Goal: Task Accomplishment & Management: Complete application form

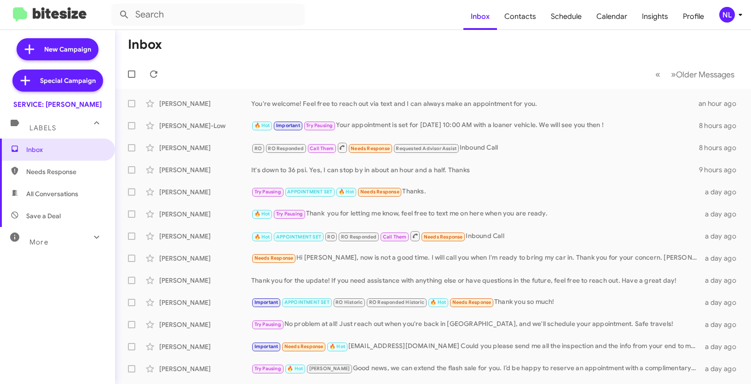
click at [731, 13] on div "NL" at bounding box center [727, 15] width 16 height 16
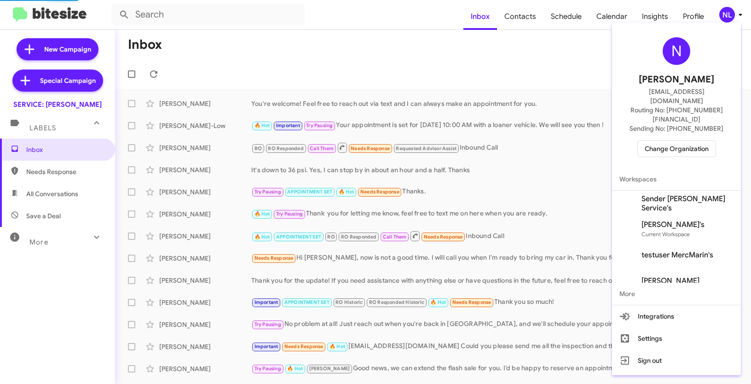
click at [682, 141] on span "Change Organization" at bounding box center [677, 149] width 64 height 16
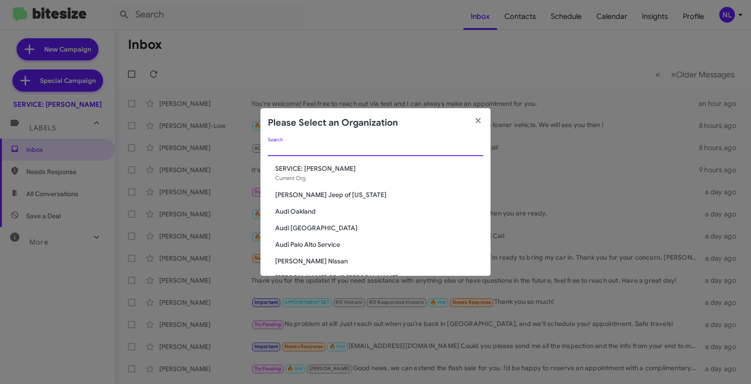
click at [380, 146] on input "Search" at bounding box center [375, 148] width 215 height 7
paste input "Adams Jeep of Maryland"
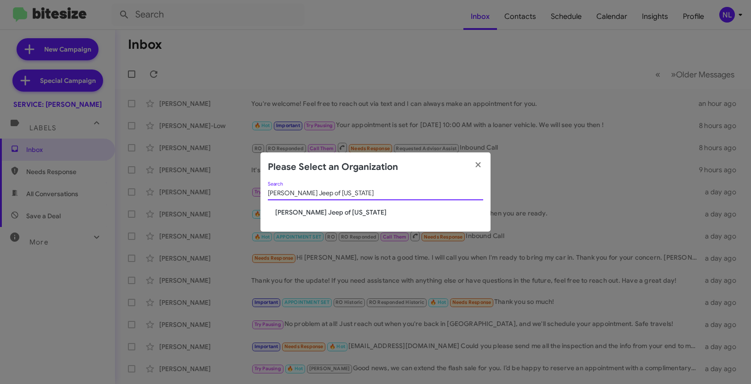
type input "Adams Jeep of Maryland"
click at [331, 208] on span "Adams Jeep of Maryland" at bounding box center [379, 211] width 208 height 9
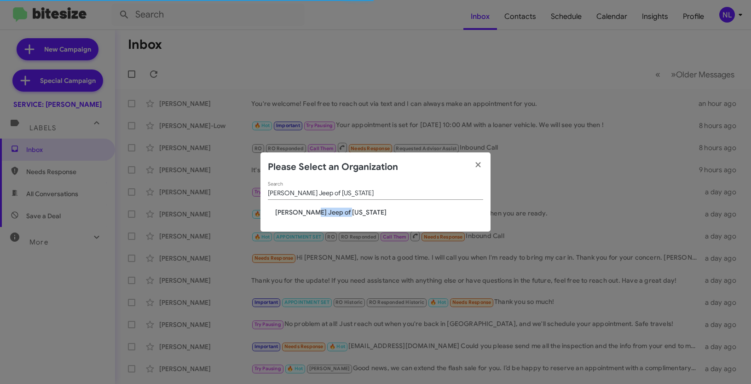
click at [316, 217] on div "Adams Jeep of Maryland Search Adams Jeep of Maryland" at bounding box center [375, 207] width 230 height 50
click at [295, 210] on span "Adams Jeep of Maryland" at bounding box center [379, 211] width 208 height 9
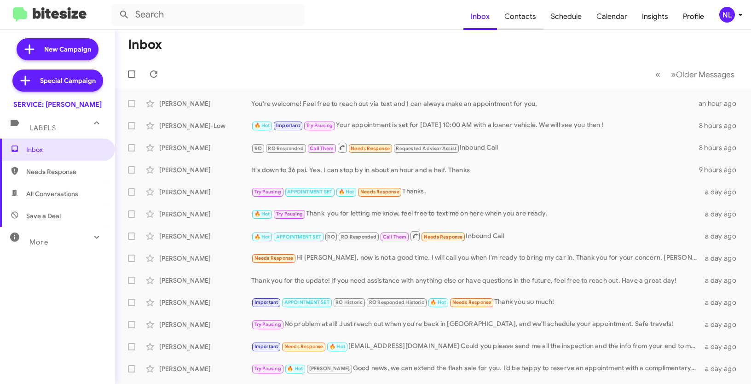
click at [518, 19] on span "Contacts" at bounding box center [520, 16] width 46 height 27
click at [519, 17] on span "Contacts" at bounding box center [520, 16] width 46 height 27
type input "in:groups"
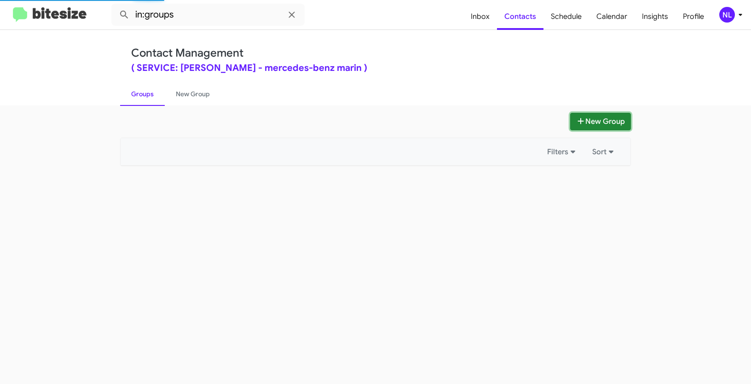
click at [605, 121] on button "New Group" at bounding box center [600, 121] width 61 height 17
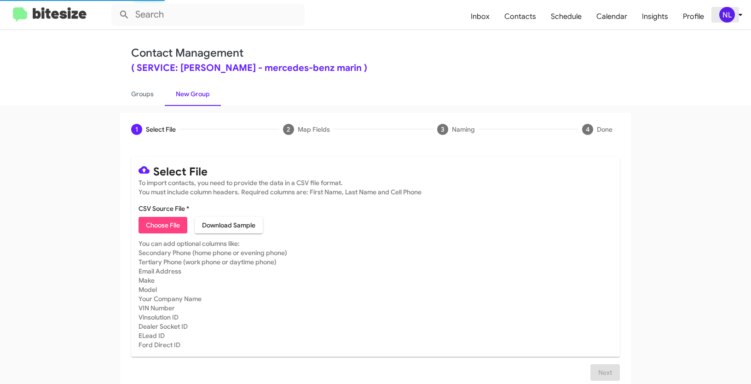
click at [733, 15] on div "NL" at bounding box center [727, 15] width 16 height 16
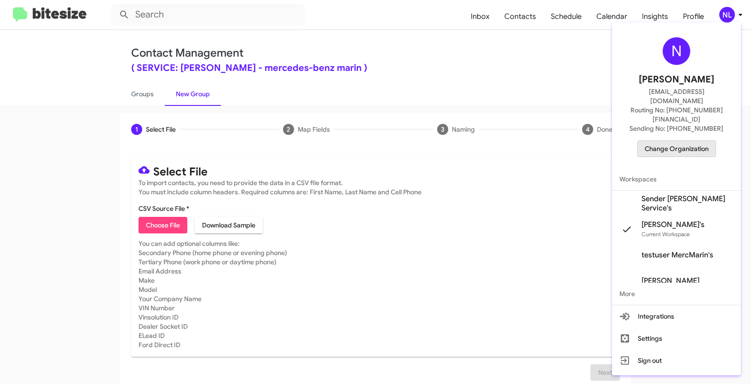
click at [681, 141] on span "Change Organization" at bounding box center [677, 149] width 64 height 16
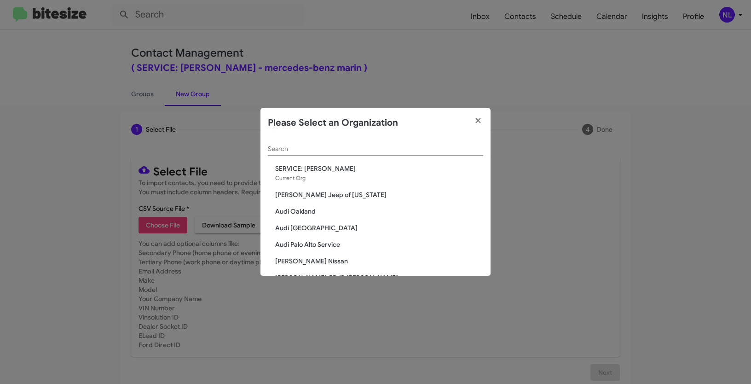
click at [302, 154] on div "Search" at bounding box center [375, 147] width 215 height 18
paste input "[PERSON_NAME] Jeep of [US_STATE]"
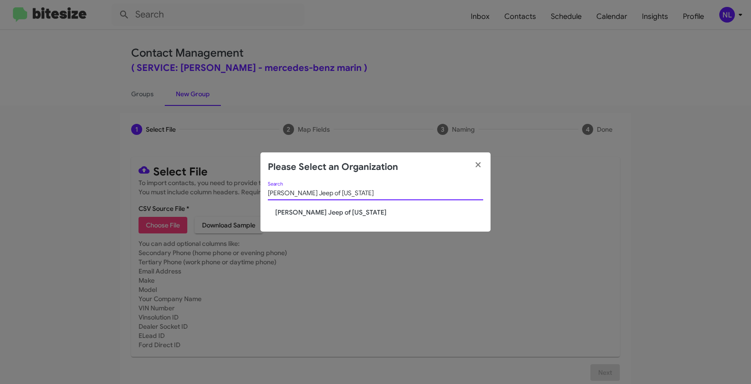
type input "[PERSON_NAME] Jeep of [US_STATE]"
click at [298, 215] on span "[PERSON_NAME] Jeep of [US_STATE]" at bounding box center [379, 211] width 208 height 9
click at [295, 212] on span "[PERSON_NAME] Jeep of [US_STATE]" at bounding box center [379, 211] width 208 height 9
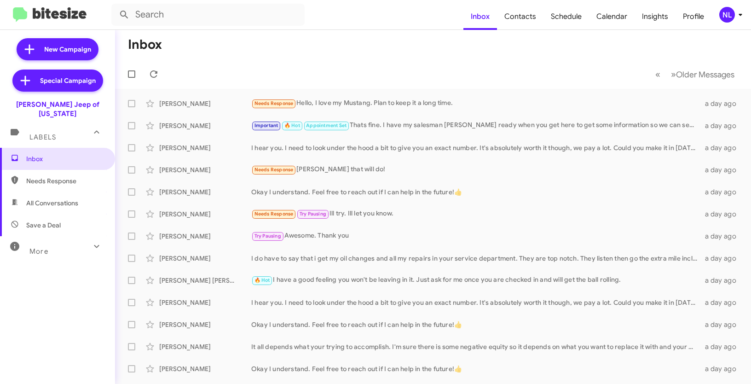
click at [725, 16] on div "NL" at bounding box center [727, 15] width 16 height 16
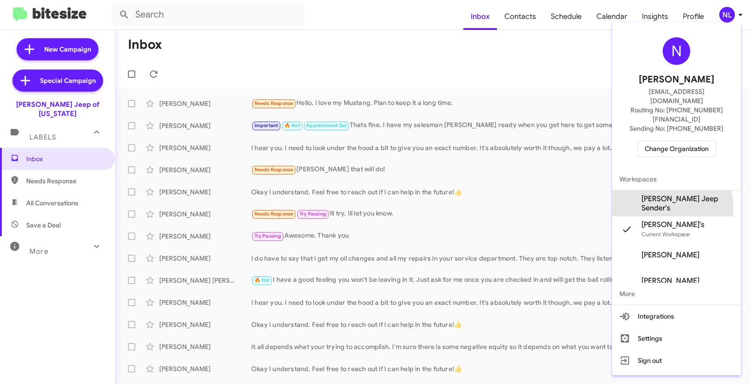
click at [685, 194] on span "Adams Jeep Sender's" at bounding box center [687, 203] width 92 height 18
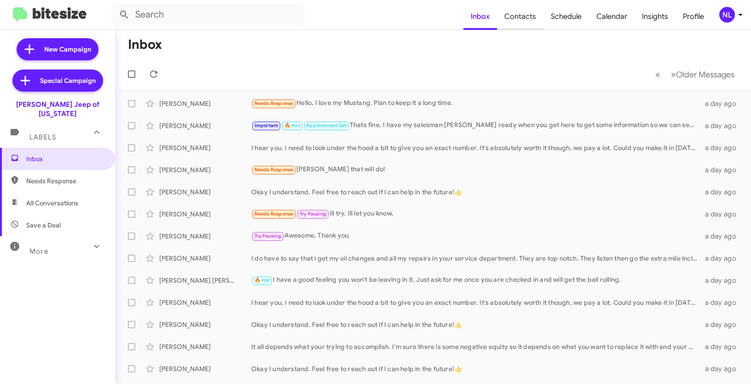
click at [526, 20] on span "Contacts" at bounding box center [520, 16] width 46 height 27
type input "in:groups"
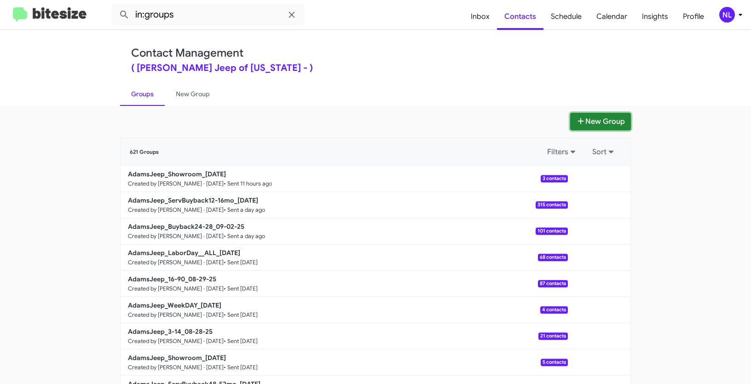
click at [594, 121] on button "New Group" at bounding box center [600, 121] width 61 height 17
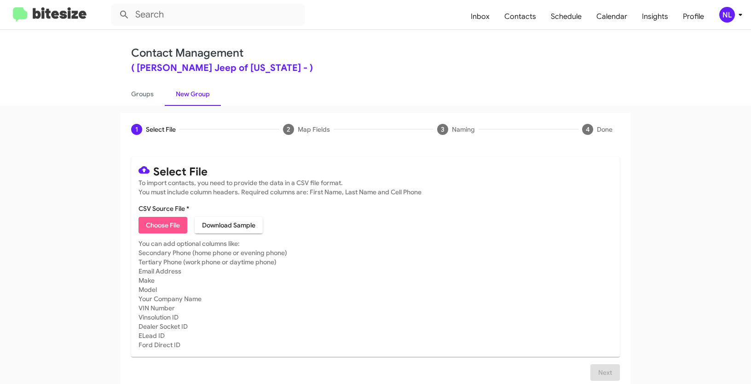
click at [160, 225] on span "Choose File" at bounding box center [163, 225] width 34 height 17
type input "AdamsJeep_3-14_09-04-25"
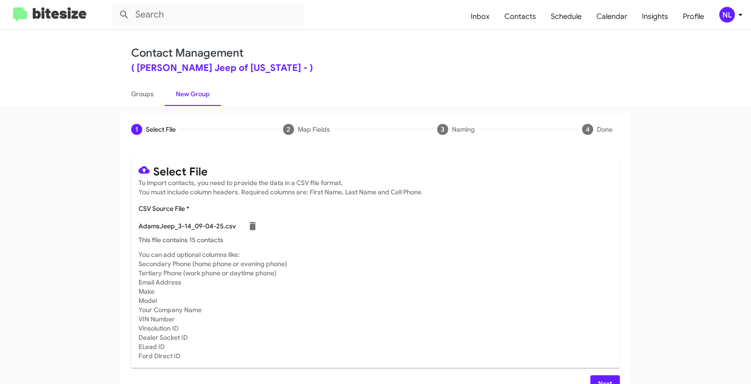
scroll to position [18, 0]
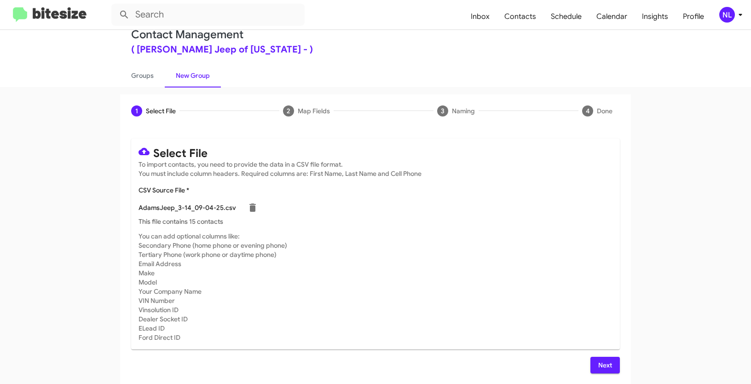
click at [604, 368] on span "Next" at bounding box center [605, 365] width 15 height 17
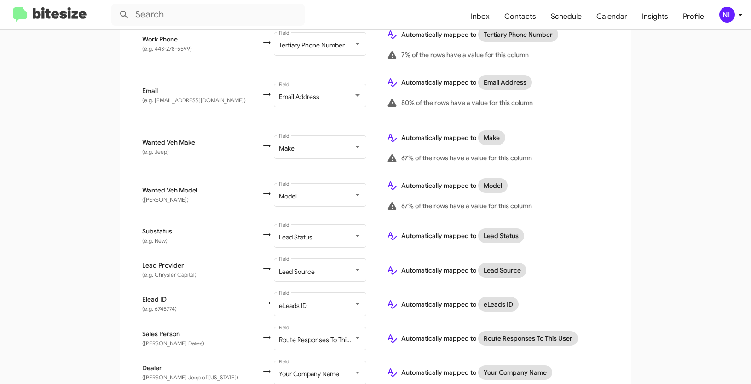
scroll to position [432, 0]
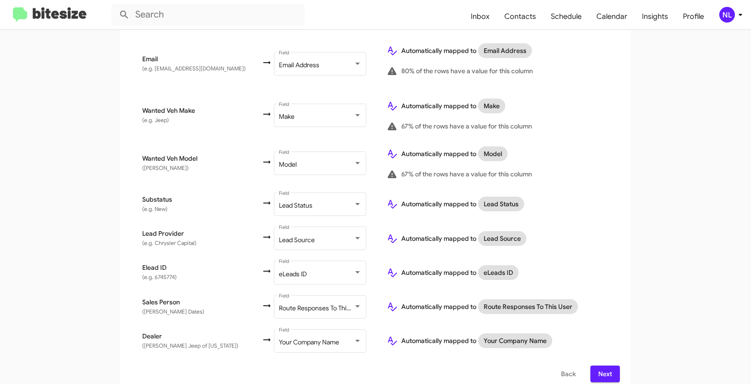
click at [600, 365] on span "Next" at bounding box center [605, 373] width 15 height 17
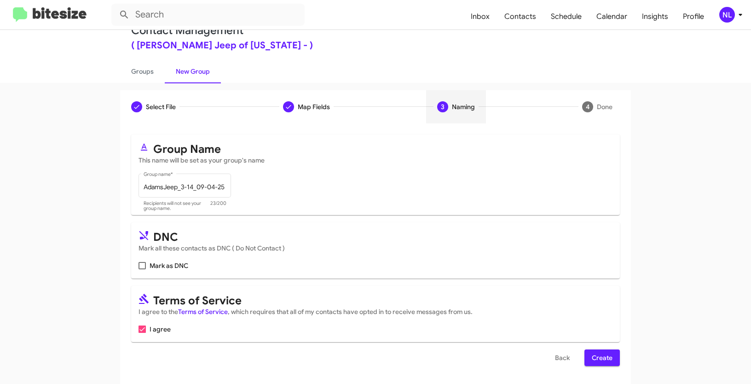
scroll to position [23, 0]
click at [592, 353] on span "Create" at bounding box center [602, 357] width 21 height 17
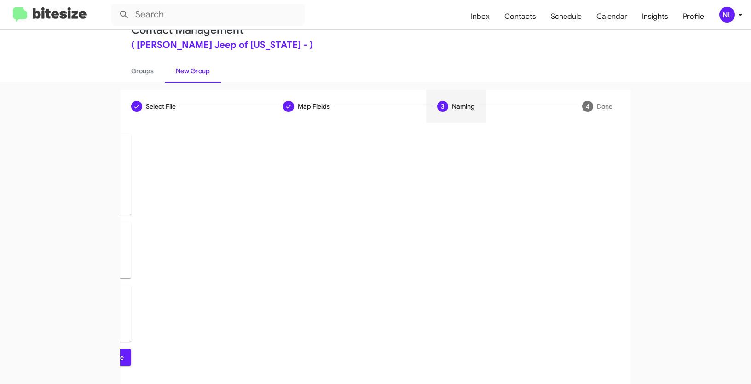
scroll to position [0, 0]
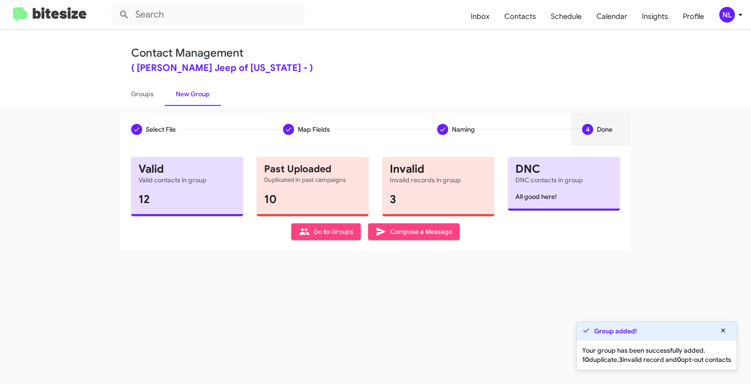
click at [325, 239] on span "Go to Groups" at bounding box center [326, 231] width 55 height 17
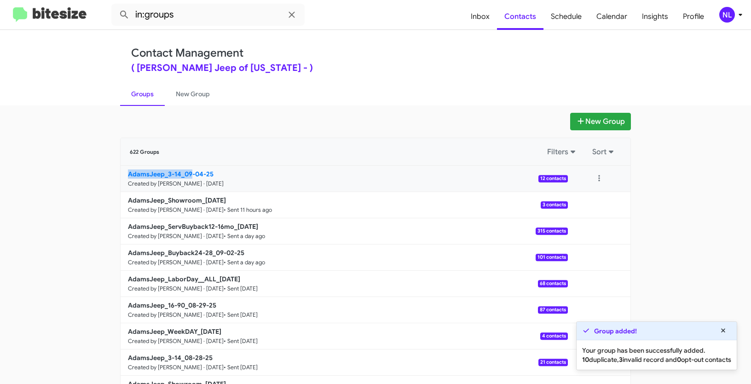
drag, startPoint x: 99, startPoint y: 174, endPoint x: 189, endPoint y: 173, distance: 89.3
click at [189, 173] on app-groups "New Group 622 Groups Filters Sort AdamsJeep_3-14_09-04-25 Created by Nen Limbau…" at bounding box center [375, 283] width 751 height 340
copy b "AdamsJeep_3-14_09"
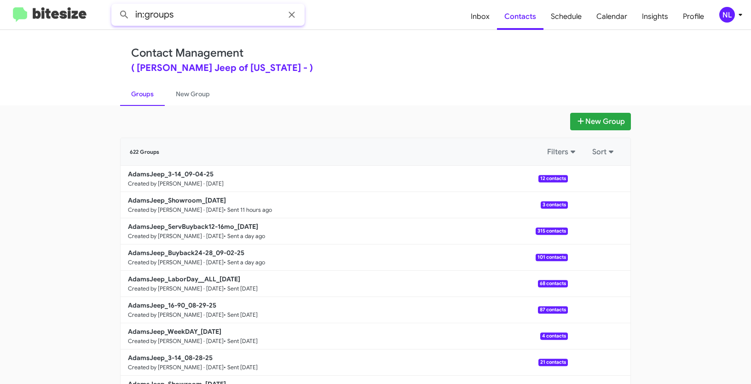
click at [220, 23] on input "in:groups" at bounding box center [207, 15] width 193 height 22
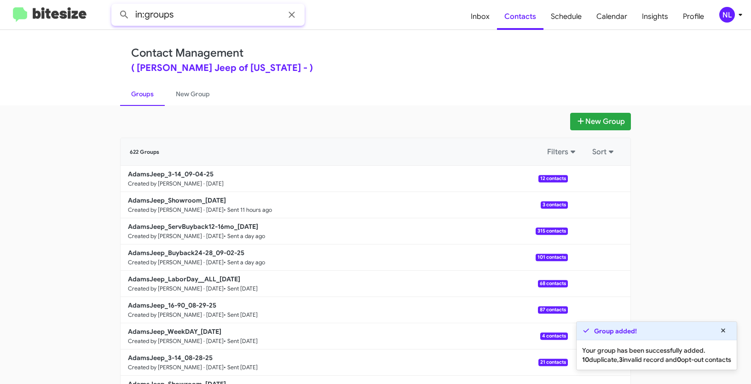
paste input "AdamsJeep_3-14_09"
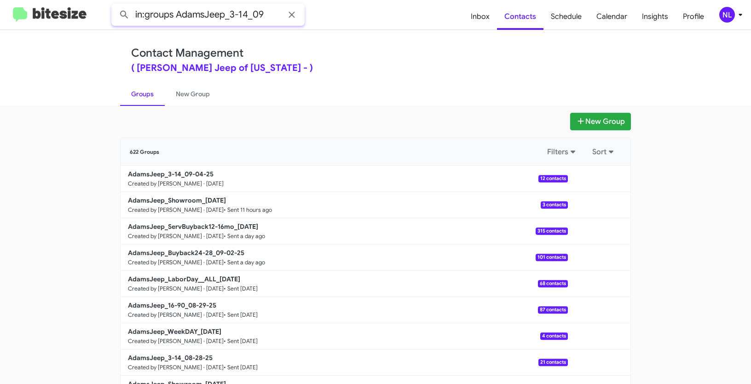
click at [115, 6] on button at bounding box center [124, 15] width 18 height 18
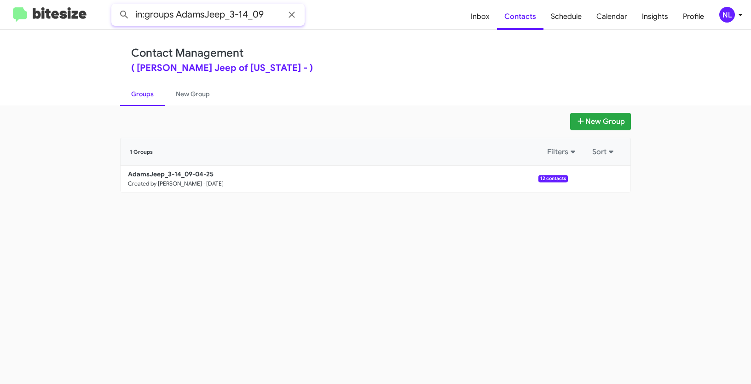
click at [269, 14] on input "in:groups AdamsJeep_3-14_09" at bounding box center [207, 15] width 193 height 22
type input "in:groups AdamsJeep_3-14_"
click at [115, 6] on button at bounding box center [124, 15] width 18 height 18
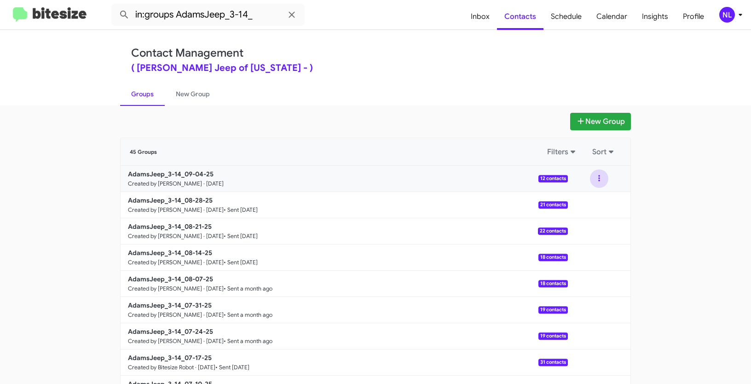
click at [591, 182] on button at bounding box center [599, 178] width 18 height 18
click at [576, 203] on button "View contacts" at bounding box center [572, 203] width 74 height 22
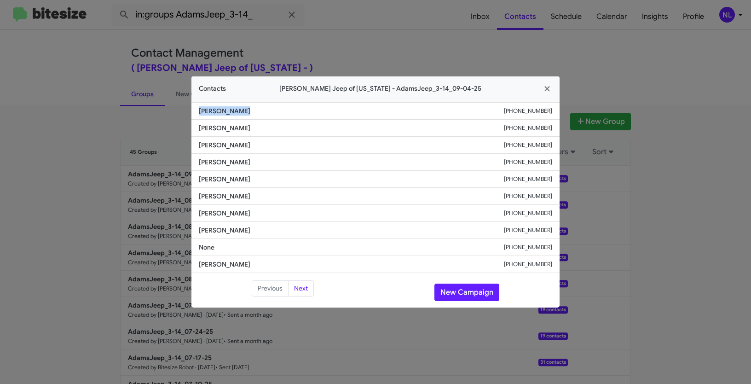
drag, startPoint x: 197, startPoint y: 108, endPoint x: 255, endPoint y: 108, distance: 58.4
click at [255, 108] on li "Fuseini Seidu +13024506108" at bounding box center [375, 110] width 368 height 17
copy span "Fuseini Seidu"
drag, startPoint x: 498, startPoint y: 113, endPoint x: 560, endPoint y: 111, distance: 62.6
click at [560, 111] on modal-container "Contacts Adams Jeep of Maryland - AdamsJeep_3-14_09-04-25 Fuseini Seidu +130245…" at bounding box center [375, 192] width 751 height 384
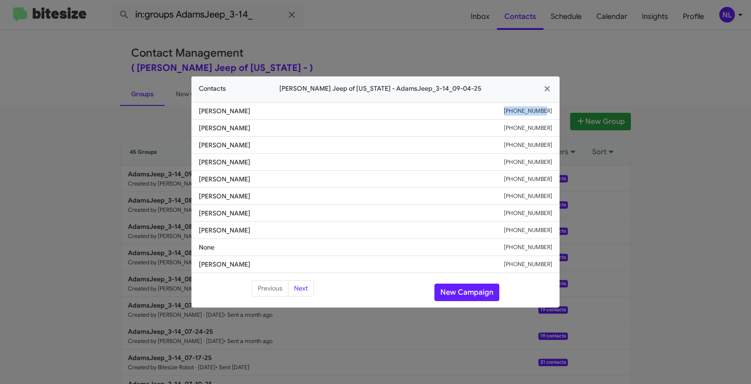
copy div "+13024506108"
click at [463, 293] on button "New Campaign" at bounding box center [466, 291] width 65 height 17
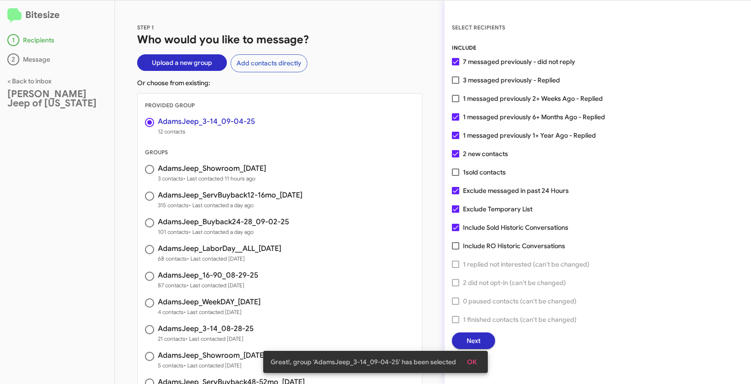
click at [474, 362] on span "OK" at bounding box center [472, 361] width 10 height 17
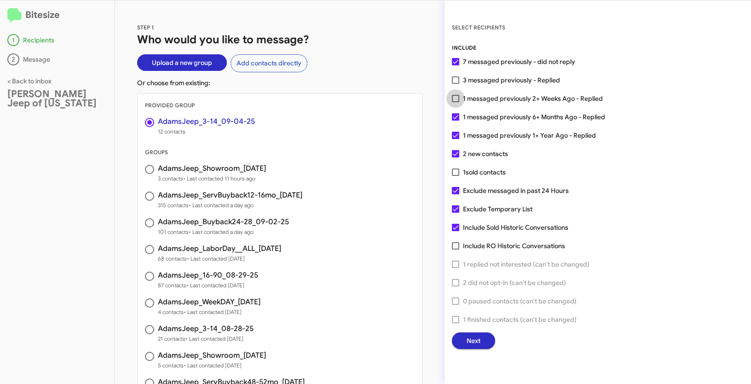
click at [457, 99] on span at bounding box center [455, 98] width 7 height 7
click at [455, 102] on input "1 messaged previously 2+ Weeks Ago - Replied" at bounding box center [455, 102] width 0 height 0
checkbox input "true"
click at [468, 339] on span "Next" at bounding box center [473, 340] width 14 height 17
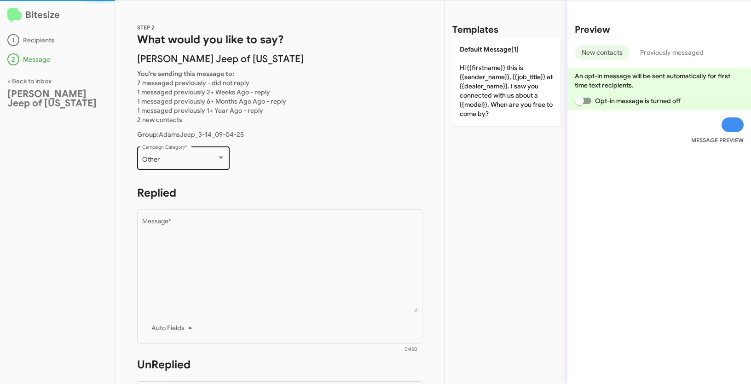
click at [190, 156] on div "Other" at bounding box center [179, 159] width 75 height 7
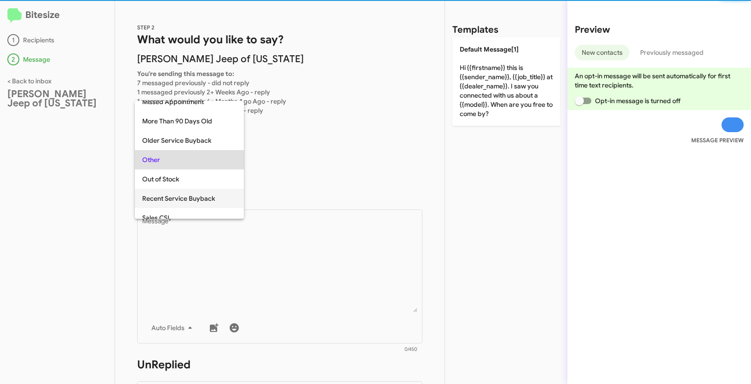
scroll to position [352, 0]
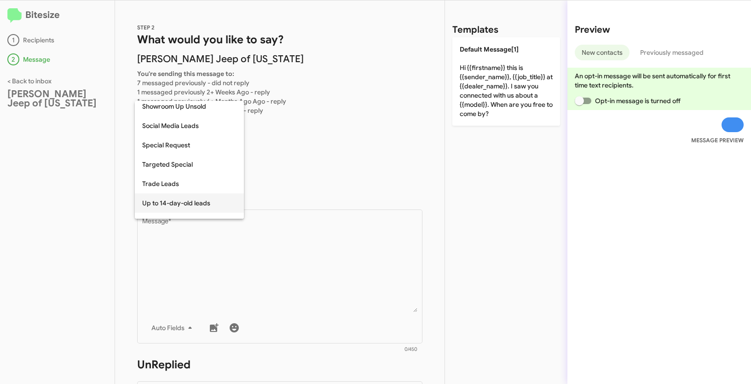
click at [188, 202] on span "Up to 14-day-old leads" at bounding box center [189, 202] width 94 height 19
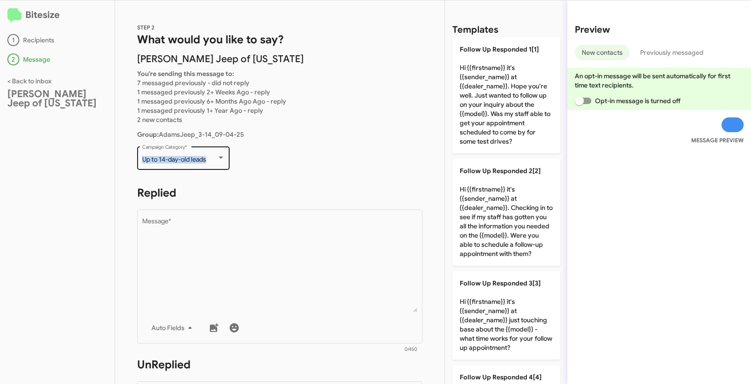
drag, startPoint x: 141, startPoint y: 160, endPoint x: 211, endPoint y: 158, distance: 69.5
click at [211, 158] on div "Up to 14-day-old leads Campaign Category *" at bounding box center [183, 156] width 92 height 25
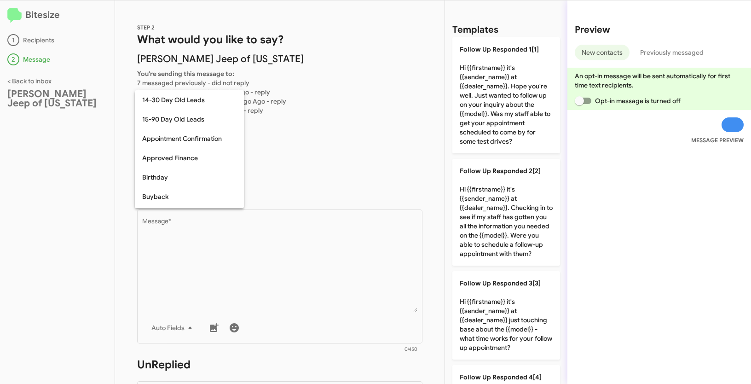
scroll to position [385, 0]
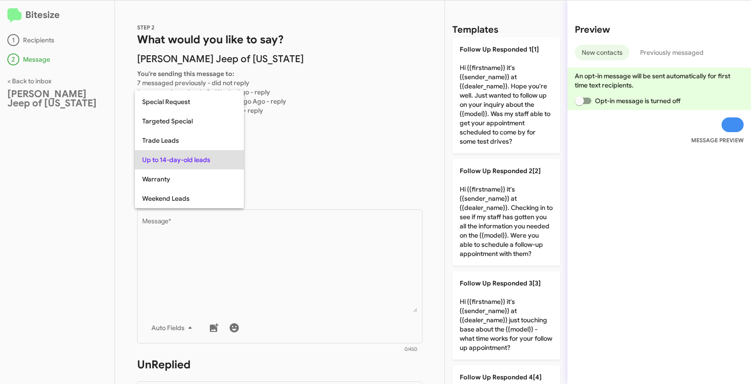
copy span "Up to 14-day-old leads"
click at [327, 317] on div at bounding box center [375, 192] width 751 height 384
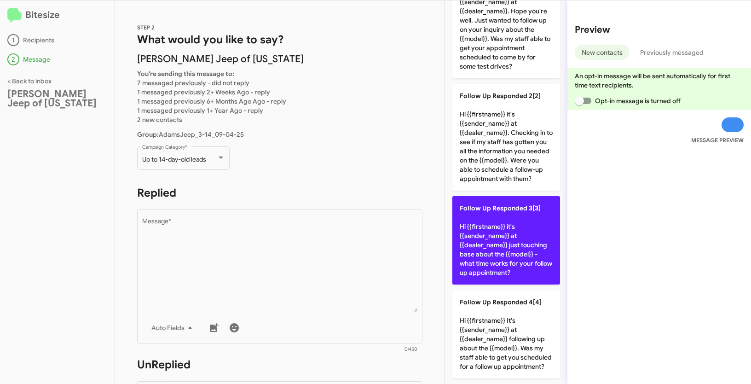
scroll to position [93, 0]
click at [472, 228] on p "Follow Up Responded 3[3] Hi {{firstname}} it's {{sender_name}} at {{dealer_name…" at bounding box center [506, 240] width 108 height 88
type textarea "Hi {{firstname}} it's {{sender_name}} at {{dealer_name}} just touching base abo…"
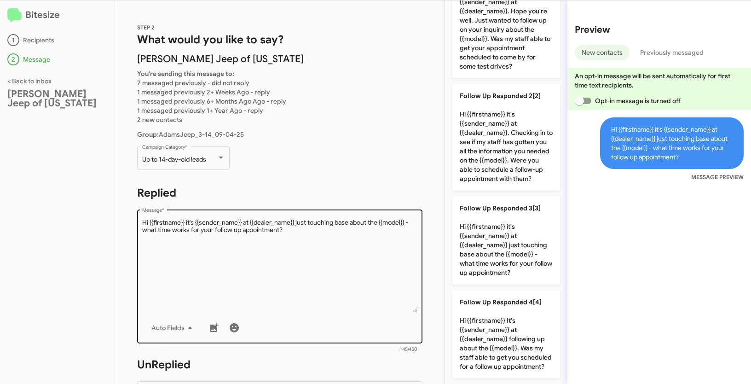
scroll to position [147, 0]
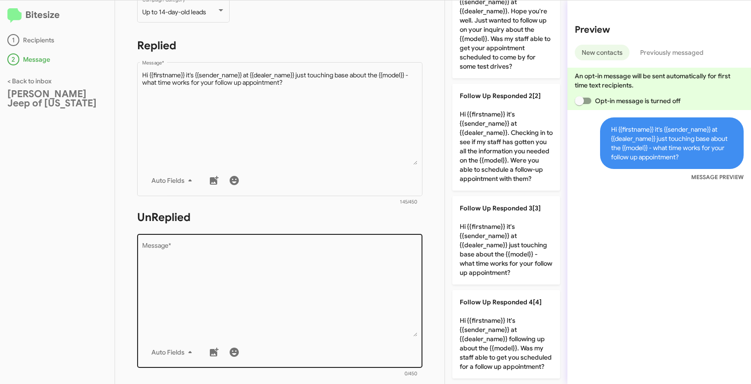
click at [261, 279] on textarea "Message *" at bounding box center [280, 289] width 276 height 94
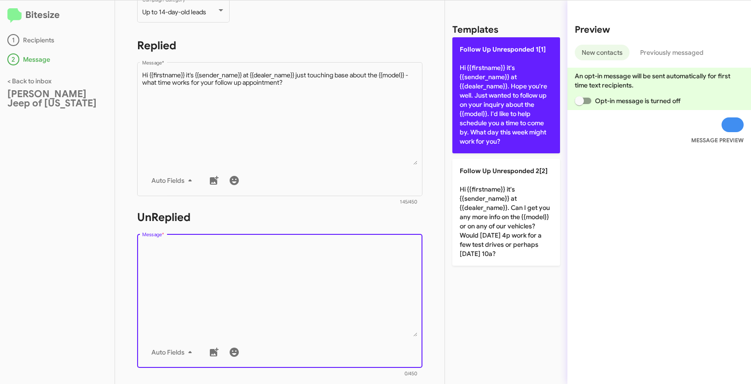
click at [474, 89] on p "Follow Up Unresponded 1[1] Hi {{firstname}} it's {{sender_name}} at {{dealer_na…" at bounding box center [506, 95] width 108 height 116
type textarea "Hi {{firstname}} it's {{sender_name}} at {{dealer_name}}. Hope you're well. Jus…"
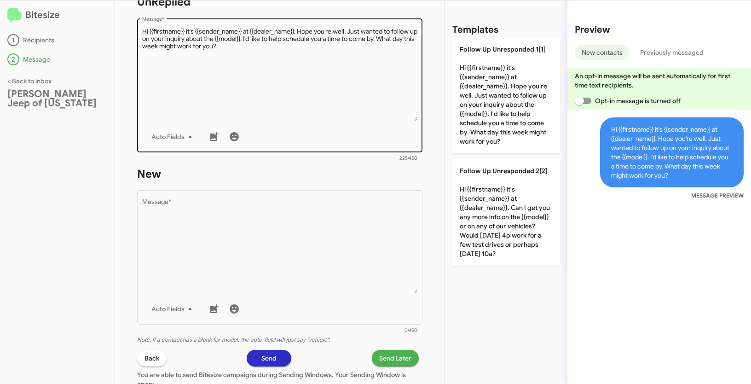
scroll to position [403, 0]
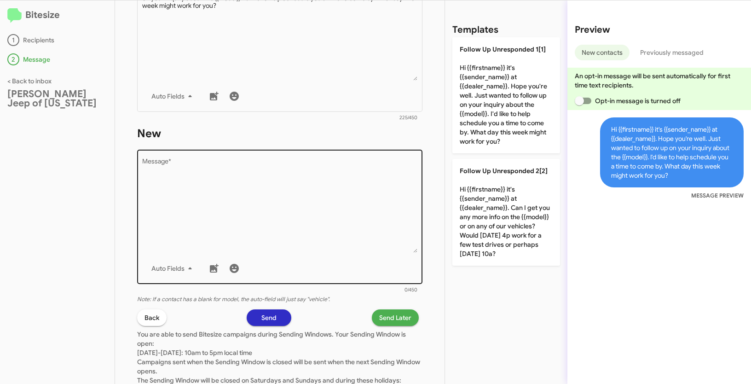
click at [315, 240] on textarea "Message *" at bounding box center [280, 206] width 276 height 94
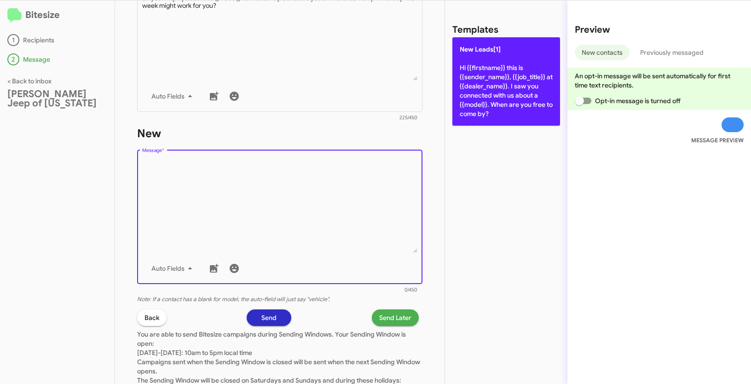
click at [491, 96] on p "New Leads[1] Hi {{firstname}} this is {{sender_name}}, {{job_title}} at {{deale…" at bounding box center [506, 81] width 108 height 88
type textarea "Hi {{firstname}} this is {{sender_name}}, {{job_title}} at {{dealer_name}}. I s…"
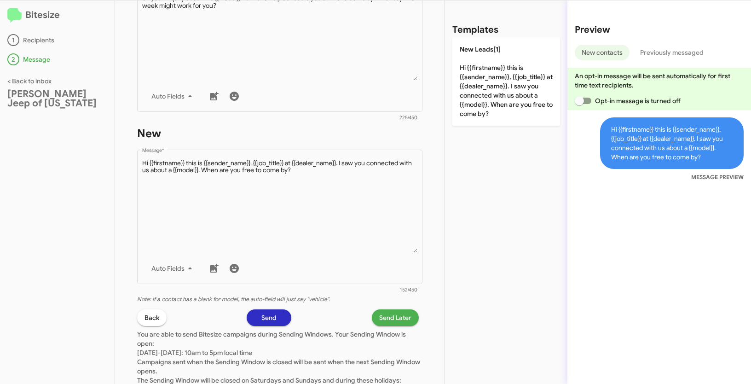
click at [379, 318] on span "Send Later" at bounding box center [395, 317] width 32 height 17
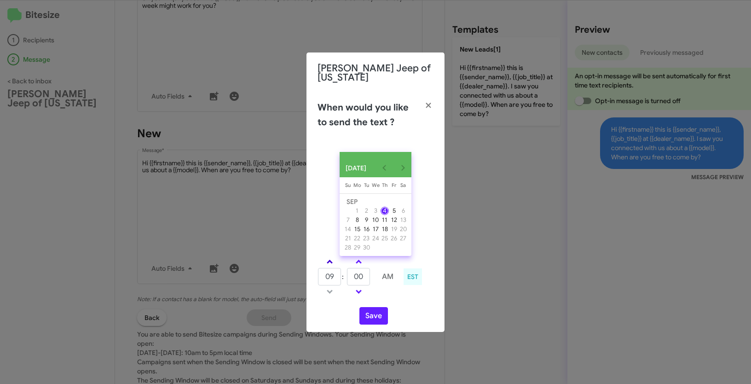
click at [330, 259] on span at bounding box center [330, 262] width 6 height 6
type input "11"
click at [380, 310] on button "Save" at bounding box center [373, 315] width 29 height 17
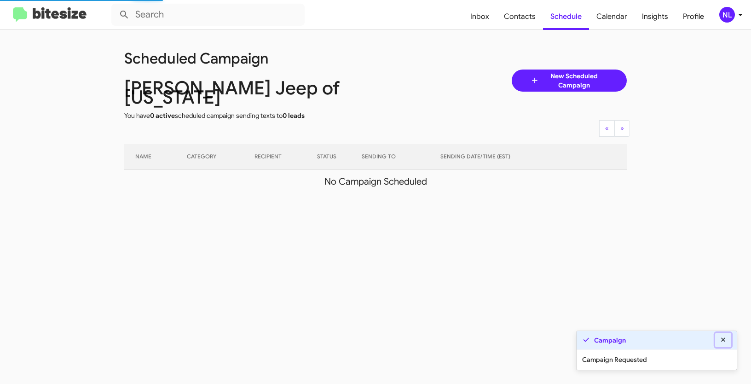
click at [726, 340] on icon at bounding box center [723, 339] width 8 height 6
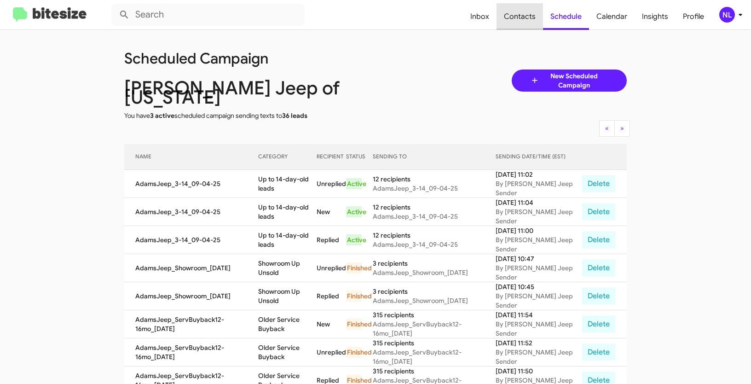
click at [513, 13] on span "Contacts" at bounding box center [519, 16] width 46 height 27
type input "in:groups"
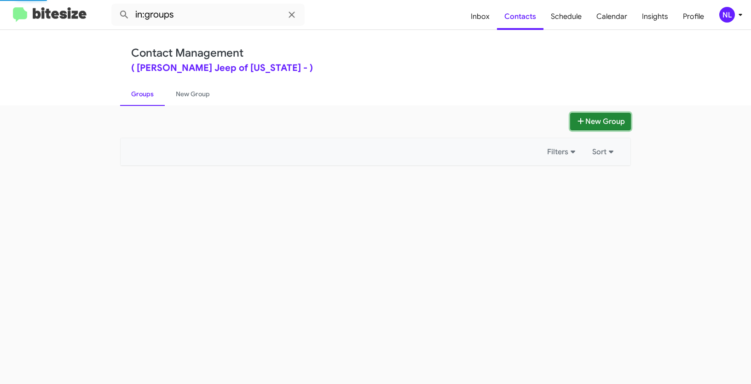
click at [592, 121] on button "New Group" at bounding box center [600, 121] width 61 height 17
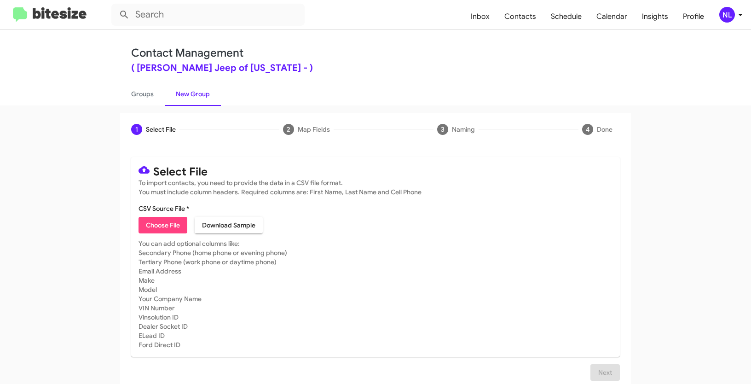
click at [166, 225] on span "Choose File" at bounding box center [163, 225] width 34 height 17
type input "AdamsJeep_WeekDAY_09-04-25"
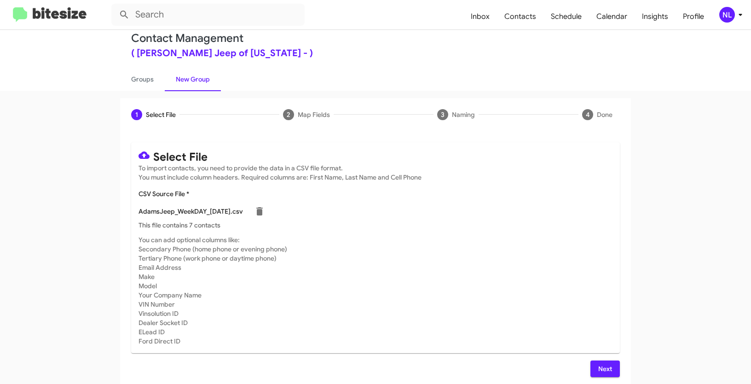
scroll to position [18, 0]
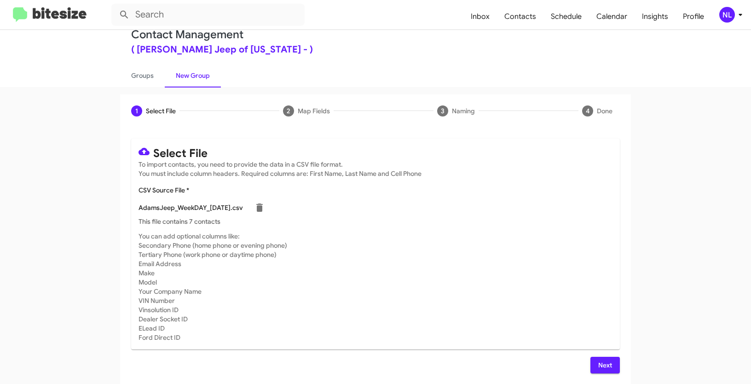
click at [609, 367] on span "Next" at bounding box center [605, 365] width 15 height 17
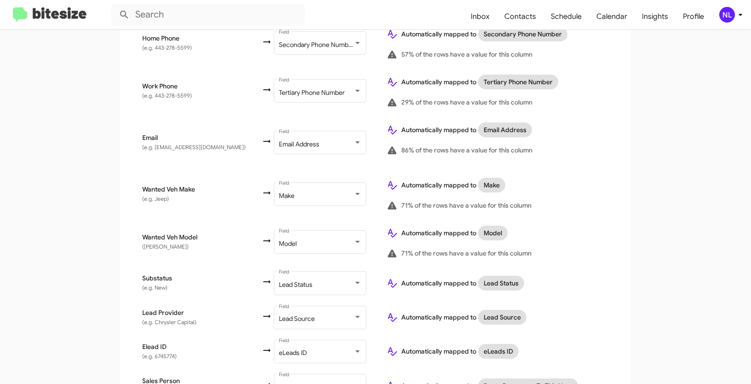
scroll to position [405, 0]
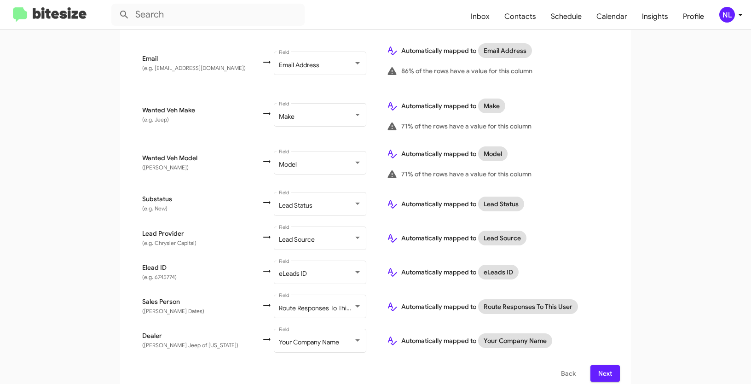
click at [607, 365] on span "Next" at bounding box center [605, 373] width 15 height 17
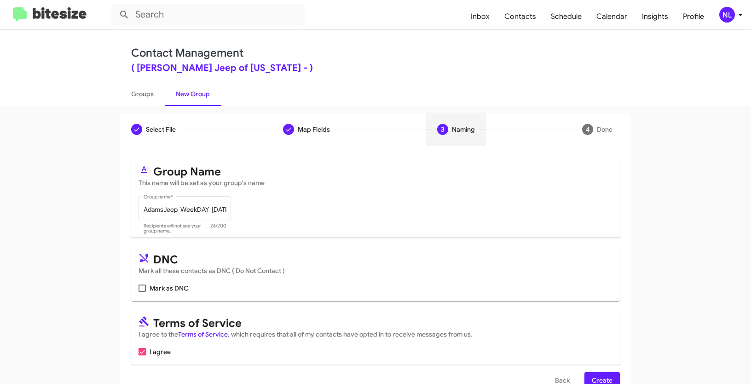
scroll to position [23, 0]
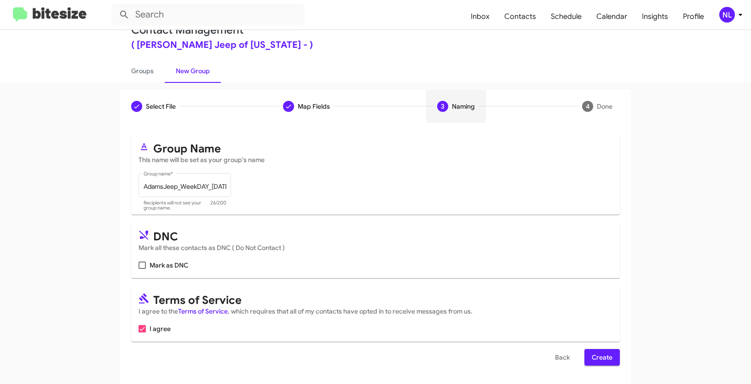
click at [599, 360] on span "Create" at bounding box center [602, 357] width 21 height 17
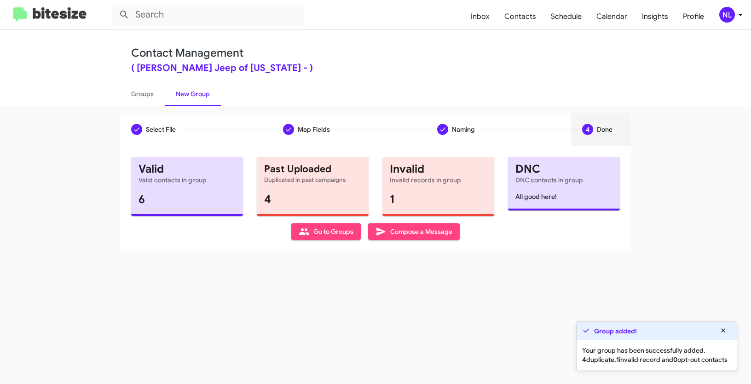
click at [326, 233] on span "Go to Groups" at bounding box center [326, 231] width 55 height 17
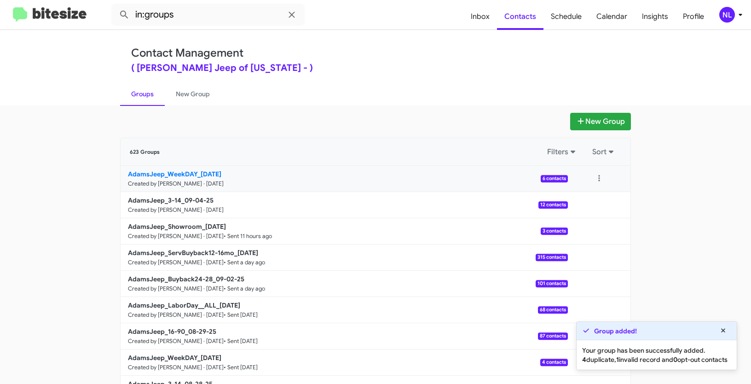
drag, startPoint x: 44, startPoint y: 177, endPoint x: 196, endPoint y: 174, distance: 152.3
click at [196, 174] on app-groups "New Group 623 Groups Filters Sort AdamsJeep_WeekDAY_09-04-25 Created by Nen Lim…" at bounding box center [375, 283] width 751 height 340
copy b "AdamsJeep_WeekDAY_"
click at [205, 18] on input "in:groups" at bounding box center [207, 15] width 193 height 22
paste input "AdamsJeep_WeekDAY_"
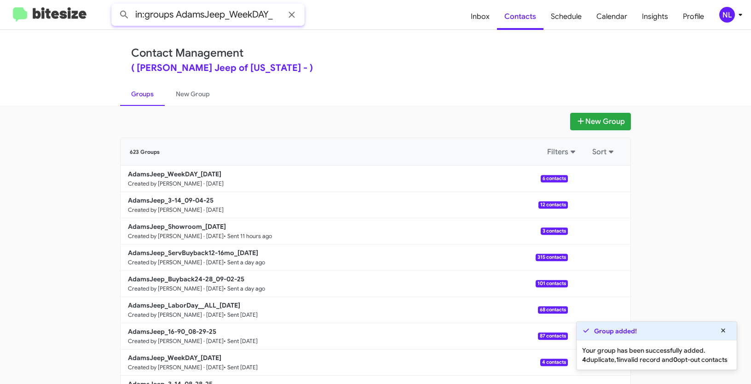
type input "in:groups AdamsJeep_WeekDAY_"
click at [115, 6] on button at bounding box center [124, 15] width 18 height 18
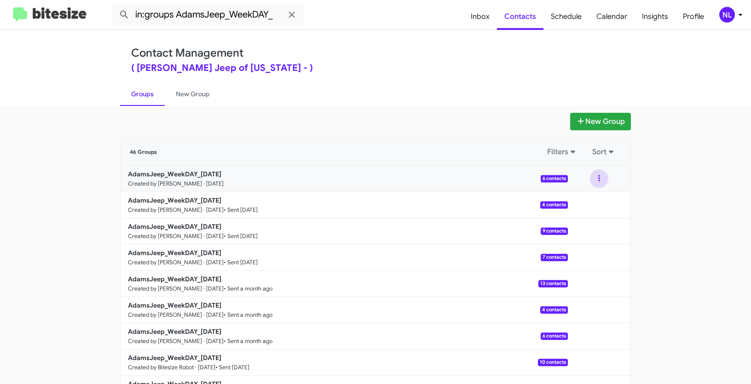
click at [590, 176] on button at bounding box center [599, 178] width 18 height 18
click at [586, 205] on button "View contacts" at bounding box center [572, 203] width 74 height 22
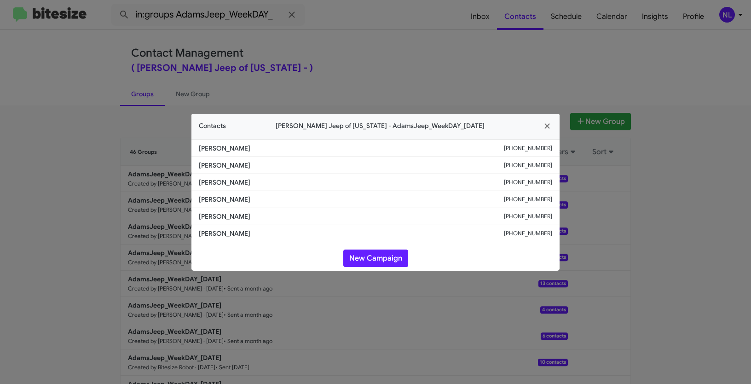
drag, startPoint x: 505, startPoint y: 189, endPoint x: 568, endPoint y: 187, distance: 63.1
click at [568, 187] on modal-container "Contacts Adams Jeep of Maryland - AdamsJeep_WeekDAY_09-04-25 Terry Baker +14109…" at bounding box center [375, 192] width 751 height 384
copy div "+14432785599"
click at [350, 257] on button "New Campaign" at bounding box center [375, 257] width 65 height 17
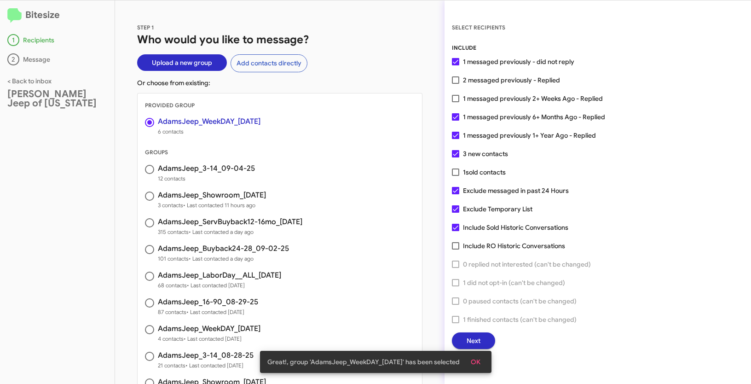
click at [453, 99] on span at bounding box center [455, 98] width 7 height 7
click at [455, 102] on input "1 messaged previously 2+ Weeks Ago - Replied" at bounding box center [455, 102] width 0 height 0
checkbox input "true"
click at [477, 358] on span "OK" at bounding box center [476, 361] width 10 height 17
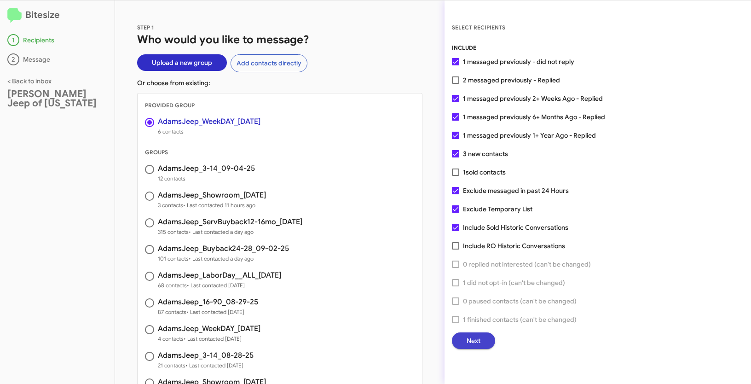
click at [478, 345] on span "Next" at bounding box center [473, 340] width 14 height 17
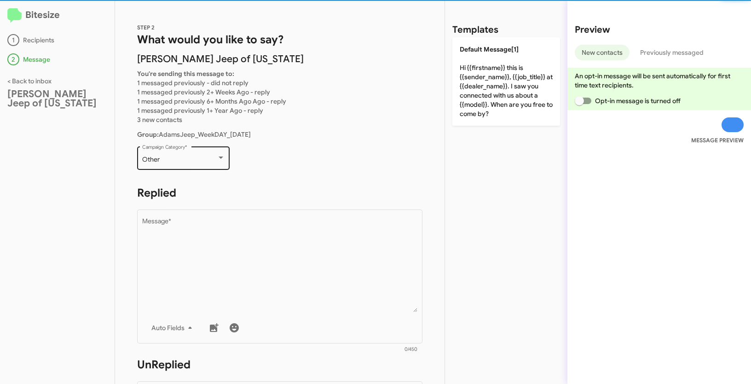
click at [189, 152] on div "Other Campaign Category *" at bounding box center [183, 156] width 83 height 25
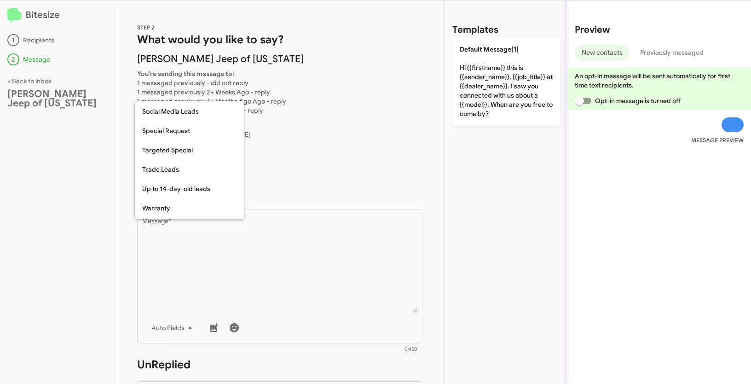
scroll to position [385, 0]
click at [176, 172] on span "Up to 14-day-old leads" at bounding box center [189, 170] width 94 height 19
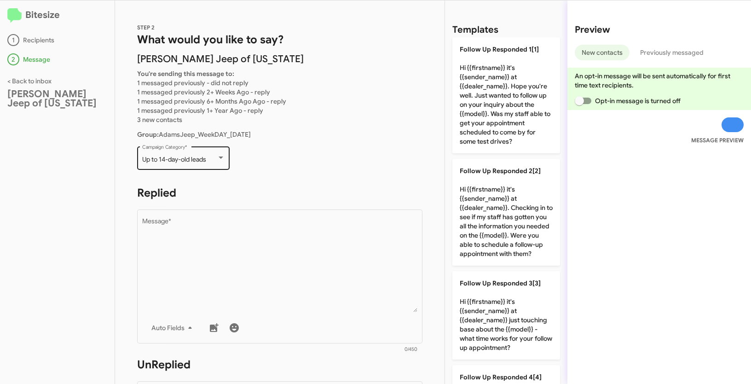
drag, startPoint x: 141, startPoint y: 159, endPoint x: 218, endPoint y: 161, distance: 76.9
click at [218, 161] on div "Up to 14-day-old leads Campaign Category *" at bounding box center [183, 156] width 92 height 25
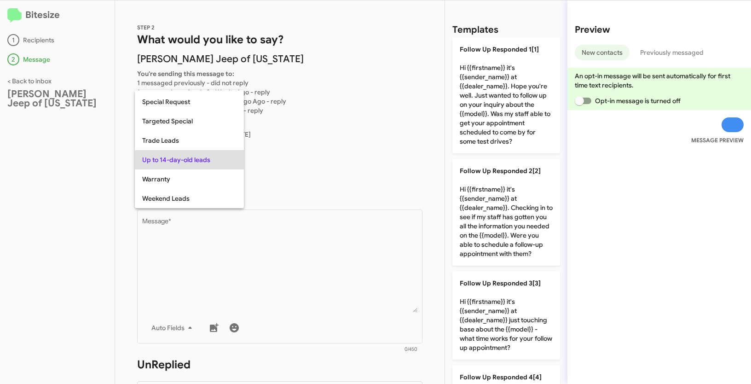
copy span "Up to 14-day-old leads"
click at [314, 222] on div at bounding box center [375, 192] width 751 height 384
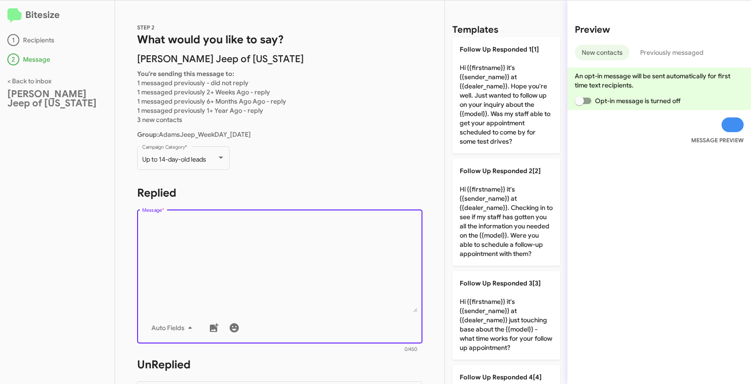
click at [294, 263] on textarea "Message *" at bounding box center [280, 265] width 276 height 94
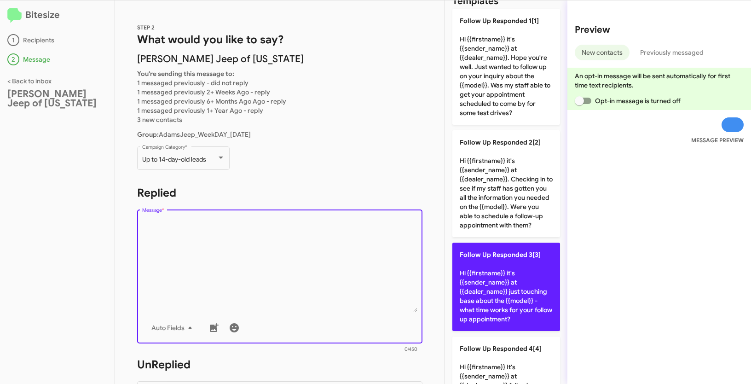
scroll to position [93, 0]
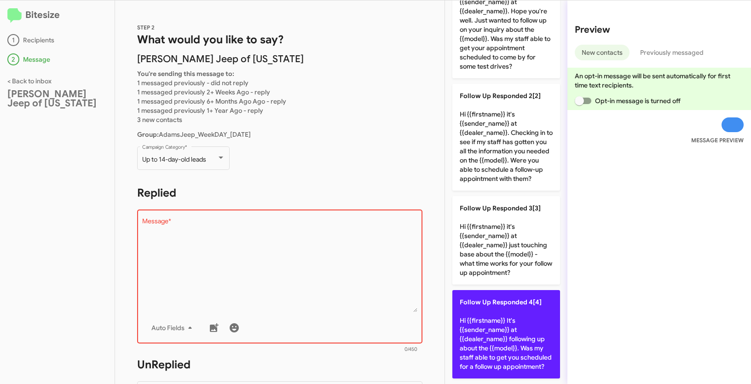
click at [486, 316] on p "Follow Up Responded 4[4] Hi {{firstname}} It's {{sender_name}} at {{dealer_name…" at bounding box center [506, 334] width 108 height 88
type textarea "Hi {{firstname}} It's {{sender_name}} at {{dealer_name}} following up about the…"
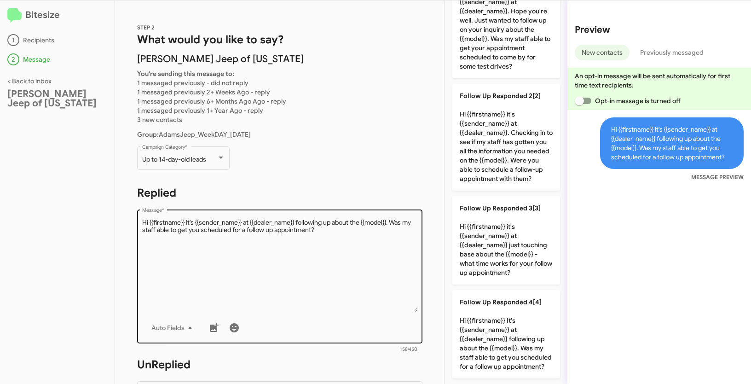
scroll to position [248, 0]
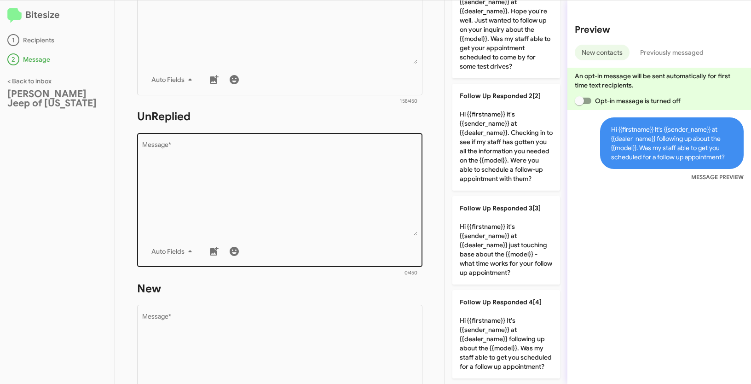
click at [344, 132] on div "Drop image here to insert Auto Fields Message *" at bounding box center [280, 199] width 276 height 136
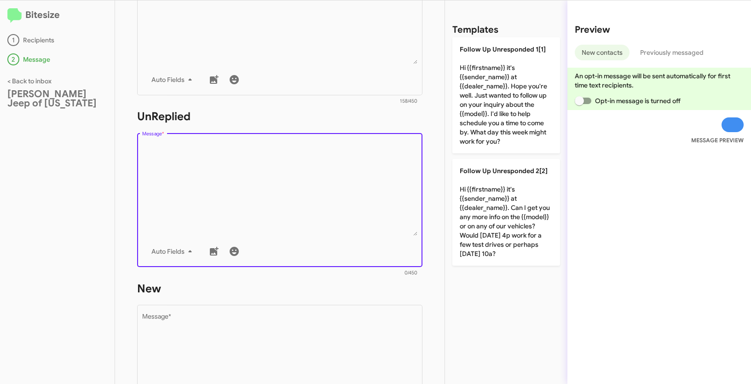
scroll to position [0, 0]
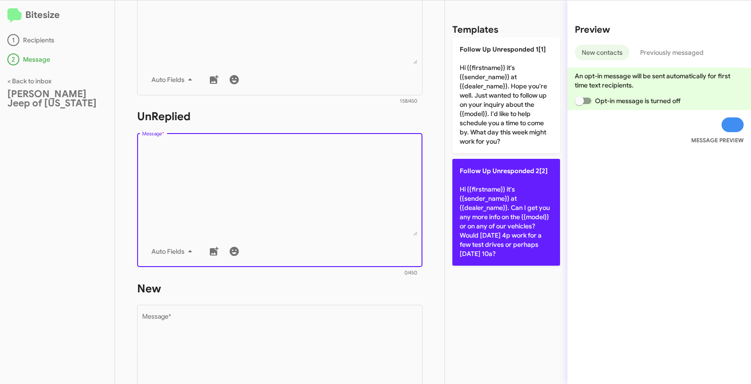
click at [509, 212] on p "Follow Up Unresponded 2[2] Hi {{firstname}} it's {{sender_name}} at {{dealer_na…" at bounding box center [506, 212] width 108 height 107
type textarea "Hi {{firstname}} it's {{sender_name}} at {{dealer_name}}. Can I get you any mor…"
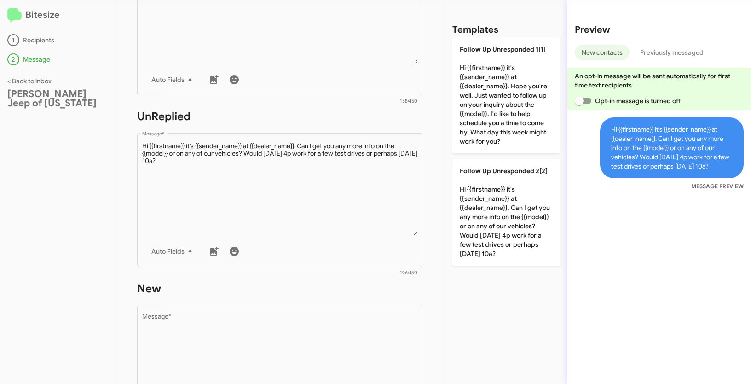
scroll to position [389, 0]
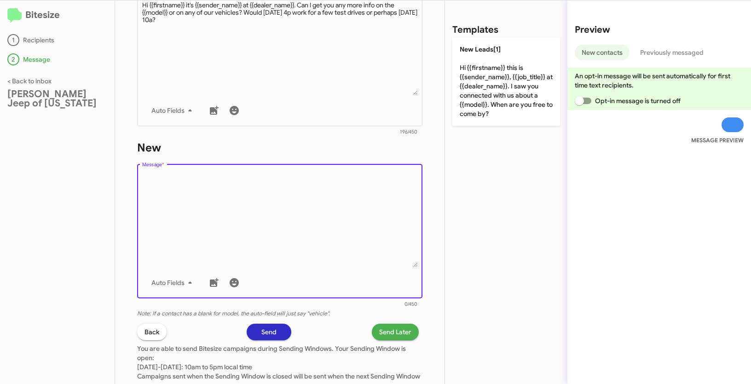
click at [294, 213] on textarea "Message *" at bounding box center [280, 220] width 276 height 94
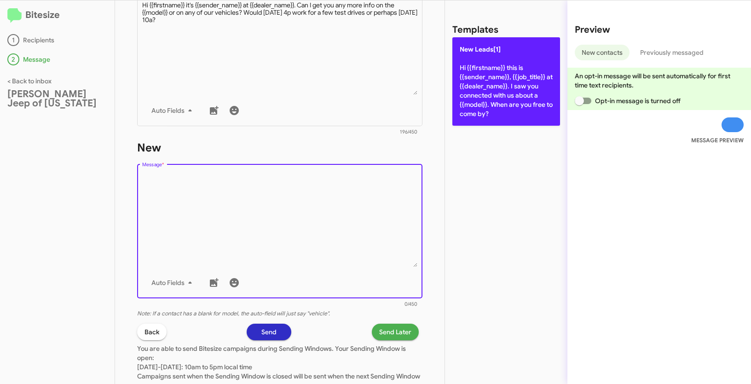
drag, startPoint x: 506, startPoint y: 97, endPoint x: 500, endPoint y: 99, distance: 6.6
click at [506, 97] on p "New Leads[1] Hi {{firstname}} this is {{sender_name}}, {{job_title}} at {{deale…" at bounding box center [506, 81] width 108 height 88
type textarea "Hi {{firstname}} this is {{sender_name}}, {{job_title}} at {{dealer_name}}. I s…"
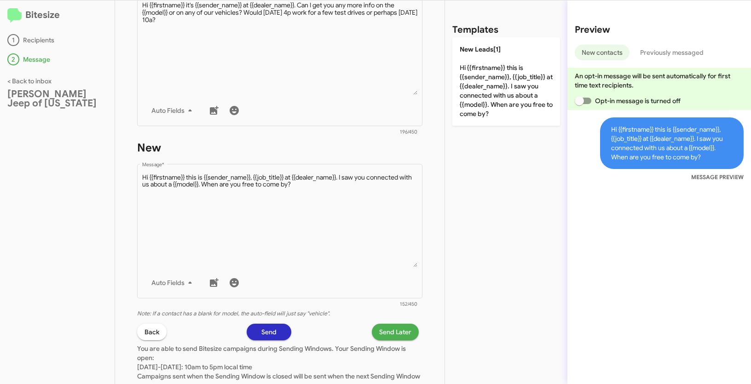
click at [383, 325] on span "Send Later" at bounding box center [395, 331] width 32 height 17
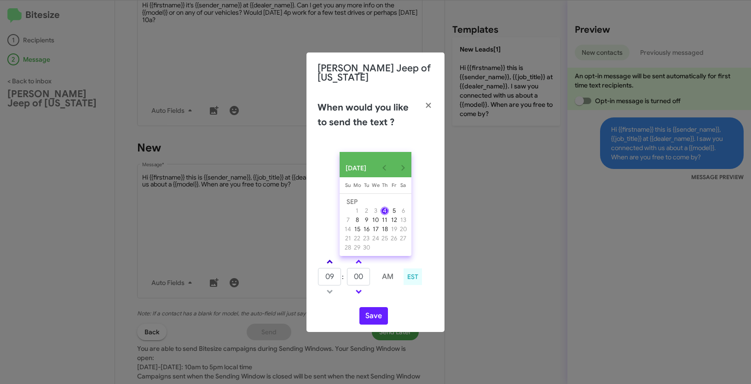
click at [329, 260] on span at bounding box center [330, 262] width 6 height 6
type input "10"
drag, startPoint x: 369, startPoint y: 277, endPoint x: 350, endPoint y: 273, distance: 19.4
click at [350, 273] on input "00" at bounding box center [358, 276] width 23 height 17
type input "45"
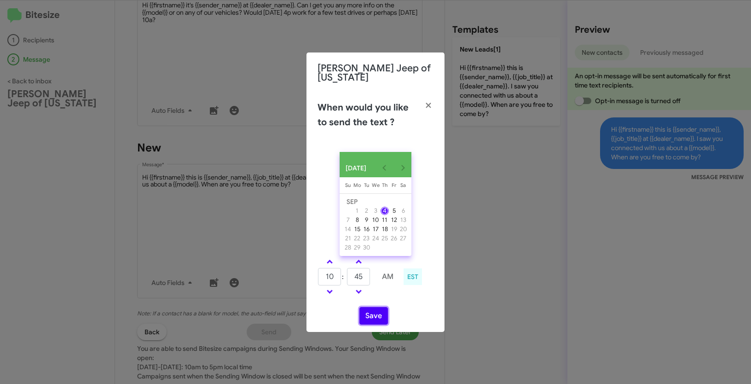
click at [369, 312] on button "Save" at bounding box center [373, 315] width 29 height 17
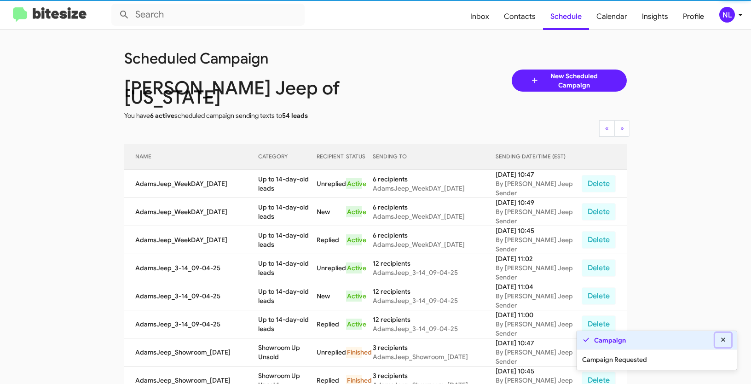
click at [725, 342] on icon at bounding box center [723, 339] width 8 height 6
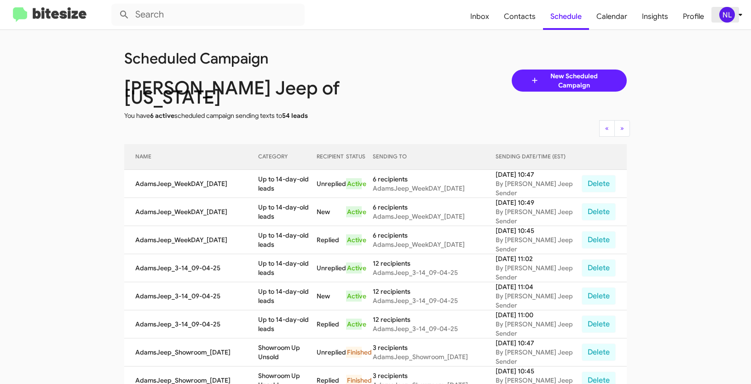
click at [728, 18] on div "NL" at bounding box center [727, 15] width 16 height 16
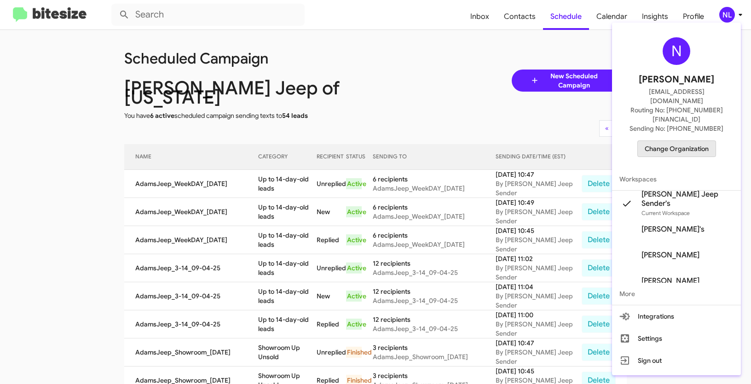
click at [700, 141] on span "Change Organization" at bounding box center [677, 149] width 64 height 16
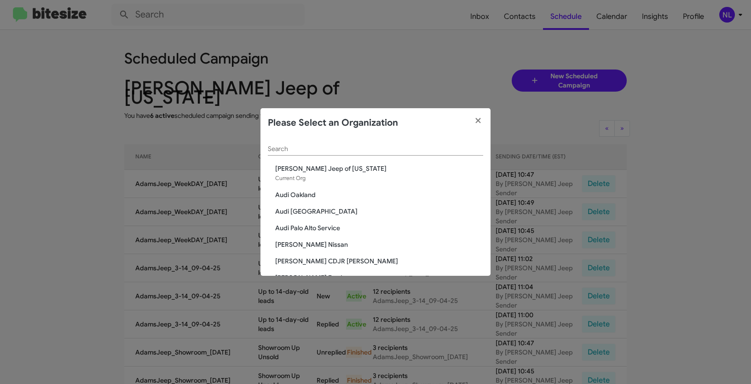
click at [349, 153] on div "Search" at bounding box center [375, 147] width 215 height 18
paste input "[PERSON_NAME] Nissan"
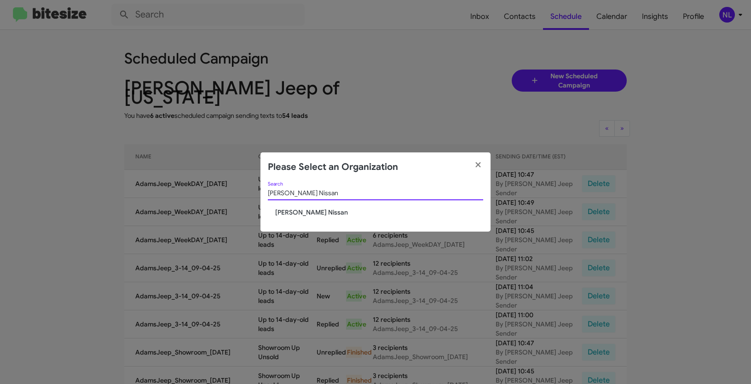
type input "[PERSON_NAME] Nissan"
click at [281, 219] on div "Baker Nissan Search Baker Nissan" at bounding box center [375, 207] width 230 height 50
click at [285, 212] on span "[PERSON_NAME] Nissan" at bounding box center [379, 211] width 208 height 9
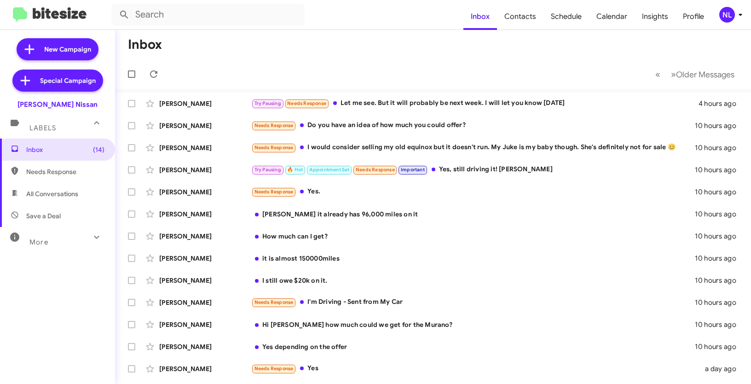
click at [722, 20] on div "NL" at bounding box center [727, 15] width 16 height 16
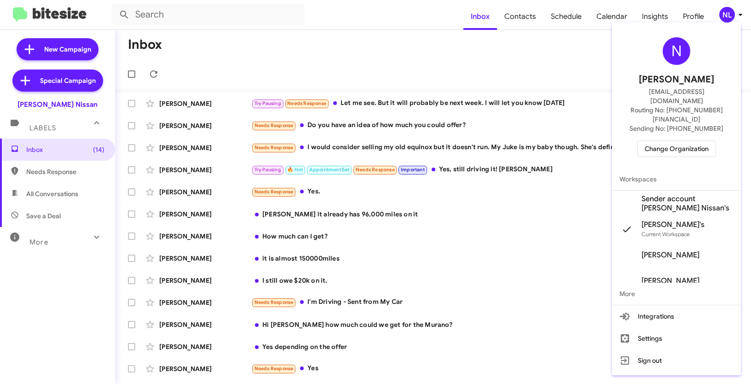
click at [667, 194] on span "Sender account [PERSON_NAME] Nissan's" at bounding box center [687, 203] width 92 height 18
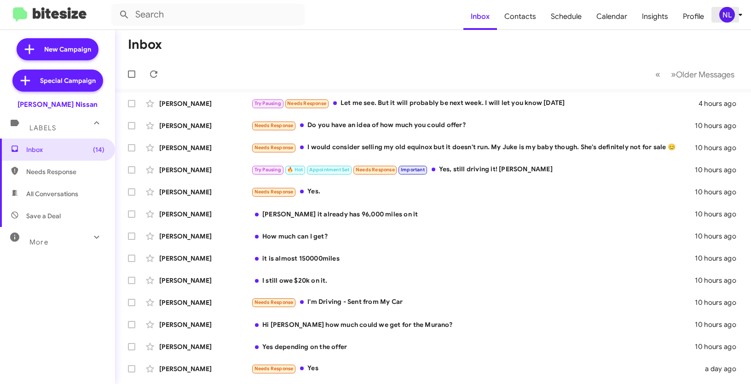
click at [731, 16] on div "NL" at bounding box center [727, 15] width 16 height 16
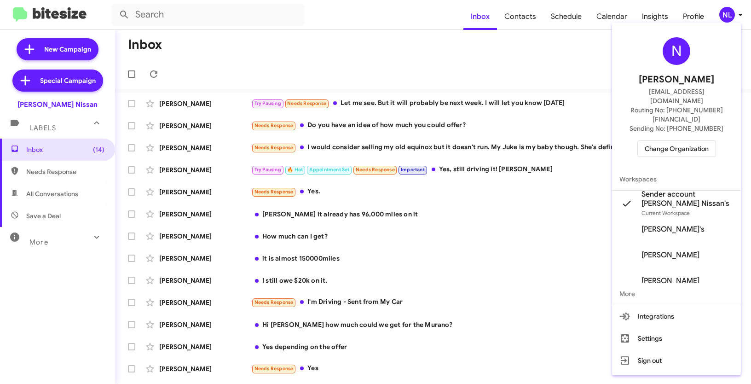
click at [514, 61] on div at bounding box center [375, 192] width 751 height 384
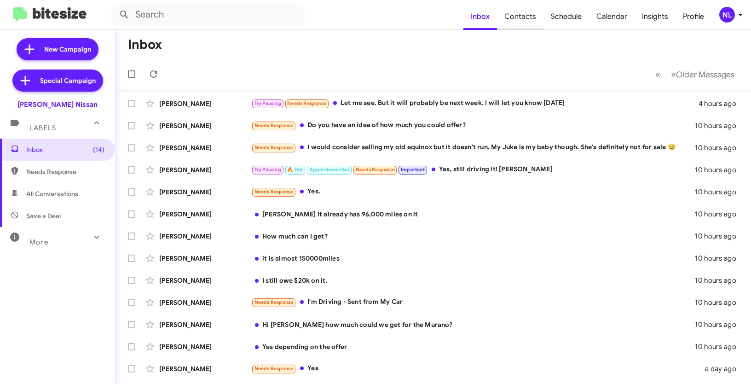
click at [523, 12] on span "Contacts" at bounding box center [520, 16] width 46 height 27
type input "in:groups"
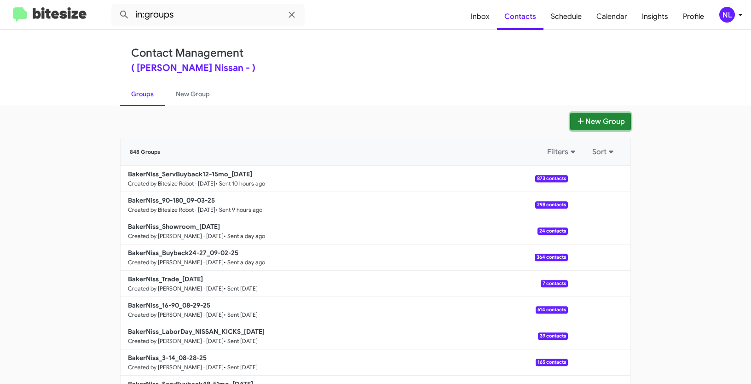
click at [595, 118] on button "New Group" at bounding box center [600, 121] width 61 height 17
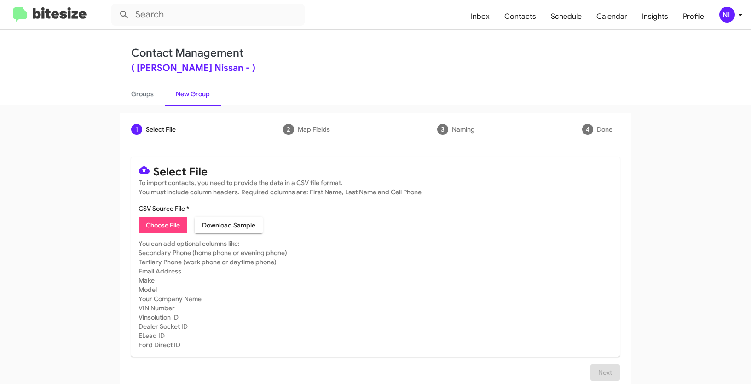
click at [158, 221] on span "Choose File" at bounding box center [163, 225] width 34 height 17
type input "BakerNiss_3-14_09-04-25"
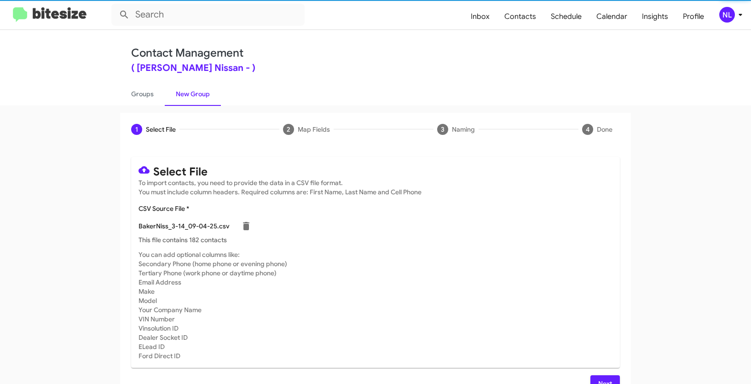
scroll to position [18, 0]
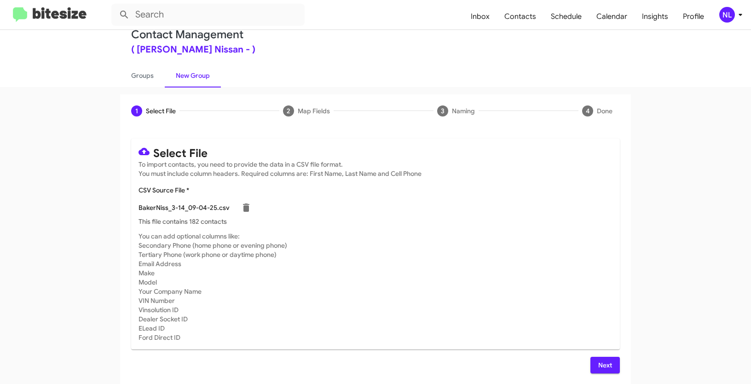
click at [604, 363] on span "Next" at bounding box center [605, 365] width 15 height 17
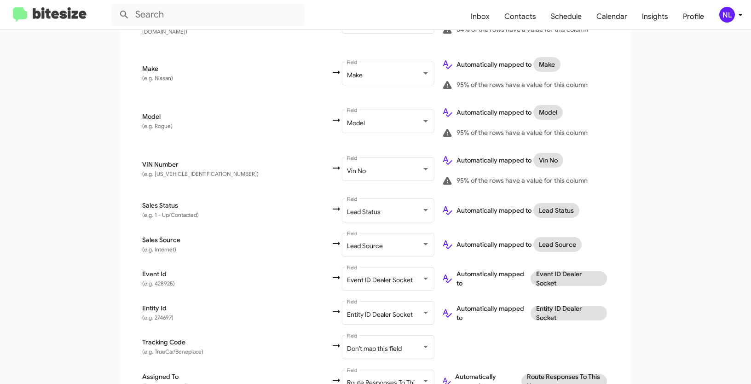
scroll to position [521, 0]
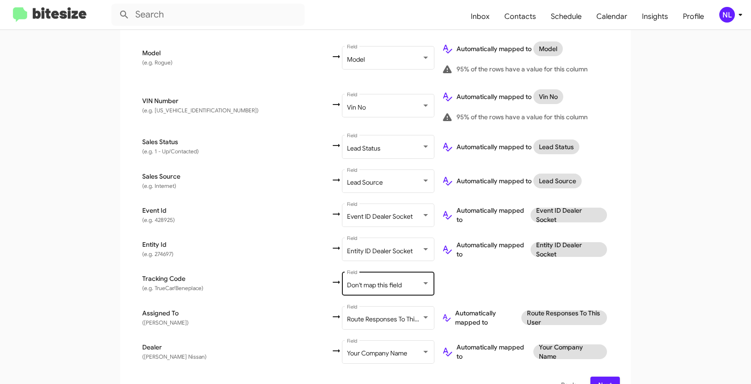
click at [347, 281] on span "Don't map this field" at bounding box center [374, 285] width 55 height 8
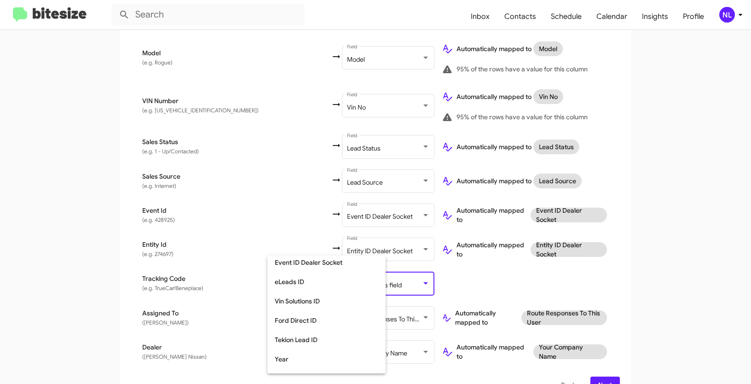
scroll to position [265, 0]
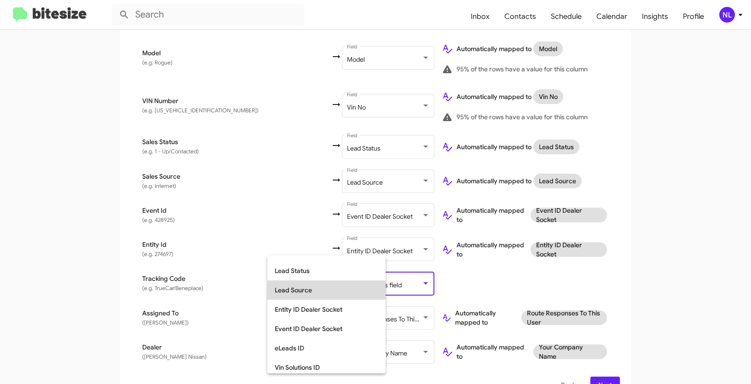
click at [299, 287] on span "Lead Source" at bounding box center [327, 289] width 104 height 19
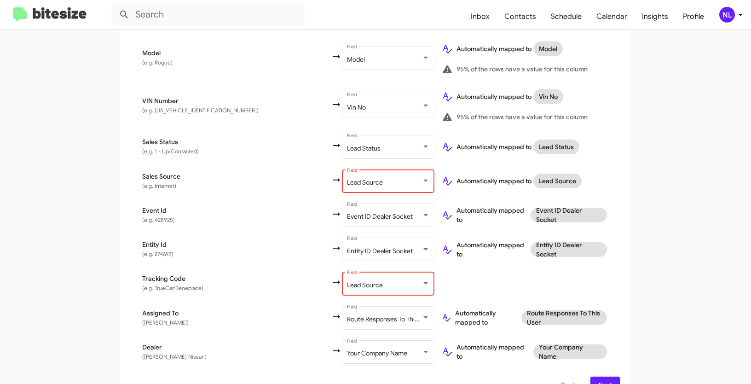
click at [347, 167] on div "Lead Source Field" at bounding box center [388, 179] width 83 height 25
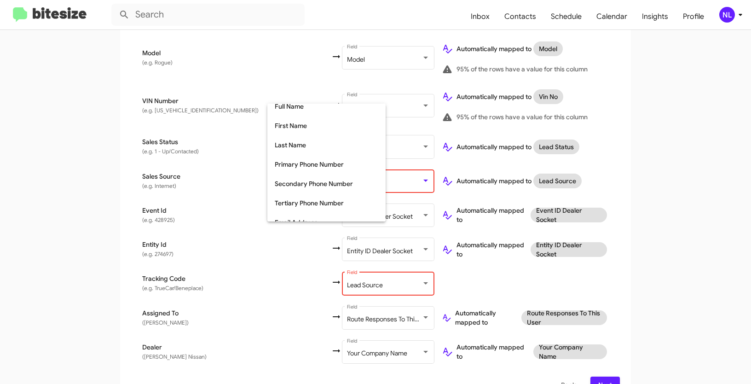
scroll to position [0, 0]
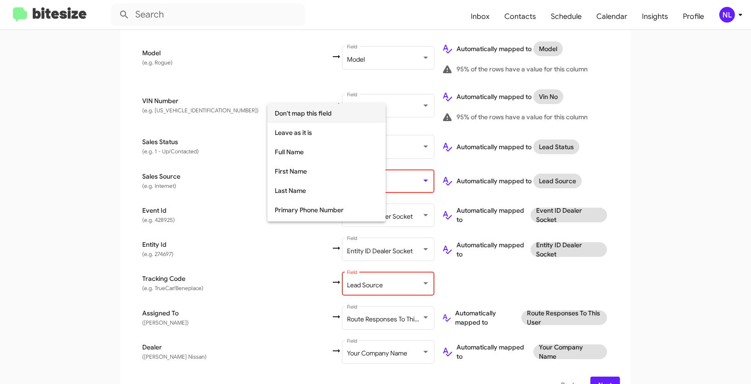
click at [304, 111] on span "Don't map this field" at bounding box center [327, 113] width 104 height 19
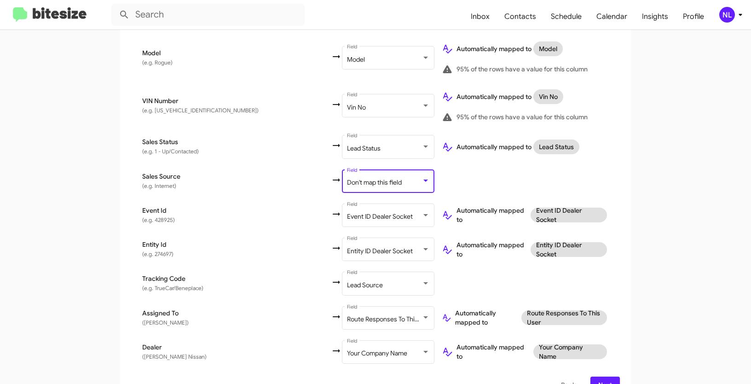
click at [608, 376] on span "Next" at bounding box center [605, 384] width 15 height 17
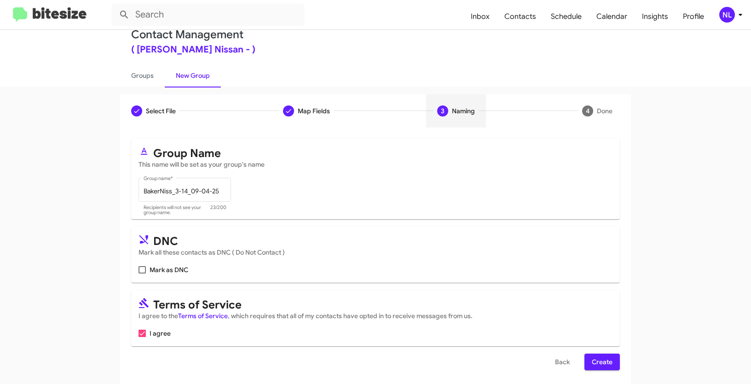
scroll to position [23, 0]
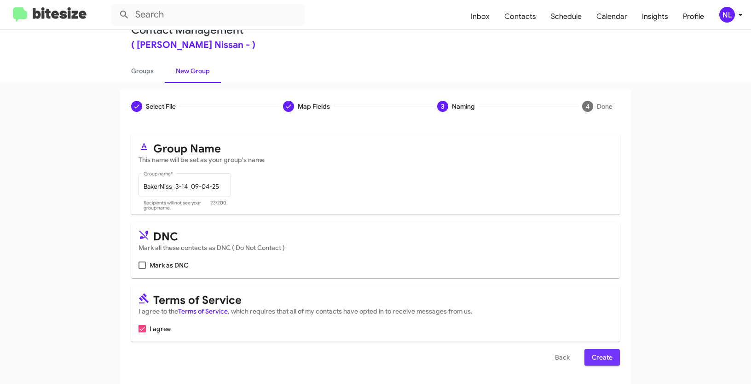
click at [596, 353] on span "Create" at bounding box center [602, 357] width 21 height 17
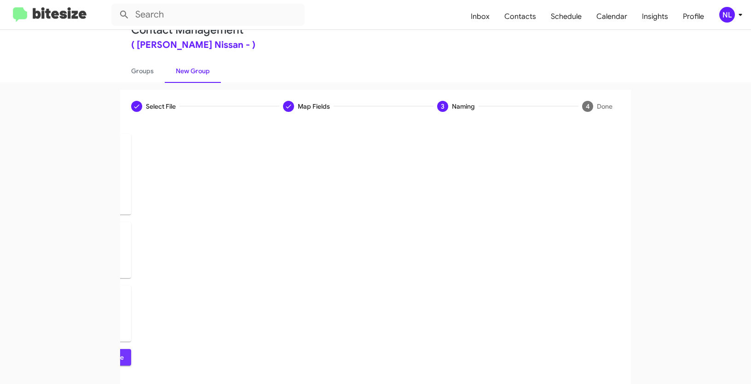
scroll to position [0, 0]
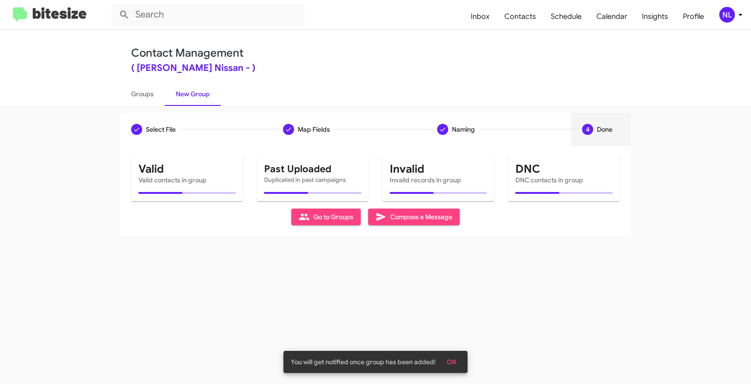
click at [456, 358] on button "OK" at bounding box center [451, 361] width 24 height 17
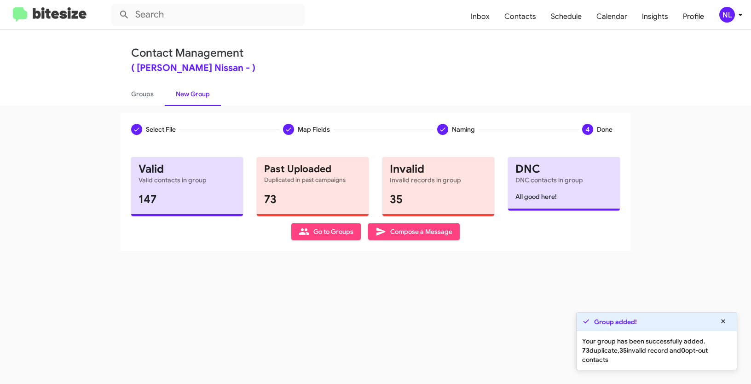
click at [336, 235] on span "Go to Groups" at bounding box center [326, 231] width 55 height 17
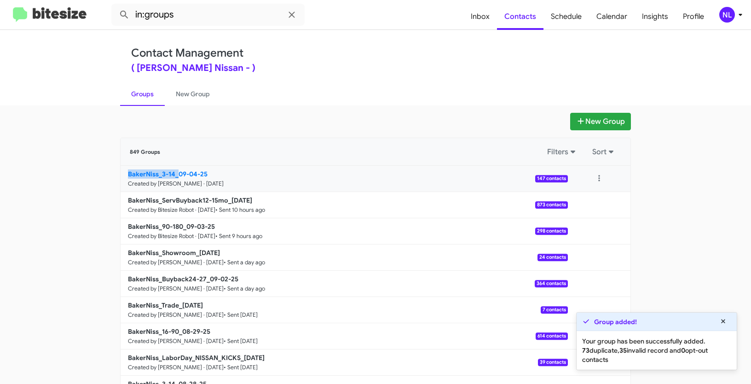
drag, startPoint x: 98, startPoint y: 180, endPoint x: 175, endPoint y: 174, distance: 77.1
click at [175, 174] on app-groups "New Group 849 Groups Filters Sort BakerNiss_3-14_09-04-25 Created by Nen Limbau…" at bounding box center [375, 283] width 751 height 340
copy b "BakerNiss_3-14_"
click at [182, 16] on input "in:groups" at bounding box center [207, 15] width 193 height 22
paste input "BakerNiss_3-14_"
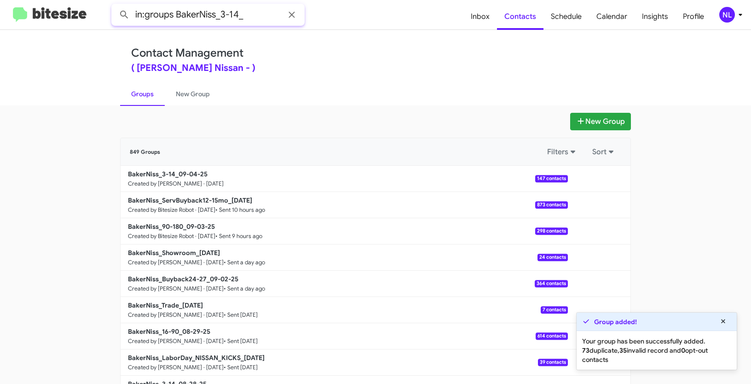
type input "in:groups BakerNiss_3-14_"
click at [115, 6] on button at bounding box center [124, 15] width 18 height 18
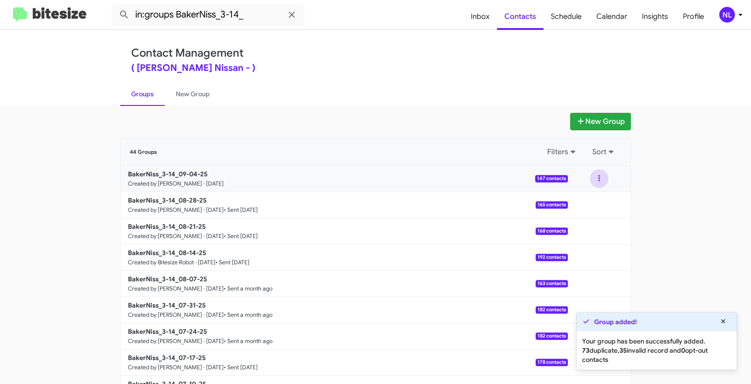
click at [599, 181] on button at bounding box center [599, 178] width 18 height 18
click at [591, 202] on button "View contacts" at bounding box center [572, 203] width 74 height 22
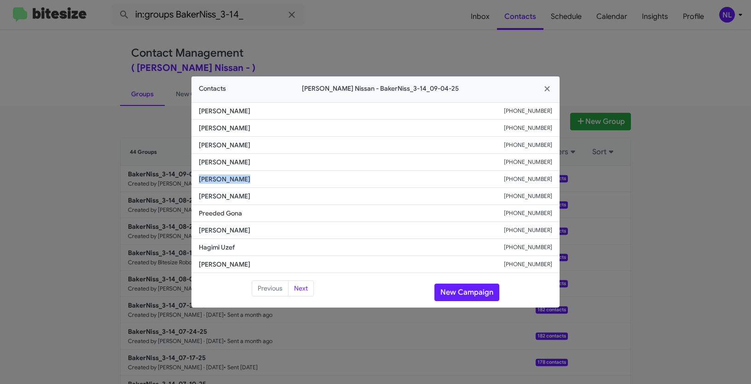
drag, startPoint x: 196, startPoint y: 178, endPoint x: 252, endPoint y: 179, distance: 56.6
click at [252, 179] on li "Dbrav Dunkley +17139273599" at bounding box center [375, 179] width 368 height 17
copy span "Dbrav Dunkley"
click at [462, 292] on button "New Campaign" at bounding box center [466, 291] width 65 height 17
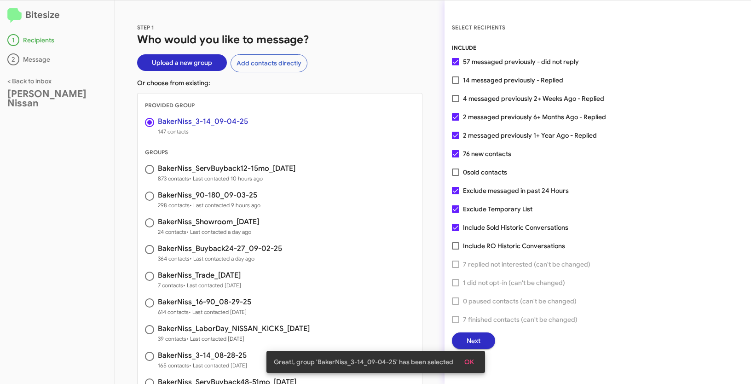
click at [476, 361] on button "OK" at bounding box center [469, 361] width 24 height 17
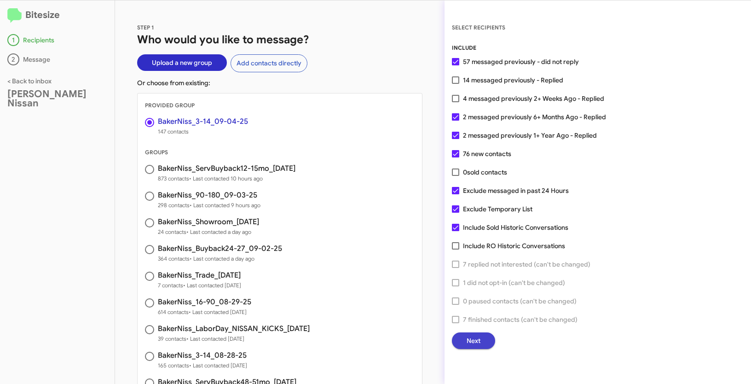
click at [478, 339] on span "Next" at bounding box center [473, 340] width 14 height 17
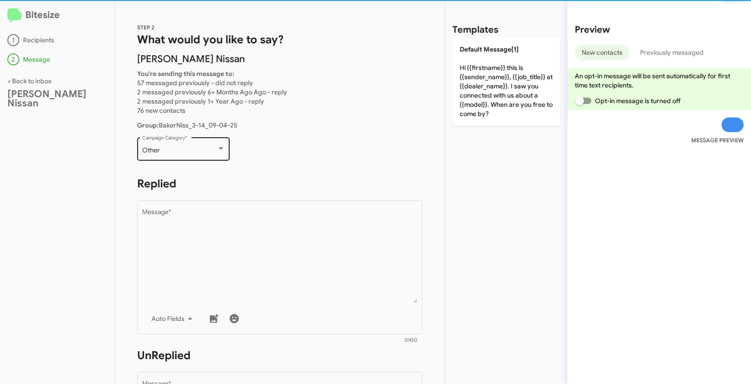
click at [188, 144] on div "Other Campaign Category *" at bounding box center [183, 147] width 83 height 25
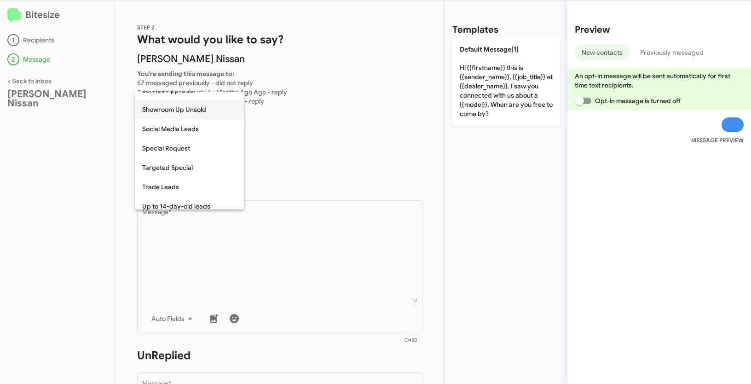
scroll to position [385, 0]
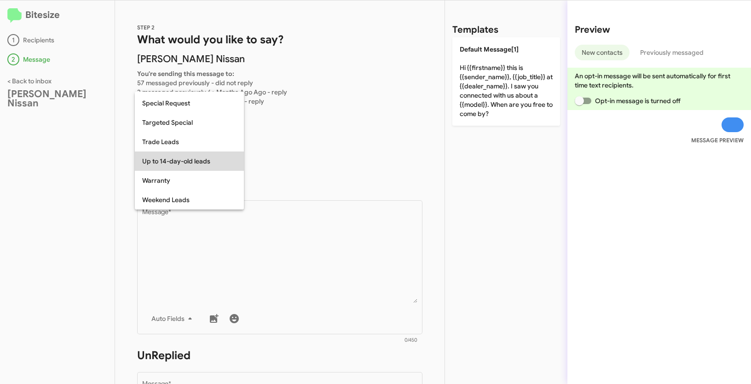
click at [181, 158] on span "Up to 14-day-old leads" at bounding box center [189, 160] width 94 height 19
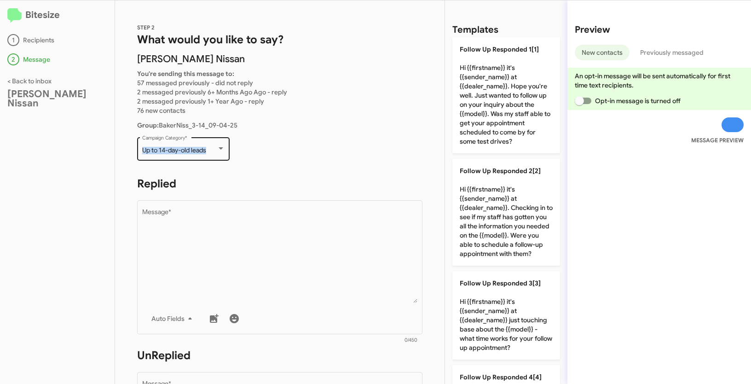
drag, startPoint x: 141, startPoint y: 147, endPoint x: 214, endPoint y: 149, distance: 72.7
click at [214, 149] on div "Up to 14-day-old leads Campaign Category *" at bounding box center [183, 147] width 92 height 25
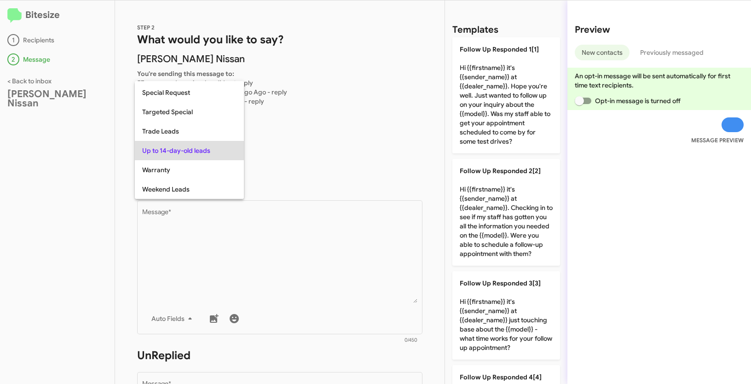
copy span "Up to 14-day-old leads"
click at [289, 276] on div at bounding box center [375, 192] width 751 height 384
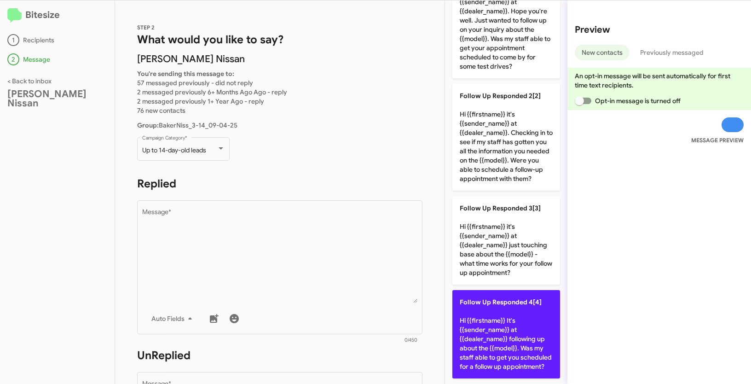
scroll to position [0, 0]
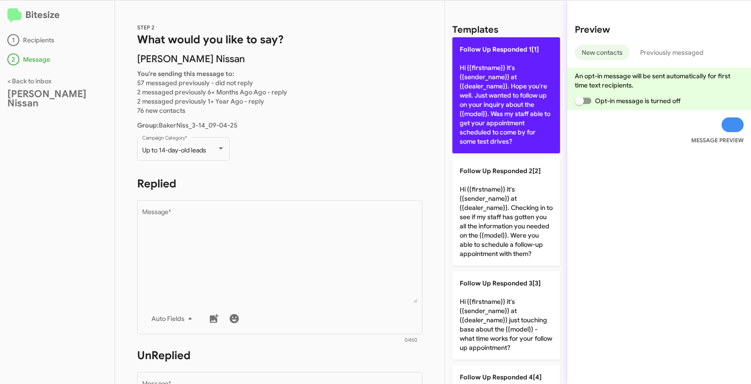
click at [482, 69] on p "Follow Up Responded 1[1] Hi {{firstname}} it's {{sender_name}} at {{dealer_name…" at bounding box center [506, 95] width 108 height 116
type textarea "Hi {{firstname}} it's {{sender_name}} at {{dealer_name}}. Hope you're well. Jus…"
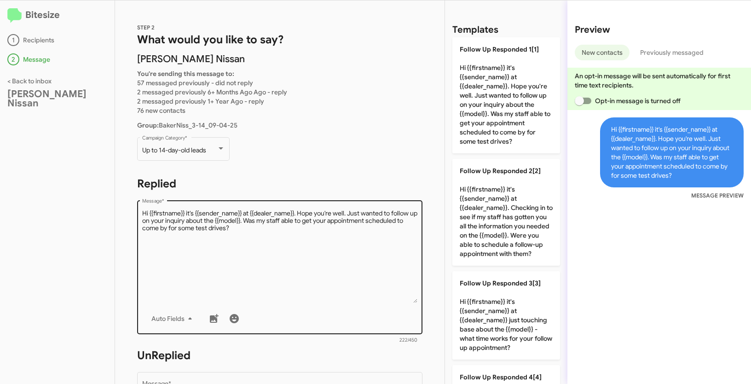
scroll to position [153, 0]
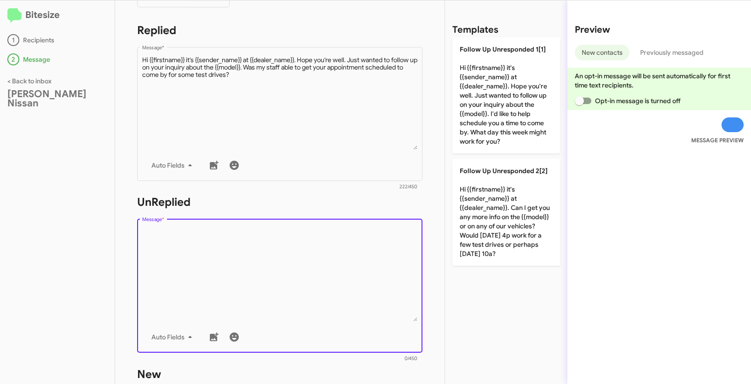
click at [256, 264] on textarea "Message *" at bounding box center [280, 274] width 276 height 94
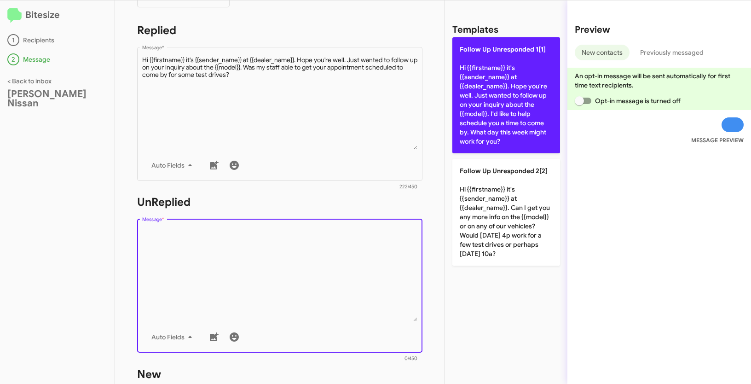
click at [488, 94] on p "Follow Up Unresponded 1[1] Hi {{firstname}} it's {{sender_name}} at {{dealer_na…" at bounding box center [506, 95] width 108 height 116
type textarea "Hi {{firstname}} it's {{sender_name}} at {{dealer_name}}. Hope you're well. Jus…"
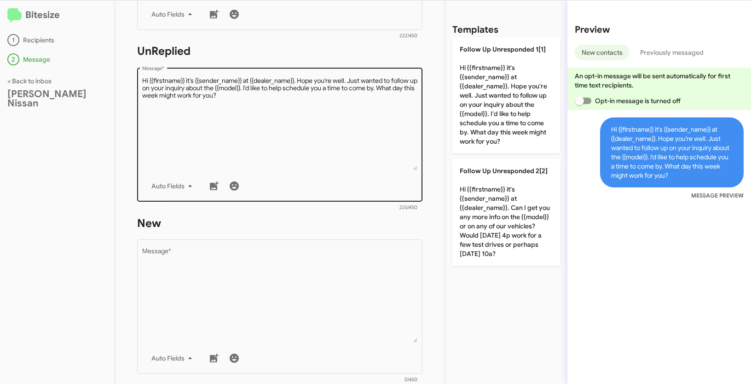
scroll to position [320, 0]
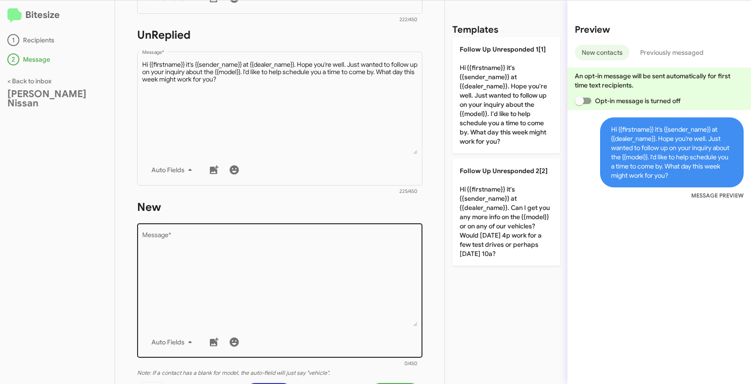
click at [263, 257] on textarea "Message *" at bounding box center [280, 279] width 276 height 94
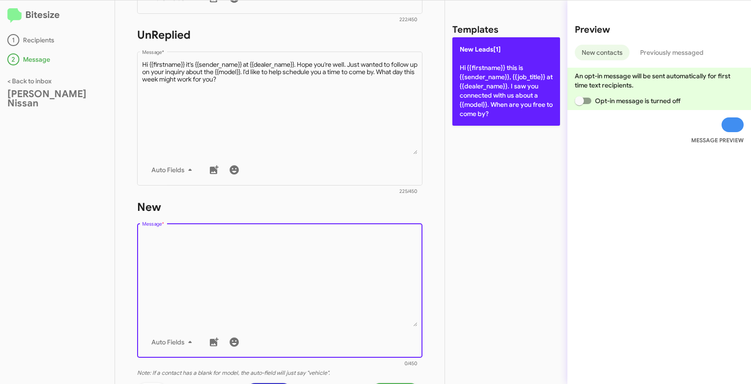
click at [511, 55] on p "New Leads[1] Hi {{firstname}} this is {{sender_name}}, {{job_title}} at {{deale…" at bounding box center [506, 81] width 108 height 88
type textarea "Hi {{firstname}} this is {{sender_name}}, {{job_title}} at {{dealer_name}}. I s…"
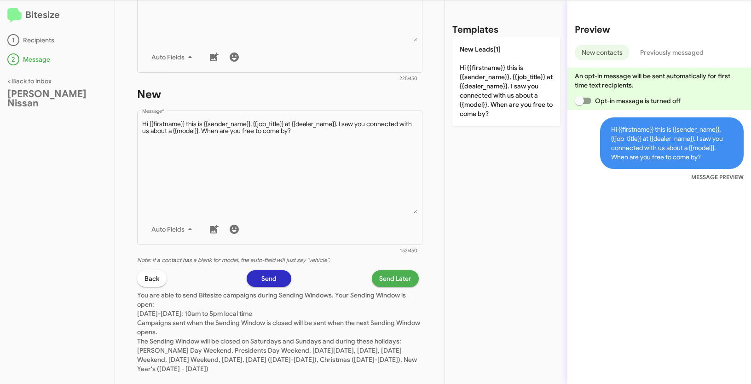
scroll to position [449, 0]
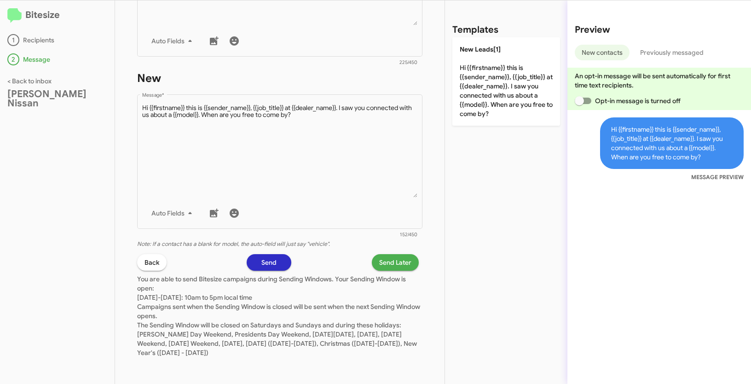
click at [400, 266] on span "Send Later" at bounding box center [395, 262] width 32 height 17
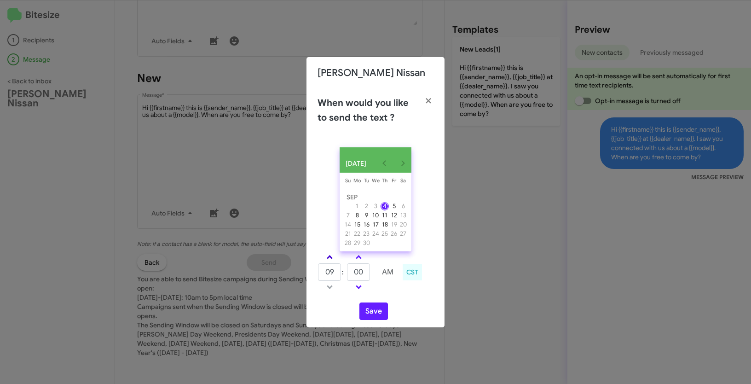
click at [331, 259] on link at bounding box center [330, 257] width 16 height 11
type input "10"
click at [358, 259] on span at bounding box center [359, 258] width 6 height 6
type input "05"
click at [373, 312] on button "Save" at bounding box center [373, 310] width 29 height 17
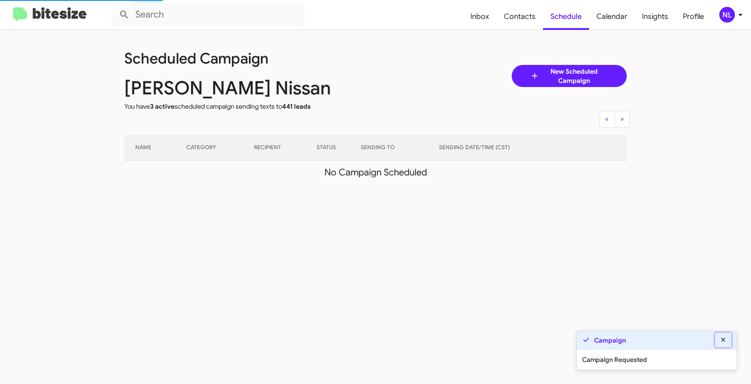
click at [725, 341] on icon at bounding box center [723, 339] width 4 height 4
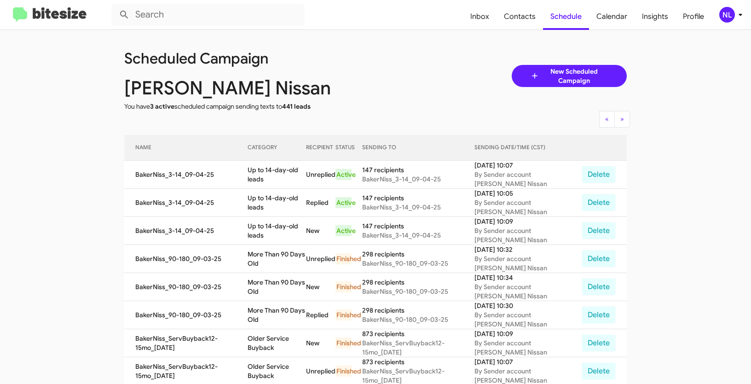
click at [731, 21] on div "NL" at bounding box center [727, 15] width 16 height 16
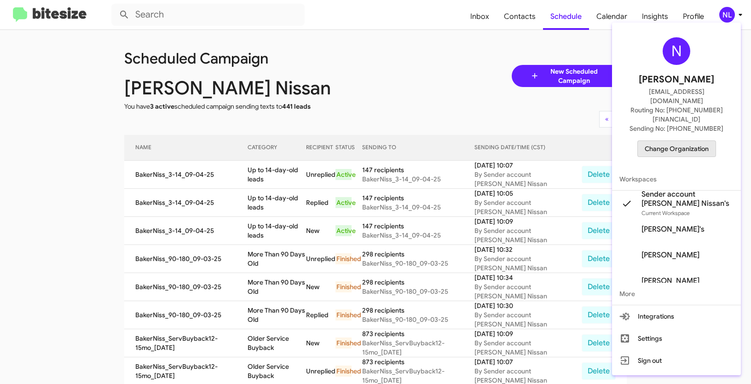
click at [689, 141] on span "Change Organization" at bounding box center [677, 149] width 64 height 16
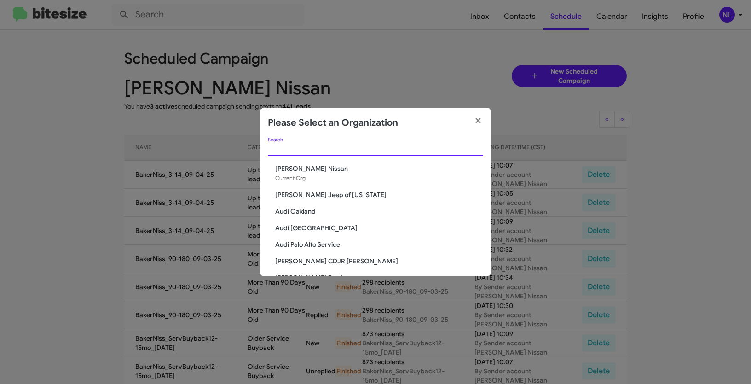
click at [349, 151] on input "Search" at bounding box center [375, 148] width 215 height 7
paste input "[PERSON_NAME] Mitsubishi"
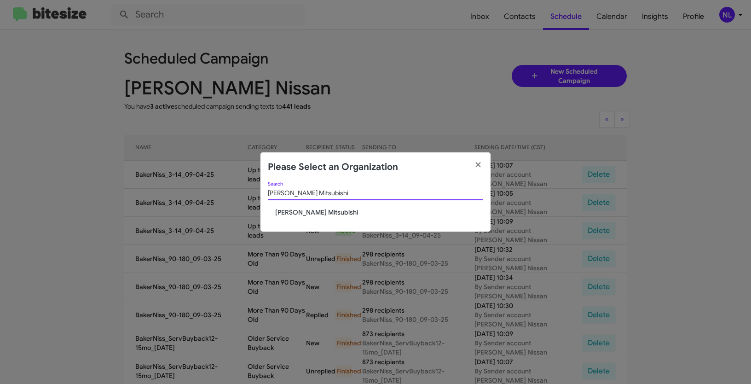
type input "[PERSON_NAME] Mitsubishi"
click at [278, 213] on span "[PERSON_NAME] Mitsubishi" at bounding box center [379, 211] width 208 height 9
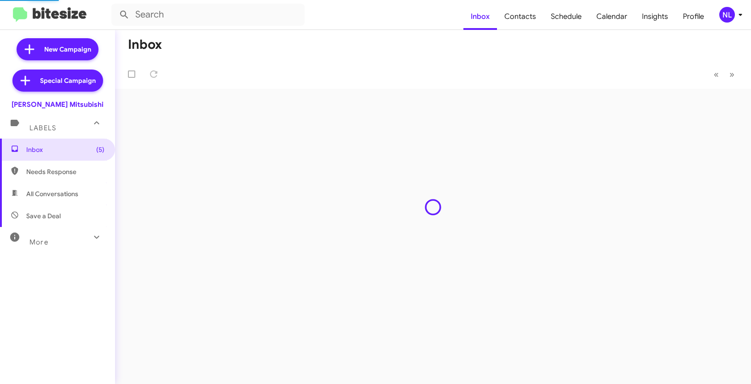
click at [727, 17] on div "NL" at bounding box center [727, 15] width 16 height 16
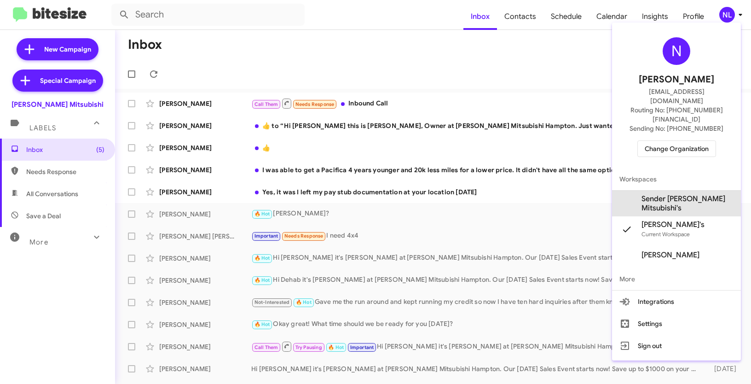
click at [668, 194] on span "Sender [PERSON_NAME] Mitsubishi's" at bounding box center [687, 203] width 92 height 18
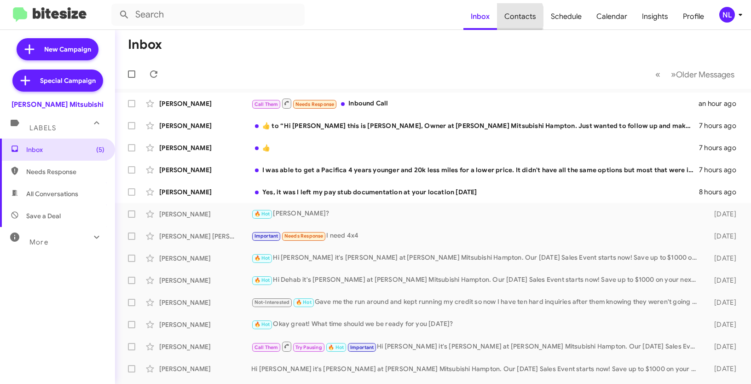
click at [516, 17] on span "Contacts" at bounding box center [520, 16] width 46 height 27
type input "in:groups"
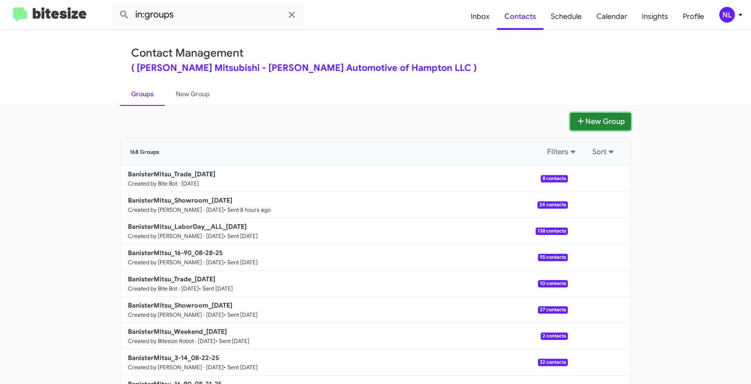
click at [591, 116] on button "New Group" at bounding box center [600, 121] width 61 height 17
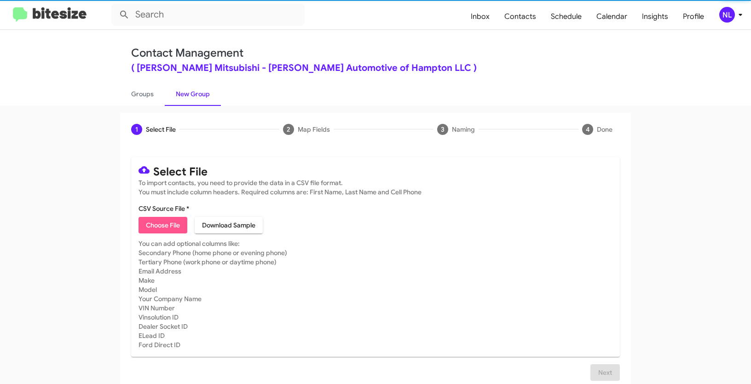
click at [143, 232] on button "Choose File" at bounding box center [162, 225] width 49 height 17
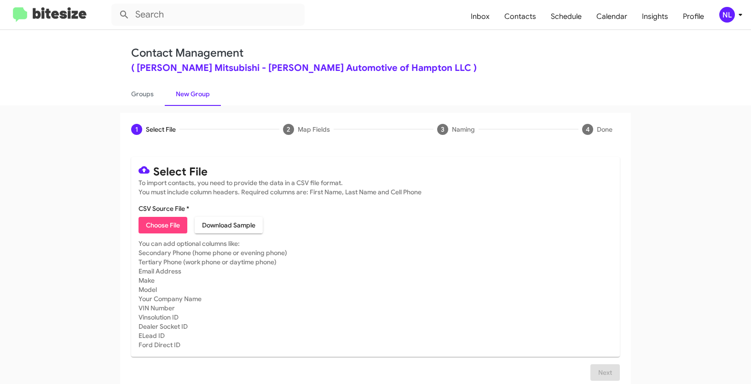
type input "BanisterMitsu_16-90_09-04-25"
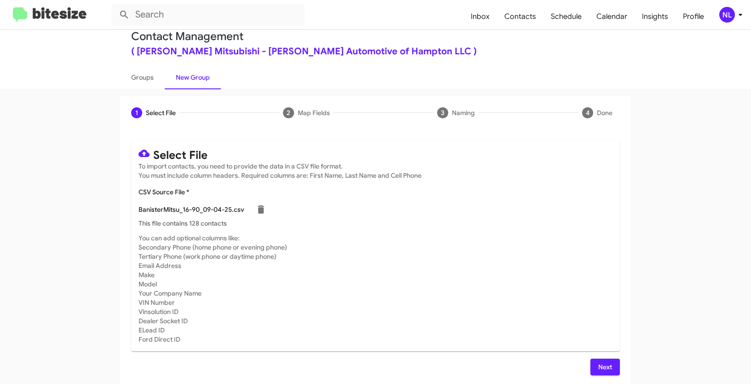
scroll to position [18, 0]
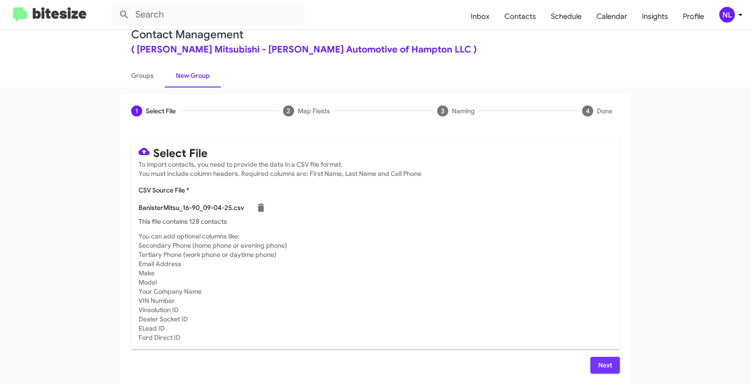
click at [607, 362] on span "Next" at bounding box center [605, 365] width 15 height 17
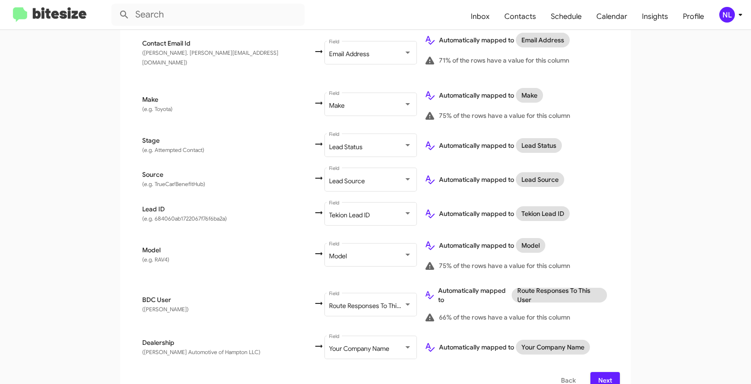
scroll to position [384, 0]
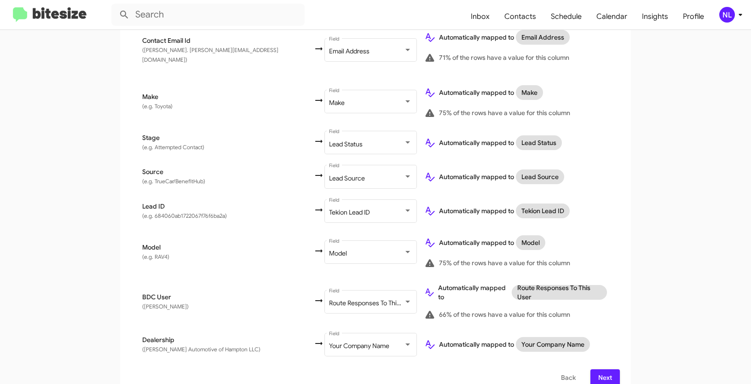
click at [598, 369] on span "Next" at bounding box center [605, 377] width 15 height 17
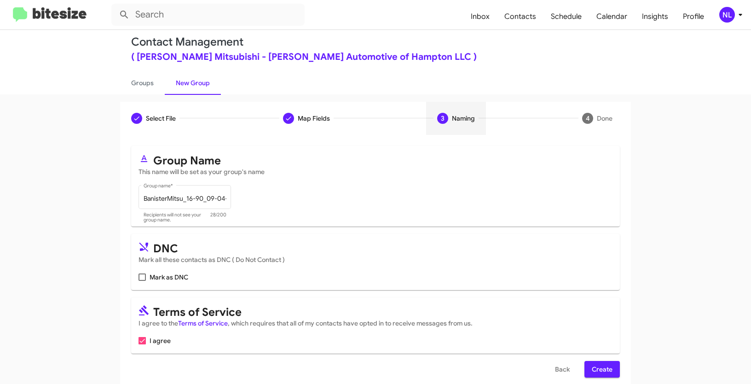
scroll to position [23, 0]
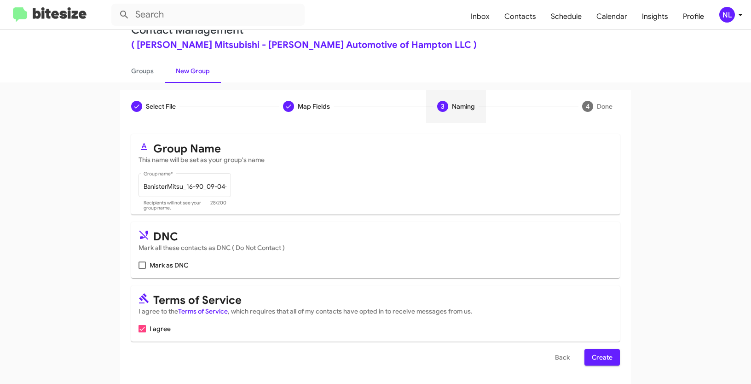
click at [592, 352] on span "Create" at bounding box center [602, 357] width 21 height 17
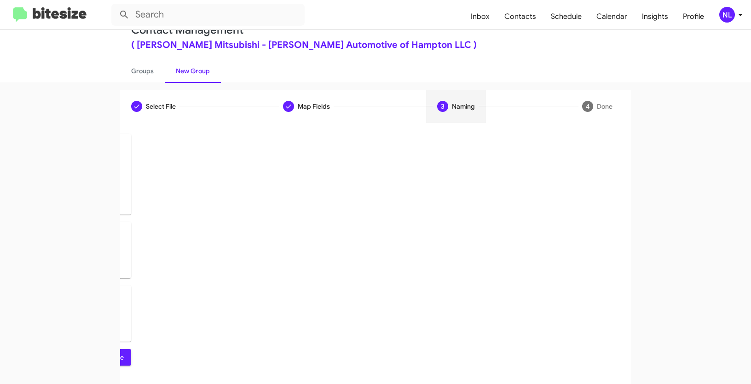
scroll to position [0, 0]
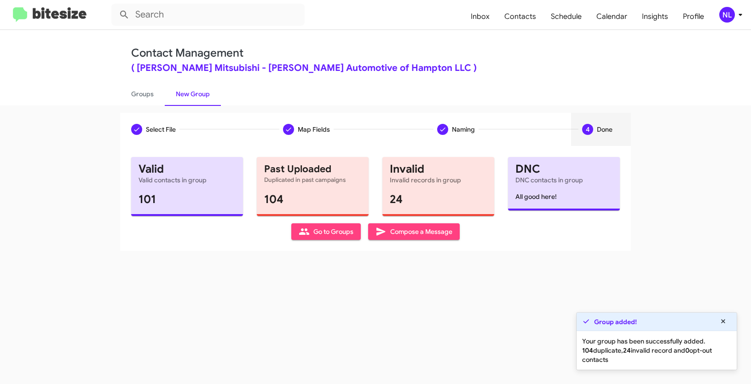
click at [316, 233] on span "Go to Groups" at bounding box center [326, 231] width 55 height 17
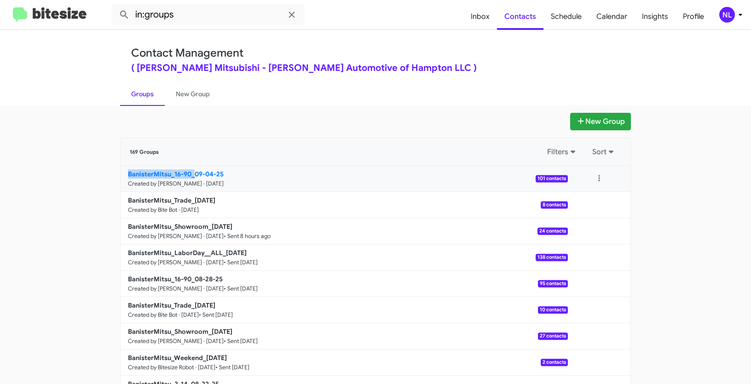
drag, startPoint x: 58, startPoint y: 174, endPoint x: 191, endPoint y: 169, distance: 133.5
click at [191, 169] on app-groups "New Group 169 Groups Filters Sort BanisterMitsu_16-90_09-04-25 Created by Nen L…" at bounding box center [375, 283] width 751 height 340
copy b "BanisterMitsu_16-90_"
click at [191, 16] on input "in:groups" at bounding box center [207, 15] width 193 height 22
paste input "BanisterMitsu_16-90_"
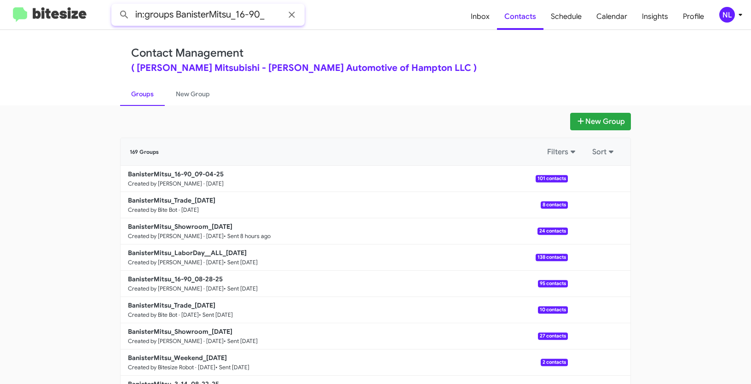
type input "in:groups BanisterMitsu_16-90_"
click at [115, 6] on button at bounding box center [124, 15] width 18 height 18
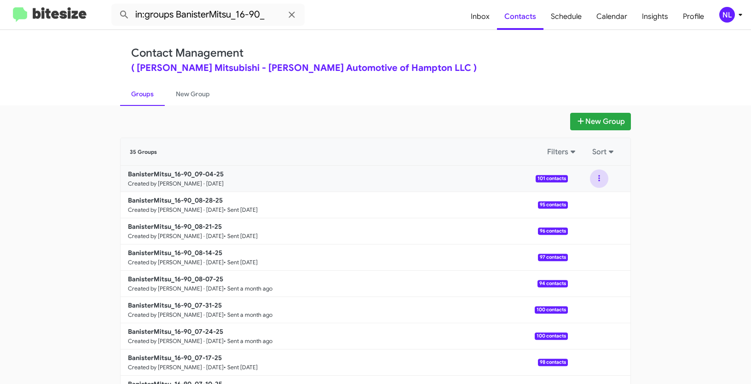
click at [598, 179] on button at bounding box center [599, 178] width 18 height 18
click at [585, 203] on button "View contacts" at bounding box center [572, 203] width 74 height 22
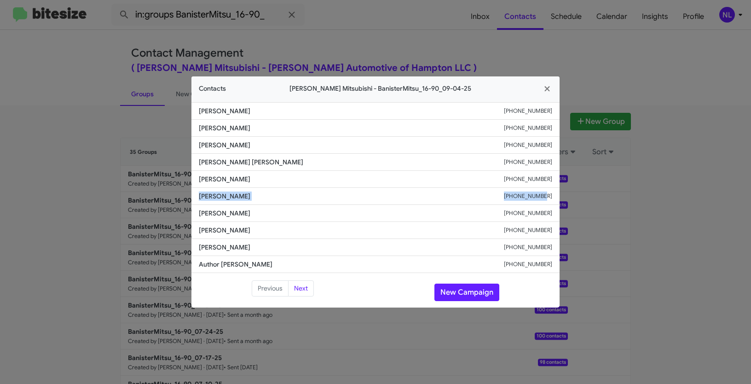
drag, startPoint x: 197, startPoint y: 193, endPoint x: 558, endPoint y: 201, distance: 360.7
click at [558, 201] on li "Ashley Horton-Turner +17576757661" at bounding box center [375, 196] width 368 height 17
copy div "Ashley Horton-Turner +17576757661"
click at [466, 293] on button "New Campaign" at bounding box center [466, 291] width 65 height 17
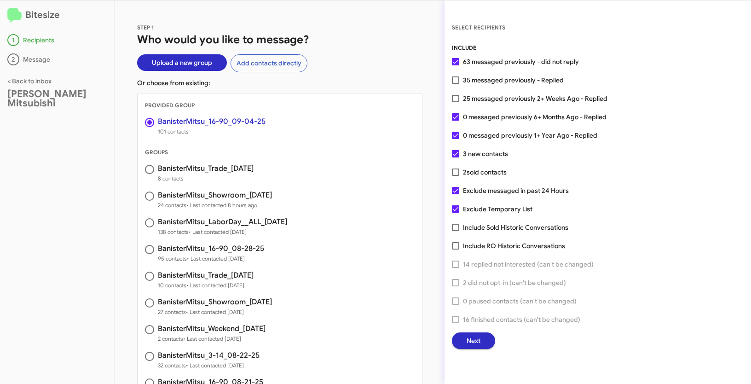
click at [455, 99] on span at bounding box center [455, 98] width 7 height 7
click at [455, 102] on input "25 messaged previously 2+ Weeks Ago - Replied" at bounding box center [455, 102] width 0 height 0
checkbox input "true"
click at [481, 342] on button "Next" at bounding box center [473, 340] width 43 height 17
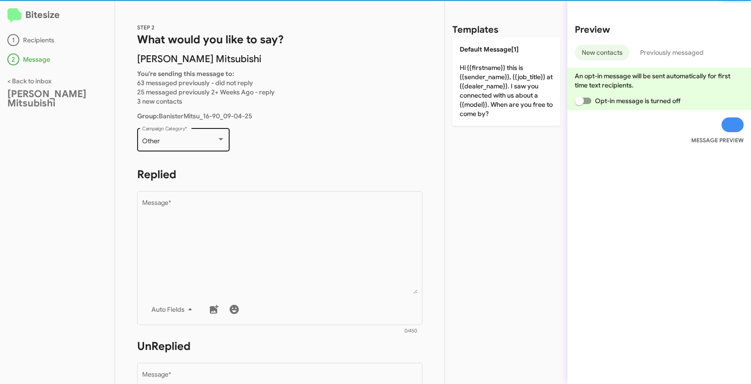
click at [184, 146] on div "Other Campaign Category *" at bounding box center [183, 138] width 83 height 25
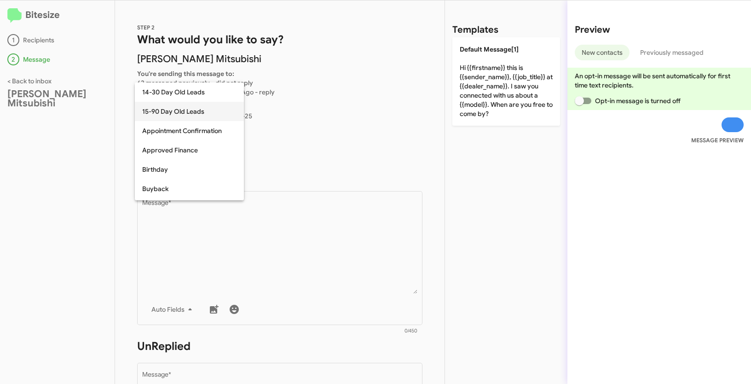
click at [175, 108] on span "15-90 Day Old Leads" at bounding box center [189, 111] width 94 height 19
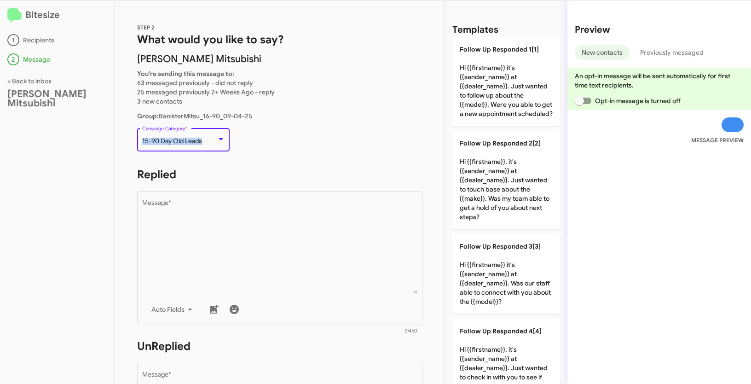
drag, startPoint x: 141, startPoint y: 141, endPoint x: 219, endPoint y: 142, distance: 78.2
click at [219, 142] on div "15-90 Day Old Leads" at bounding box center [183, 141] width 83 height 7
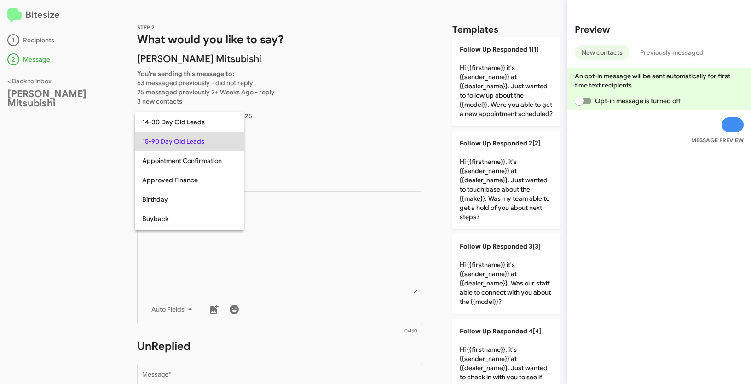
copy span "15-90 Day Old Leads"
click at [276, 271] on div at bounding box center [375, 192] width 751 height 384
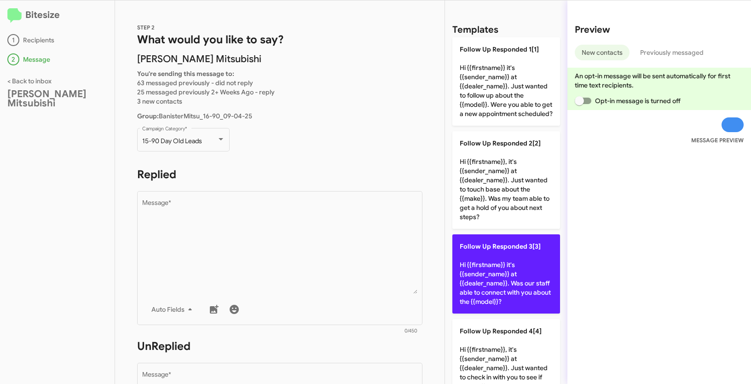
scroll to position [155, 0]
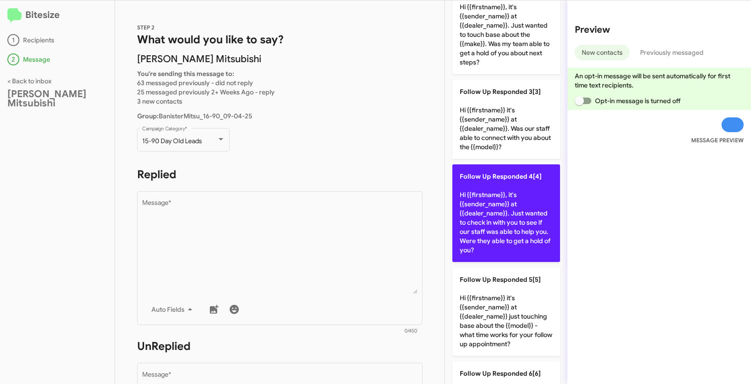
click at [507, 224] on p "Follow Up Responded 4[4] Hi {{firstname}}, it's {{sender_name}} at {{dealer_nam…" at bounding box center [506, 213] width 108 height 98
type textarea "Hi {{firstname}}, it's {{sender_name}} at {{dealer_name}}. Just wanted to check…"
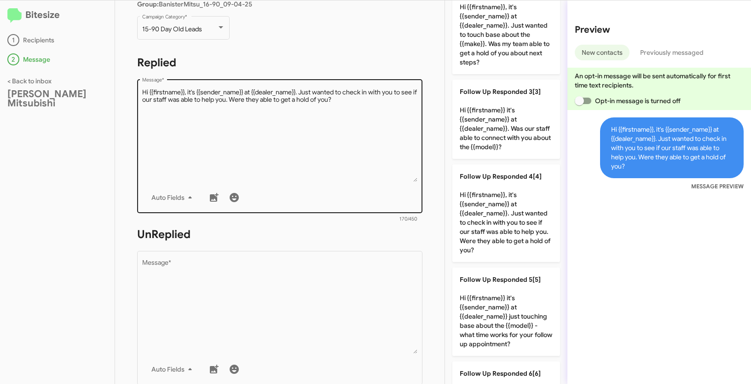
scroll to position [156, 0]
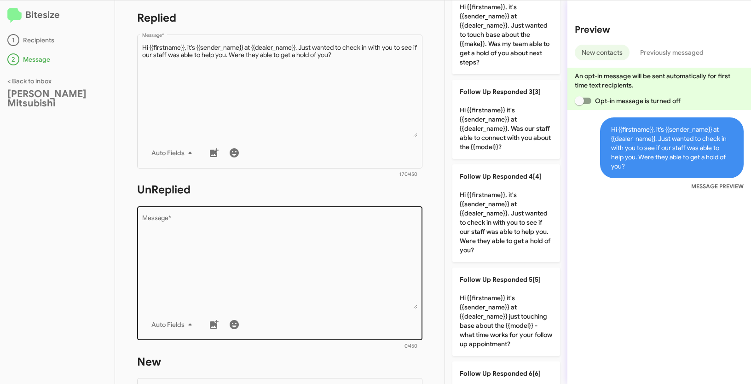
click at [330, 245] on textarea "Message *" at bounding box center [280, 262] width 276 height 94
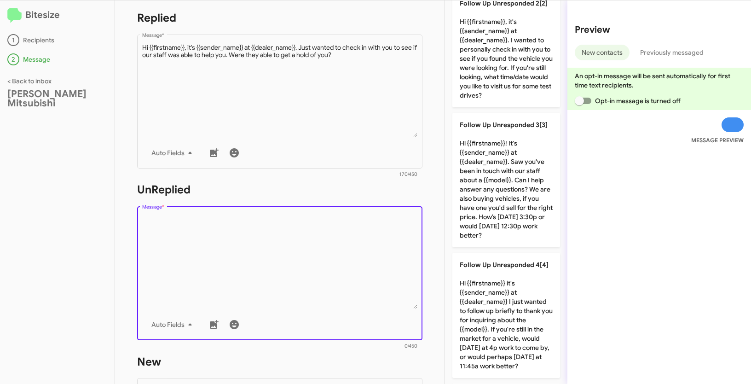
scroll to position [0, 0]
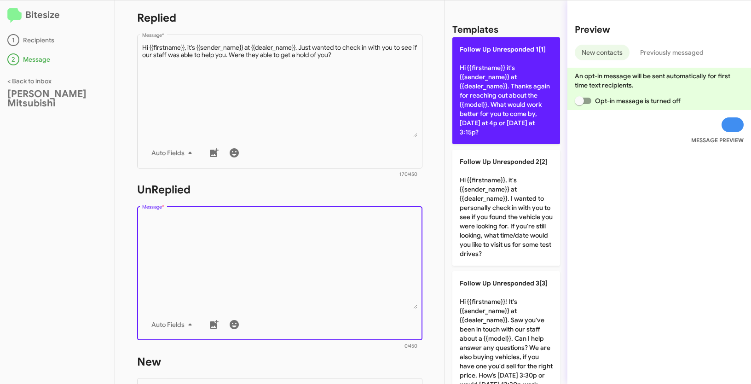
click at [485, 80] on p "Follow Up Unresponded 1[1] Hi {{firstname}} it's {{sender_name}} at {{dealer_na…" at bounding box center [506, 90] width 108 height 107
type textarea "Hi {{firstname}} it's {{sender_name}} at {{dealer_name}}. Thanks again for reac…"
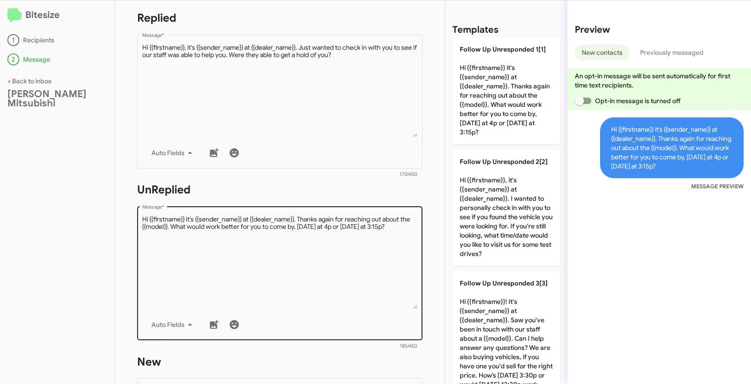
scroll to position [318, 0]
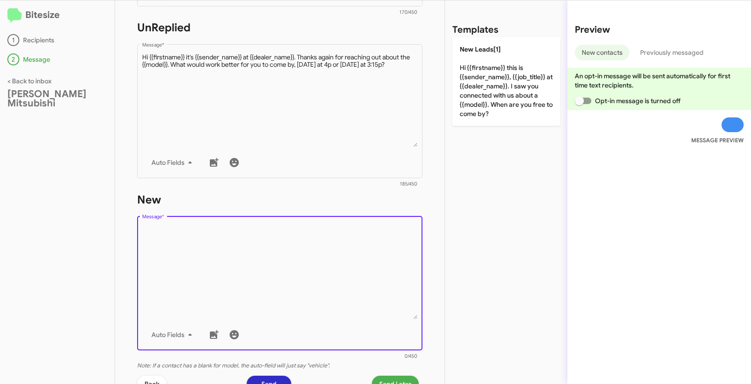
click at [303, 264] on textarea "Message *" at bounding box center [280, 272] width 276 height 94
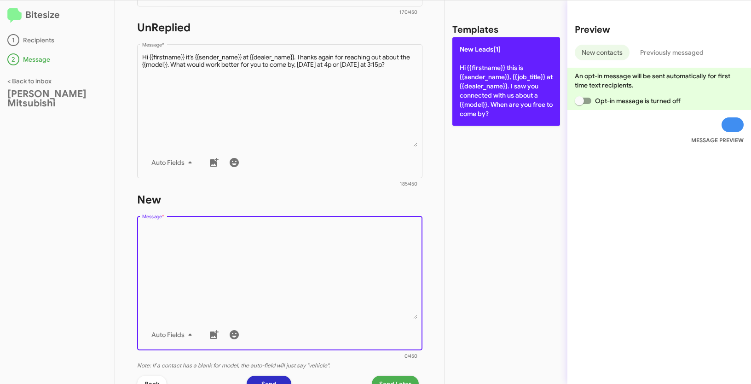
click at [489, 59] on p "New Leads[1] Hi {{firstname}} this is {{sender_name}}, {{job_title}} at {{deale…" at bounding box center [506, 81] width 108 height 88
type textarea "Hi {{firstname}} this is {{sender_name}}, {{job_title}} at {{dealer_name}}. I s…"
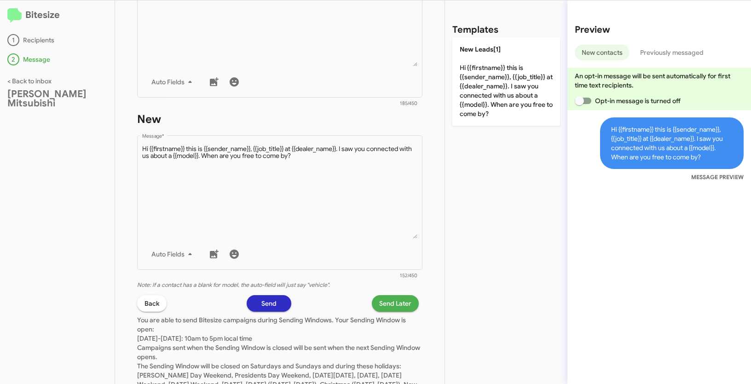
scroll to position [440, 0]
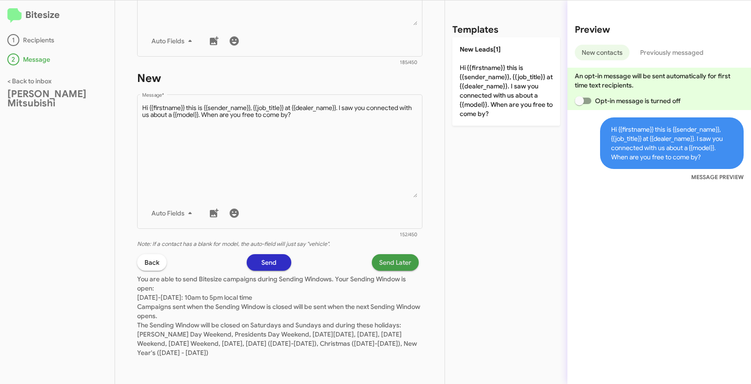
click at [394, 268] on span "Send Later" at bounding box center [395, 262] width 32 height 17
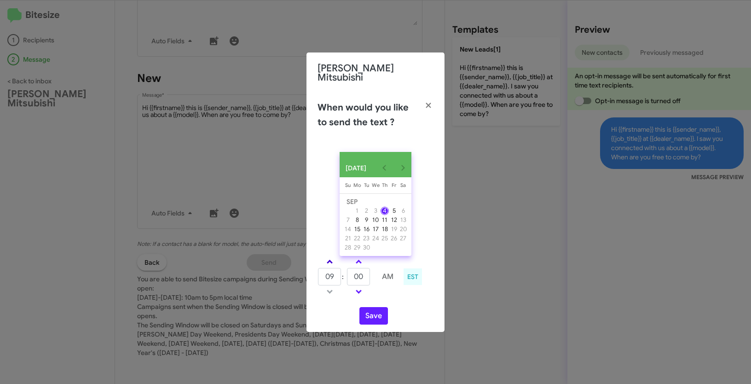
click at [328, 260] on span at bounding box center [330, 262] width 6 height 6
type input "01"
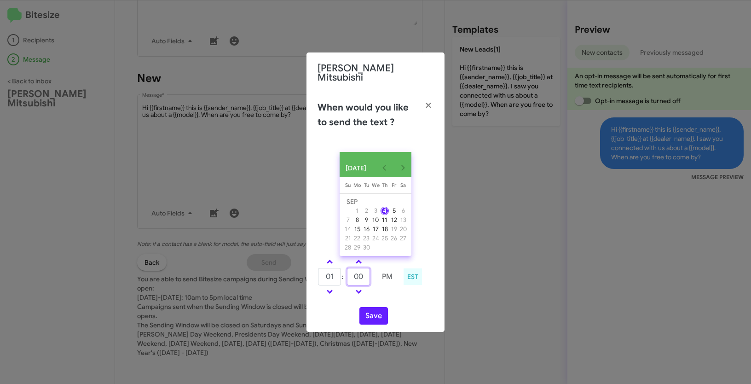
drag, startPoint x: 364, startPoint y: 276, endPoint x: 347, endPoint y: 271, distance: 18.2
click at [347, 271] on input "00" at bounding box center [358, 276] width 23 height 17
type input "19"
click at [379, 311] on button "Save" at bounding box center [373, 315] width 29 height 17
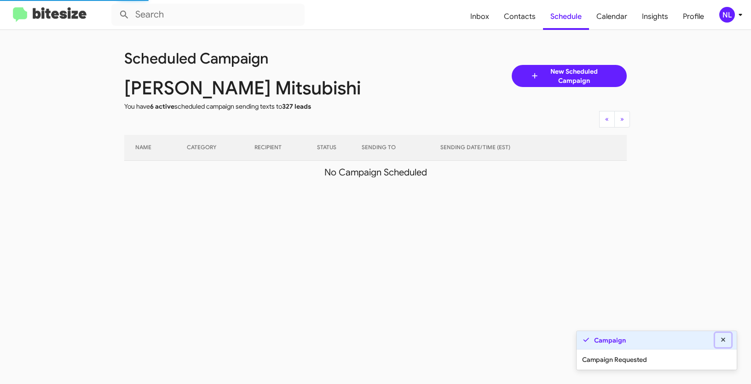
click at [724, 338] on icon at bounding box center [723, 339] width 8 height 6
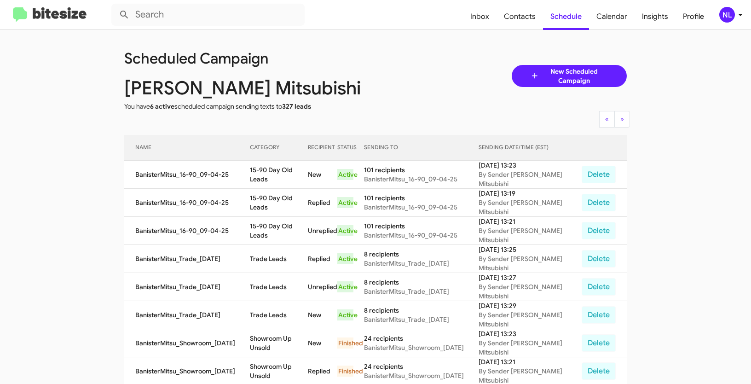
click at [731, 15] on div "NL" at bounding box center [727, 15] width 16 height 16
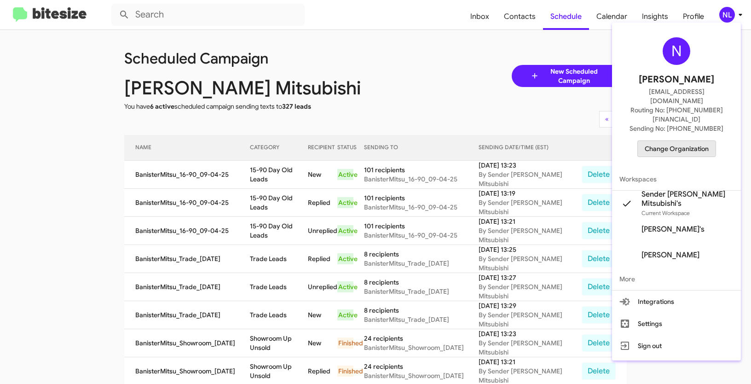
click at [675, 141] on span "Change Organization" at bounding box center [677, 149] width 64 height 16
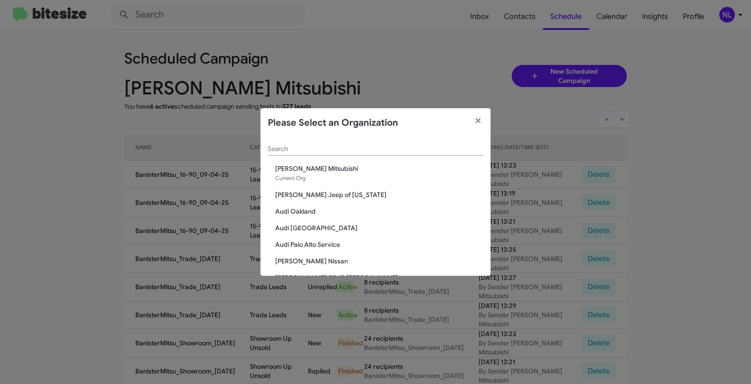
click at [367, 152] on input "Search" at bounding box center [375, 148] width 215 height 7
paste input "[PERSON_NAME] Nissan Chesapeake"
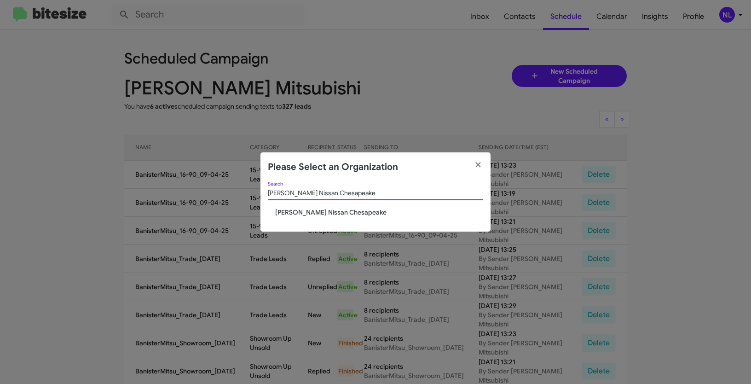
type input "[PERSON_NAME] Nissan Chesapeake"
click at [302, 214] on span "[PERSON_NAME] Nissan Chesapeake" at bounding box center [379, 211] width 208 height 9
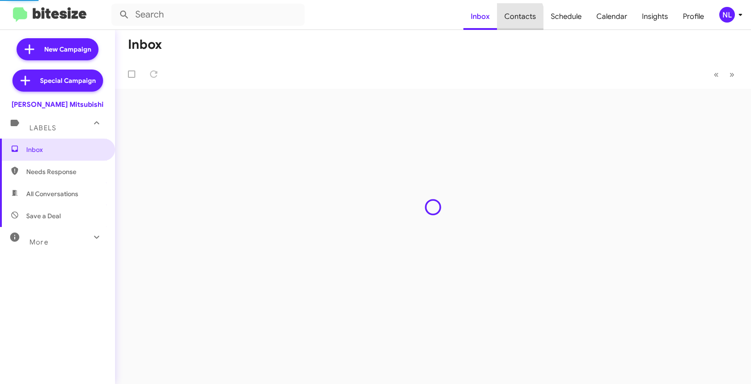
click at [512, 18] on span "Contacts" at bounding box center [520, 16] width 46 height 27
type input "in:groups"
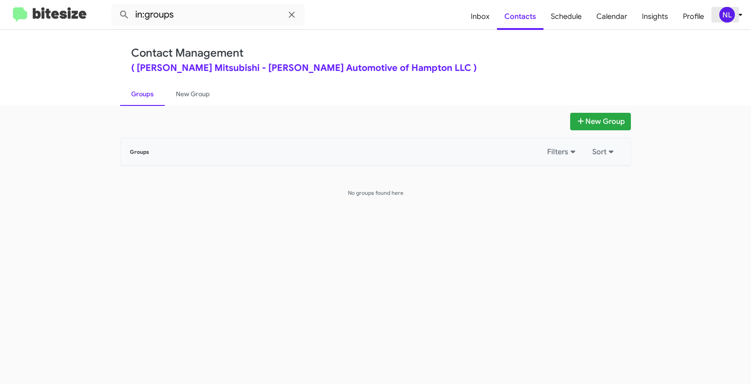
click at [728, 13] on div "NL" at bounding box center [727, 15] width 16 height 16
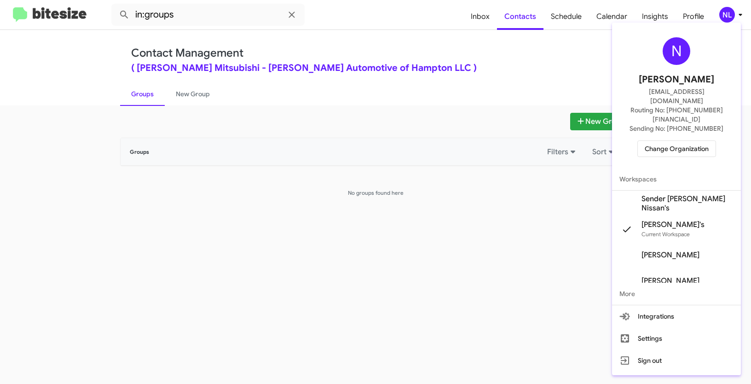
click at [671, 194] on span "Sender [PERSON_NAME] Nissan's" at bounding box center [687, 203] width 92 height 18
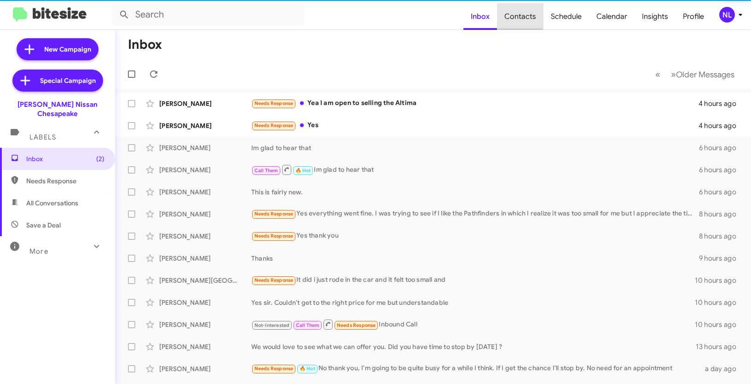
click at [520, 12] on span "Contacts" at bounding box center [520, 16] width 46 height 27
type input "in:groups"
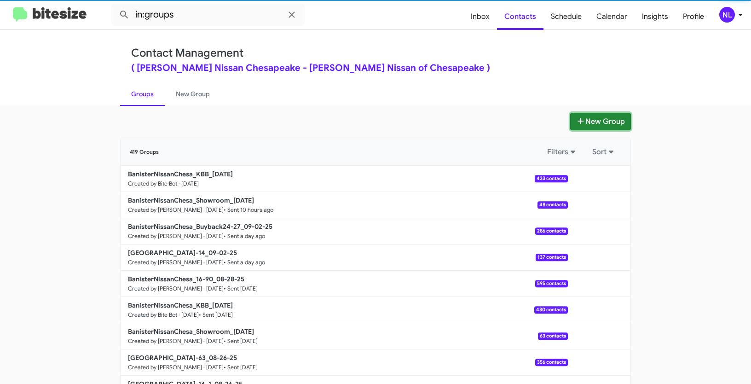
click at [592, 121] on button "New Group" at bounding box center [600, 121] width 61 height 17
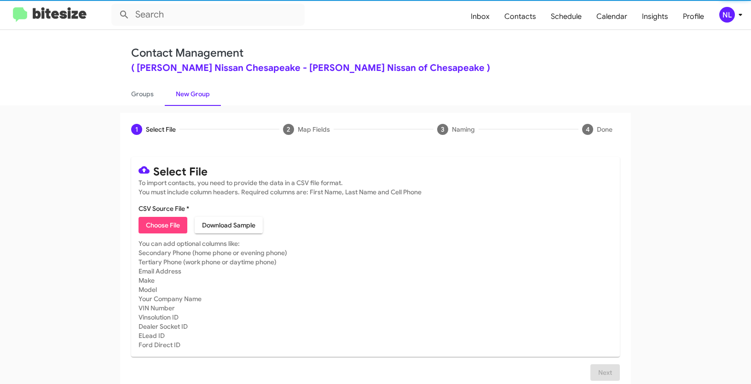
click at [153, 226] on span "Choose File" at bounding box center [163, 225] width 34 height 17
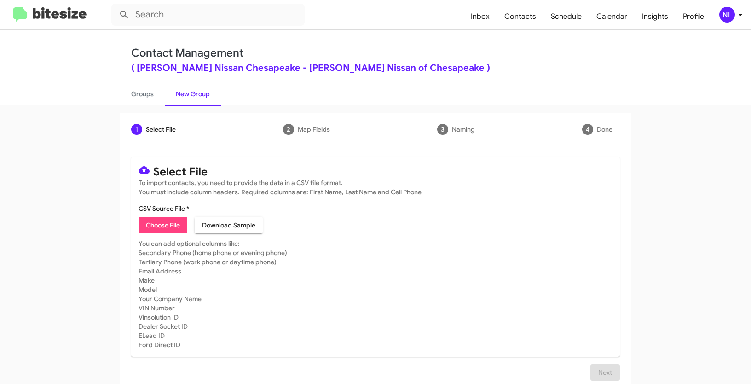
type input "BanisterNissanChesa_16-90_09-04-25"
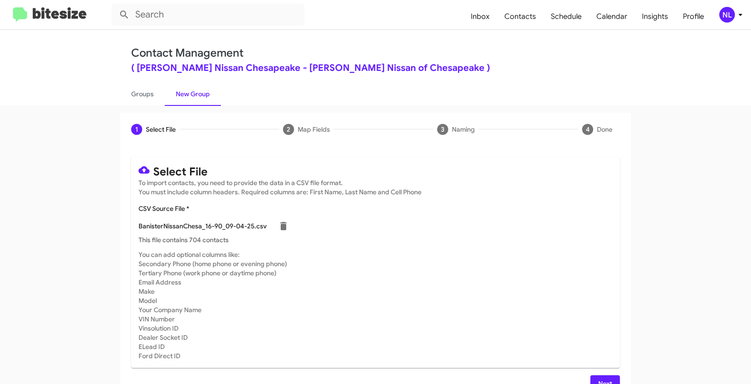
scroll to position [18, 0]
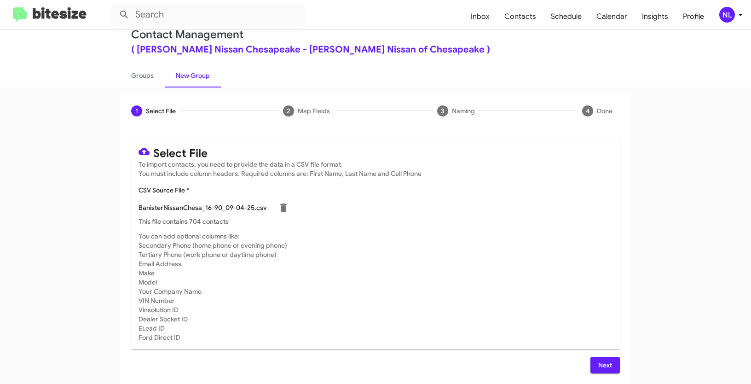
click at [601, 360] on span "Next" at bounding box center [605, 365] width 15 height 17
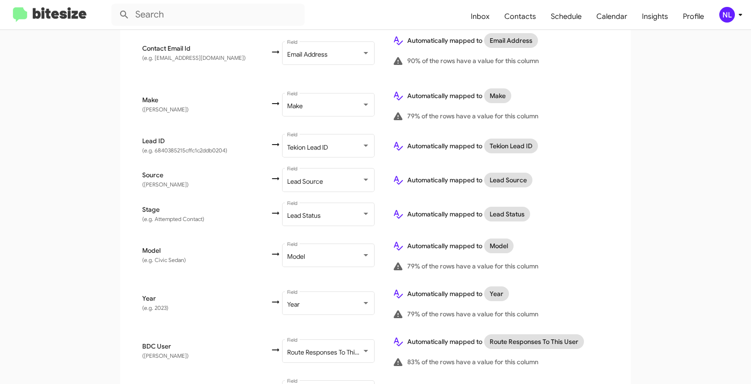
scroll to position [432, 0]
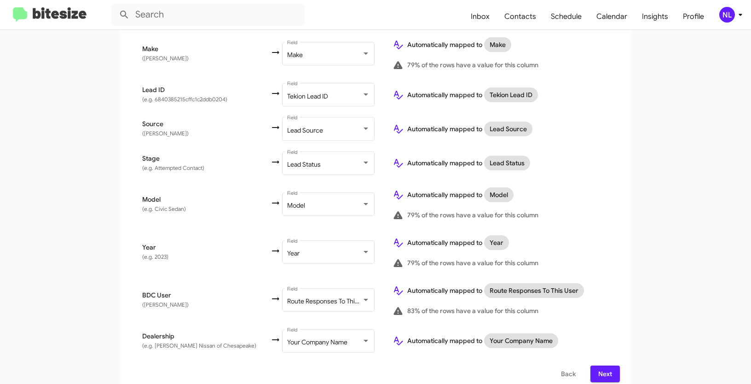
click at [610, 365] on button "Next" at bounding box center [604, 373] width 29 height 17
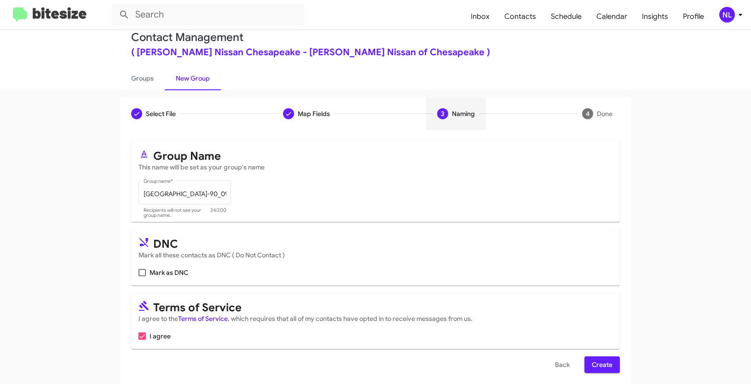
scroll to position [23, 0]
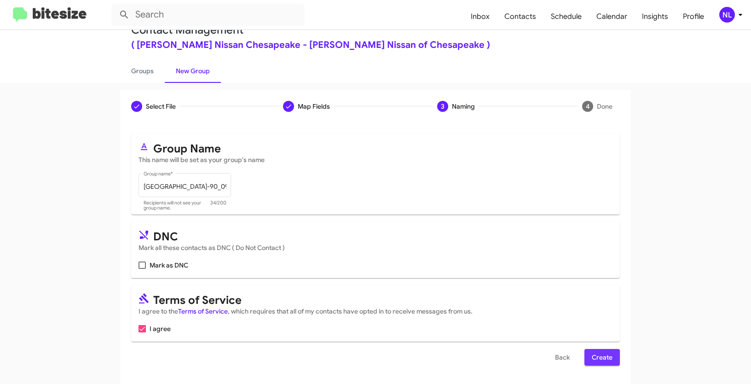
click at [608, 360] on span "Create" at bounding box center [602, 357] width 21 height 17
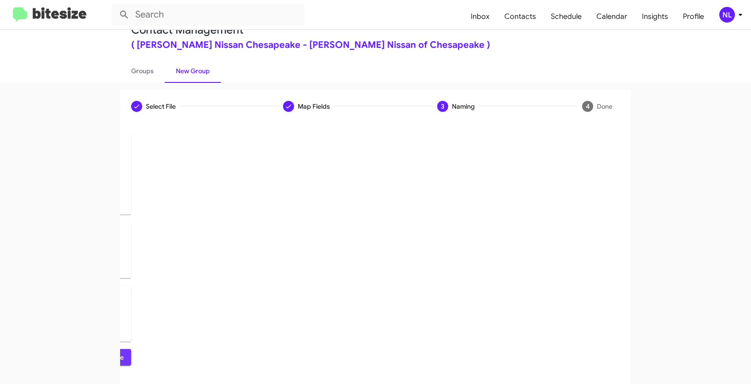
scroll to position [0, 0]
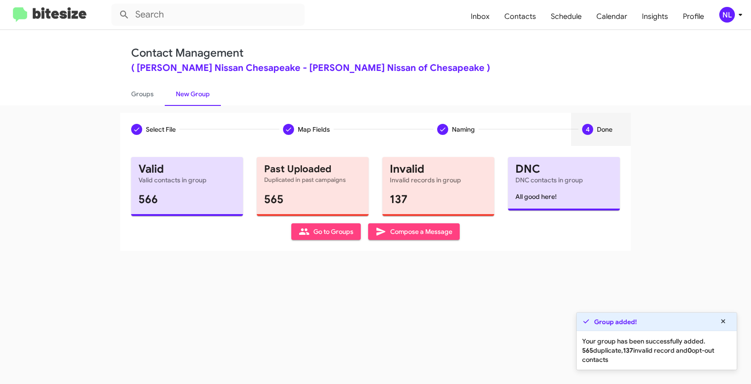
click at [311, 236] on span "Go to Groups" at bounding box center [326, 231] width 55 height 17
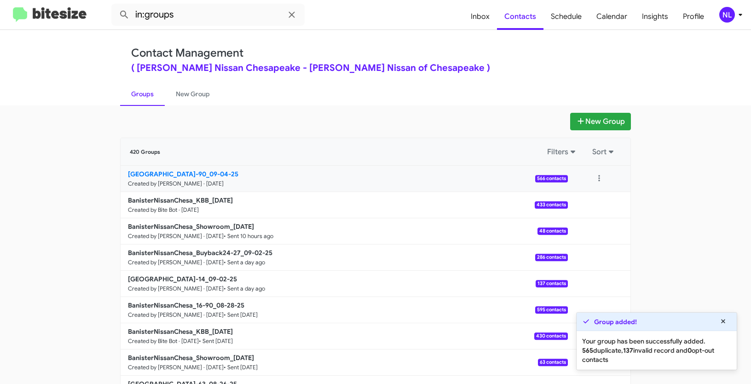
drag, startPoint x: 66, startPoint y: 169, endPoint x: 213, endPoint y: 173, distance: 146.4
click at [213, 173] on app-groups "New Group 420 Groups Filters Sort BanisterNissanChesa_16-90_09-04-25 Created by…" at bounding box center [375, 283] width 751 height 340
copy div "Filters Sort BanisterNissanChesa_16-90_"
click at [194, 11] on input "in:groups" at bounding box center [207, 15] width 193 height 22
paste input "BanisterNissanChesa_16-90_"
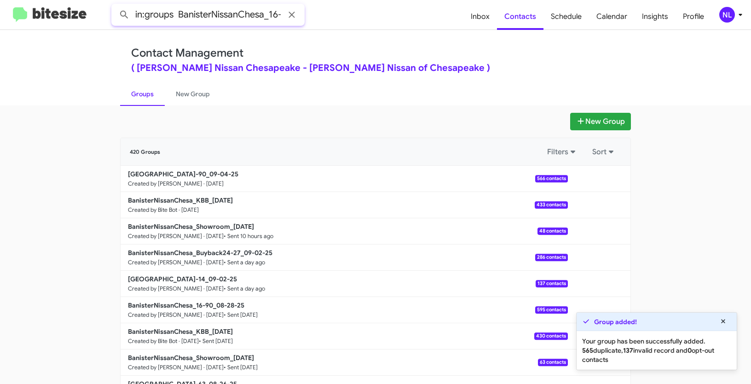
scroll to position [0, 17]
type input "in:groups BanisterNissanChesa_16-90_"
click at [115, 6] on button at bounding box center [124, 15] width 18 height 18
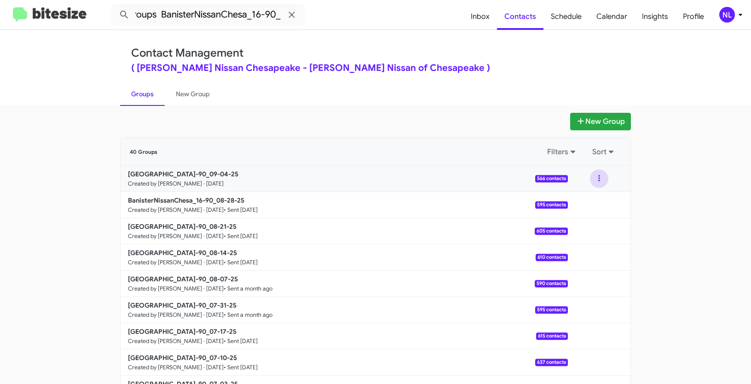
click at [593, 178] on button at bounding box center [599, 178] width 18 height 18
click at [585, 205] on button "View contacts" at bounding box center [572, 203] width 74 height 22
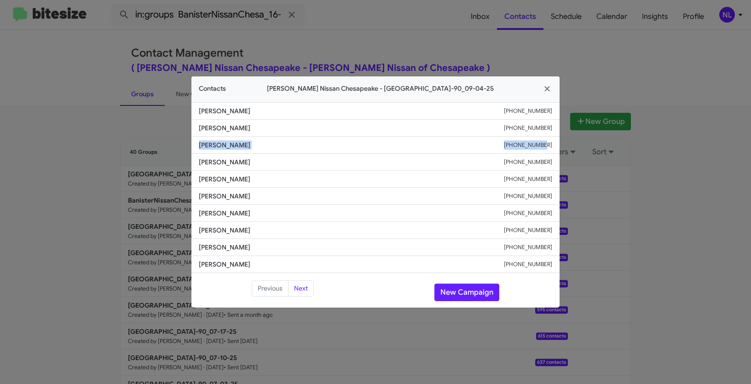
drag, startPoint x: 200, startPoint y: 144, endPoint x: 555, endPoint y: 143, distance: 354.7
click at [555, 143] on li "Tracey Kupka +17327241019" at bounding box center [375, 145] width 368 height 17
copy div "Tracey Kupka +17327241019"
click at [467, 295] on button "New Campaign" at bounding box center [466, 291] width 65 height 17
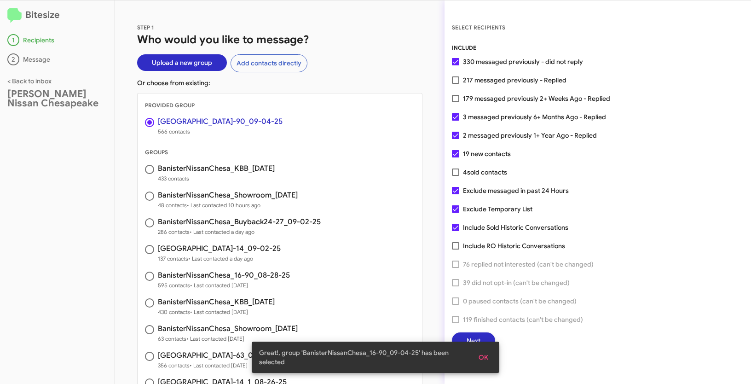
click at [484, 353] on span "OK" at bounding box center [483, 357] width 10 height 17
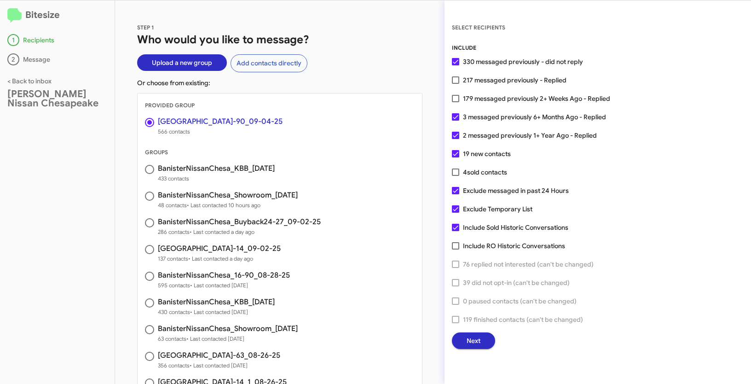
click at [456, 99] on span at bounding box center [455, 98] width 7 height 7
click at [455, 102] on input "179 messaged previously 2+ Weeks Ago - Replied" at bounding box center [455, 102] width 0 height 0
checkbox input "true"
click at [475, 345] on span "Next" at bounding box center [473, 340] width 14 height 17
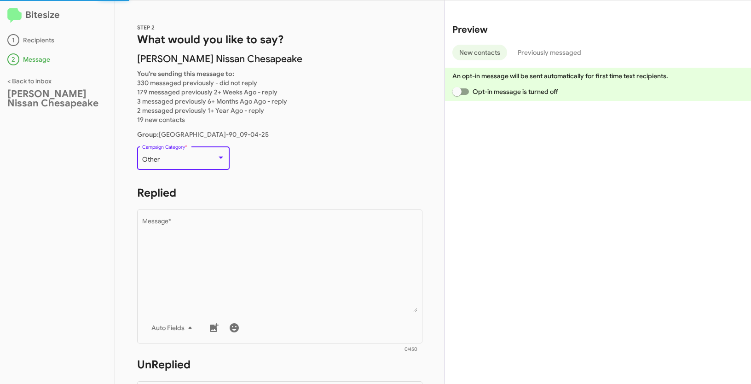
click at [205, 161] on div "Other" at bounding box center [179, 159] width 75 height 7
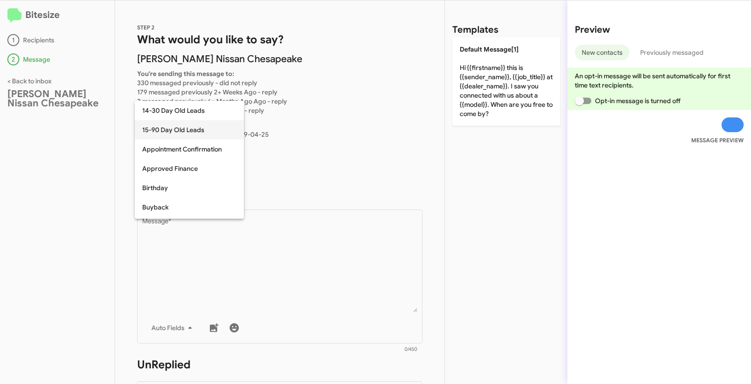
click at [159, 127] on span "15-90 Day Old Leads" at bounding box center [189, 129] width 94 height 19
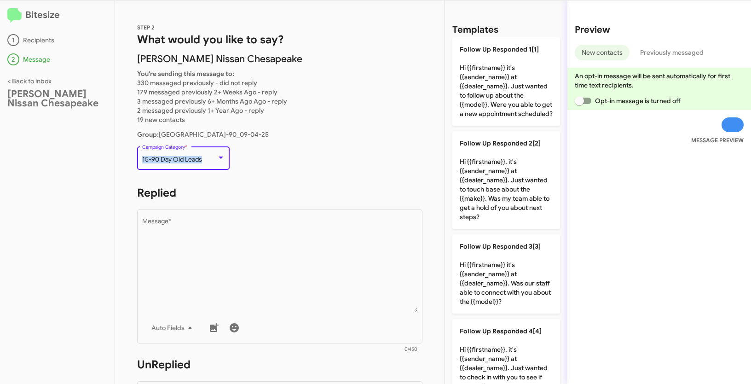
drag, startPoint x: 142, startPoint y: 156, endPoint x: 202, endPoint y: 160, distance: 60.4
click at [202, 160] on span "15-90 Day Old Leads" at bounding box center [172, 159] width 60 height 8
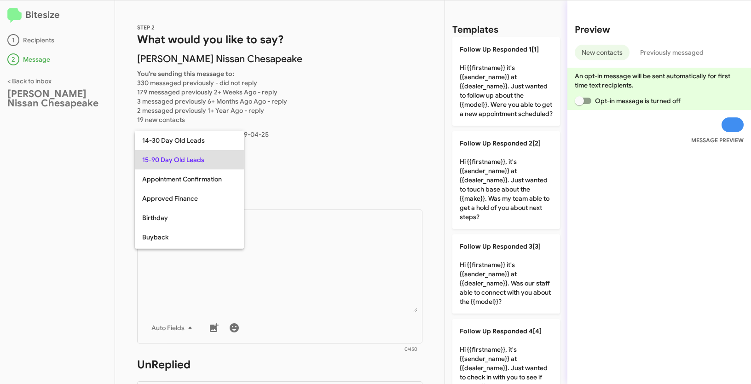
copy span "15-90 Day Old Leads"
click at [277, 282] on div at bounding box center [375, 192] width 751 height 384
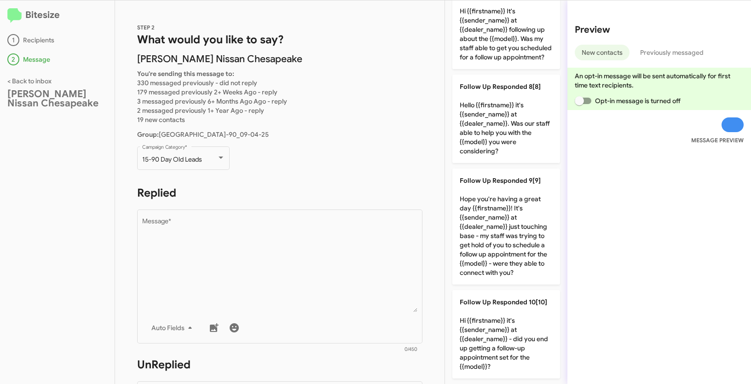
scroll to position [647, 0]
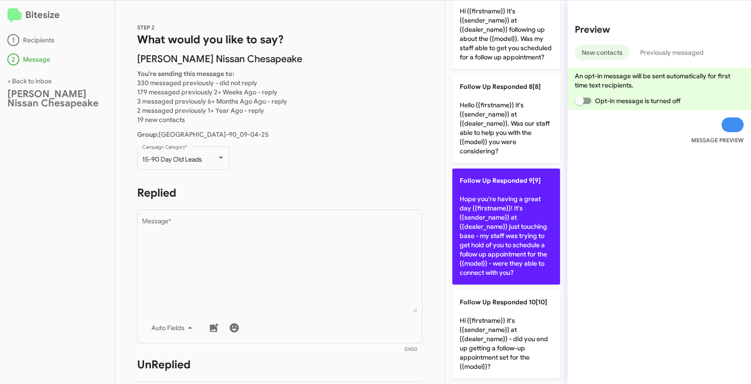
click at [500, 228] on p "Follow Up Responded 9[9] Hope you're having a great day {{firstname}}! It's {{s…" at bounding box center [506, 226] width 108 height 116
type textarea "Hope you're having a great day {{firstname}}! It's {{sender_name}} at {{dealer_…"
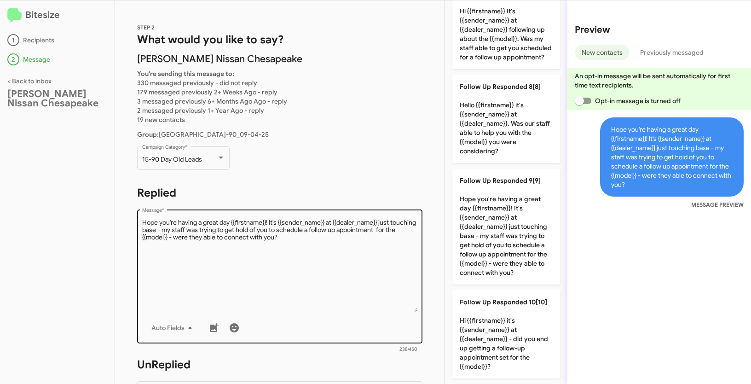
scroll to position [241, 0]
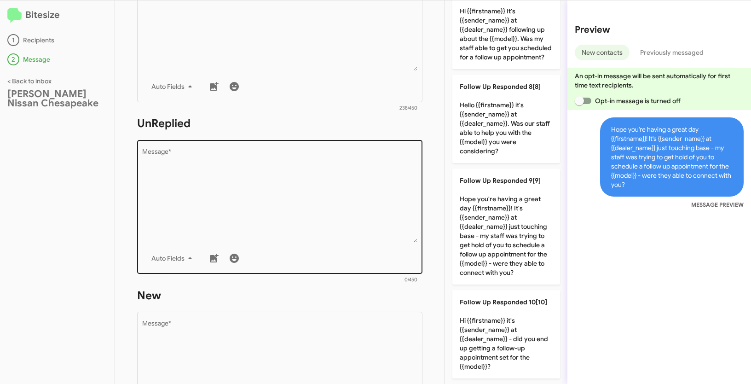
click at [317, 172] on textarea "Message *" at bounding box center [280, 196] width 276 height 94
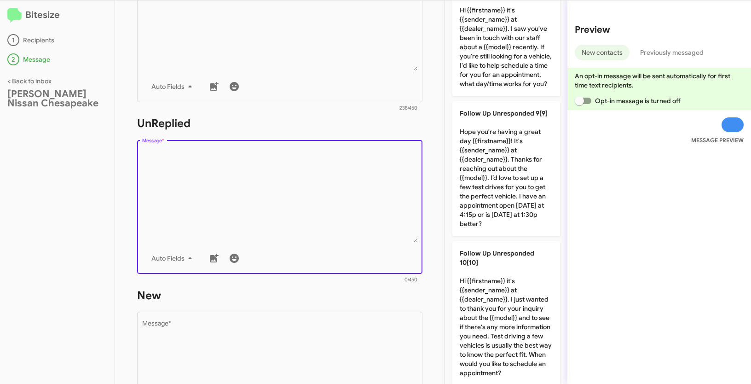
scroll to position [1010, 0]
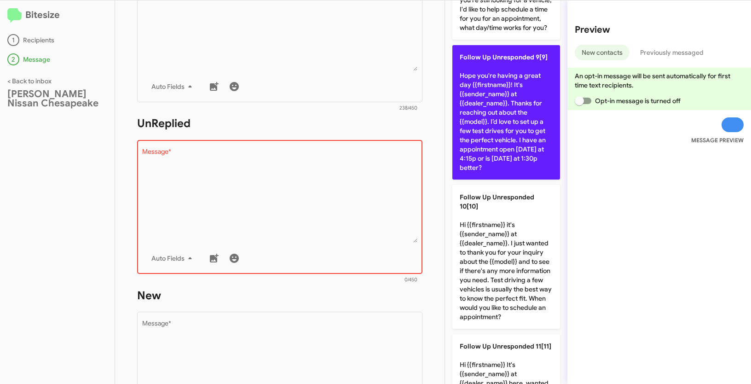
click at [491, 118] on p "Follow Up Unresponded 9[9] Hope you're having a great day {{firstname}}! It's {…" at bounding box center [506, 112] width 108 height 134
type textarea "Hope you're having a great day {{firstname}}! It's {{sender_name}} at {{dealer_…"
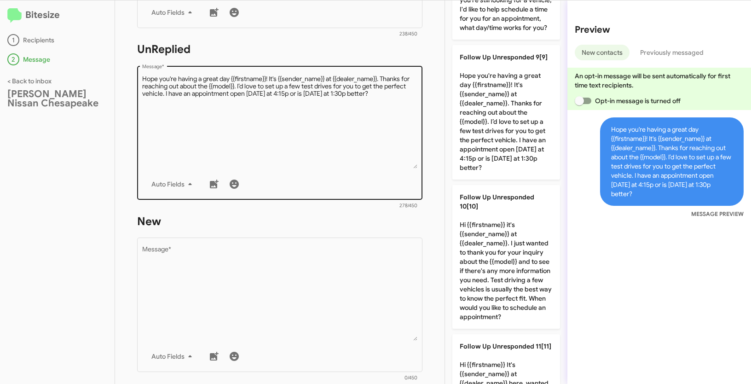
scroll to position [397, 0]
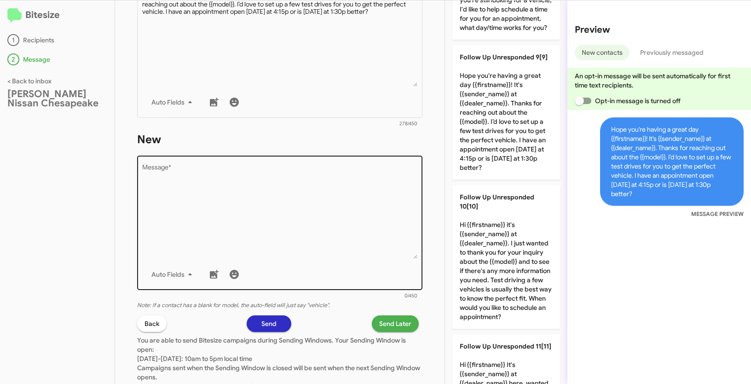
click at [271, 216] on textarea "Message *" at bounding box center [280, 212] width 276 height 94
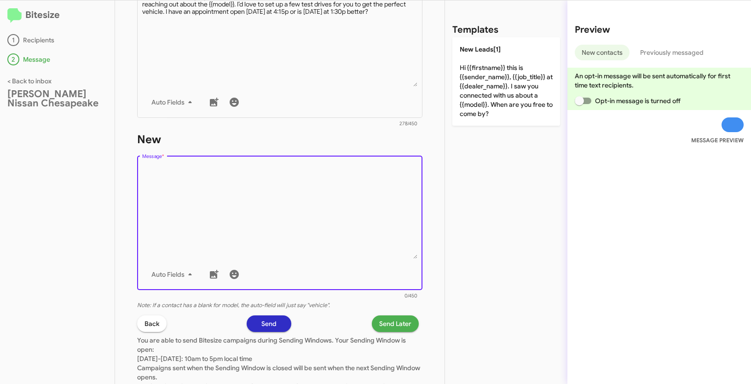
scroll to position [0, 0]
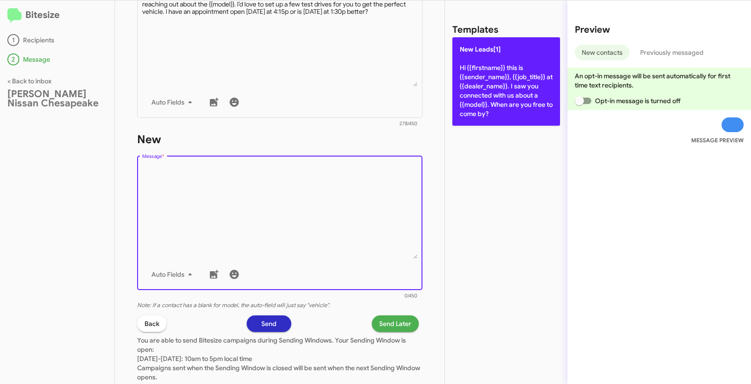
click at [491, 68] on p "New Leads[1] Hi {{firstname}} this is {{sender_name}}, {{job_title}} at {{deale…" at bounding box center [506, 81] width 108 height 88
type textarea "Hi {{firstname}} this is {{sender_name}}, {{job_title}} at {{dealer_name}}. I s…"
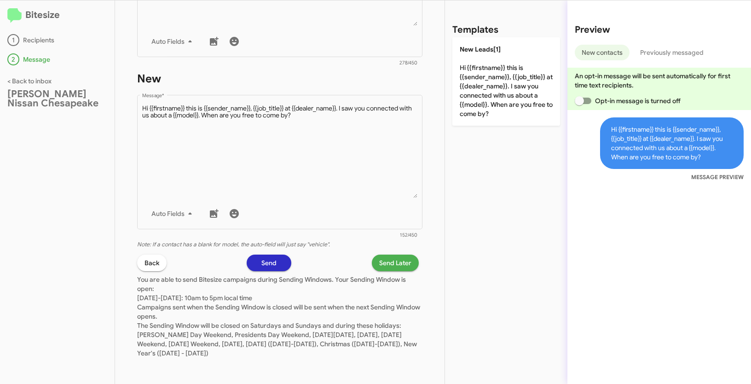
scroll to position [458, 0]
click at [379, 262] on span "Send Later" at bounding box center [395, 262] width 32 height 17
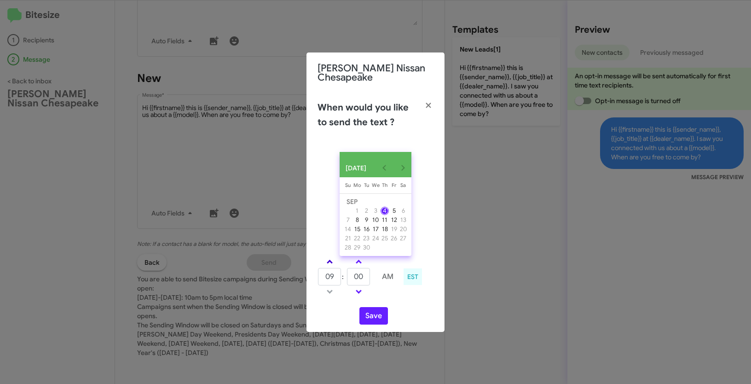
click at [331, 262] on link at bounding box center [330, 261] width 16 height 11
type input "11"
drag, startPoint x: 365, startPoint y: 283, endPoint x: 345, endPoint y: 279, distance: 21.1
click at [345, 279] on tr "11 : 00 AM" at bounding box center [358, 276] width 82 height 18
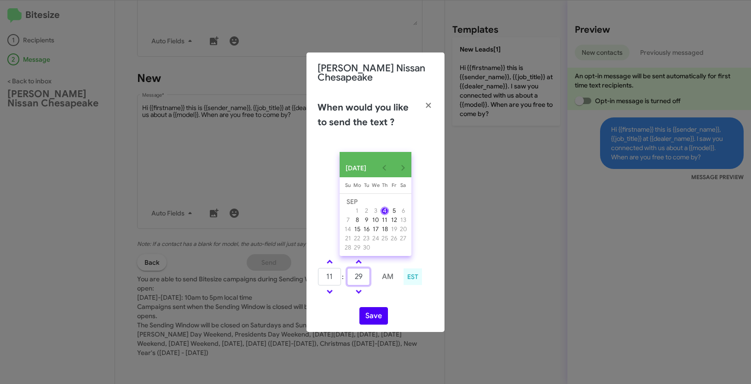
type input "29"
click at [375, 322] on button "Save" at bounding box center [373, 315] width 29 height 17
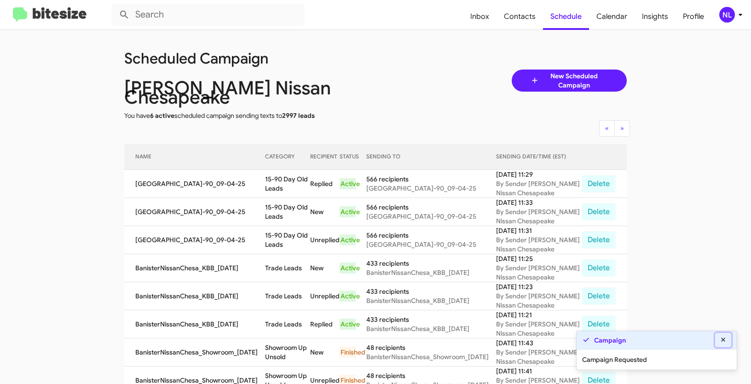
click at [723, 340] on icon at bounding box center [723, 339] width 4 height 4
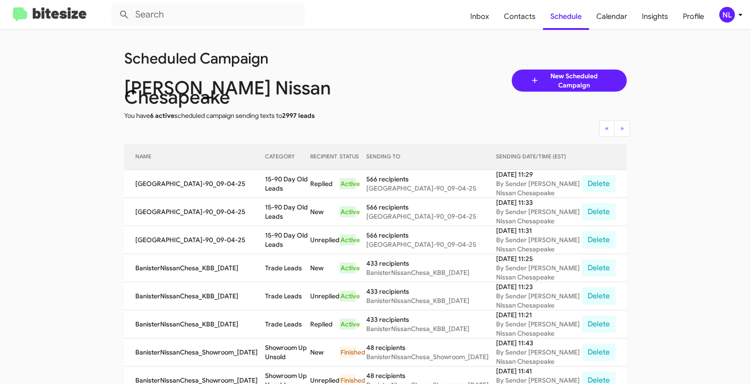
click at [727, 13] on div "NL" at bounding box center [727, 15] width 16 height 16
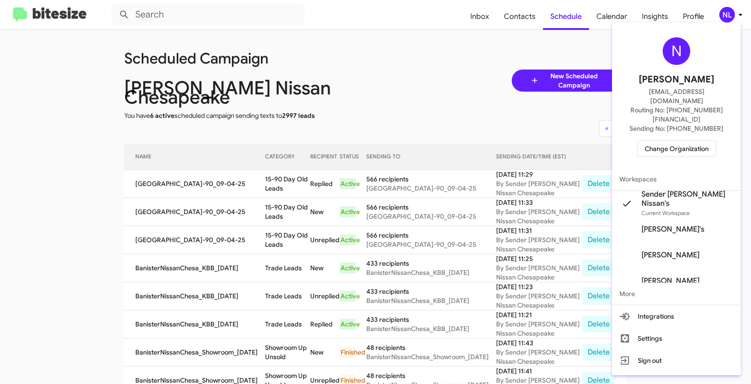
click at [669, 141] on span "Change Organization" at bounding box center [677, 149] width 64 height 16
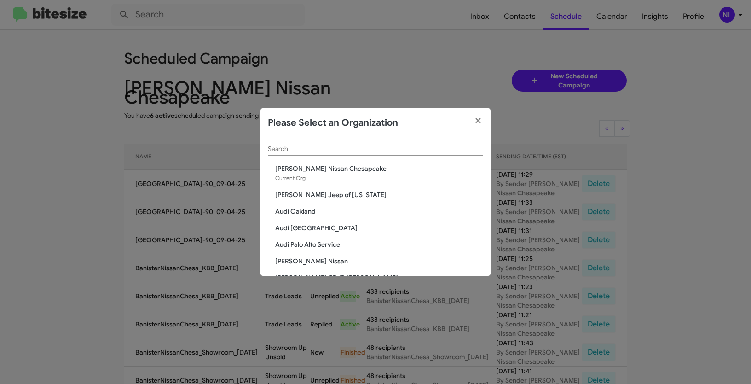
click at [334, 151] on input "Search" at bounding box center [375, 148] width 215 height 7
paste input "[PERSON_NAME] Nissan Norfolk"
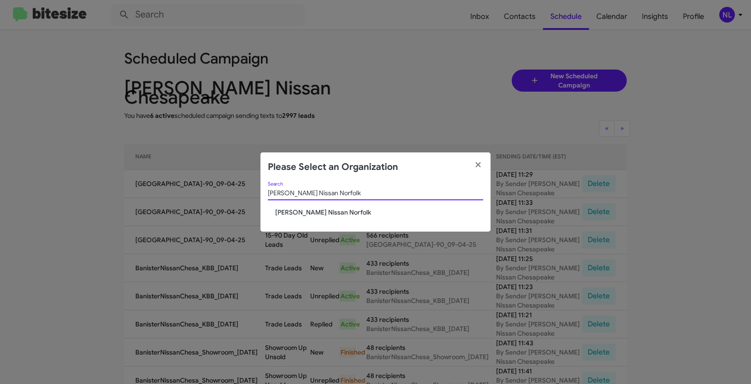
type input "[PERSON_NAME] Nissan Norfolk"
click at [290, 214] on span "[PERSON_NAME] Nissan Norfolk" at bounding box center [379, 211] width 208 height 9
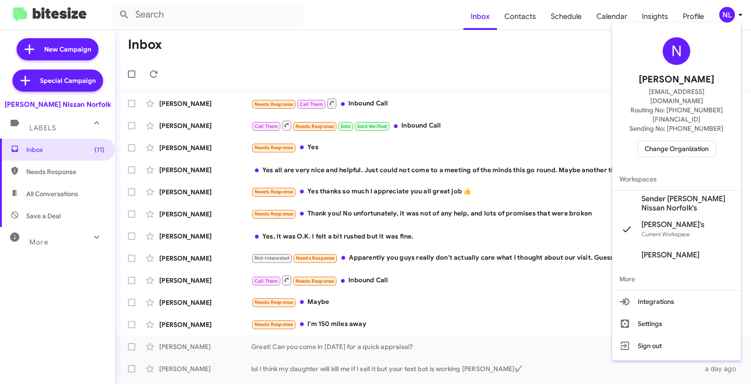
click at [660, 194] on span "Sender [PERSON_NAME] Nissan Norfolk's" at bounding box center [687, 203] width 92 height 18
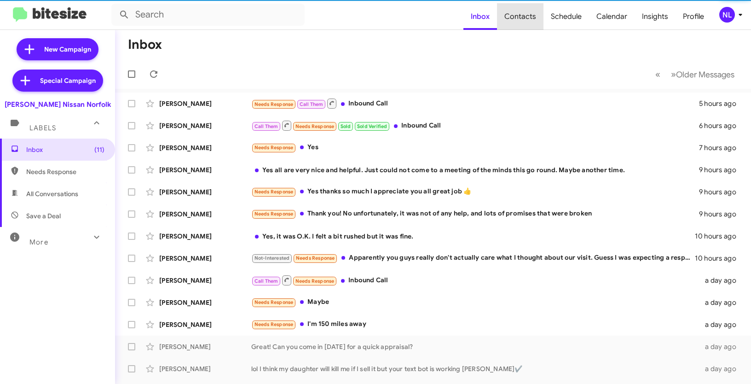
click at [527, 17] on span "Contacts" at bounding box center [520, 16] width 46 height 27
type input "in:groups"
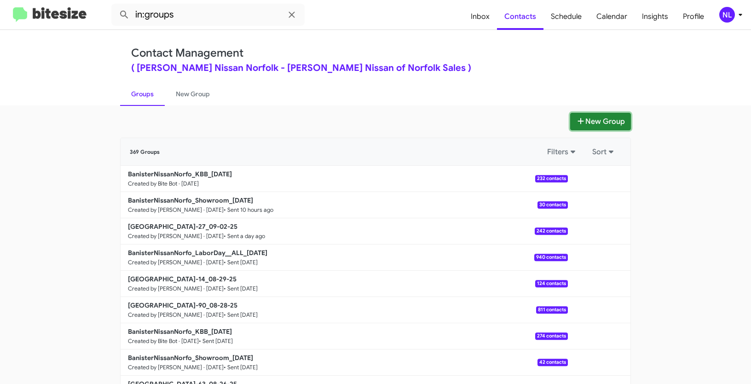
click at [603, 121] on button "New Group" at bounding box center [600, 121] width 61 height 17
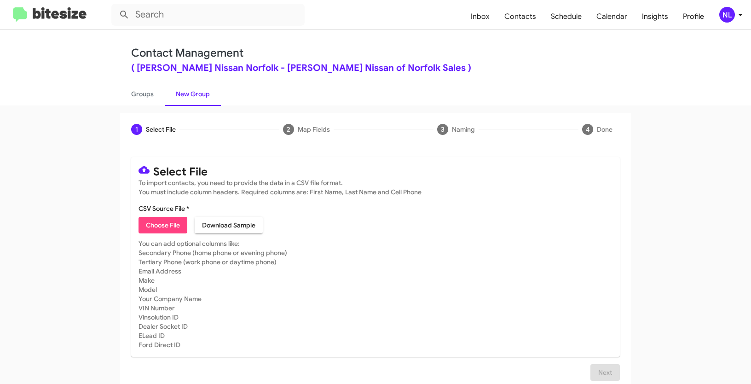
click at [162, 219] on span "Choose File" at bounding box center [163, 225] width 34 height 17
type input "[GEOGRAPHIC_DATA]-90_09-04-25"
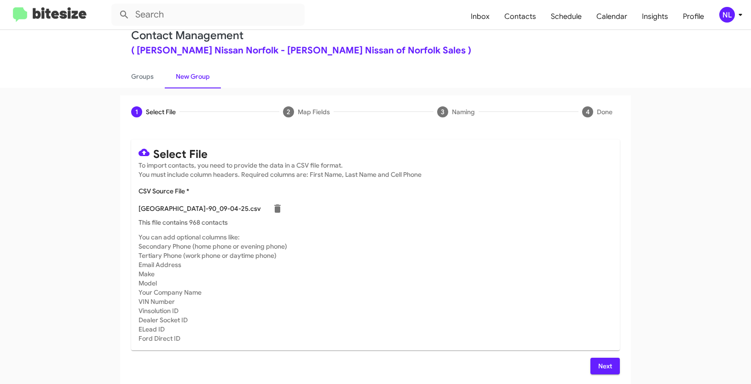
scroll to position [18, 0]
click at [603, 365] on span "Next" at bounding box center [605, 365] width 15 height 17
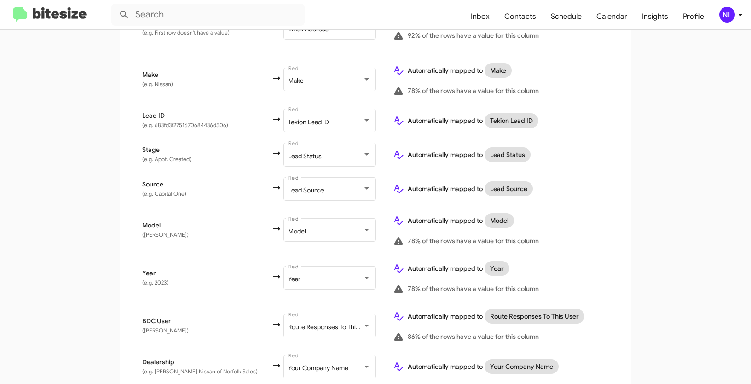
scroll to position [432, 0]
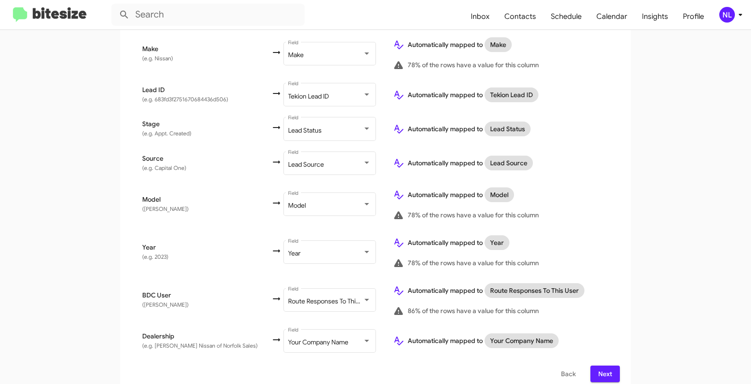
click at [603, 365] on span "Next" at bounding box center [605, 373] width 15 height 17
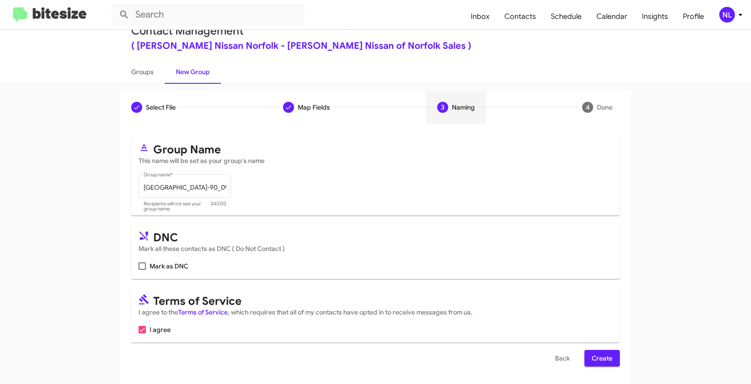
scroll to position [23, 0]
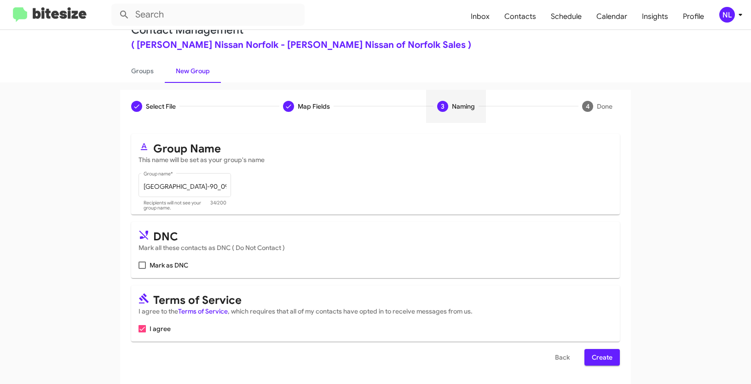
click at [598, 364] on span "Create" at bounding box center [602, 357] width 21 height 17
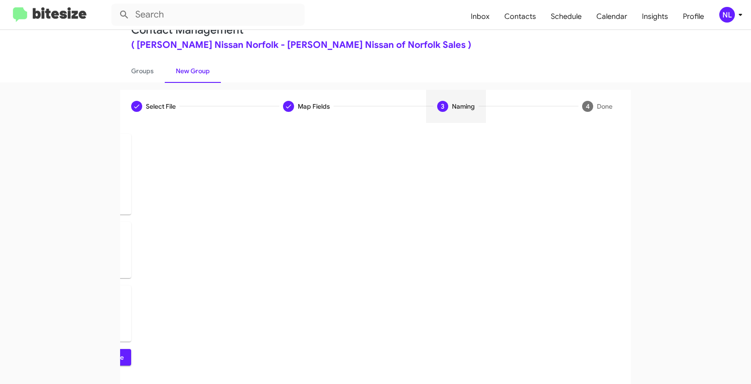
scroll to position [0, 0]
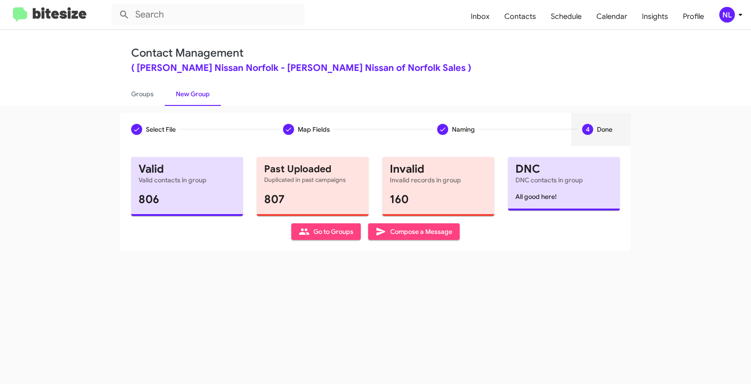
click at [319, 230] on span "Go to Groups" at bounding box center [326, 231] width 55 height 17
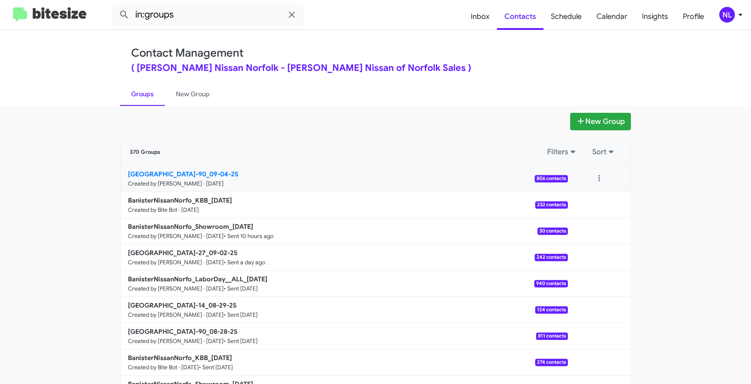
drag, startPoint x: 90, startPoint y: 170, endPoint x: 213, endPoint y: 170, distance: 123.3
click at [213, 170] on app-groups "New Group 370 Groups Filters Sort BanisterNissanNorfo_16-90_09-04-25 Created by…" at bounding box center [375, 283] width 751 height 340
copy div "Filters Sort BanisterNissanNorfo_16-90_"
click at [180, 15] on input "in:groups" at bounding box center [207, 15] width 193 height 22
paste input "BanisterNissanNorfo_16-90_"
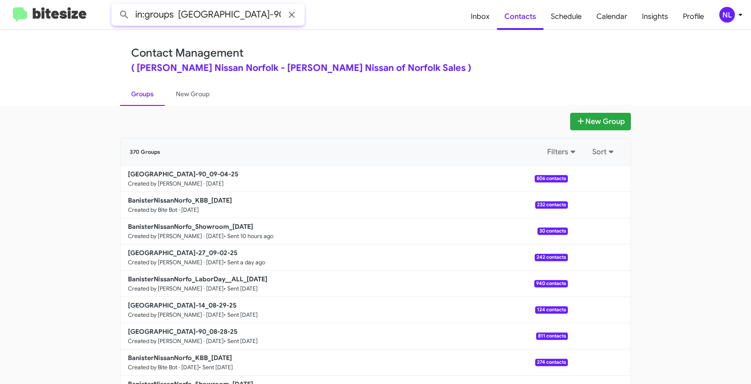
scroll to position [0, 15]
type input "in:groups BanisterNissanNorfo_16-90_"
click at [115, 6] on button at bounding box center [124, 15] width 18 height 18
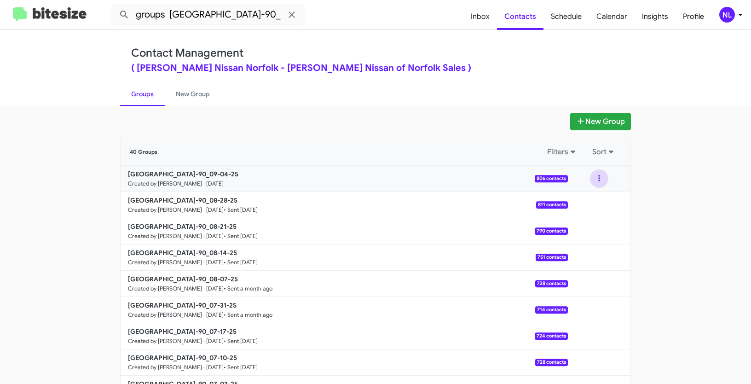
click at [593, 179] on button at bounding box center [599, 178] width 18 height 18
click at [579, 205] on button "View contacts" at bounding box center [572, 203] width 74 height 22
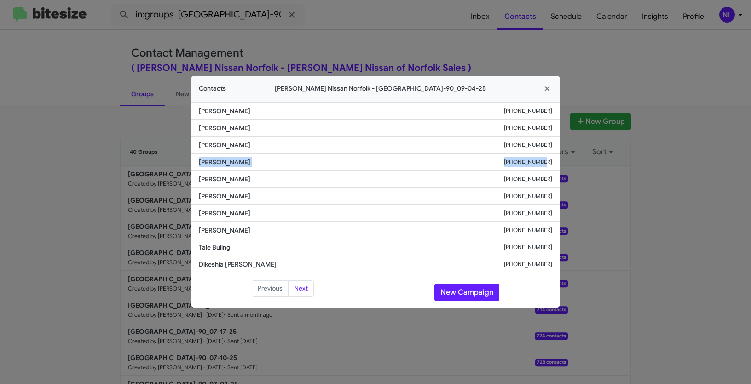
drag, startPoint x: 200, startPoint y: 164, endPoint x: 576, endPoint y: 167, distance: 376.3
click at [576, 167] on modal-container "Contacts Banister Nissan Norfolk - BanisterNissanNorfo_16-90_09-04-25 Carrim Ca…" at bounding box center [375, 192] width 751 height 384
copy div "Travis Chalk +17574096919"
click at [453, 294] on button "New Campaign" at bounding box center [466, 291] width 65 height 17
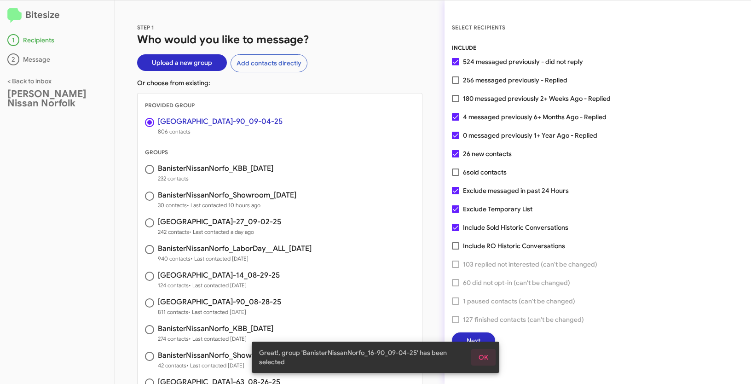
click at [486, 357] on span "OK" at bounding box center [483, 357] width 10 height 17
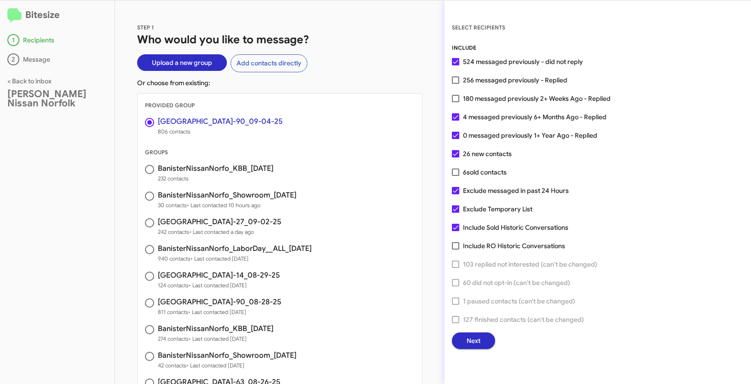
click at [454, 98] on span at bounding box center [455, 98] width 7 height 7
click at [455, 102] on input "180 messaged previously 2+ Weeks Ago - Replied" at bounding box center [455, 102] width 0 height 0
checkbox input "true"
click at [480, 341] on span "Next" at bounding box center [473, 340] width 14 height 17
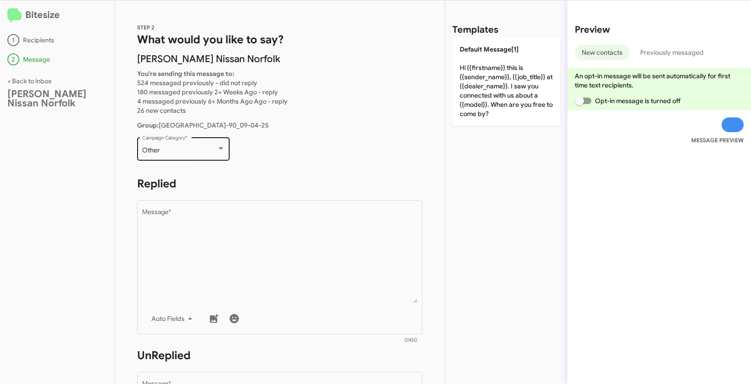
click at [177, 141] on div "Other Campaign Category *" at bounding box center [183, 147] width 83 height 25
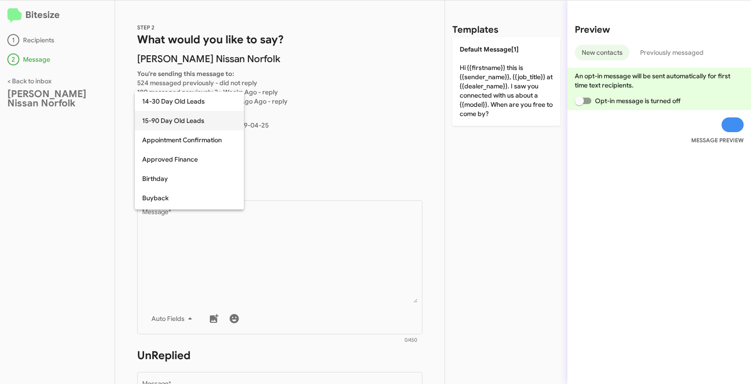
click at [165, 123] on span "15-90 Day Old Leads" at bounding box center [189, 120] width 94 height 19
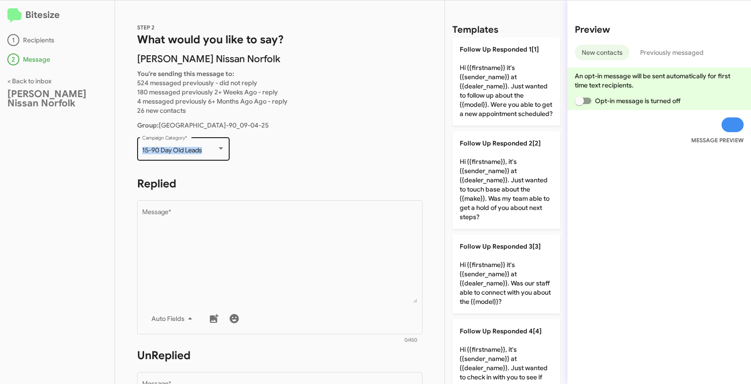
drag, startPoint x: 138, startPoint y: 151, endPoint x: 203, endPoint y: 154, distance: 65.4
click at [203, 154] on div "15-90 Day Old Leads Campaign Category *" at bounding box center [183, 147] width 92 height 25
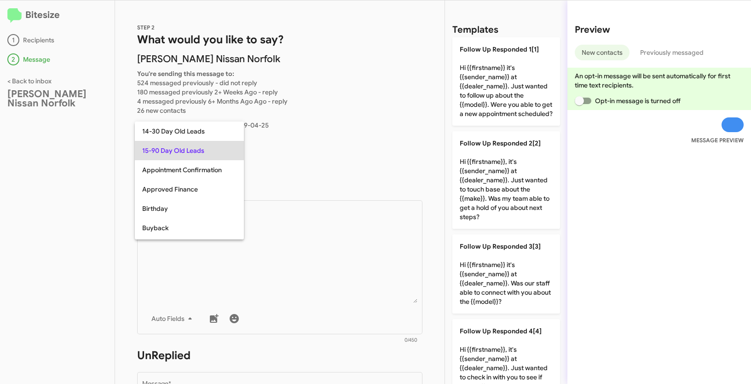
copy span "15-90 Day Old Leads"
click at [253, 214] on div at bounding box center [375, 192] width 751 height 384
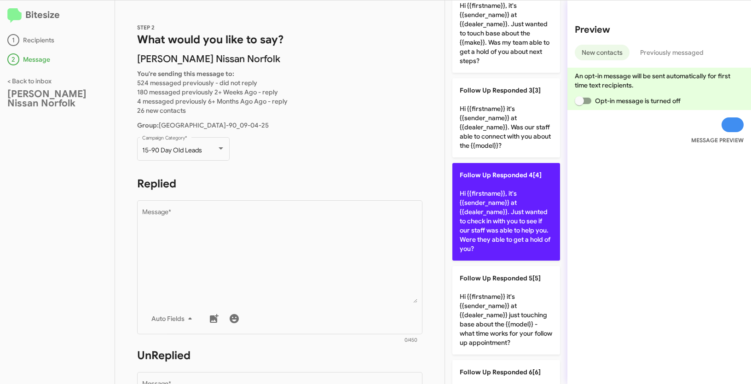
scroll to position [167, 0]
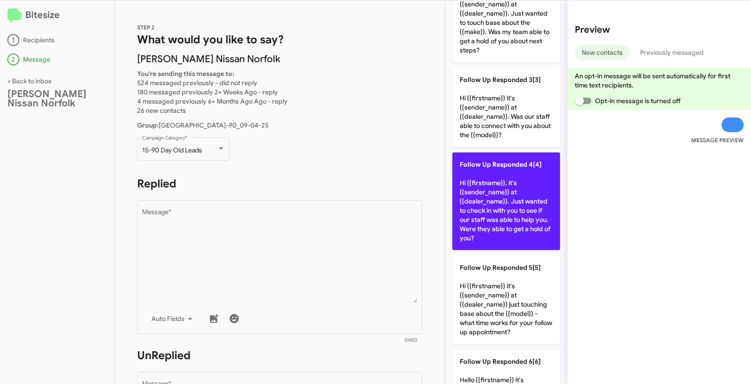
click at [489, 190] on p "Follow Up Responded 4[4] Hi {{firstname}}, it's {{sender_name}} at {{dealer_nam…" at bounding box center [506, 201] width 108 height 98
type textarea "Hi {{firstname}}, it's {{sender_name}} at {{dealer_name}}. Just wanted to check…"
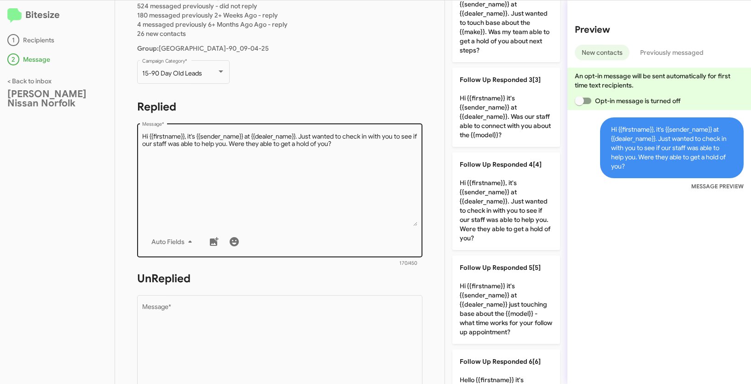
scroll to position [163, 0]
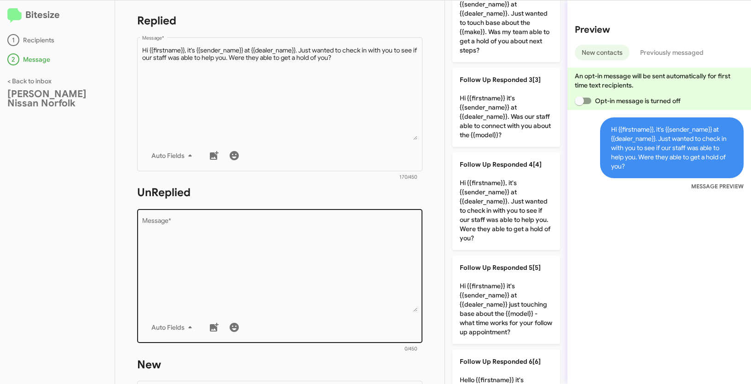
click at [253, 278] on textarea "Message *" at bounding box center [280, 265] width 276 height 94
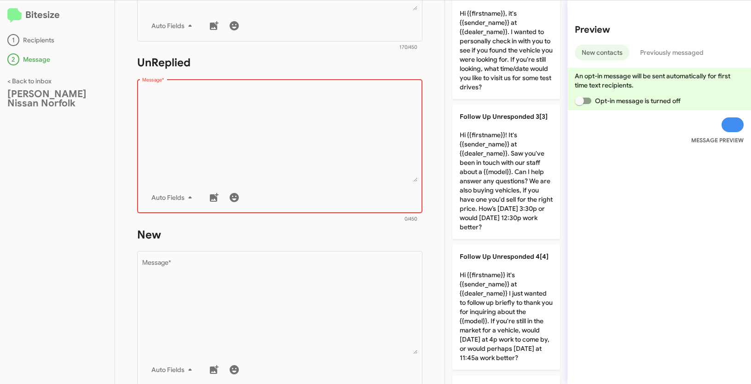
scroll to position [182, 0]
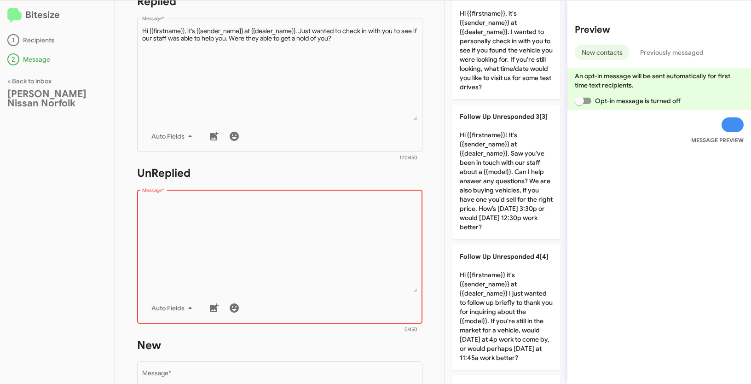
click at [282, 243] on textarea "Message *" at bounding box center [280, 245] width 276 height 94
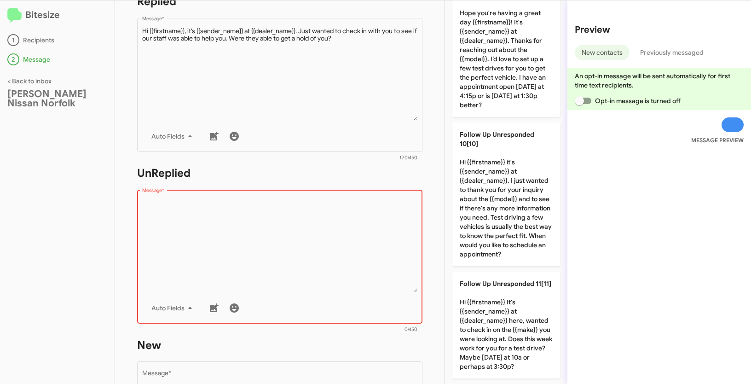
scroll to position [1109, 0]
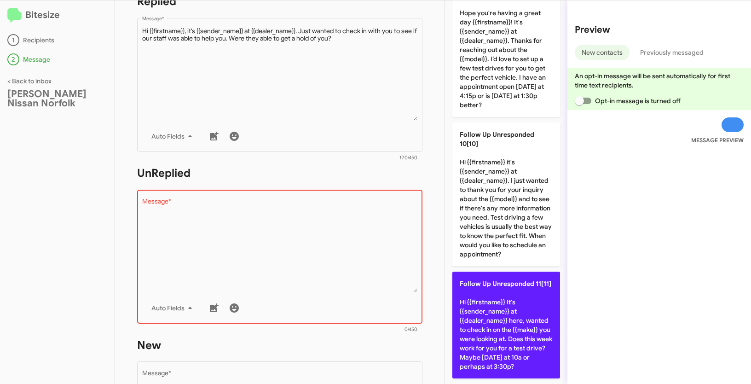
click at [502, 294] on p "Follow Up Unresponded 11[11] Hi {{firstname}} It's {{sender_name}} at {{dealer_…" at bounding box center [506, 324] width 108 height 107
type textarea "Hi {{firstname}} It's {{sender_name}} at {{dealer_name}} here, wanted to check …"
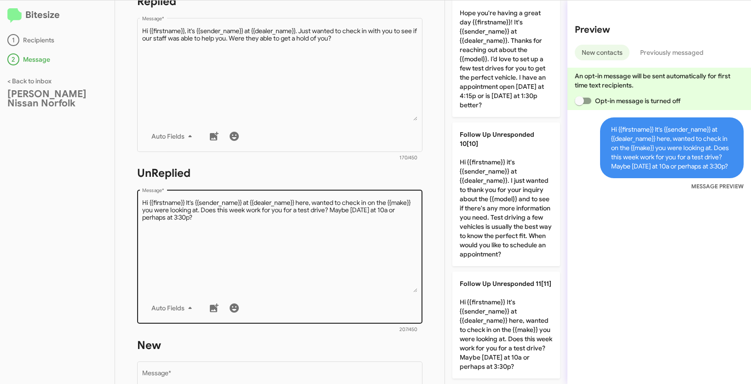
scroll to position [346, 0]
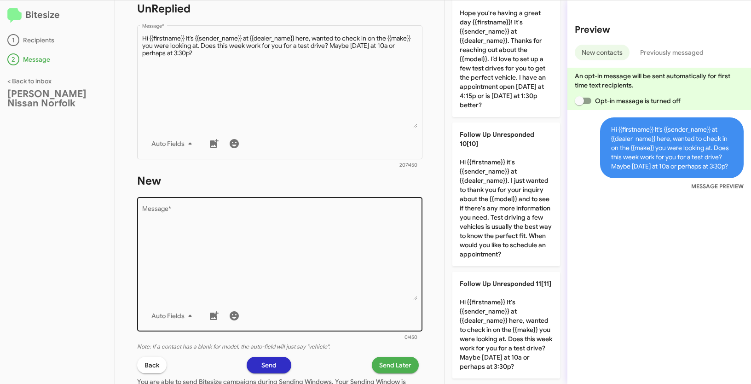
click at [309, 226] on textarea "Message *" at bounding box center [280, 253] width 276 height 94
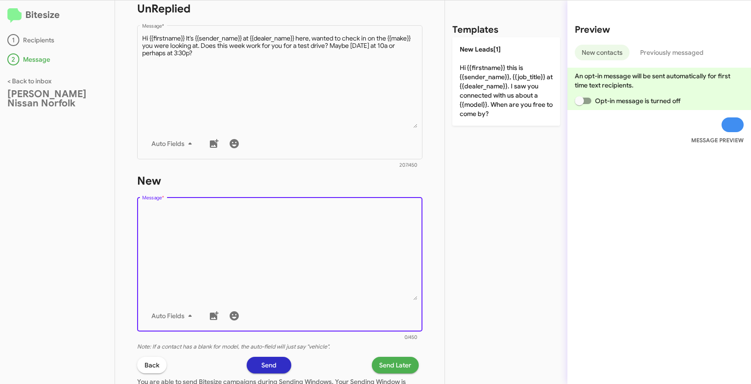
scroll to position [0, 0]
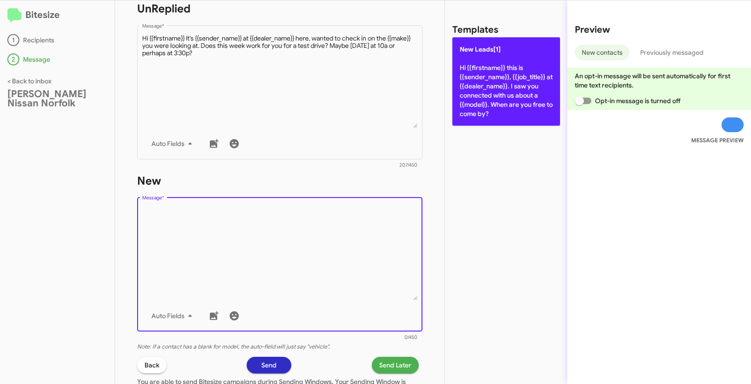
click at [483, 79] on p "New Leads[1] Hi {{firstname}} this is {{sender_name}}, {{job_title}} at {{deale…" at bounding box center [506, 81] width 108 height 88
type textarea "Hi {{firstname}} this is {{sender_name}}, {{job_title}} at {{dealer_name}}. I s…"
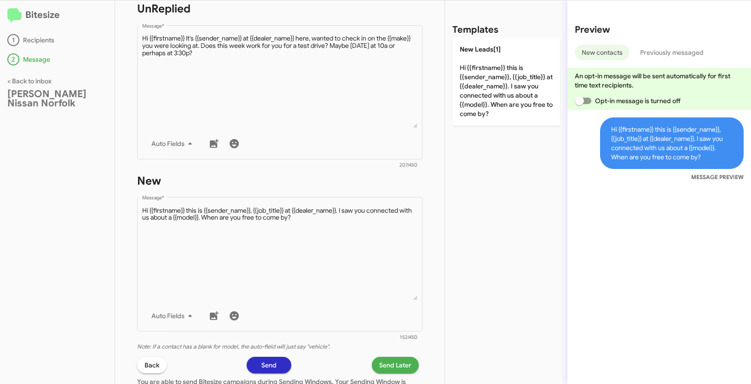
scroll to position [449, 0]
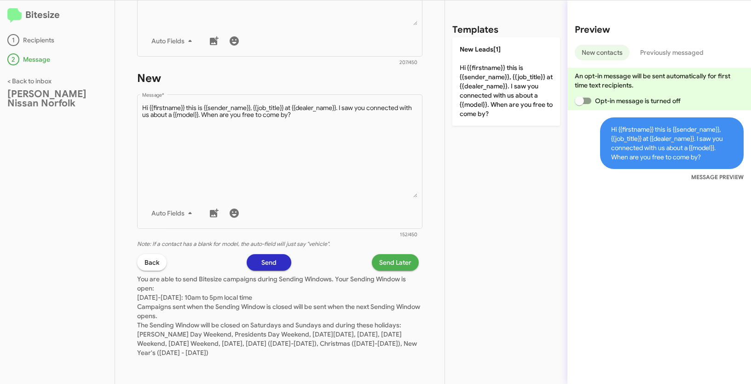
click at [383, 264] on span "Send Later" at bounding box center [395, 262] width 32 height 17
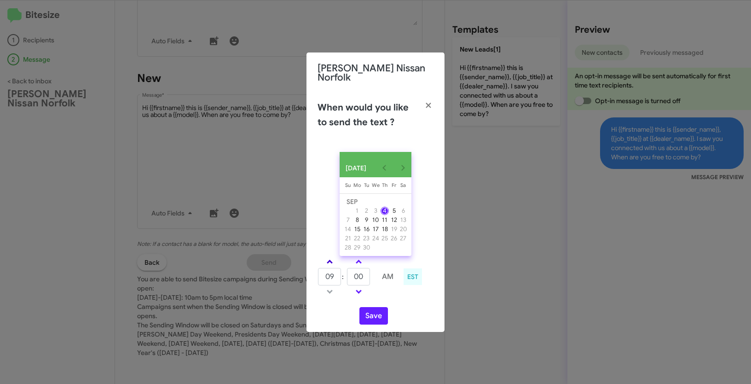
click at [328, 259] on span at bounding box center [330, 262] width 6 height 6
type input "11"
drag, startPoint x: 364, startPoint y: 275, endPoint x: 342, endPoint y: 269, distance: 23.3
click at [342, 269] on tr "11 : 00 AM" at bounding box center [358, 276] width 82 height 18
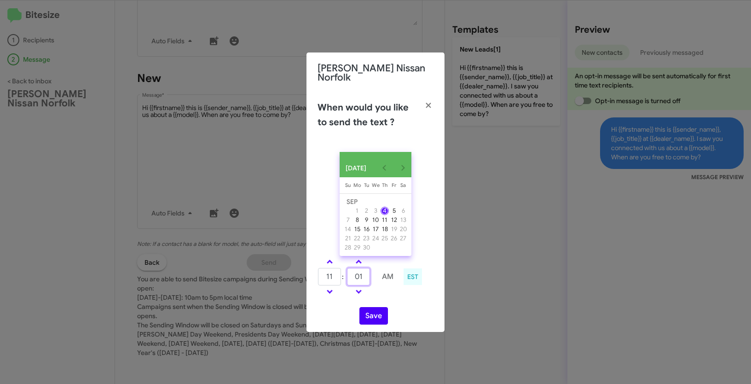
type input "01"
click at [379, 317] on button "Save" at bounding box center [373, 315] width 29 height 17
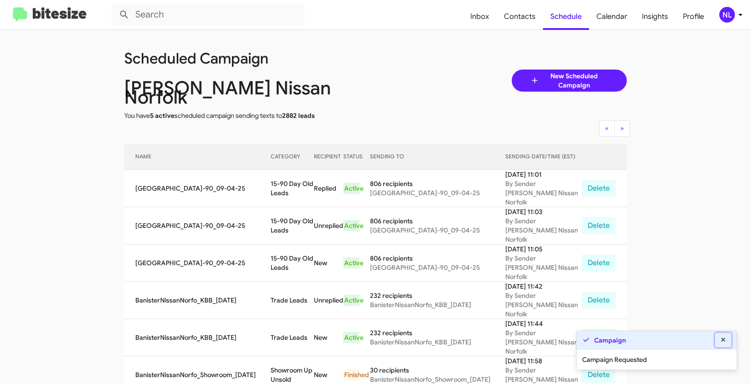
click at [720, 340] on icon at bounding box center [723, 339] width 8 height 6
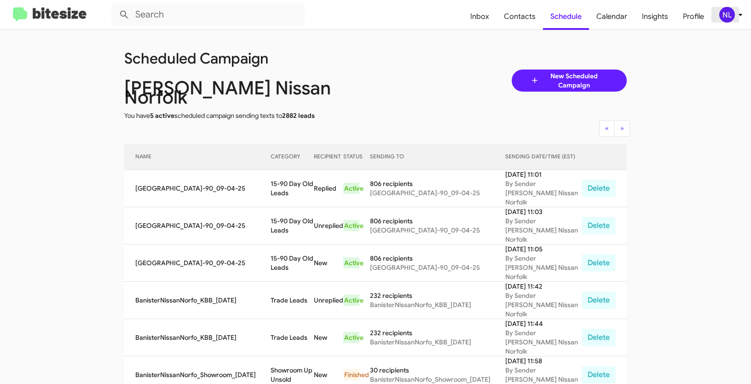
click at [723, 20] on div "NL" at bounding box center [727, 15] width 16 height 16
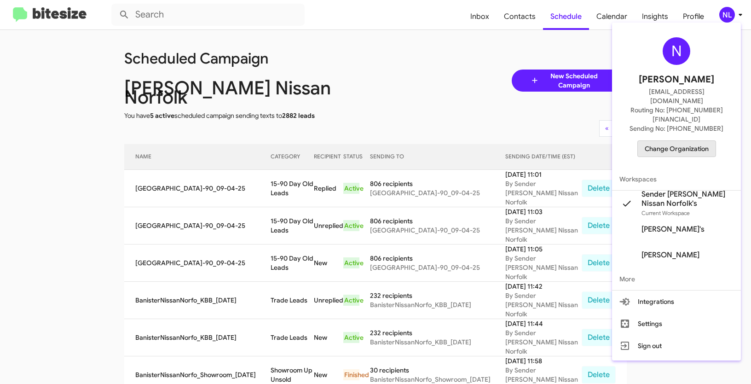
click at [693, 141] on span "Change Organization" at bounding box center [677, 149] width 64 height 16
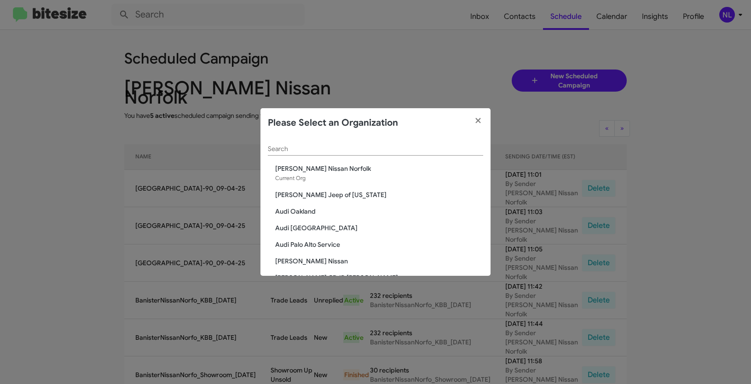
click at [397, 144] on div "Search" at bounding box center [375, 147] width 215 height 18
paste input "CDJR of Baltimore"
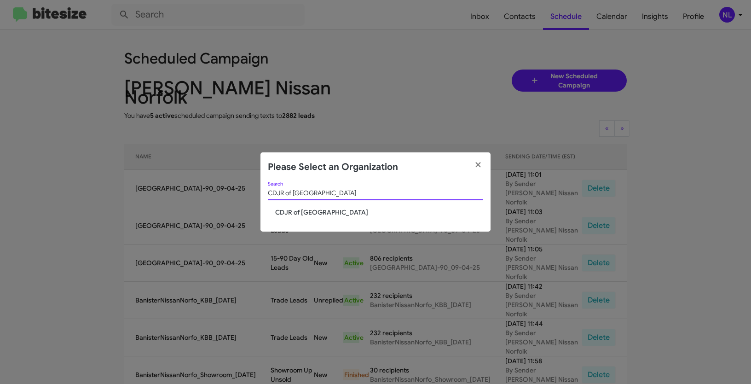
type input "CDJR of Baltimore"
click at [298, 208] on span "CDJR of Baltimore" at bounding box center [379, 211] width 208 height 9
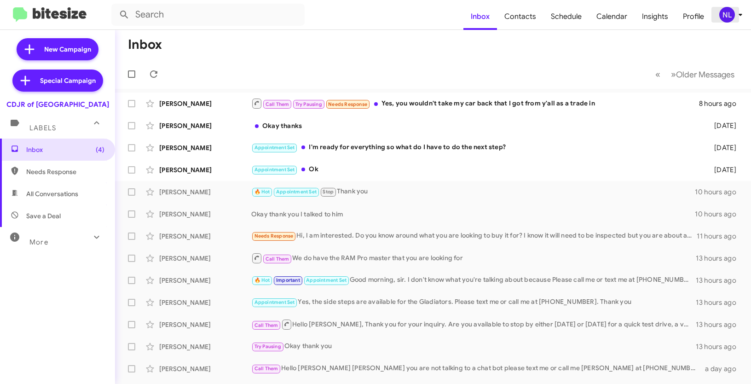
click at [730, 13] on div "NL" at bounding box center [727, 15] width 16 height 16
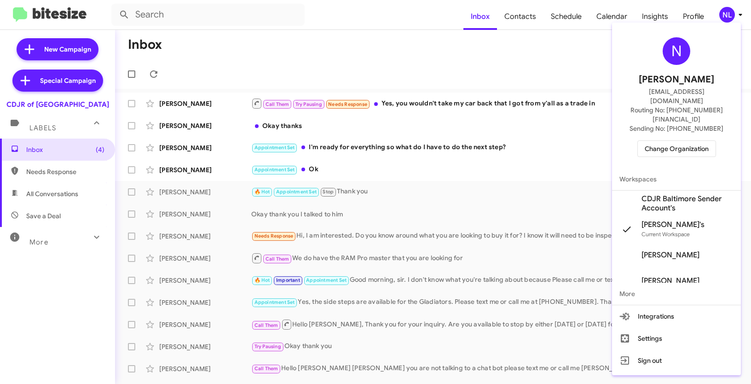
click at [659, 194] on span "CDJR Baltimore Sender Account's" at bounding box center [687, 203] width 92 height 18
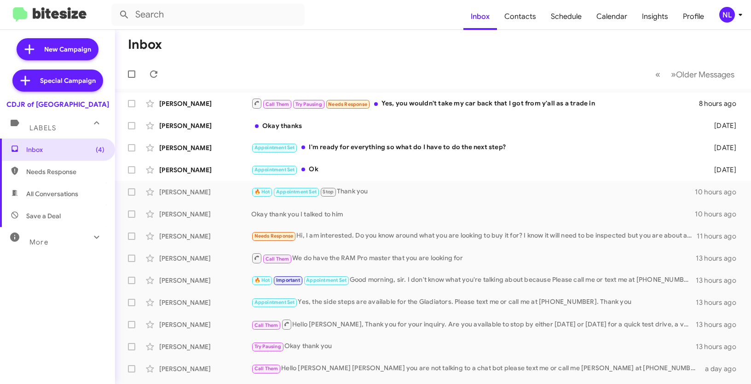
click at [726, 17] on div "NL" at bounding box center [727, 15] width 16 height 16
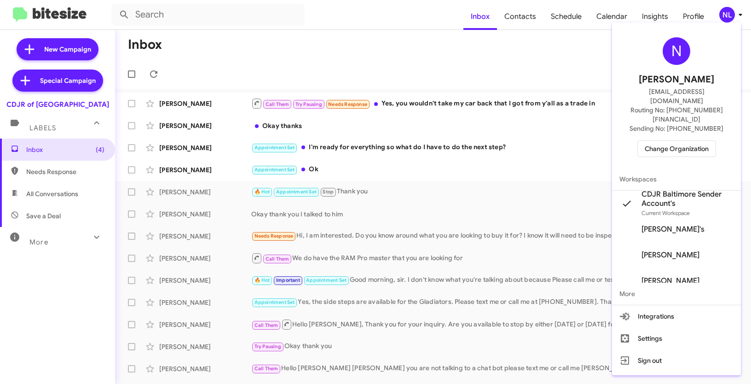
click at [423, 72] on div at bounding box center [375, 192] width 751 height 384
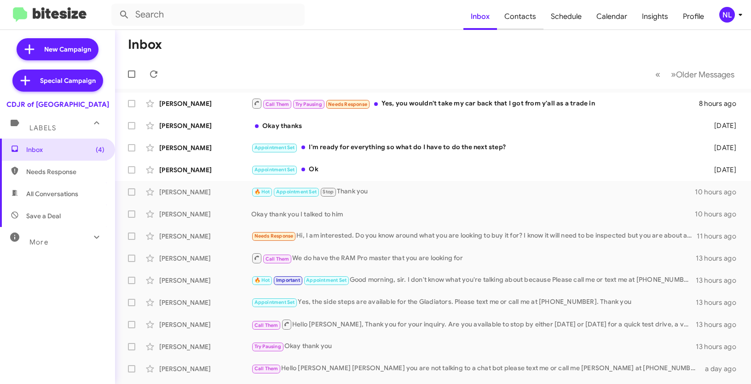
click at [524, 19] on span "Contacts" at bounding box center [520, 16] width 46 height 27
type input "in:groups"
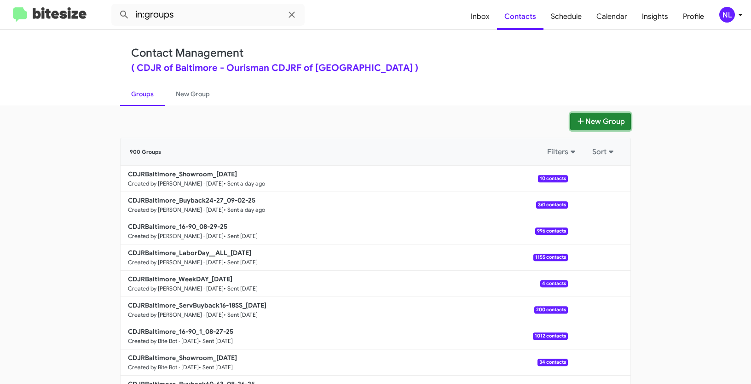
click at [591, 117] on button "New Group" at bounding box center [600, 121] width 61 height 17
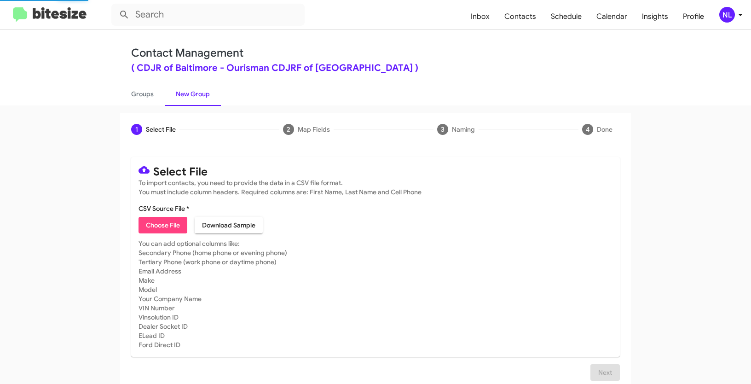
click at [165, 226] on span "Choose File" at bounding box center [163, 225] width 34 height 17
type input "Opt out open - CDJR of [GEOGRAPHIC_DATA]"
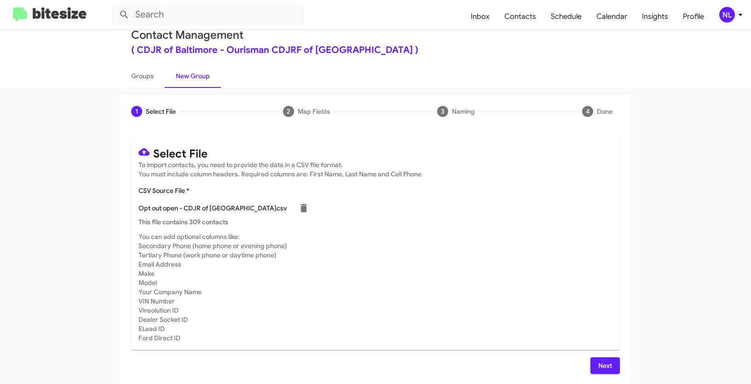
scroll to position [18, 0]
click at [603, 363] on span "Next" at bounding box center [605, 365] width 15 height 17
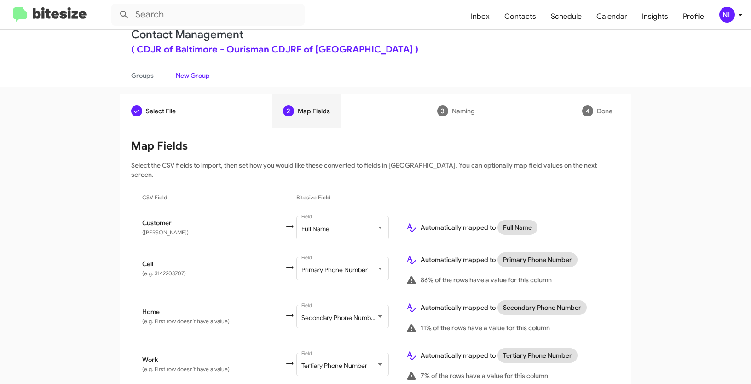
scroll to position [82, 0]
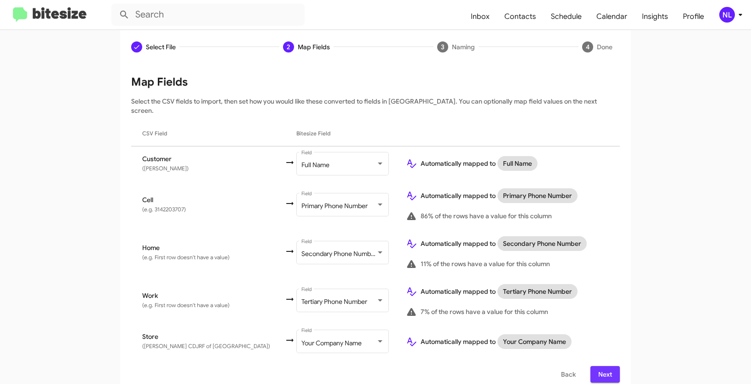
click at [605, 366] on span "Next" at bounding box center [605, 374] width 15 height 17
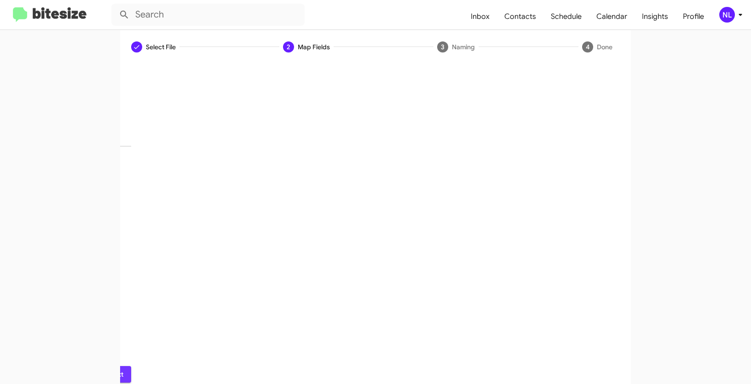
scroll to position [23, 0]
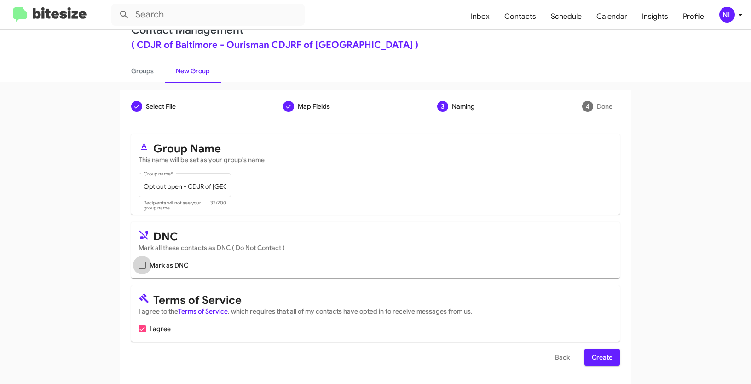
click at [142, 267] on span at bounding box center [141, 264] width 7 height 7
click at [142, 269] on input "Mark as DNC" at bounding box center [142, 269] width 0 height 0
checkbox input "true"
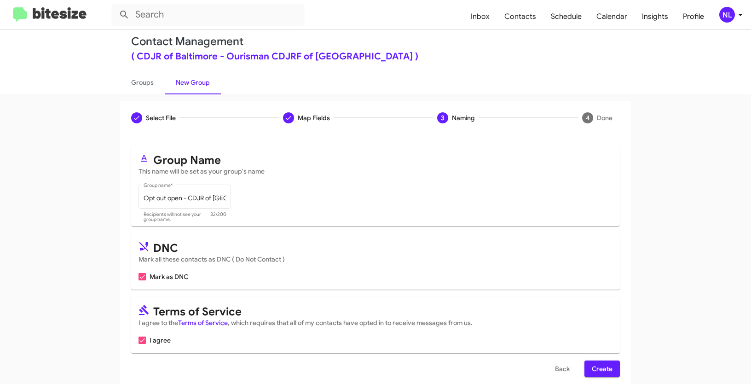
scroll to position [11, 0]
click at [605, 373] on span "Create" at bounding box center [602, 369] width 21 height 17
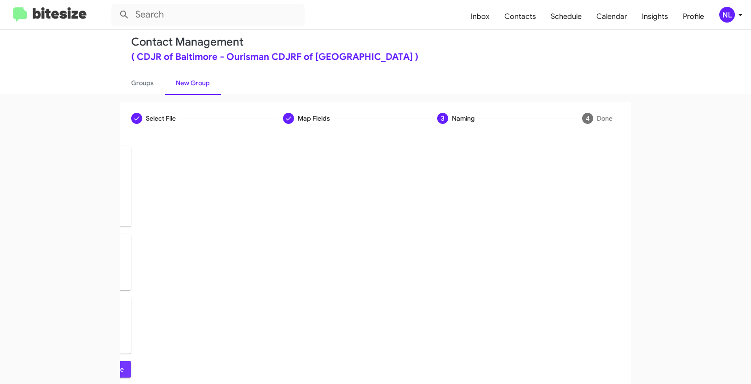
scroll to position [0, 0]
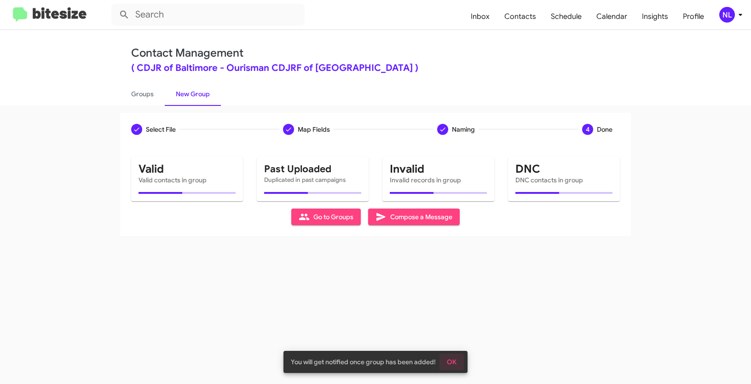
click at [454, 364] on span "OK" at bounding box center [452, 361] width 10 height 17
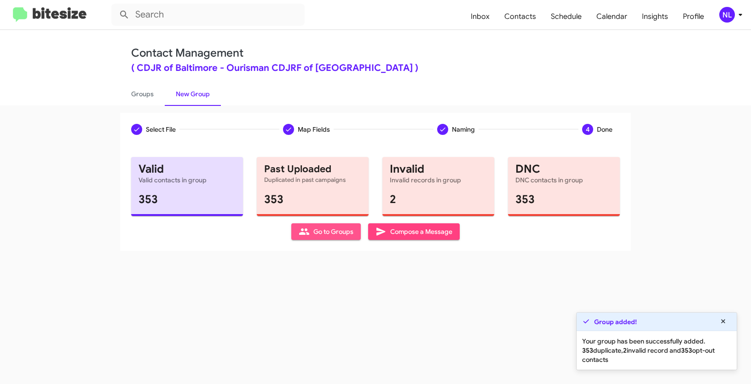
click at [327, 233] on span "Go to Groups" at bounding box center [326, 231] width 55 height 17
type input "in:groups"
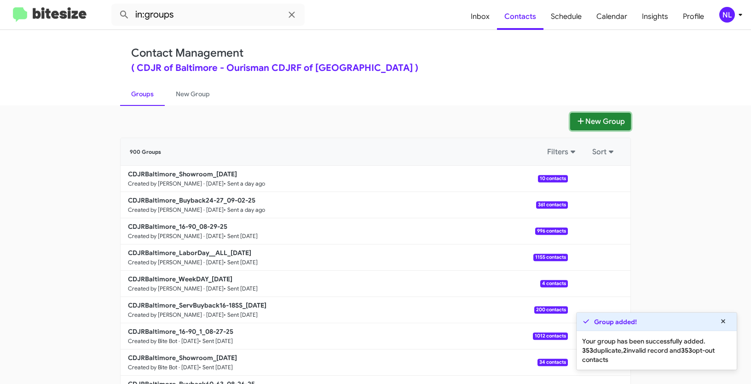
click at [602, 123] on button "New Group" at bounding box center [600, 121] width 61 height 17
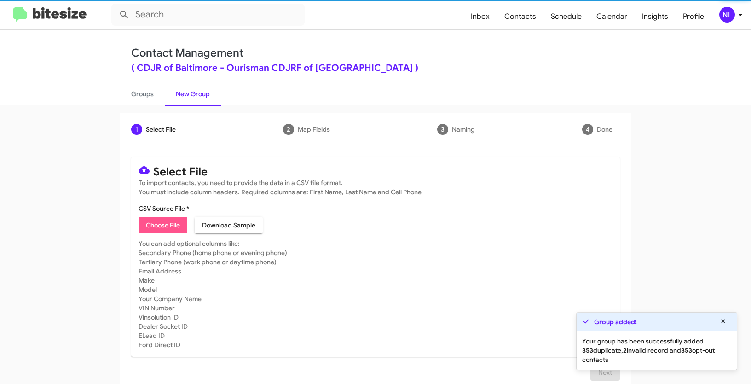
click at [151, 224] on span "Choose File" at bounding box center [163, 225] width 34 height 17
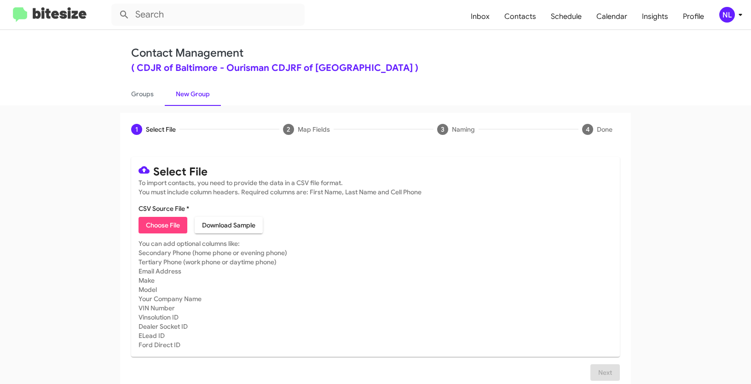
type input "Opt out delivered - CDJR of [GEOGRAPHIC_DATA]"
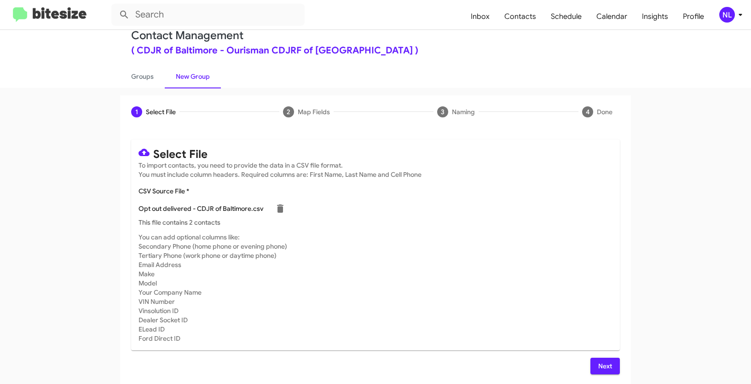
scroll to position [18, 0]
drag, startPoint x: 600, startPoint y: 361, endPoint x: 604, endPoint y: 324, distance: 37.0
click at [600, 362] on span "Next" at bounding box center [605, 365] width 15 height 17
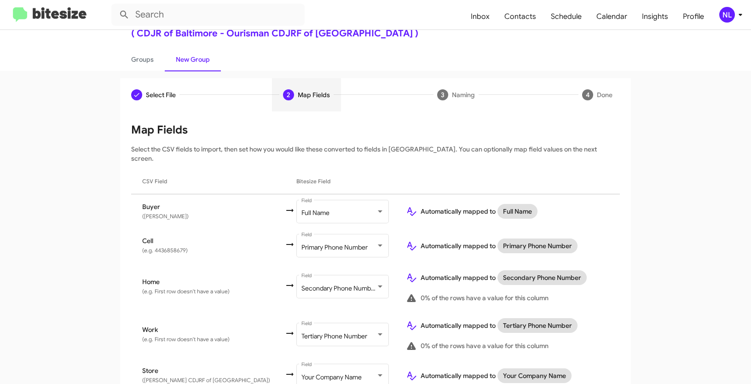
scroll to position [69, 0]
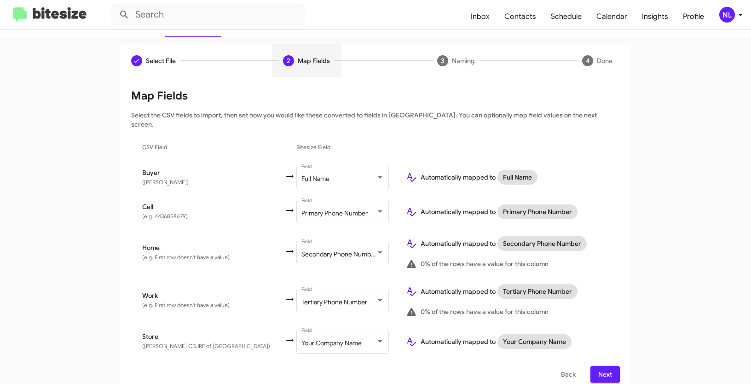
click at [604, 366] on span "Next" at bounding box center [605, 374] width 15 height 17
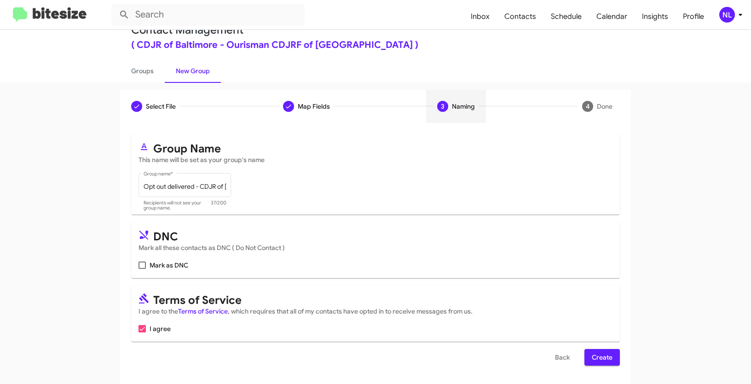
scroll to position [23, 0]
click at [138, 269] on span at bounding box center [141, 264] width 7 height 7
click at [142, 269] on input "Mark as DNC" at bounding box center [142, 269] width 0 height 0
checkbox input "true"
click at [604, 359] on span "Create" at bounding box center [602, 357] width 21 height 17
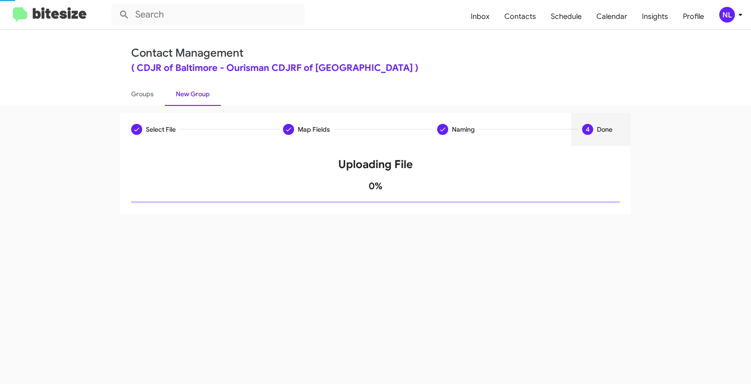
scroll to position [0, 0]
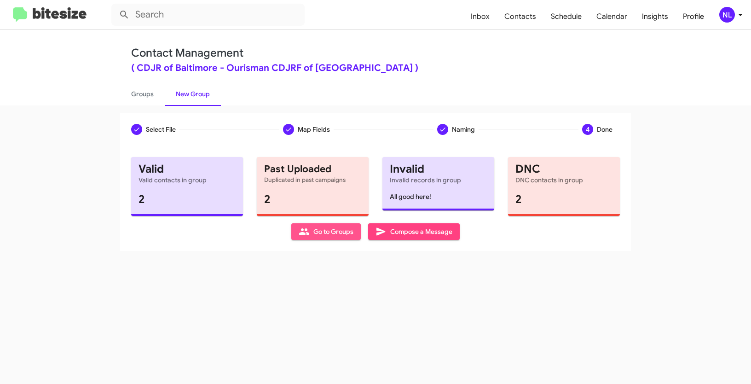
click at [327, 234] on span "Go to Groups" at bounding box center [326, 231] width 55 height 17
type input "in:groups"
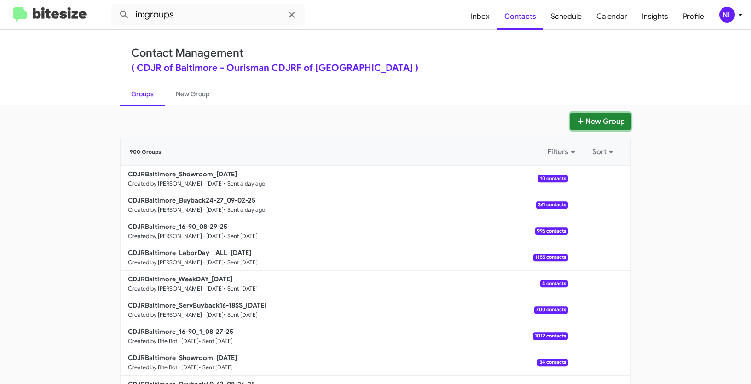
click at [591, 122] on button "New Group" at bounding box center [600, 121] width 61 height 17
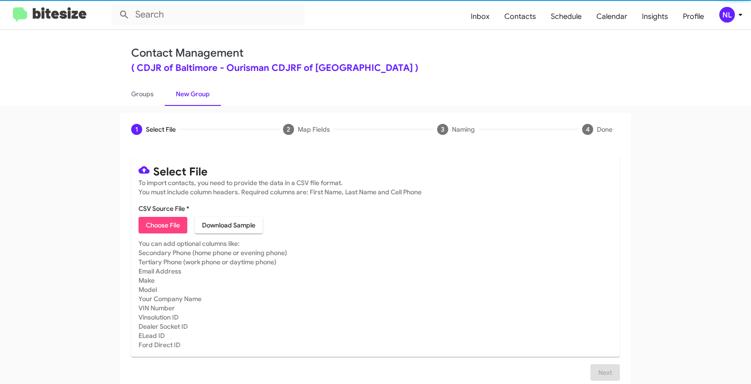
click at [153, 226] on span "Choose File" at bounding box center [163, 225] width 34 height 17
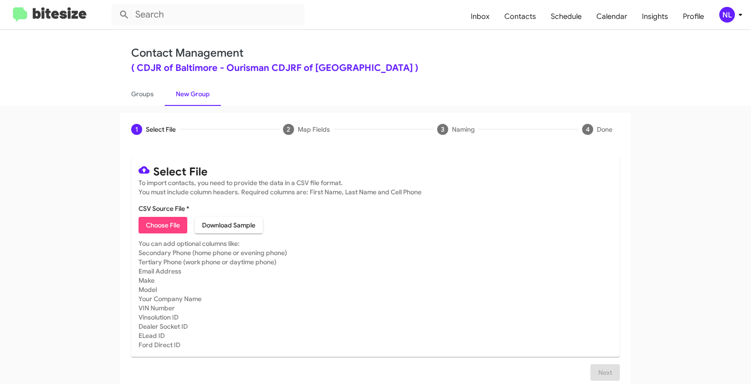
type input "Opt out dead - CDJR of [GEOGRAPHIC_DATA]"
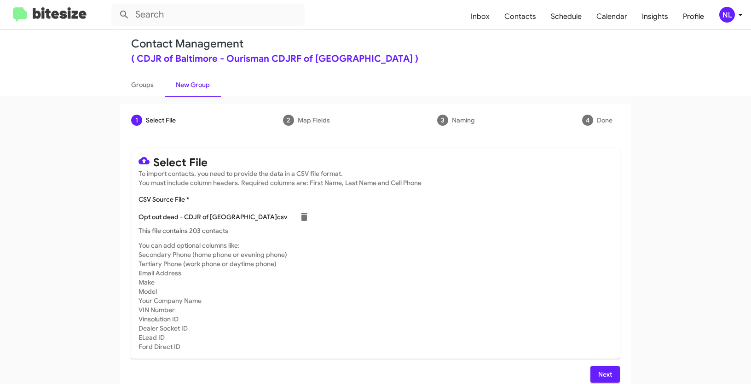
scroll to position [18, 0]
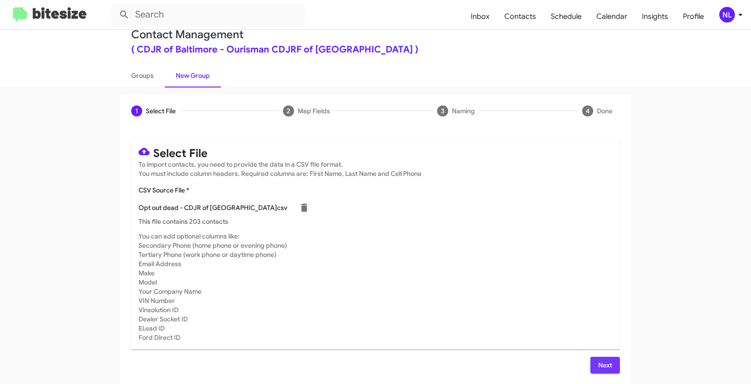
click at [600, 366] on span "Next" at bounding box center [605, 365] width 15 height 17
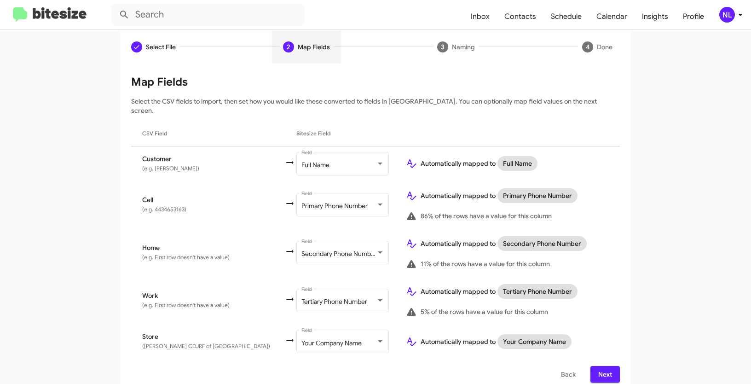
click at [598, 366] on span "Next" at bounding box center [605, 374] width 15 height 17
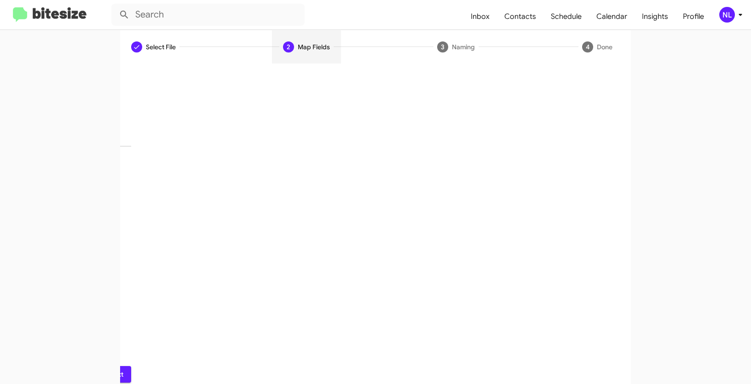
scroll to position [23, 0]
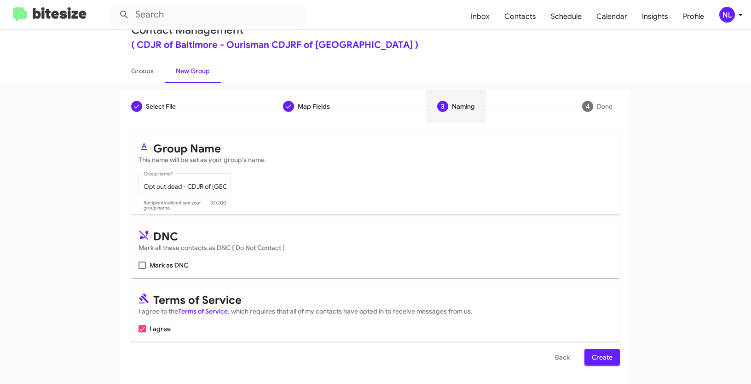
click at [140, 267] on span at bounding box center [141, 264] width 7 height 7
click at [142, 269] on input "Mark as DNC" at bounding box center [142, 269] width 0 height 0
checkbox input "true"
click at [592, 355] on span "Create" at bounding box center [602, 357] width 21 height 17
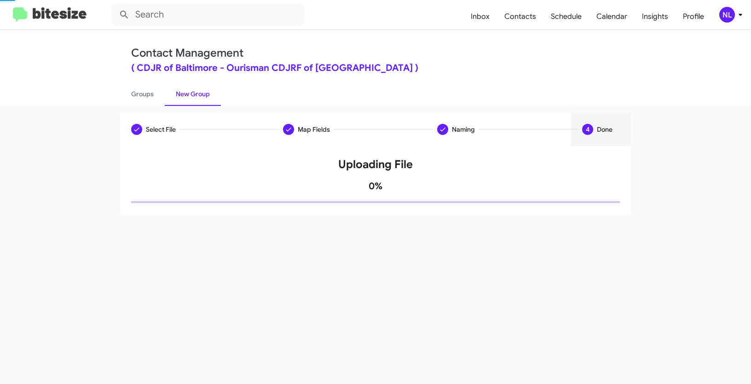
scroll to position [0, 0]
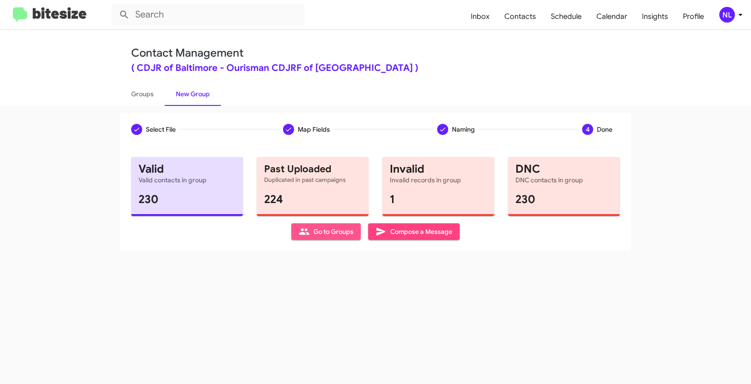
click at [321, 233] on span "Go to Groups" at bounding box center [326, 231] width 55 height 17
type input "in:groups"
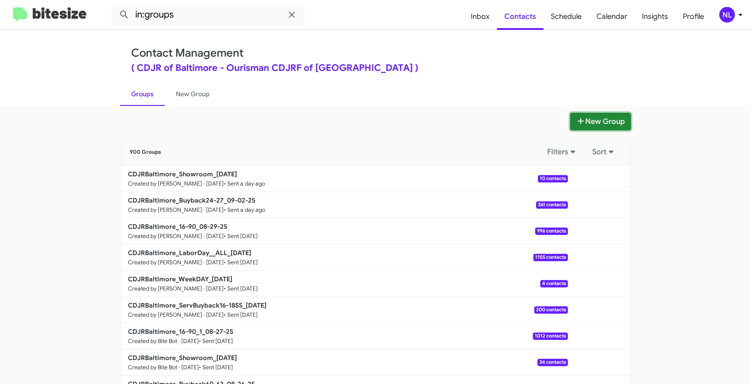
click at [598, 127] on button "New Group" at bounding box center [600, 121] width 61 height 17
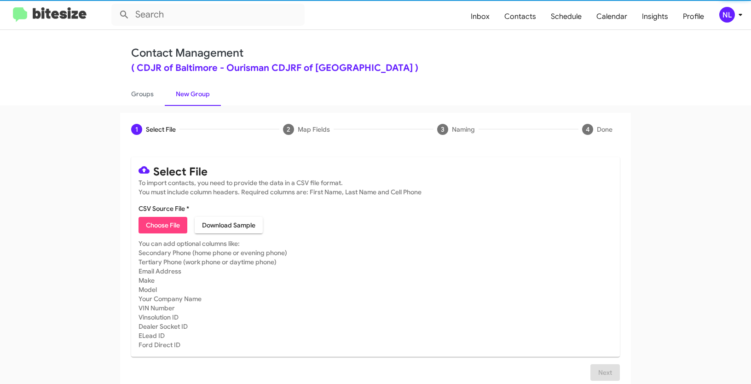
click at [146, 228] on span "Choose File" at bounding box center [163, 225] width 34 height 17
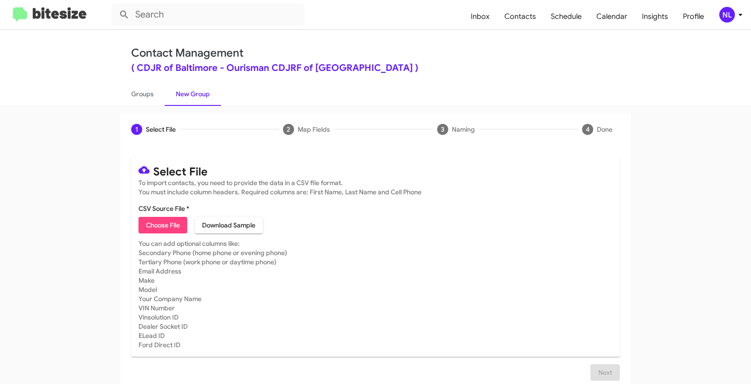
type input "CDJRBaltimore_3-14_09-04-25"
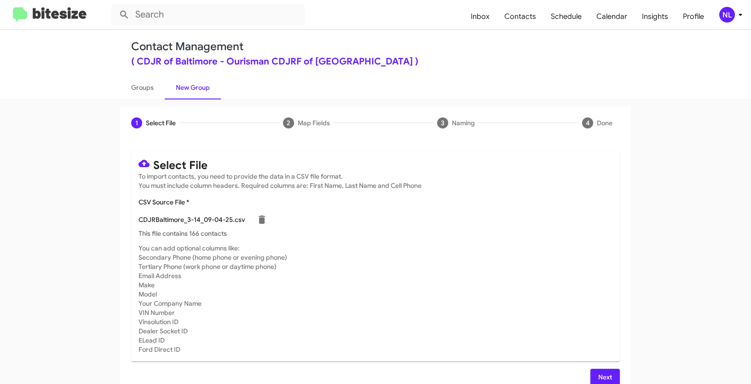
scroll to position [18, 0]
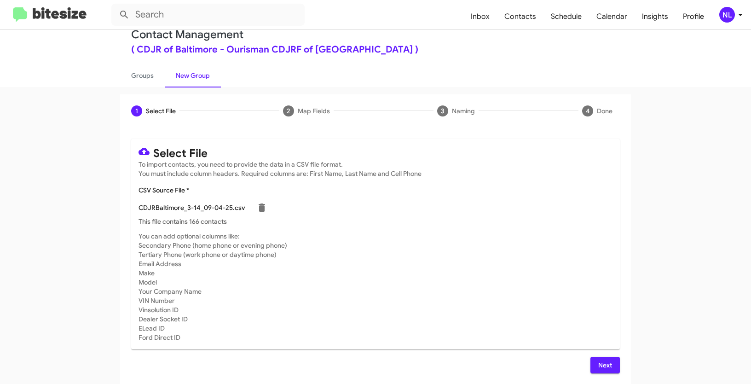
click at [599, 364] on span "Next" at bounding box center [605, 365] width 15 height 17
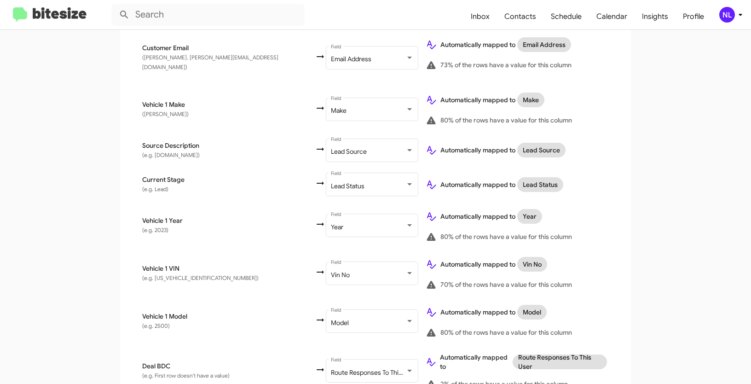
scroll to position [507, 0]
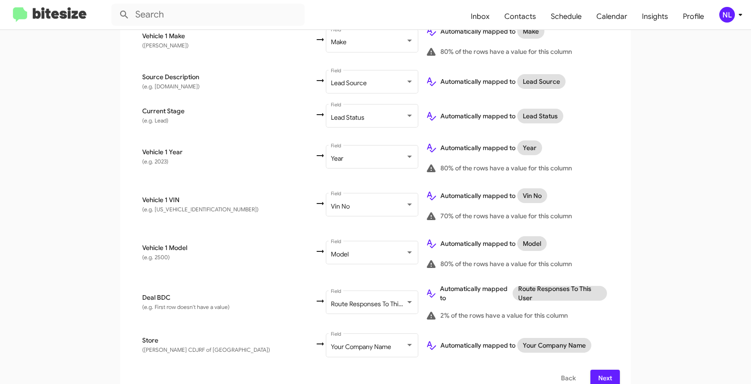
click at [605, 369] on span "Next" at bounding box center [605, 377] width 15 height 17
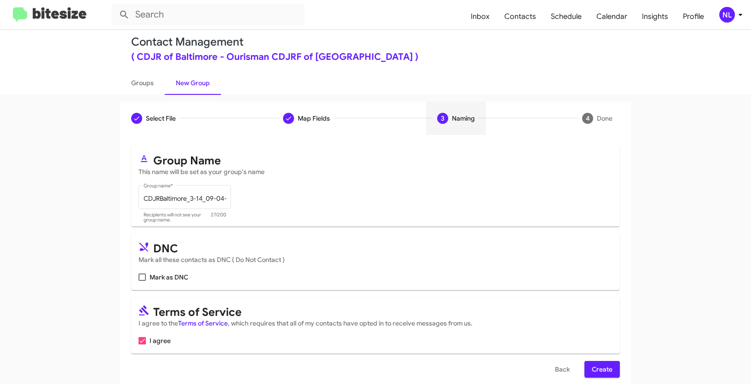
scroll to position [23, 0]
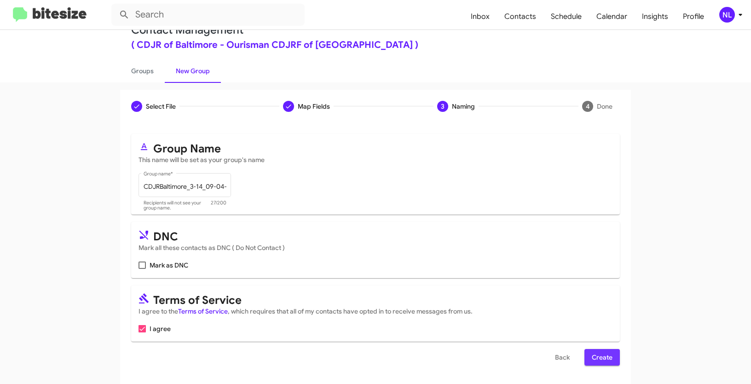
click at [595, 351] on span "Create" at bounding box center [602, 357] width 21 height 17
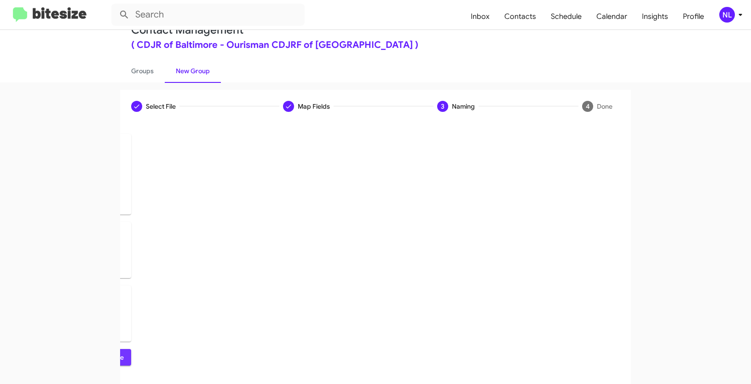
scroll to position [0, 0]
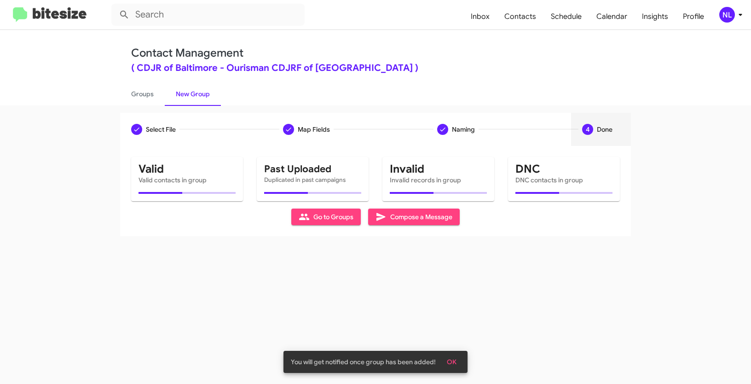
click at [459, 358] on button "OK" at bounding box center [451, 361] width 24 height 17
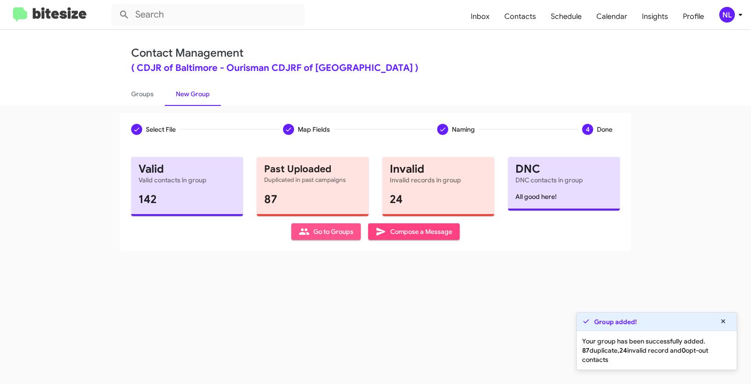
click at [321, 238] on span "Go to Groups" at bounding box center [326, 231] width 55 height 17
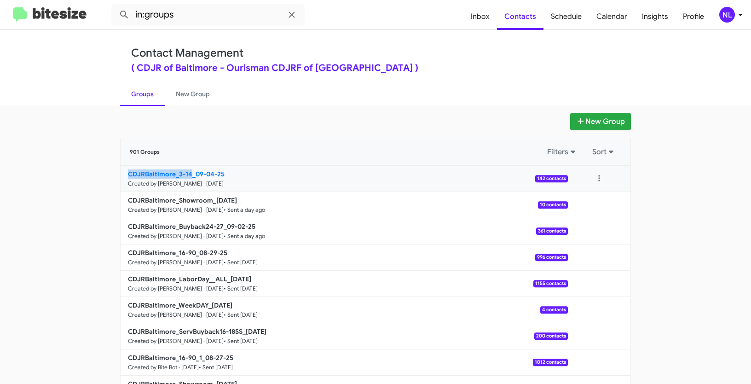
drag, startPoint x: 92, startPoint y: 175, endPoint x: 190, endPoint y: 171, distance: 98.1
click at [190, 171] on app-groups "New Group 901 Groups Filters Sort CDJRBaltimore_3-14_09-04-25 Created by [PERSO…" at bounding box center [375, 283] width 751 height 340
copy b "CDJRBaltimore_3-14"
click at [208, 0] on mat-toolbar "in:groups Inbox Contacts Schedule Calendar Insights Profile NL" at bounding box center [375, 14] width 751 height 29
click at [198, 12] on input "in:groups" at bounding box center [207, 15] width 193 height 22
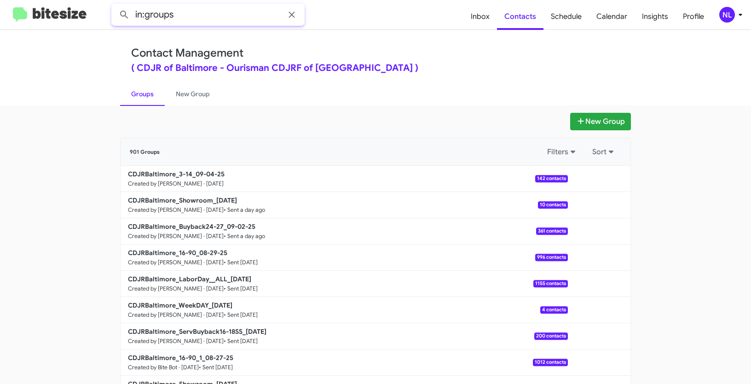
paste input "CDJRBaltimore_3-14"
type input "in:groups CDJRBaltimore_3-14"
click at [115, 6] on button at bounding box center [124, 15] width 18 height 18
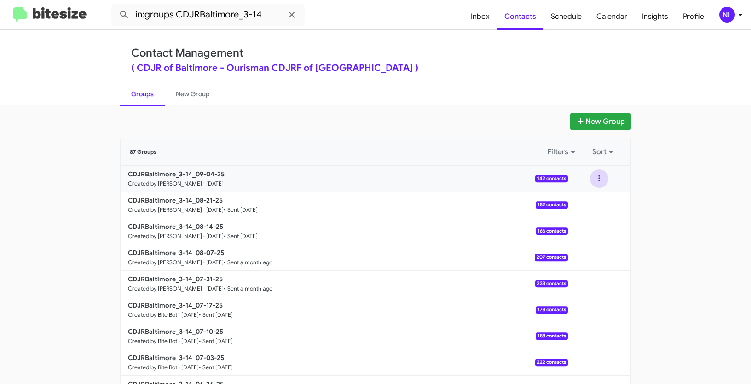
click at [595, 173] on button at bounding box center [599, 178] width 18 height 18
click at [576, 202] on button "View contacts" at bounding box center [572, 203] width 74 height 22
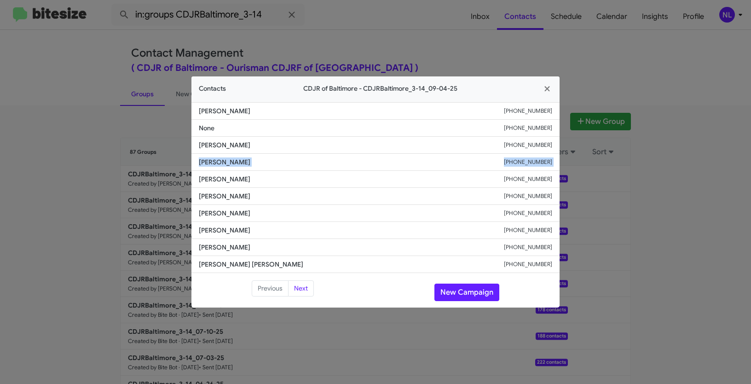
drag, startPoint x: 196, startPoint y: 161, endPoint x: 288, endPoint y: 172, distance: 92.2
click at [288, 172] on ul "[PERSON_NAME] [PHONE_NUMBER] None [PHONE_NUMBER] [PERSON_NAME] [PHONE_NUMBER] […" at bounding box center [375, 187] width 368 height 171
click at [271, 194] on span "[PERSON_NAME]" at bounding box center [351, 195] width 305 height 9
drag, startPoint x: 196, startPoint y: 159, endPoint x: 255, endPoint y: 163, distance: 59.0
click at [255, 163] on li "[PERSON_NAME] [PHONE_NUMBER]" at bounding box center [375, 162] width 368 height 17
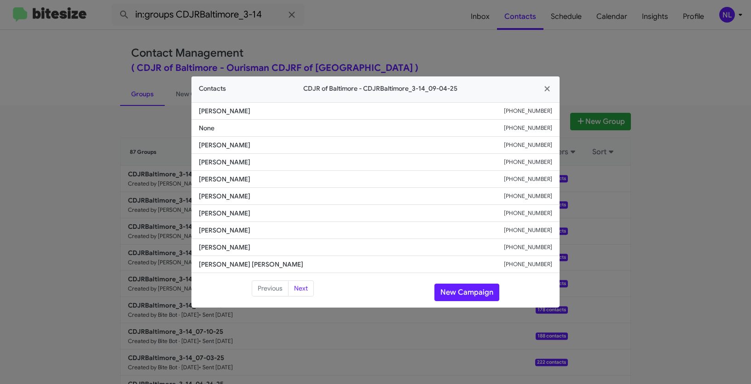
copy span "[PERSON_NAME]"
click at [467, 294] on button "New Campaign" at bounding box center [466, 291] width 65 height 17
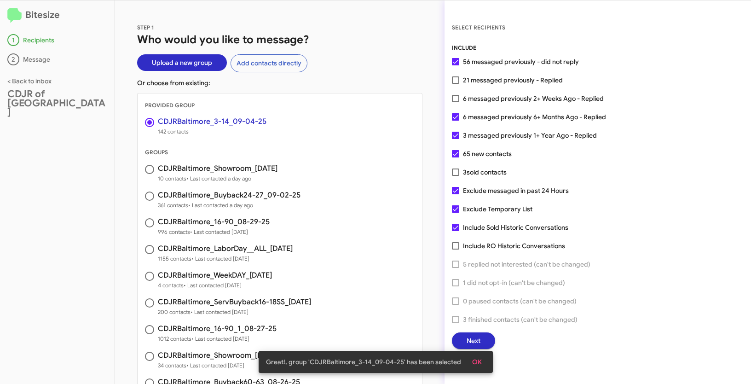
click at [479, 361] on span "OK" at bounding box center [477, 361] width 10 height 17
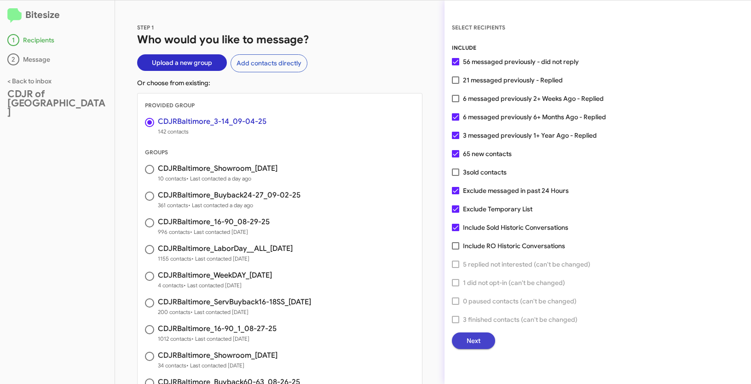
click at [478, 341] on span "Next" at bounding box center [473, 340] width 14 height 17
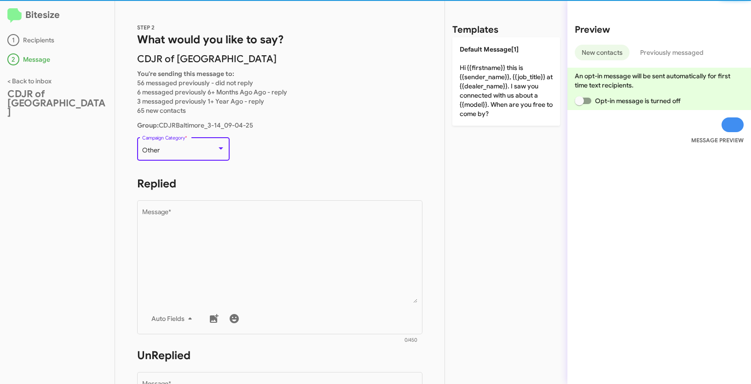
click at [196, 150] on div "Other" at bounding box center [179, 150] width 75 height 7
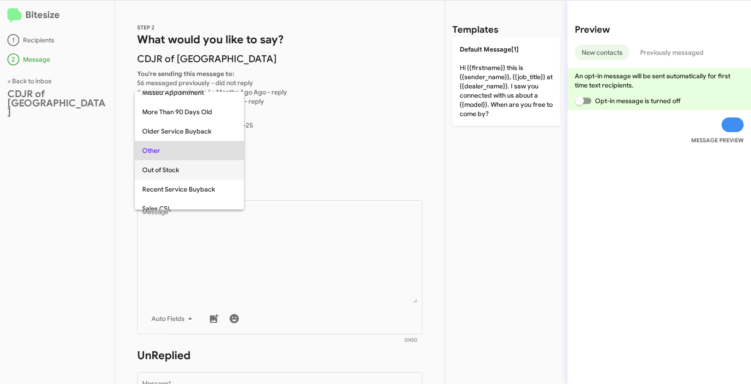
scroll to position [345, 0]
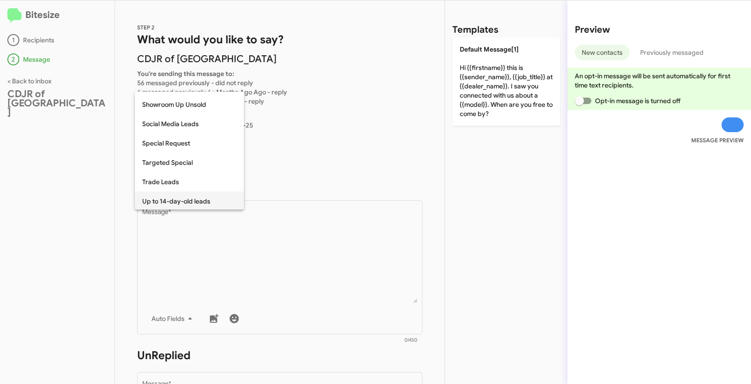
click at [178, 198] on span "Up to 14-day-old leads" at bounding box center [189, 200] width 94 height 19
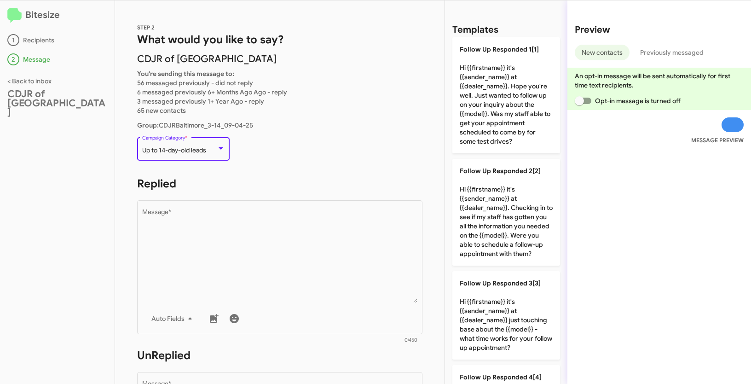
scroll to position [346, 0]
drag, startPoint x: 141, startPoint y: 150, endPoint x: 208, endPoint y: 152, distance: 66.7
click at [208, 152] on div "Up to 14-day-old leads" at bounding box center [179, 150] width 75 height 7
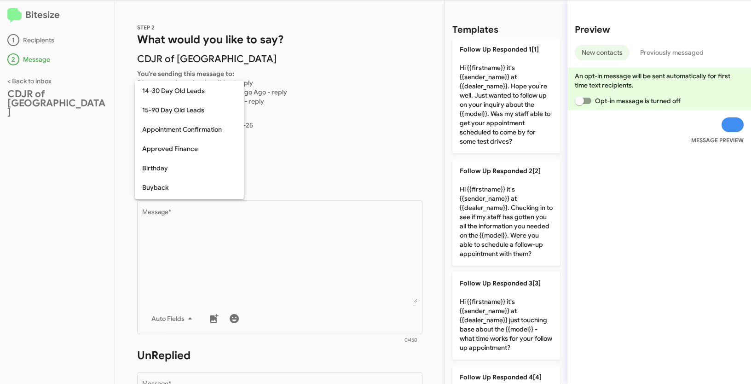
scroll to position [385, 0]
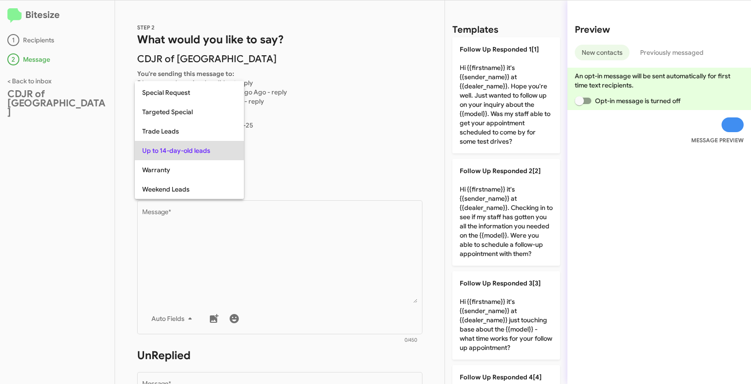
copy span "Up to 14-day-old leads"
click at [262, 223] on div at bounding box center [375, 192] width 751 height 384
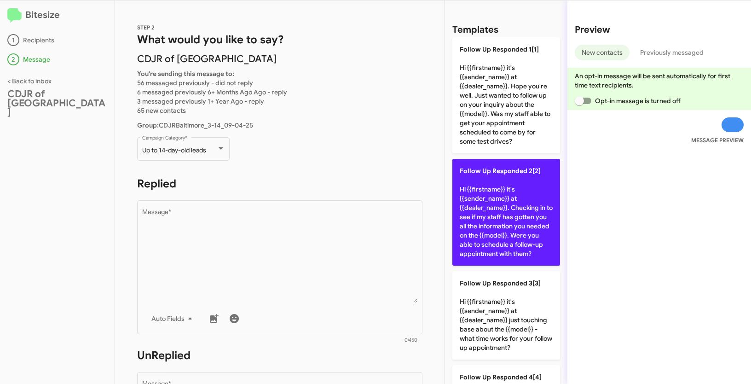
click at [508, 225] on p "Follow Up Responded 2[2] Hi {{firstname}} it's {{sender_name}} at {{dealer_name…" at bounding box center [506, 212] width 108 height 107
type textarea "Hi {{firstname}} it's {{sender_name}} at {{dealer_name}}. Checking in to see if…"
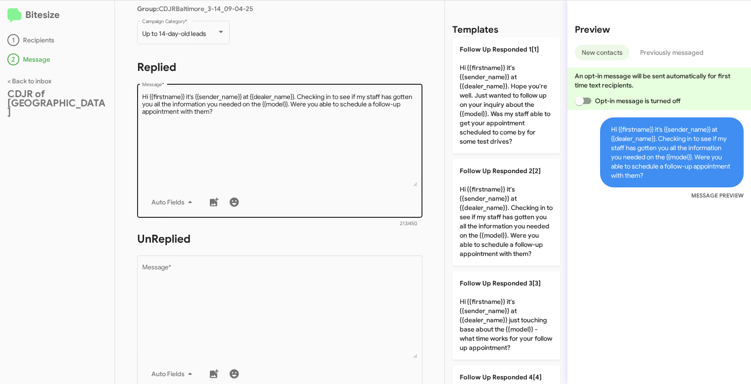
scroll to position [262, 0]
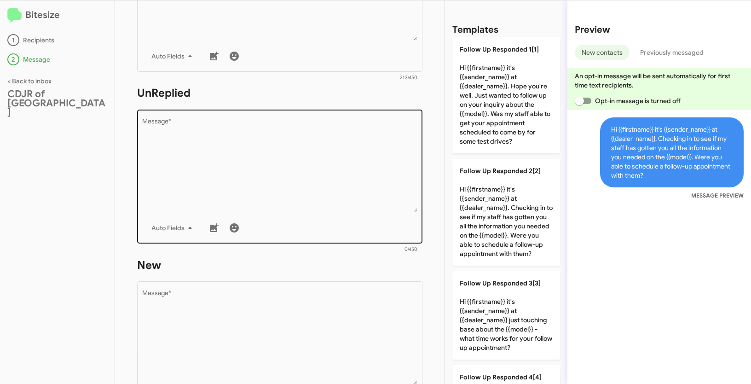
click at [335, 160] on textarea "Message *" at bounding box center [280, 165] width 276 height 94
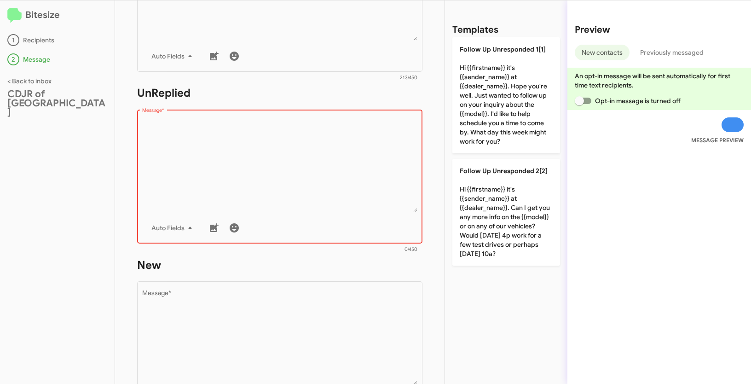
click at [263, 172] on textarea "Message *" at bounding box center [280, 165] width 276 height 94
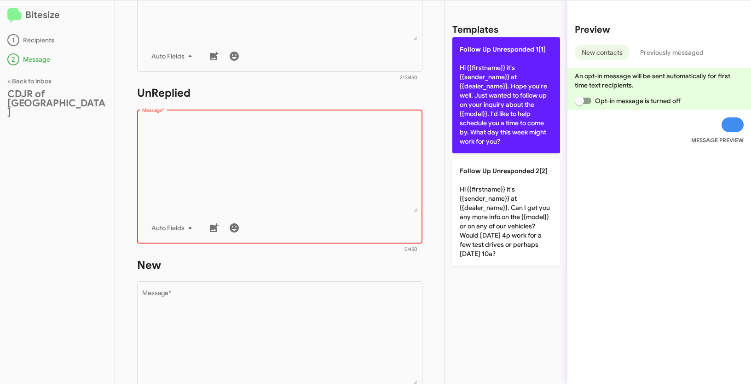
click at [471, 95] on p "Follow Up Unresponded 1[1] Hi {{firstname}} it's {{sender_name}} at {{dealer_na…" at bounding box center [506, 95] width 108 height 116
type textarea "Hi {{firstname}} it's {{sender_name}} at {{dealer_name}}. Hope you're well. Jus…"
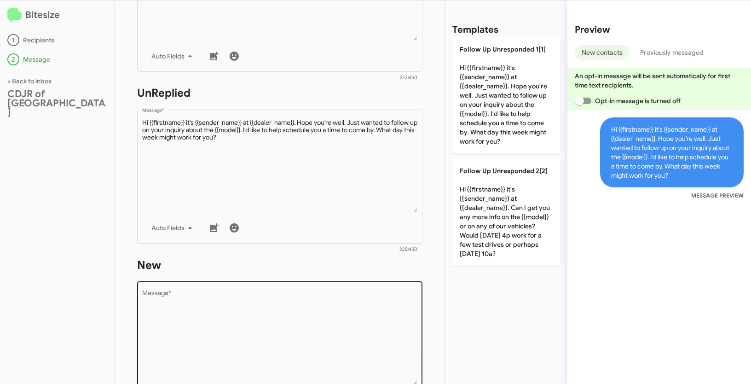
scroll to position [335, 0]
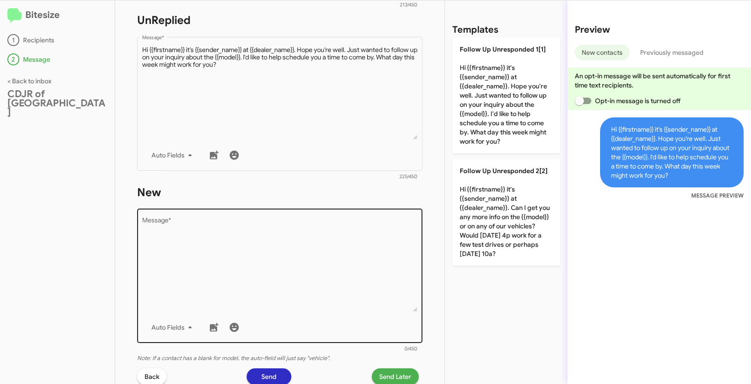
click at [265, 297] on textarea "Message *" at bounding box center [280, 265] width 276 height 94
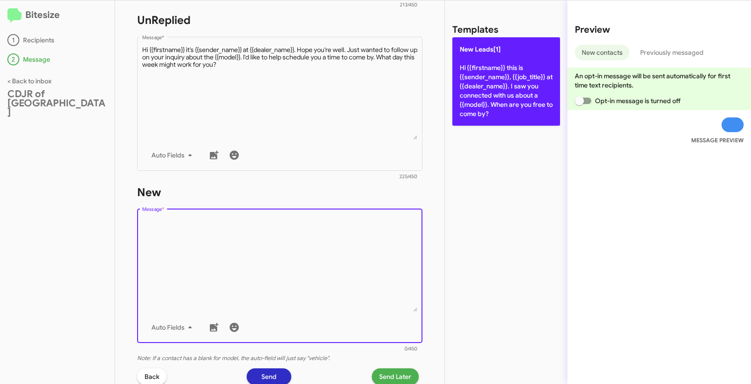
click at [484, 74] on p "New Leads[1] Hi {{firstname}} this is {{sender_name}}, {{job_title}} at {{deale…" at bounding box center [506, 81] width 108 height 88
type textarea "Hi {{firstname}} this is {{sender_name}}, {{job_title}} at {{dealer_name}}. I s…"
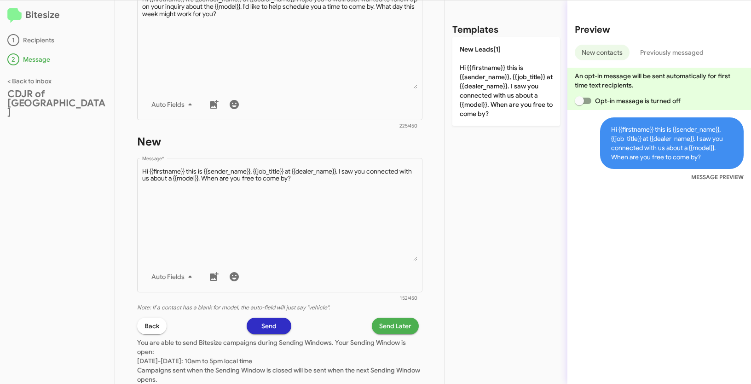
scroll to position [449, 0]
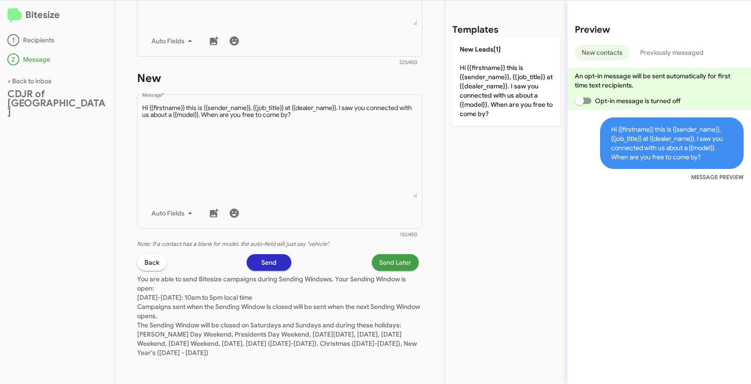
click at [391, 256] on span "Send Later" at bounding box center [395, 262] width 32 height 17
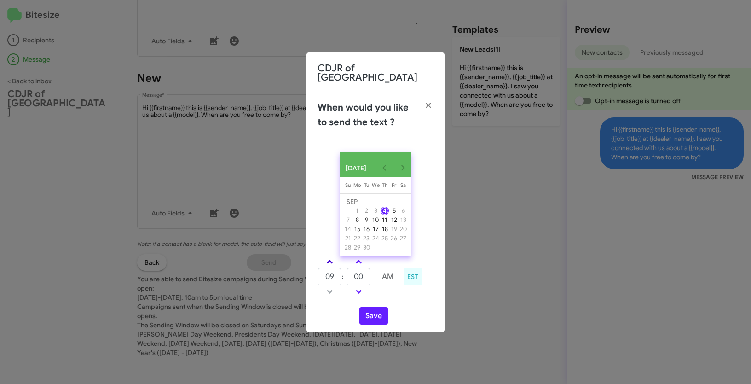
click at [328, 256] on link at bounding box center [330, 261] width 16 height 11
type input "10"
drag, startPoint x: 365, startPoint y: 274, endPoint x: 344, endPoint y: 271, distance: 20.8
click at [344, 271] on tr "10 : 00 AM" at bounding box center [358, 276] width 82 height 18
type input "19"
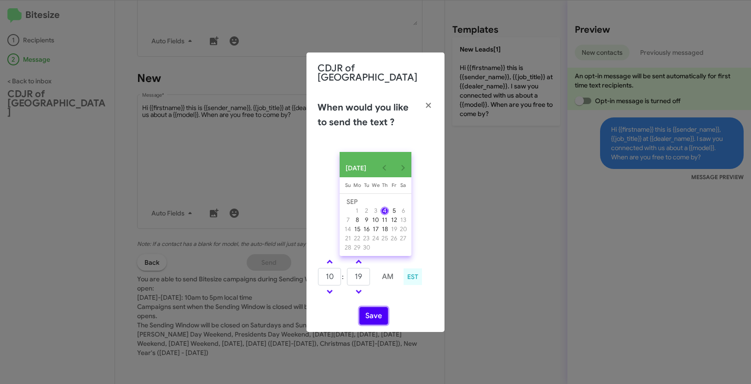
click at [379, 311] on button "Save" at bounding box center [373, 315] width 29 height 17
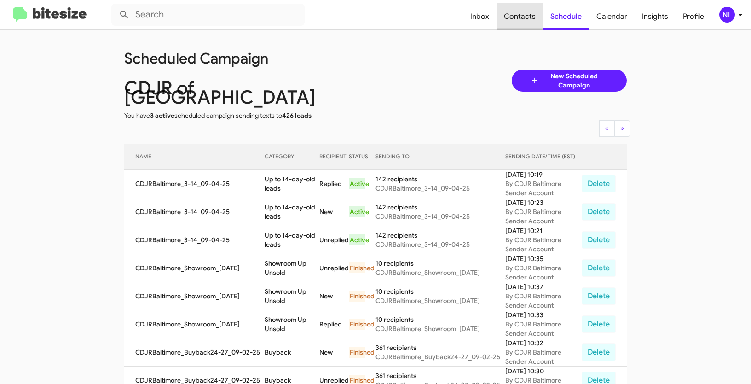
click at [526, 18] on span "Contacts" at bounding box center [519, 16] width 46 height 27
type input "in:groups"
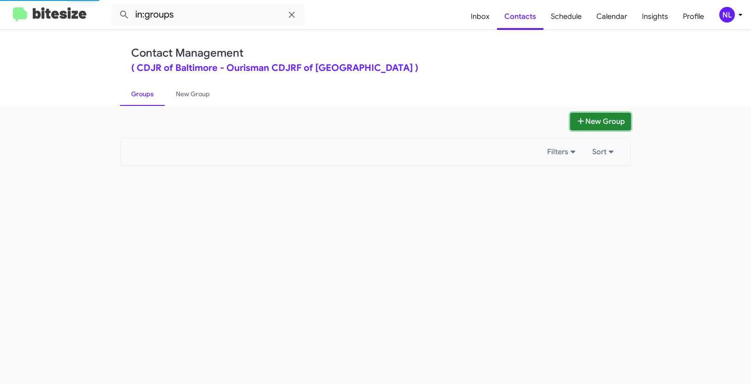
click at [611, 120] on button "New Group" at bounding box center [600, 121] width 61 height 17
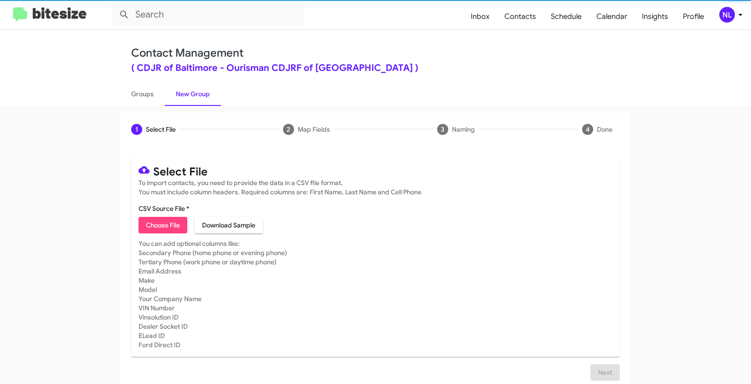
click at [155, 233] on span "Choose File" at bounding box center [163, 225] width 34 height 17
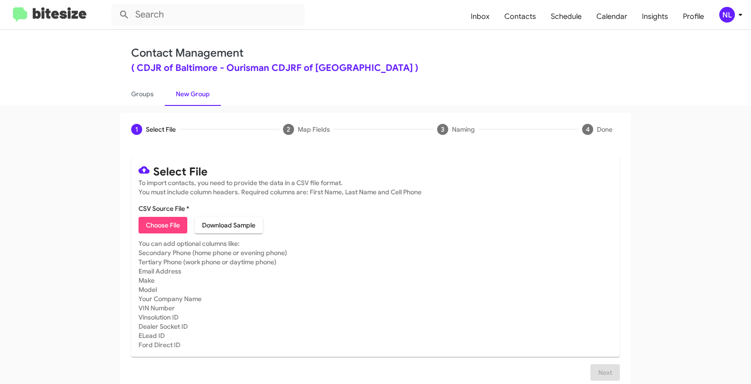
type input "CDJRBaltimore_WeekDAY_[DATE]"
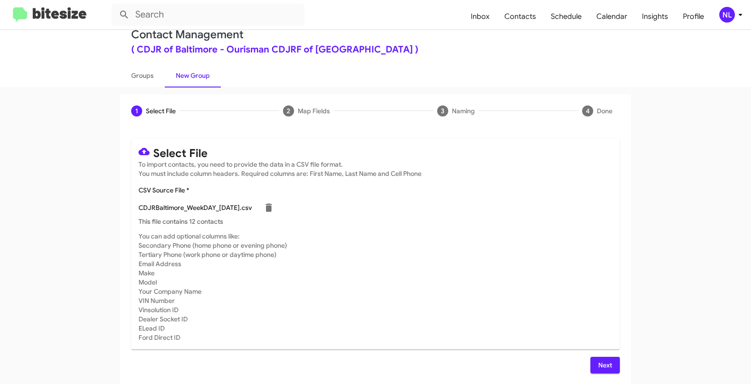
scroll to position [18, 0]
click at [612, 361] on button "Next" at bounding box center [604, 365] width 29 height 17
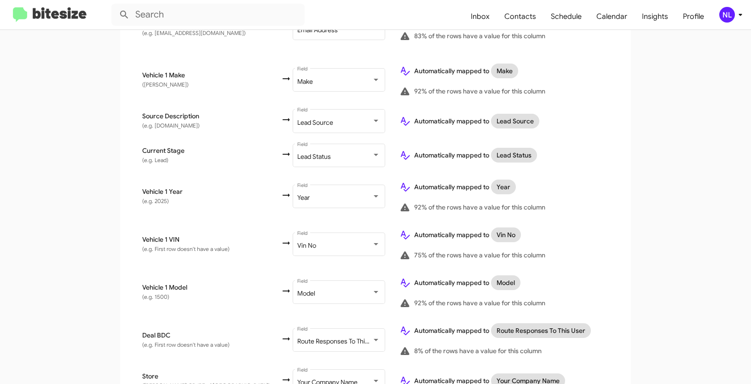
scroll to position [480, 0]
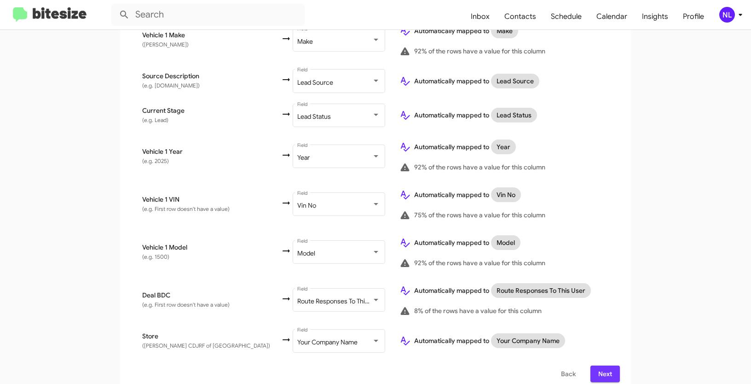
click at [598, 365] on span "Next" at bounding box center [605, 373] width 15 height 17
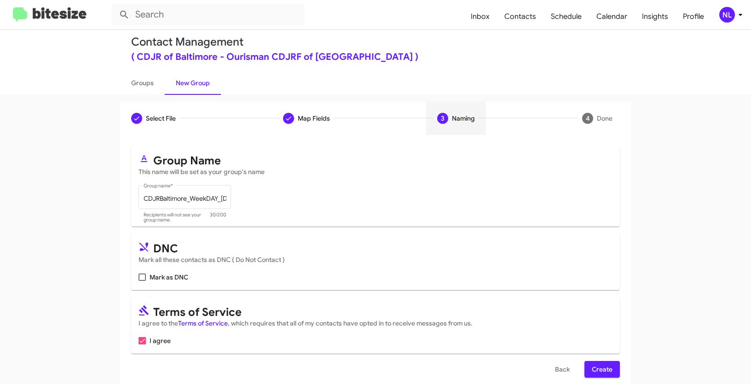
scroll to position [23, 0]
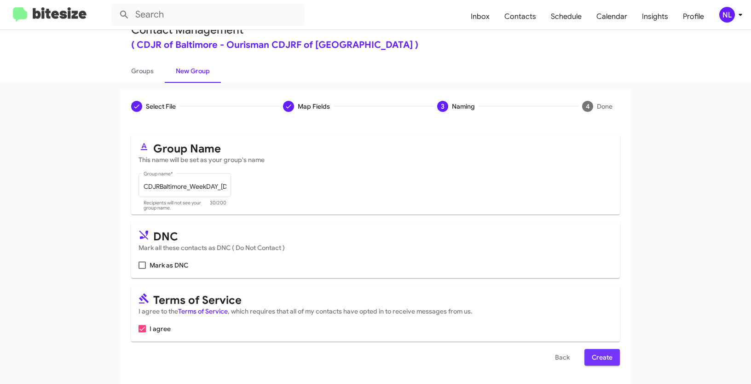
click at [598, 354] on span "Create" at bounding box center [602, 357] width 21 height 17
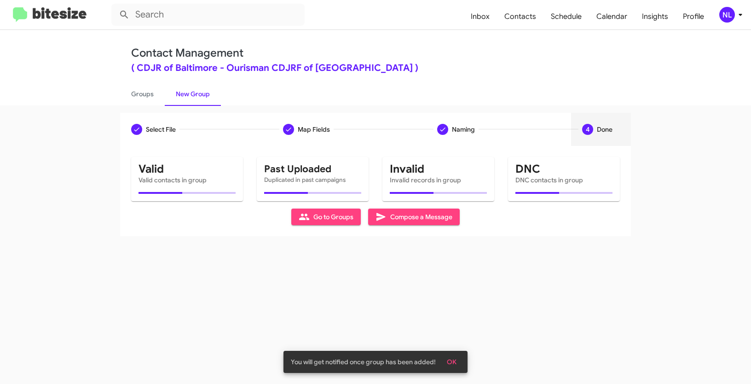
click at [460, 357] on button "OK" at bounding box center [451, 361] width 24 height 17
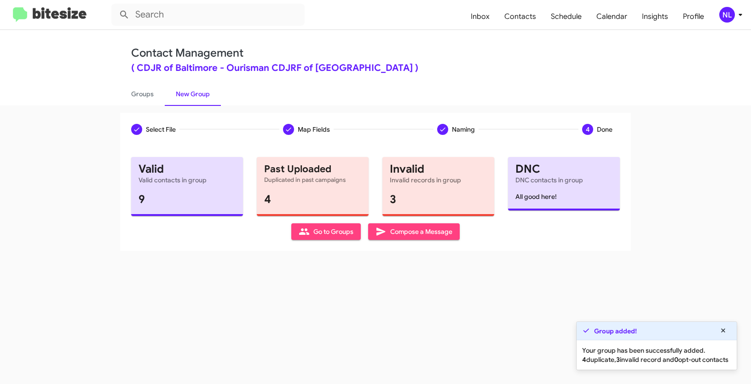
click at [345, 235] on span "Go to Groups" at bounding box center [326, 231] width 55 height 17
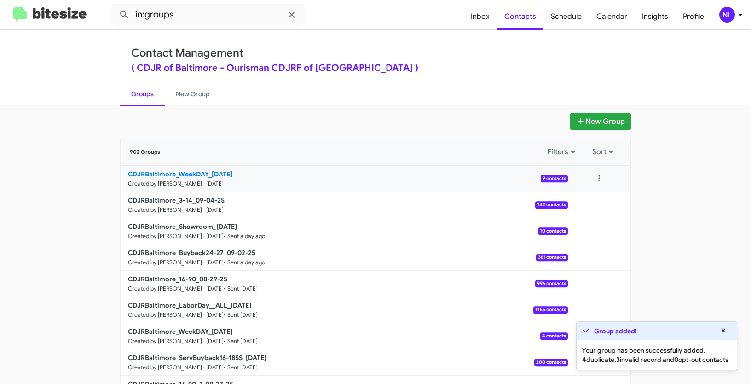
drag, startPoint x: 80, startPoint y: 167, endPoint x: 207, endPoint y: 169, distance: 127.0
click at [207, 169] on app-groups "New Group 902 Groups Filters Sort CDJRBaltimore_WeekDAY_[DATE] Created by [PERS…" at bounding box center [375, 283] width 751 height 340
copy div "Filters Sort CDJRBaltimore_WeekDAY_"
click at [196, 13] on input "in:groups" at bounding box center [207, 15] width 193 height 22
paste input "CDJRBaltimore_WeekDAY_"
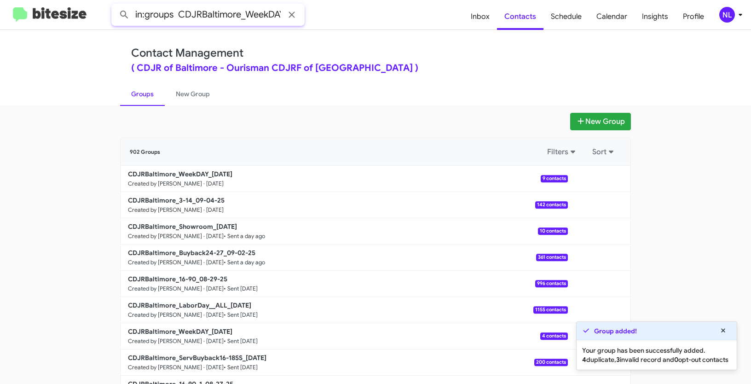
scroll to position [0, 8]
type input "in:groups CDJRBaltimore_WeekDAY_"
click at [115, 6] on button at bounding box center [124, 15] width 18 height 18
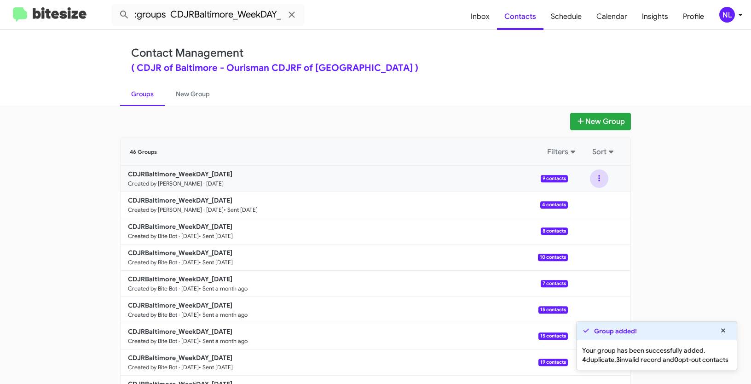
click at [594, 173] on button at bounding box center [599, 178] width 18 height 18
click at [585, 200] on button "View contacts" at bounding box center [572, 203] width 74 height 22
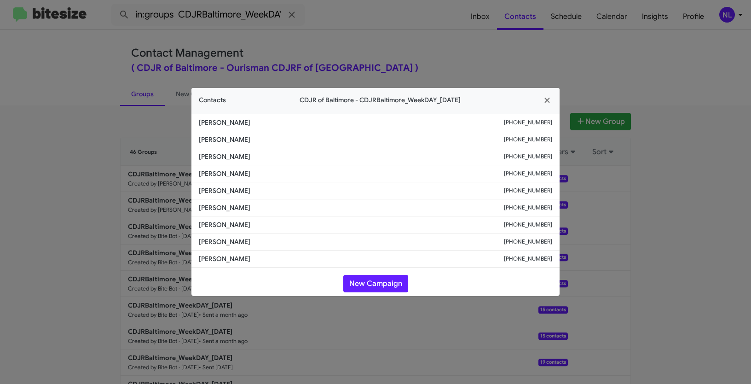
drag, startPoint x: 201, startPoint y: 206, endPoint x: 282, endPoint y: 208, distance: 80.5
click at [282, 208] on span "[PERSON_NAME]" at bounding box center [351, 207] width 305 height 9
click at [277, 217] on li "[PERSON_NAME] [PHONE_NUMBER]" at bounding box center [375, 224] width 368 height 17
drag, startPoint x: 198, startPoint y: 207, endPoint x: 301, endPoint y: 210, distance: 103.6
click at [301, 210] on li "[PERSON_NAME] [PHONE_NUMBER]" at bounding box center [375, 207] width 368 height 17
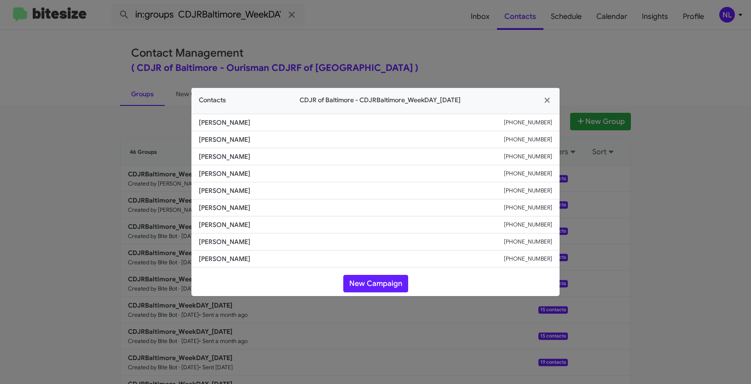
copy span "[PERSON_NAME]"
click at [367, 278] on button "New Campaign" at bounding box center [375, 283] width 65 height 17
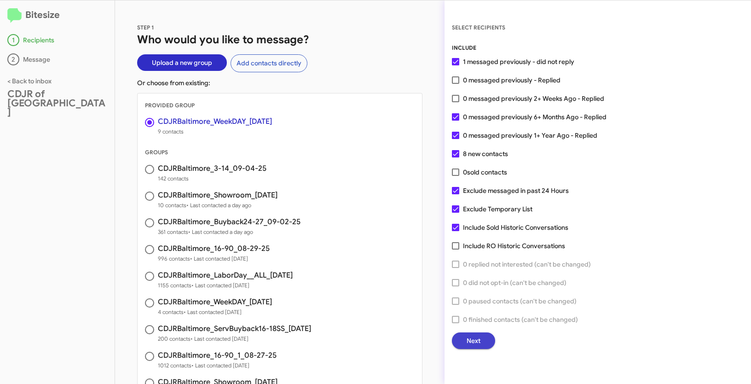
click at [477, 342] on span "Next" at bounding box center [473, 340] width 14 height 17
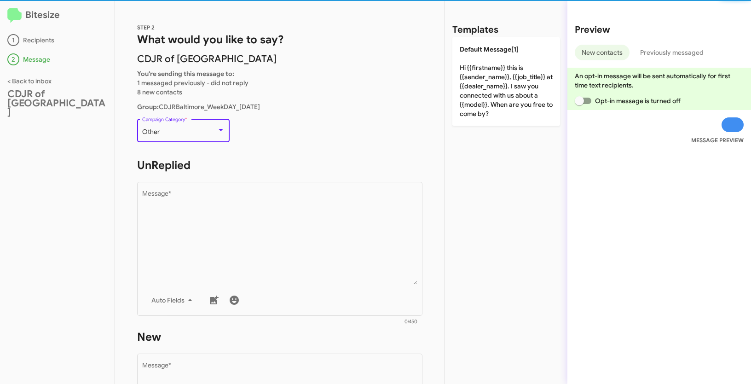
click at [197, 134] on div "Other" at bounding box center [179, 131] width 75 height 7
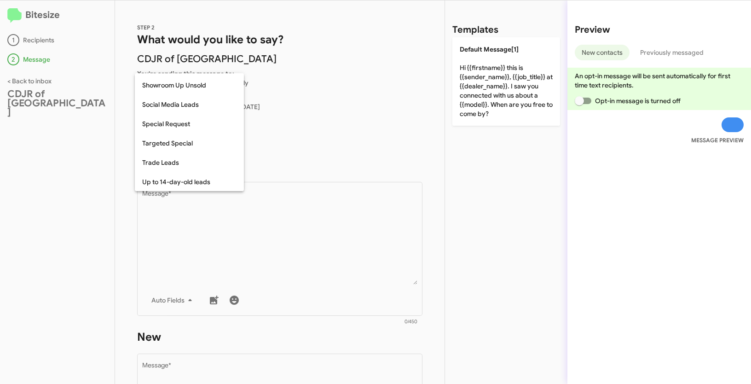
scroll to position [385, 0]
click at [184, 145] on span "Up to 14-day-old leads" at bounding box center [189, 142] width 94 height 19
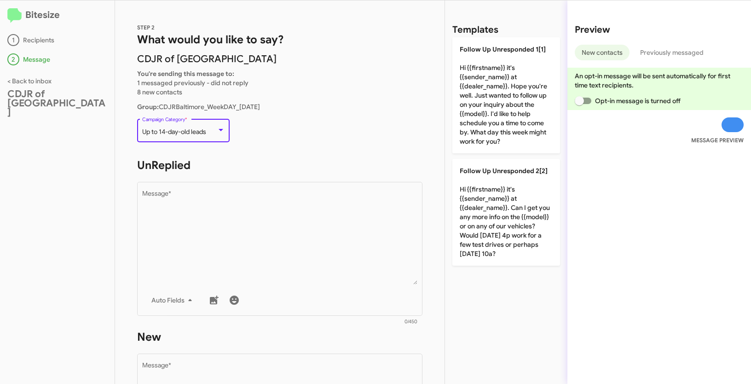
drag, startPoint x: 142, startPoint y: 132, endPoint x: 210, endPoint y: 136, distance: 68.6
click at [210, 136] on div "Up to 14-day-old leads Campaign Category *" at bounding box center [183, 129] width 83 height 25
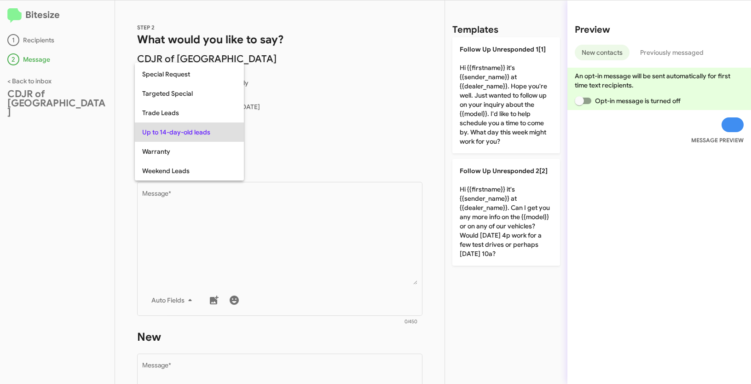
copy div "Up to 14-day-old leads"
click at [307, 253] on div at bounding box center [375, 192] width 751 height 384
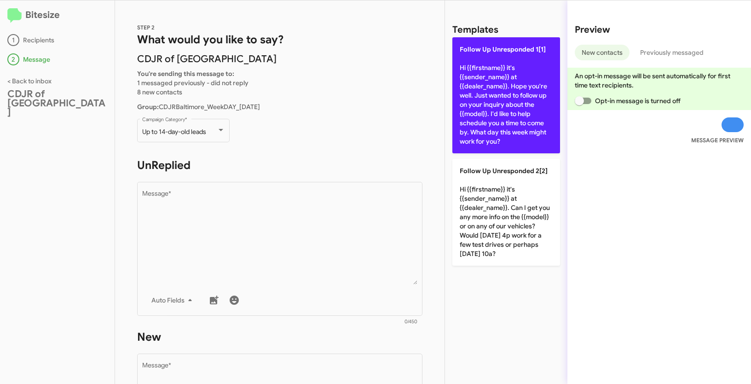
click at [495, 127] on p "Follow Up Unresponded 1[1] Hi {{firstname}} it's {{sender_name}} at {{dealer_na…" at bounding box center [506, 95] width 108 height 116
type textarea "Hi {{firstname}} it's {{sender_name}} at {{dealer_name}}. Hope you're well. Jus…"
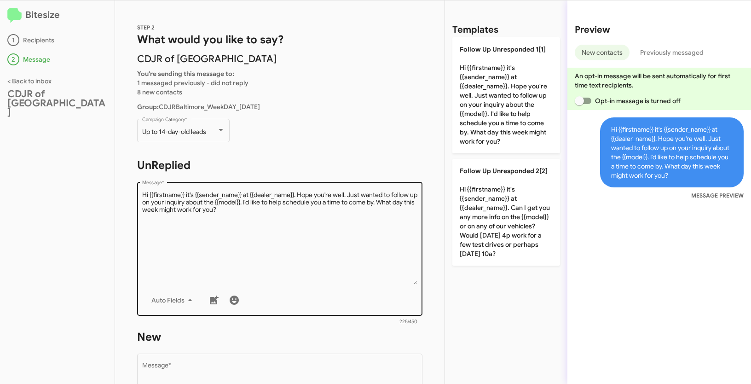
scroll to position [142, 0]
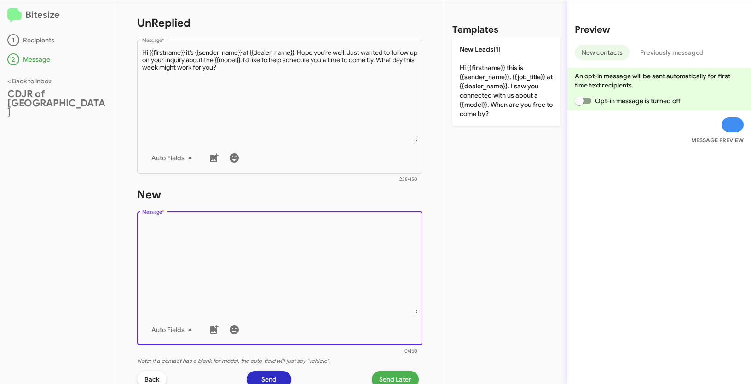
click at [257, 268] on textarea "Message *" at bounding box center [280, 267] width 276 height 94
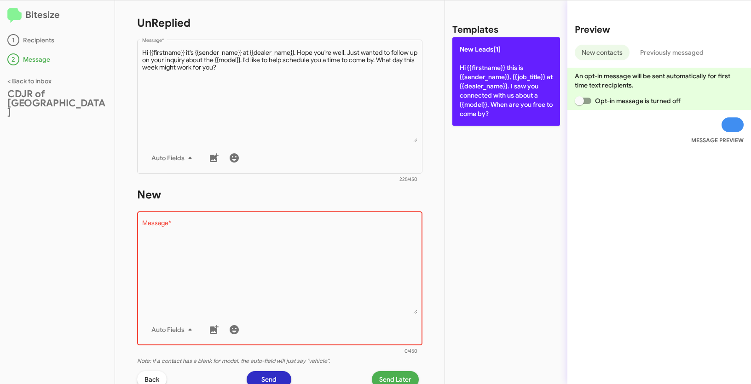
click at [486, 65] on p "New Leads[1] Hi {{firstname}} this is {{sender_name}}, {{job_title}} at {{deale…" at bounding box center [506, 81] width 108 height 88
type textarea "Hi {{firstname}} this is {{sender_name}}, {{job_title}} at {{dealer_name}}. I s…"
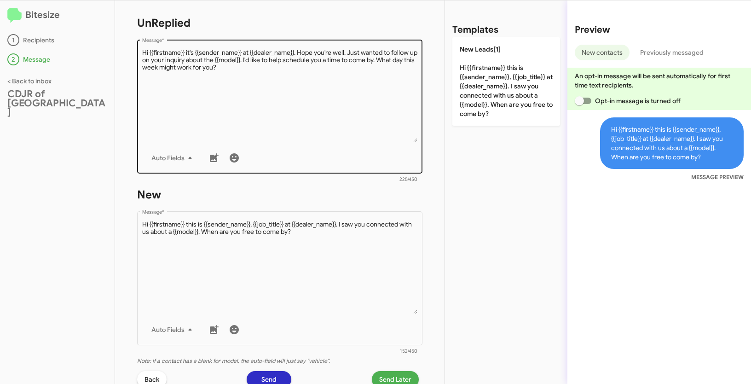
click at [317, 113] on textarea "Message *" at bounding box center [280, 95] width 276 height 94
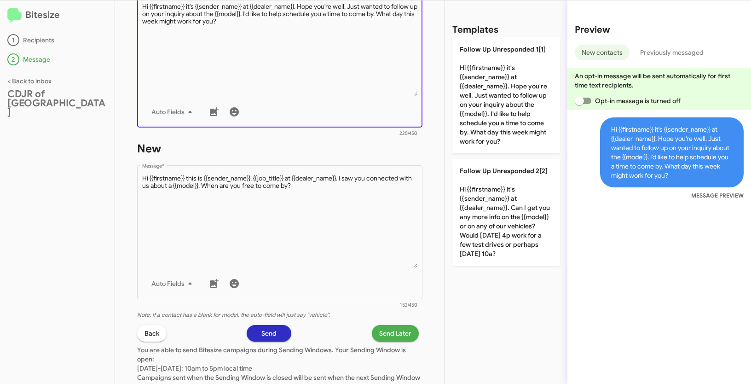
scroll to position [259, 0]
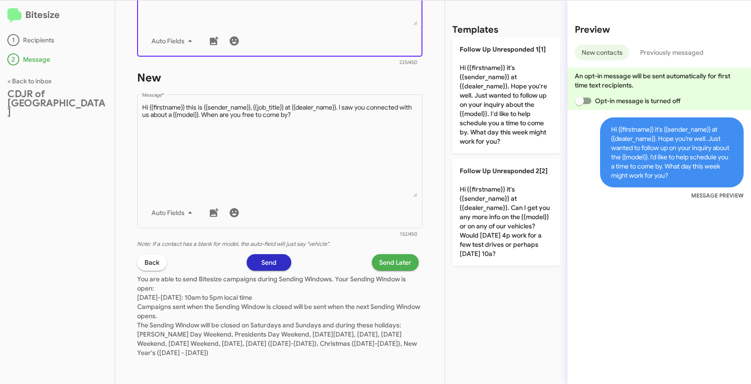
click at [382, 266] on span "Send Later" at bounding box center [395, 262] width 32 height 17
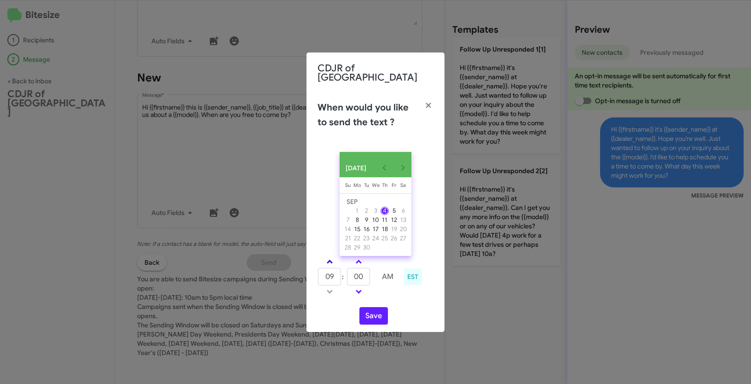
click at [328, 258] on link at bounding box center [330, 261] width 16 height 11
type input "10"
drag, startPoint x: 364, startPoint y: 277, endPoint x: 351, endPoint y: 273, distance: 13.5
click at [351, 273] on input "00" at bounding box center [358, 276] width 23 height 17
type input "15"
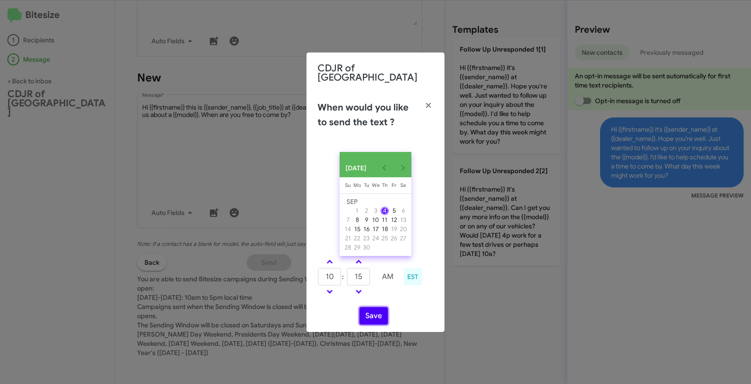
click at [374, 315] on button "Save" at bounding box center [373, 315] width 29 height 17
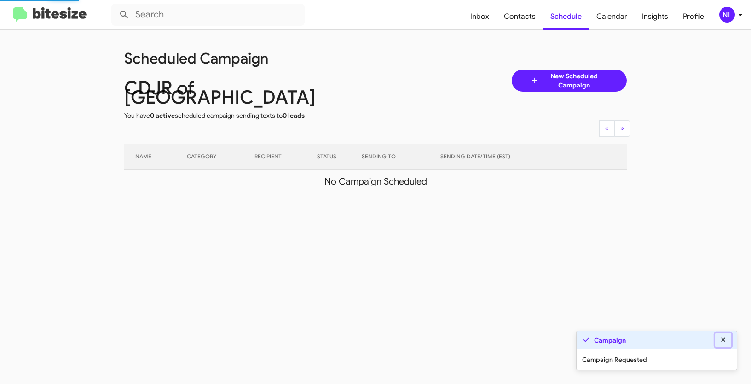
click at [722, 338] on icon at bounding box center [723, 339] width 8 height 6
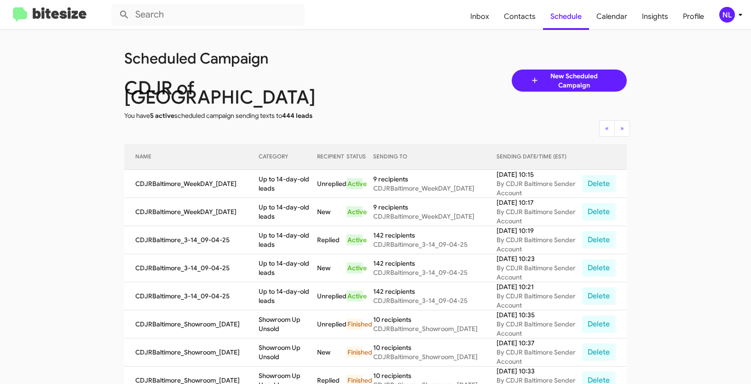
drag, startPoint x: 687, startPoint y: 213, endPoint x: 683, endPoint y: 239, distance: 25.6
click at [683, 239] on app-scheduler "Scheduled Campaign CDJR of Baltimore You have 5 active scheduled campaign sendi…" at bounding box center [375, 386] width 751 height 712
click at [725, 14] on div "NL" at bounding box center [727, 15] width 16 height 16
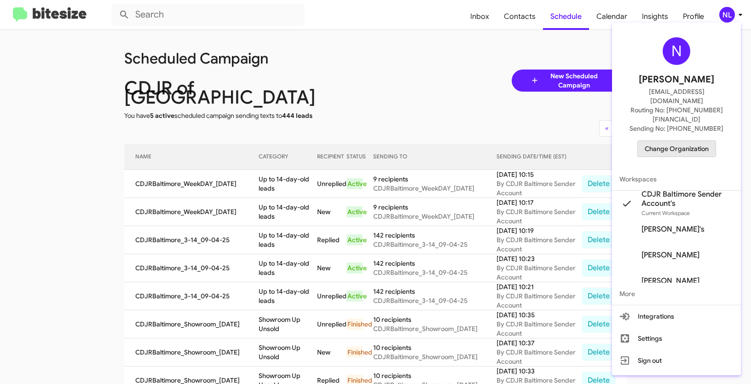
click at [679, 140] on button "Change Organization" at bounding box center [676, 148] width 79 height 17
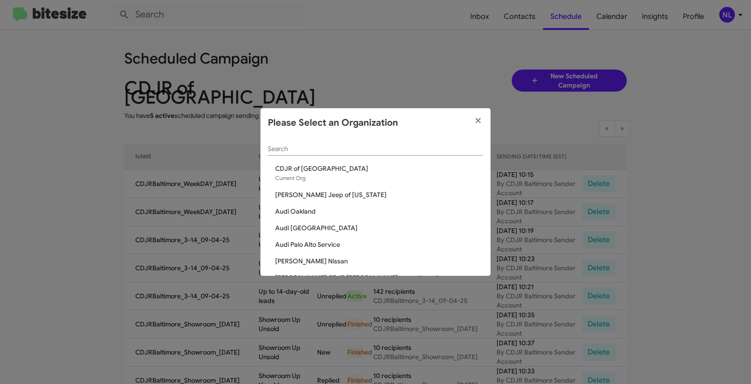
click at [288, 154] on div "Search" at bounding box center [375, 147] width 215 height 18
paste input "Mazda of [GEOGRAPHIC_DATA]"
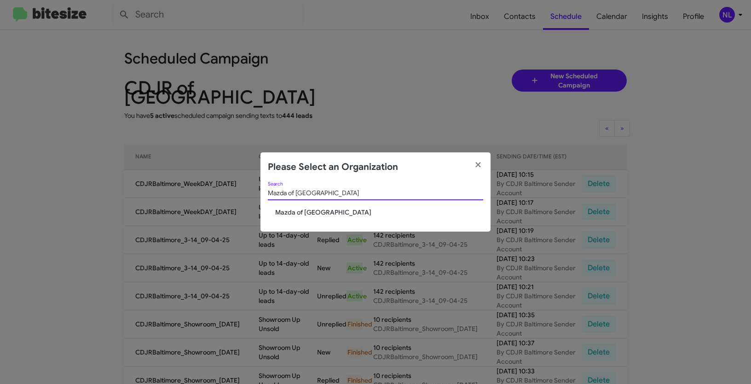
type input "Mazda of [GEOGRAPHIC_DATA]"
click at [295, 211] on span "Mazda of [GEOGRAPHIC_DATA]" at bounding box center [379, 211] width 208 height 9
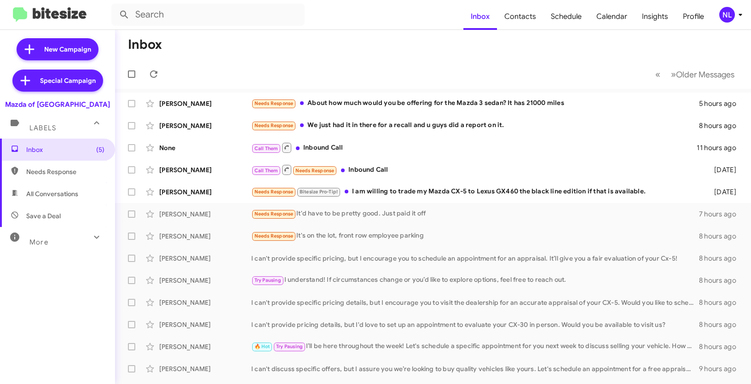
click at [730, 15] on div "NL" at bounding box center [727, 15] width 16 height 16
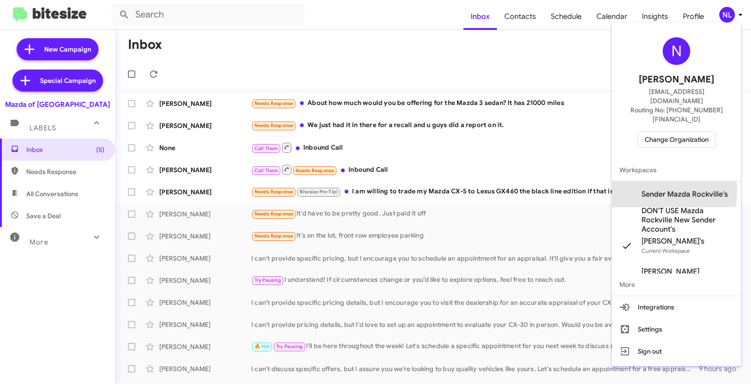
click at [656, 190] on span "Sender Mazda Rockville's" at bounding box center [684, 194] width 86 height 9
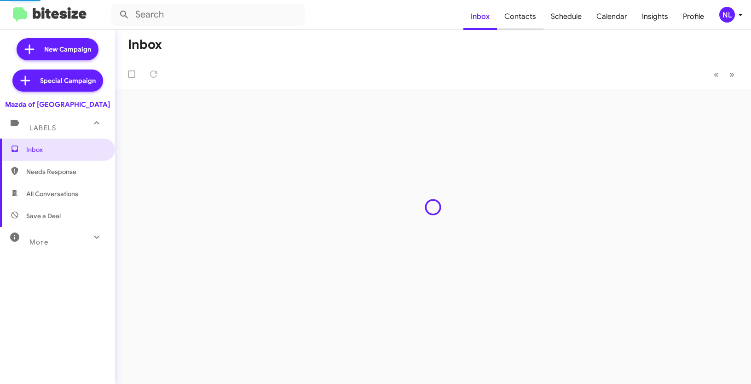
click at [521, 12] on span "Contacts" at bounding box center [520, 16] width 46 height 27
type input "in:groups"
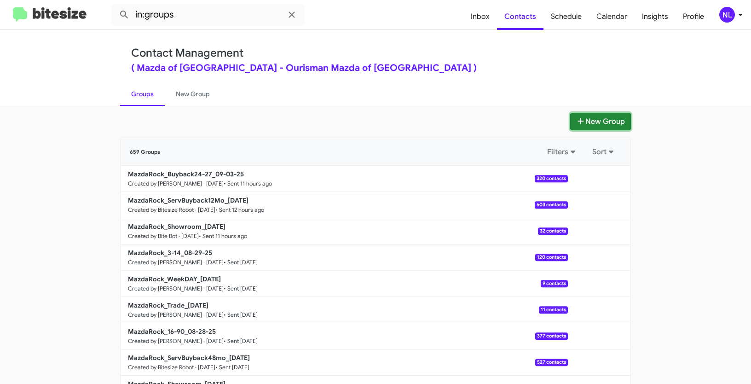
click at [598, 117] on button "New Group" at bounding box center [600, 121] width 61 height 17
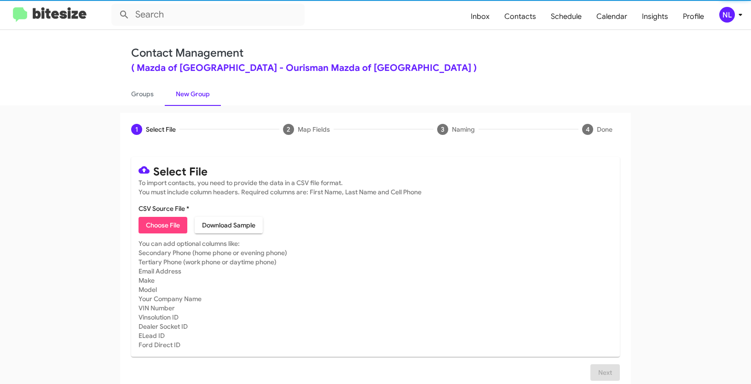
click at [154, 228] on span "Choose File" at bounding box center [163, 225] width 34 height 17
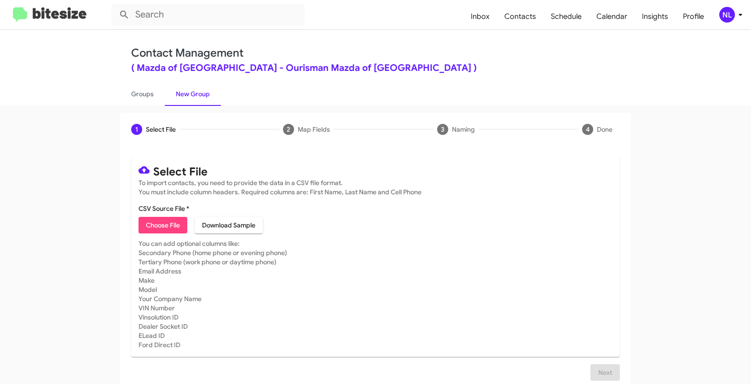
type input "Opt out open - Mazda of [GEOGRAPHIC_DATA]"
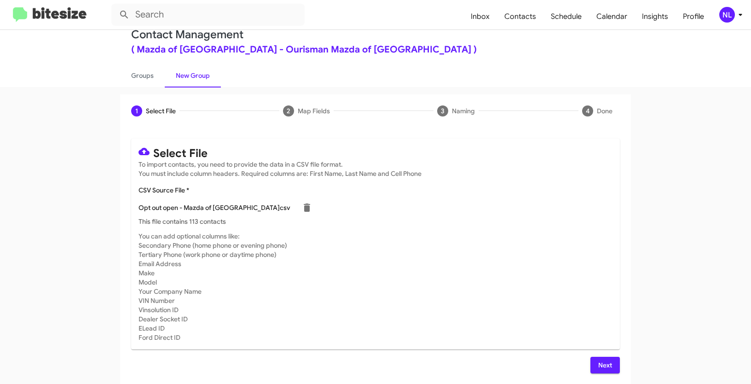
scroll to position [18, 0]
click at [604, 362] on span "Next" at bounding box center [605, 365] width 15 height 17
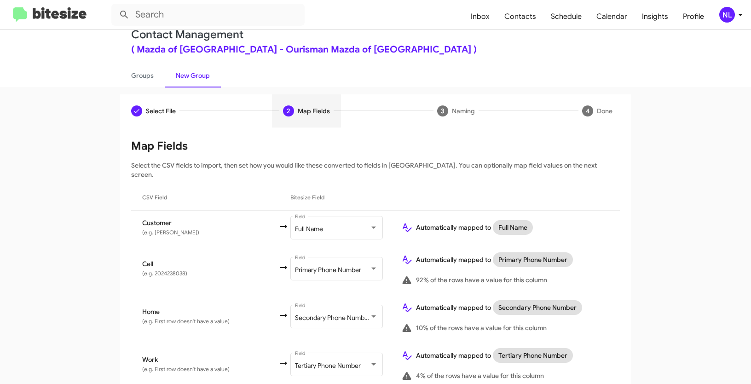
scroll to position [82, 0]
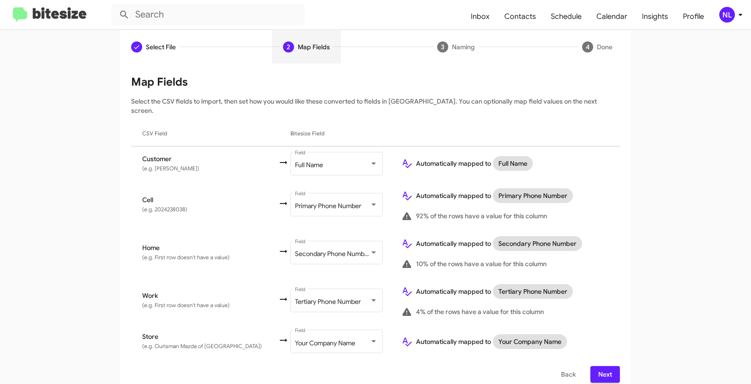
click at [601, 366] on span "Next" at bounding box center [605, 374] width 15 height 17
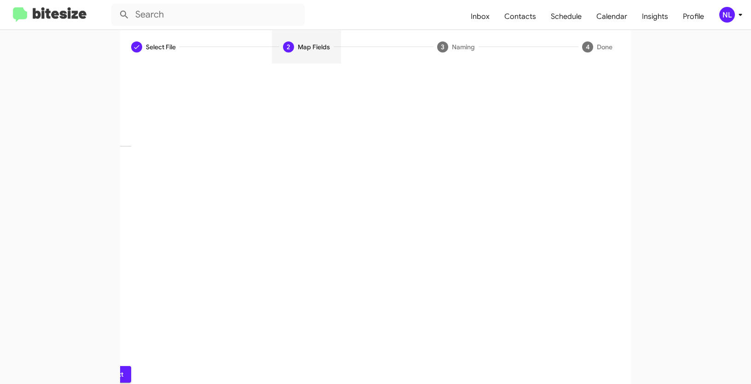
scroll to position [23, 0]
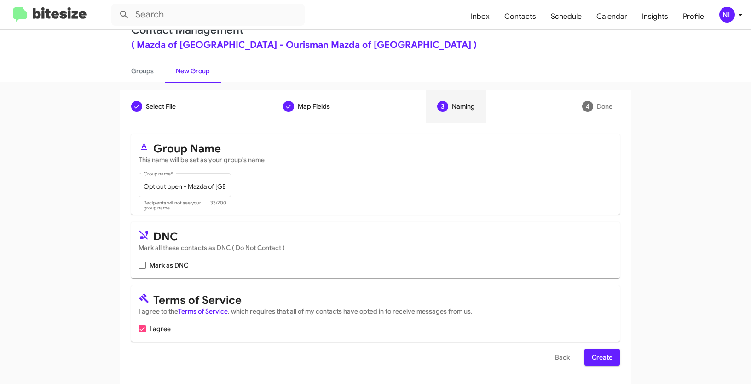
click at [141, 267] on span at bounding box center [141, 264] width 7 height 7
click at [142, 269] on input "Mark as DNC" at bounding box center [142, 269] width 0 height 0
checkbox input "true"
click at [607, 353] on span "Create" at bounding box center [602, 357] width 21 height 17
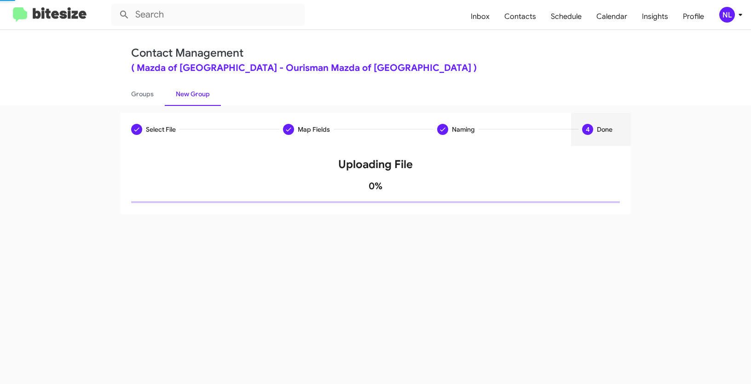
scroll to position [0, 0]
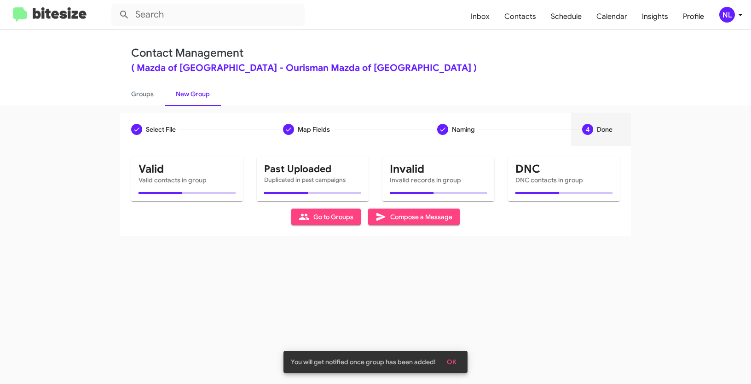
click at [453, 363] on span "OK" at bounding box center [452, 361] width 10 height 17
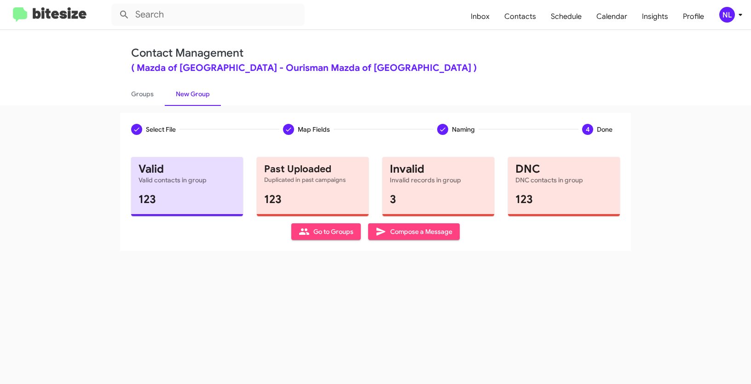
click at [317, 238] on span "Go to Groups" at bounding box center [326, 231] width 55 height 17
type input "in:groups"
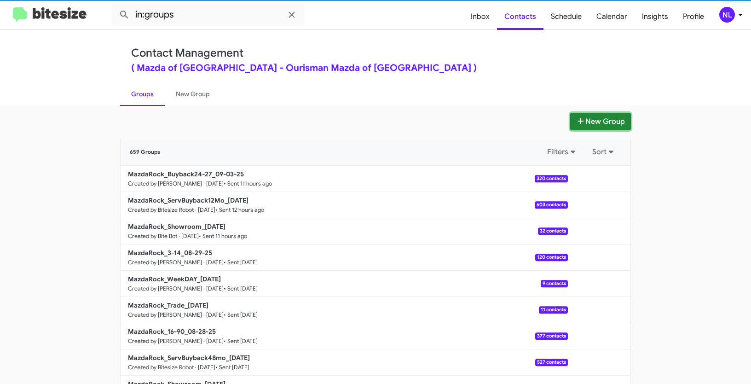
click at [593, 122] on button "New Group" at bounding box center [600, 121] width 61 height 17
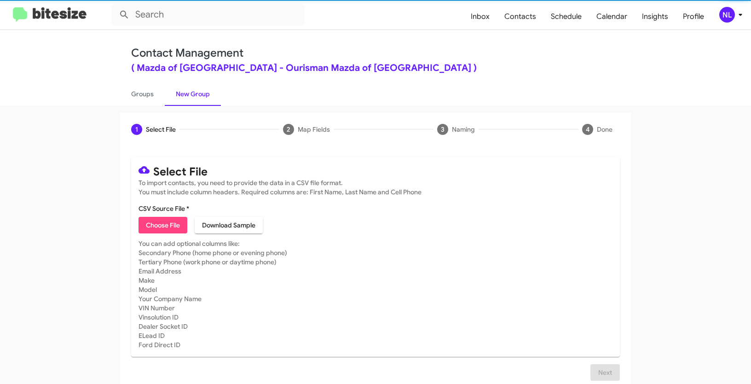
click at [148, 226] on span "Choose File" at bounding box center [163, 225] width 34 height 17
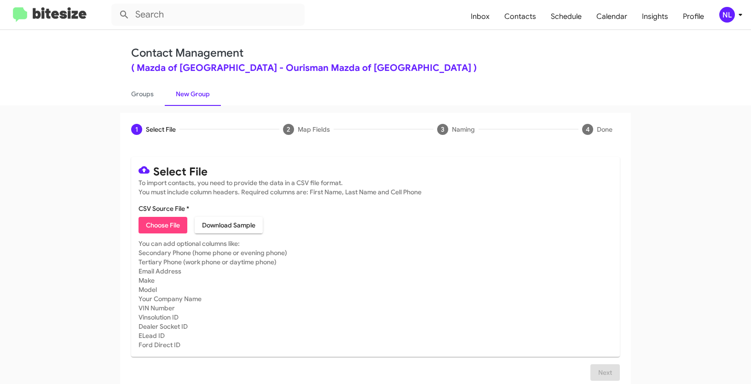
type input "Opt out delivered - Mazda of Rockville"
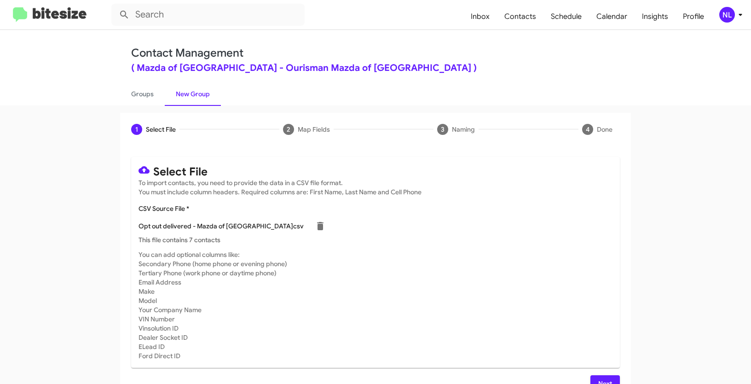
scroll to position [18, 0]
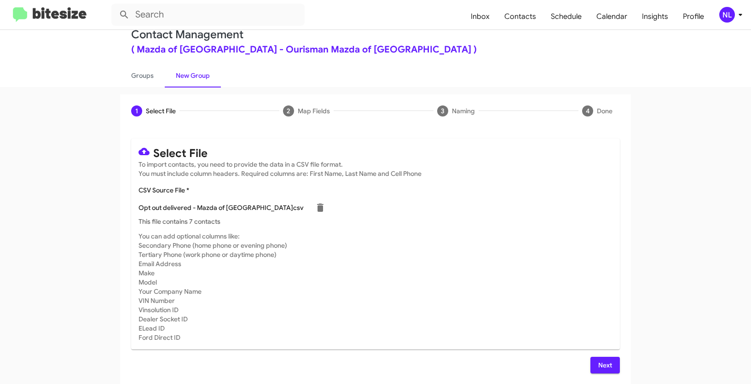
click at [606, 363] on span "Next" at bounding box center [605, 365] width 15 height 17
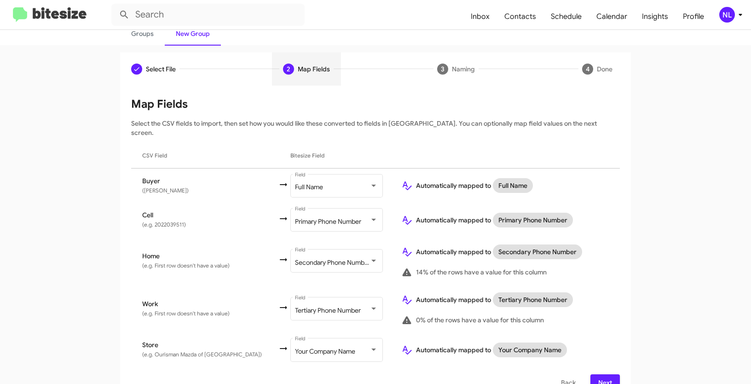
scroll to position [69, 0]
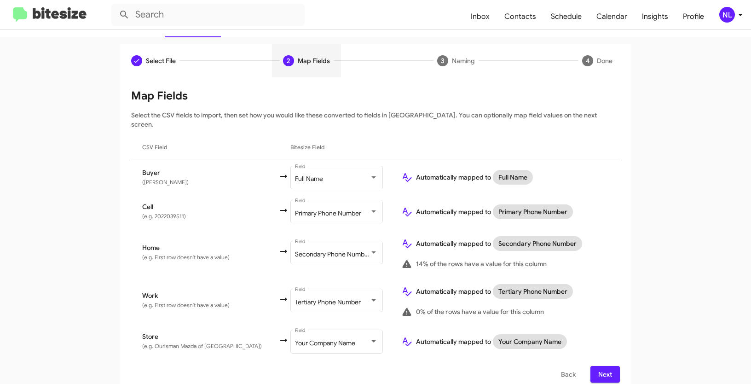
click at [607, 366] on span "Next" at bounding box center [605, 374] width 15 height 17
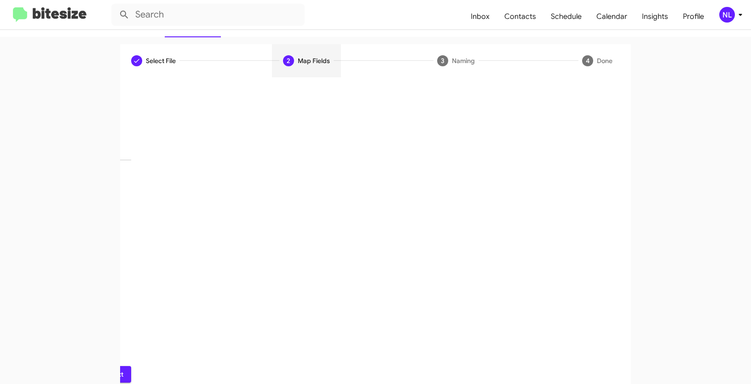
scroll to position [23, 0]
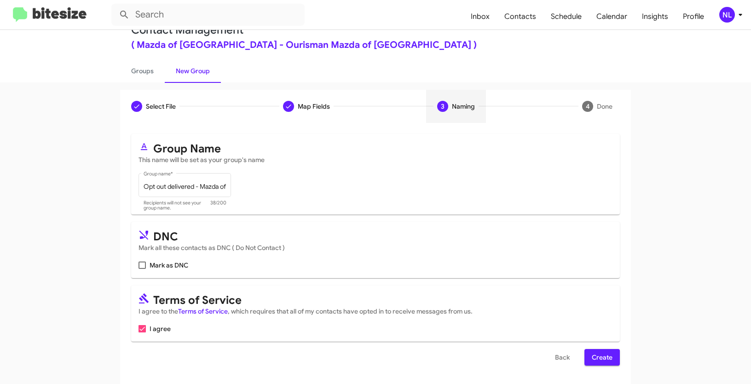
click at [140, 265] on span at bounding box center [141, 264] width 7 height 7
click at [142, 269] on input "Mark as DNC" at bounding box center [142, 269] width 0 height 0
checkbox input "true"
click at [607, 356] on span "Create" at bounding box center [602, 357] width 21 height 17
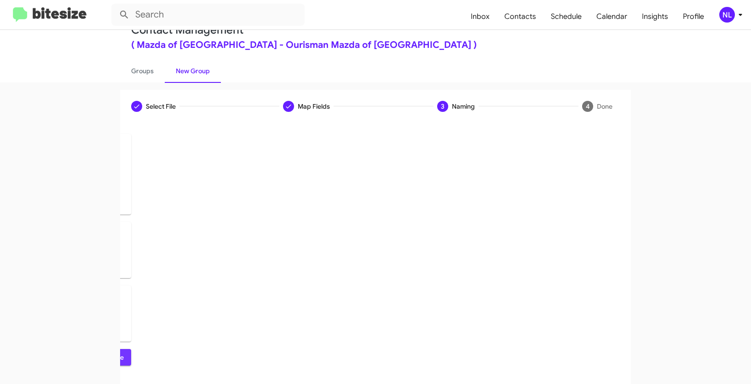
scroll to position [0, 0]
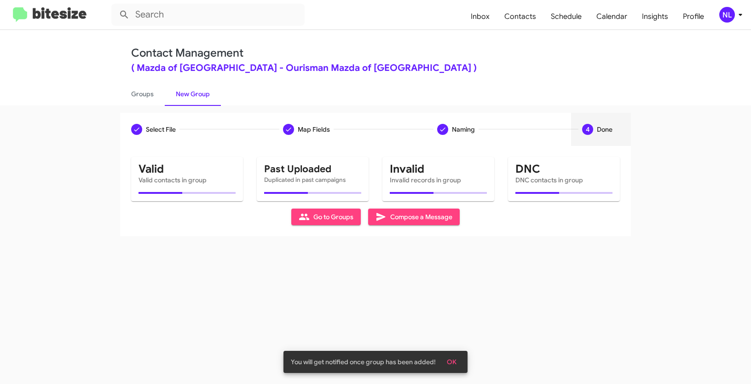
click at [452, 364] on span "OK" at bounding box center [452, 361] width 10 height 17
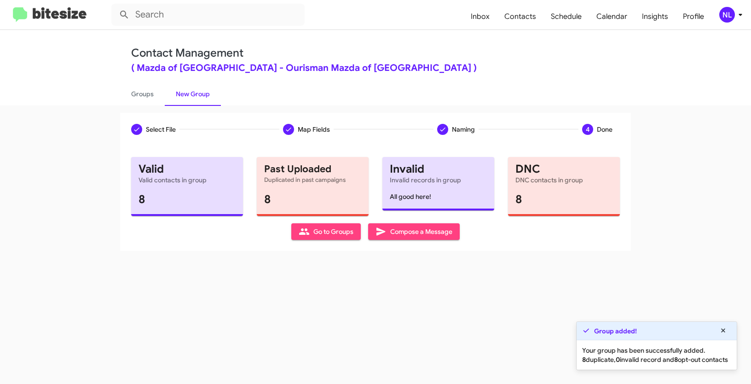
click at [328, 230] on span "Go to Groups" at bounding box center [326, 231] width 55 height 17
type input "in:groups"
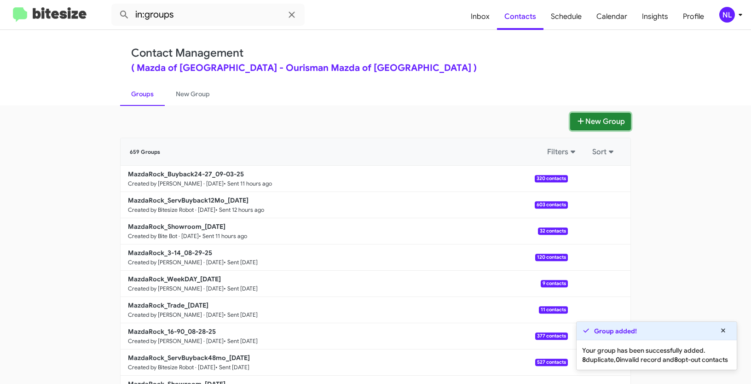
click at [587, 120] on button "New Group" at bounding box center [600, 121] width 61 height 17
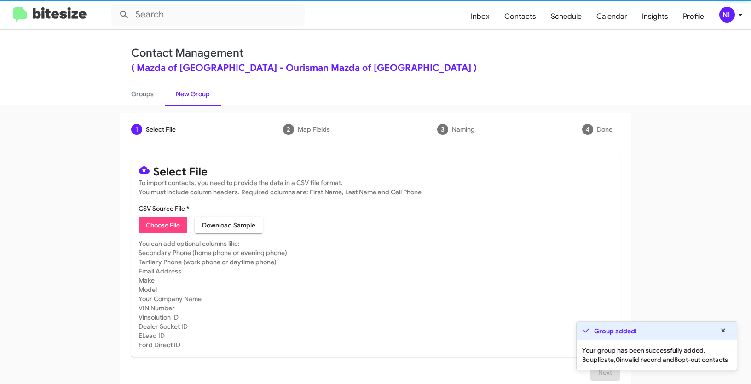
click at [176, 224] on span "Choose File" at bounding box center [163, 225] width 34 height 17
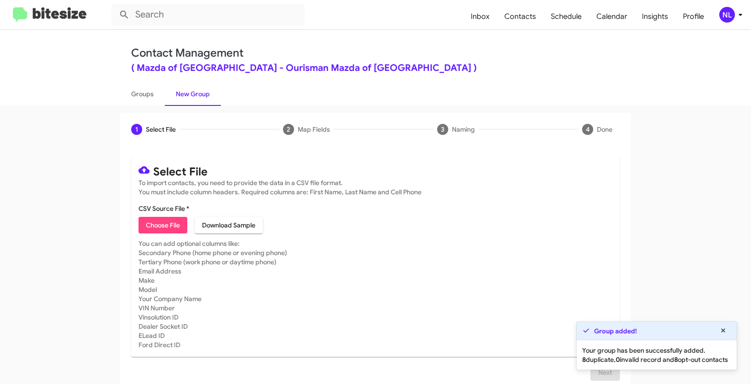
type input "Opt out dead - Mazda of Rockville"
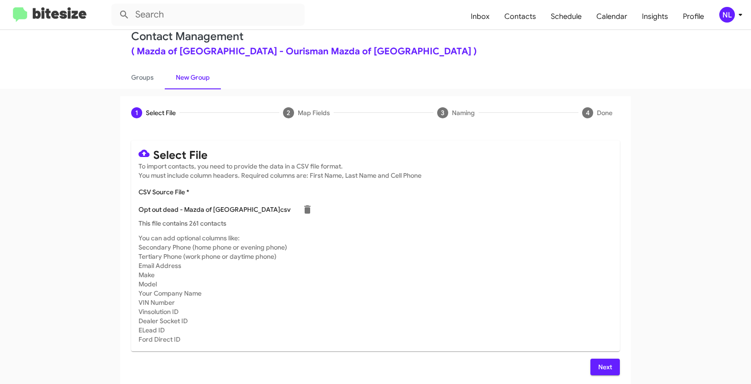
scroll to position [18, 0]
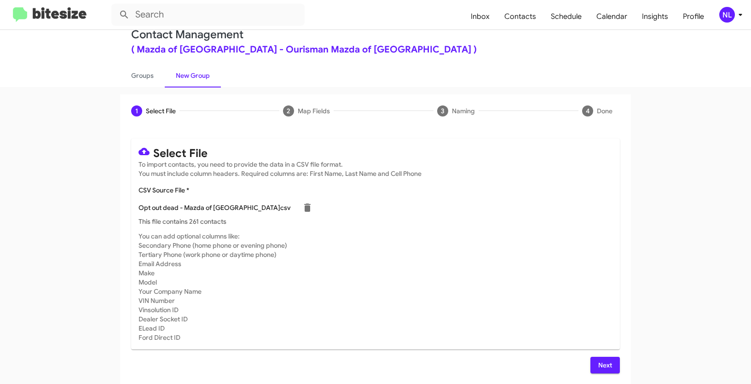
click at [602, 368] on span "Next" at bounding box center [605, 365] width 15 height 17
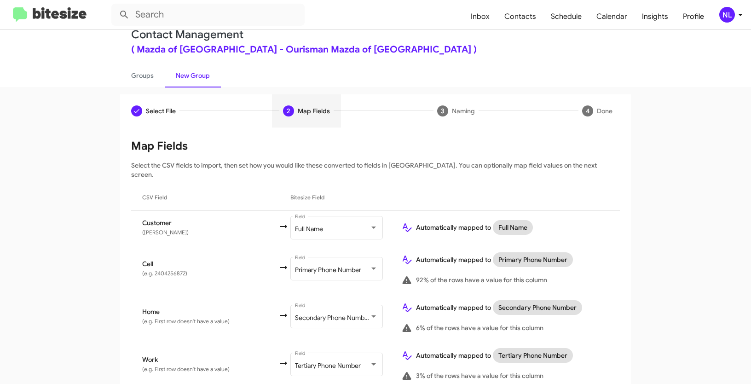
scroll to position [82, 0]
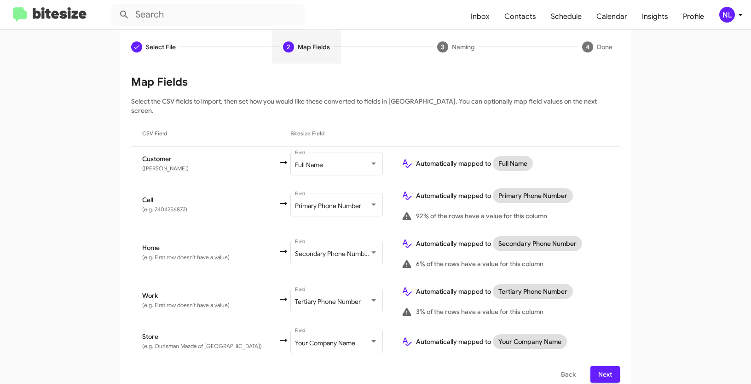
click at [614, 366] on button "Next" at bounding box center [604, 374] width 29 height 17
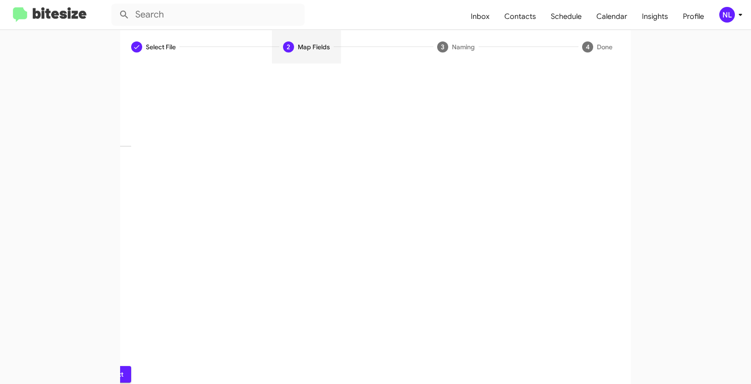
scroll to position [23, 0]
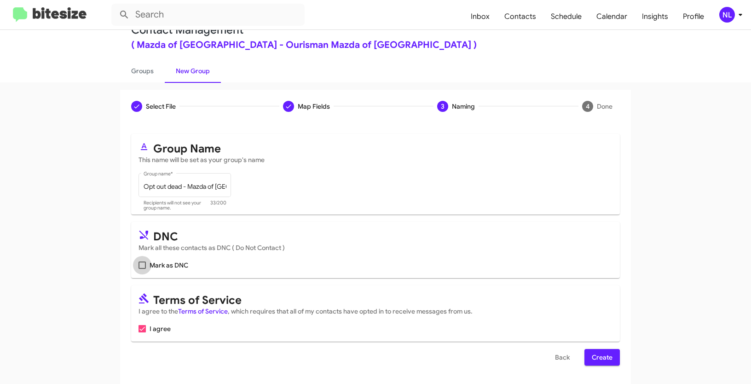
click at [140, 268] on span at bounding box center [141, 264] width 7 height 7
click at [142, 269] on input "Mark as DNC" at bounding box center [142, 269] width 0 height 0
checkbox input "true"
click at [600, 357] on span "Create" at bounding box center [602, 357] width 21 height 17
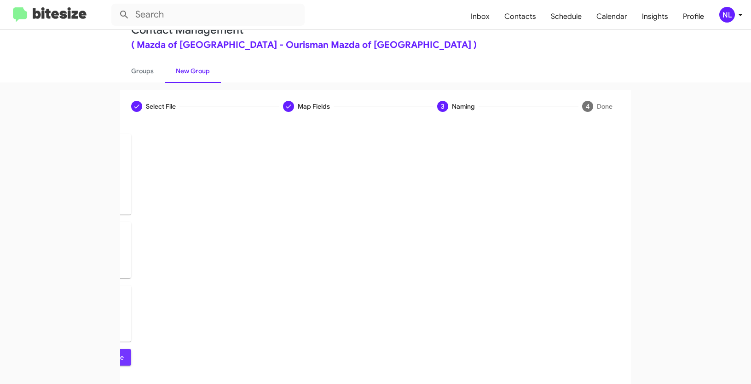
scroll to position [0, 0]
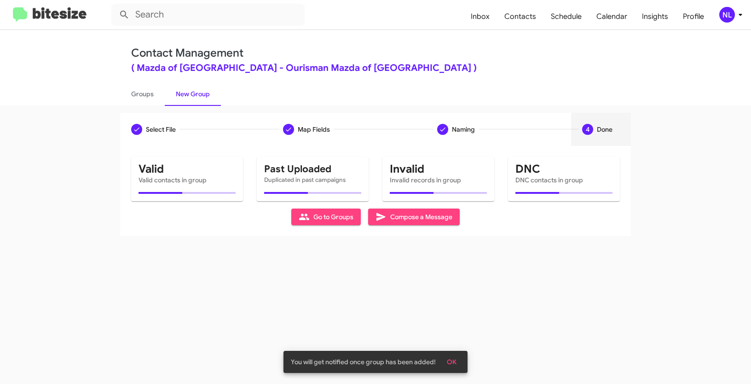
click at [451, 360] on span "OK" at bounding box center [452, 361] width 10 height 17
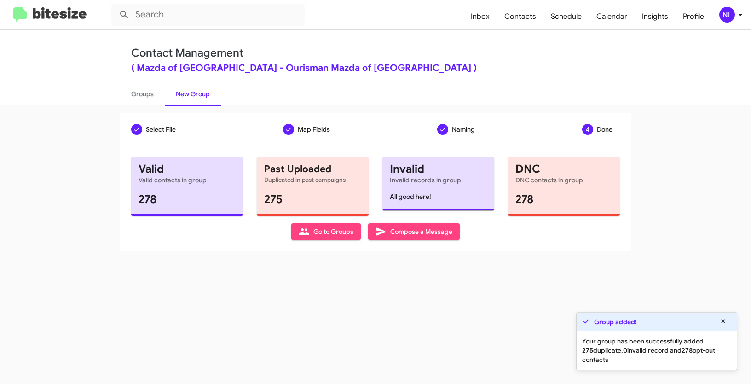
click at [322, 231] on span "Go to Groups" at bounding box center [326, 231] width 55 height 17
type input "in:groups"
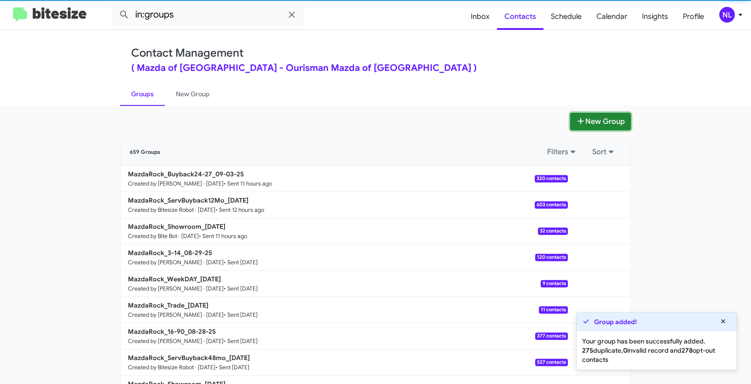
click at [591, 121] on button "New Group" at bounding box center [600, 121] width 61 height 17
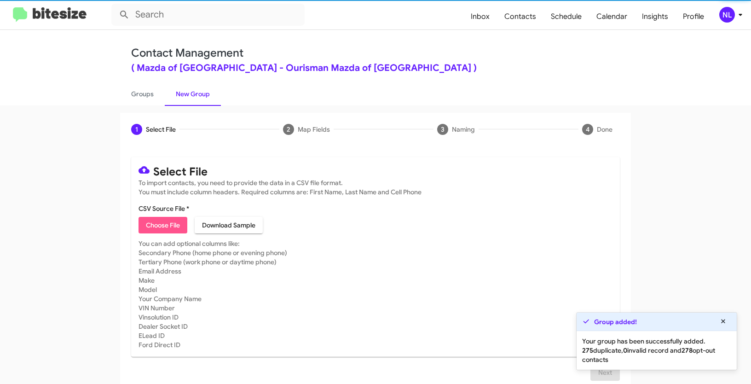
click at [155, 221] on span "Choose File" at bounding box center [163, 225] width 34 height 17
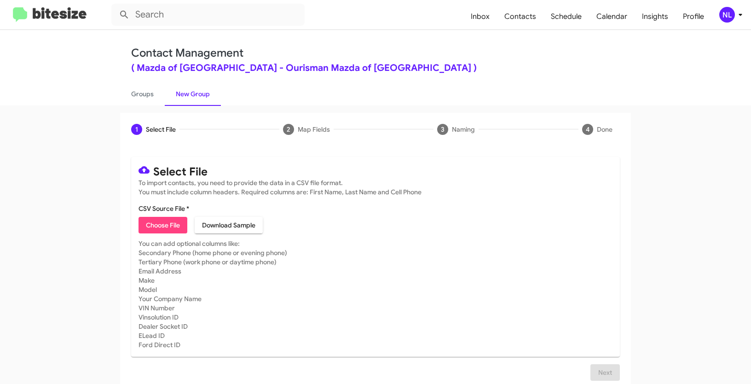
type input "MazdaRock_16-90_09-04-25"
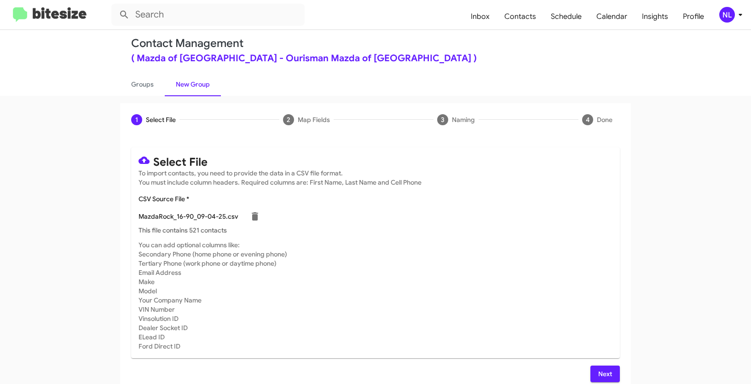
scroll to position [18, 0]
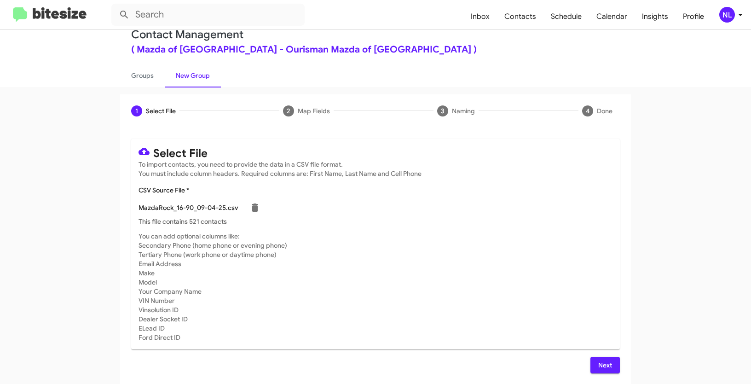
click at [598, 363] on span "Next" at bounding box center [605, 365] width 15 height 17
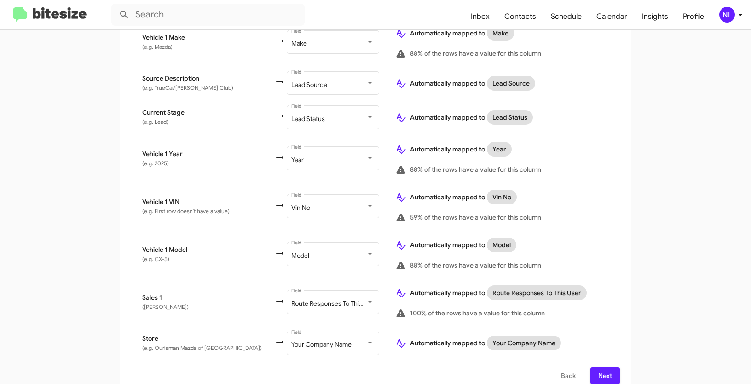
scroll to position [493, 0]
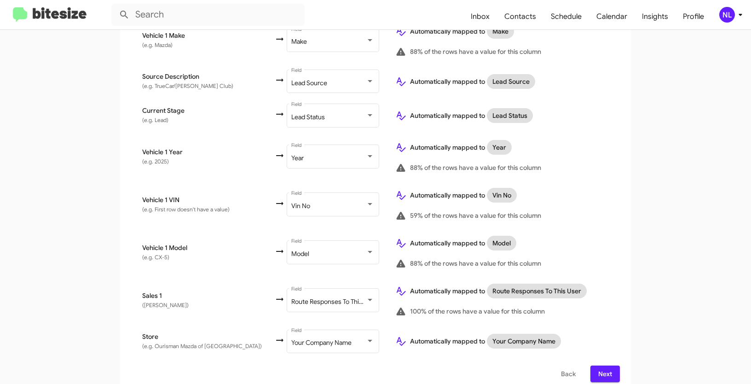
click at [613, 365] on button "Next" at bounding box center [604, 373] width 29 height 17
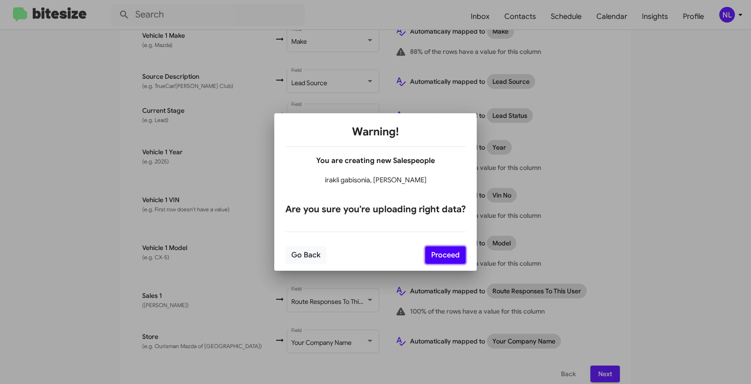
click at [447, 259] on button "Proceed" at bounding box center [445, 254] width 40 height 17
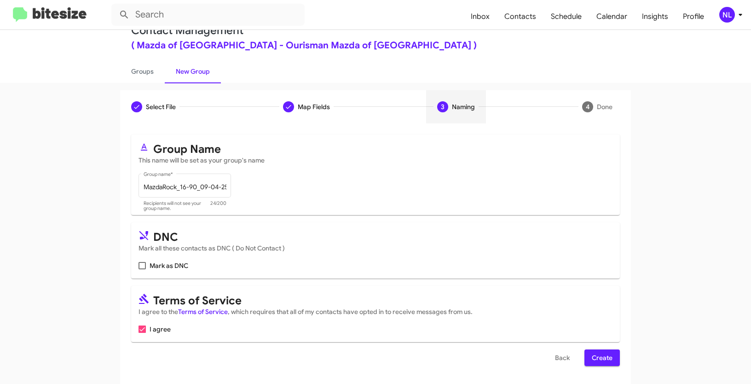
scroll to position [23, 0]
click at [605, 354] on span "Create" at bounding box center [602, 357] width 21 height 17
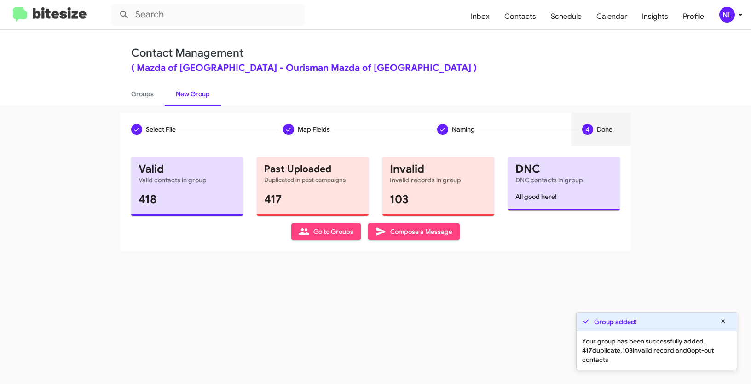
click at [311, 233] on span "Go to Groups" at bounding box center [326, 231] width 55 height 17
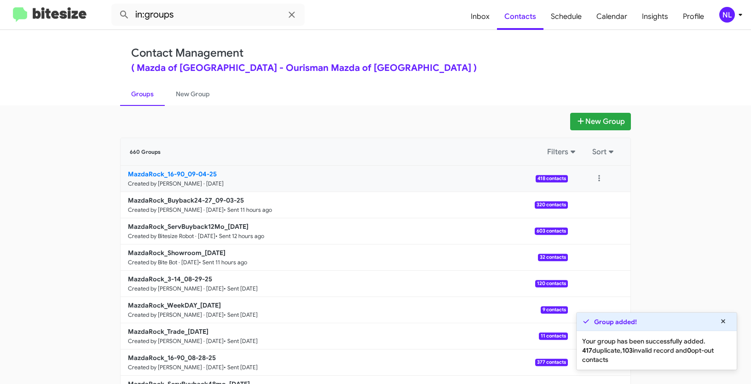
drag, startPoint x: 113, startPoint y: 173, endPoint x: 182, endPoint y: 173, distance: 68.6
click at [182, 173] on app-groups "New Group 660 Groups Filters Sort MazdaRock_16-90_09-04-25 Created by Nen Limba…" at bounding box center [375, 283] width 751 height 340
copy b "MazdaRock_16-90"
click at [191, 17] on input "in:groups" at bounding box center [207, 15] width 193 height 22
paste input "MazdaRock_16-90"
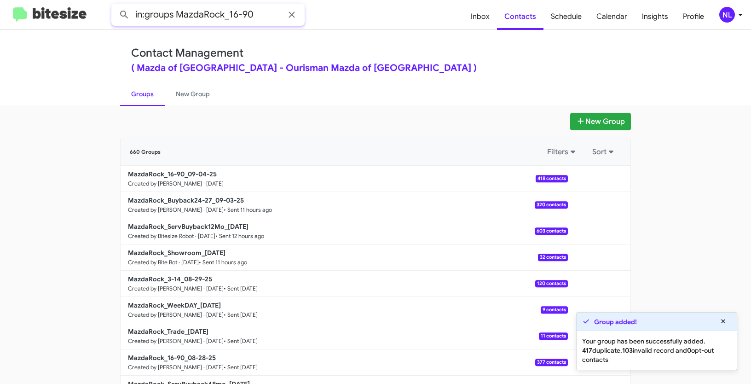
type input "in:groups MazdaRock_16-90"
click at [115, 6] on button at bounding box center [124, 15] width 18 height 18
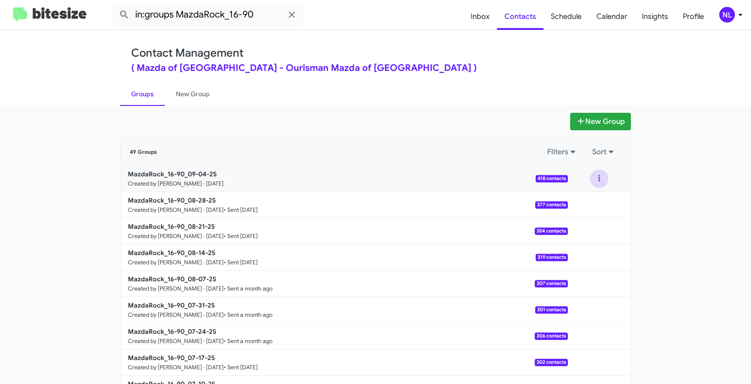
click at [596, 177] on button at bounding box center [599, 178] width 18 height 18
click at [574, 206] on button "View contacts" at bounding box center [572, 203] width 74 height 22
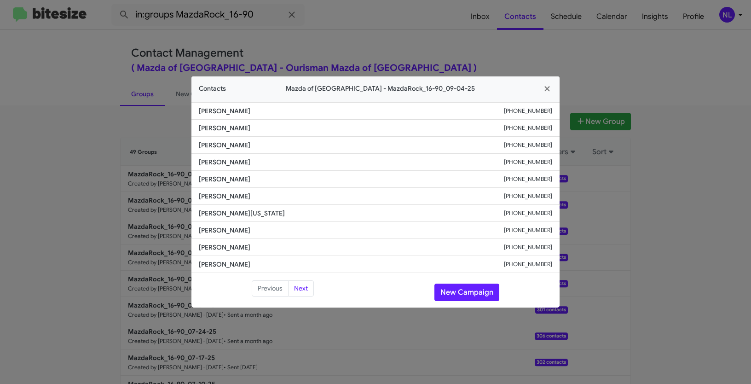
drag, startPoint x: 199, startPoint y: 161, endPoint x: 282, endPoint y: 166, distance: 83.9
click at [282, 166] on span "Alexandra Minghella" at bounding box center [351, 161] width 305 height 9
copy span "Alexandra Minghella"
click at [467, 291] on button "New Campaign" at bounding box center [466, 291] width 65 height 17
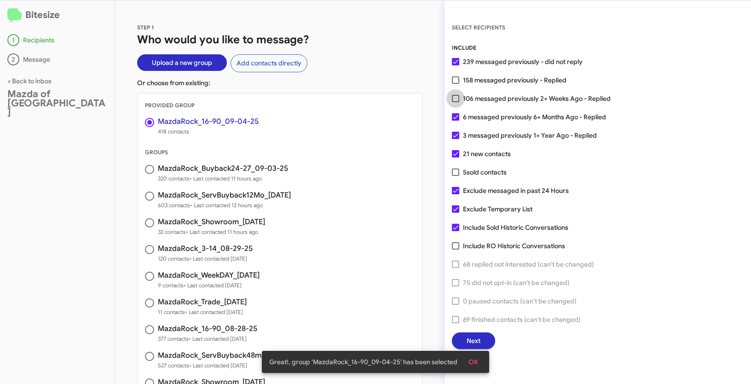
click at [454, 98] on span at bounding box center [455, 98] width 7 height 7
click at [455, 102] on input "106 messaged previously 2+ Weeks Ago - Replied" at bounding box center [455, 102] width 0 height 0
checkbox input "true"
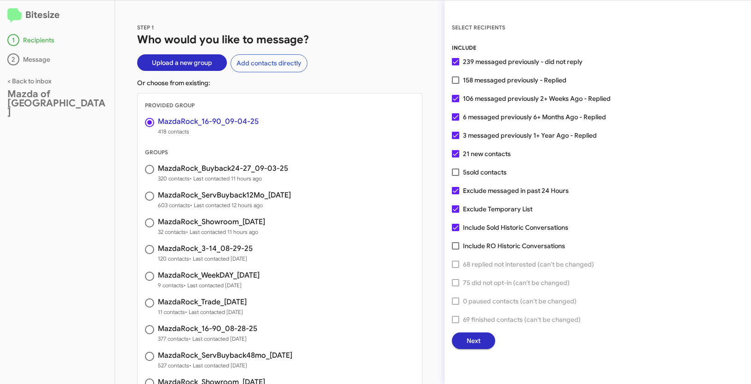
click at [482, 339] on button "Next" at bounding box center [473, 340] width 43 height 17
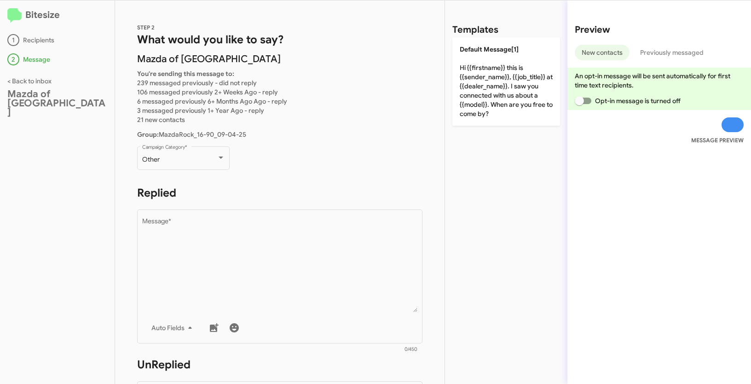
click at [199, 171] on div "Other Campaign Category *" at bounding box center [183, 162] width 92 height 32
click at [198, 165] on div "Other Campaign Category *" at bounding box center [183, 156] width 83 height 25
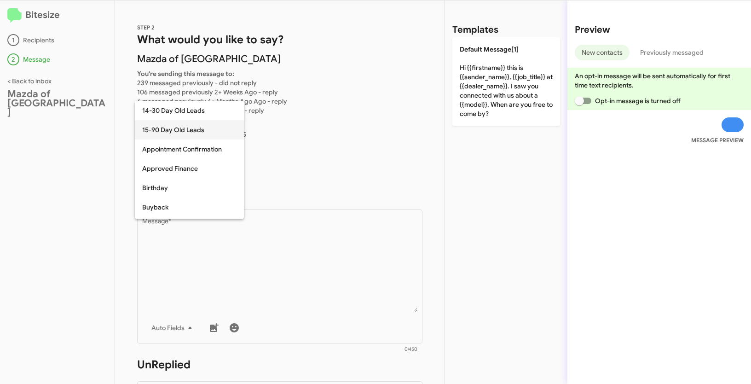
click at [162, 128] on span "15-90 Day Old Leads" at bounding box center [189, 129] width 94 height 19
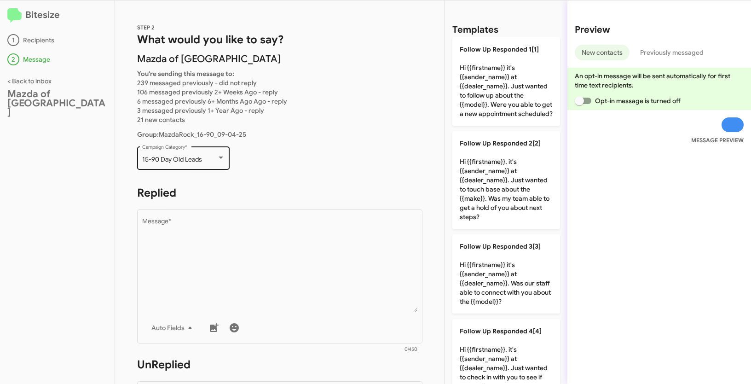
drag, startPoint x: 141, startPoint y: 160, endPoint x: 206, endPoint y: 163, distance: 65.0
click at [206, 163] on div "15-90 Day Old Leads Campaign Category *" at bounding box center [183, 156] width 92 height 25
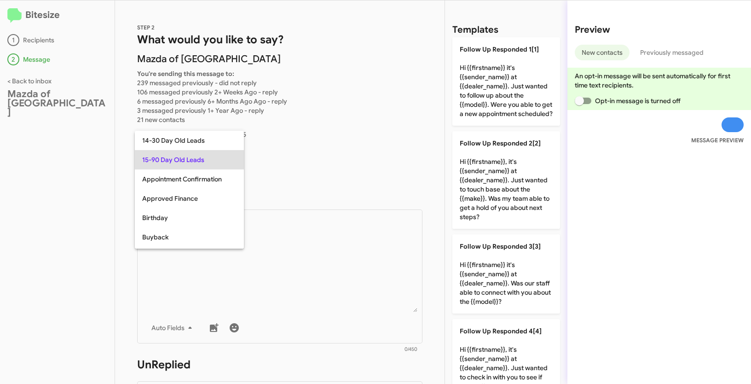
copy div "15-90 Day Old Leads"
click at [263, 261] on div at bounding box center [375, 192] width 751 height 384
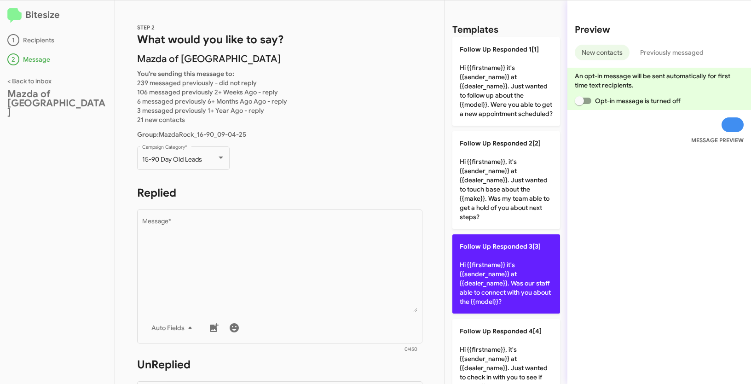
scroll to position [156, 0]
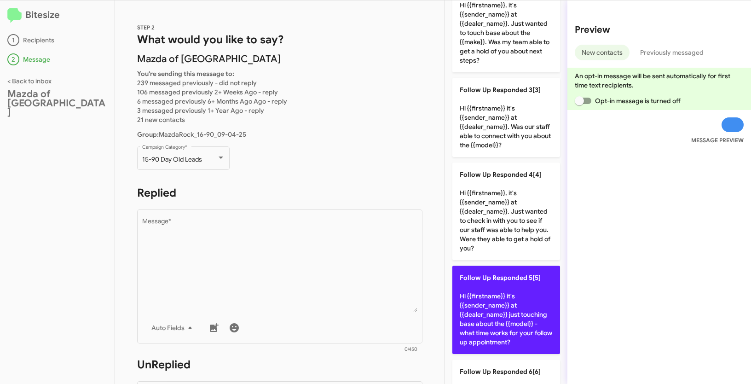
click at [519, 323] on p "Follow Up Responded 5[5] Hi {{firstname}} it's {{sender_name}} at {{dealer_name…" at bounding box center [506, 309] width 108 height 88
type textarea "Hi {{firstname}} it's {{sender_name}} at {{dealer_name}} just touching base abo…"
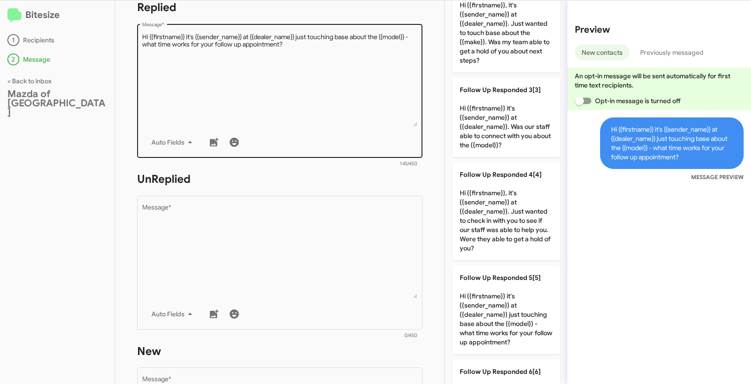
scroll to position [254, 0]
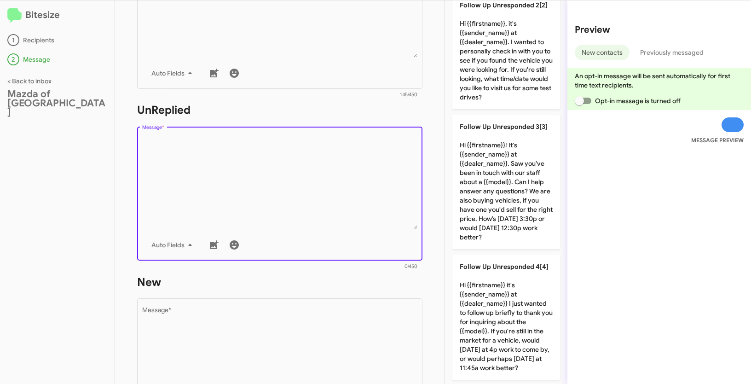
click at [356, 186] on textarea "Message *" at bounding box center [280, 182] width 276 height 94
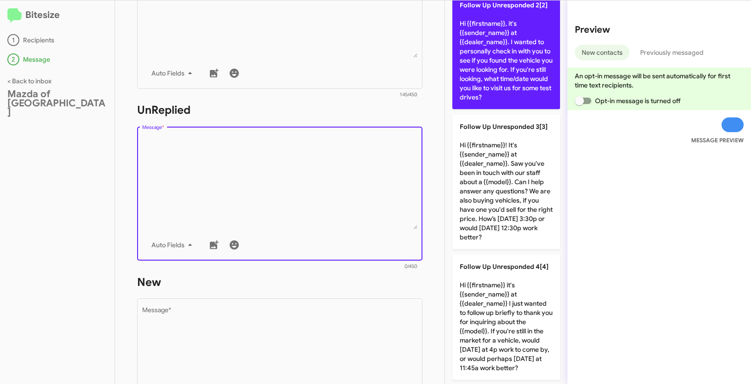
click at [524, 59] on p "Follow Up Unresponded 2[2] Hi {{firstname}}, it's {{sender_name}} at {{dealer_n…" at bounding box center [506, 51] width 108 height 116
type textarea "Hi {{firstname}}, it's {{sender_name}} at {{dealer_name}}. I wanted to personal…"
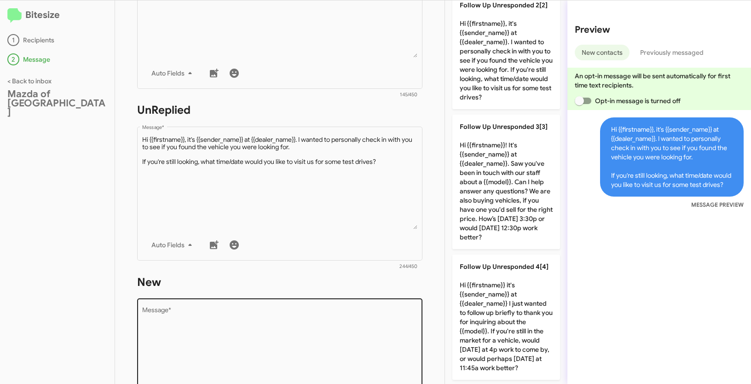
click at [242, 323] on textarea "Message *" at bounding box center [280, 354] width 276 height 94
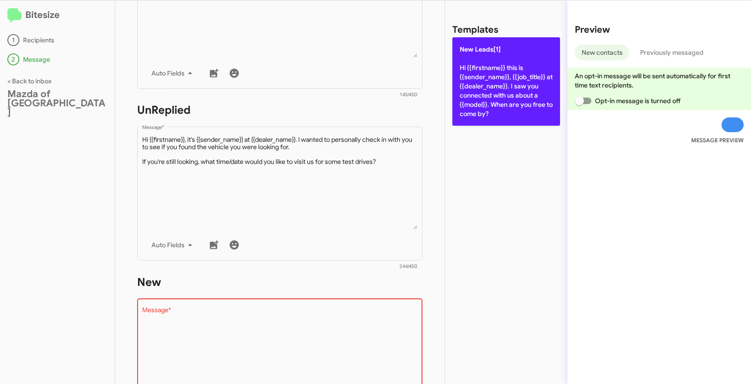
click at [484, 63] on p "New Leads[1] Hi {{firstname}} this is {{sender_name}}, {{job_title}} at {{deale…" at bounding box center [506, 81] width 108 height 88
type textarea "Hi {{firstname}} this is {{sender_name}}, {{job_title}} at {{dealer_name}}. I s…"
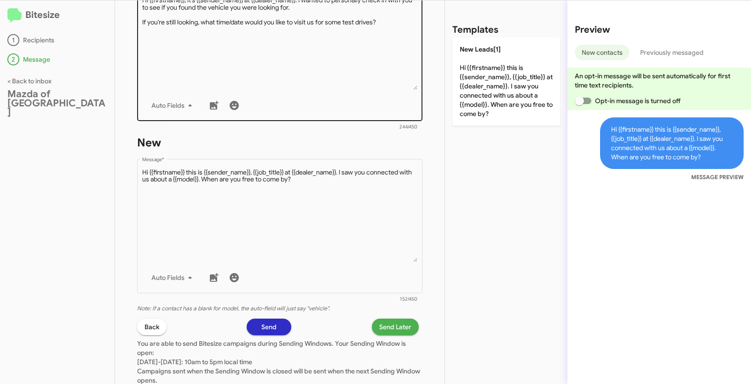
scroll to position [458, 0]
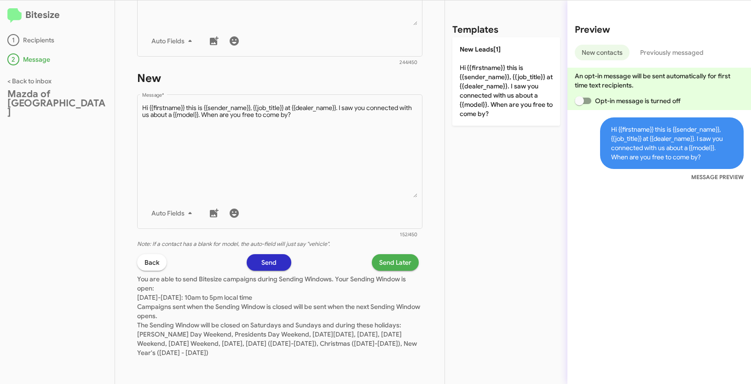
click at [405, 265] on button "Send Later" at bounding box center [395, 262] width 47 height 17
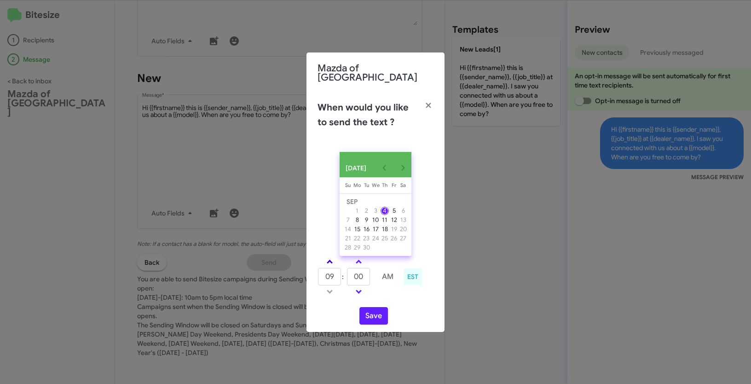
click at [328, 259] on span at bounding box center [330, 262] width 6 height 6
type input "10"
drag, startPoint x: 365, startPoint y: 275, endPoint x: 350, endPoint y: 271, distance: 16.1
click at [350, 271] on input "00" at bounding box center [358, 276] width 23 height 17
type input "35"
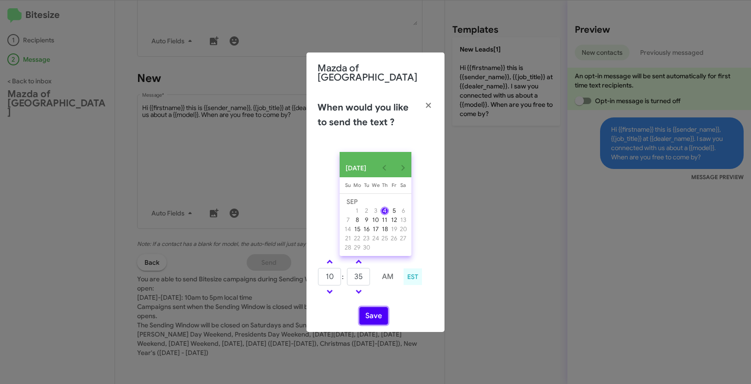
click at [371, 317] on button "Save" at bounding box center [373, 315] width 29 height 17
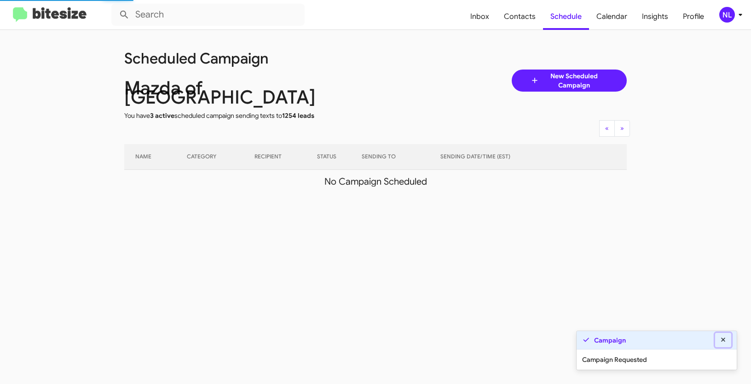
click at [723, 339] on icon at bounding box center [723, 339] width 8 height 6
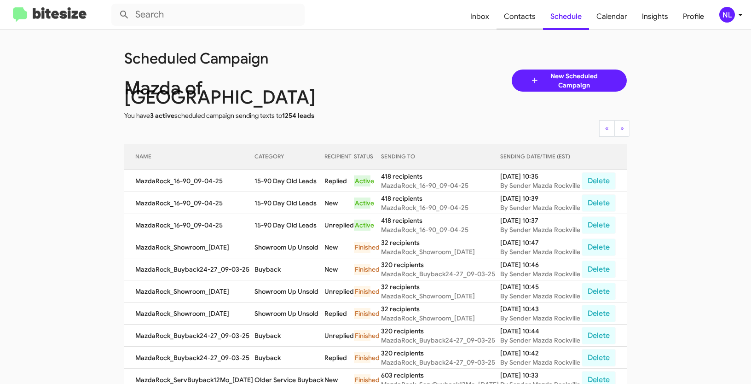
click at [524, 15] on span "Contacts" at bounding box center [519, 16] width 46 height 27
type input "in:groups"
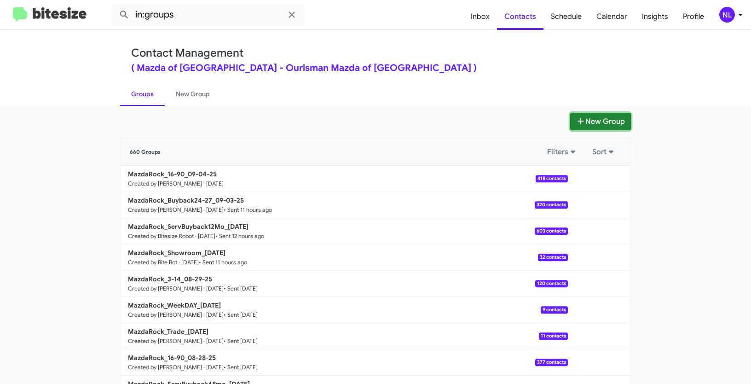
click at [598, 121] on button "New Group" at bounding box center [600, 121] width 61 height 17
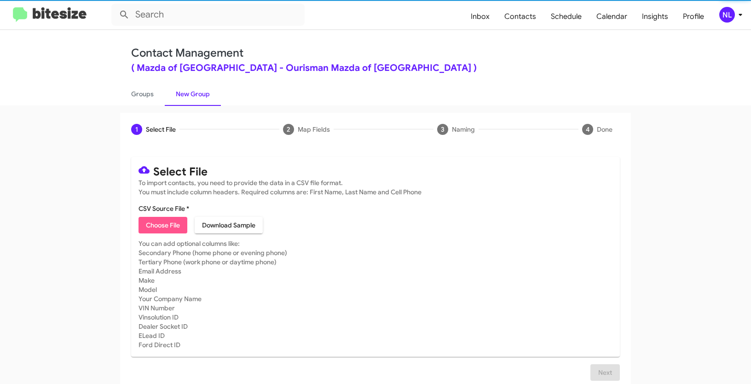
click at [160, 225] on span "Choose File" at bounding box center [163, 225] width 34 height 17
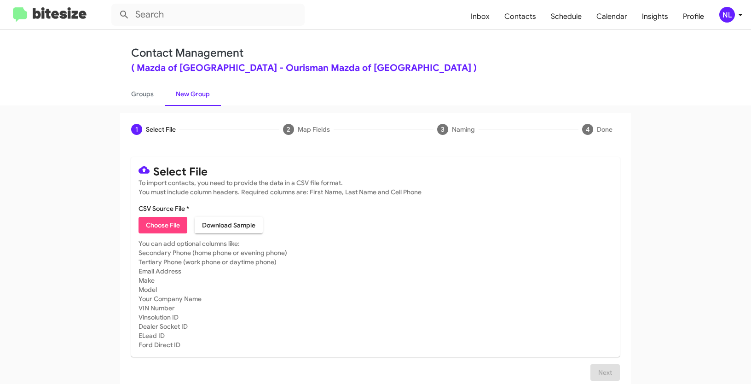
type input "MazdaRock_Trade_09-04-25"
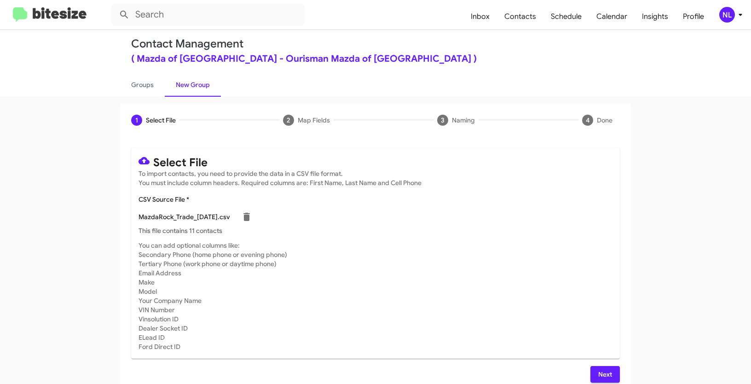
scroll to position [18, 0]
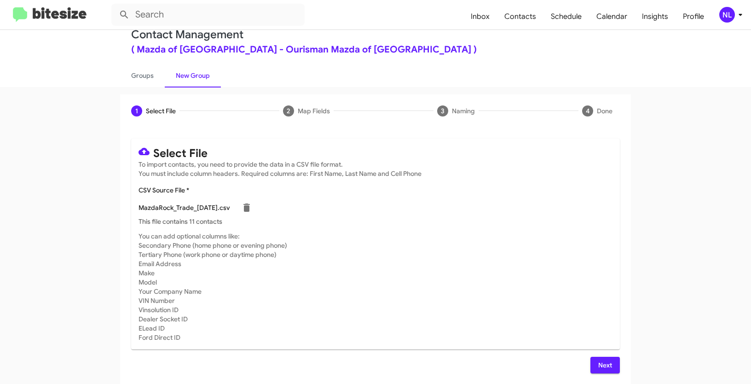
click at [605, 363] on span "Next" at bounding box center [605, 365] width 15 height 17
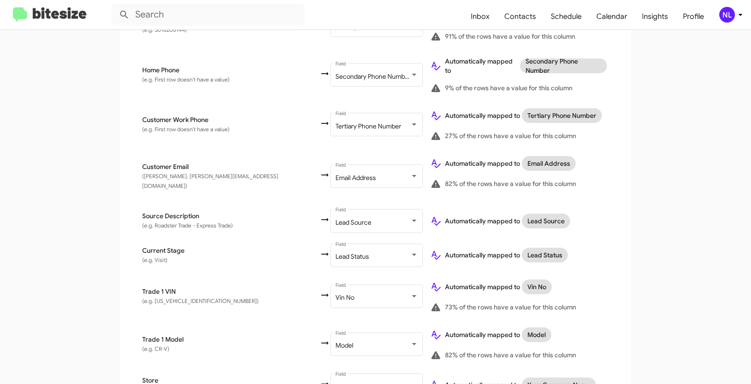
scroll to position [336, 0]
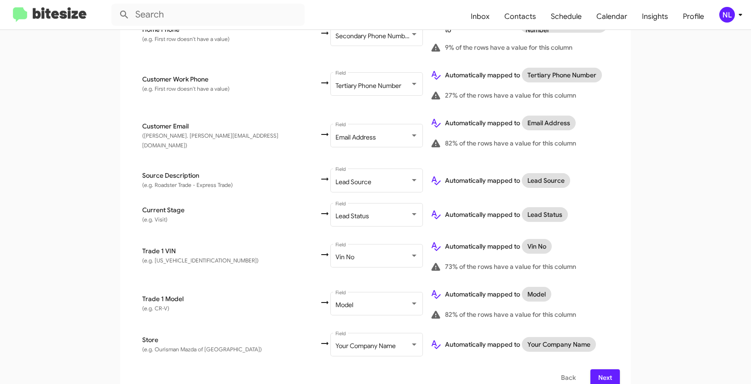
click at [607, 373] on div "Select File To import contacts, you need to provide the data in a CSV file form…" at bounding box center [375, 103] width 511 height 587
click at [605, 369] on span "Next" at bounding box center [605, 377] width 15 height 17
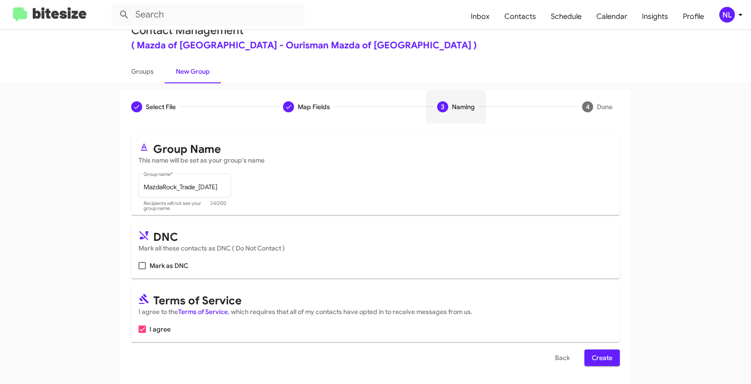
scroll to position [23, 0]
click at [606, 368] on div "Select File To import contacts, you need to provide the data in a CSV file form…" at bounding box center [375, 253] width 511 height 261
click at [603, 360] on span "Create" at bounding box center [602, 357] width 21 height 17
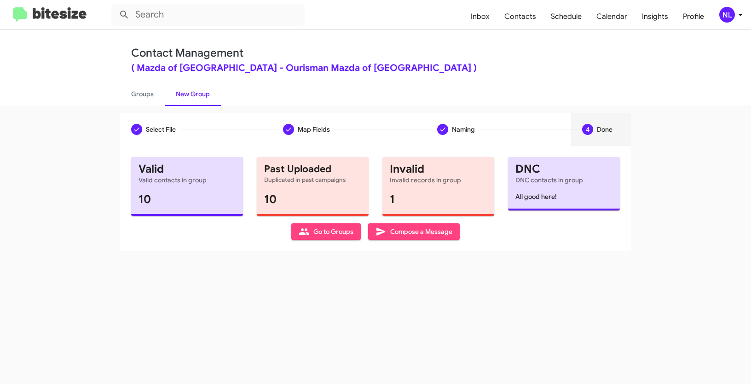
click at [319, 229] on span "Go to Groups" at bounding box center [326, 231] width 55 height 17
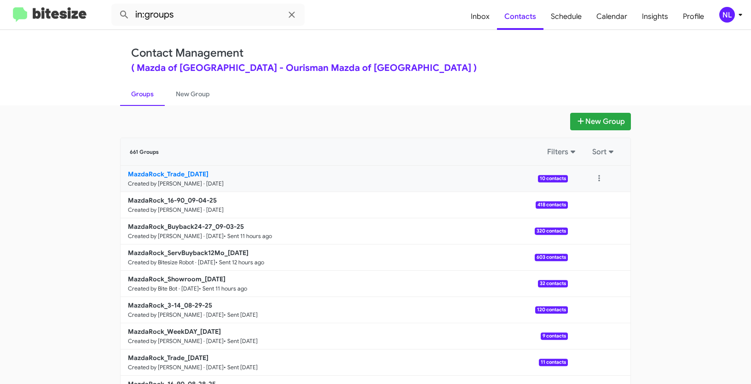
drag, startPoint x: 100, startPoint y: 174, endPoint x: 180, endPoint y: 171, distance: 80.1
click at [180, 171] on app-groups "New Group 661 Groups Filters Sort MazdaRock_Trade_09-04-25 Created by Nen Limba…" at bounding box center [375, 283] width 751 height 340
copy b "MazdaRock_Trade"
click at [193, 18] on input "in:groups" at bounding box center [207, 15] width 193 height 22
paste input "MazdaRock_Trade"
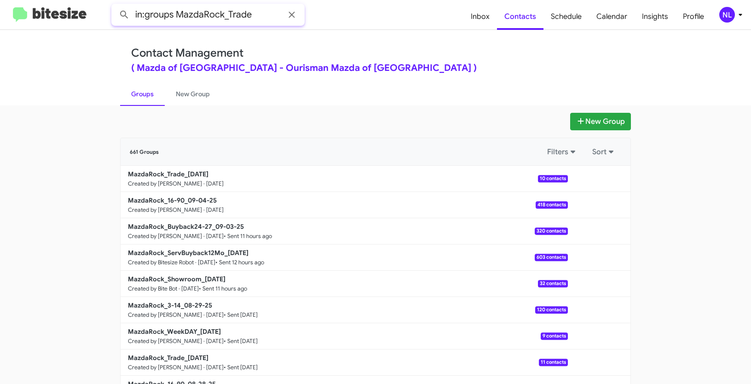
type input "in:groups MazdaRock_Trade"
click at [115, 6] on button at bounding box center [124, 15] width 18 height 18
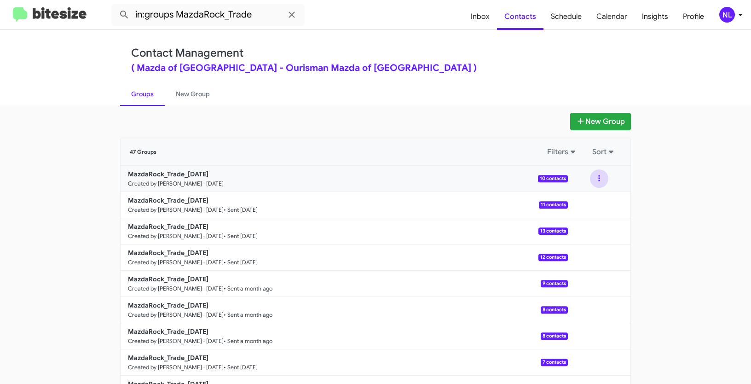
click at [594, 177] on button at bounding box center [599, 178] width 18 height 18
click at [581, 203] on button "View contacts" at bounding box center [572, 203] width 74 height 22
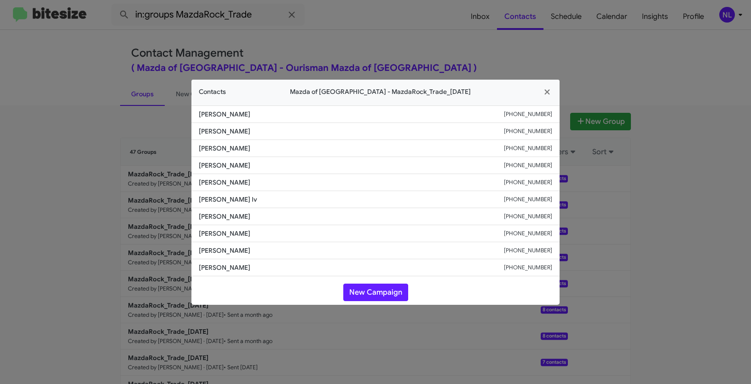
drag, startPoint x: 199, startPoint y: 182, endPoint x: 268, endPoint y: 183, distance: 69.5
click at [268, 183] on span "Maleka Gibson" at bounding box center [351, 182] width 305 height 9
copy span "Maleka Gibson"
click at [390, 294] on button "New Campaign" at bounding box center [375, 291] width 65 height 17
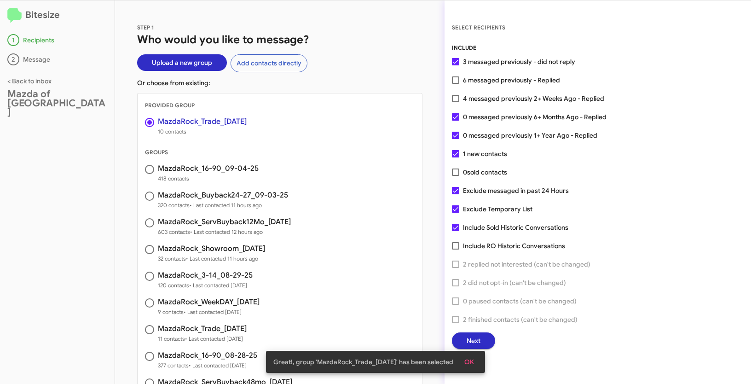
click at [454, 99] on span at bounding box center [455, 98] width 7 height 7
click at [455, 102] on input "4 messaged previously 2+ Weeks Ago - Replied" at bounding box center [455, 102] width 0 height 0
checkbox input "true"
click at [478, 361] on button "OK" at bounding box center [469, 361] width 24 height 17
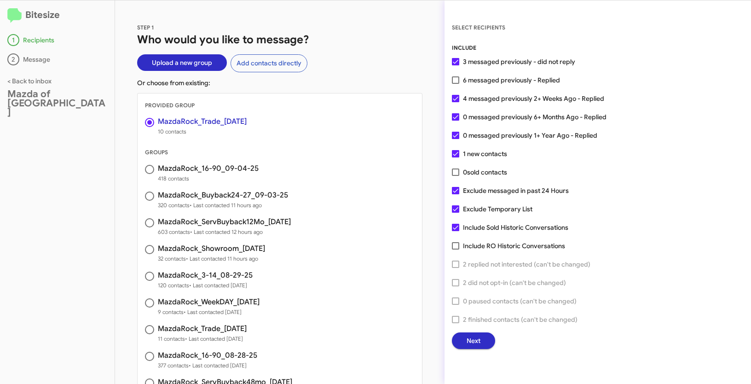
click at [475, 338] on span "Next" at bounding box center [473, 340] width 14 height 17
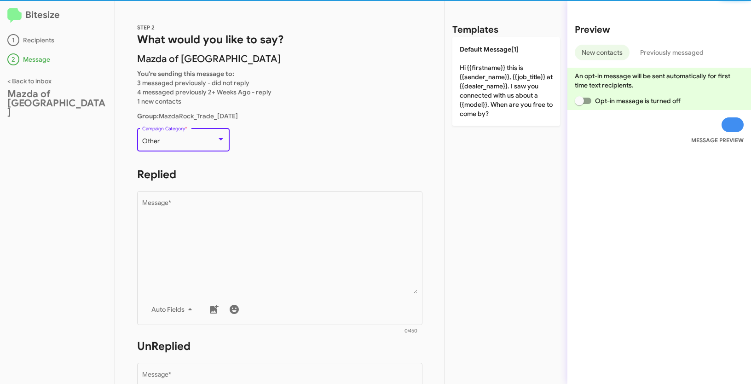
click at [212, 139] on div "Other" at bounding box center [179, 141] width 75 height 7
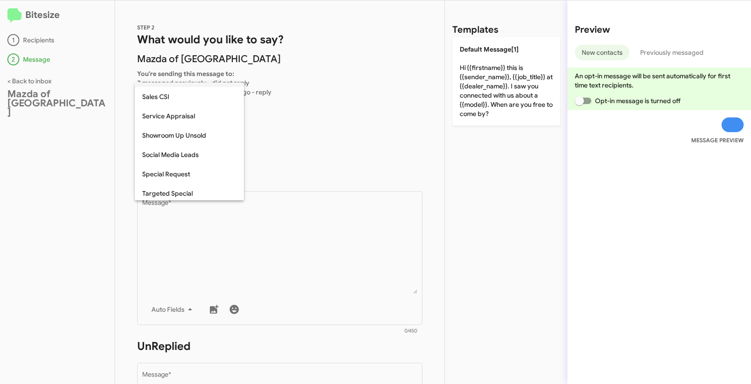
scroll to position [337, 0]
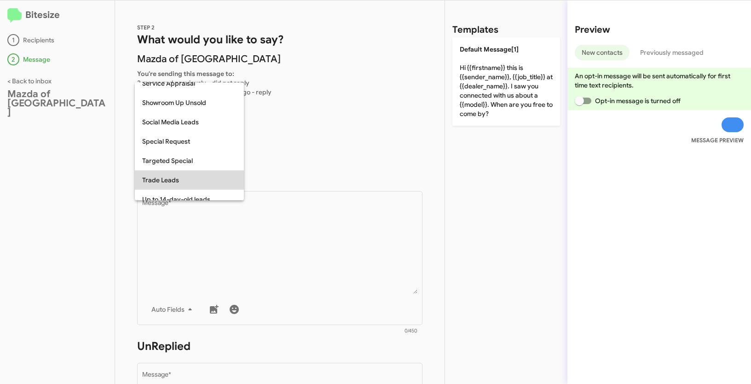
click at [177, 176] on span "Trade Leads" at bounding box center [189, 179] width 94 height 19
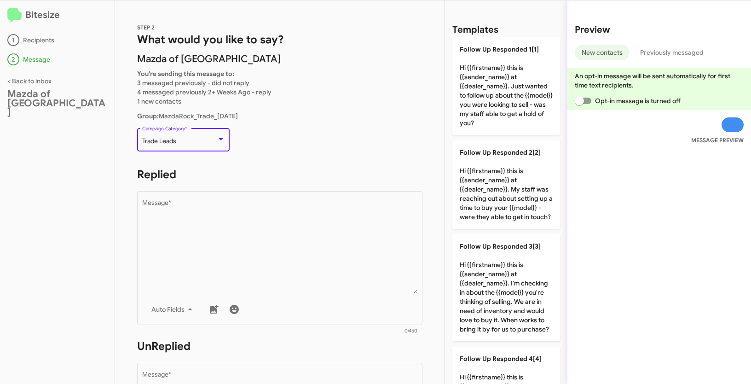
drag, startPoint x: 151, startPoint y: 140, endPoint x: 180, endPoint y: 141, distance: 28.6
click at [180, 141] on div "Trade Leads" at bounding box center [179, 141] width 75 height 7
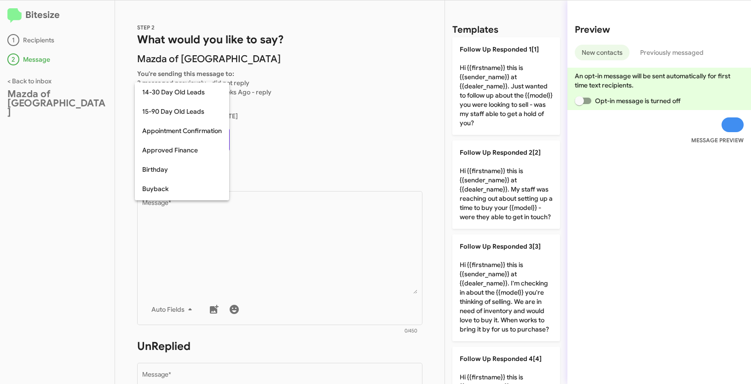
scroll to position [375, 0]
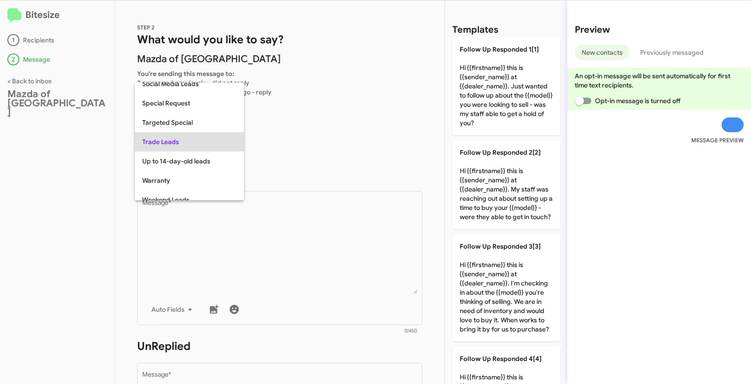
copy span "Trade Leads"
click at [242, 245] on div at bounding box center [375, 192] width 751 height 384
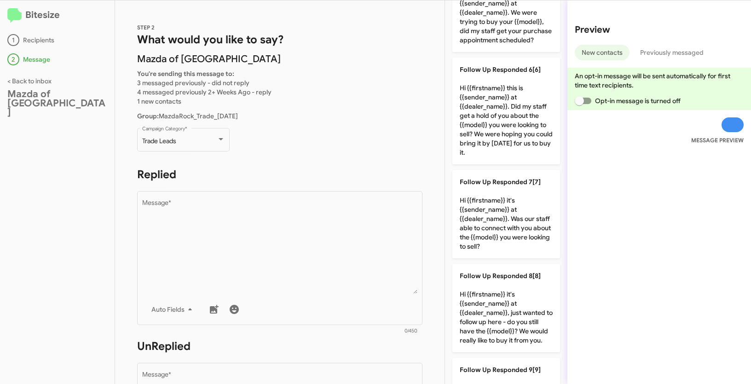
scroll to position [720, 0]
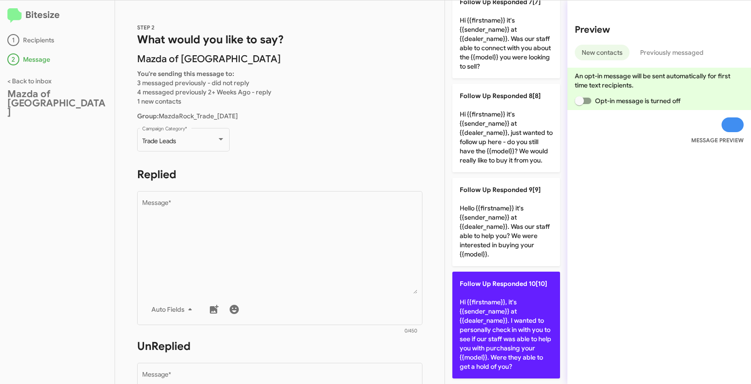
click at [485, 309] on p "Follow Up Responded 10[10] Hi {{firstname}}, it's {{sender_name}} at {{dealer_n…" at bounding box center [506, 324] width 108 height 107
type textarea "Hi {{firstname}}, it's {{sender_name}} at {{dealer_name}}. I wanted to personal…"
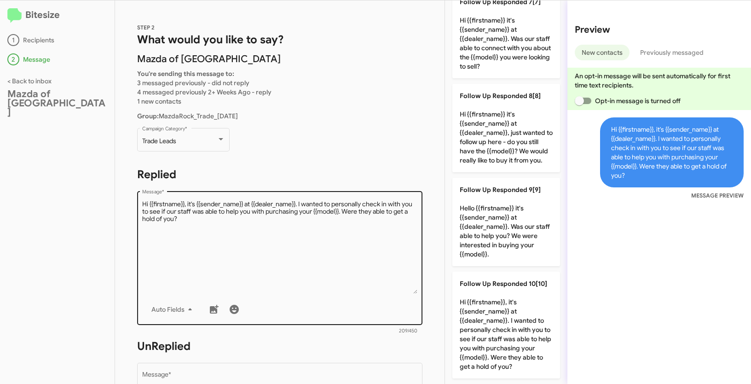
scroll to position [154, 0]
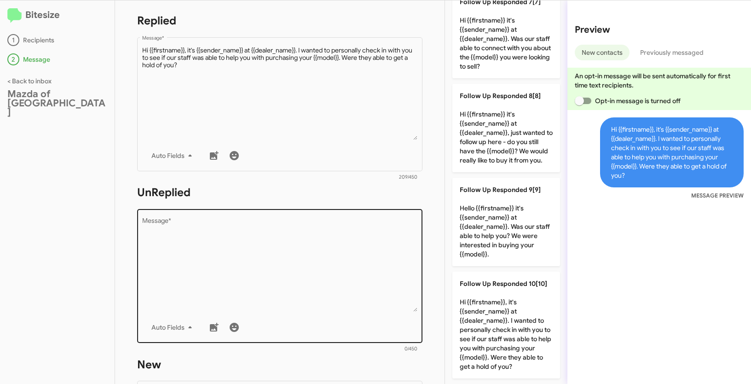
click at [335, 257] on textarea "Message *" at bounding box center [280, 265] width 276 height 94
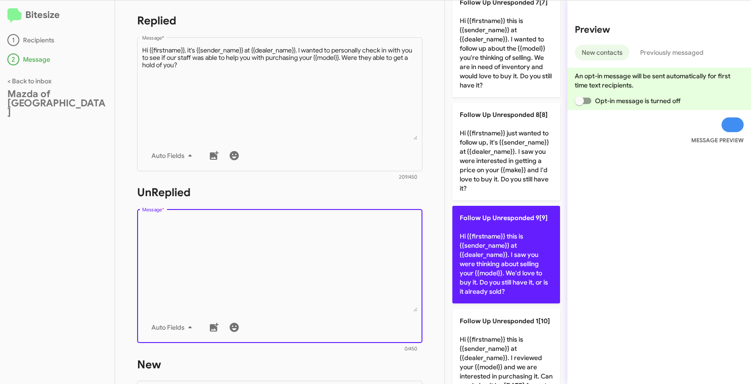
click at [499, 265] on p "Follow Up Unresponded 9[9] Hi {{firstname}} this is {{sender_name}} at {{dealer…" at bounding box center [506, 255] width 108 height 98
type textarea "Hi {{firstname}} this is {{sender_name}} at {{dealer_name}}. I saw you were thi…"
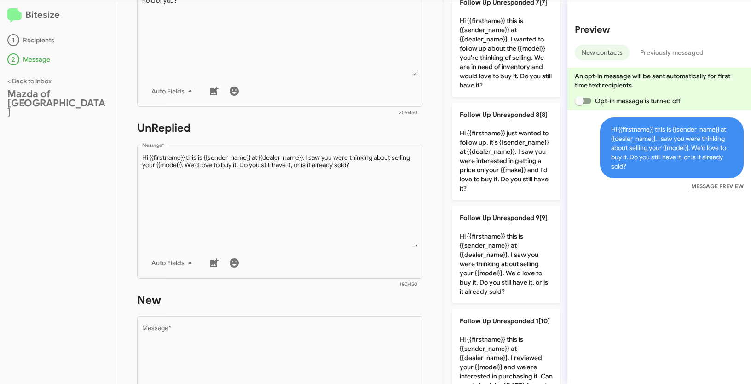
scroll to position [396, 0]
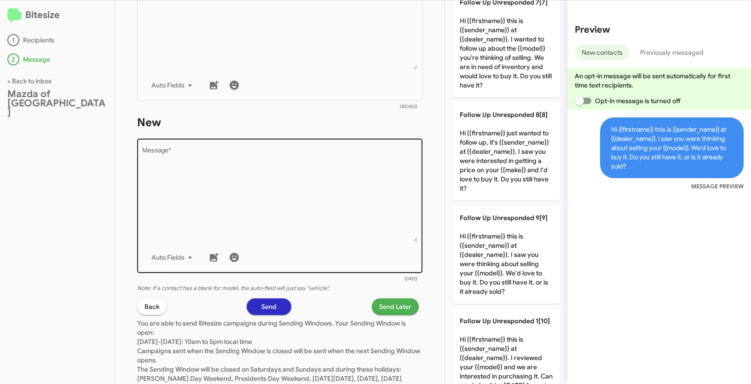
click at [273, 186] on textarea "Message *" at bounding box center [280, 195] width 276 height 94
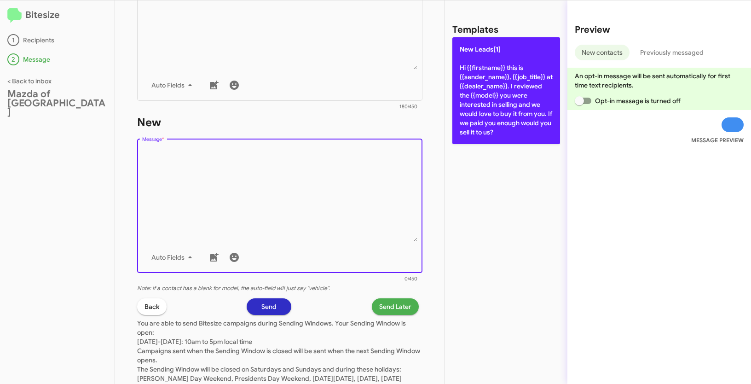
click at [473, 92] on p "New Leads[1] Hi {{firstname}} this is {{sender_name}}, {{job_title}} at {{deale…" at bounding box center [506, 90] width 108 height 107
type textarea "Hi {{firstname}} this is {{sender_name}}, {{job_title}} at {{dealer_name}}. I r…"
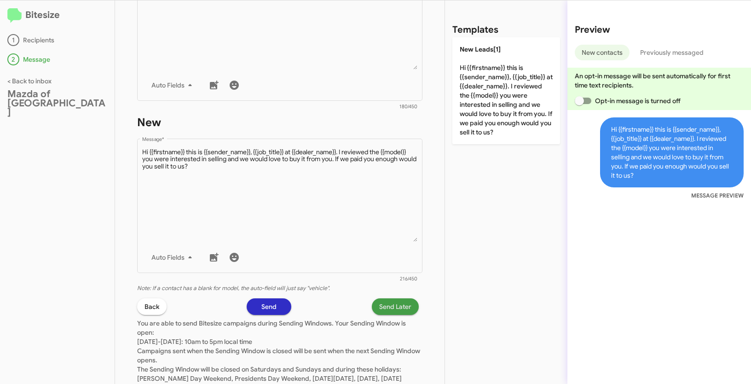
click at [394, 309] on span "Send Later" at bounding box center [395, 306] width 32 height 17
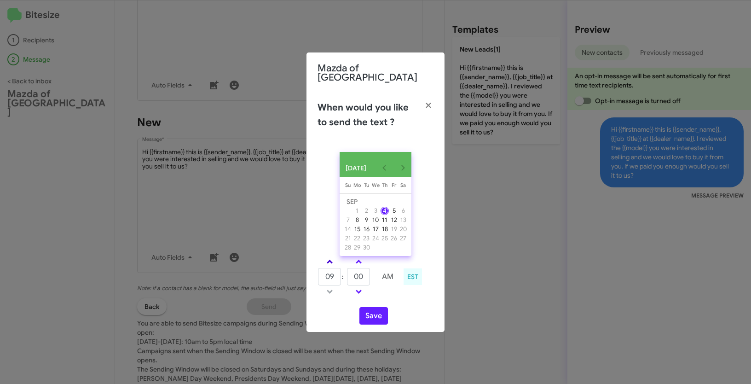
click at [329, 259] on span at bounding box center [330, 262] width 6 height 6
type input "10"
drag, startPoint x: 363, startPoint y: 276, endPoint x: 347, endPoint y: 271, distance: 16.2
click at [347, 271] on input "00" at bounding box center [358, 276] width 23 height 17
type input "59"
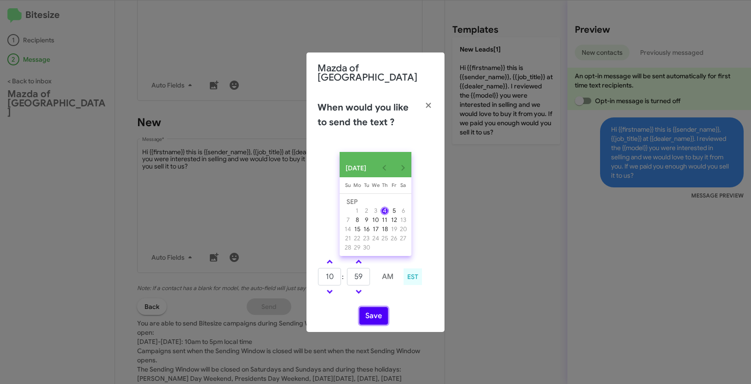
click at [378, 317] on button "Save" at bounding box center [373, 315] width 29 height 17
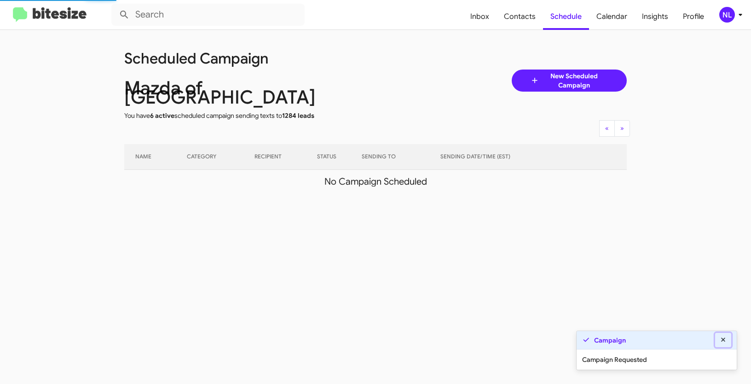
click at [725, 340] on icon at bounding box center [723, 339] width 8 height 6
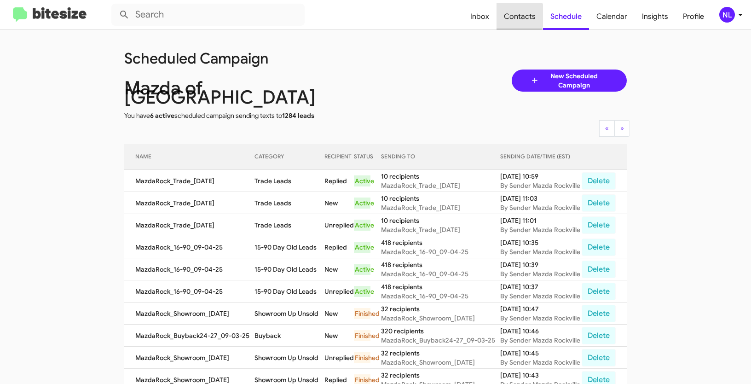
drag, startPoint x: 520, startPoint y: 16, endPoint x: 534, endPoint y: 25, distance: 16.6
click at [520, 16] on span "Contacts" at bounding box center [519, 16] width 46 height 27
type input "in:groups"
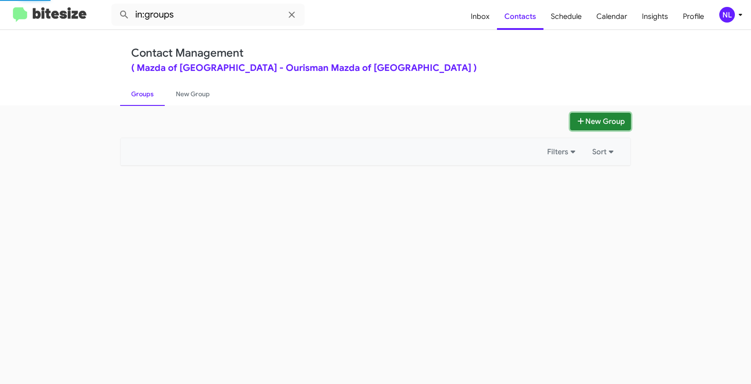
click at [599, 115] on button "New Group" at bounding box center [600, 121] width 61 height 17
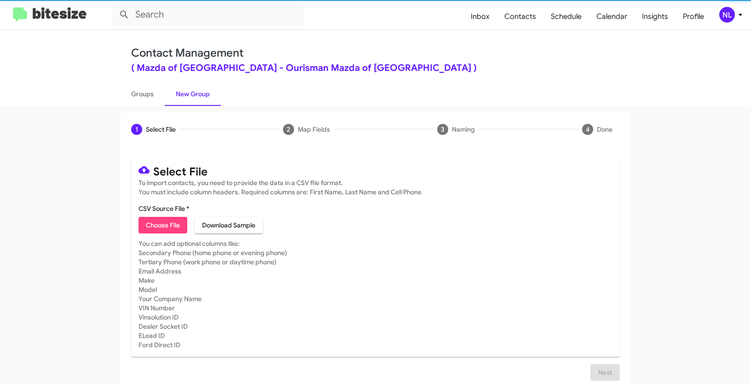
click at [161, 224] on span "Choose File" at bounding box center [163, 225] width 34 height 17
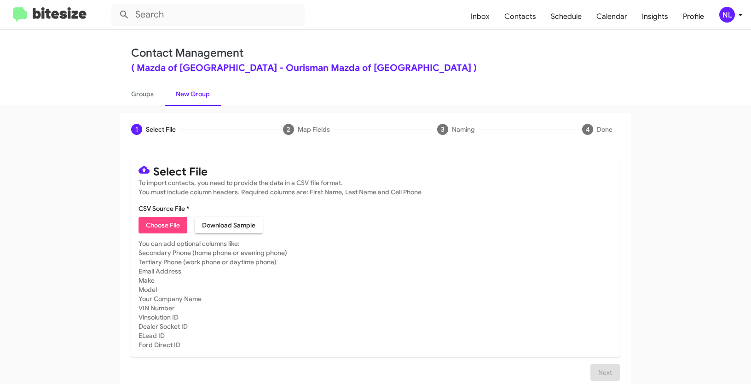
type input "MazdaRock_WeekDAY_09-04-25"
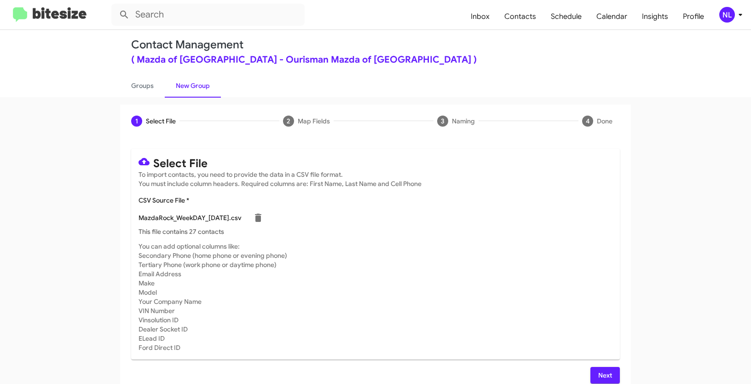
scroll to position [18, 0]
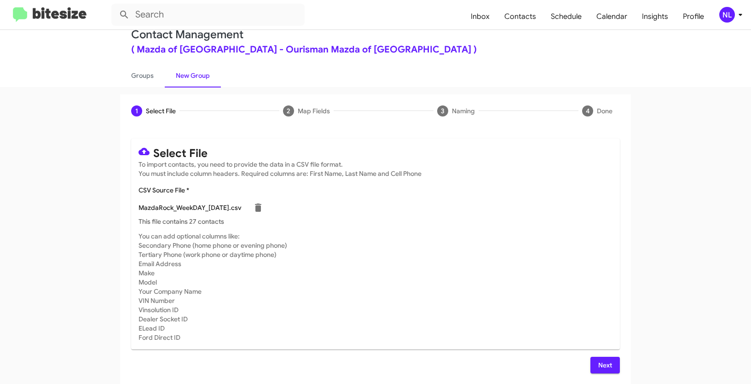
click at [612, 366] on button "Next" at bounding box center [604, 365] width 29 height 17
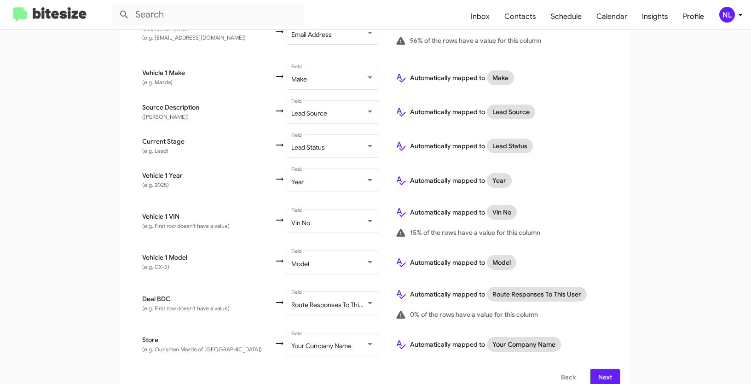
scroll to position [439, 0]
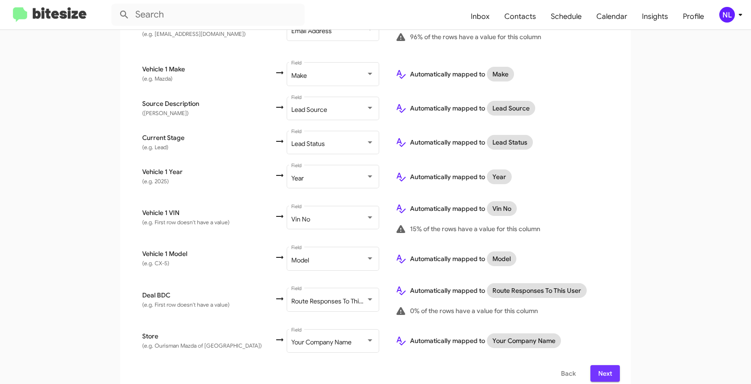
click at [601, 365] on span "Next" at bounding box center [605, 373] width 15 height 17
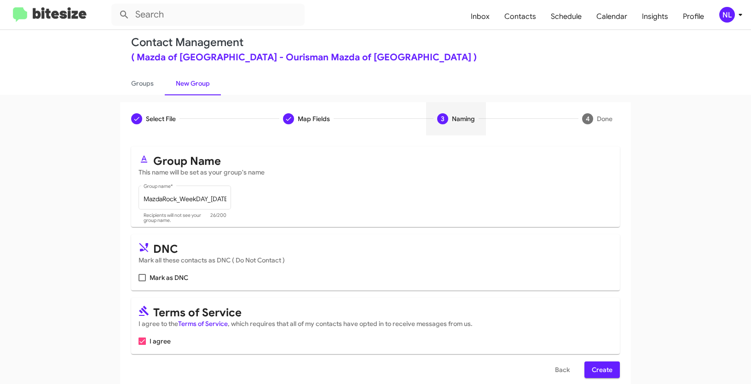
scroll to position [23, 0]
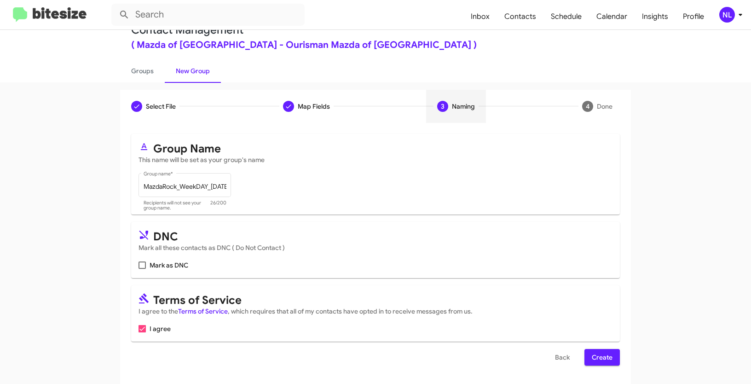
click at [598, 359] on span "Create" at bounding box center [602, 357] width 21 height 17
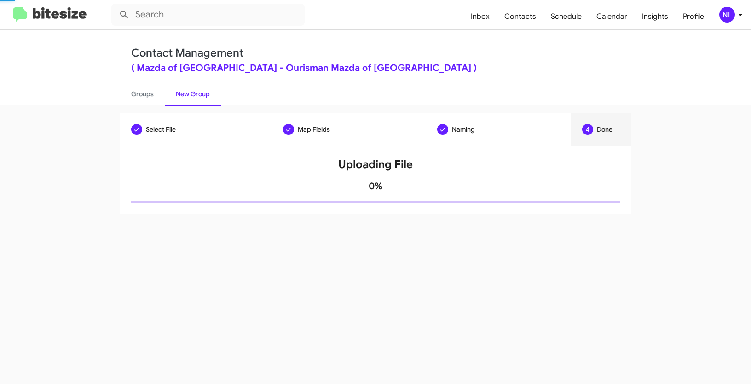
scroll to position [0, 0]
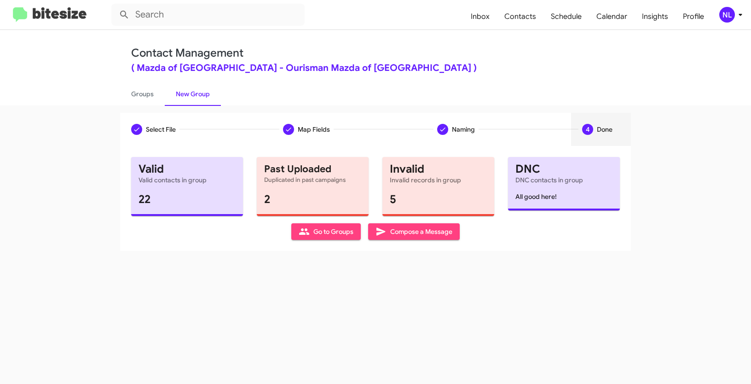
click at [314, 229] on span "Go to Groups" at bounding box center [326, 231] width 55 height 17
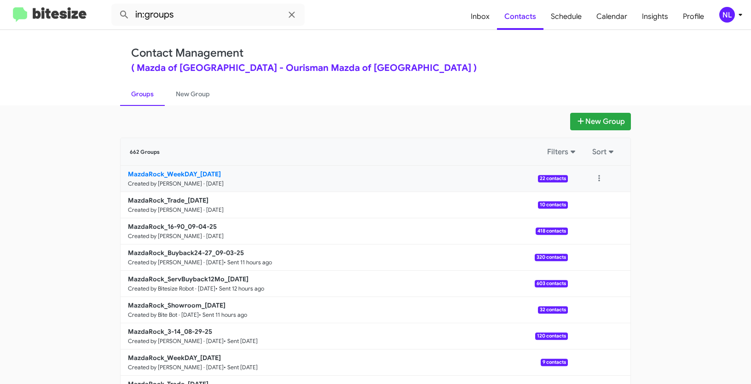
drag, startPoint x: 93, startPoint y: 167, endPoint x: 196, endPoint y: 174, distance: 103.7
click at [196, 174] on app-groups "New Group 662 Groups Filters Sort MazdaRock_WeekDAY_09-04-25 Created by Nen Lim…" at bounding box center [375, 283] width 751 height 340
copy div "Filters Sort MazdaRock_WeekDAY_"
click at [188, 22] on input "in:groups" at bounding box center [207, 15] width 193 height 22
paste input "MazdaRock_WeekDAY_"
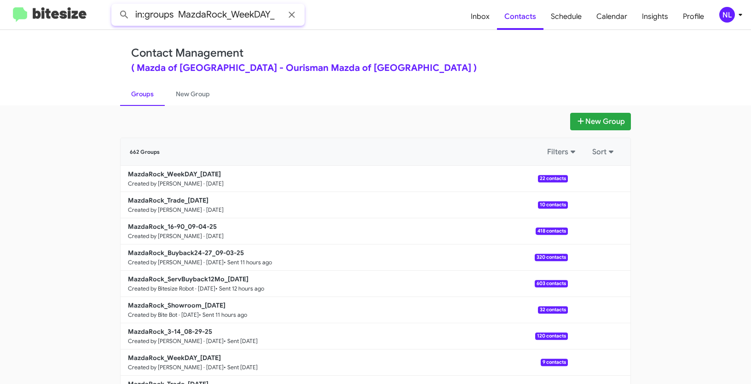
type input "in:groups MazdaRock_WeekDAY_"
click at [115, 6] on button at bounding box center [124, 15] width 18 height 18
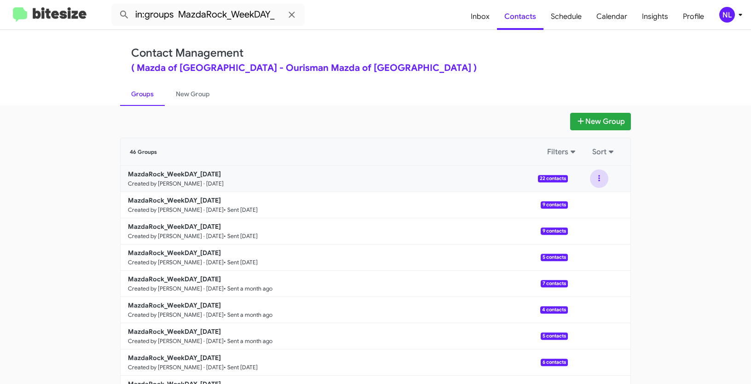
click at [596, 180] on button at bounding box center [599, 178] width 18 height 18
click at [588, 209] on button "View contacts" at bounding box center [572, 203] width 74 height 22
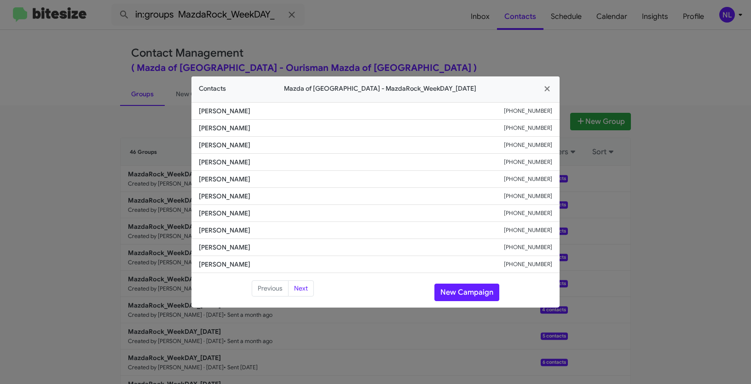
drag, startPoint x: 196, startPoint y: 160, endPoint x: 262, endPoint y: 162, distance: 65.4
click at [262, 162] on li "Eldo Kaiyamo +12023599563" at bounding box center [375, 162] width 368 height 17
copy span "Eldo Kaiyamo"
click at [451, 291] on button "New Campaign" at bounding box center [466, 291] width 65 height 17
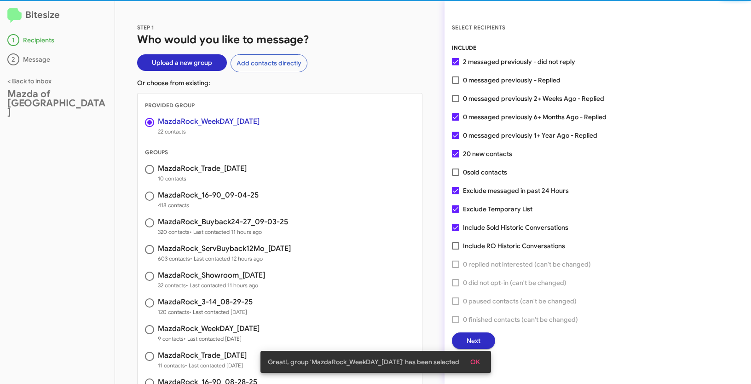
click at [478, 365] on span "OK" at bounding box center [475, 361] width 10 height 17
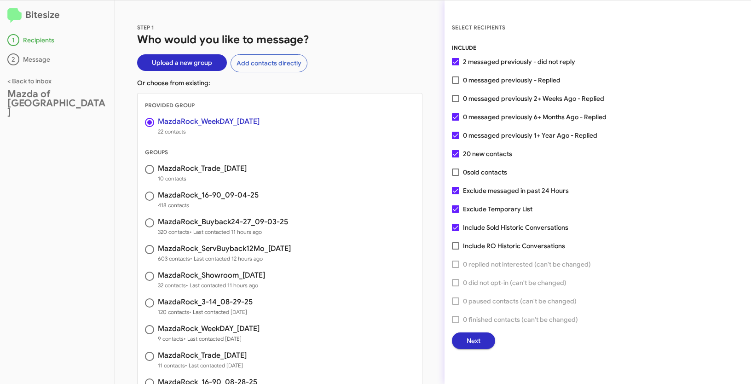
click at [456, 98] on span at bounding box center [455, 98] width 7 height 7
click at [455, 102] on input "0 messaged previously 2+ Weeks Ago - Replied" at bounding box center [455, 102] width 0 height 0
checkbox input "true"
click at [480, 342] on button "Next" at bounding box center [473, 340] width 43 height 17
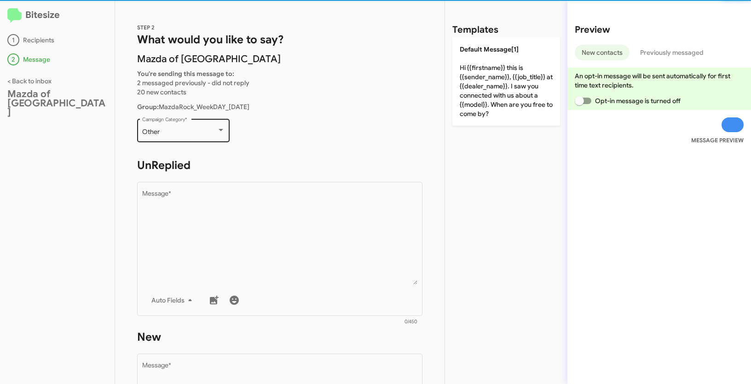
click at [196, 126] on div "Other Campaign Category *" at bounding box center [183, 129] width 83 height 25
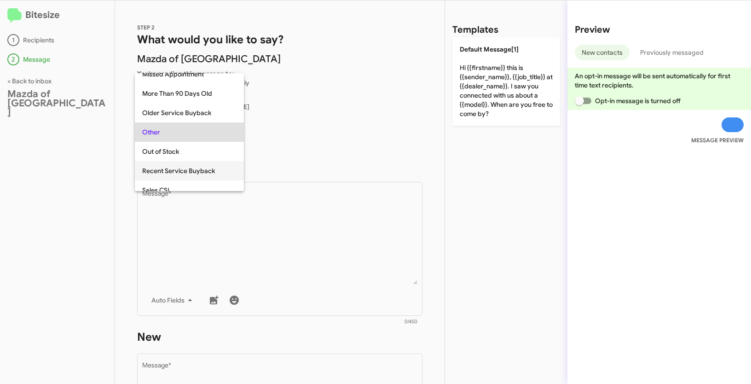
scroll to position [362, 0]
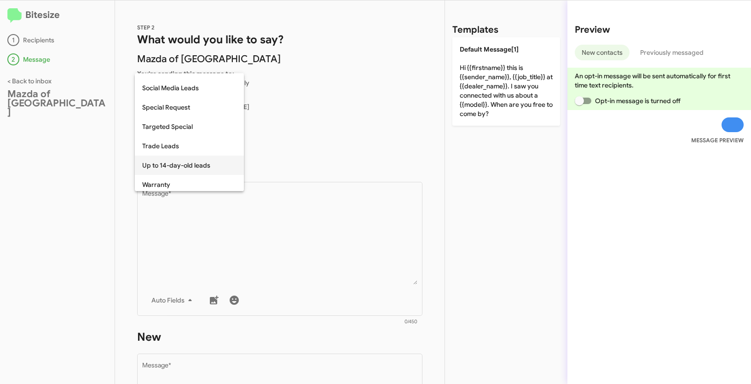
click at [185, 164] on span "Up to 14-day-old leads" at bounding box center [189, 164] width 94 height 19
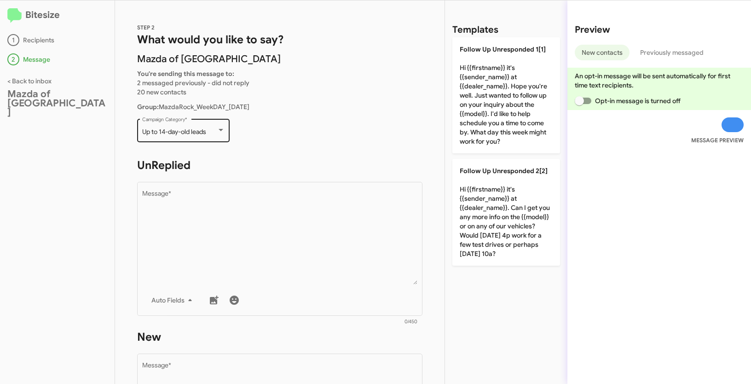
drag, startPoint x: 138, startPoint y: 128, endPoint x: 218, endPoint y: 134, distance: 80.3
click at [218, 134] on div "Up to 14-day-old leads Campaign Category *" at bounding box center [183, 129] width 92 height 25
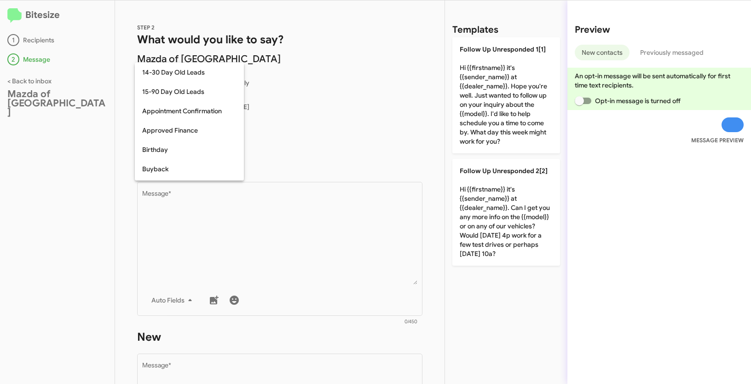
scroll to position [385, 0]
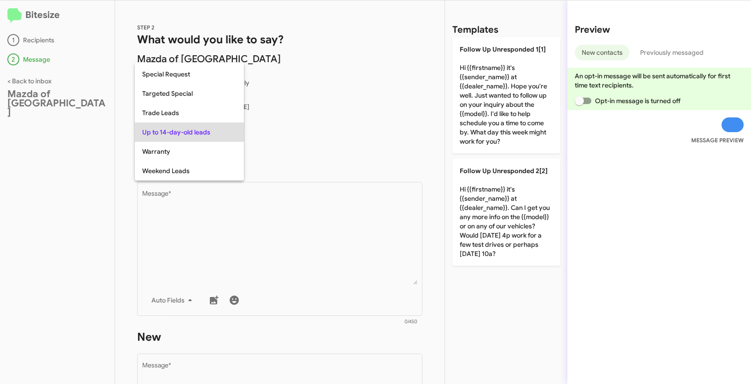
copy span "Up to 14-day-old leads"
click at [271, 229] on div at bounding box center [375, 192] width 751 height 384
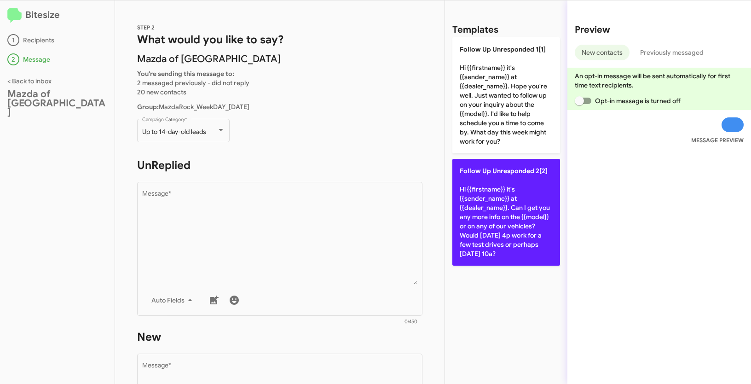
click at [503, 191] on p "Follow Up Unresponded 2[2] Hi {{firstname}} it's {{sender_name}} at {{dealer_na…" at bounding box center [506, 212] width 108 height 107
type textarea "Hi {{firstname}} it's {{sender_name}} at {{dealer_name}}. Can I get you any mor…"
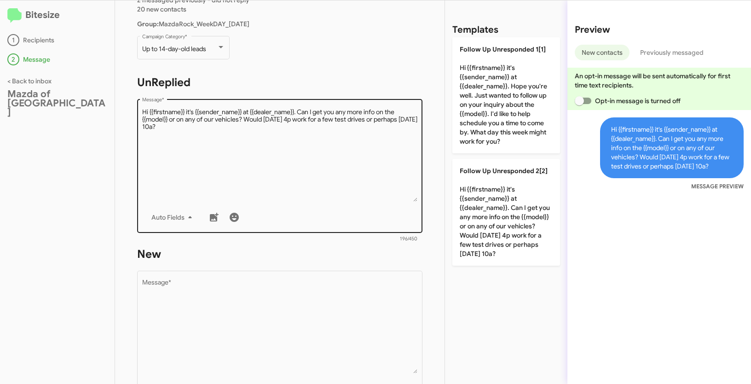
scroll to position [224, 0]
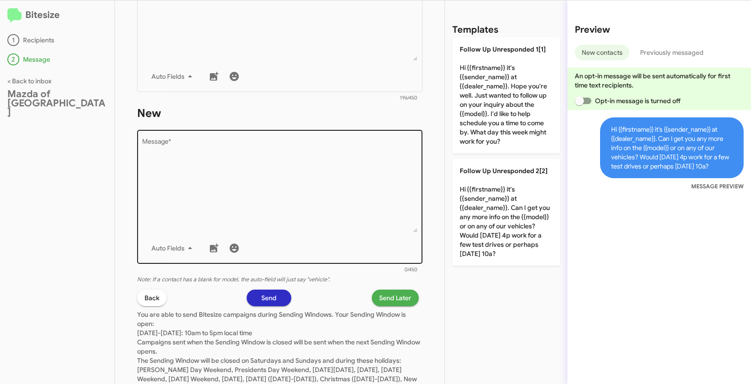
click at [312, 189] on textarea "Message *" at bounding box center [280, 185] width 276 height 94
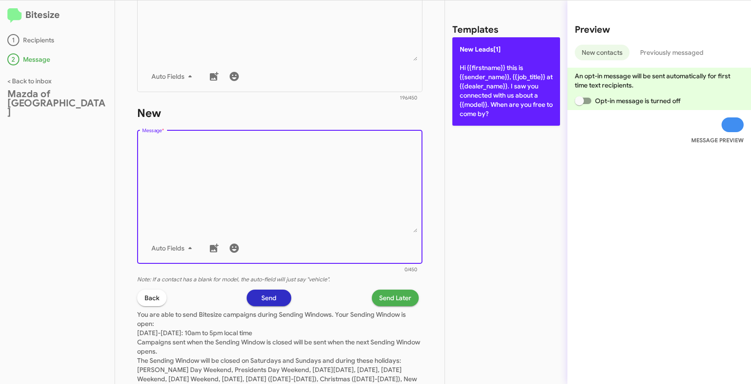
click at [533, 80] on p "New Leads[1] Hi {{firstname}} this is {{sender_name}}, {{job_title}} at {{deale…" at bounding box center [506, 81] width 108 height 88
type textarea "Hi {{firstname}} this is {{sender_name}}, {{job_title}} at {{dealer_name}}. I s…"
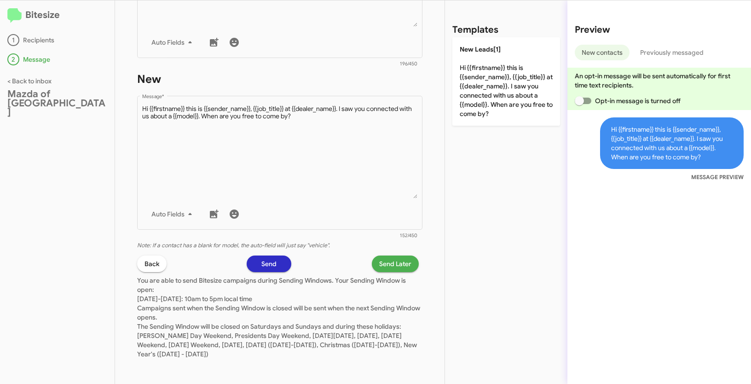
scroll to position [259, 0]
click at [386, 259] on span "Send Later" at bounding box center [395, 262] width 32 height 17
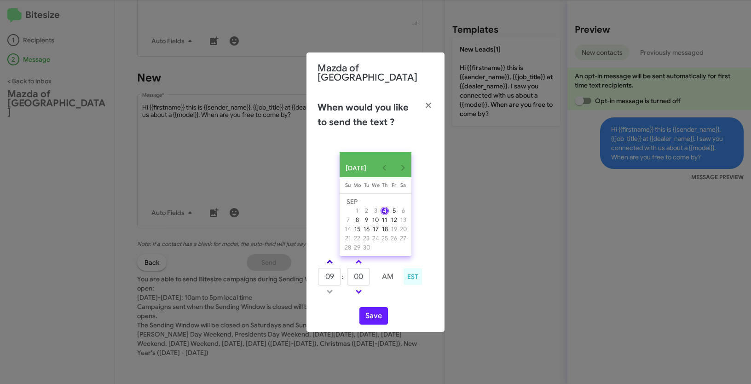
click at [332, 260] on link at bounding box center [330, 261] width 16 height 11
type input "10"
drag, startPoint x: 363, startPoint y: 274, endPoint x: 346, endPoint y: 269, distance: 17.3
click at [346, 269] on td "00" at bounding box center [358, 276] width 24 height 18
type input "40"
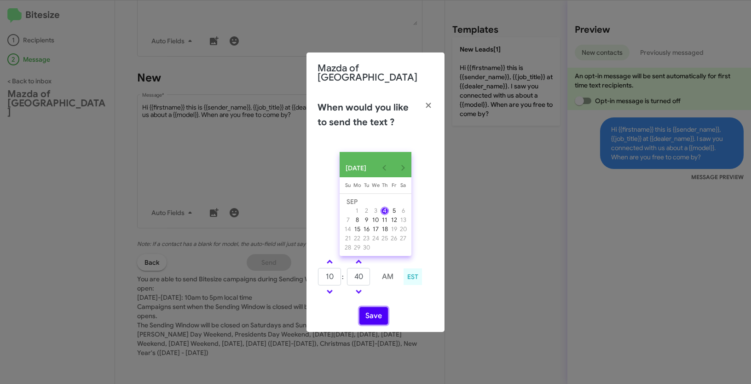
click at [376, 315] on button "Save" at bounding box center [373, 315] width 29 height 17
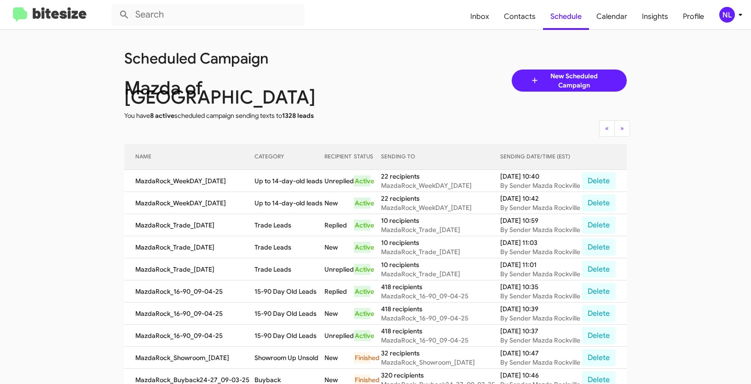
click at [730, 15] on div "NL" at bounding box center [727, 15] width 16 height 16
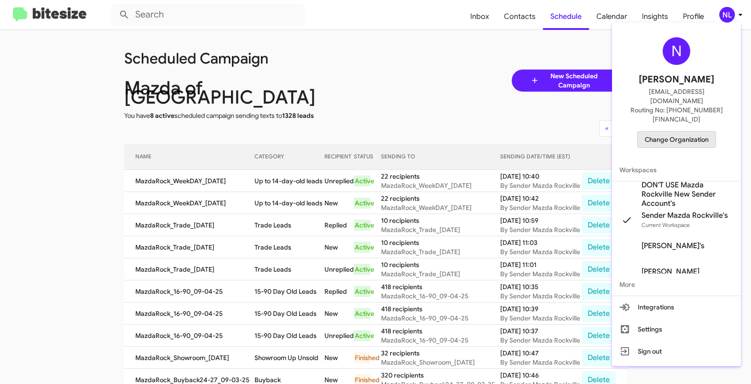
click at [673, 132] on span "Change Organization" at bounding box center [677, 140] width 64 height 16
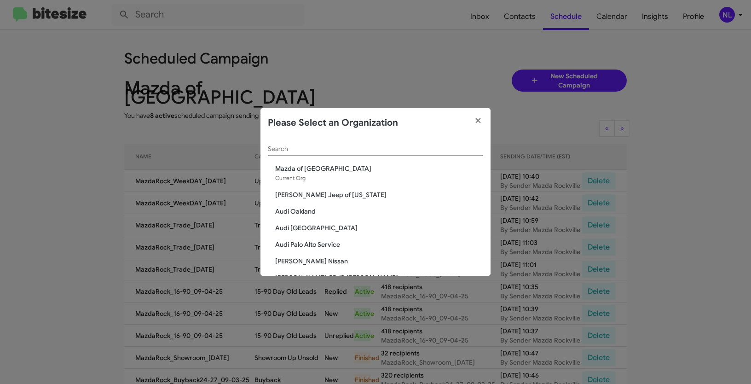
click at [371, 141] on div "Search" at bounding box center [375, 147] width 215 height 18
paste input "Tri-State Ford"
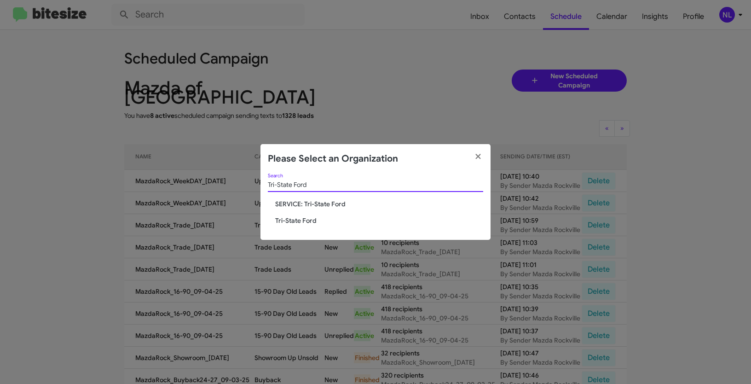
type input "Tri-State Ford"
click at [287, 219] on span "Tri-State Ford" at bounding box center [379, 220] width 208 height 9
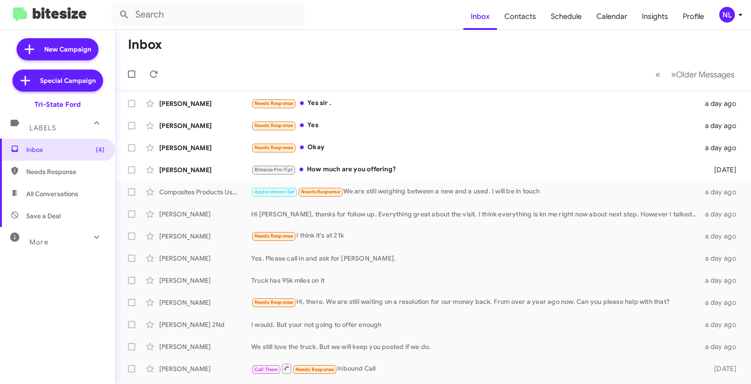
click at [725, 16] on div "NL" at bounding box center [727, 15] width 16 height 16
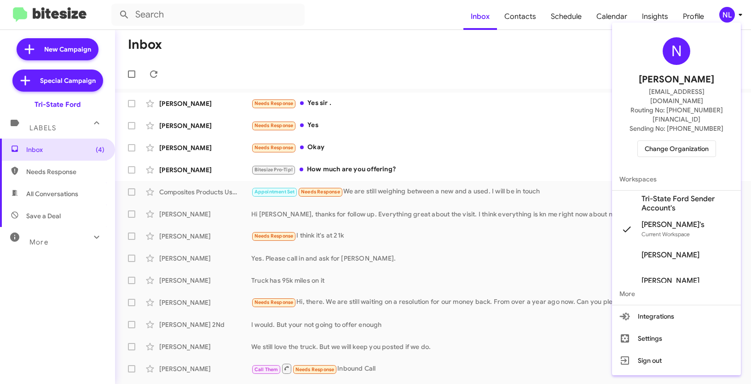
click at [653, 194] on span "Tri-State Ford Sender Account's" at bounding box center [687, 203] width 92 height 18
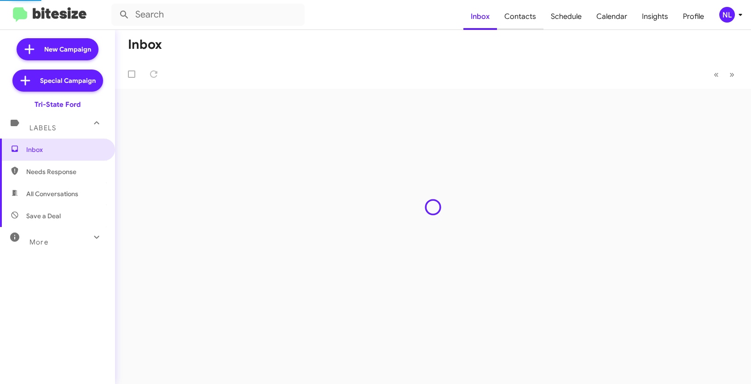
click at [522, 18] on span "Contacts" at bounding box center [520, 16] width 46 height 27
type input "in:groups"
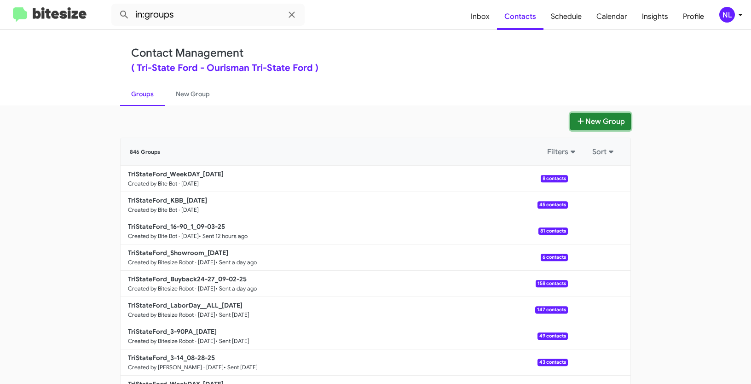
click at [612, 121] on button "New Group" at bounding box center [600, 121] width 61 height 17
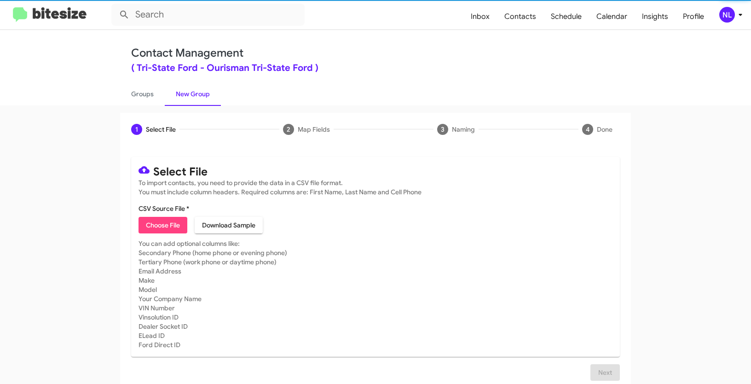
click at [151, 230] on span "Choose File" at bounding box center [163, 225] width 34 height 17
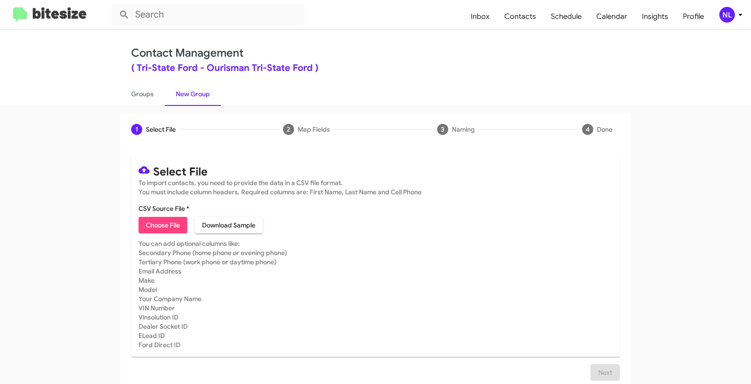
type input "Opt out open - Tri-State Ford"
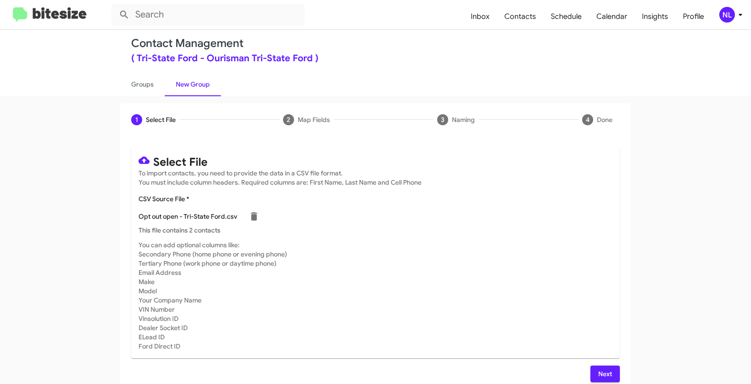
scroll to position [18, 0]
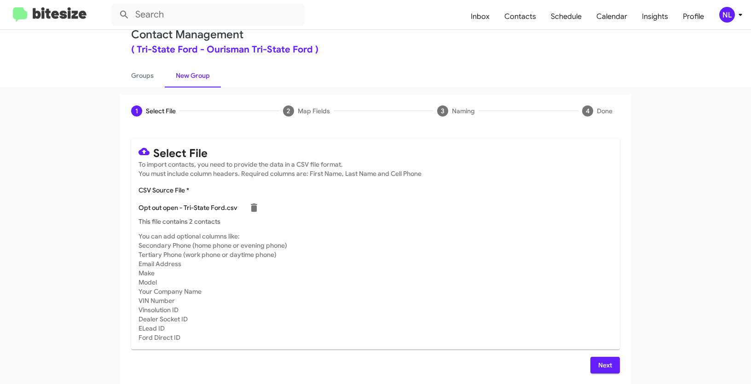
click at [598, 359] on span "Next" at bounding box center [605, 365] width 15 height 17
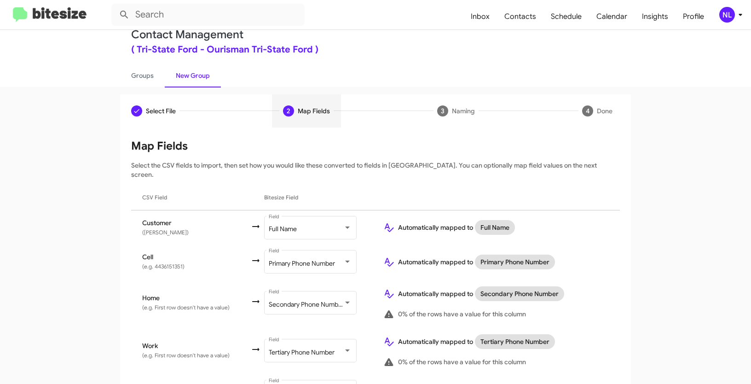
scroll to position [69, 0]
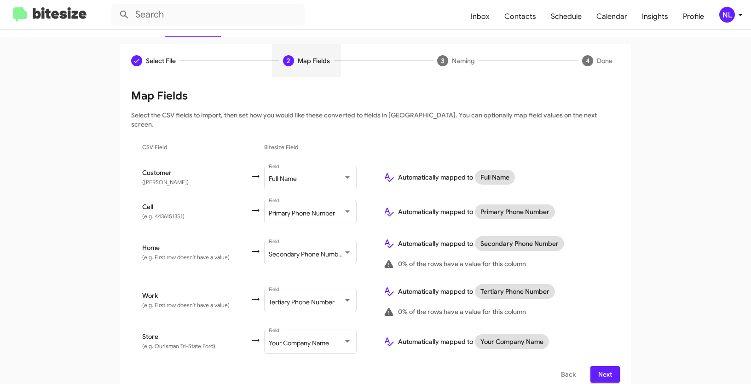
click at [606, 366] on span "Next" at bounding box center [605, 374] width 15 height 17
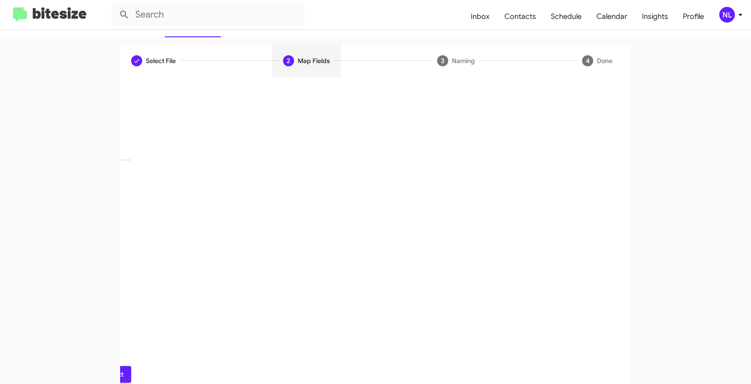
scroll to position [23, 0]
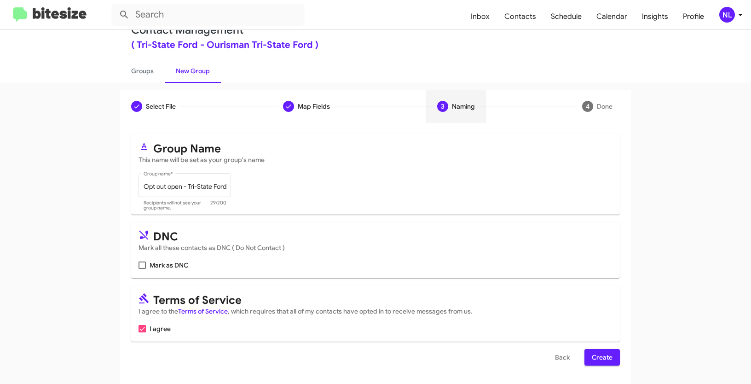
click at [145, 265] on label "Mark as DNC" at bounding box center [163, 264] width 50 height 11
click at [142, 269] on input "Mark as DNC" at bounding box center [142, 269] width 0 height 0
checkbox input "true"
click at [600, 357] on span "Create" at bounding box center [602, 357] width 21 height 17
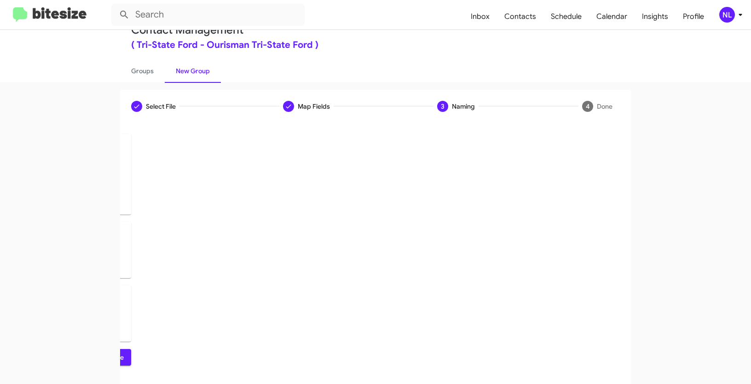
scroll to position [0, 0]
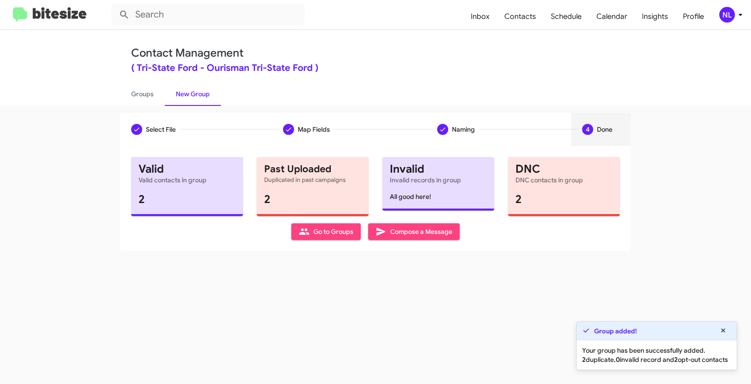
click at [340, 237] on span "Go to Groups" at bounding box center [326, 231] width 55 height 17
type input "in:groups"
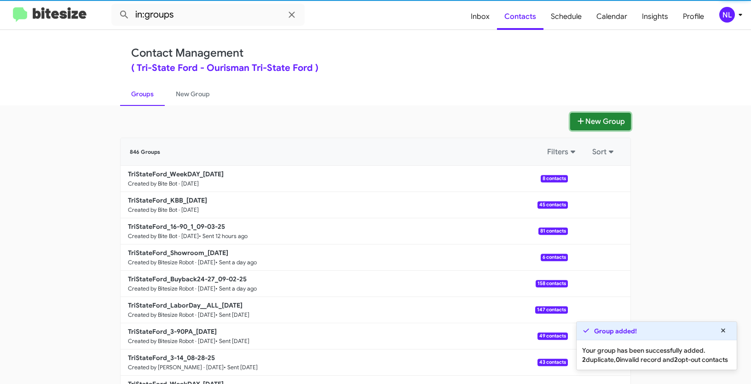
click at [591, 124] on button "New Group" at bounding box center [600, 121] width 61 height 17
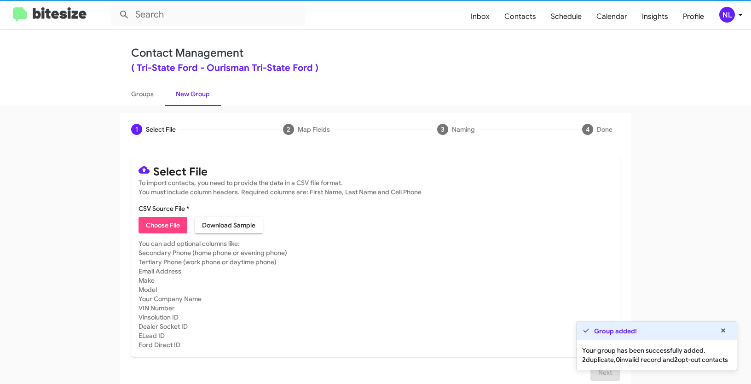
click at [155, 222] on span "Choose File" at bounding box center [163, 225] width 34 height 17
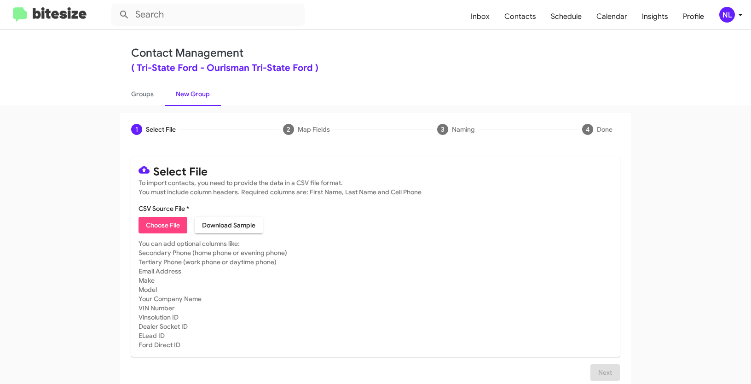
type input "Opt out delivered - Tri-State Ford"
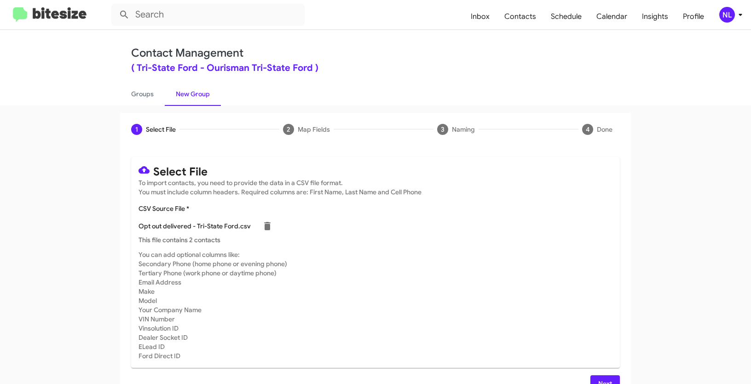
click at [601, 380] on span "Next" at bounding box center [605, 383] width 15 height 17
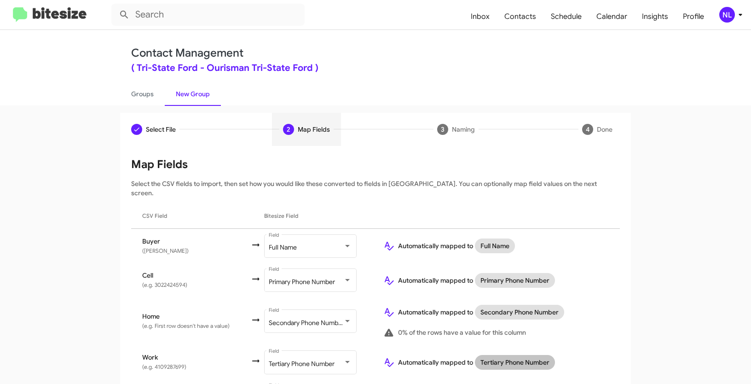
scroll to position [55, 0]
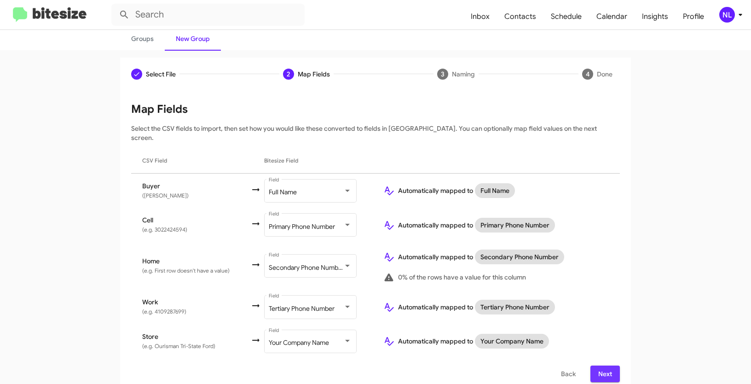
click at [599, 365] on span "Next" at bounding box center [605, 373] width 15 height 17
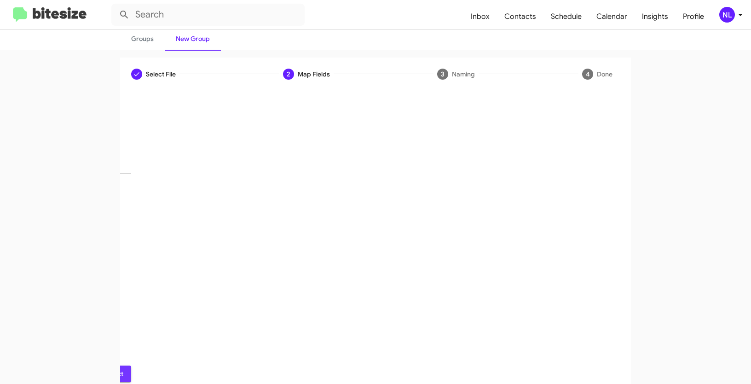
scroll to position [23, 0]
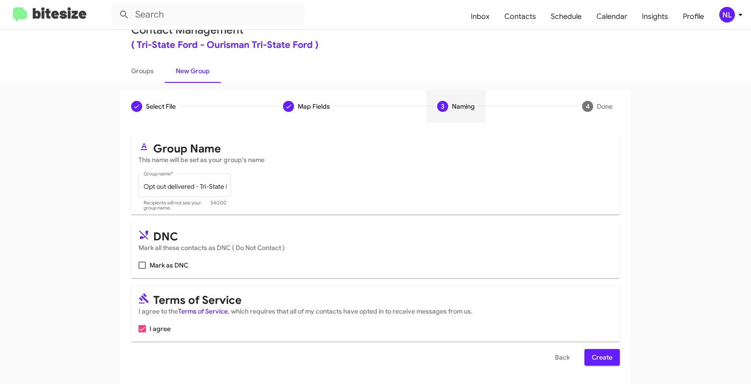
click at [142, 264] on span at bounding box center [141, 264] width 7 height 7
click at [142, 269] on input "Mark as DNC" at bounding box center [142, 269] width 0 height 0
checkbox input "true"
click at [600, 359] on span "Create" at bounding box center [602, 357] width 21 height 17
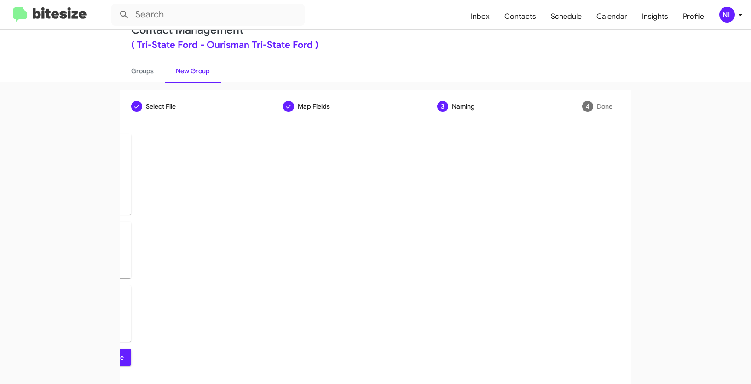
scroll to position [0, 0]
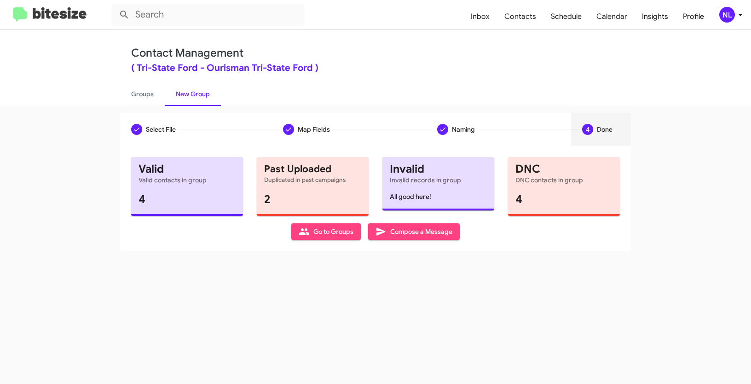
click at [322, 232] on span "Go to Groups" at bounding box center [326, 231] width 55 height 17
type input "in:groups"
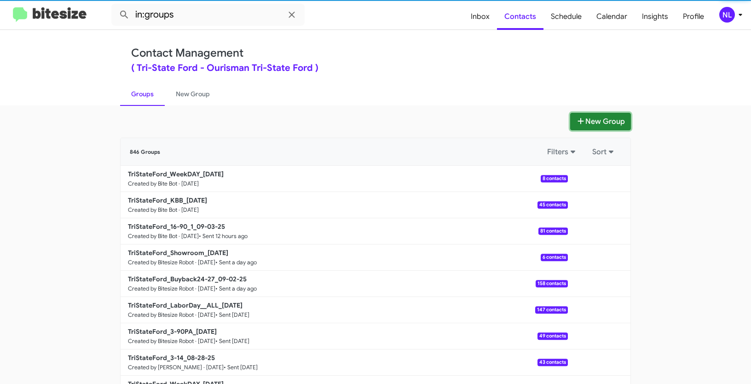
click at [592, 121] on button "New Group" at bounding box center [600, 121] width 61 height 17
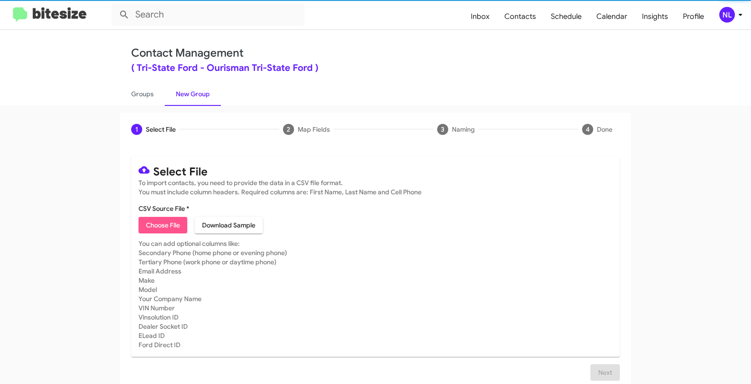
click at [163, 229] on span "Choose File" at bounding box center [163, 225] width 34 height 17
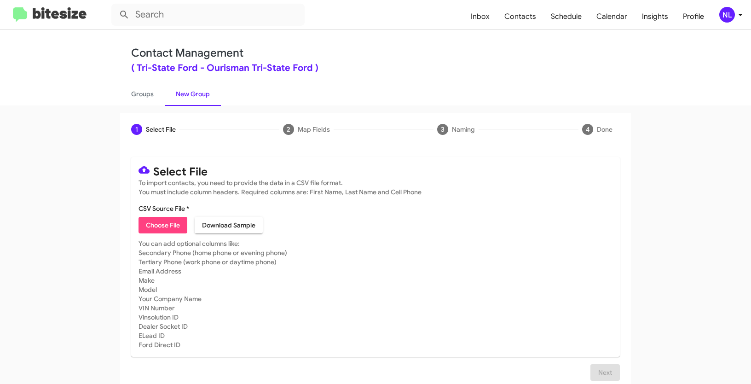
type input "Opt out dead - Tri-State Ford"
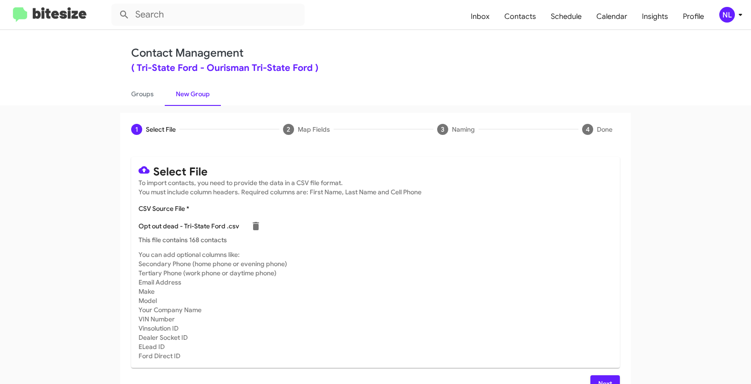
scroll to position [18, 0]
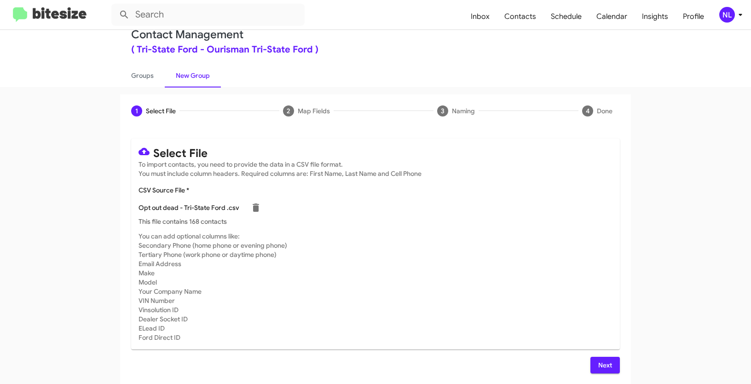
click at [603, 363] on span "Next" at bounding box center [605, 365] width 15 height 17
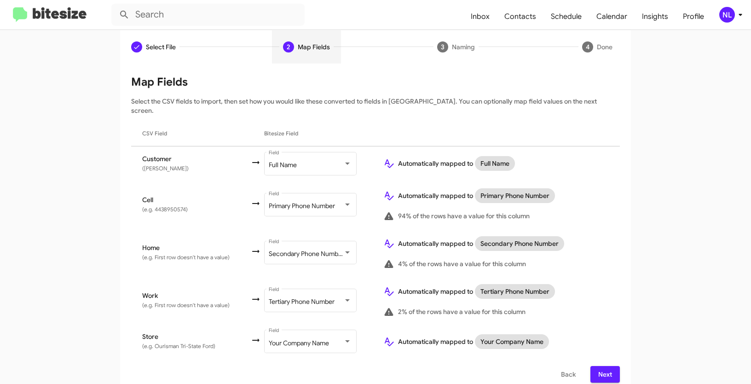
click at [599, 366] on span "Next" at bounding box center [605, 374] width 15 height 17
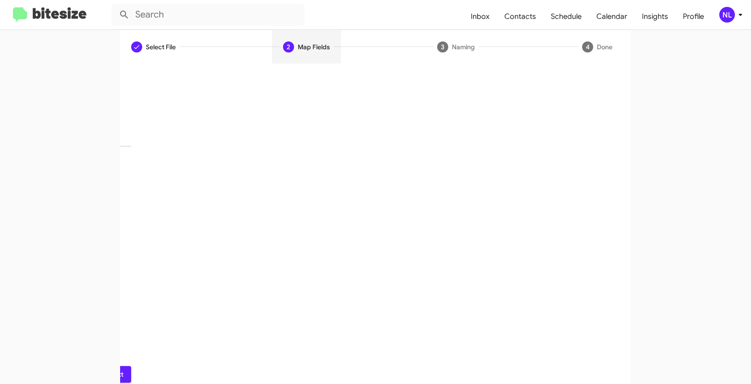
scroll to position [23, 0]
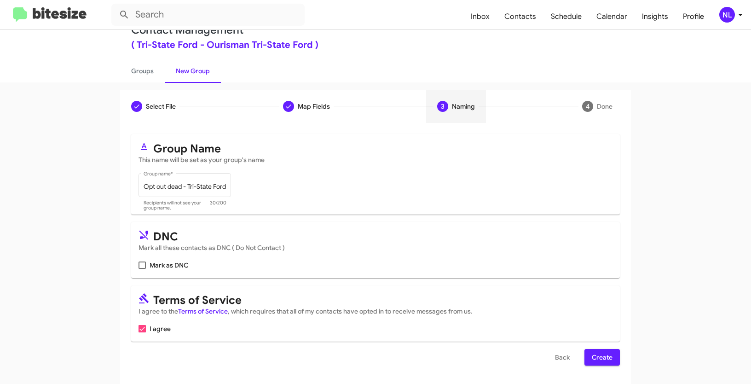
click at [142, 264] on span at bounding box center [141, 264] width 7 height 7
click at [142, 269] on input "Mark as DNC" at bounding box center [142, 269] width 0 height 0
checkbox input "true"
click at [606, 357] on span "Create" at bounding box center [602, 357] width 21 height 17
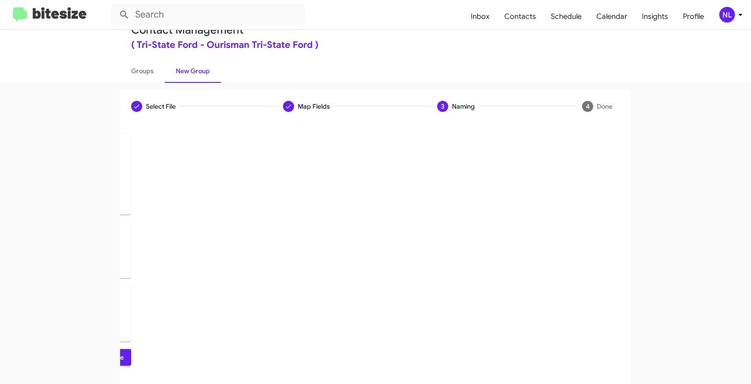
scroll to position [0, 0]
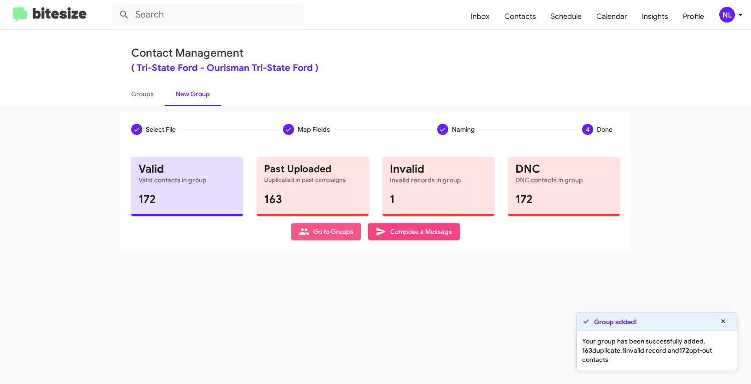
click at [343, 229] on span "Go to Groups" at bounding box center [326, 231] width 55 height 17
type input "in:groups"
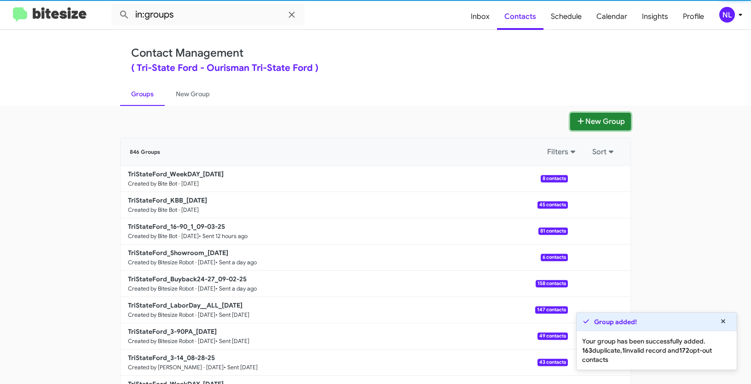
click at [604, 118] on button "New Group" at bounding box center [600, 121] width 61 height 17
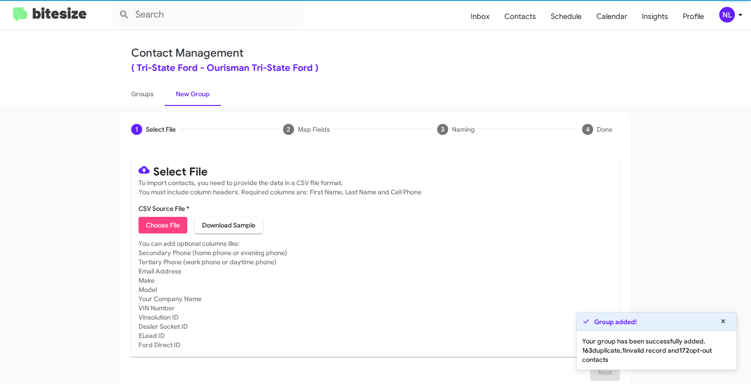
click at [154, 224] on span "Choose File" at bounding box center [163, 225] width 34 height 17
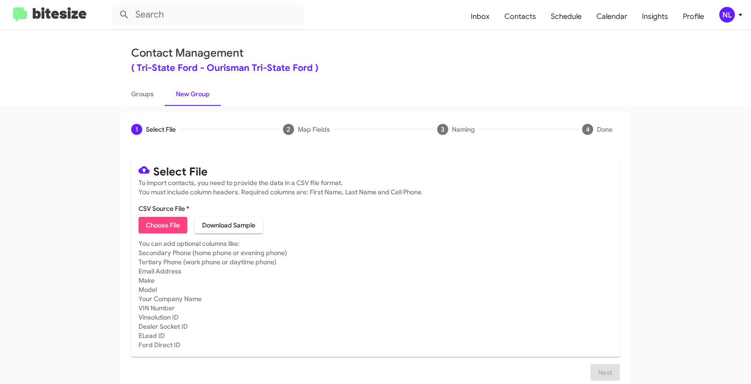
type input "TriStateFord_3-14_09-04-25"
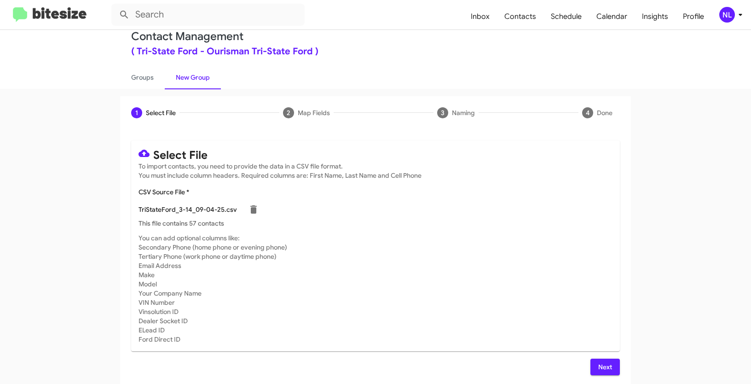
scroll to position [18, 0]
click at [610, 366] on button "Next" at bounding box center [604, 365] width 29 height 17
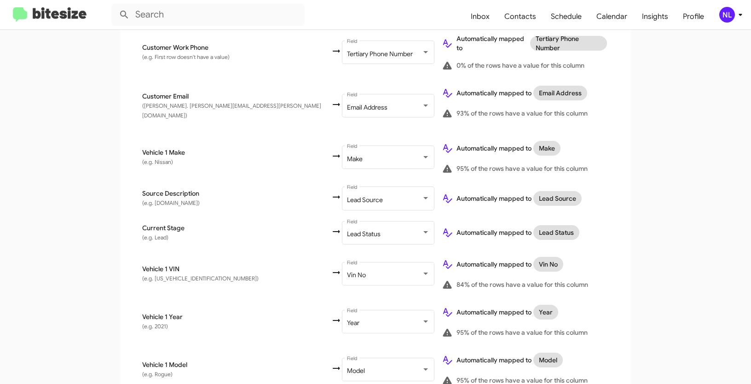
scroll to position [480, 0]
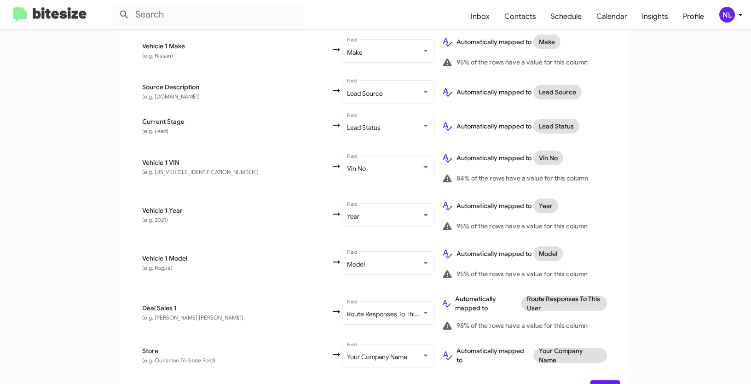
click at [607, 380] on span "Next" at bounding box center [605, 388] width 15 height 17
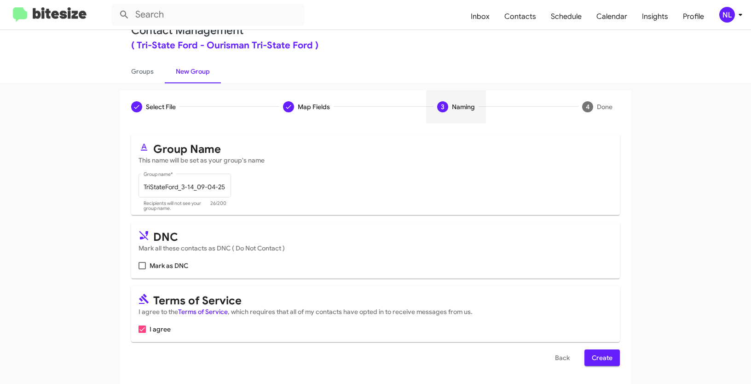
scroll to position [23, 0]
click at [606, 359] on span "Create" at bounding box center [602, 357] width 21 height 17
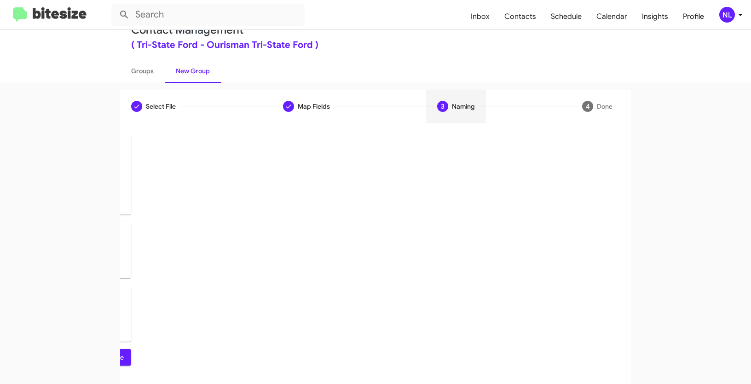
scroll to position [0, 0]
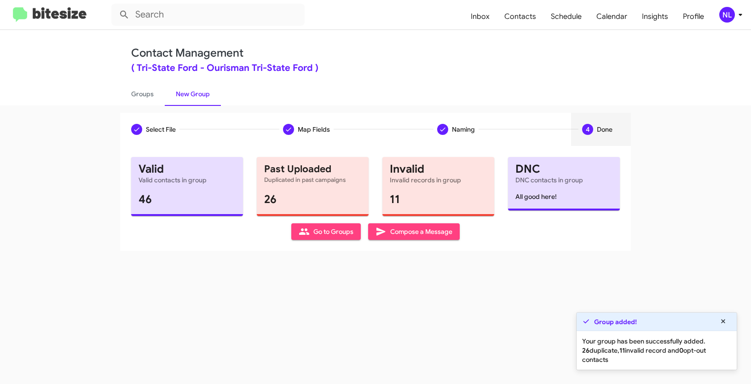
click at [313, 232] on span "Go to Groups" at bounding box center [326, 231] width 55 height 17
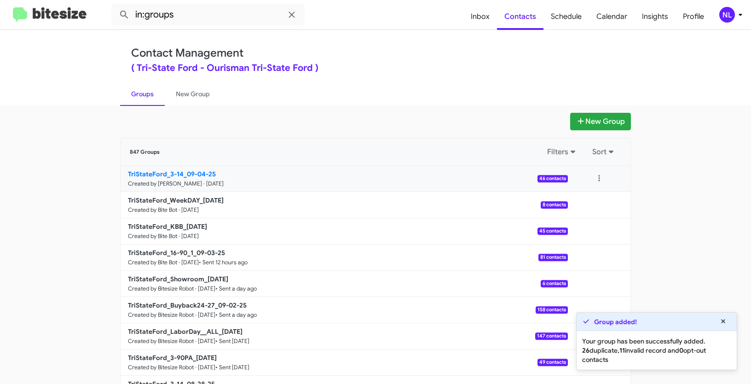
drag, startPoint x: 86, startPoint y: 170, endPoint x: 181, endPoint y: 170, distance: 94.8
click at [181, 170] on app-groups "New Group 847 Groups Filters Sort TriStateFord_3-14_09-04-25 Created by Nen Lim…" at bounding box center [375, 283] width 751 height 340
copy div "Filters Sort TriStateFord_3-14_"
click at [207, 21] on input "in:groups" at bounding box center [207, 15] width 193 height 22
paste input "TriStateFord_3-14_"
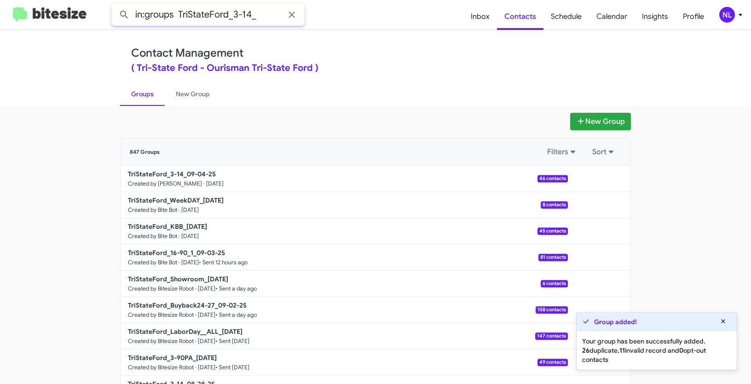
type input "in:groups TriStateFord_3-14_"
click at [115, 6] on button at bounding box center [124, 15] width 18 height 18
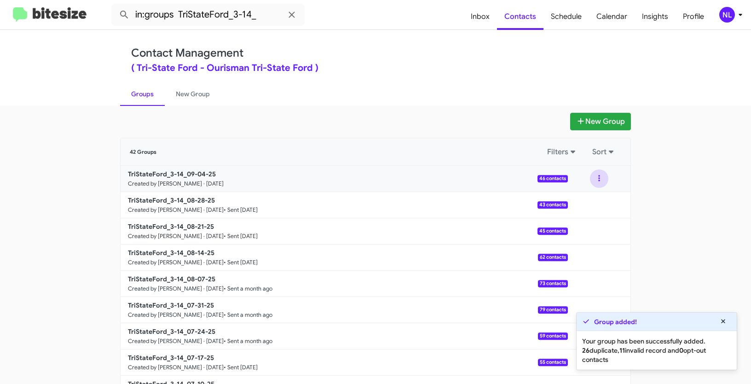
click at [596, 174] on button at bounding box center [599, 178] width 18 height 18
click at [588, 199] on button "View contacts" at bounding box center [572, 203] width 74 height 22
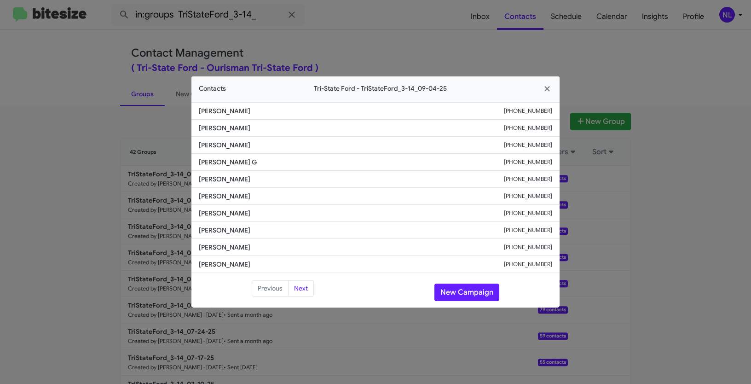
drag, startPoint x: 195, startPoint y: 184, endPoint x: 236, endPoint y: 182, distance: 41.4
click at [265, 182] on li "Odell Wilson +14438719228" at bounding box center [375, 179] width 368 height 17
drag, startPoint x: 209, startPoint y: 176, endPoint x: 256, endPoint y: 176, distance: 47.4
click at [256, 176] on li "Odell Wilson +14438719228" at bounding box center [375, 179] width 368 height 17
copy span "Odell Wilson"
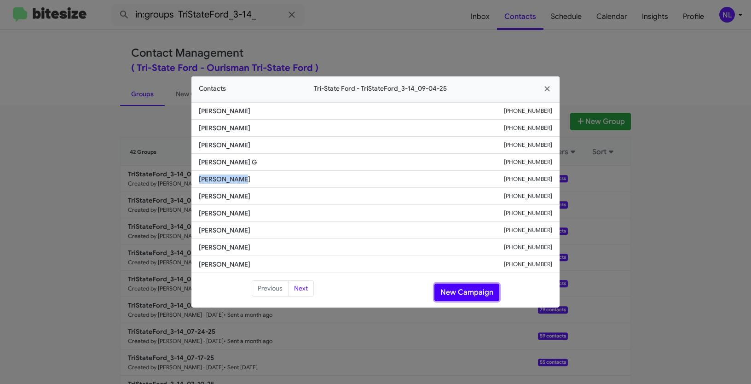
click at [464, 299] on button "New Campaign" at bounding box center [466, 291] width 65 height 17
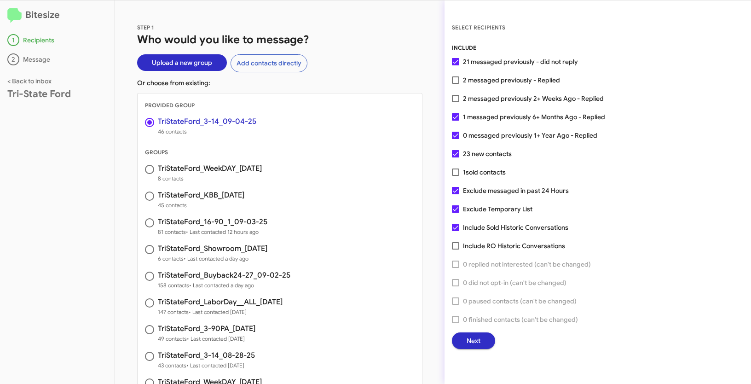
click at [480, 340] on span "Next" at bounding box center [473, 340] width 14 height 17
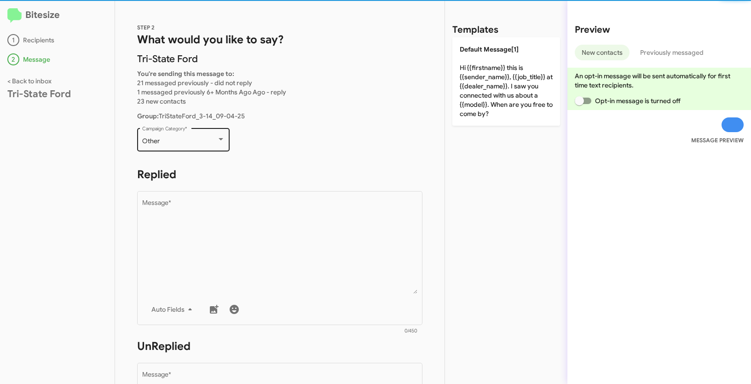
click at [188, 141] on div "Other" at bounding box center [179, 141] width 75 height 7
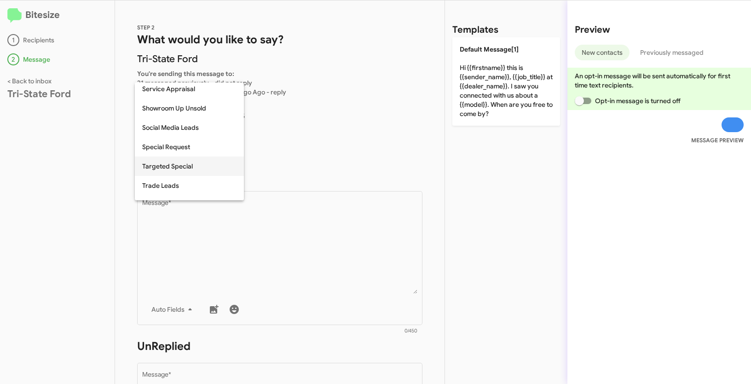
scroll to position [357, 0]
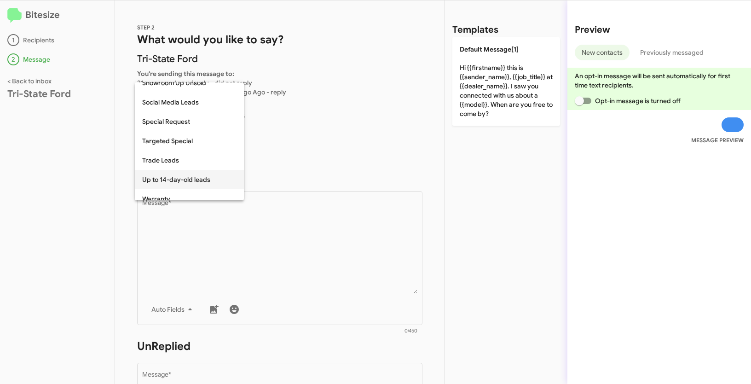
click at [187, 182] on span "Up to 14-day-old leads" at bounding box center [189, 179] width 94 height 19
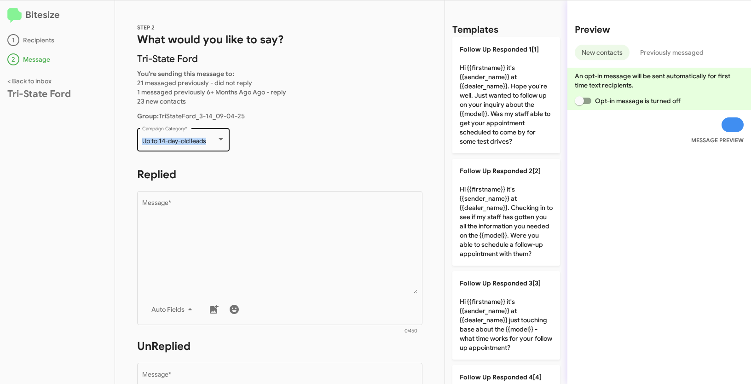
drag, startPoint x: 140, startPoint y: 141, endPoint x: 211, endPoint y: 142, distance: 70.4
click at [211, 142] on div "Up to 14-day-old leads Campaign Category *" at bounding box center [183, 138] width 92 height 25
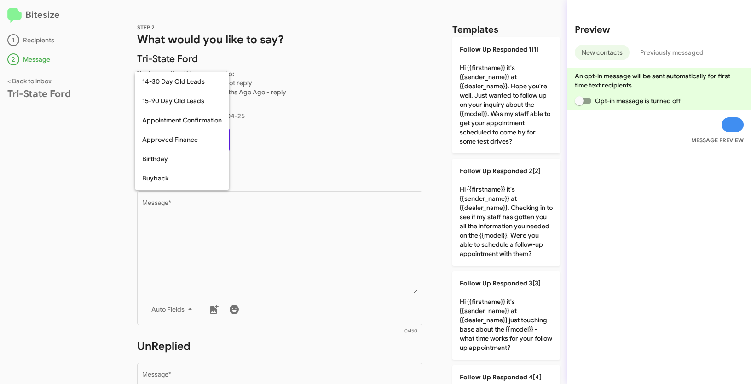
scroll to position [385, 0]
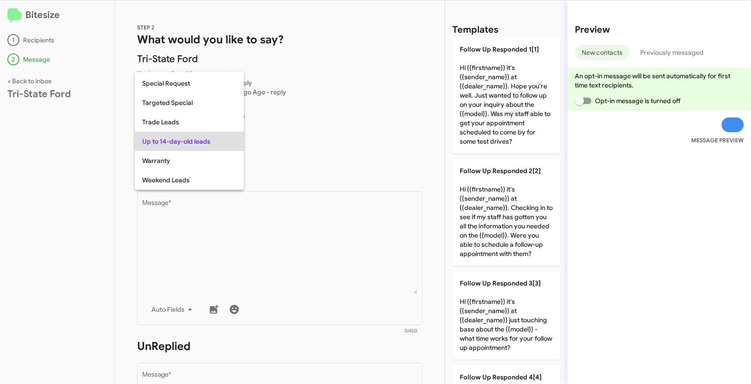
copy span "Up to 14-day-old leads"
click at [323, 245] on div at bounding box center [375, 192] width 751 height 384
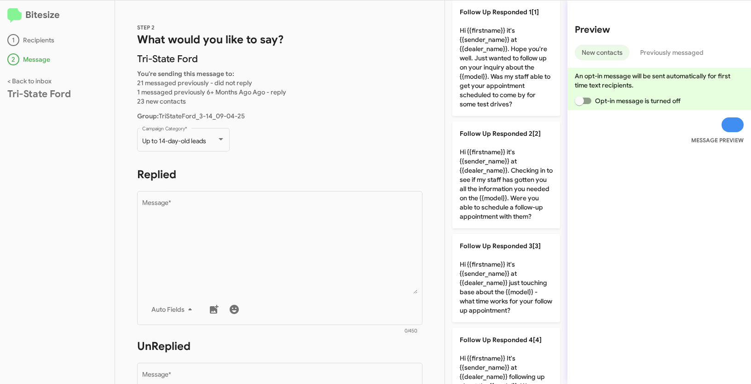
scroll to position [0, 0]
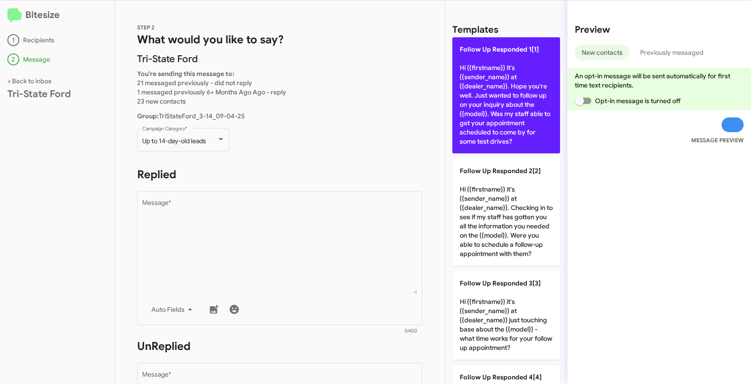
click at [495, 78] on p "Follow Up Responded 1[1] Hi {{firstname}} it's {{sender_name}} at {{dealer_name…" at bounding box center [506, 95] width 108 height 116
type textarea "Hi {{firstname}} it's {{sender_name}} at {{dealer_name}}. Hope you're well. Jus…"
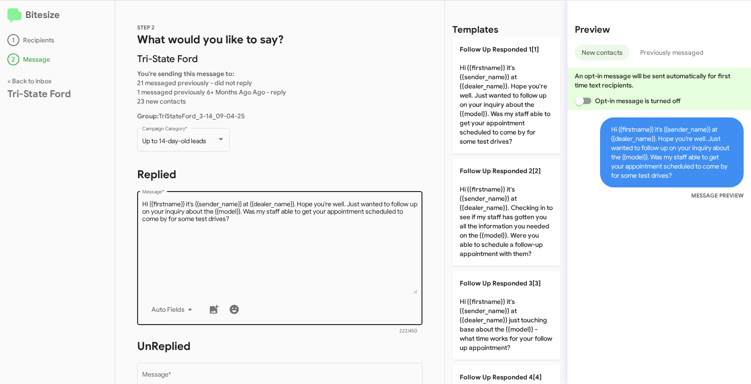
scroll to position [256, 0]
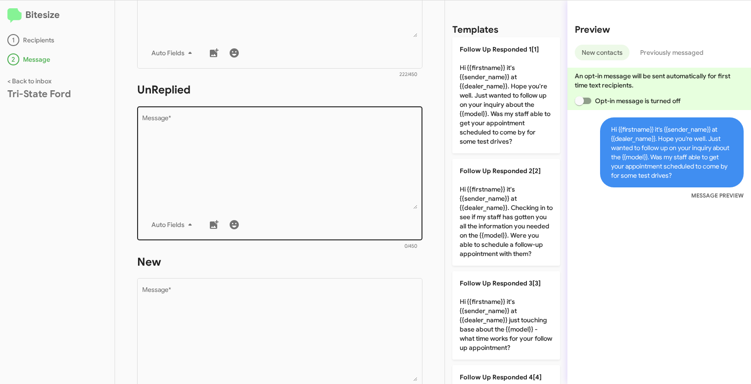
click at [326, 170] on textarea "Message *" at bounding box center [280, 162] width 276 height 94
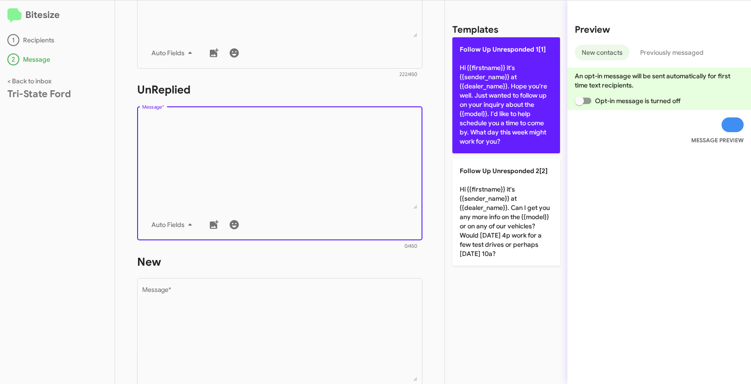
click at [512, 101] on p "Follow Up Unresponded 1[1] Hi {{firstname}} it's {{sender_name}} at {{dealer_na…" at bounding box center [506, 95] width 108 height 116
type textarea "Hi {{firstname}} it's {{sender_name}} at {{dealer_name}}. Hope you're well. Jus…"
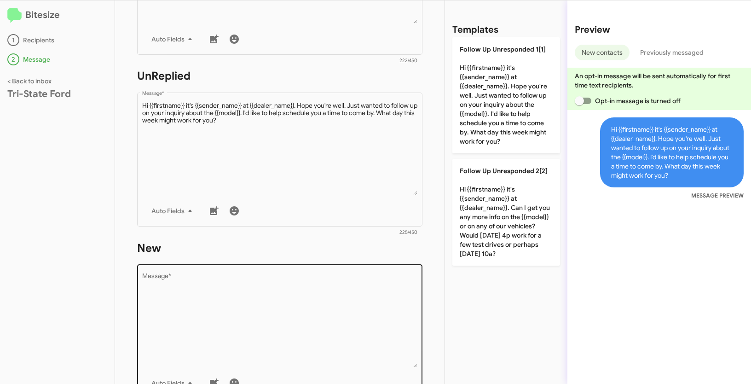
scroll to position [320, 0]
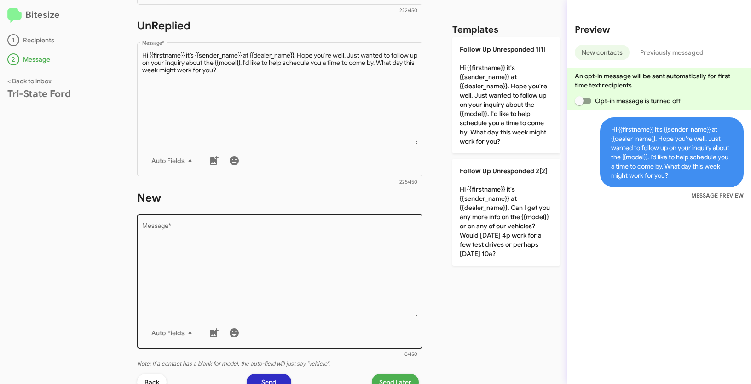
click at [253, 244] on textarea "Message *" at bounding box center [280, 270] width 276 height 94
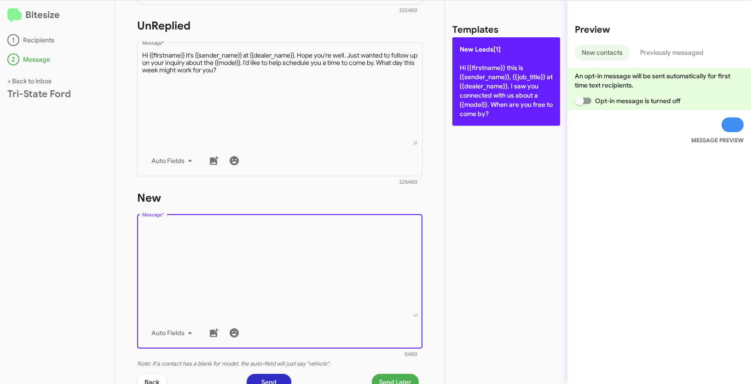
click at [493, 81] on p "New Leads[1] Hi {{firstname}} this is {{sender_name}}, {{job_title}} at {{deale…" at bounding box center [506, 81] width 108 height 88
type textarea "Hi {{firstname}} this is {{sender_name}}, {{job_title}} at {{dealer_name}}. I s…"
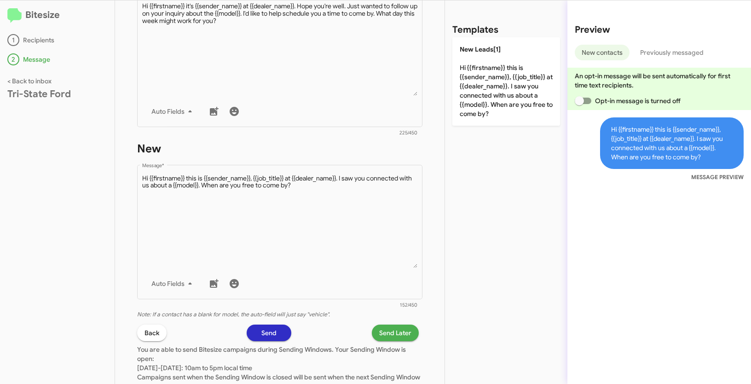
scroll to position [440, 0]
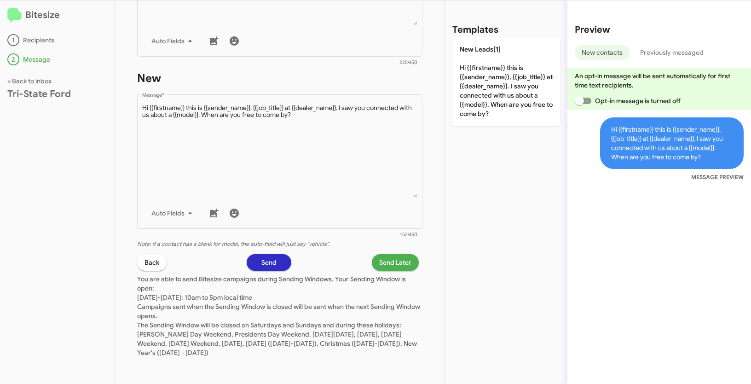
click at [393, 262] on span "Send Later" at bounding box center [395, 262] width 32 height 17
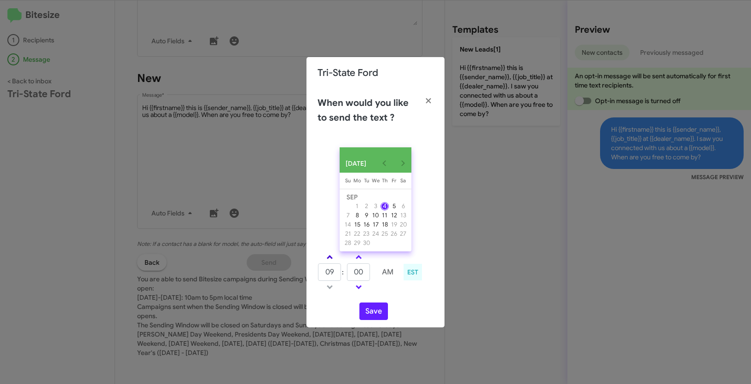
click at [330, 256] on link at bounding box center [330, 257] width 16 height 11
type input "10"
click at [337, 271] on tr "10 : 00 AM" at bounding box center [358, 272] width 82 height 18
type input "31"
click at [375, 316] on button "Save" at bounding box center [373, 310] width 29 height 17
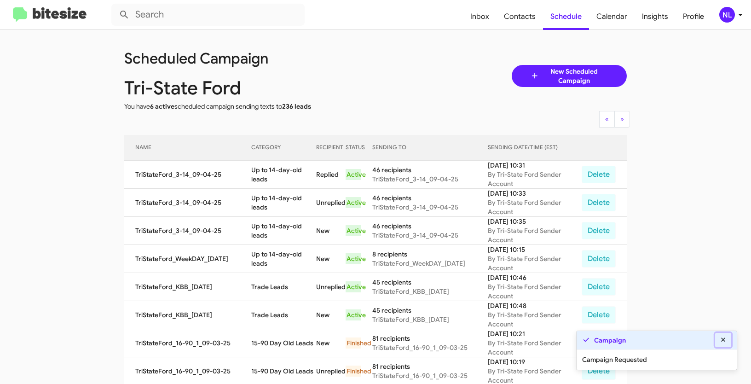
drag, startPoint x: 726, startPoint y: 340, endPoint x: 720, endPoint y: 282, distance: 58.2
click at [726, 340] on icon at bounding box center [723, 339] width 8 height 6
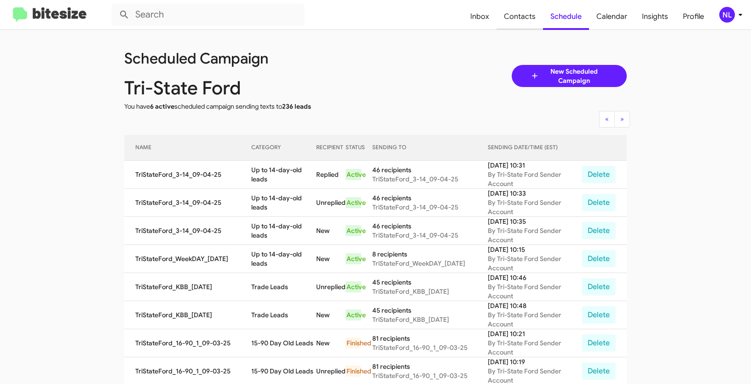
click at [520, 20] on span "Contacts" at bounding box center [519, 16] width 46 height 27
type input "in:groups"
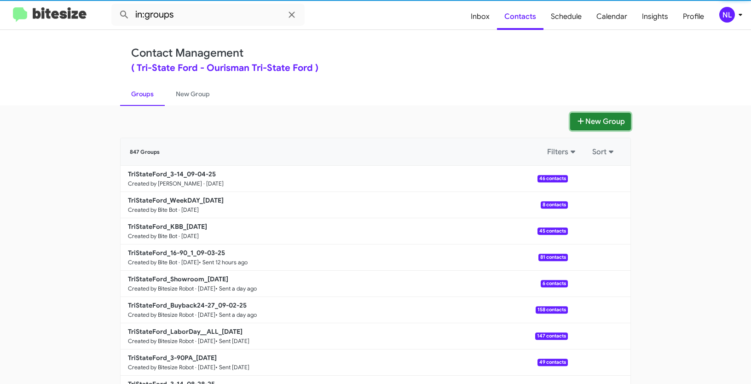
click at [612, 120] on button "New Group" at bounding box center [600, 121] width 61 height 17
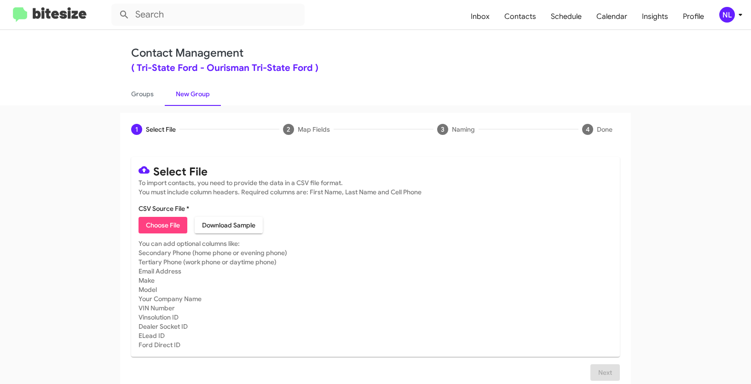
click at [165, 223] on span "Choose File" at bounding box center [163, 225] width 34 height 17
type input "TriStateFord_90-180_09-04-25"
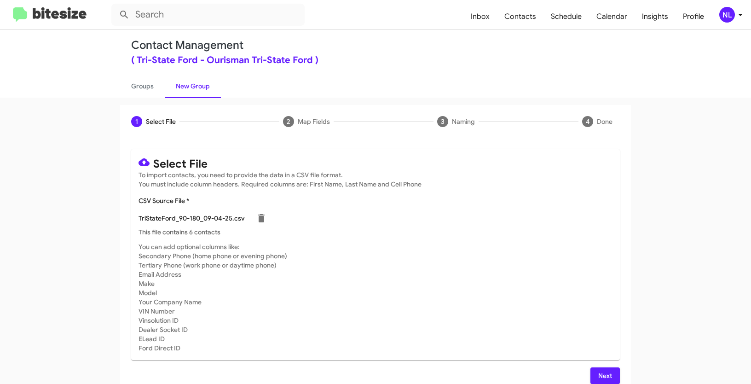
scroll to position [18, 0]
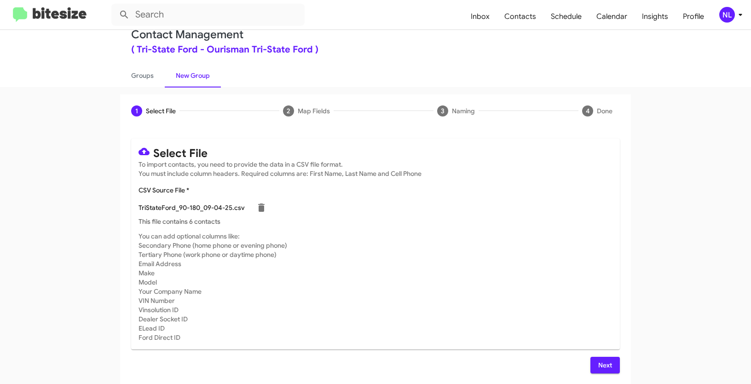
click at [605, 365] on span "Next" at bounding box center [605, 365] width 15 height 17
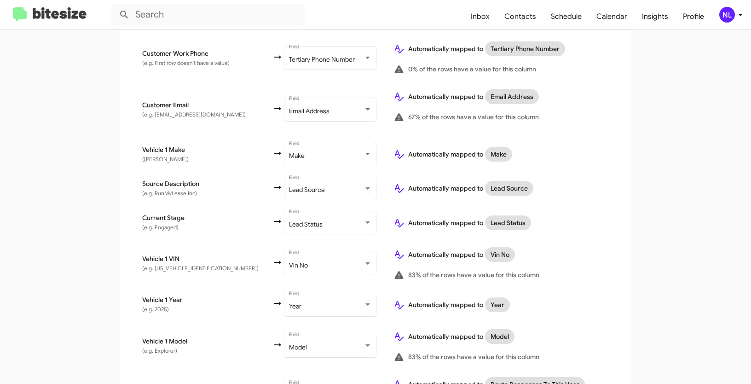
scroll to position [439, 0]
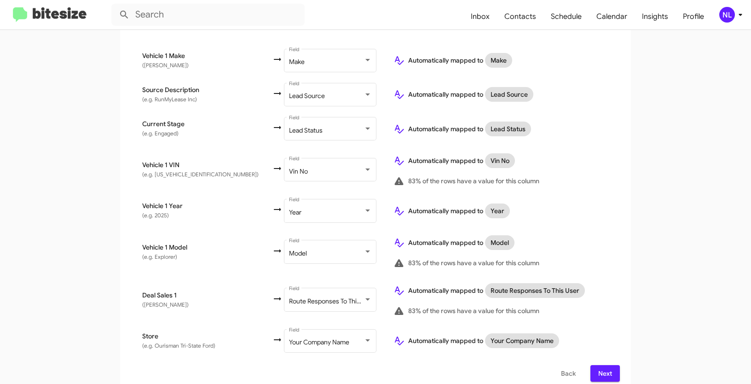
click at [605, 366] on span "Next" at bounding box center [605, 373] width 15 height 17
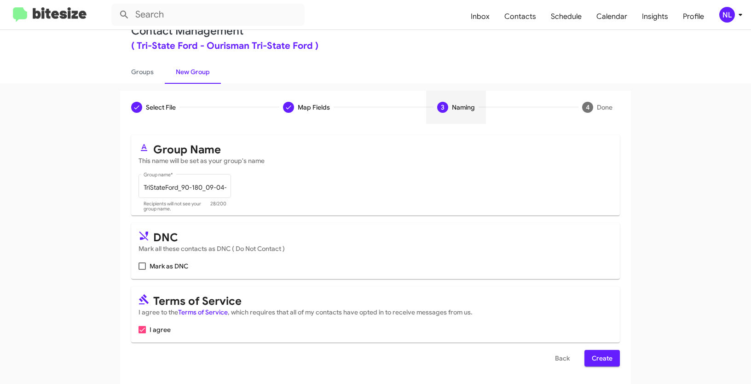
scroll to position [23, 0]
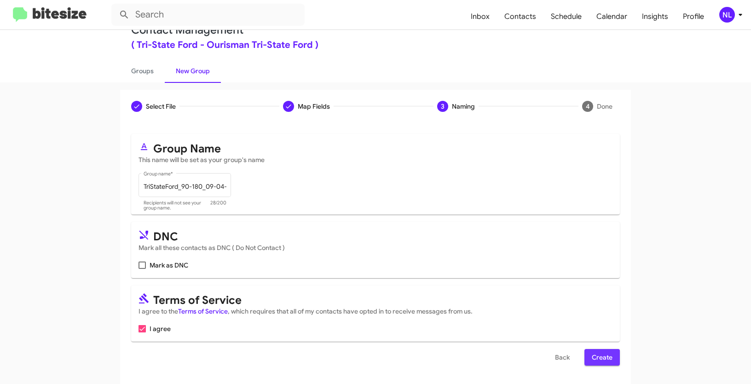
click at [606, 362] on span "Create" at bounding box center [602, 357] width 21 height 17
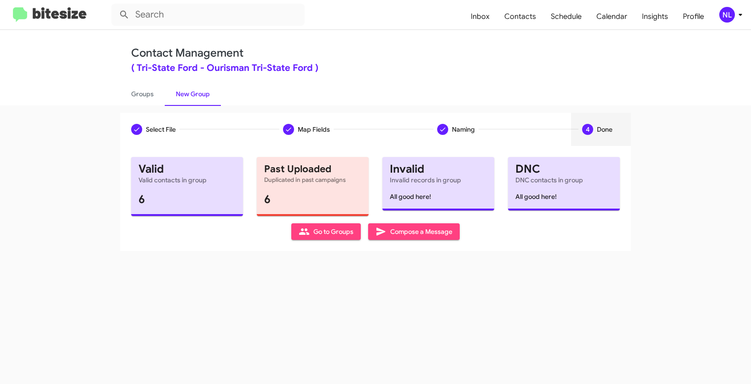
click at [332, 231] on span "Go to Groups" at bounding box center [326, 231] width 55 height 17
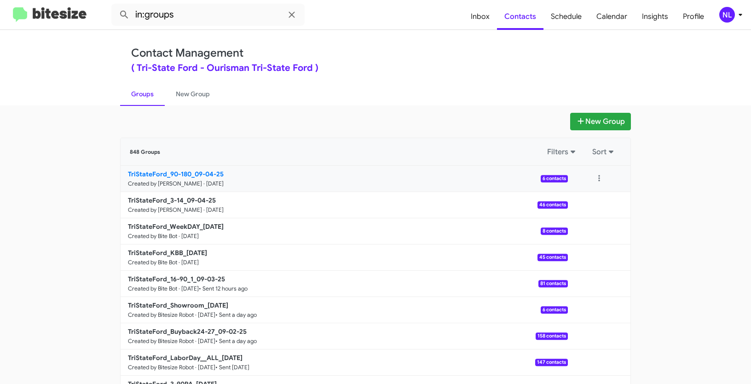
drag, startPoint x: 46, startPoint y: 167, endPoint x: 190, endPoint y: 173, distance: 144.1
click at [190, 173] on app-groups "New Group 848 Groups Filters Sort TriStateFord_90-180_09-04-25 Created by Nen L…" at bounding box center [375, 283] width 751 height 340
copy div "Filters Sort TriStateFord_90-180"
click at [194, 19] on input "in:groups" at bounding box center [207, 15] width 193 height 22
paste input "TriStateFord_90-180"
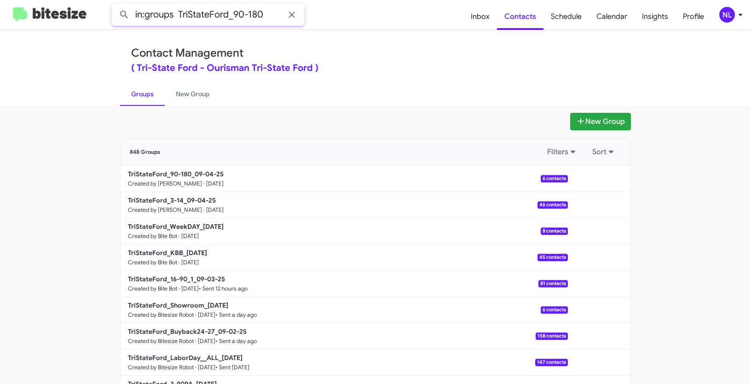
type input "in:groups TriStateFord_90-180"
click at [115, 6] on button at bounding box center [124, 15] width 18 height 18
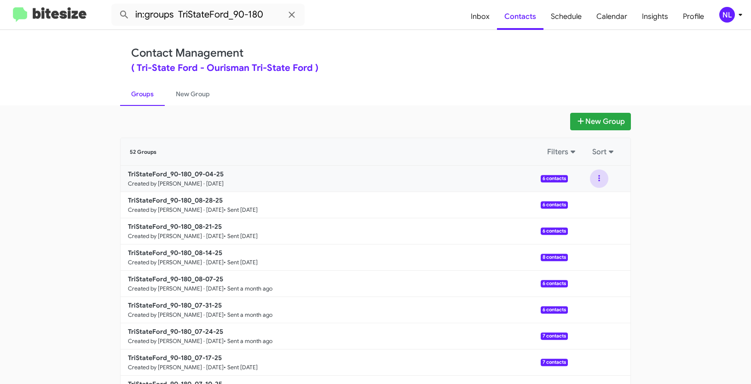
click at [599, 179] on button at bounding box center [599, 178] width 18 height 18
click at [587, 205] on button "View contacts" at bounding box center [572, 203] width 74 height 22
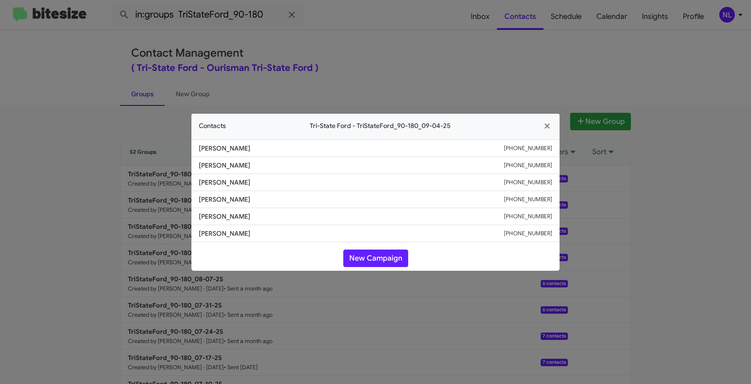
drag, startPoint x: 195, startPoint y: 198, endPoint x: 263, endPoint y: 199, distance: 68.1
click at [263, 199] on li "Alecia Barton +14107587951" at bounding box center [375, 199] width 368 height 17
copy span "Alecia Barton"
click at [380, 258] on button "New Campaign" at bounding box center [375, 257] width 65 height 17
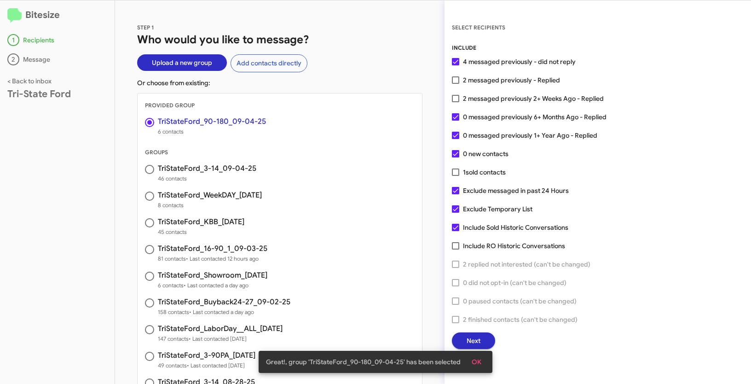
click at [451, 212] on div "SELECT RECIPIENTS INCLUDE 4 messaged previously - did not reply 2 messaged prev…" at bounding box center [597, 186] width 306 height 326
click at [454, 211] on span at bounding box center [455, 208] width 7 height 7
click at [455, 213] on input "Exclude Temporary List" at bounding box center [455, 213] width 0 height 0
checkbox input "false"
click at [480, 363] on button "OK" at bounding box center [476, 361] width 24 height 17
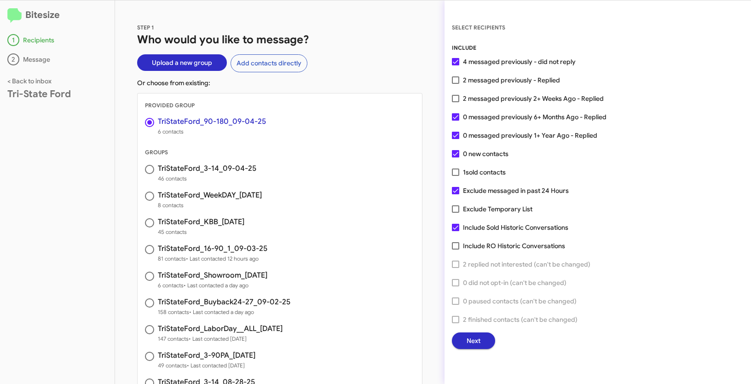
click at [483, 339] on button "Next" at bounding box center [473, 340] width 43 height 17
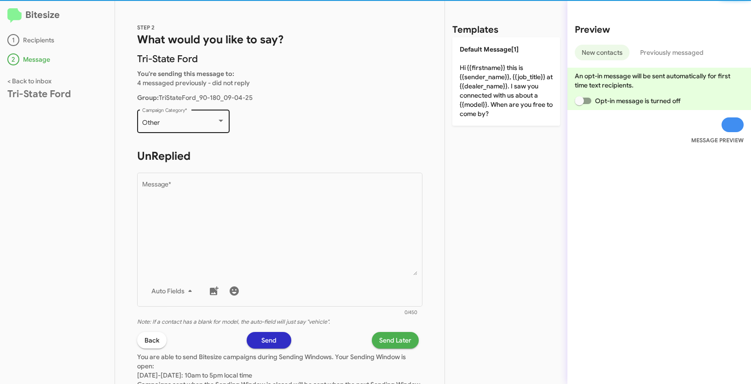
click at [196, 124] on div "Other" at bounding box center [179, 122] width 75 height 7
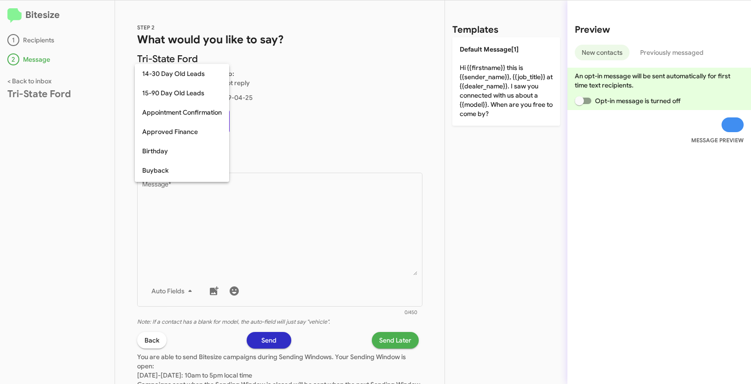
scroll to position [202, 0]
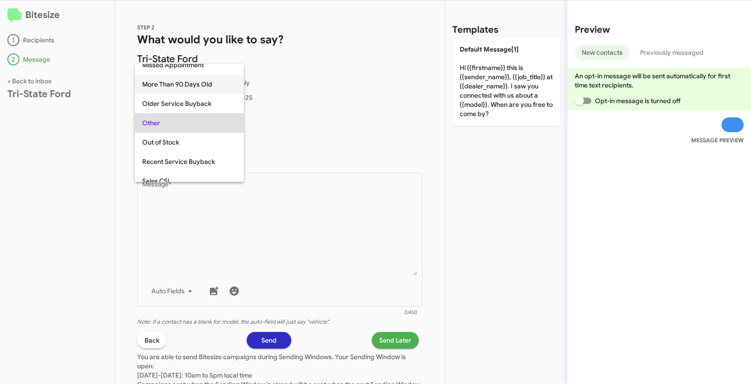
click at [168, 82] on span "More Than 90 Days Old" at bounding box center [189, 84] width 94 height 19
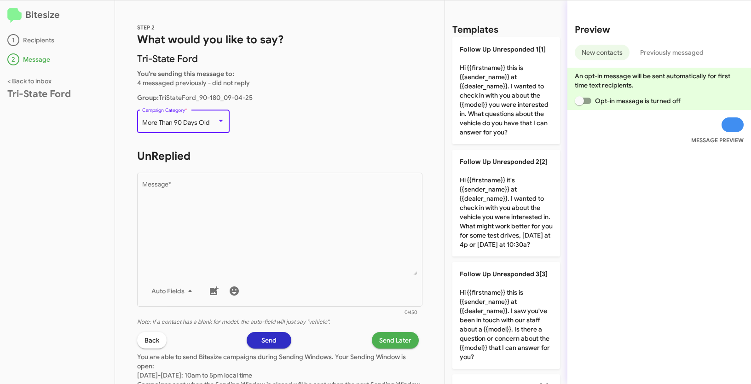
drag, startPoint x: 143, startPoint y: 120, endPoint x: 211, endPoint y: 122, distance: 68.6
click at [211, 122] on div "More Than 90 Days Old" at bounding box center [179, 122] width 75 height 7
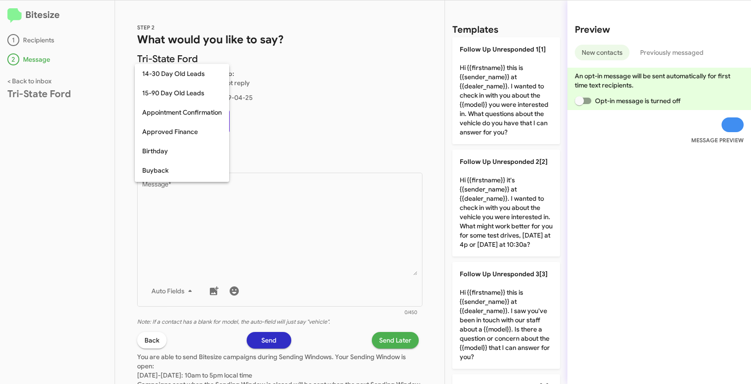
scroll to position [163, 0]
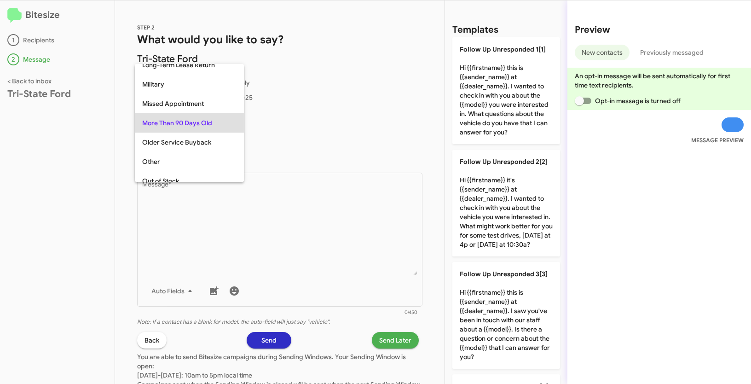
copy span "More Than 90 Days Old"
click at [306, 214] on div at bounding box center [375, 192] width 751 height 384
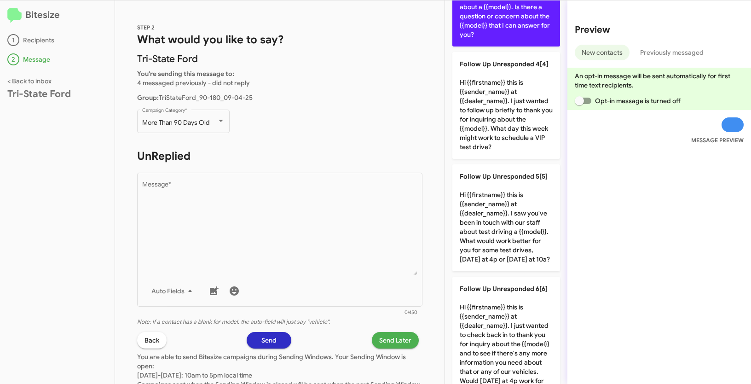
scroll to position [485, 0]
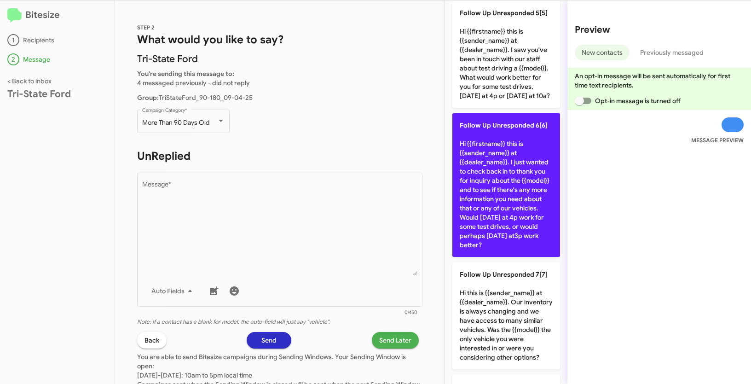
click at [478, 218] on p "Follow Up Unresponded 6[6] Hi {{firstname}} this is {{sender_name}} at {{dealer…" at bounding box center [506, 185] width 108 height 144
type textarea "Hi {{firstname}} this is {{sender_name}} at {{dealer_name}}. I just wanted to c…"
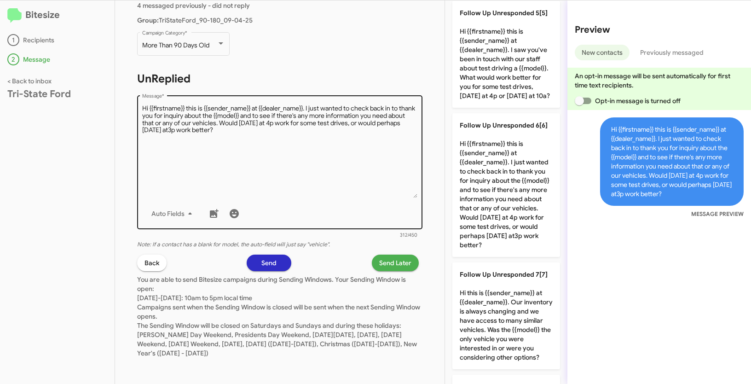
scroll to position [78, 0]
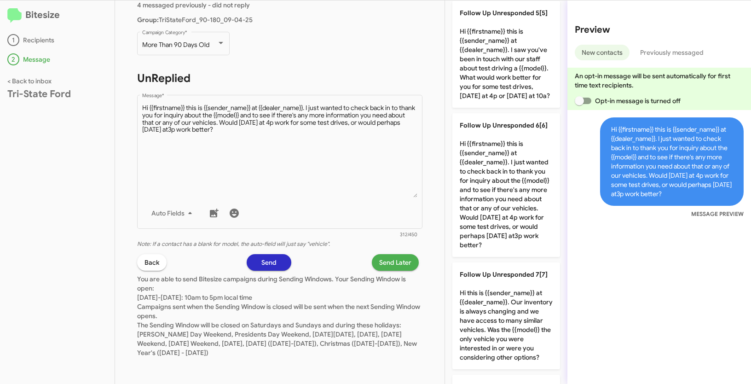
click at [383, 264] on span "Send Later" at bounding box center [395, 262] width 32 height 17
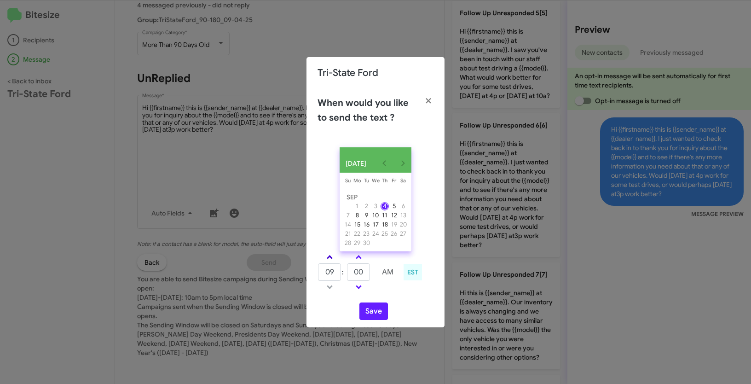
click at [328, 256] on link at bounding box center [330, 257] width 16 height 11
type input "10"
drag, startPoint x: 365, startPoint y: 272, endPoint x: 342, endPoint y: 270, distance: 23.2
click at [342, 270] on tr "10 : 00 AM" at bounding box center [358, 272] width 82 height 18
type input "39"
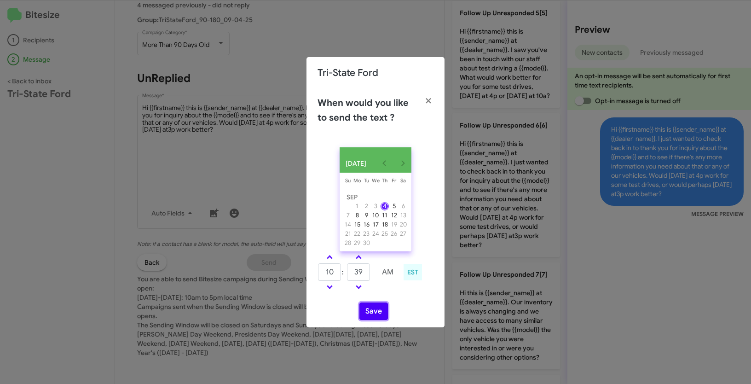
click at [368, 318] on button "Save" at bounding box center [373, 310] width 29 height 17
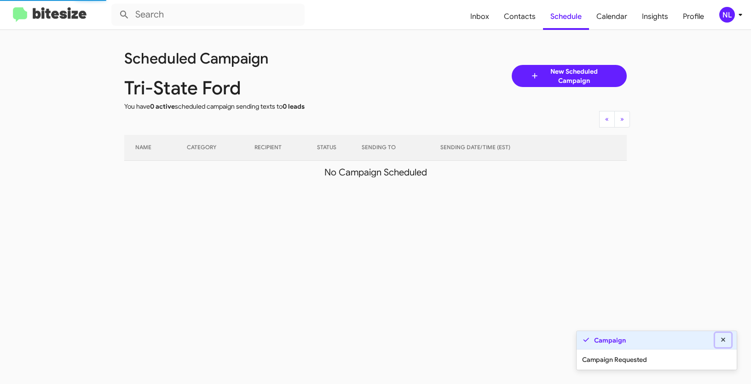
click at [723, 339] on icon at bounding box center [723, 339] width 8 height 6
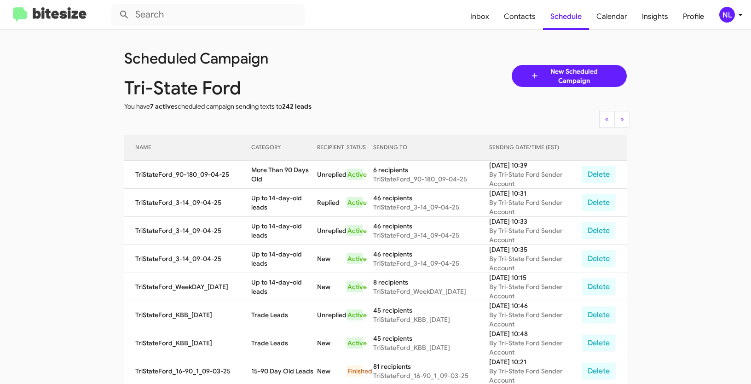
click at [728, 14] on div "NL" at bounding box center [727, 15] width 16 height 16
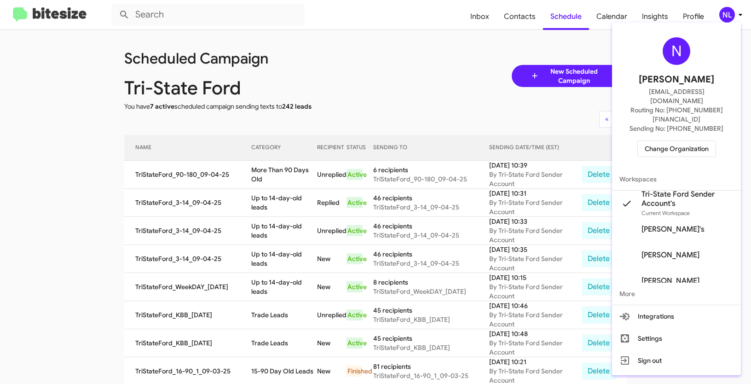
click at [668, 141] on span "Change Organization" at bounding box center [677, 149] width 64 height 16
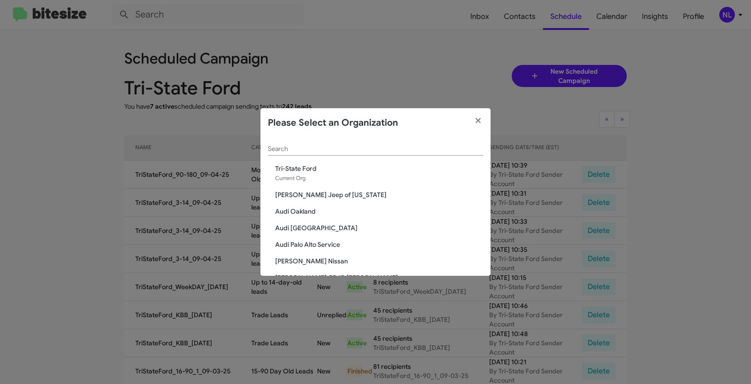
click at [387, 145] on input "Search" at bounding box center [375, 148] width 215 height 7
paste input "Volkswagen of [GEOGRAPHIC_DATA]"
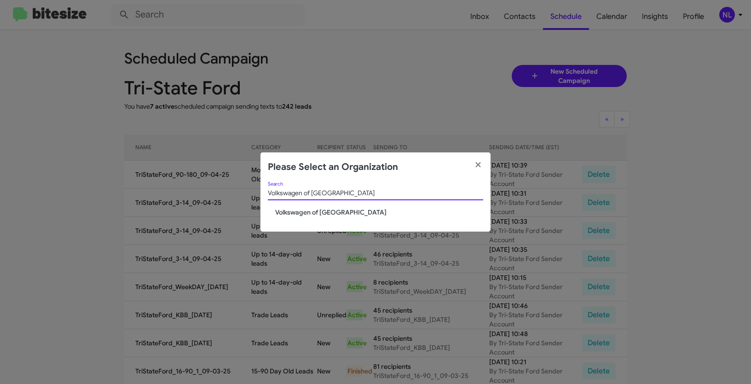
type input "Volkswagen of [GEOGRAPHIC_DATA]"
click at [302, 213] on span "Volkswagen of [GEOGRAPHIC_DATA]" at bounding box center [379, 211] width 208 height 9
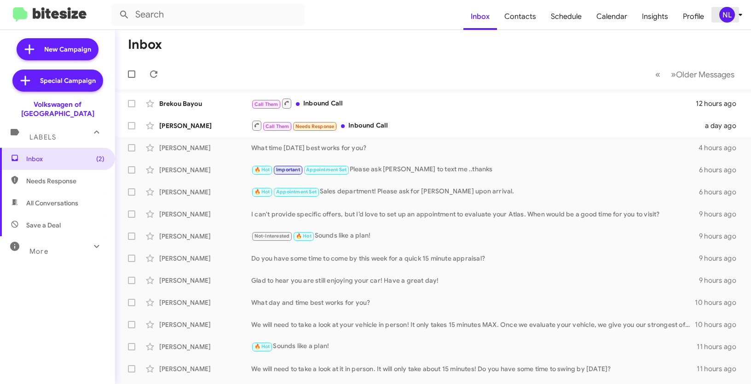
click at [727, 17] on div "NL" at bounding box center [727, 15] width 16 height 16
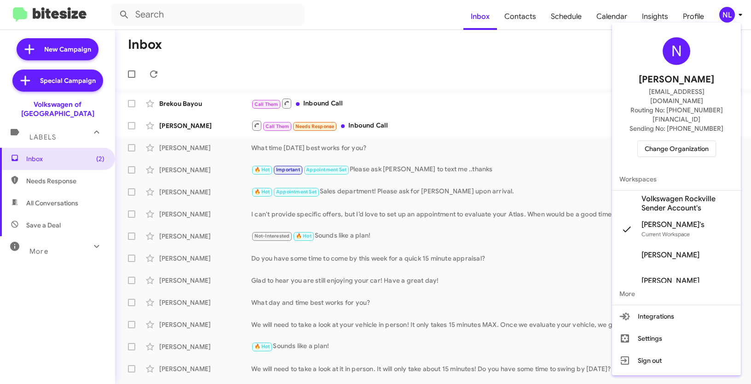
click at [669, 194] on span "Volkswagen Rockville Sender Account's" at bounding box center [687, 203] width 92 height 18
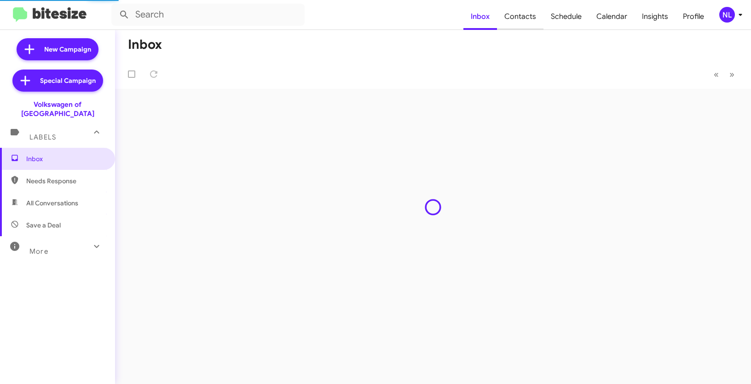
click at [525, 19] on span "Contacts" at bounding box center [520, 16] width 46 height 27
type input "in:groups"
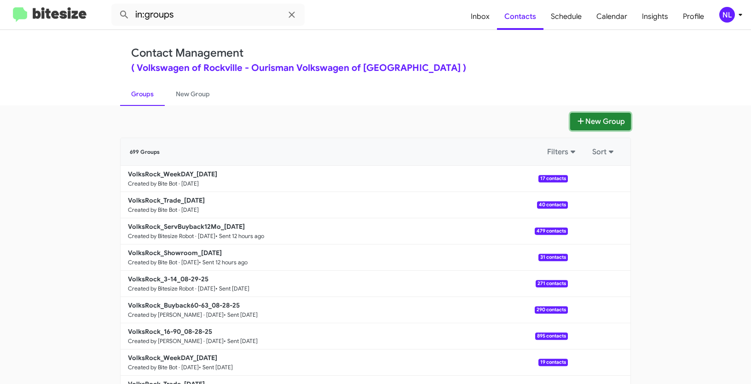
click at [594, 121] on button "New Group" at bounding box center [600, 121] width 61 height 17
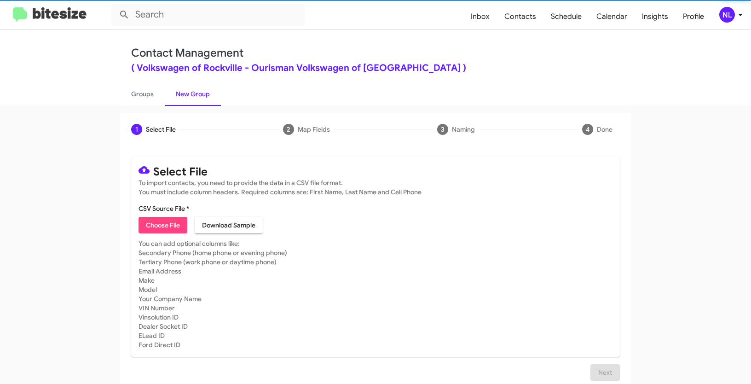
click at [152, 230] on span "Choose File" at bounding box center [163, 225] width 34 height 17
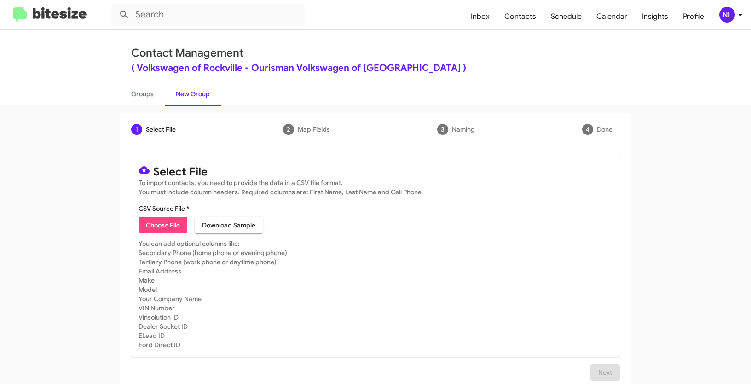
type input "Opt out open - Volkswagen of [GEOGRAPHIC_DATA]"
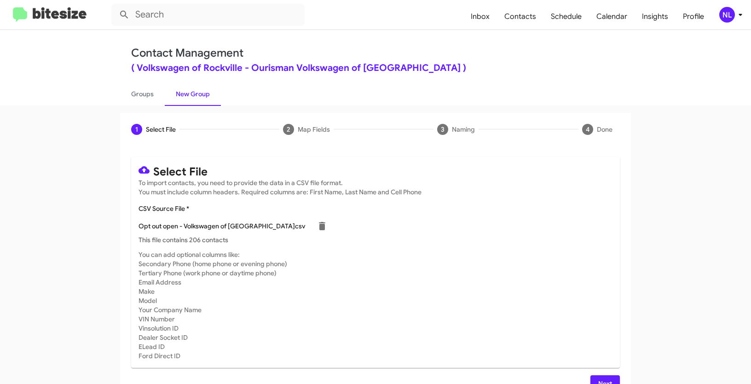
click at [604, 377] on span "Next" at bounding box center [605, 383] width 15 height 17
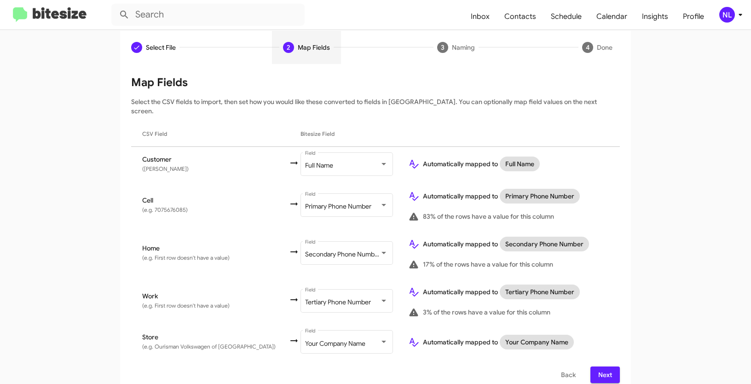
scroll to position [82, 0]
click at [607, 366] on span "Next" at bounding box center [605, 374] width 15 height 17
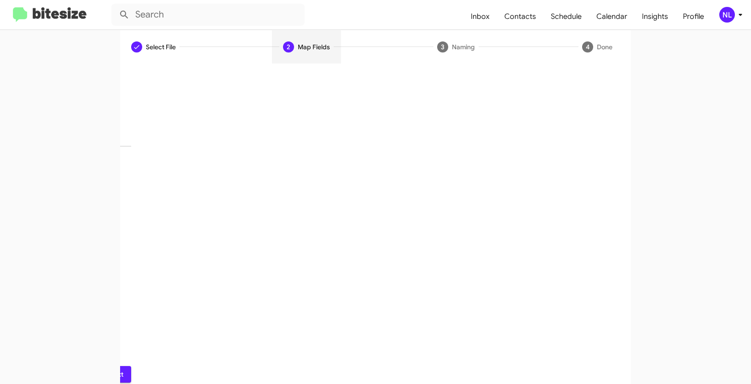
scroll to position [23, 0]
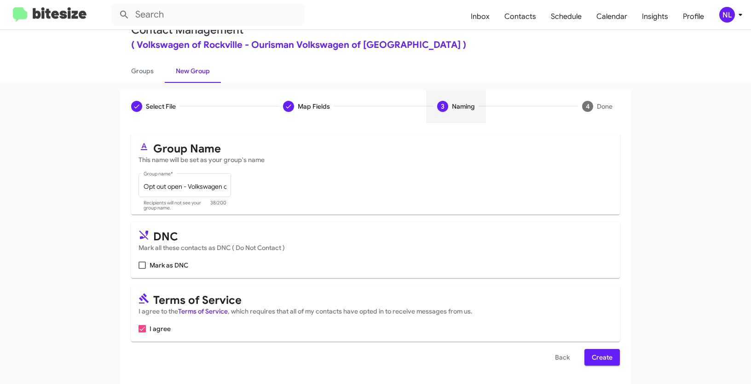
click at [139, 260] on label "Mark as DNC" at bounding box center [163, 264] width 50 height 11
click at [142, 269] on input "Mark as DNC" at bounding box center [142, 269] width 0 height 0
checkbox input "true"
click at [592, 353] on span "Create" at bounding box center [602, 357] width 21 height 17
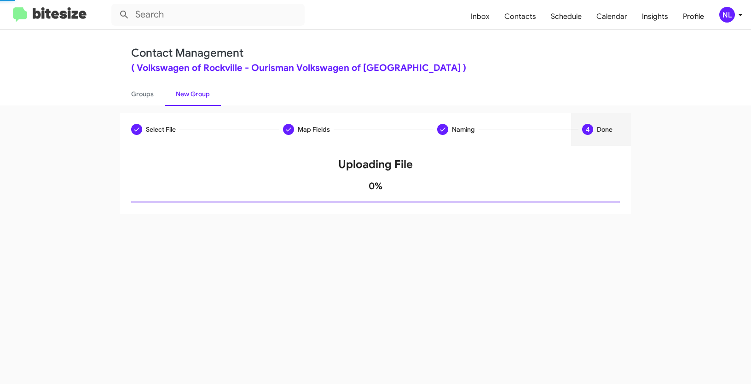
scroll to position [0, 0]
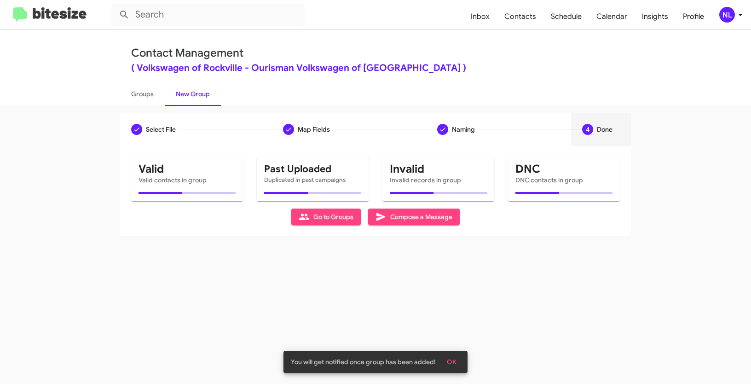
click at [456, 361] on button "OK" at bounding box center [451, 361] width 24 height 17
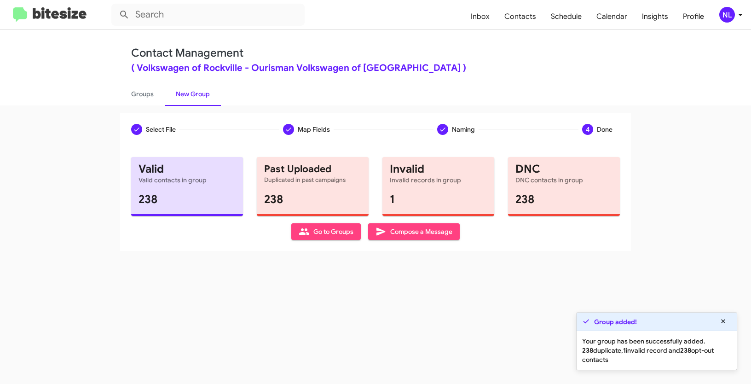
click at [334, 235] on span "Go to Groups" at bounding box center [326, 231] width 55 height 17
type input "in:groups"
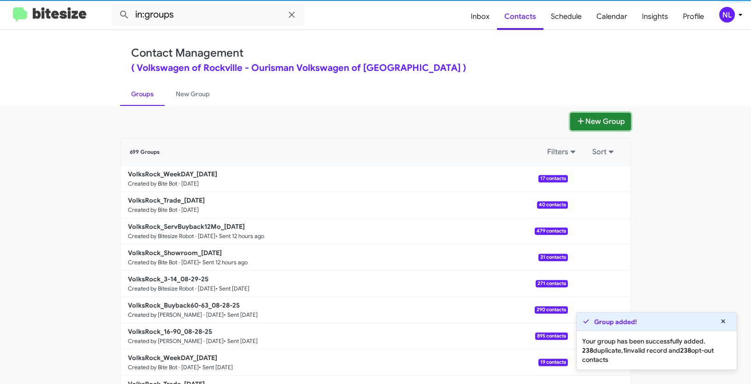
click at [605, 124] on button "New Group" at bounding box center [600, 121] width 61 height 17
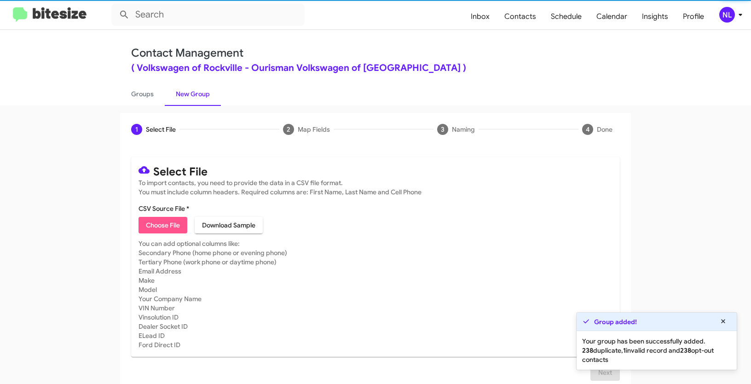
click at [162, 227] on span "Choose File" at bounding box center [163, 225] width 34 height 17
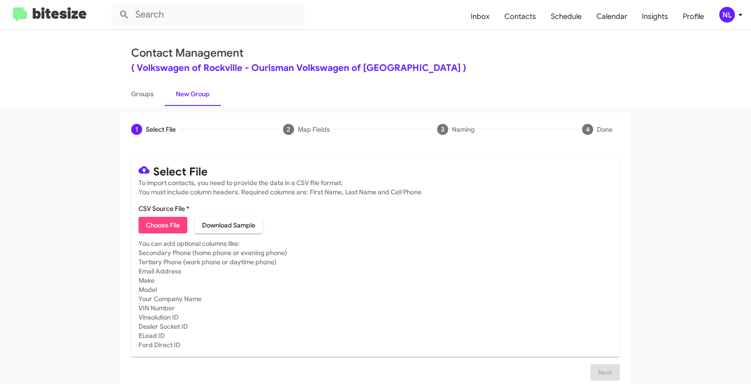
type input "Opt out delivered - Volkswagen of [GEOGRAPHIC_DATA]"
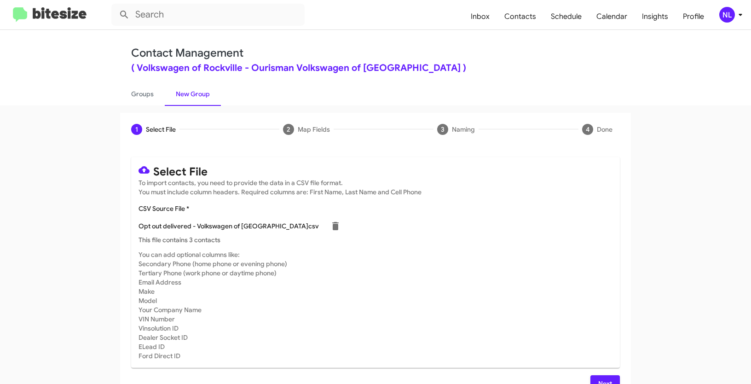
scroll to position [18, 0]
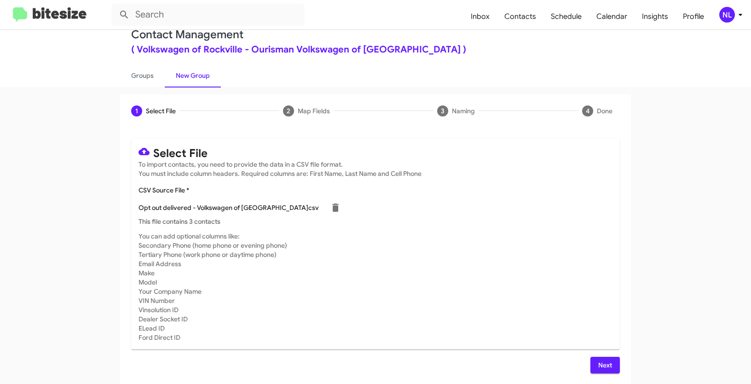
click at [601, 363] on span "Next" at bounding box center [605, 365] width 15 height 17
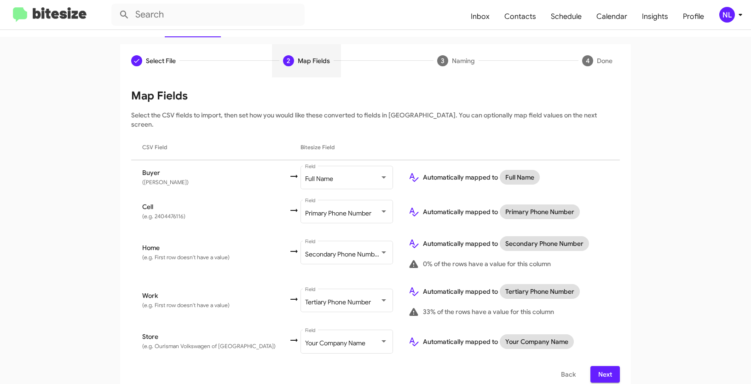
click at [598, 366] on span "Next" at bounding box center [605, 374] width 15 height 17
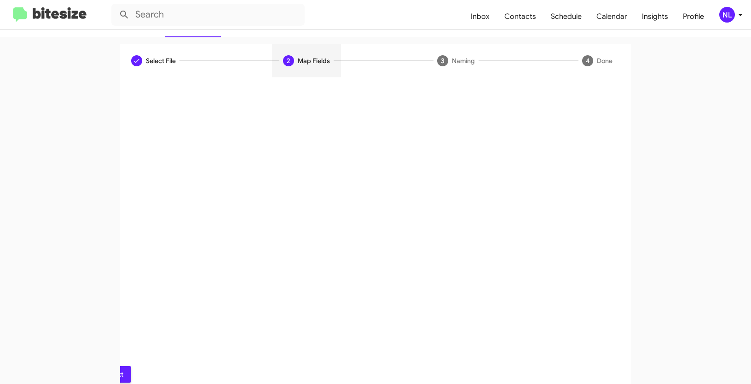
scroll to position [23, 0]
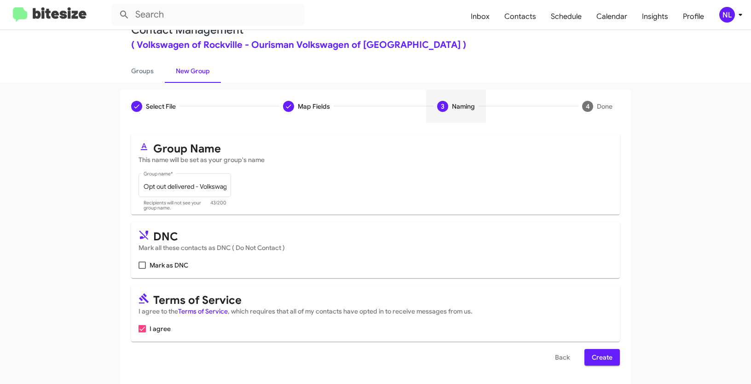
click at [138, 261] on span at bounding box center [141, 264] width 7 height 7
click at [142, 269] on input "Mark as DNC" at bounding box center [142, 269] width 0 height 0
checkbox input "true"
click at [605, 357] on span "Create" at bounding box center [602, 357] width 21 height 17
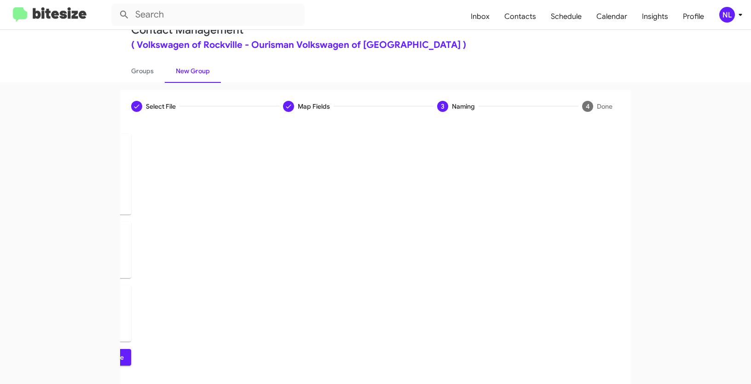
scroll to position [0, 0]
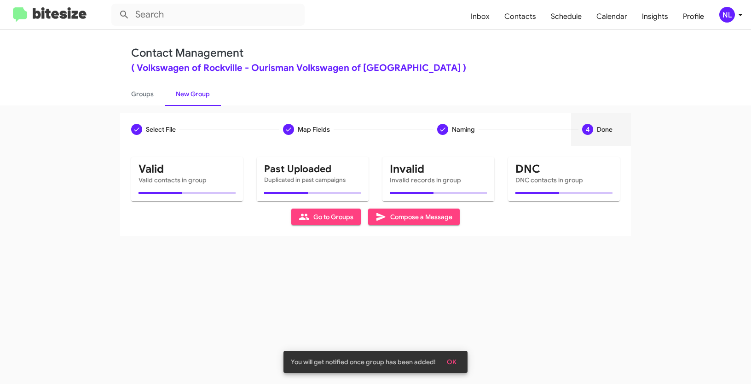
click at [452, 362] on span "OK" at bounding box center [452, 361] width 10 height 17
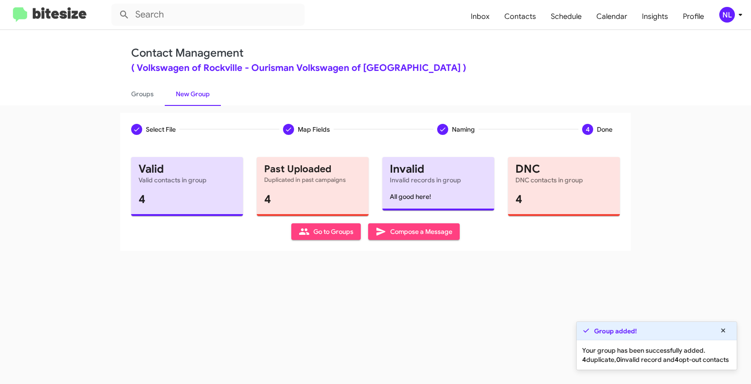
click at [322, 229] on span "Go to Groups" at bounding box center [326, 231] width 55 height 17
type input "in:groups"
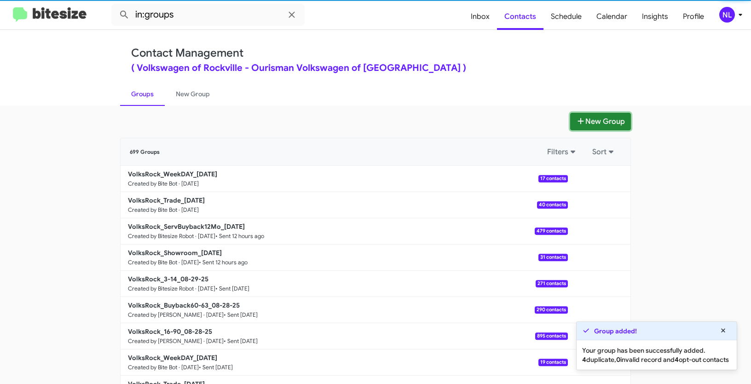
click at [600, 122] on button "New Group" at bounding box center [600, 121] width 61 height 17
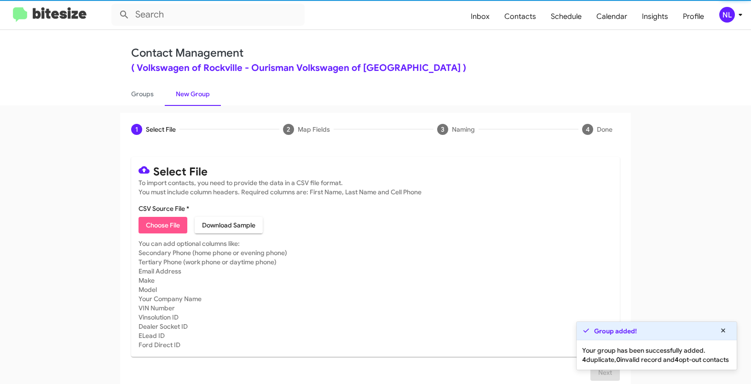
click at [172, 225] on span "Choose File" at bounding box center [163, 225] width 34 height 17
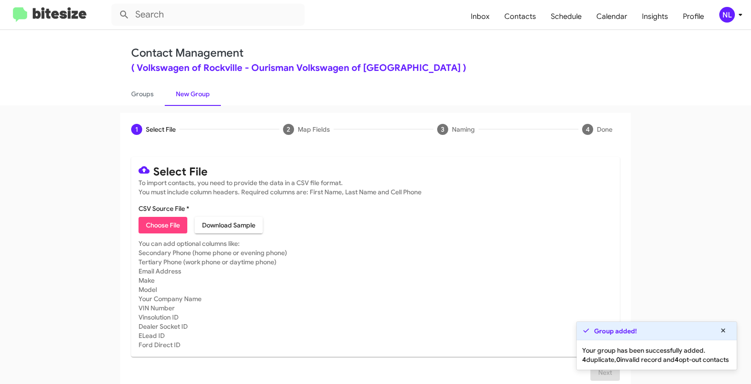
type input "Opt out dead - Volkswagen of Rockville"
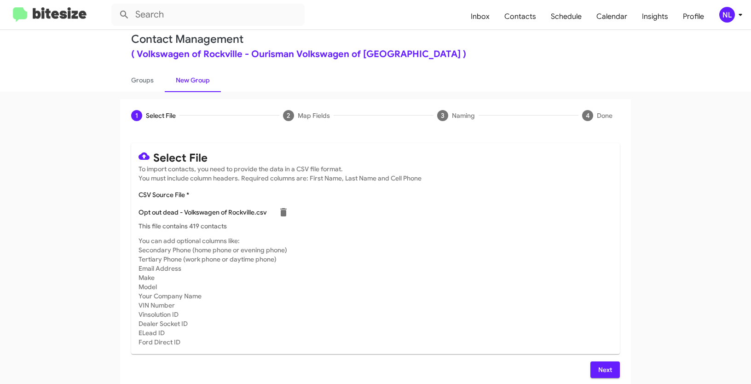
scroll to position [18, 0]
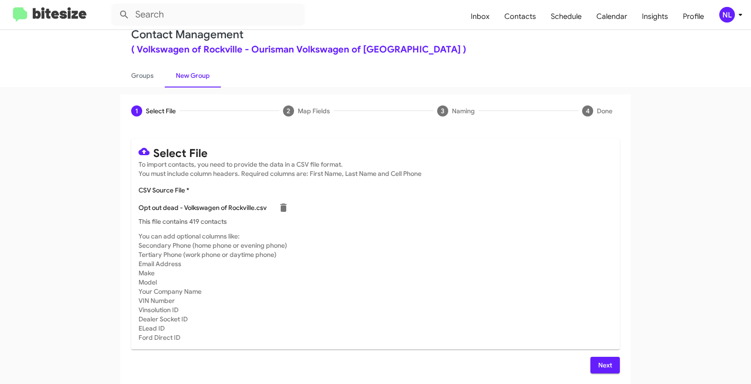
click at [604, 363] on span "Next" at bounding box center [605, 365] width 15 height 17
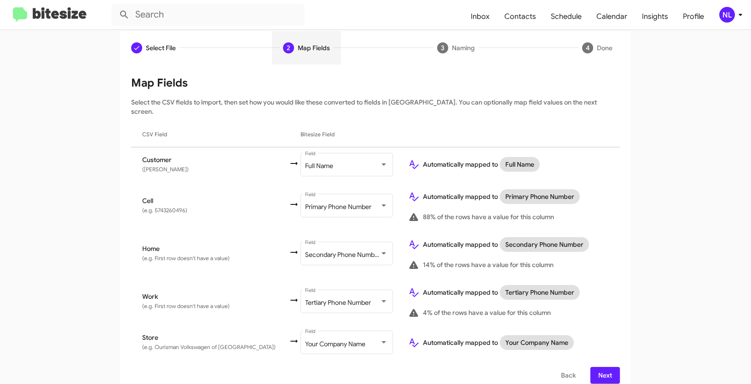
scroll to position [82, 0]
click at [605, 366] on span "Next" at bounding box center [605, 374] width 15 height 17
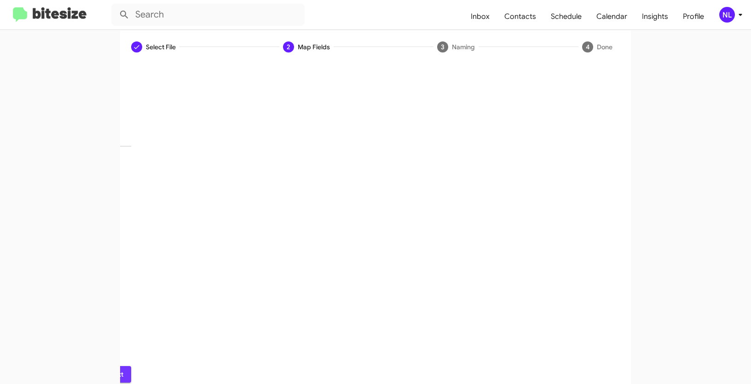
scroll to position [23, 0]
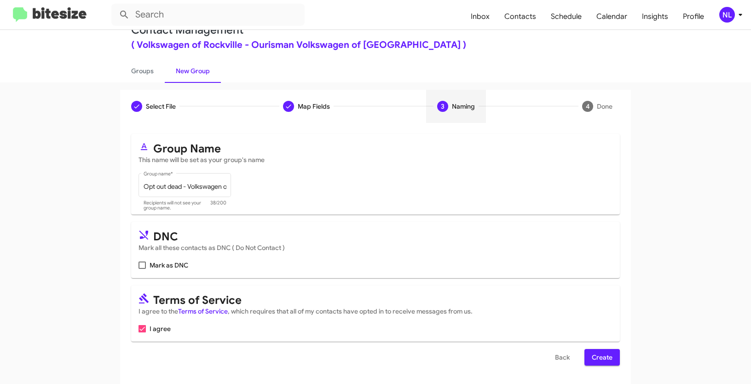
click at [145, 263] on label "Mark as DNC" at bounding box center [163, 264] width 50 height 11
click at [142, 269] on input "Mark as DNC" at bounding box center [142, 269] width 0 height 0
checkbox input "true"
click at [594, 356] on span "Create" at bounding box center [602, 357] width 21 height 17
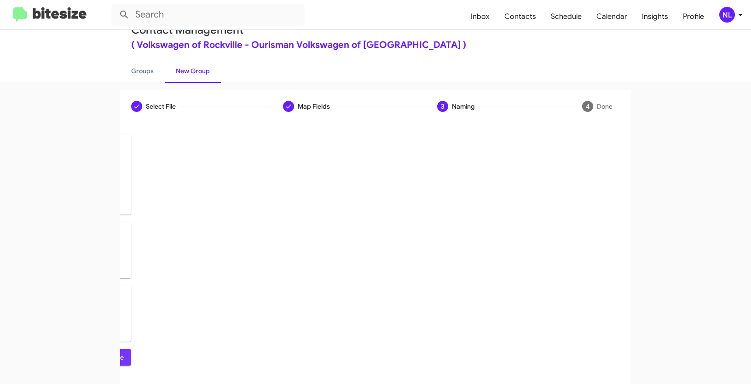
scroll to position [0, 0]
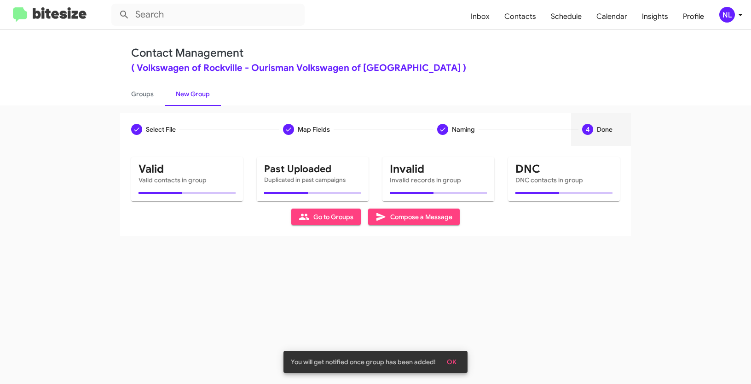
click at [450, 362] on span "OK" at bounding box center [452, 361] width 10 height 17
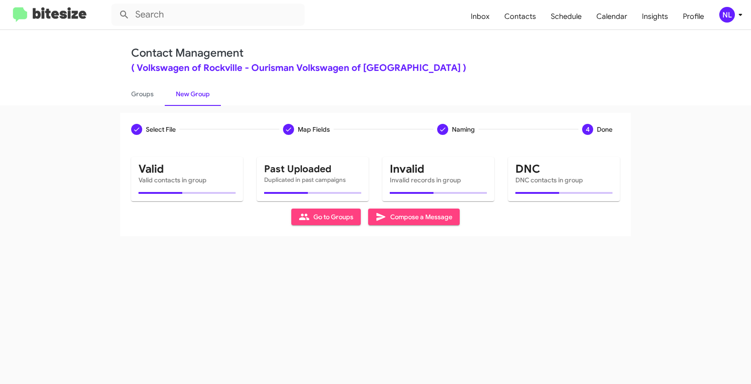
click at [345, 220] on span "Go to Groups" at bounding box center [326, 216] width 55 height 17
type input "in:groups"
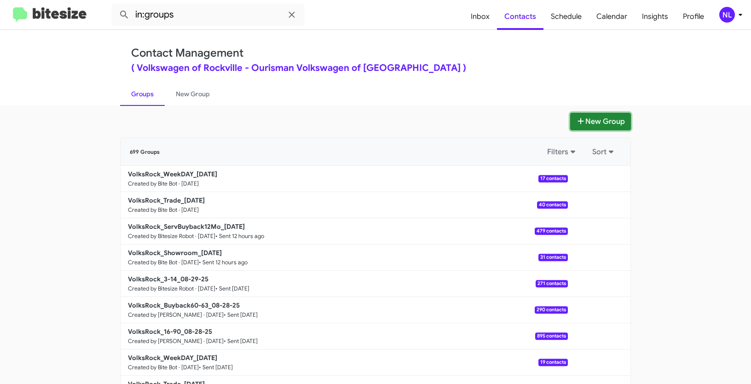
click at [601, 118] on button "New Group" at bounding box center [600, 121] width 61 height 17
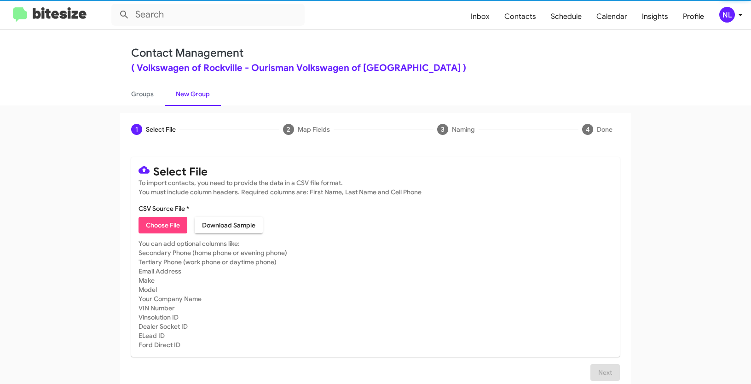
click at [171, 229] on span "Choose File" at bounding box center [163, 225] width 34 height 17
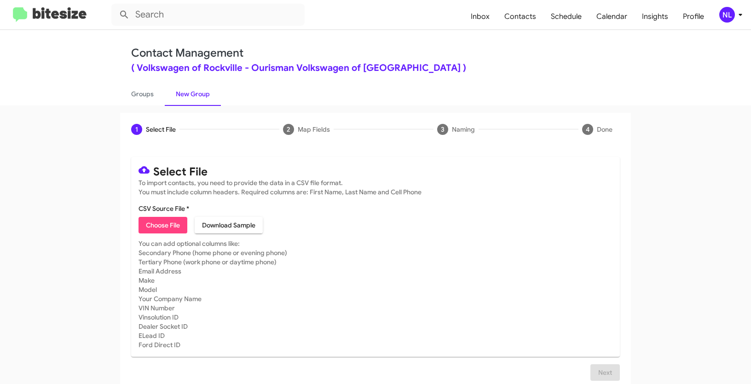
type input "Opt out dead - Volkswagen of Rockville"
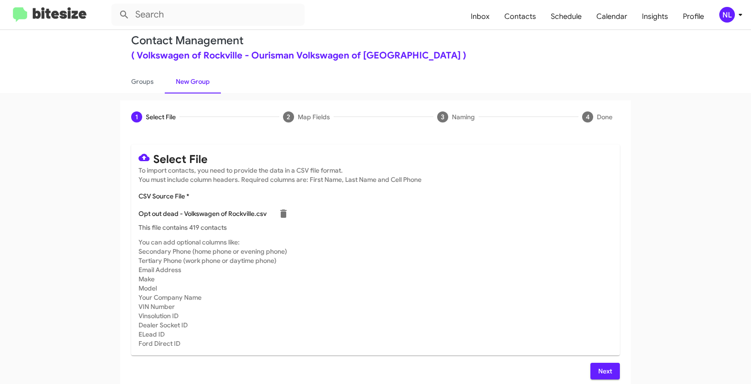
scroll to position [18, 0]
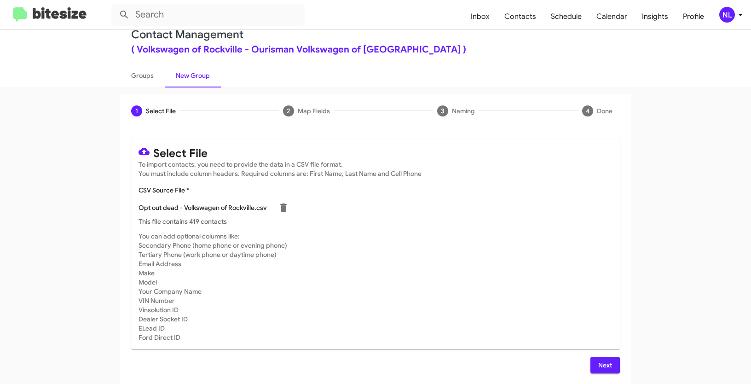
click at [603, 363] on span "Next" at bounding box center [605, 365] width 15 height 17
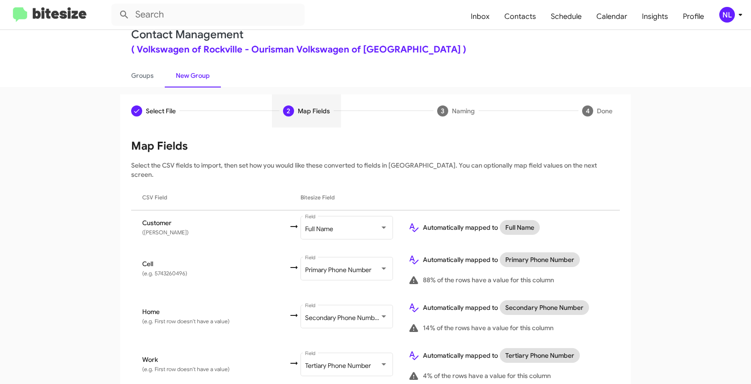
scroll to position [82, 0]
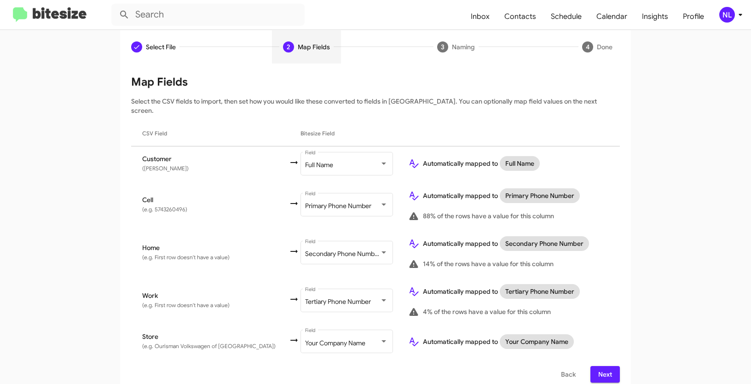
click at [610, 366] on button "Next" at bounding box center [604, 374] width 29 height 17
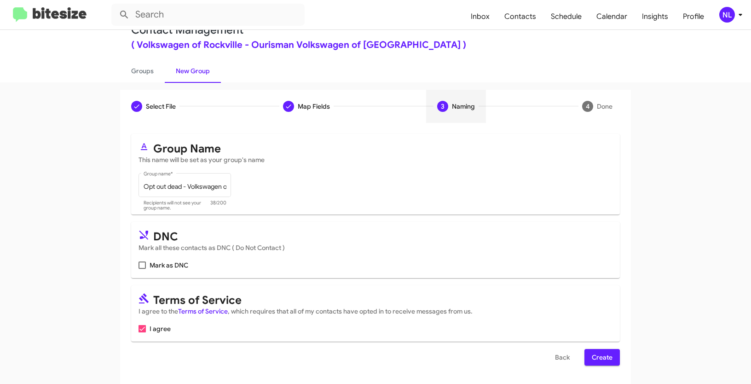
scroll to position [23, 0]
click at [140, 265] on span at bounding box center [141, 264] width 7 height 7
click at [142, 269] on input "Mark as DNC" at bounding box center [142, 269] width 0 height 0
checkbox input "true"
click at [605, 356] on span "Create" at bounding box center [602, 357] width 21 height 17
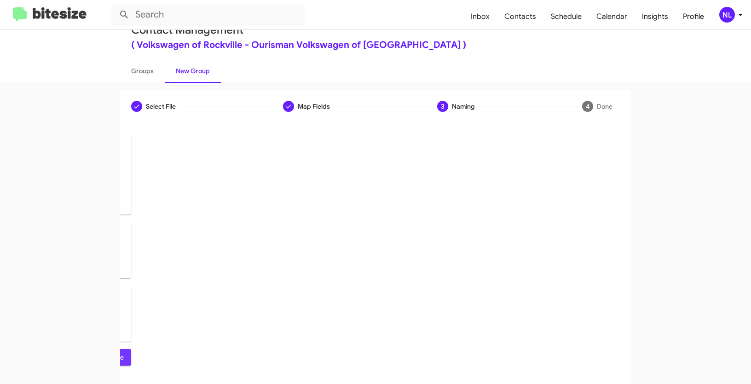
scroll to position [0, 0]
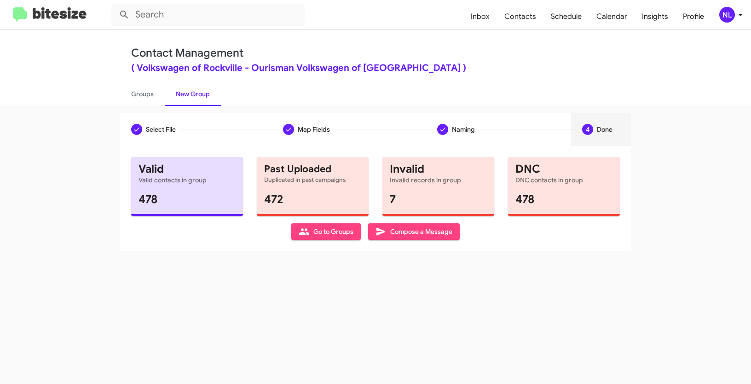
click at [329, 237] on span "Go to Groups" at bounding box center [326, 231] width 55 height 17
type input "in:groups"
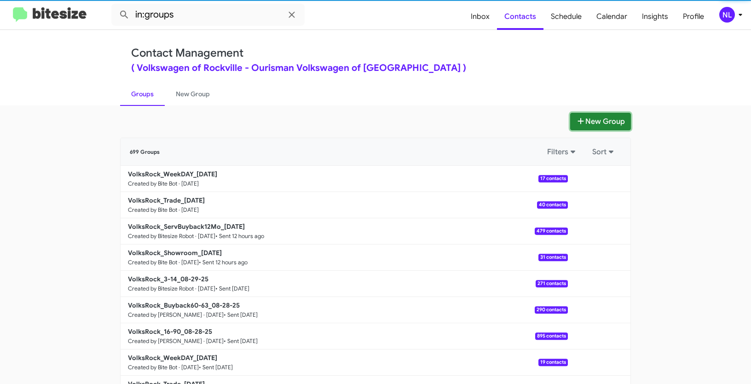
click at [597, 123] on button "New Group" at bounding box center [600, 121] width 61 height 17
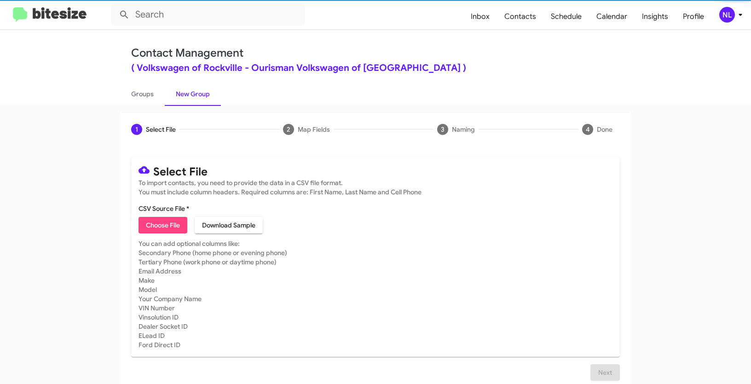
click at [167, 226] on span "Choose File" at bounding box center [163, 225] width 34 height 17
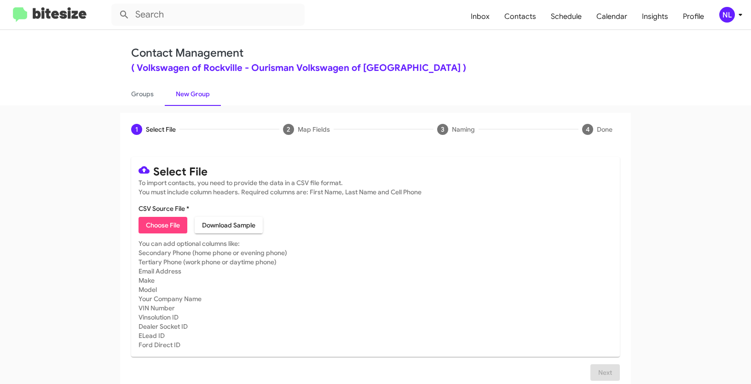
type input "VolksRock_16-90_09-04-25"
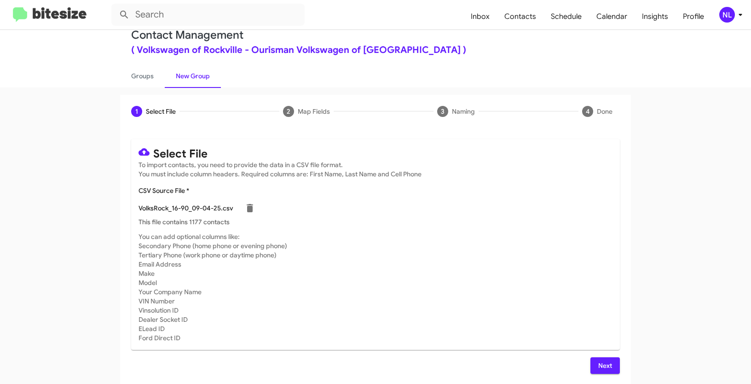
scroll to position [18, 0]
click at [594, 366] on button "Next" at bounding box center [604, 365] width 29 height 17
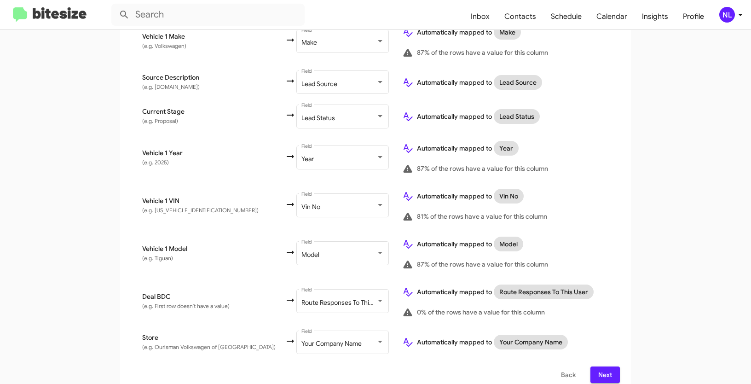
scroll to position [493, 0]
click at [603, 366] on span "Next" at bounding box center [605, 373] width 15 height 17
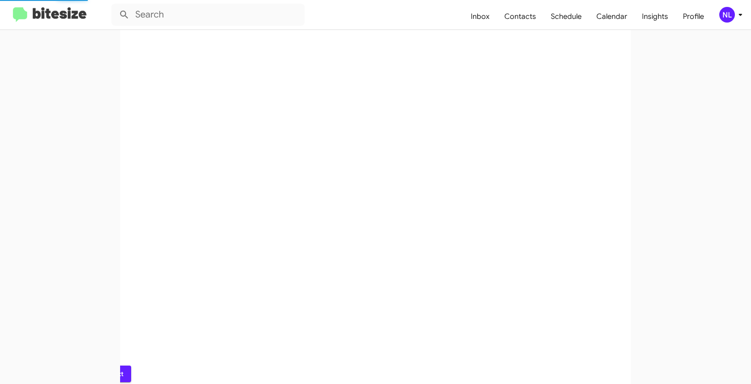
scroll to position [0, 0]
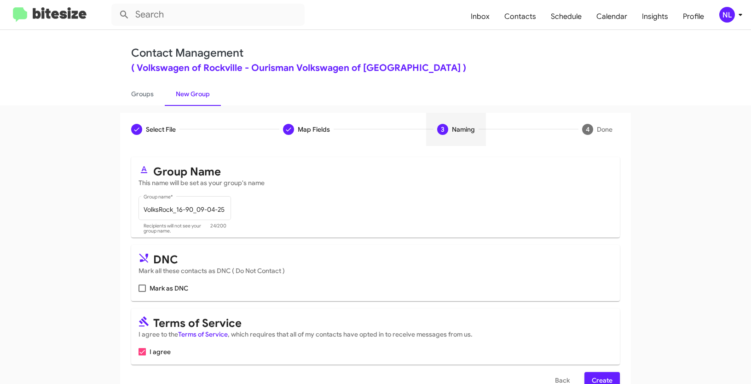
click at [601, 375] on span "Create" at bounding box center [602, 380] width 21 height 17
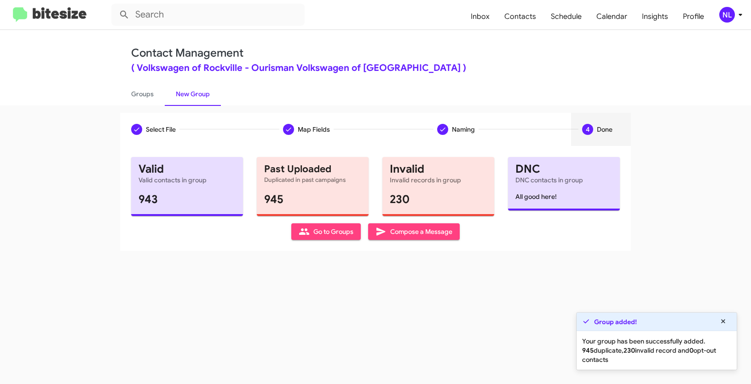
click at [322, 230] on span "Go to Groups" at bounding box center [326, 231] width 55 height 17
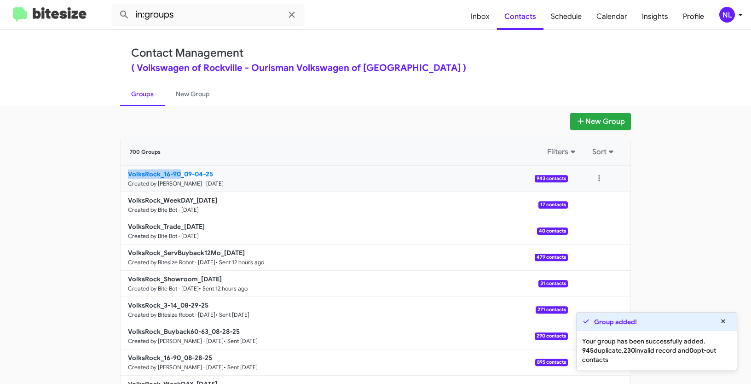
drag, startPoint x: 103, startPoint y: 178, endPoint x: 178, endPoint y: 171, distance: 75.3
click at [178, 171] on app-groups "New Group 700 Groups Filters Sort VolksRock_16-90_09-04-25 Created by Nen Limba…" at bounding box center [375, 283] width 751 height 340
copy b "VolksRock_16-90"
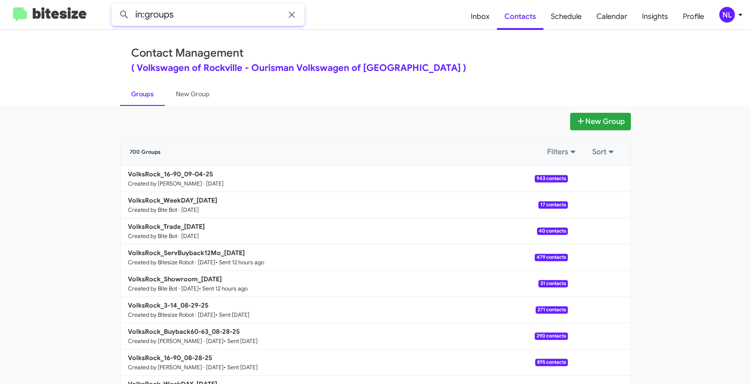
click at [225, 15] on input "in:groups" at bounding box center [207, 15] width 193 height 22
paste input "VolksRock_16-90"
type input "in:groups VolksRock_16-90"
click at [115, 6] on button at bounding box center [124, 15] width 18 height 18
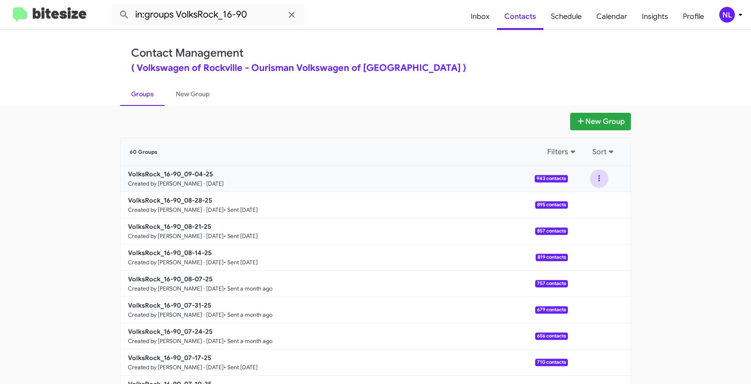
click at [595, 178] on button at bounding box center [599, 178] width 18 height 18
click at [580, 207] on button "View contacts" at bounding box center [572, 203] width 74 height 22
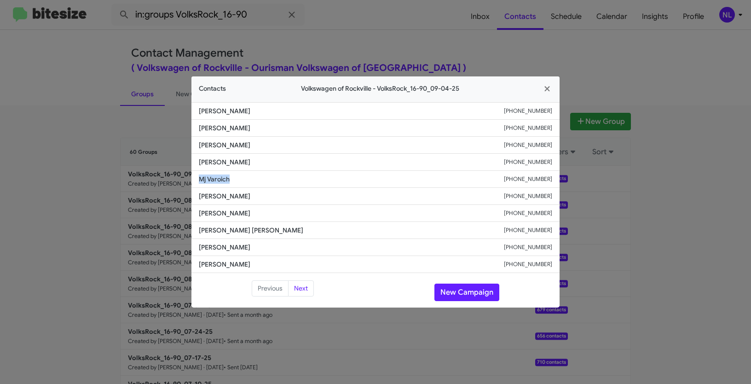
drag, startPoint x: 199, startPoint y: 178, endPoint x: 254, endPoint y: 177, distance: 55.2
click at [254, 177] on span "Mj Varoich" at bounding box center [351, 178] width 305 height 9
copy span "Mj Varoich"
click at [489, 291] on button "New Campaign" at bounding box center [466, 291] width 65 height 17
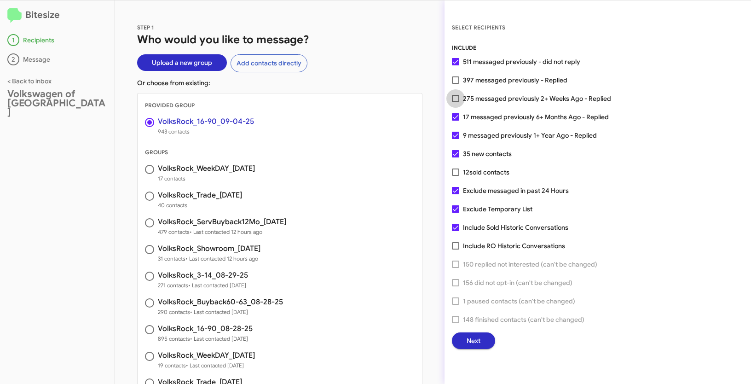
click at [456, 98] on span at bounding box center [455, 98] width 7 height 7
click at [455, 102] on input "275 messaged previously 2+ Weeks Ago - Replied" at bounding box center [455, 102] width 0 height 0
checkbox input "true"
click at [478, 345] on span "Next" at bounding box center [473, 340] width 14 height 17
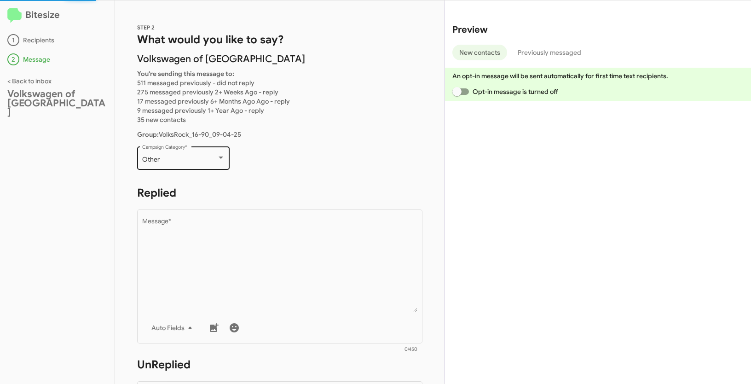
click at [204, 160] on div "Other" at bounding box center [179, 159] width 75 height 7
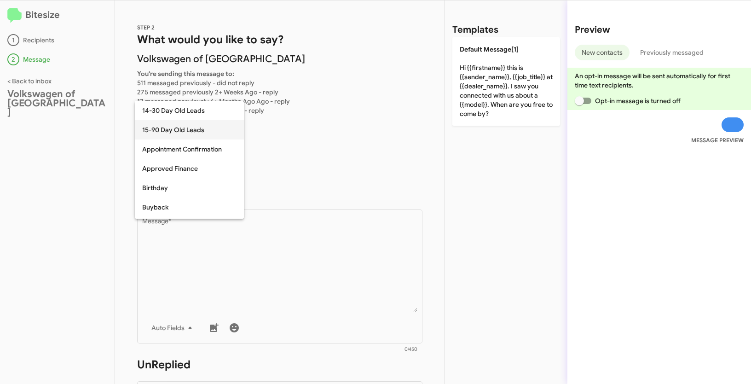
click at [170, 131] on span "15-90 Day Old Leads" at bounding box center [189, 129] width 94 height 19
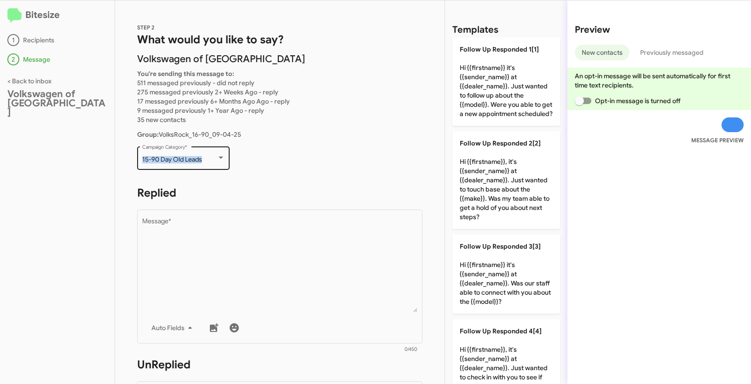
drag, startPoint x: 141, startPoint y: 158, endPoint x: 206, endPoint y: 161, distance: 65.4
click at [206, 161] on div "15-90 Day Old Leads Campaign Category *" at bounding box center [183, 156] width 92 height 25
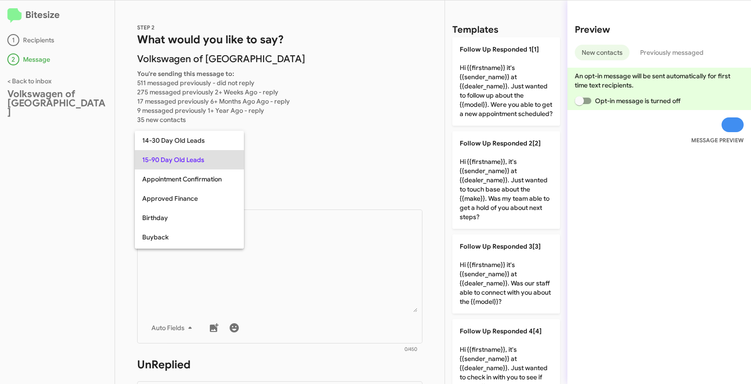
copy span "15-90 Day Old Leads"
click at [334, 268] on div at bounding box center [375, 192] width 751 height 384
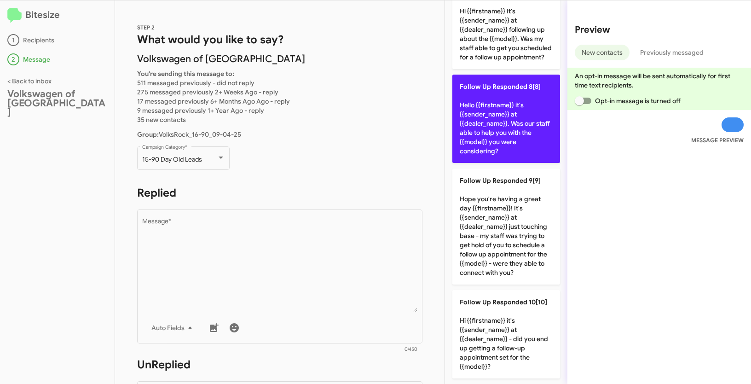
scroll to position [647, 0]
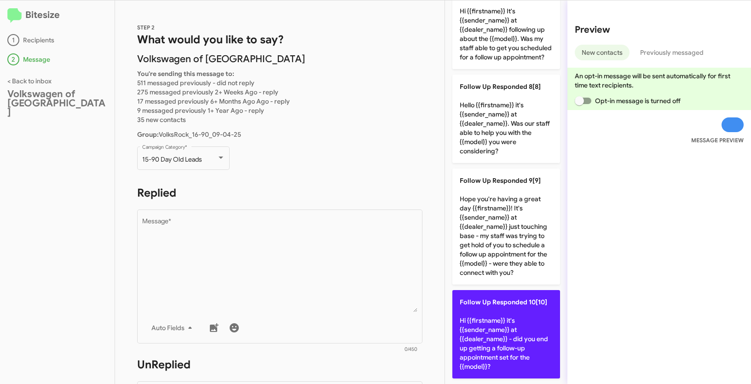
click at [494, 314] on p "Follow Up Responded 10[10] Hi {{firstname}} it's {{sender_name}} at {{dealer_na…" at bounding box center [506, 334] width 108 height 88
type textarea "Hi {{firstname}} it's {{sender_name}} at {{dealer_name}} - did you end up getti…"
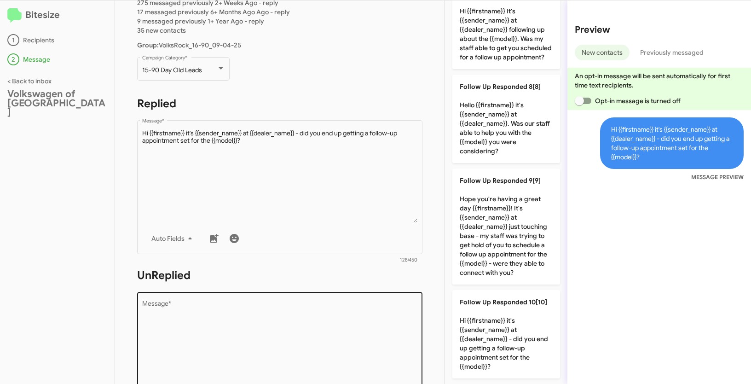
scroll to position [142, 0]
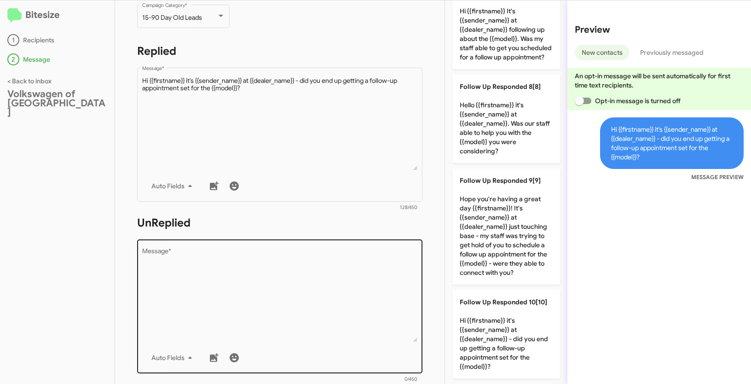
click at [307, 280] on textarea "Message *" at bounding box center [280, 295] width 276 height 94
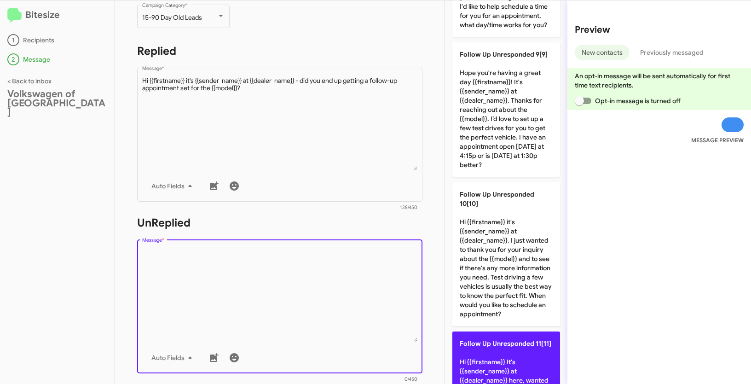
scroll to position [1109, 0]
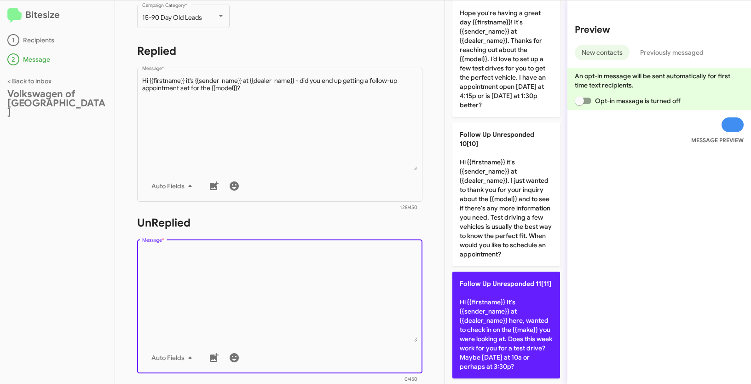
click at [490, 313] on p "Follow Up Unresponded 11[11] Hi {{firstname}} It's {{sender_name}} at {{dealer_…" at bounding box center [506, 324] width 108 height 107
type textarea "Hi {{firstname}} It's {{sender_name}} at {{dealer_name}} here, wanted to check …"
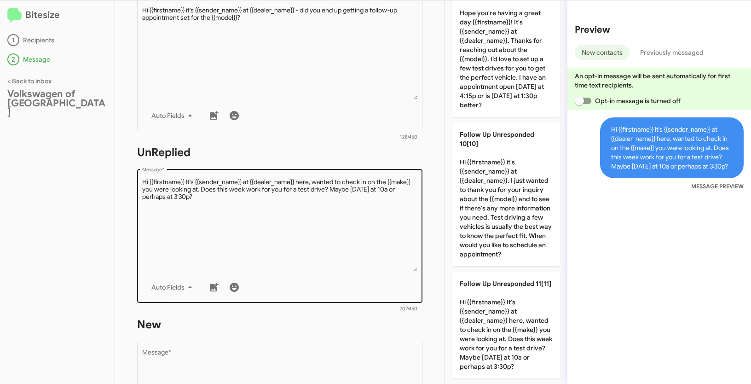
scroll to position [297, 0]
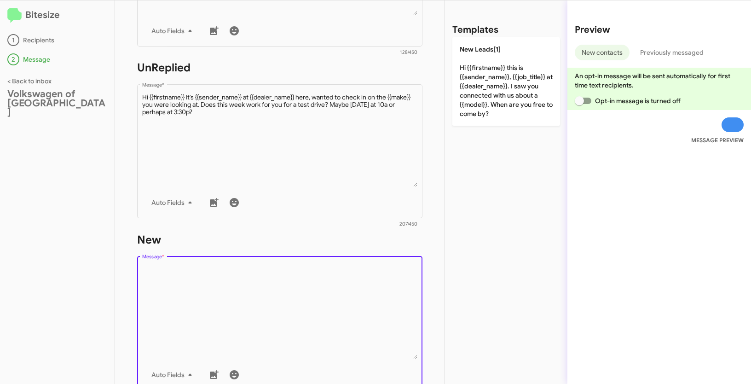
click at [312, 302] on textarea "Message *" at bounding box center [280, 312] width 276 height 94
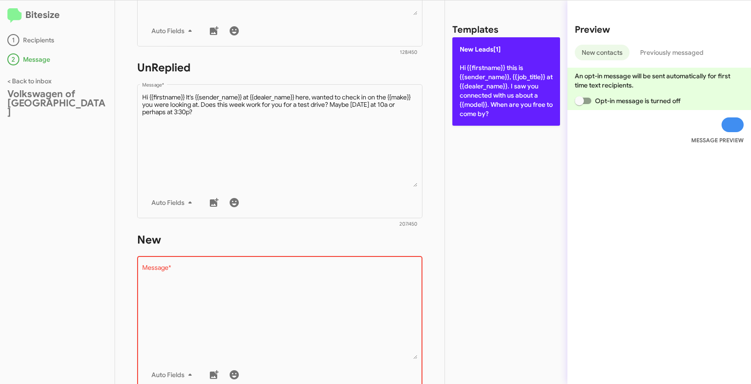
click at [516, 77] on p "New Leads[1] Hi {{firstname}} this is {{sender_name}}, {{job_title}} at {{deale…" at bounding box center [506, 81] width 108 height 88
type textarea "Hi {{firstname}} this is {{sender_name}}, {{job_title}} at {{dealer_name}}. I s…"
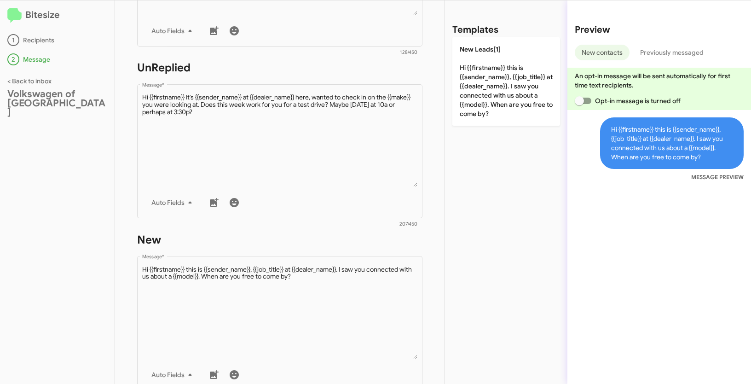
scroll to position [458, 0]
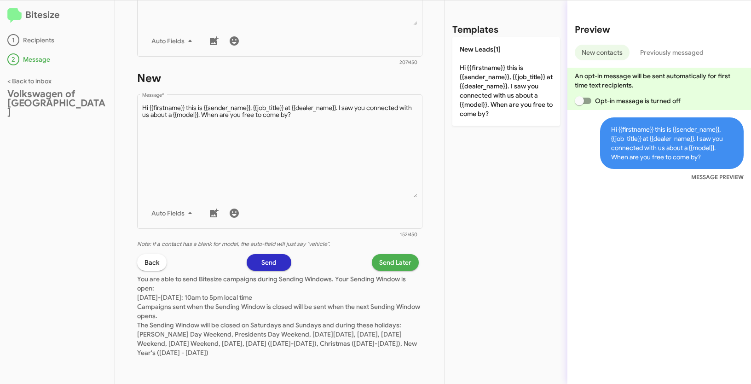
click at [394, 264] on span "Send Later" at bounding box center [395, 262] width 32 height 17
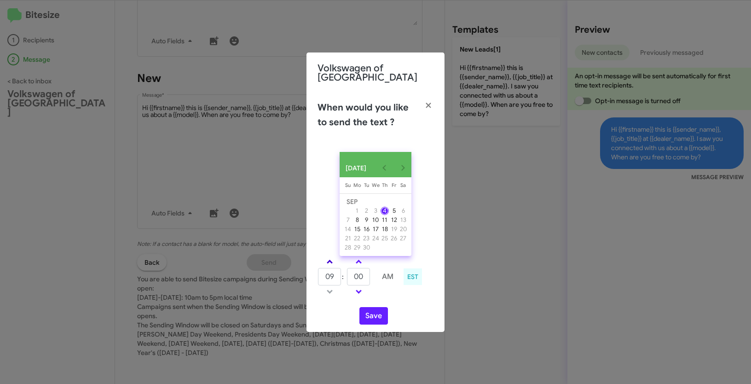
click at [329, 256] on link at bounding box center [330, 261] width 16 height 11
type input "10"
drag, startPoint x: 369, startPoint y: 279, endPoint x: 348, endPoint y: 271, distance: 22.1
click at [348, 271] on input "00" at bounding box center [358, 276] width 23 height 17
type input "34"
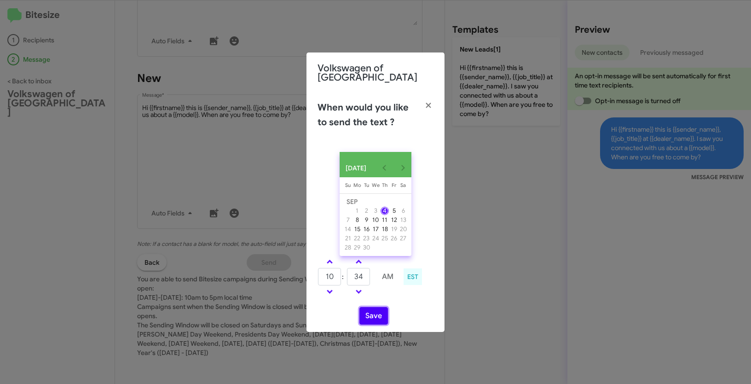
click at [374, 312] on button "Save" at bounding box center [373, 315] width 29 height 17
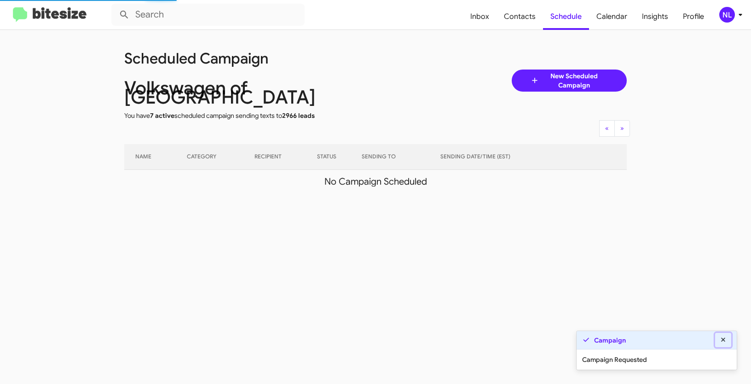
click at [723, 340] on icon at bounding box center [723, 339] width 4 height 4
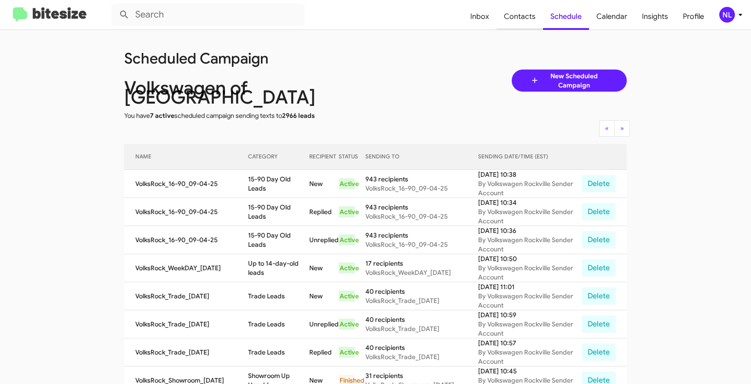
click at [518, 17] on span "Contacts" at bounding box center [519, 16] width 46 height 27
type input "in:groups"
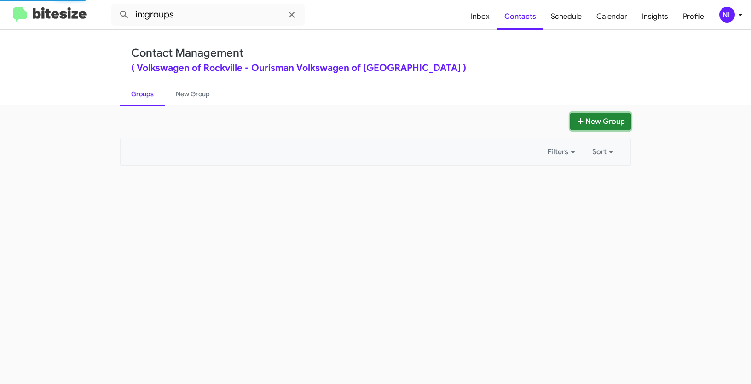
click at [598, 118] on button "New Group" at bounding box center [600, 121] width 61 height 17
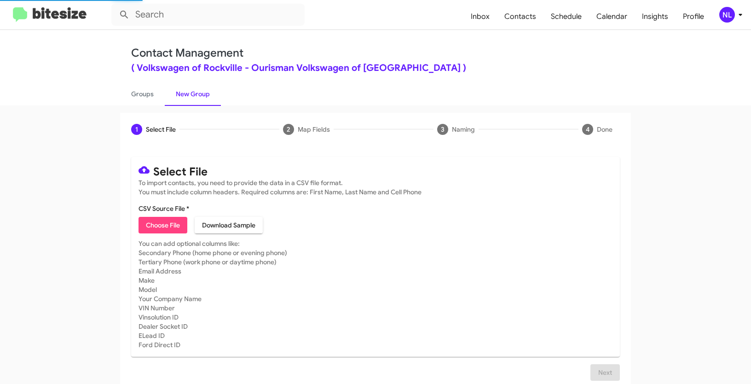
click at [155, 227] on span "Choose File" at bounding box center [163, 225] width 34 height 17
type input "VolksRock_Buyback24-27_09-04-25"
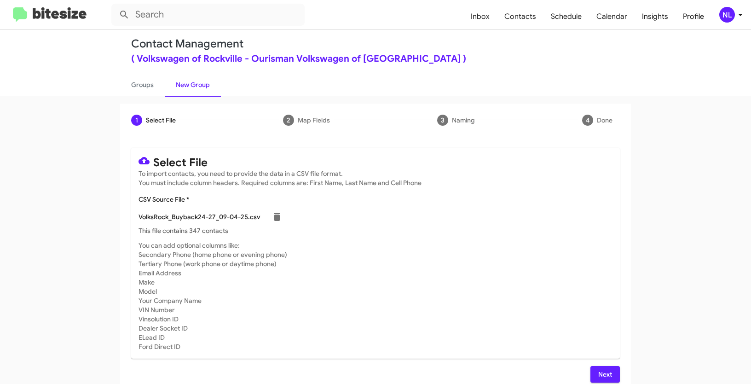
scroll to position [18, 0]
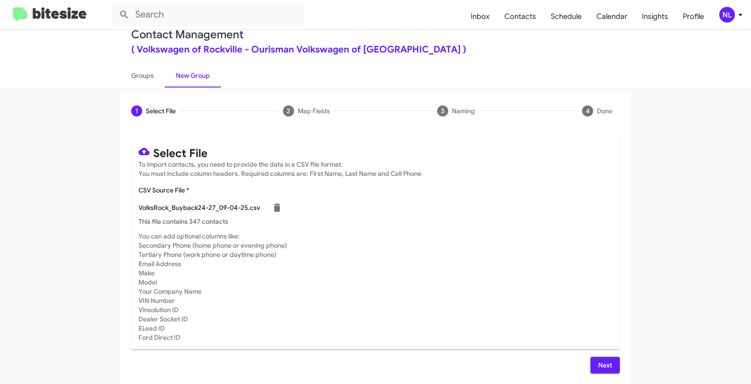
click at [598, 362] on span "Next" at bounding box center [605, 365] width 15 height 17
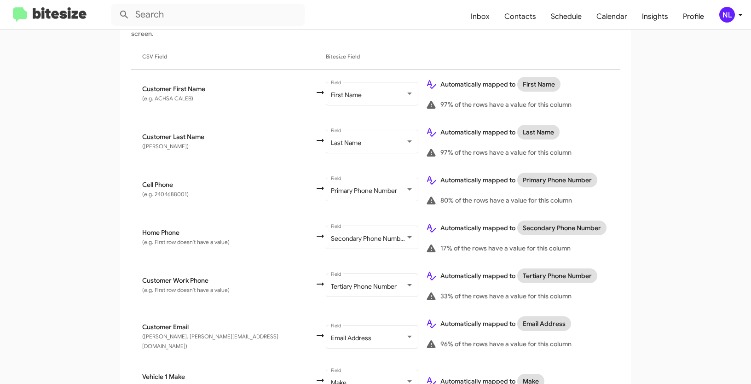
scroll to position [384, 0]
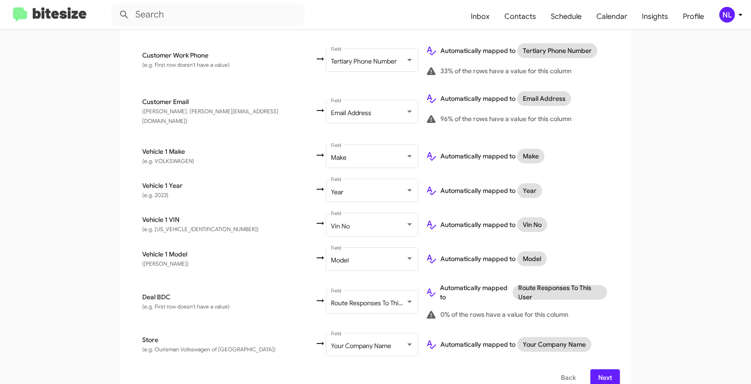
type input "in:groups"
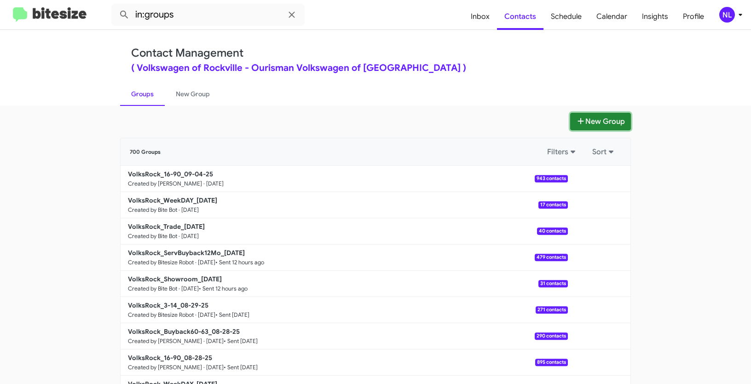
click at [591, 121] on button "New Group" at bounding box center [600, 121] width 61 height 17
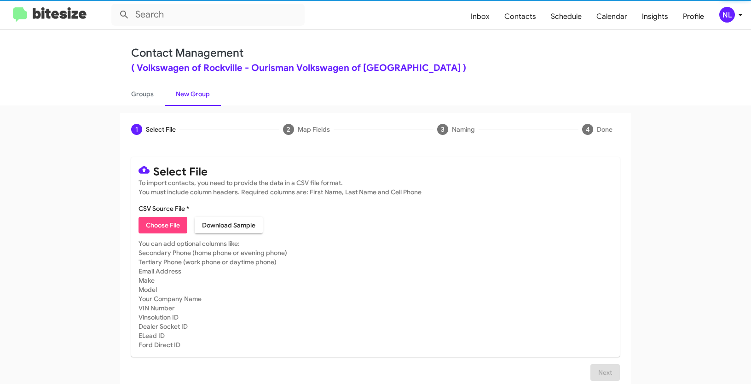
click at [184, 224] on button "Choose File" at bounding box center [162, 225] width 49 height 17
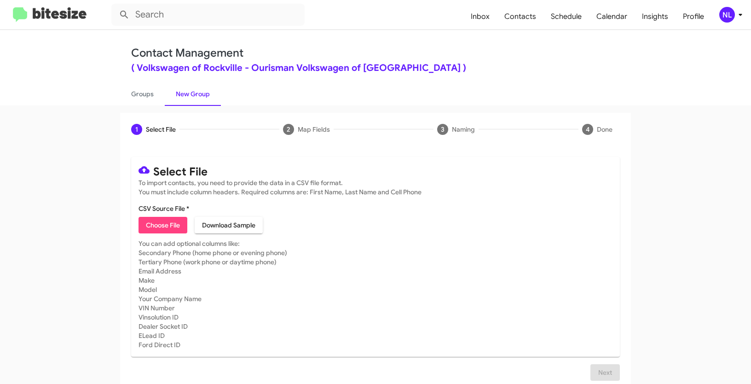
click at [159, 229] on span "Choose File" at bounding box center [163, 225] width 34 height 17
type input "Opt out open - Volkswagen of Rockville"
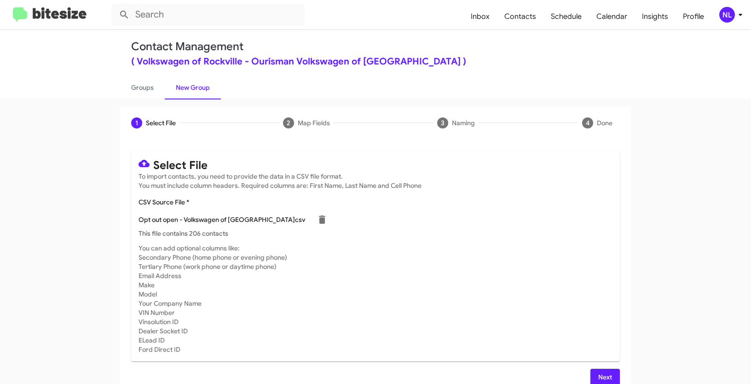
scroll to position [18, 0]
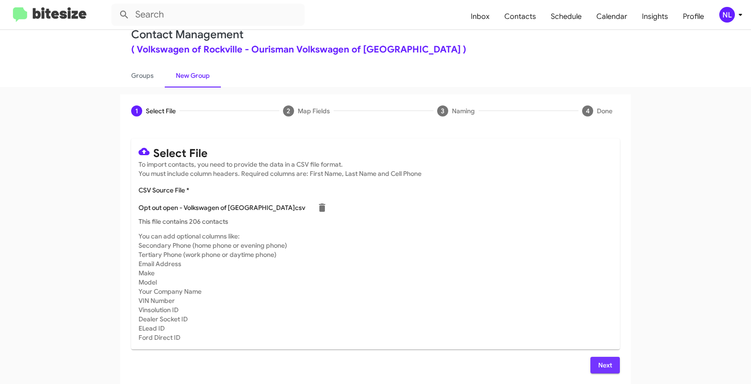
click at [602, 362] on span "Next" at bounding box center [605, 365] width 15 height 17
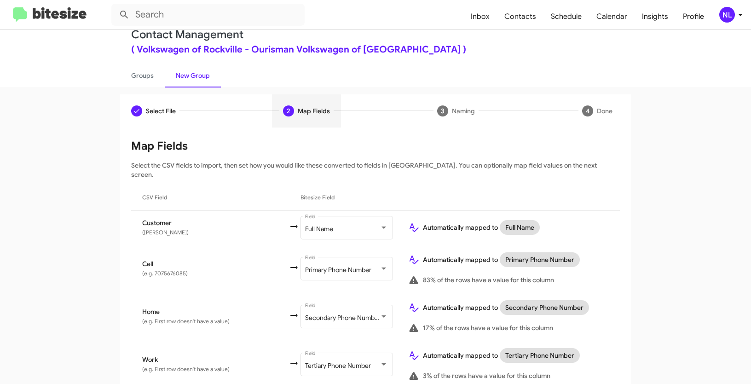
scroll to position [82, 0]
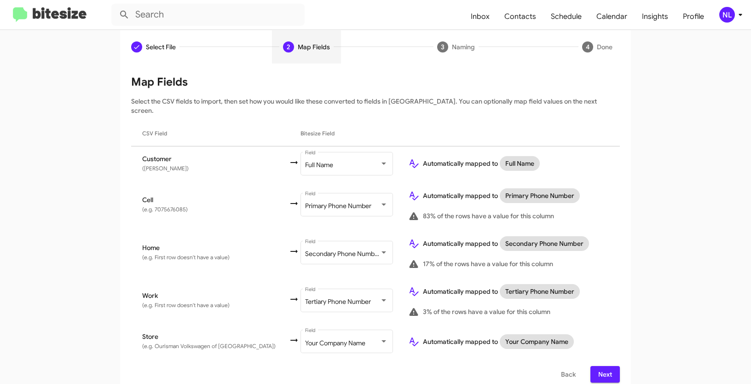
click at [608, 368] on span "Next" at bounding box center [605, 374] width 15 height 17
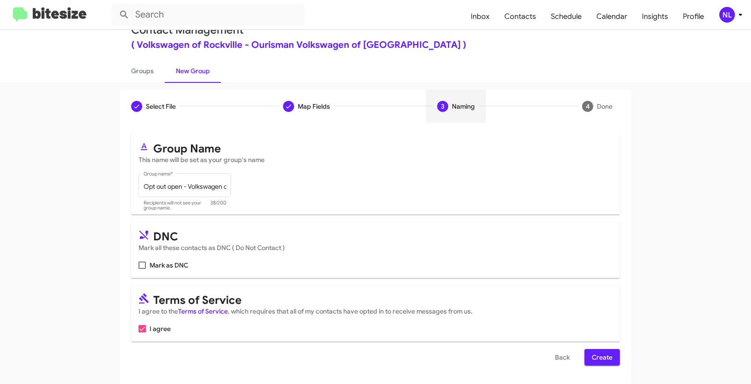
click at [138, 262] on span at bounding box center [141, 264] width 7 height 7
click at [142, 269] on input "Mark as DNC" at bounding box center [142, 269] width 0 height 0
checkbox input "true"
type input "in:groups"
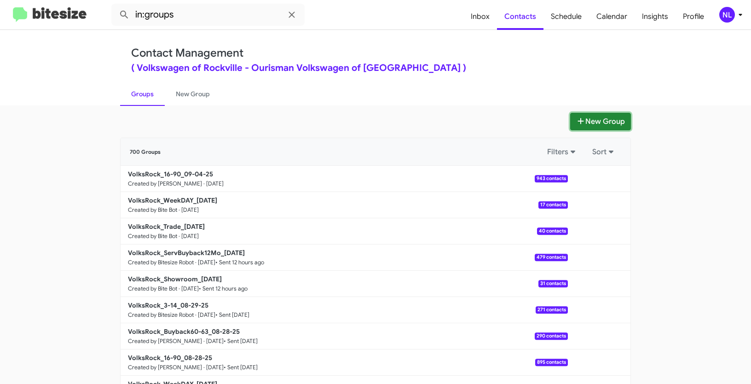
click at [592, 122] on button "New Group" at bounding box center [600, 121] width 61 height 17
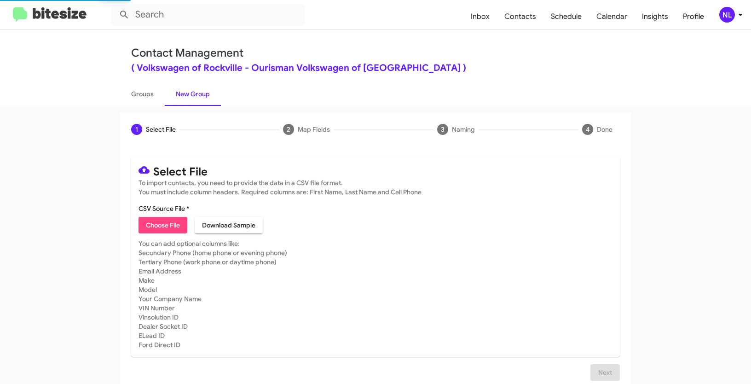
click at [155, 225] on span "Choose File" at bounding box center [163, 225] width 34 height 17
type input "VolksRock_Buyback24-27_09-04-25_raw"
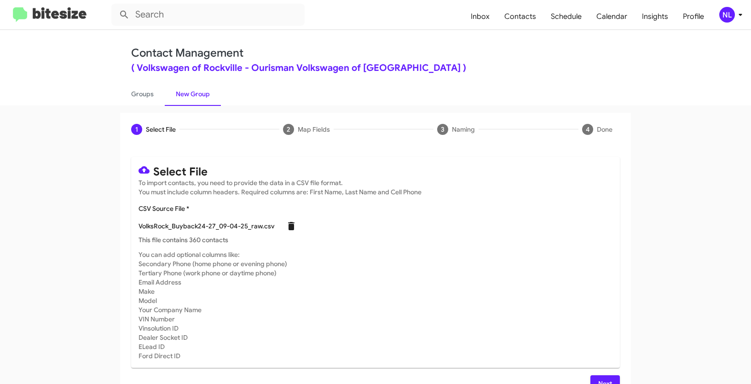
click at [288, 225] on icon at bounding box center [291, 226] width 6 height 8
checkbox input "false"
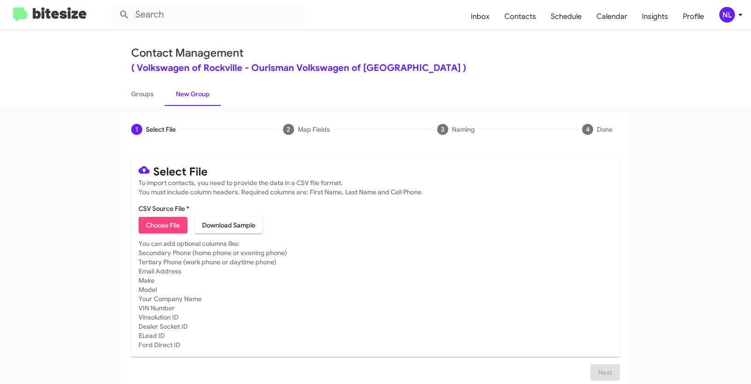
click at [155, 225] on span "Choose File" at bounding box center [163, 225] width 34 height 17
click at [465, 237] on mat-card "Select File To import contacts, you need to provide the data in a CSV file form…" at bounding box center [375, 257] width 489 height 200
click at [151, 228] on span "Choose File" at bounding box center [163, 225] width 34 height 17
type input "VolksRock_Buyback24-27_09-04-25"
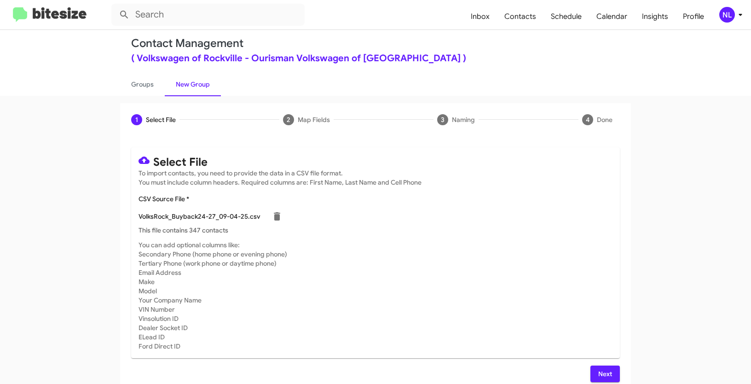
scroll to position [18, 0]
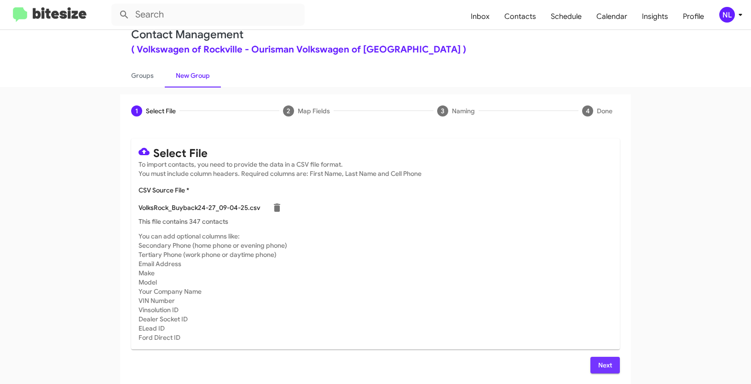
click at [603, 359] on span "Next" at bounding box center [605, 365] width 15 height 17
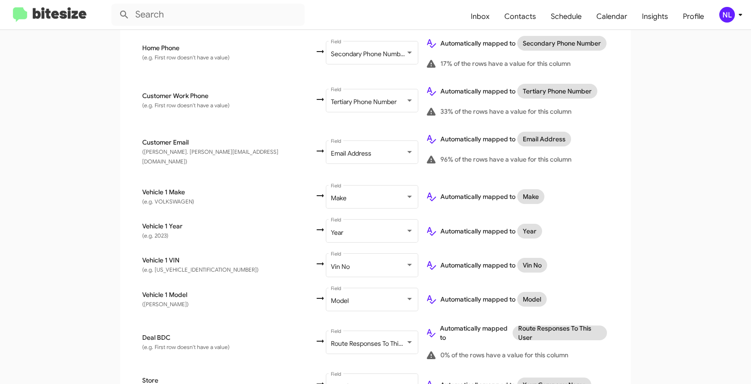
scroll to position [384, 0]
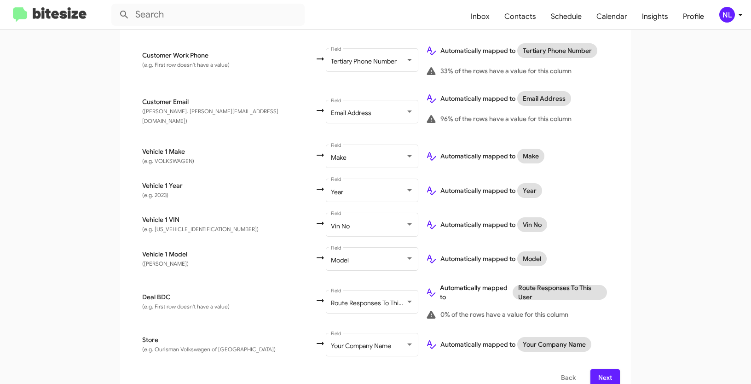
click at [598, 369] on span "Next" at bounding box center [605, 377] width 15 height 17
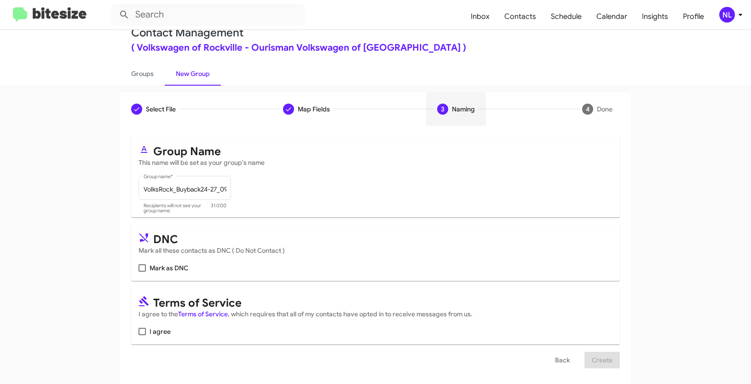
scroll to position [23, 0]
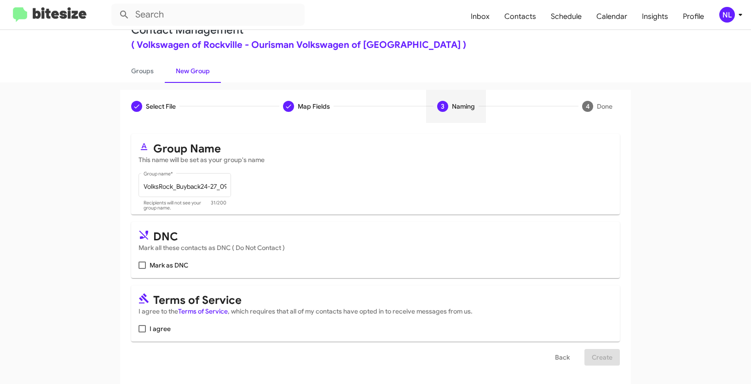
click at [143, 327] on label "I agree" at bounding box center [154, 328] width 32 height 11
click at [142, 332] on input "I agree" at bounding box center [142, 332] width 0 height 0
checkbox input "true"
click at [597, 357] on span "Create" at bounding box center [602, 357] width 21 height 17
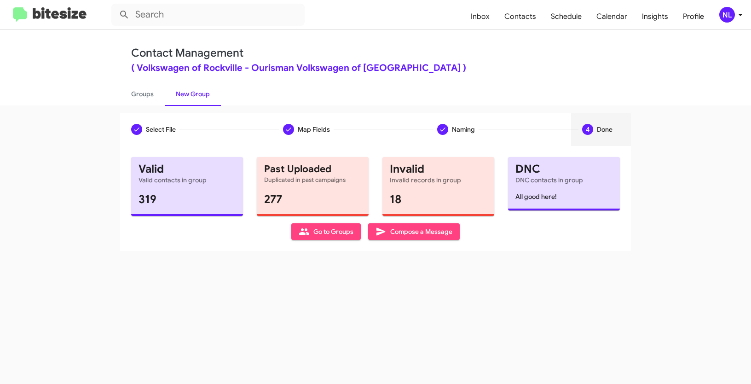
click at [336, 230] on span "Go to Groups" at bounding box center [326, 231] width 55 height 17
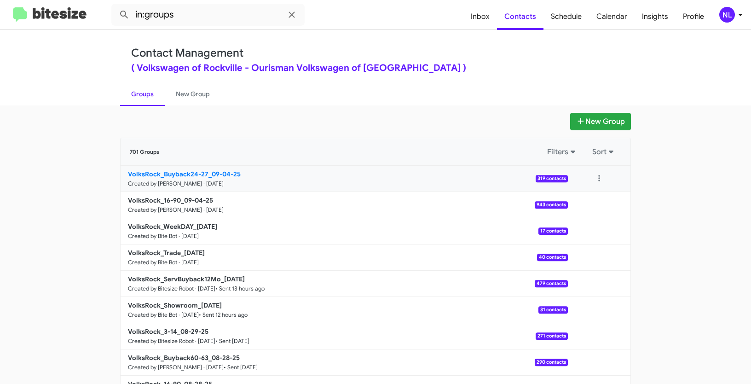
drag, startPoint x: 92, startPoint y: 176, endPoint x: 208, endPoint y: 172, distance: 116.9
click at [208, 172] on app-groups "New Group 701 Groups Filters Sort VolksRock_Buyback24-27_09-04-25 Created by Ne…" at bounding box center [375, 283] width 751 height 340
copy b "VolksRock_Buyback24-27_"
click at [192, 5] on input "in:groups" at bounding box center [207, 15] width 193 height 22
click at [196, 10] on input "in:groups" at bounding box center [207, 15] width 193 height 22
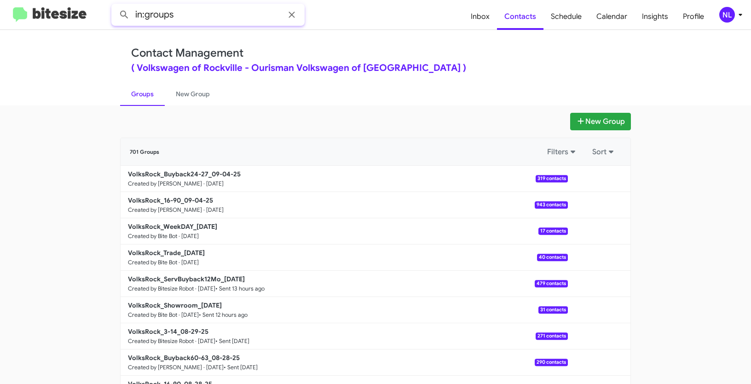
paste input "VolksRock_Buyback24-27_"
type input "in:groups VolksRock_Buyback24-27_"
click at [115, 6] on button at bounding box center [124, 15] width 18 height 18
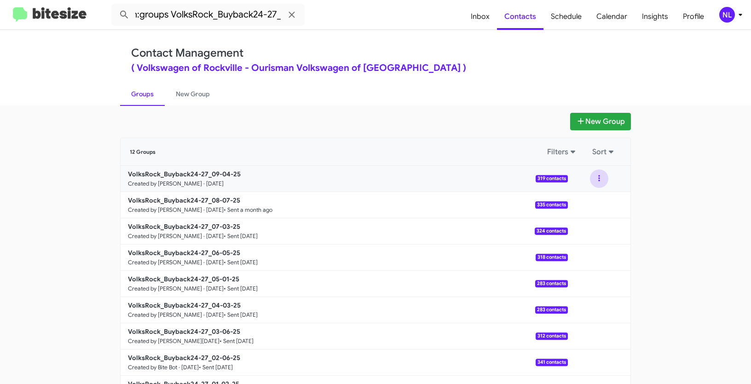
click at [598, 174] on button at bounding box center [599, 178] width 18 height 18
click at [592, 207] on button "View contacts" at bounding box center [572, 203] width 74 height 22
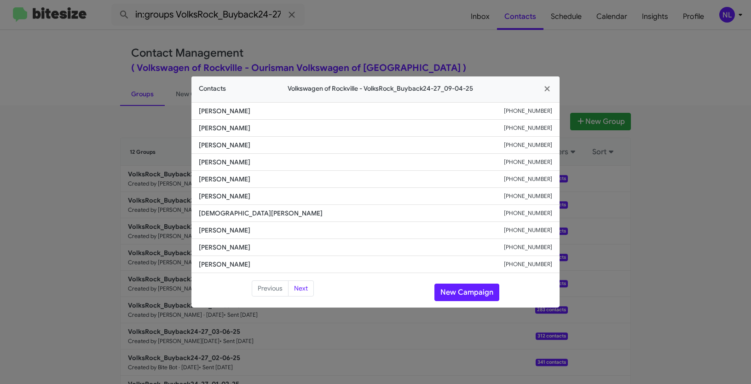
drag, startPoint x: 197, startPoint y: 109, endPoint x: 270, endPoint y: 110, distance: 72.2
click at [270, 110] on li "Kiran Thaggahalli +17033954371" at bounding box center [375, 110] width 368 height 17
copy span "Kiran Thaggahalli"
click at [462, 287] on button "New Campaign" at bounding box center [466, 291] width 65 height 17
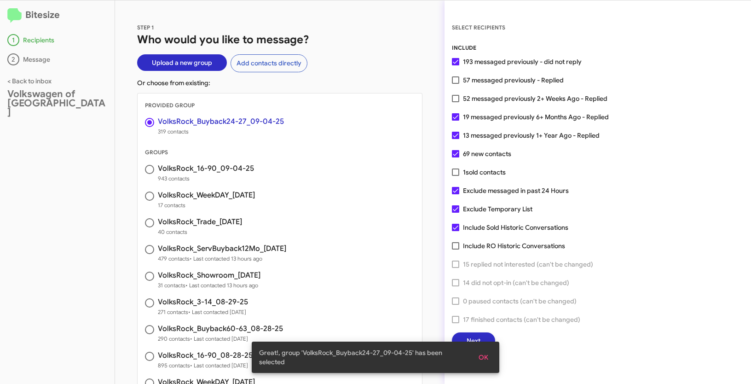
click at [490, 363] on button "OK" at bounding box center [483, 357] width 24 height 17
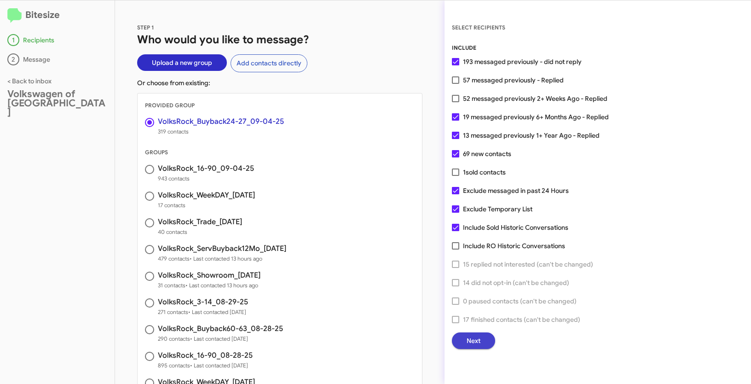
click at [475, 336] on span "Next" at bounding box center [473, 340] width 14 height 17
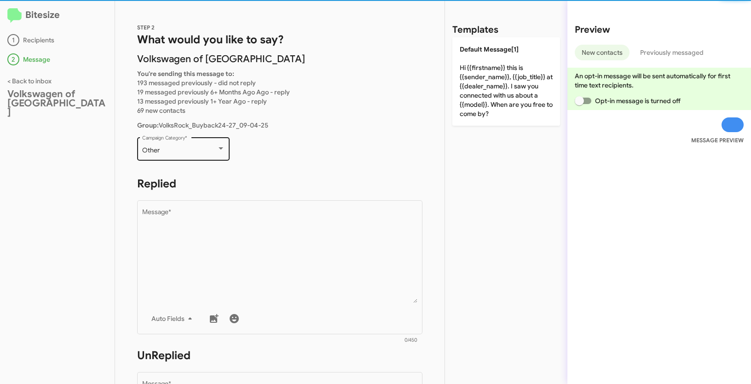
click at [178, 153] on div "Other" at bounding box center [179, 150] width 75 height 7
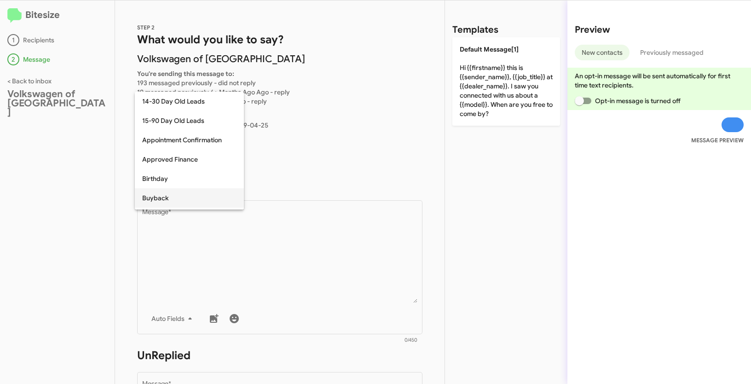
click at [175, 200] on span "Buyback" at bounding box center [189, 197] width 94 height 19
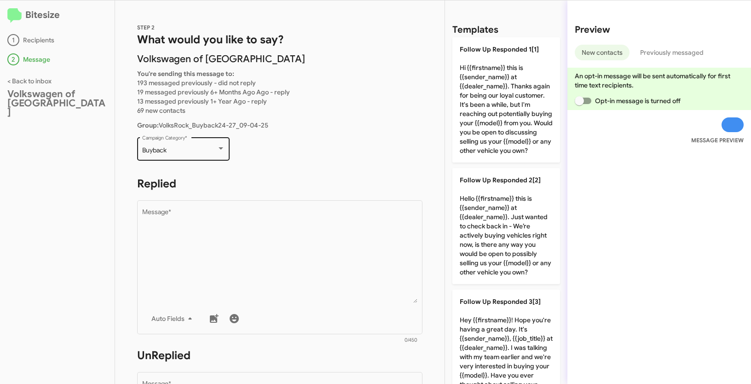
drag, startPoint x: 139, startPoint y: 150, endPoint x: 167, endPoint y: 150, distance: 28.1
click at [167, 150] on div "Buyback Campaign Category *" at bounding box center [183, 147] width 92 height 25
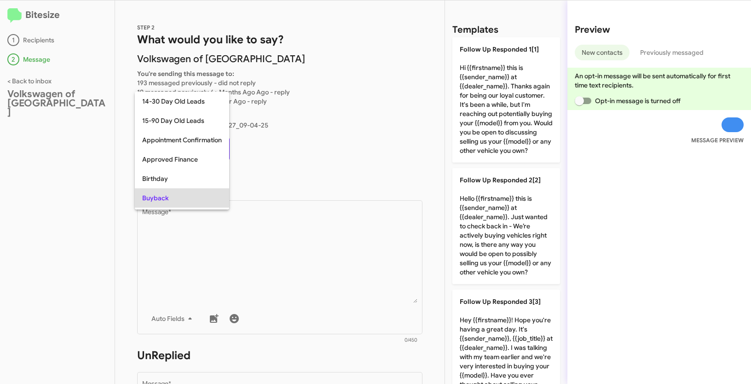
scroll to position [47, 0]
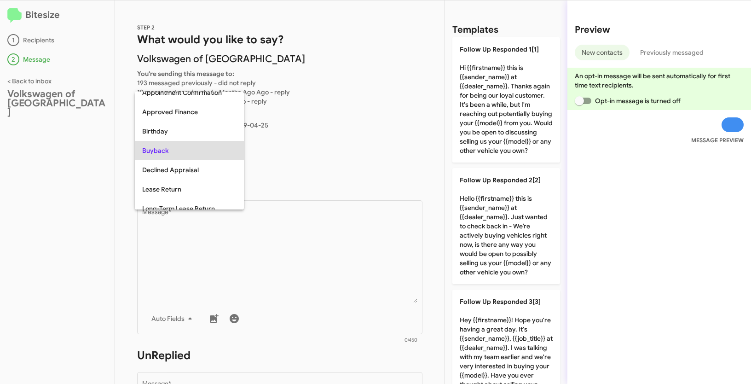
copy span "Buyback"
click at [280, 258] on div at bounding box center [375, 192] width 751 height 384
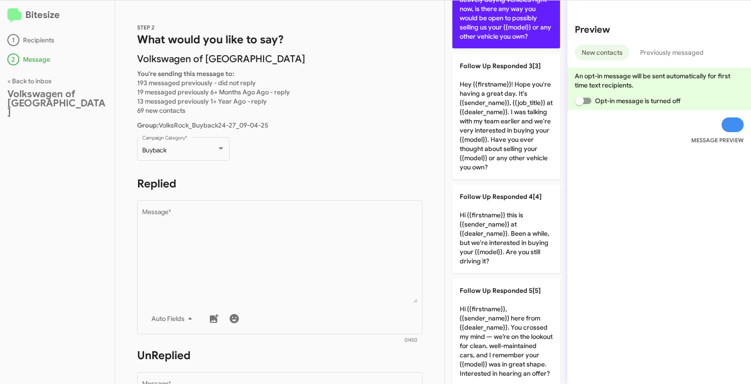
scroll to position [305, 0]
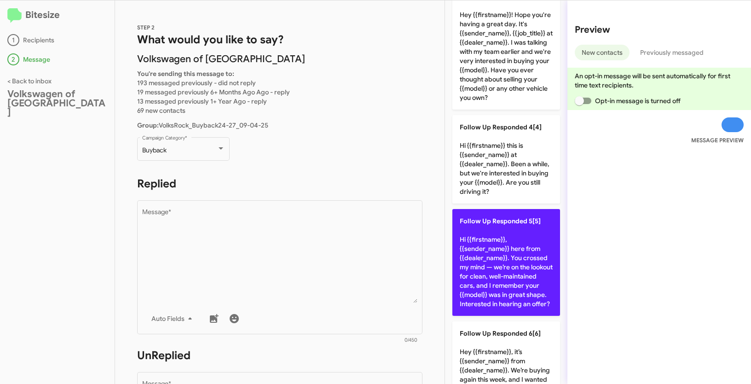
click at [510, 267] on p "Follow Up Responded 5[5] Hi {{firstname}}, {{sender_name}} here from {{dealer_n…" at bounding box center [506, 262] width 108 height 107
type textarea "Hi {{firstname}}, {{sender_name}} here from {{dealer_name}}. You crossed my min…"
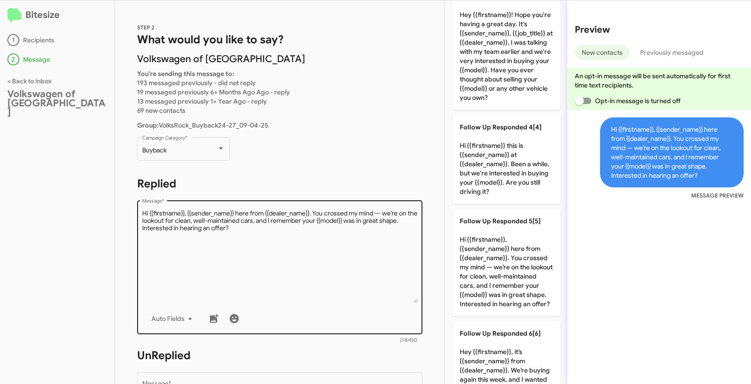
scroll to position [148, 0]
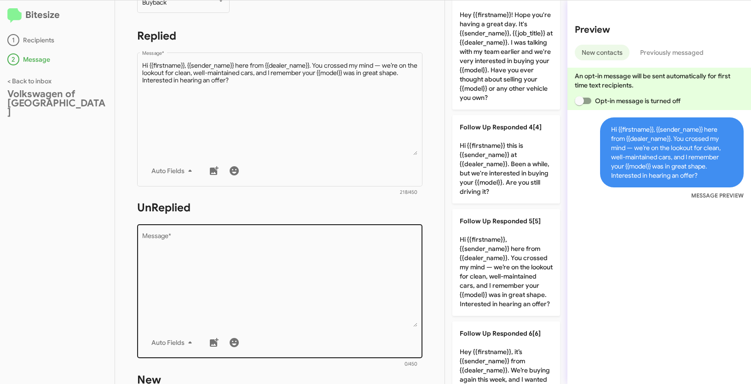
click at [284, 263] on textarea "Message *" at bounding box center [280, 280] width 276 height 94
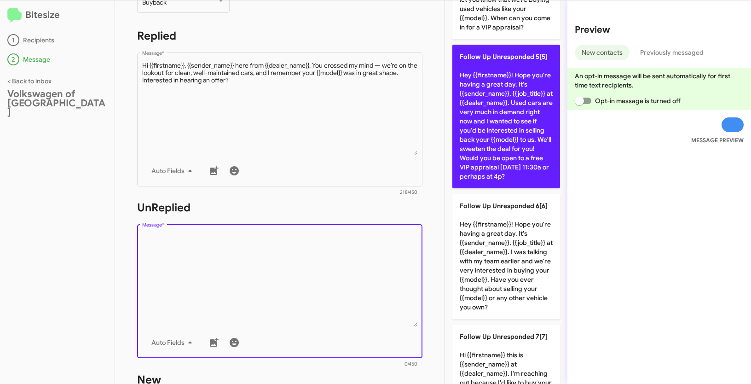
scroll to position [628, 0]
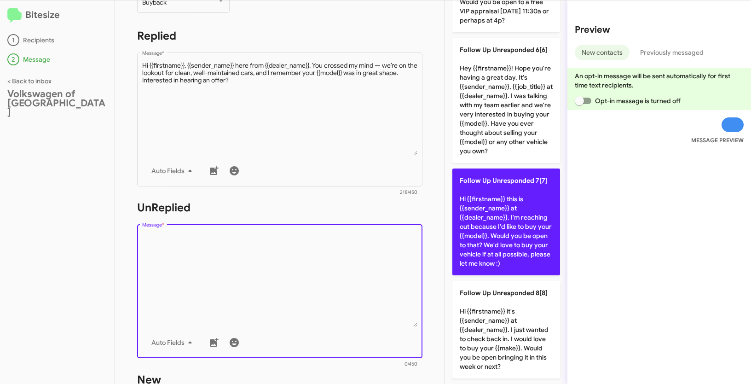
click at [512, 248] on p "Follow Up Unresponded 7[7] Hi {{firstname}} this is {{sender_name}} at {{dealer…" at bounding box center [506, 221] width 108 height 107
type textarea "Hi {{firstname}} this is {{sender_name}} at {{dealer_name}}. I'm reaching out b…"
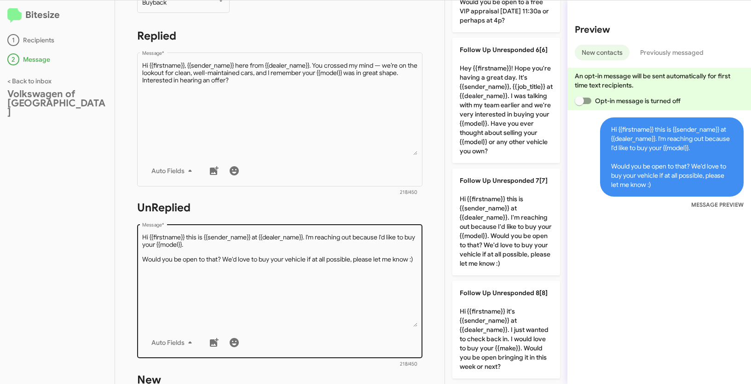
scroll to position [310, 0]
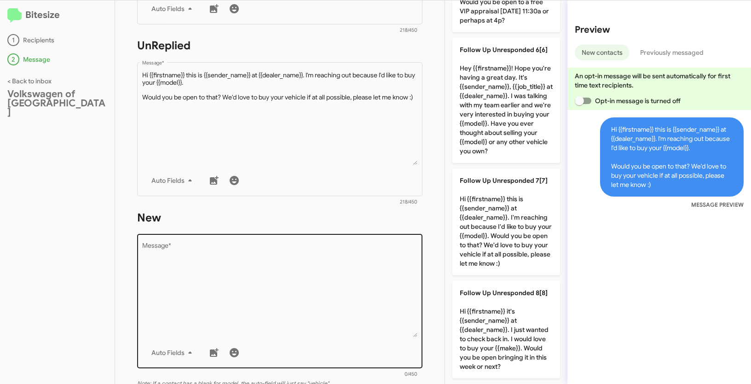
click at [284, 296] on textarea "Message *" at bounding box center [280, 290] width 276 height 94
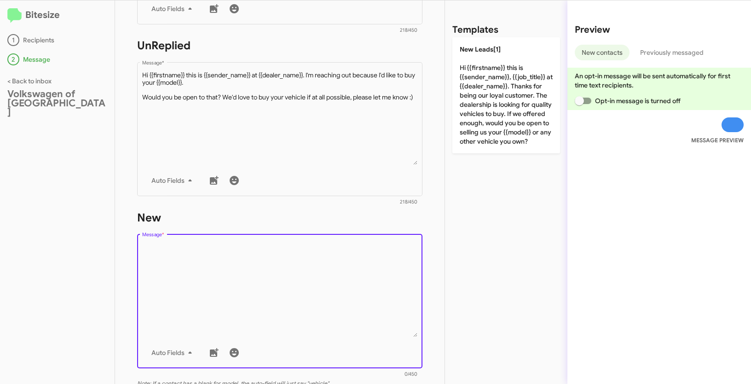
scroll to position [0, 0]
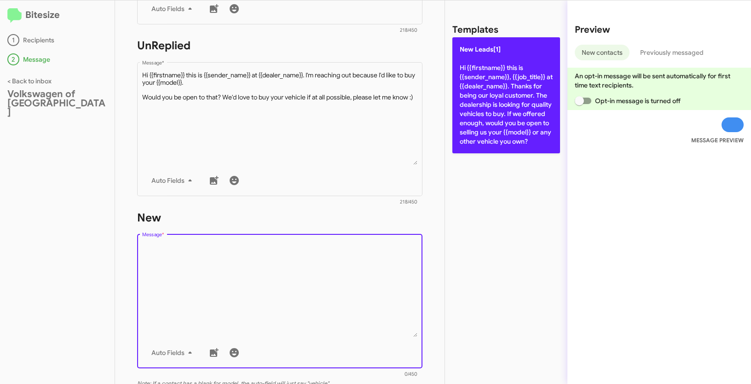
click at [495, 60] on p "New Leads[1] Hi {{firstname}} this is {{sender_name}}, {{job_title}} at {{deale…" at bounding box center [506, 95] width 108 height 116
type textarea "Hi {{firstname}} this is {{sender_name}}, {{job_title}} at {{dealer_name}}. Tha…"
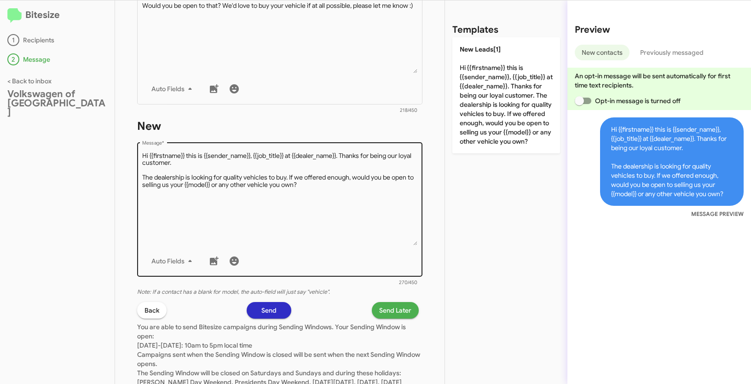
scroll to position [449, 0]
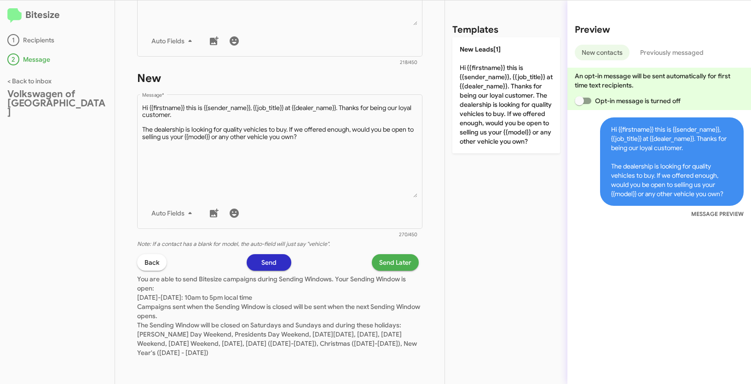
click at [389, 266] on span "Send Later" at bounding box center [395, 262] width 32 height 17
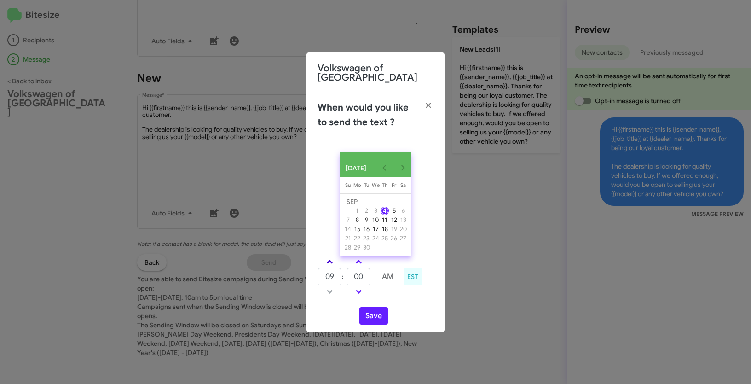
click at [329, 262] on span at bounding box center [330, 262] width 6 height 6
type input "10"
drag, startPoint x: 364, startPoint y: 274, endPoint x: 350, endPoint y: 271, distance: 14.2
click at [350, 271] on input "00" at bounding box center [358, 276] width 23 height 17
type input "21"
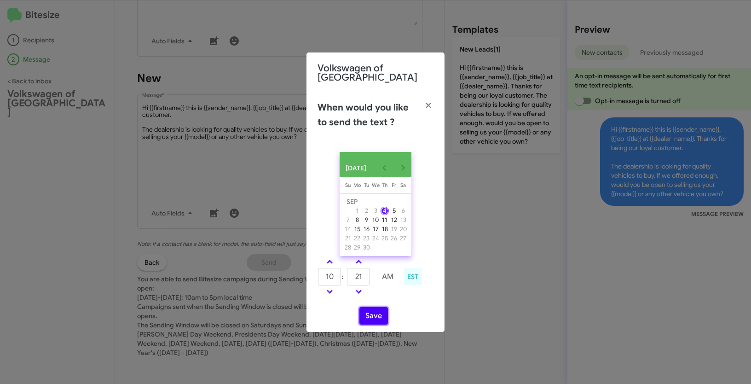
click at [369, 316] on button "Save" at bounding box center [373, 315] width 29 height 17
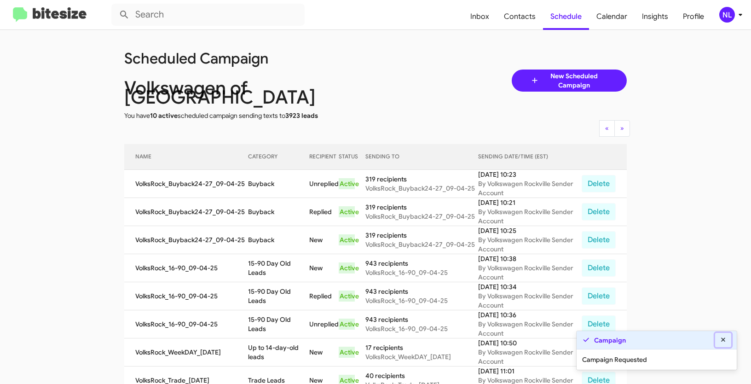
click at [723, 339] on icon at bounding box center [723, 339] width 4 height 4
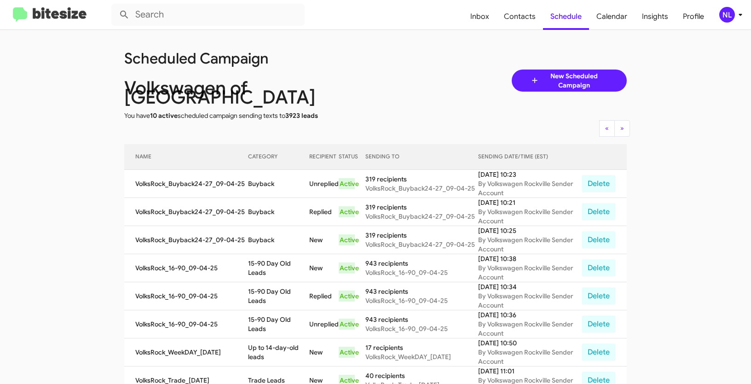
click at [723, 14] on div "NL" at bounding box center [727, 15] width 16 height 16
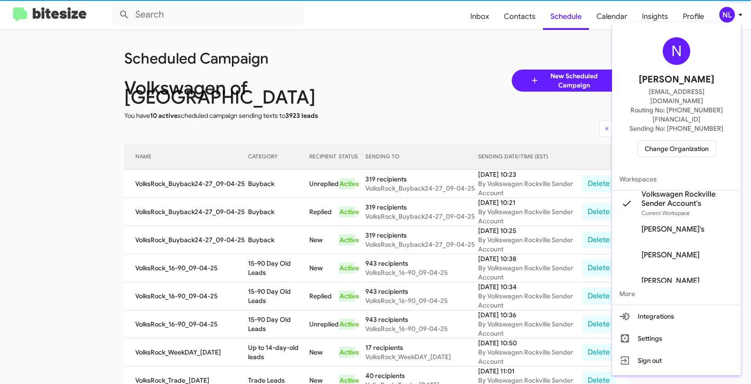
click at [672, 141] on span "Change Organization" at bounding box center [677, 149] width 64 height 16
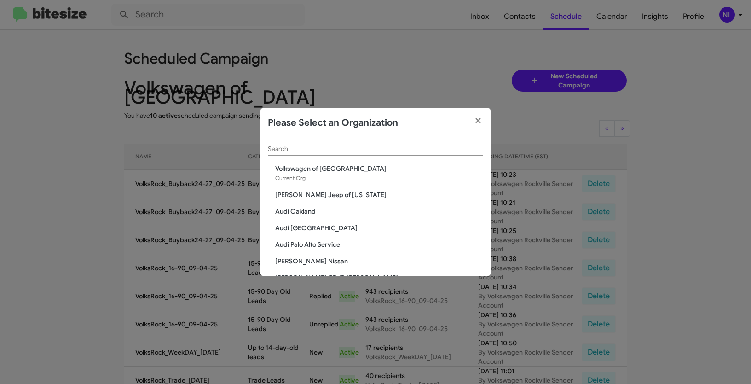
click at [366, 150] on input "Search" at bounding box center [375, 148] width 215 height 7
paste input "[PERSON_NAME] Chevrolet"
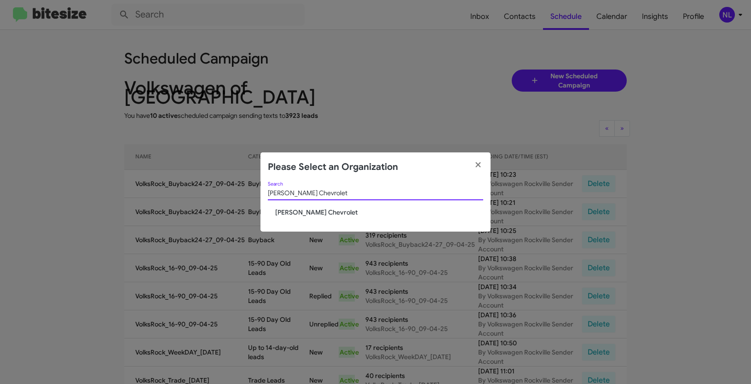
type input "[PERSON_NAME] Chevrolet"
click at [305, 212] on span "[PERSON_NAME] Chevrolet" at bounding box center [379, 211] width 208 height 9
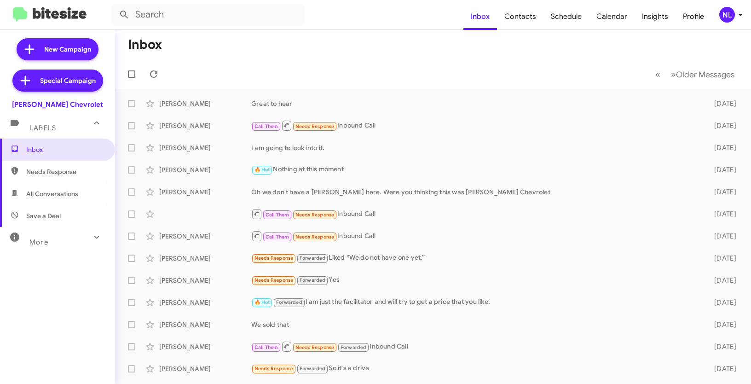
click at [728, 17] on div "NL" at bounding box center [727, 15] width 16 height 16
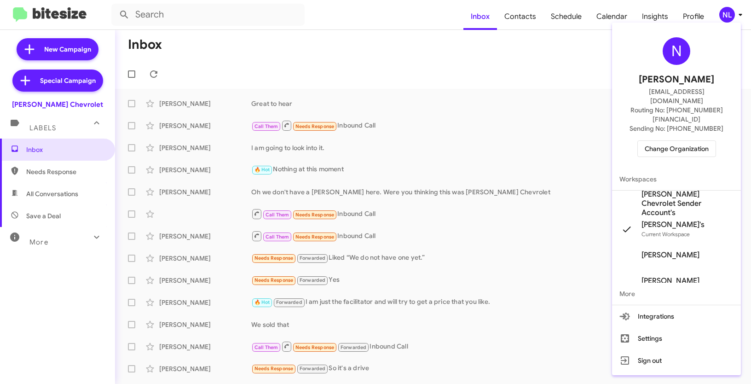
click at [662, 192] on span "[PERSON_NAME] Chevrolet Sender Account's" at bounding box center [687, 204] width 92 height 28
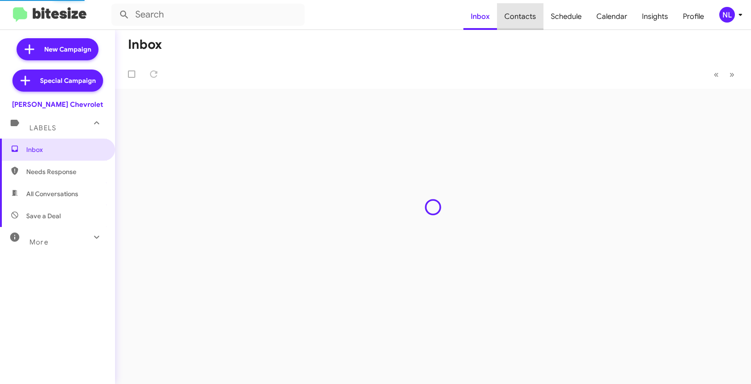
click at [527, 18] on span "Contacts" at bounding box center [520, 16] width 46 height 27
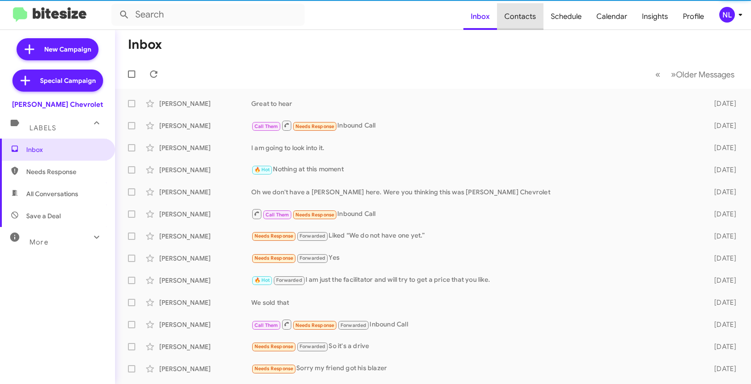
click at [527, 18] on span "Contacts" at bounding box center [520, 16] width 46 height 27
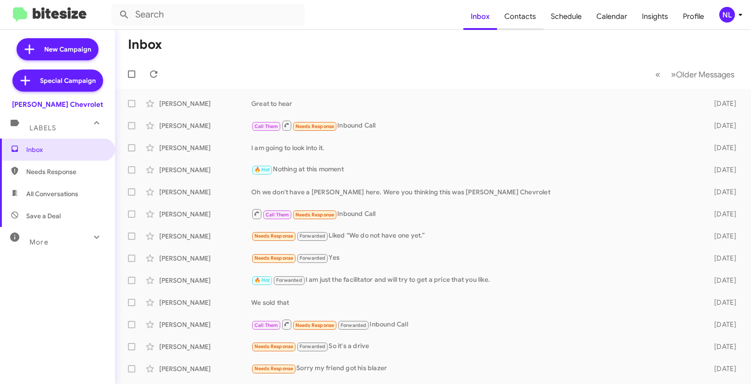
type input "in:groups"
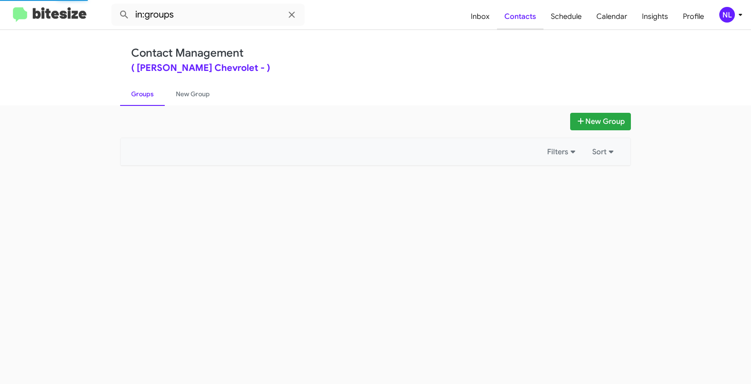
click at [527, 17] on span "Contacts" at bounding box center [520, 16] width 46 height 27
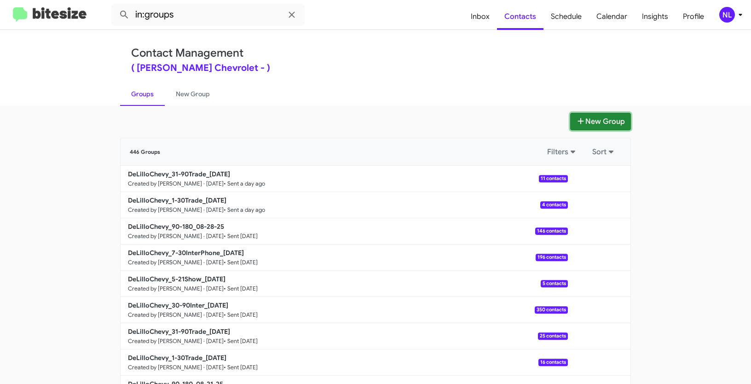
click at [593, 118] on button "New Group" at bounding box center [600, 121] width 61 height 17
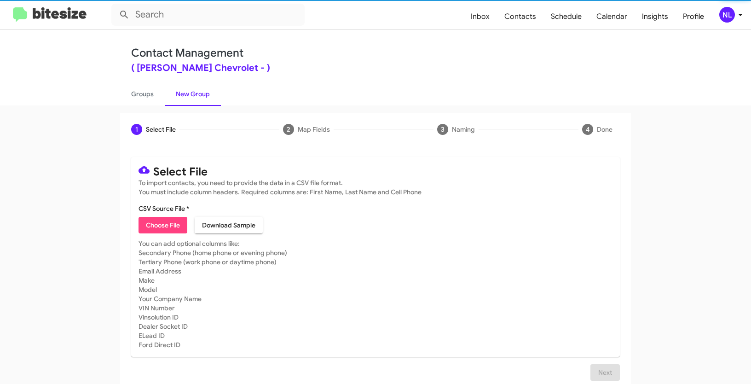
click at [154, 234] on mat-card "Select File To import contacts, you need to provide the data in a CSV file form…" at bounding box center [375, 257] width 489 height 200
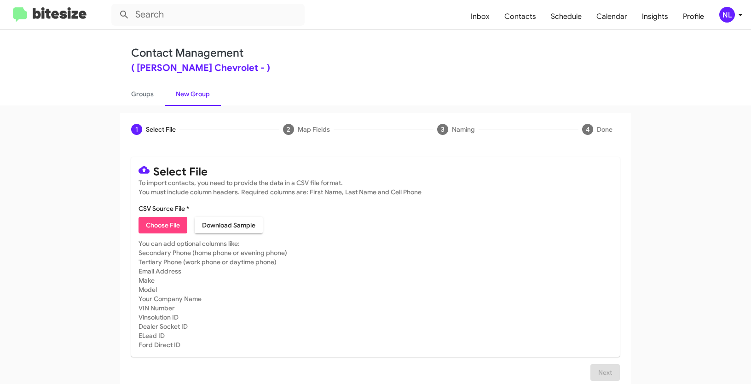
click at [156, 229] on span "Choose File" at bounding box center [163, 225] width 34 height 17
type input "Opt out open - [PERSON_NAME] Chevrolet"
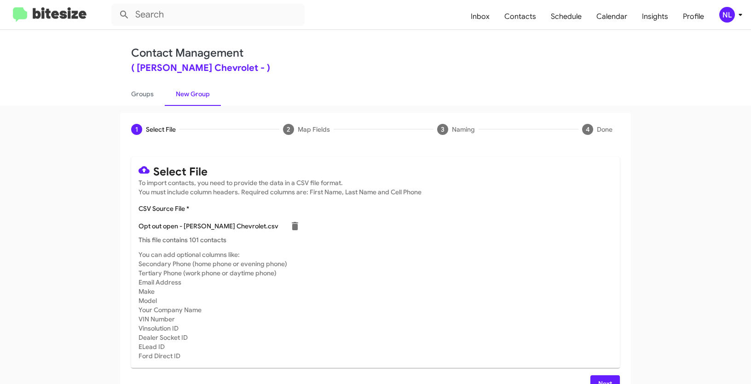
scroll to position [18, 0]
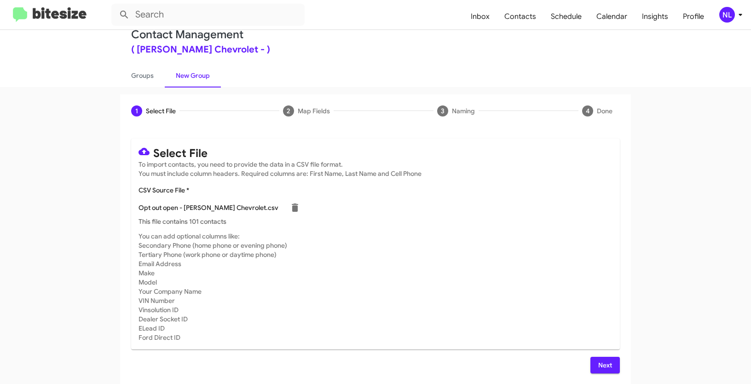
click at [603, 366] on span "Next" at bounding box center [605, 365] width 15 height 17
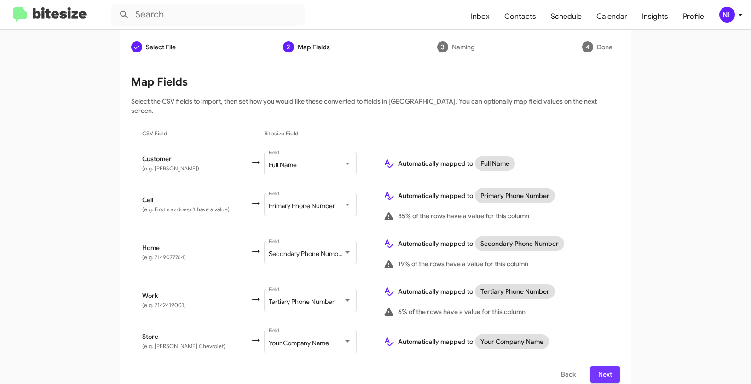
click at [598, 366] on span "Next" at bounding box center [605, 374] width 15 height 17
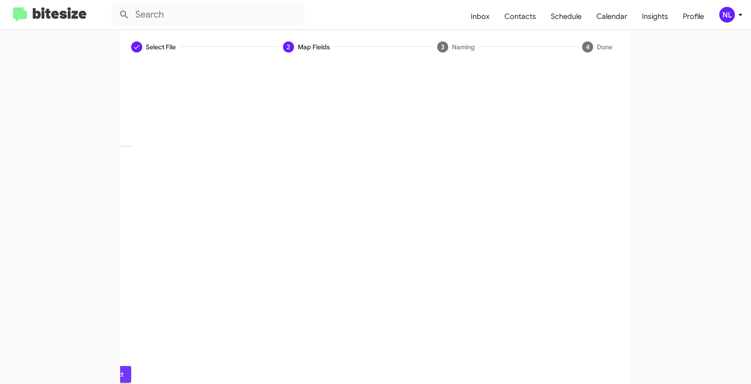
scroll to position [23, 0]
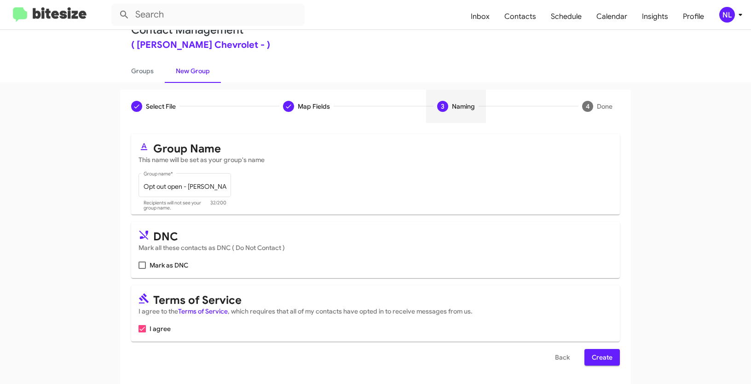
click at [140, 263] on span at bounding box center [141, 264] width 7 height 7
click at [142, 269] on input "Mark as DNC" at bounding box center [142, 269] width 0 height 0
checkbox input "true"
click at [601, 352] on span "Create" at bounding box center [602, 357] width 21 height 17
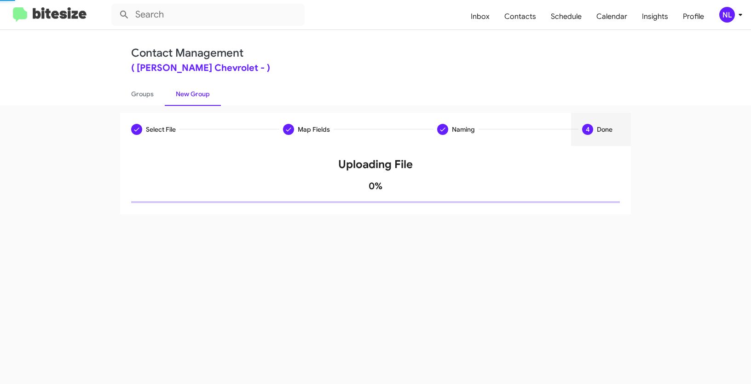
scroll to position [0, 0]
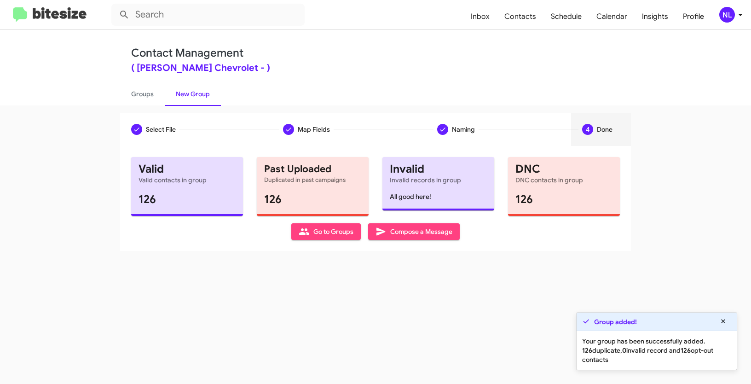
click at [346, 229] on span "Go to Groups" at bounding box center [326, 231] width 55 height 17
type input "in:groups"
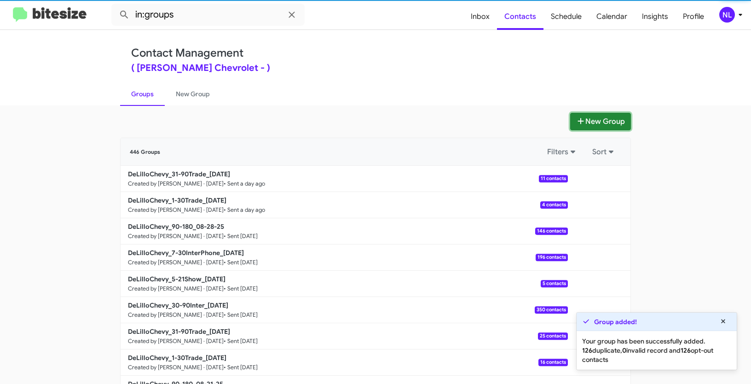
click at [603, 121] on button "New Group" at bounding box center [600, 121] width 61 height 17
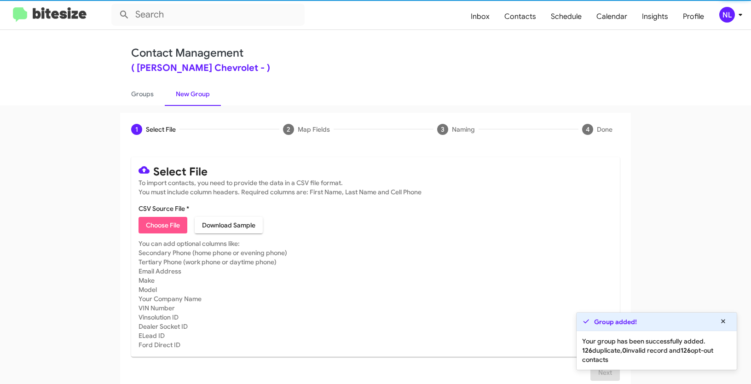
click at [164, 229] on span "Choose File" at bounding box center [163, 225] width 34 height 17
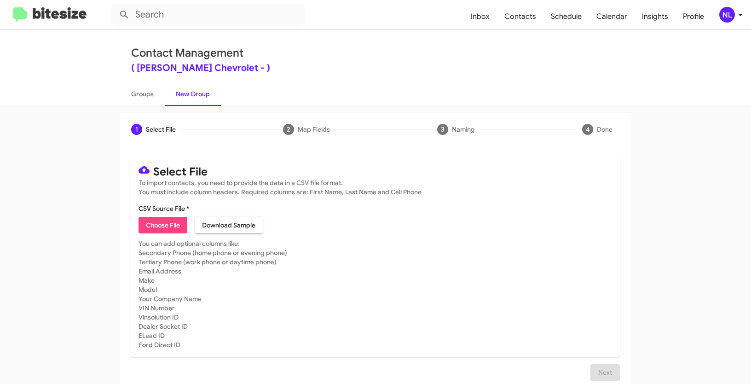
type input "Opt out dead - DeLillo Chevrolet"
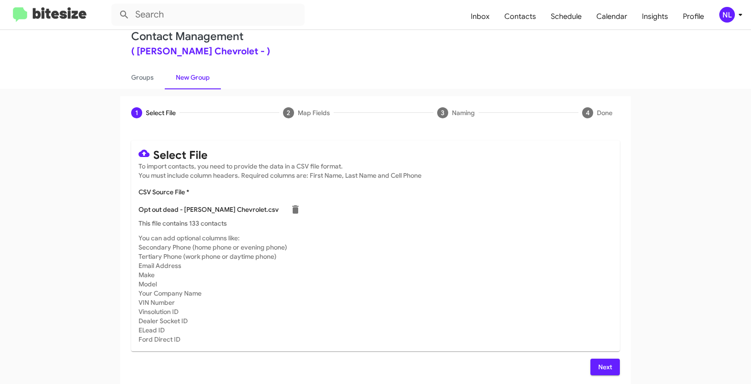
scroll to position [18, 0]
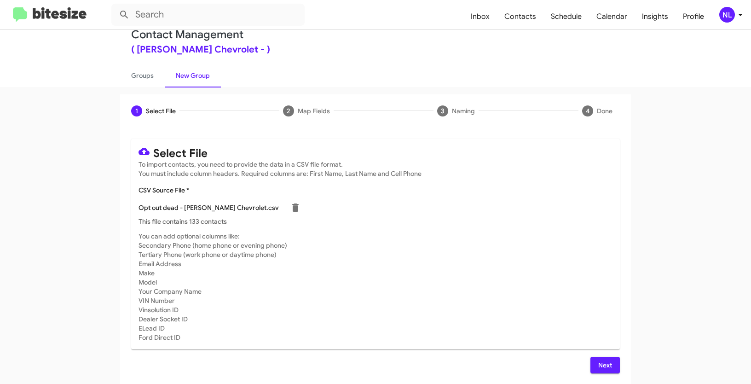
click at [598, 365] on span "Next" at bounding box center [605, 365] width 15 height 17
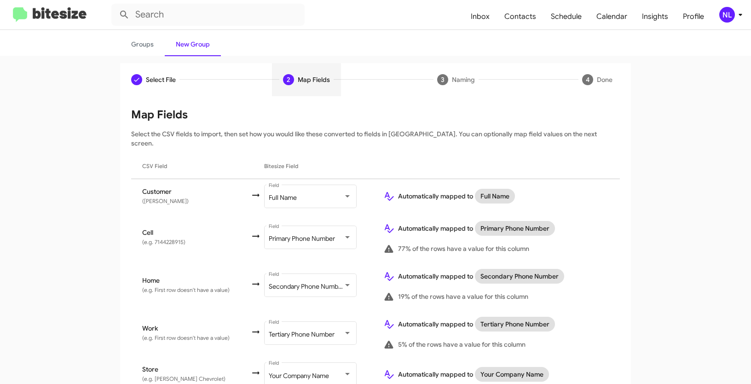
scroll to position [82, 0]
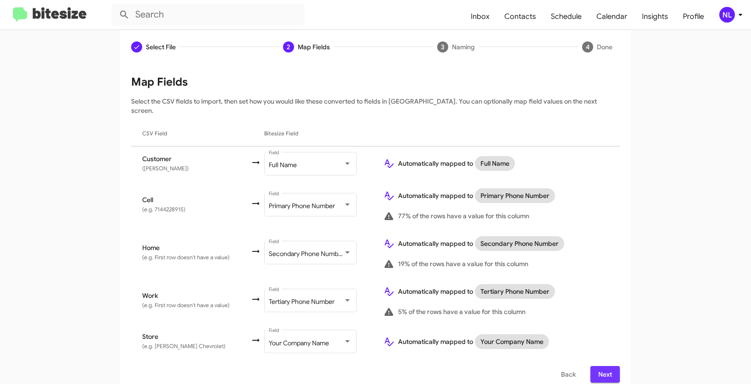
click at [608, 366] on span "Next" at bounding box center [605, 374] width 15 height 17
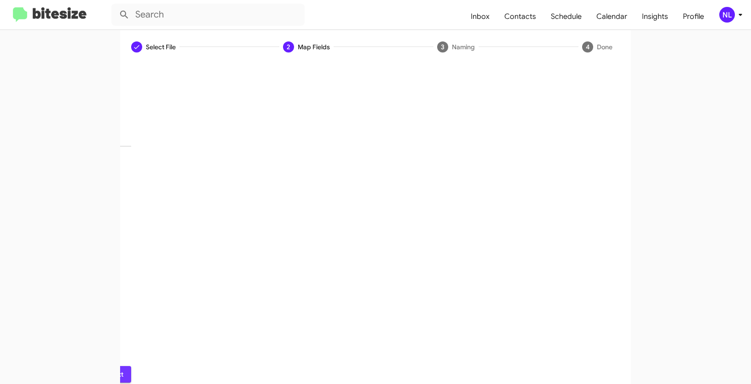
scroll to position [23, 0]
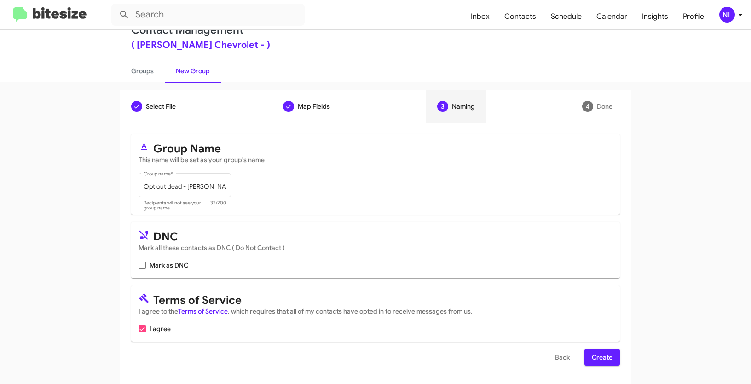
click at [138, 265] on span at bounding box center [141, 264] width 7 height 7
click at [142, 269] on input "Mark as DNC" at bounding box center [142, 269] width 0 height 0
checkbox input "true"
click at [592, 355] on span "Create" at bounding box center [602, 357] width 21 height 17
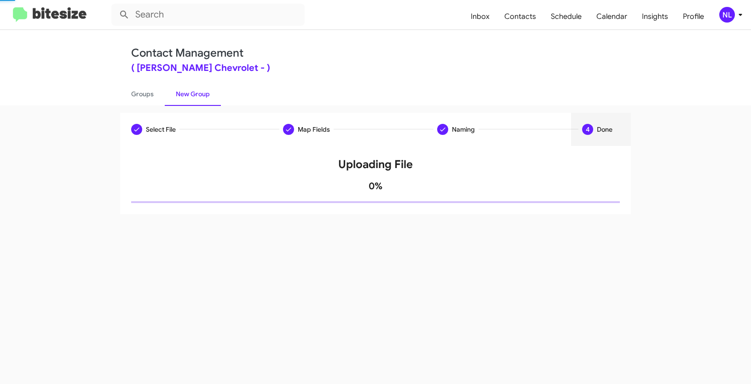
scroll to position [0, 0]
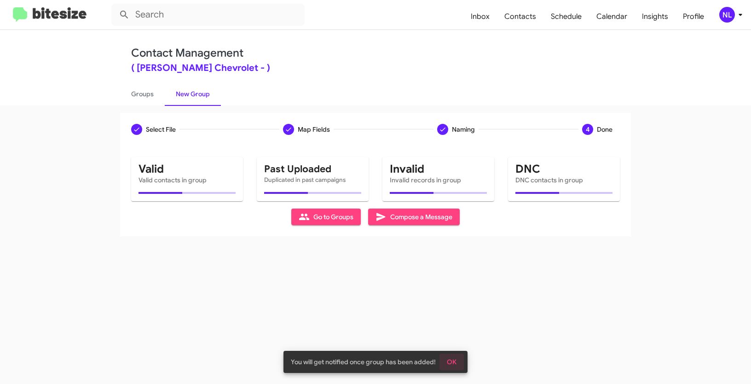
click at [445, 360] on button "OK" at bounding box center [451, 361] width 24 height 17
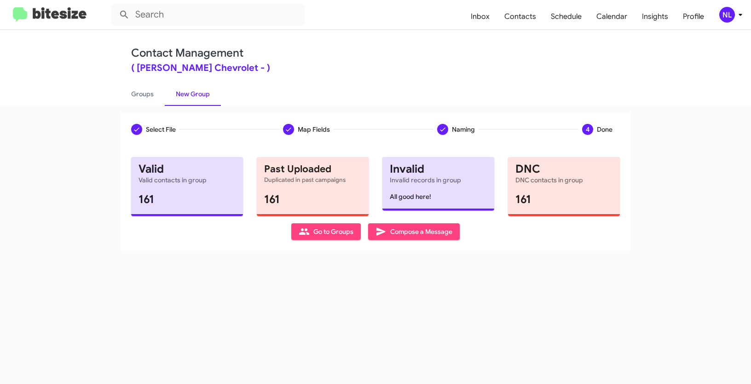
click at [351, 231] on span "Go to Groups" at bounding box center [326, 231] width 55 height 17
type input "in:groups"
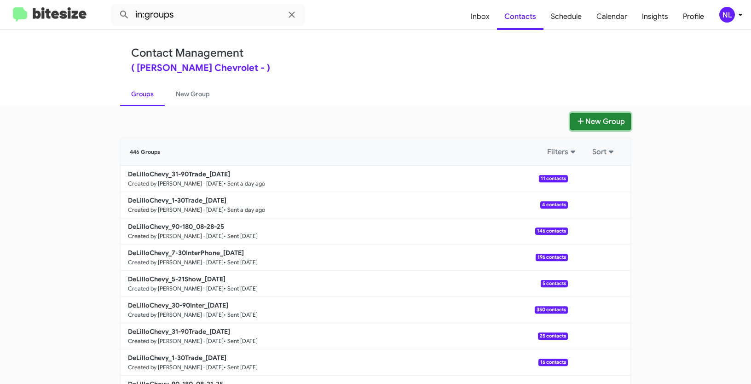
click at [587, 120] on button "New Group" at bounding box center [600, 121] width 61 height 17
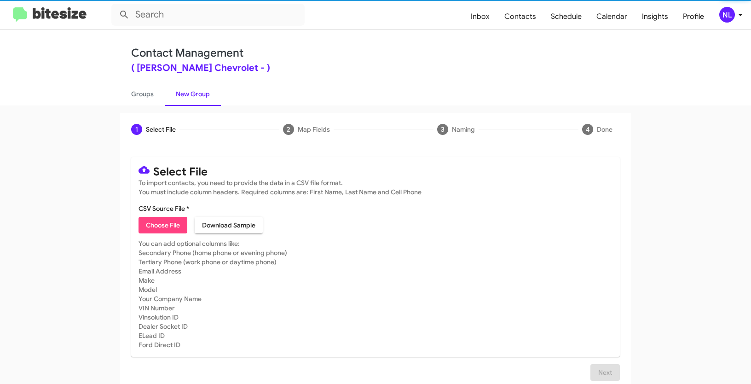
click at [161, 228] on span "Choose File" at bounding box center [163, 225] width 34 height 17
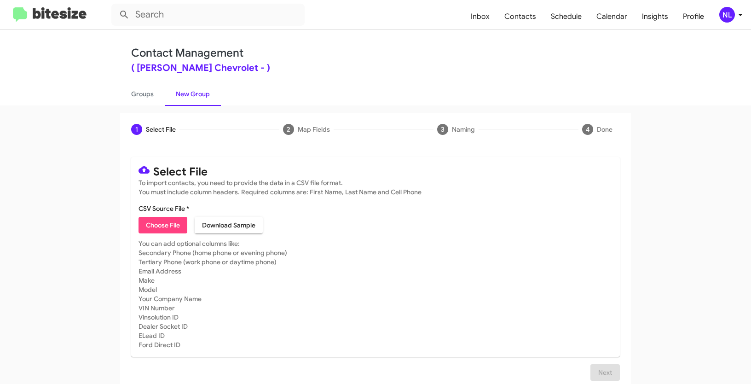
type input "DeLilloChevy_30-90Inter_09-04-25"
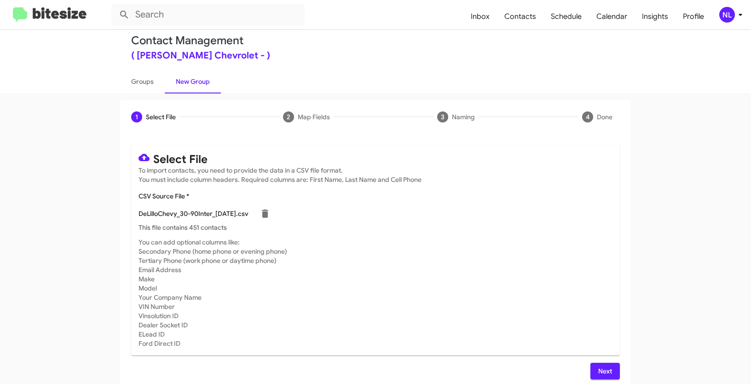
scroll to position [18, 0]
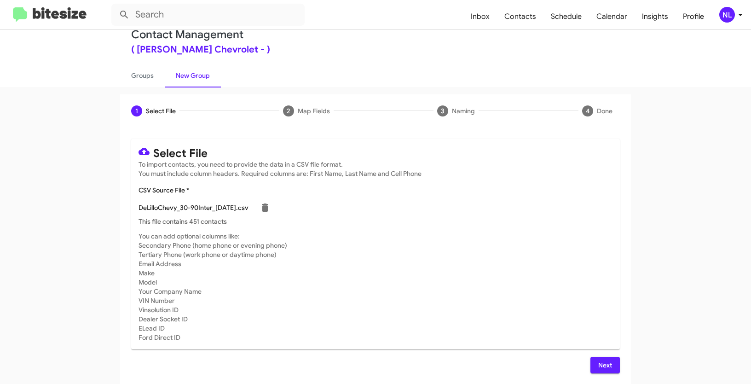
click at [608, 363] on span "Next" at bounding box center [605, 365] width 15 height 17
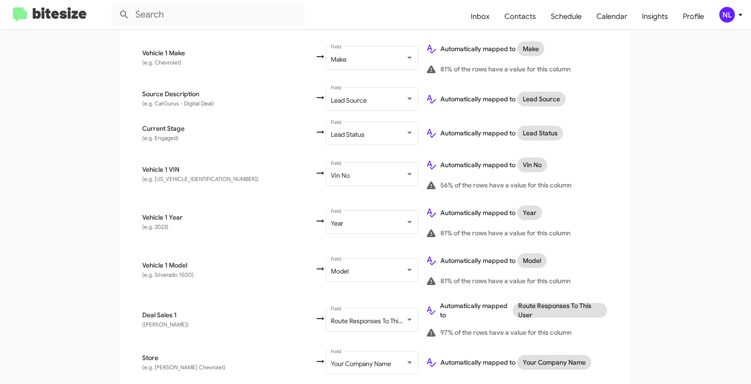
scroll to position [480, 0]
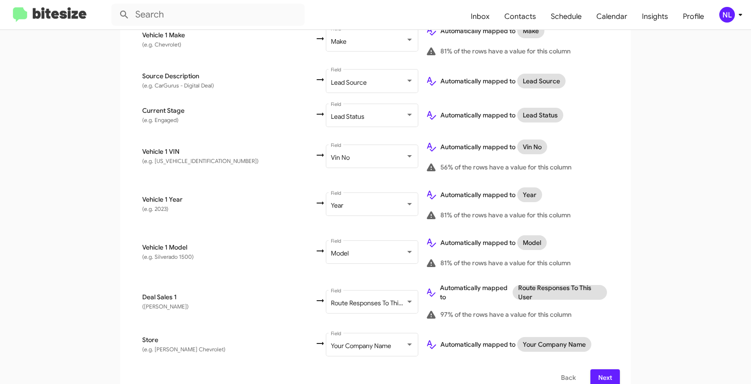
click at [609, 369] on span "Next" at bounding box center [605, 377] width 15 height 17
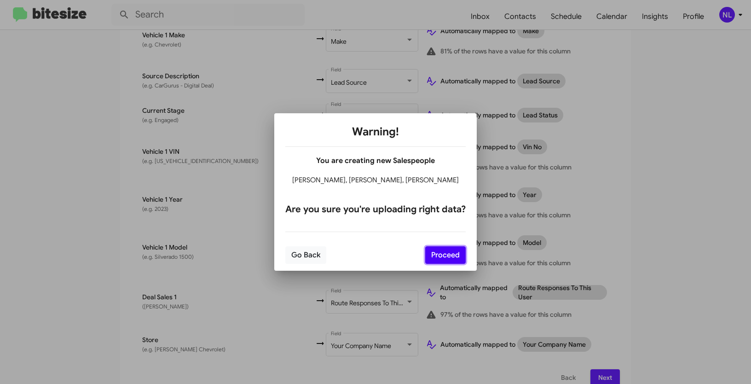
click at [452, 256] on button "Proceed" at bounding box center [445, 254] width 40 height 17
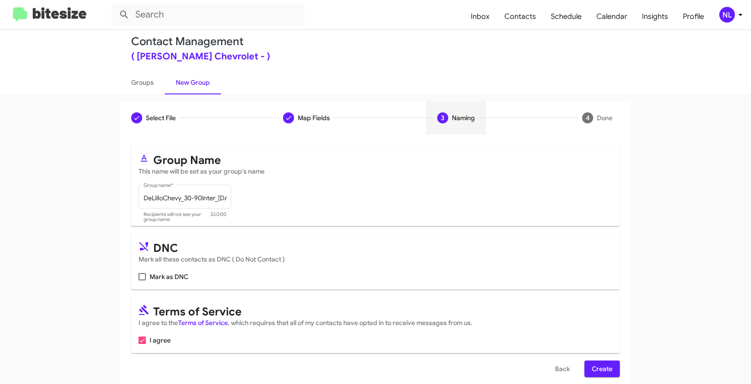
scroll to position [23, 0]
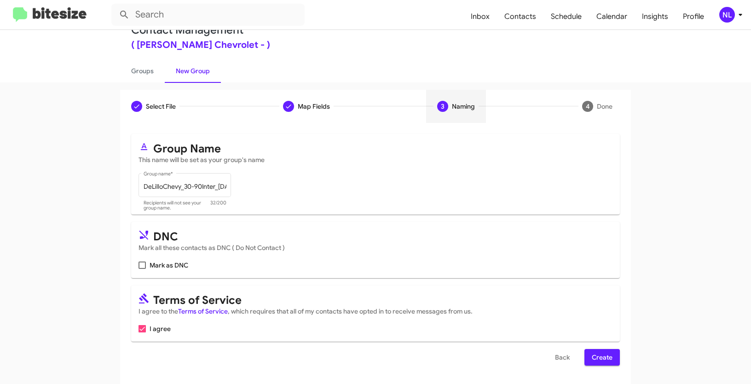
click at [601, 357] on span "Create" at bounding box center [602, 357] width 21 height 17
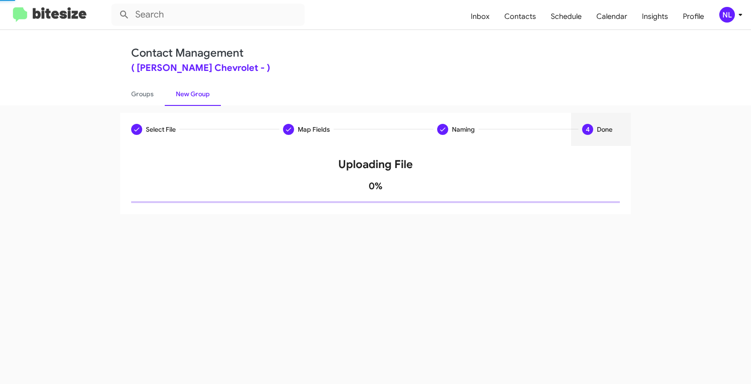
scroll to position [0, 0]
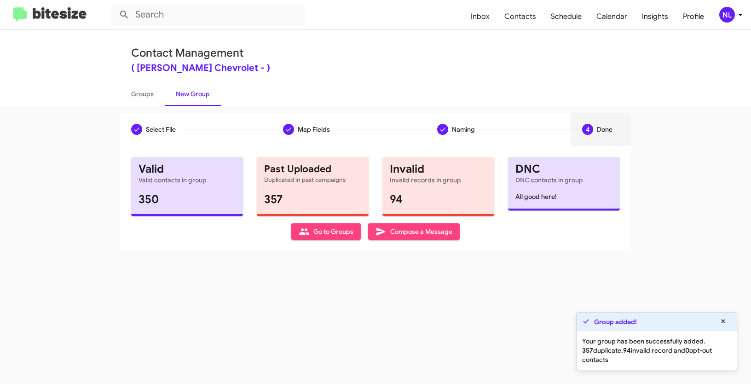
click at [318, 235] on span "Go to Groups" at bounding box center [326, 231] width 55 height 17
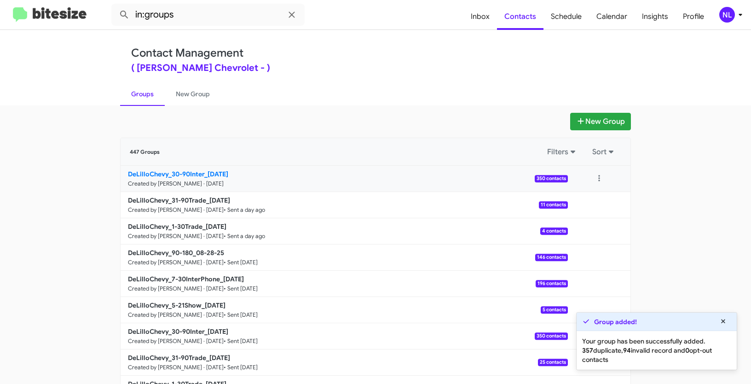
drag, startPoint x: 98, startPoint y: 177, endPoint x: 202, endPoint y: 171, distance: 105.1
click at [202, 171] on app-groups "New Group 447 Groups Filters Sort DeLilloChevy_30-90Inter_09-04-25 Created by N…" at bounding box center [375, 283] width 751 height 340
copy b "DeLilloChevy_30-90Inter"
click at [195, 12] on input "in:groups" at bounding box center [207, 15] width 193 height 22
paste input "DeLilloChevy_30-90Inter"
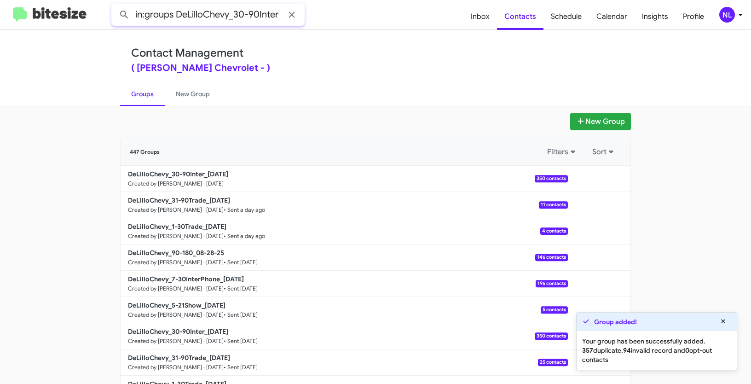
type input "in:groups DeLilloChevy_30-90Inter"
click at [115, 6] on button at bounding box center [124, 15] width 18 height 18
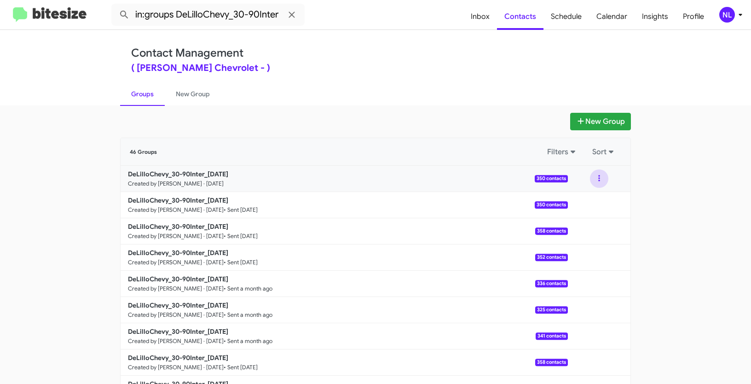
click at [593, 177] on button at bounding box center [599, 178] width 18 height 18
click at [584, 208] on button "View contacts" at bounding box center [572, 203] width 74 height 22
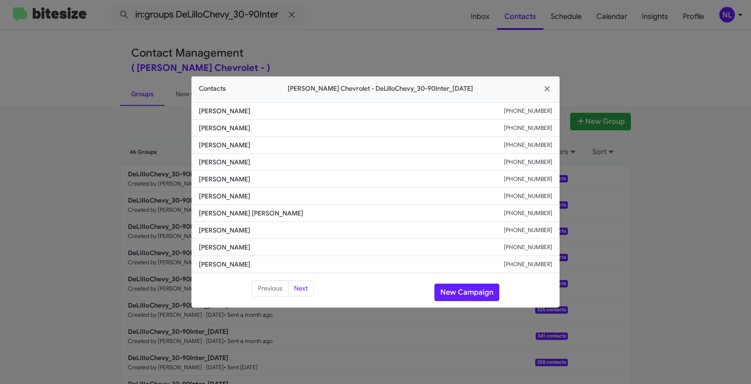
drag, startPoint x: 194, startPoint y: 212, endPoint x: 293, endPoint y: 214, distance: 98.9
click at [293, 214] on li "Keila Amorim Davies +18582166864" at bounding box center [375, 213] width 368 height 17
copy span "Keila Amorim Davies"
click at [472, 289] on button "New Campaign" at bounding box center [466, 291] width 65 height 17
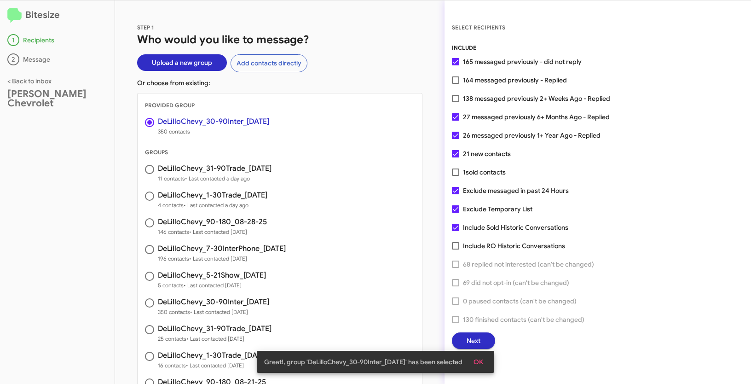
click at [452, 97] on span at bounding box center [455, 98] width 7 height 7
click at [455, 102] on input "138 messaged previously 2+ Weeks Ago - Replied" at bounding box center [455, 102] width 0 height 0
checkbox input "true"
click at [488, 358] on button "OK" at bounding box center [478, 361] width 24 height 17
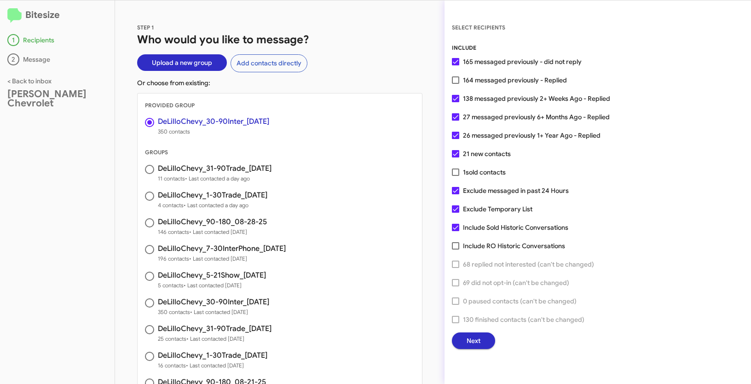
click at [469, 340] on span "Next" at bounding box center [473, 340] width 14 height 17
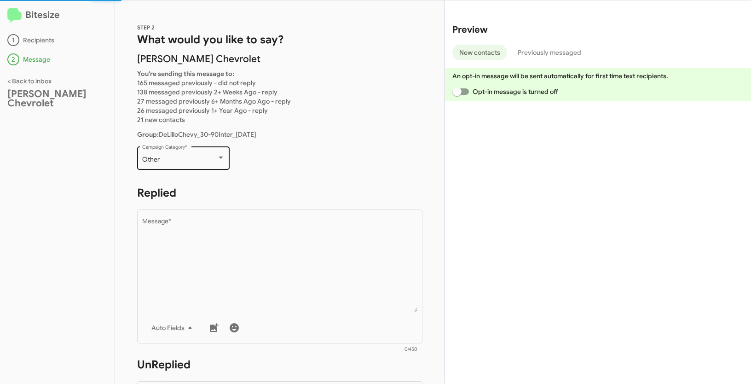
click at [208, 161] on div "Other" at bounding box center [179, 159] width 75 height 7
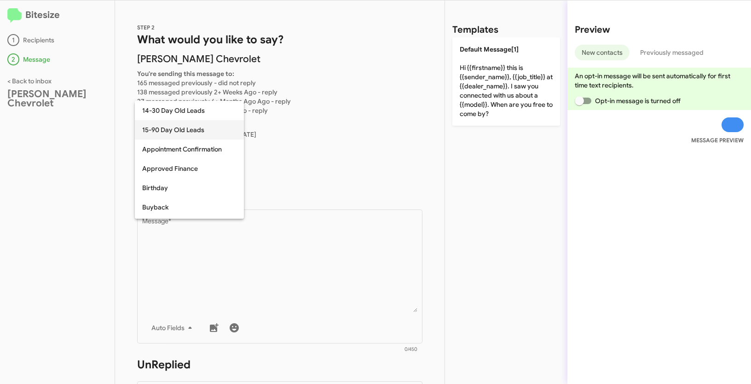
click at [177, 131] on span "15-90 Day Old Leads" at bounding box center [189, 129] width 94 height 19
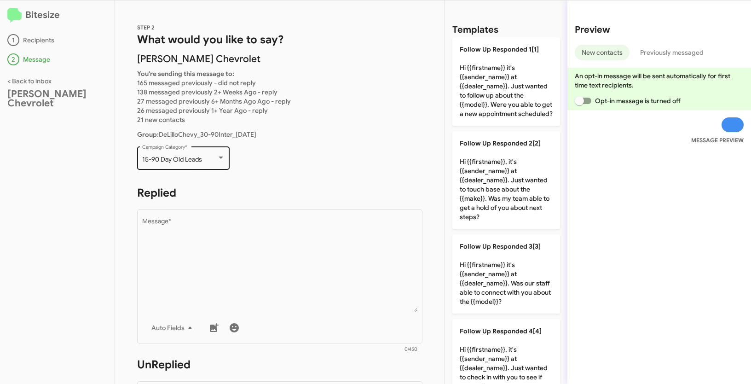
drag, startPoint x: 139, startPoint y: 156, endPoint x: 213, endPoint y: 158, distance: 74.1
click at [213, 158] on div "15-90 Day Old Leads Campaign Category *" at bounding box center [183, 156] width 92 height 25
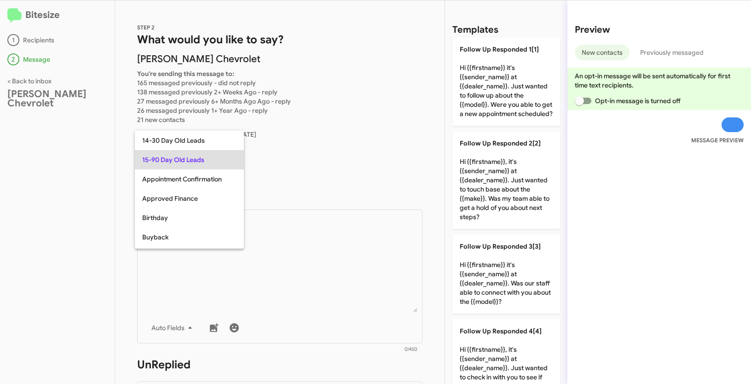
copy span "15-90 Day Old Leads"
click at [283, 219] on div at bounding box center [375, 192] width 751 height 384
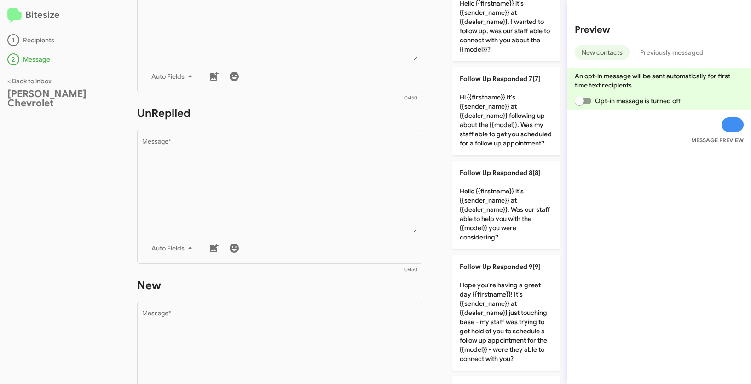
scroll to position [548, 0]
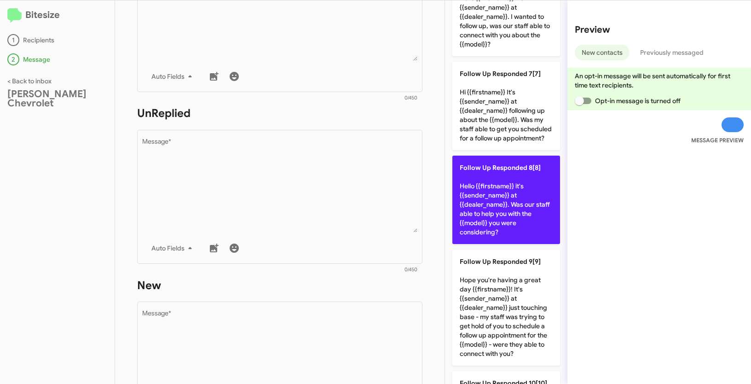
click at [497, 201] on p "Follow Up Responded 8[8] Hello {{firstname}} it's {{sender_name}} at {{dealer_n…" at bounding box center [506, 199] width 108 height 88
type textarea "Hello {{firstname}} it's {{sender_name}} at {{dealer_name}}. Was our staff able…"
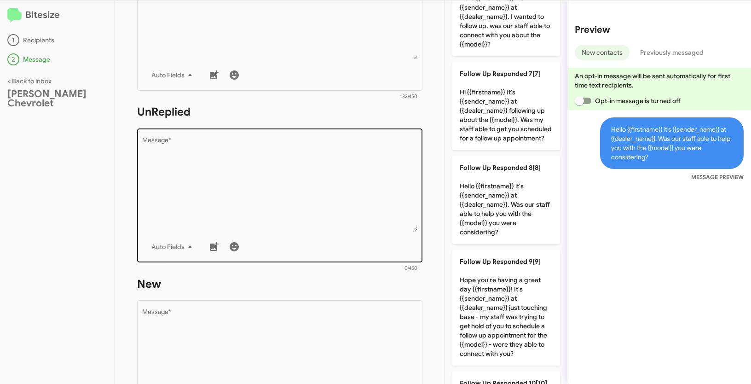
scroll to position [96, 0]
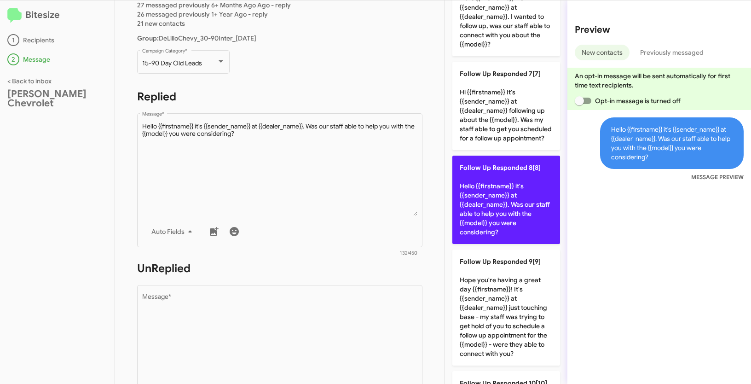
click at [508, 217] on p "Follow Up Responded 8[8] Hello {{firstname}} it's {{sender_name}} at {{dealer_n…" at bounding box center [506, 199] width 108 height 88
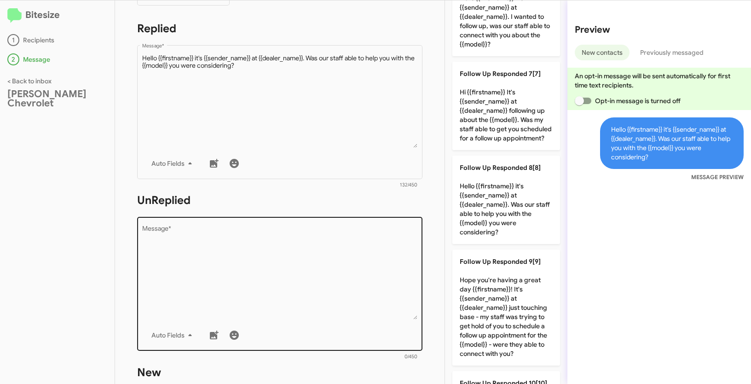
scroll to position [165, 0]
click at [322, 259] on textarea "Message *" at bounding box center [280, 272] width 276 height 94
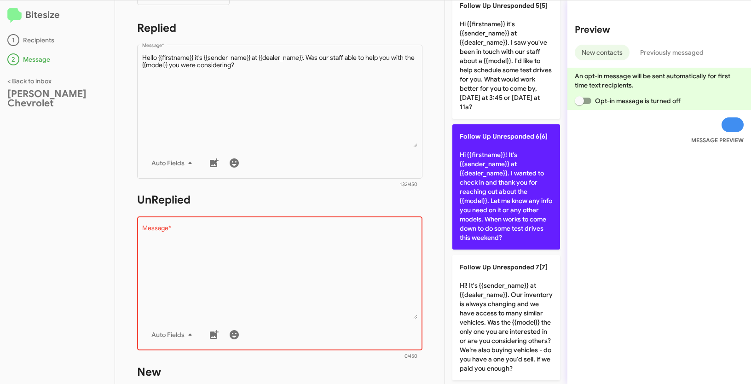
click at [488, 165] on p "Follow Up Unresponded 6[6] Hi {{firstname}}! It's {{sender_name}} at {{dealer_n…" at bounding box center [506, 186] width 108 height 125
type textarea "Hi {{firstname}}! It's {{sender_name}} at {{dealer_name}}. I wanted to check in…"
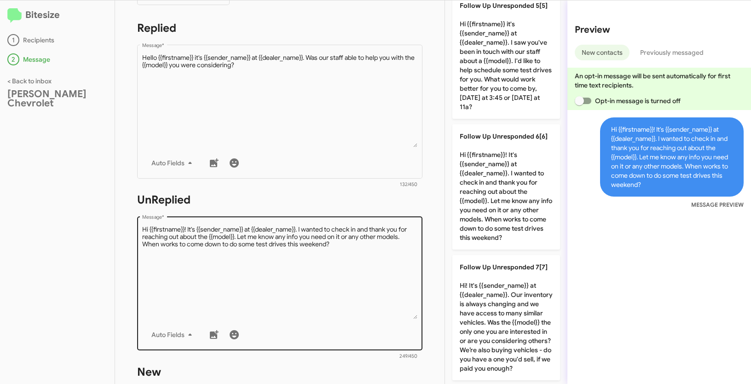
scroll to position [332, 0]
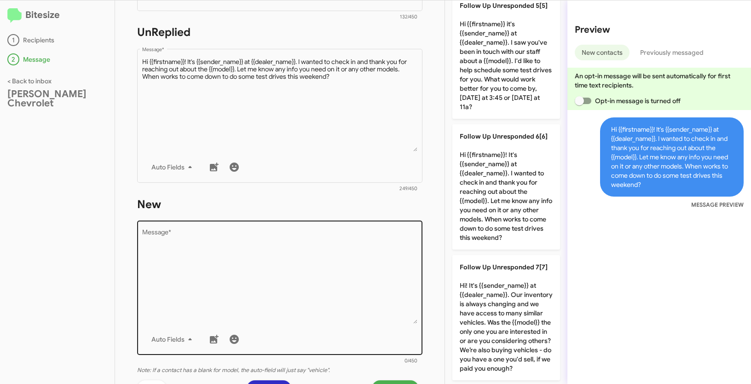
click at [294, 259] on textarea "Message *" at bounding box center [280, 277] width 276 height 94
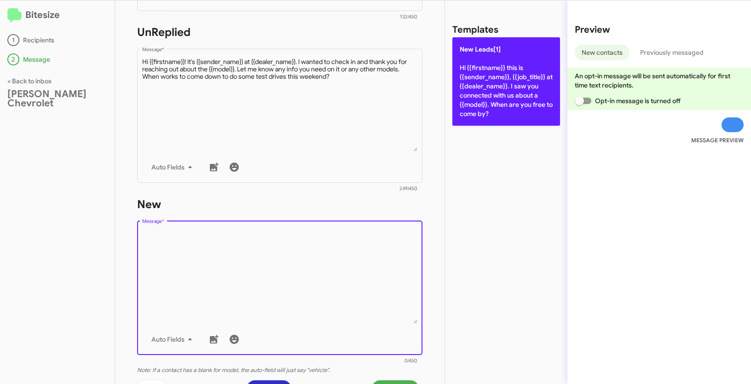
click at [470, 89] on p "New Leads[1] Hi {{firstname}} this is {{sender_name}}, {{job_title}} at {{deale…" at bounding box center [506, 81] width 108 height 88
type textarea "Hi {{firstname}} this is {{sender_name}}, {{job_title}} at {{dealer_name}}. I s…"
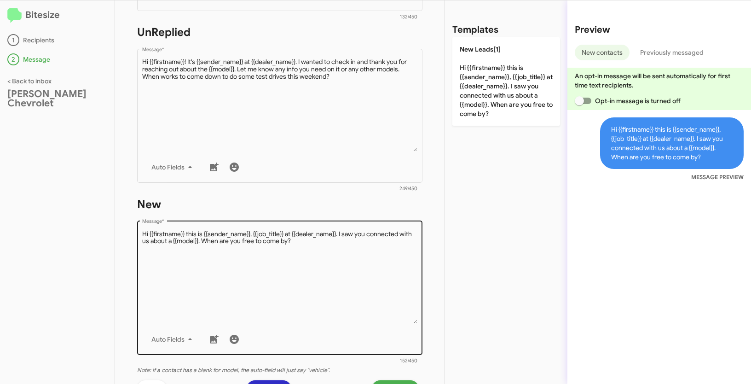
scroll to position [458, 0]
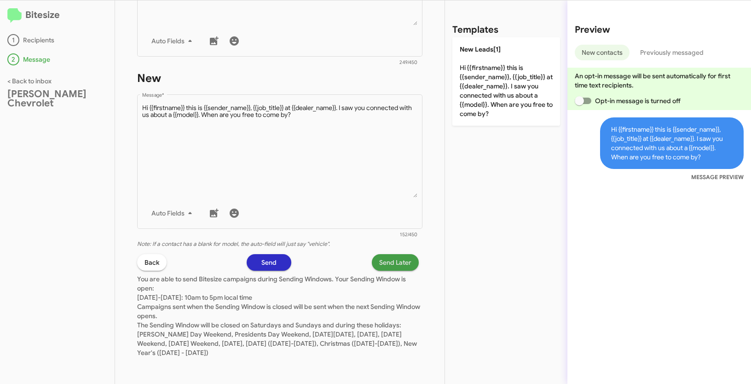
click at [384, 266] on span "Send Later" at bounding box center [395, 262] width 32 height 17
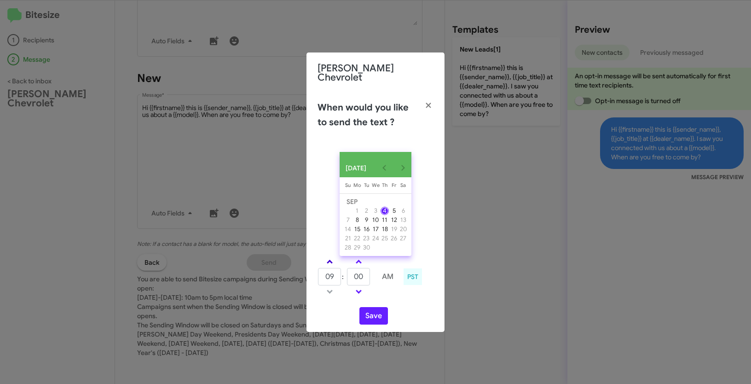
click at [329, 259] on span at bounding box center [330, 262] width 6 height 6
type input "01"
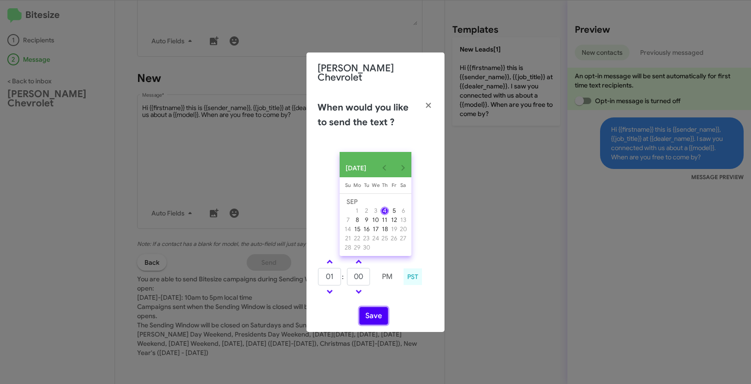
click at [370, 317] on button "Save" at bounding box center [373, 315] width 29 height 17
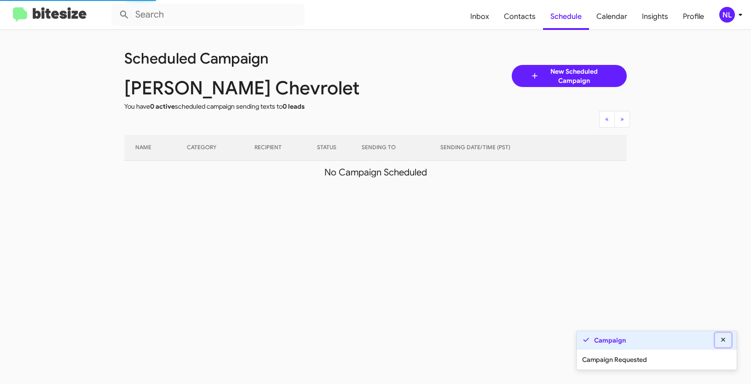
click at [725, 340] on icon at bounding box center [723, 339] width 8 height 6
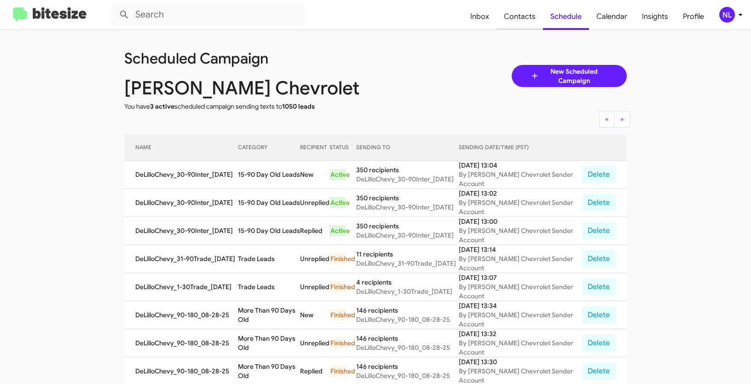
click at [523, 20] on span "Contacts" at bounding box center [519, 16] width 46 height 27
type input "in:groups"
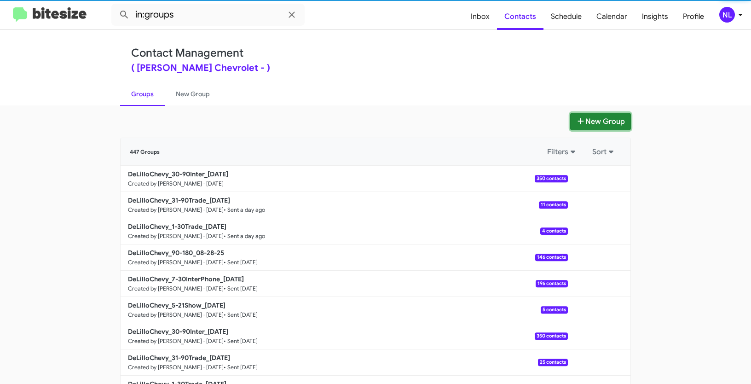
click at [601, 119] on button "New Group" at bounding box center [600, 121] width 61 height 17
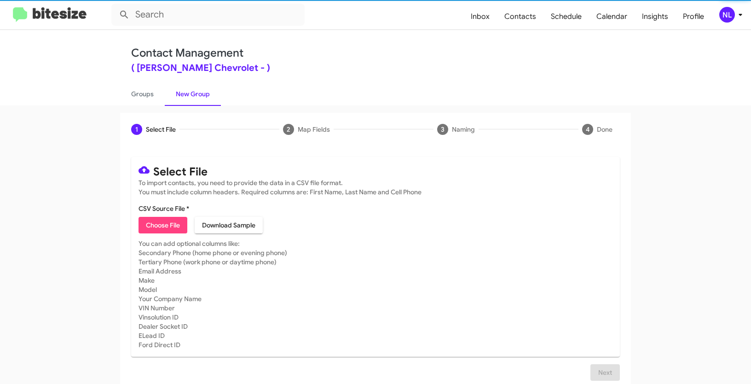
click at [146, 233] on mat-card "Select File To import contacts, you need to provide the data in a CSV file form…" at bounding box center [375, 257] width 489 height 200
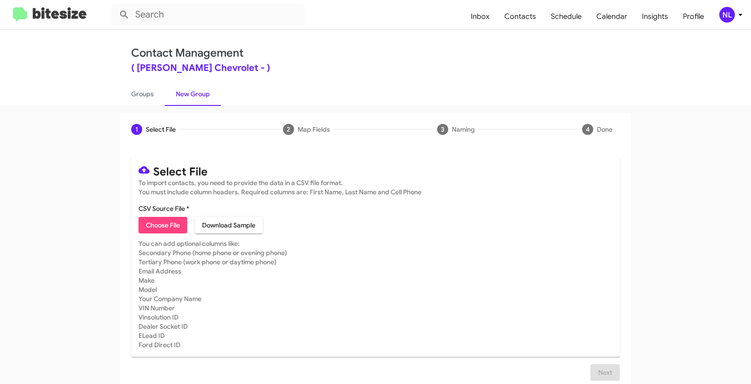
click at [147, 226] on span "Choose File" at bounding box center [163, 225] width 34 height 17
type input "DeLilloChevy_5-21Show_09-04-25"
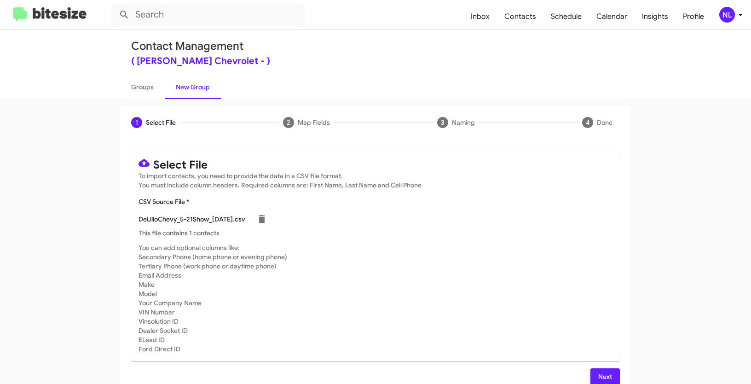
scroll to position [18, 0]
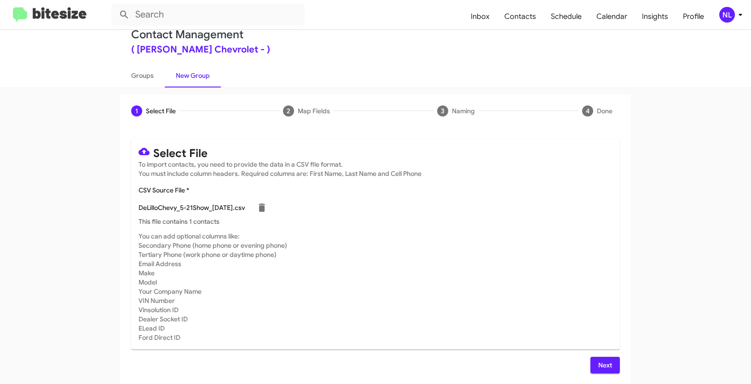
click at [607, 363] on span "Next" at bounding box center [605, 365] width 15 height 17
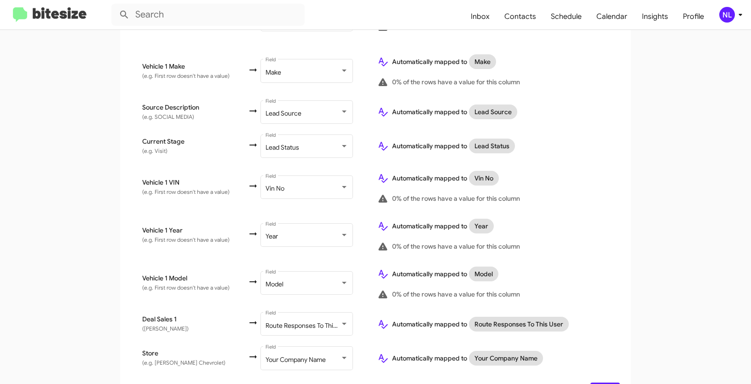
scroll to position [453, 0]
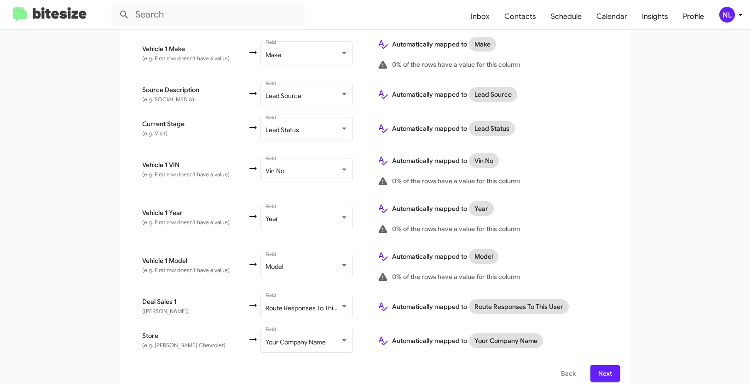
click at [604, 368] on span "Next" at bounding box center [605, 373] width 15 height 17
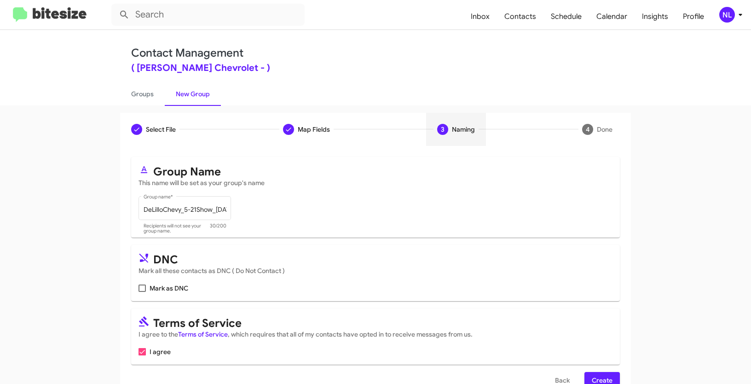
scroll to position [23, 0]
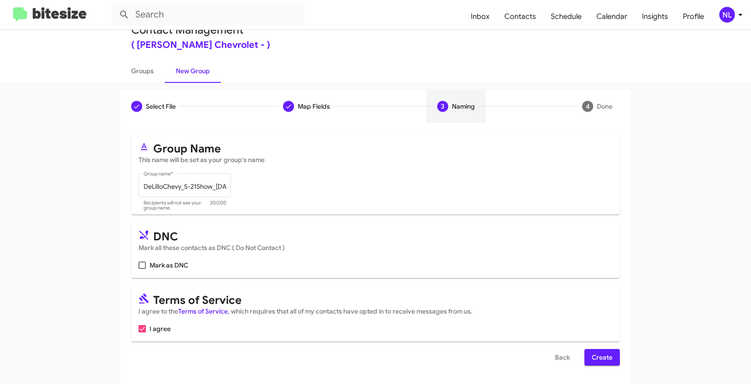
click at [598, 358] on span "Create" at bounding box center [602, 357] width 21 height 17
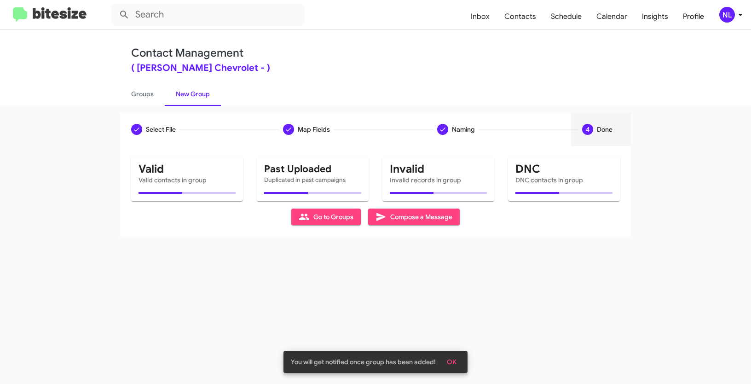
click at [454, 357] on span "OK" at bounding box center [452, 361] width 10 height 17
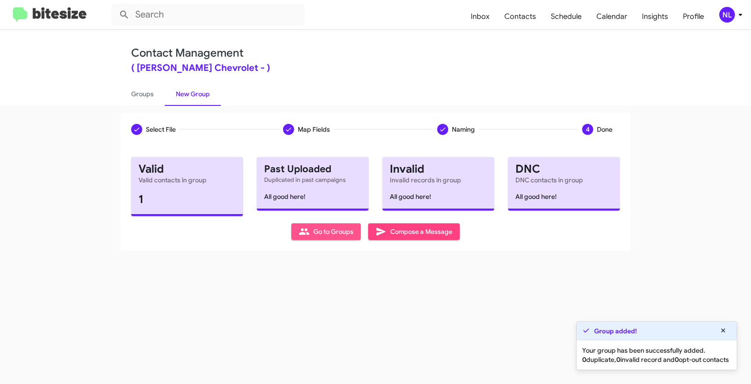
click at [339, 235] on span "Go to Groups" at bounding box center [326, 231] width 55 height 17
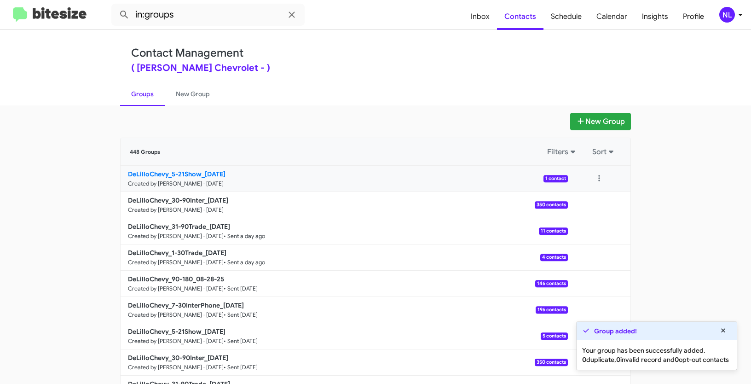
drag, startPoint x: 59, startPoint y: 170, endPoint x: 203, endPoint y: 173, distance: 143.6
click at [203, 173] on app-groups "New Group 448 Groups Filters Sort DeLilloChevy_5-21Show_09-04-25 Created by Nen…" at bounding box center [375, 283] width 751 height 340
copy div "Filters Sort DeLilloChevy_5-21Show_"
click at [188, 11] on input "in:groups" at bounding box center [207, 15] width 193 height 22
paste input "DeLilloChevy_5-21Show_"
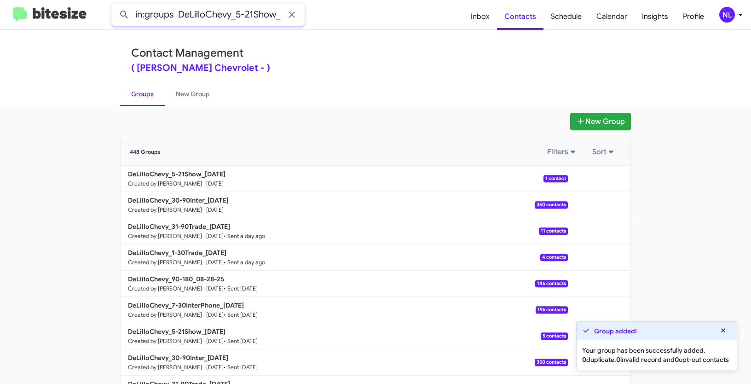
type input "in:groups DeLilloChevy_5-21Show_"
click at [115, 6] on button at bounding box center [124, 15] width 18 height 18
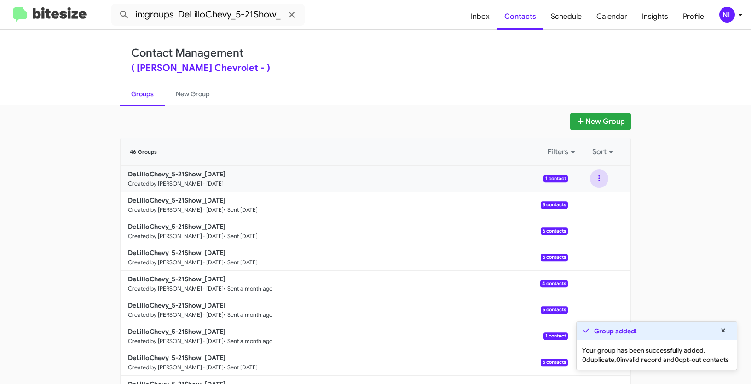
click at [596, 178] on button at bounding box center [599, 178] width 18 height 18
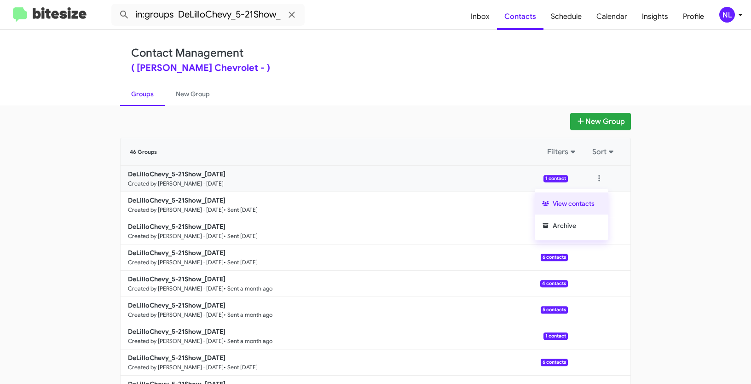
click at [572, 200] on button "View contacts" at bounding box center [572, 203] width 74 height 22
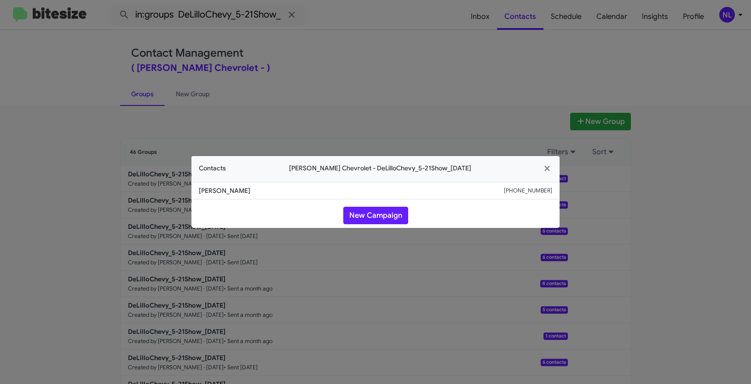
drag, startPoint x: 196, startPoint y: 189, endPoint x: 254, endPoint y: 190, distance: 58.0
click at [254, 190] on li "Carlos Parra +17148030150" at bounding box center [375, 190] width 368 height 17
copy span "Carlos Parra"
click at [393, 215] on button "New Campaign" at bounding box center [375, 215] width 65 height 17
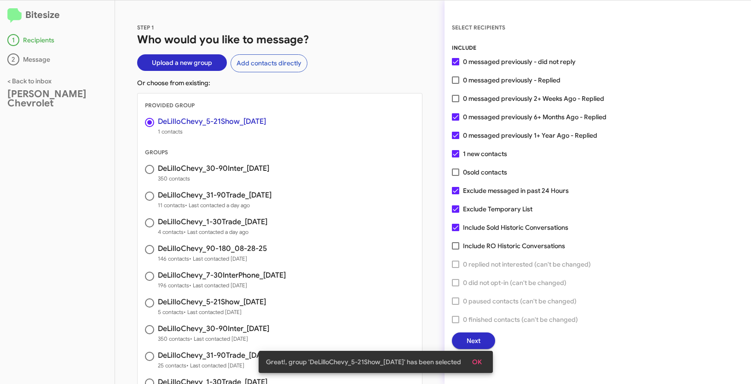
click at [482, 360] on span "OK" at bounding box center [477, 361] width 10 height 17
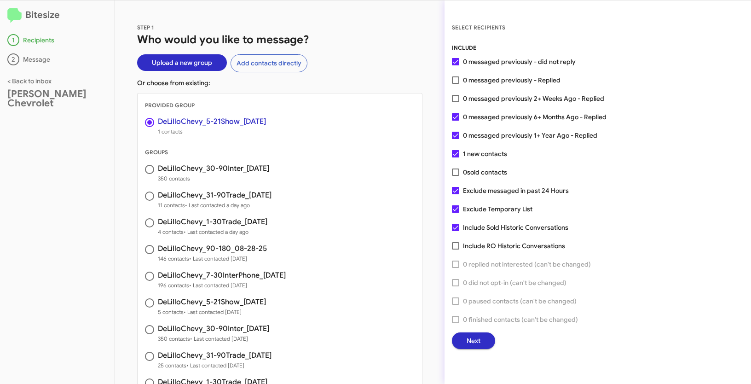
click at [479, 342] on span "Next" at bounding box center [473, 340] width 14 height 17
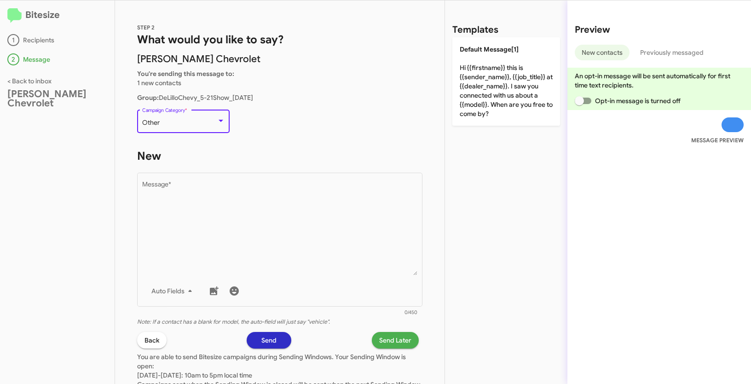
click at [183, 123] on div "Other" at bounding box center [179, 122] width 75 height 7
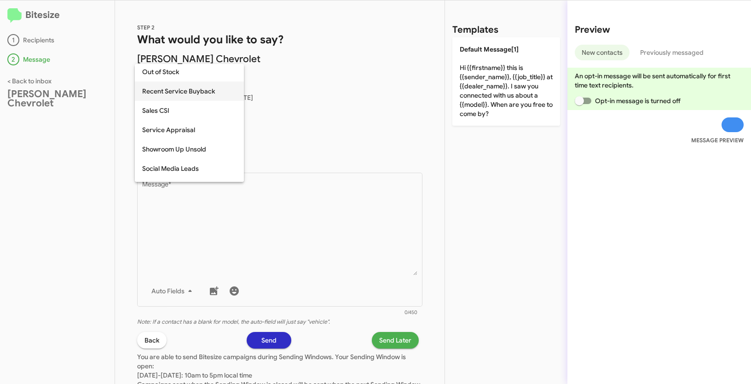
scroll to position [273, 0]
click at [187, 150] on span "Showroom Up Unsold" at bounding box center [189, 148] width 94 height 19
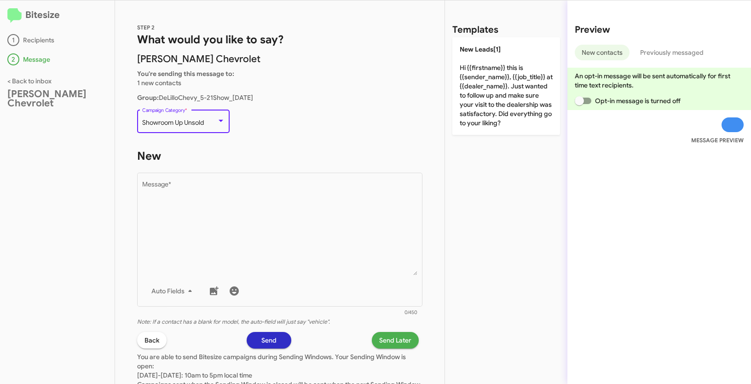
drag, startPoint x: 142, startPoint y: 121, endPoint x: 208, endPoint y: 121, distance: 66.7
click at [208, 121] on div "Showroom Up Unsold" at bounding box center [179, 122] width 75 height 7
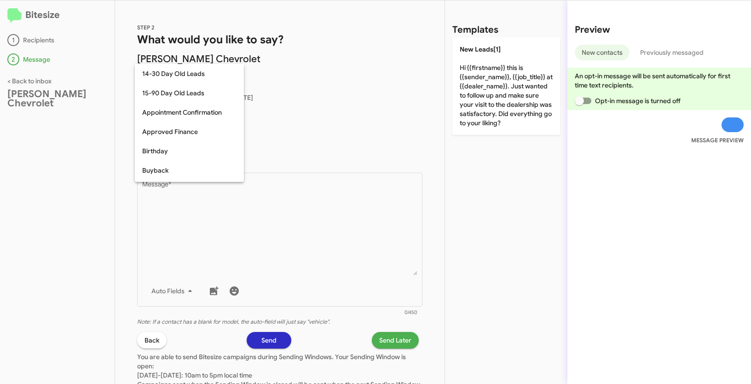
scroll to position [298, 0]
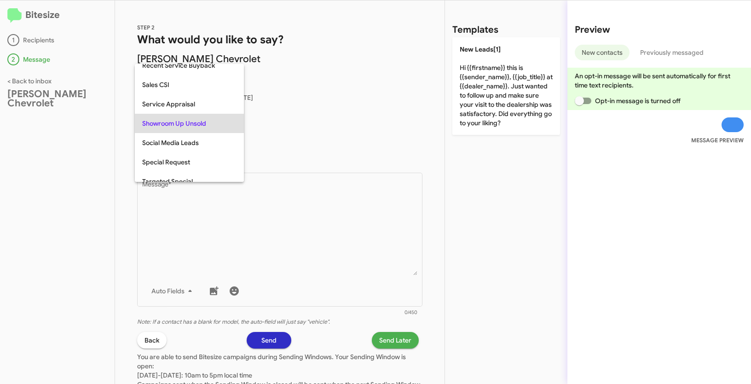
copy span "Showroom Up Unsold"
click at [298, 230] on div at bounding box center [375, 192] width 751 height 384
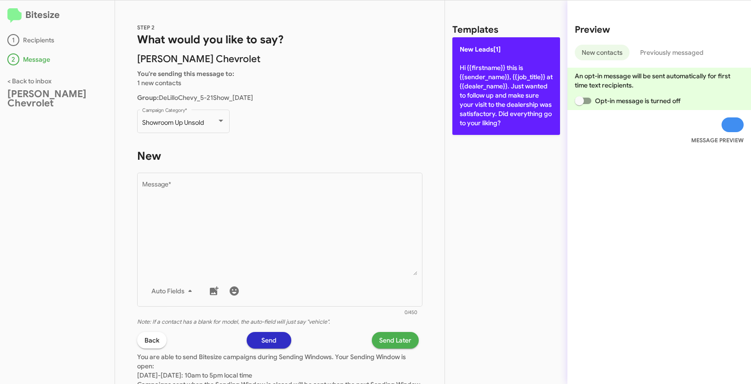
click at [488, 62] on p "New Leads[1] Hi {{firstname}} this is {{sender_name}}, {{job_title}} at {{deale…" at bounding box center [506, 86] width 108 height 98
type textarea "Hi {{firstname}} this is {{sender_name}}, {{job_title}} at {{dealer_name}}. Jus…"
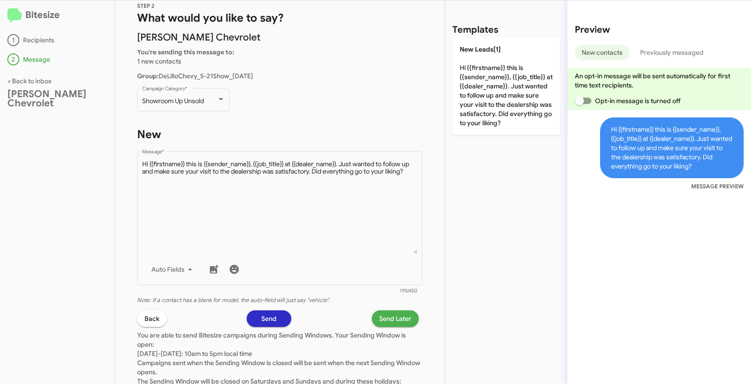
scroll to position [74, 0]
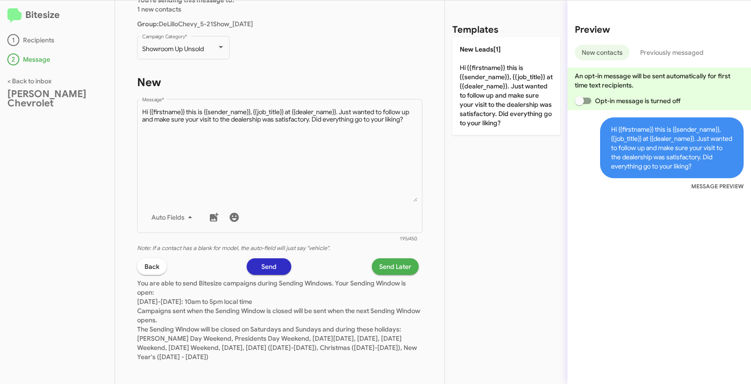
click at [390, 264] on span "Send Later" at bounding box center [395, 266] width 32 height 17
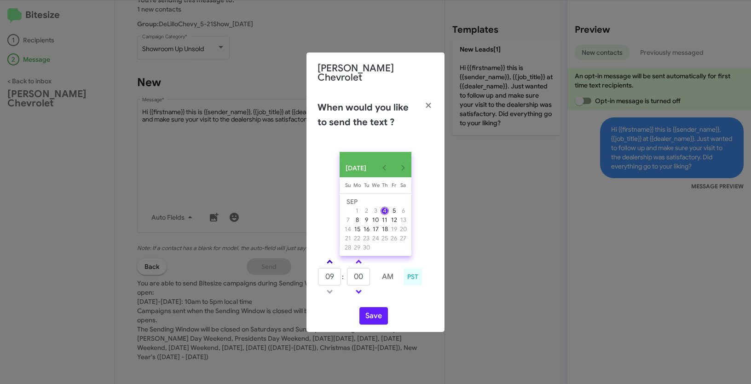
click at [333, 258] on link at bounding box center [330, 261] width 16 height 11
type input "12"
drag, startPoint x: 365, startPoint y: 277, endPoint x: 355, endPoint y: 274, distance: 10.8
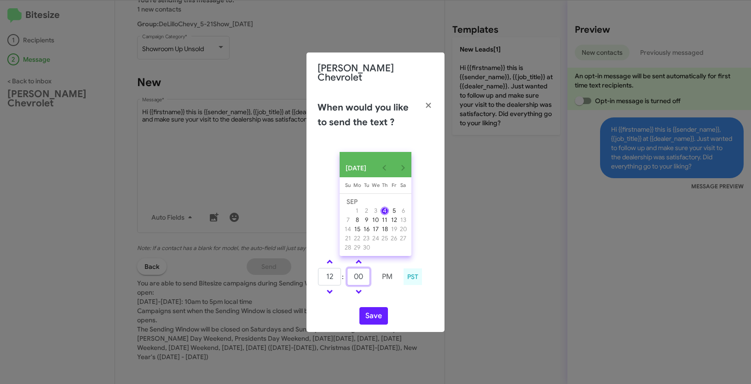
click at [355, 274] on input "00" at bounding box center [358, 276] width 23 height 17
type input "50"
click at [375, 316] on button "Save" at bounding box center [373, 315] width 29 height 17
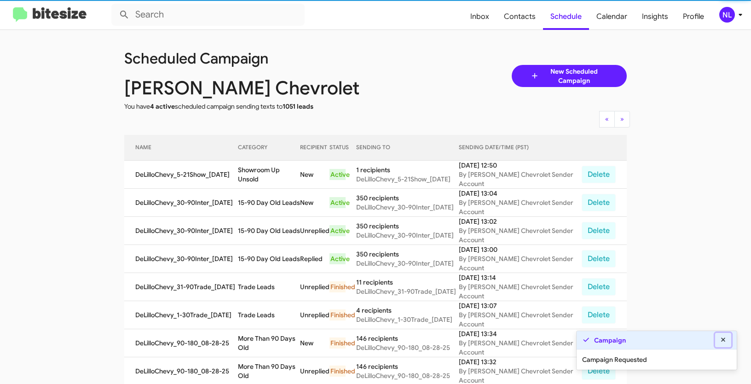
click at [720, 340] on icon at bounding box center [723, 339] width 8 height 6
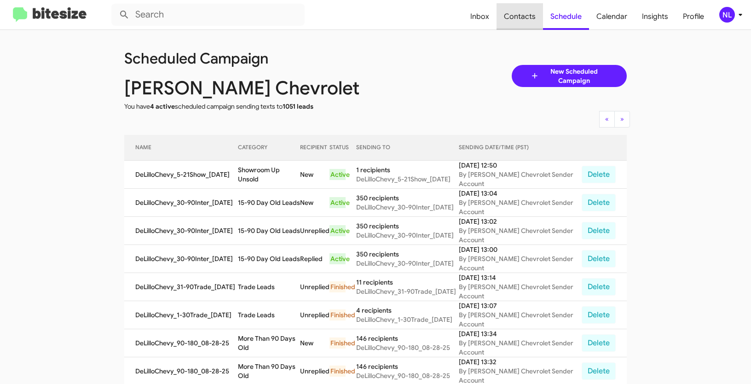
click at [524, 13] on span "Contacts" at bounding box center [519, 16] width 46 height 27
type input "in:groups"
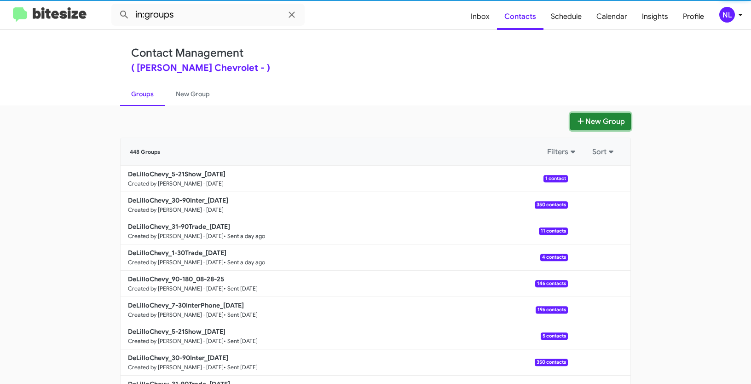
click at [603, 120] on button "New Group" at bounding box center [600, 121] width 61 height 17
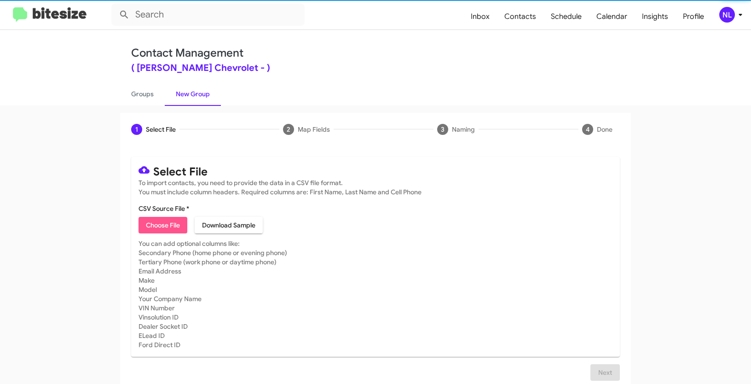
click at [169, 224] on span "Choose File" at bounding box center [163, 225] width 34 height 17
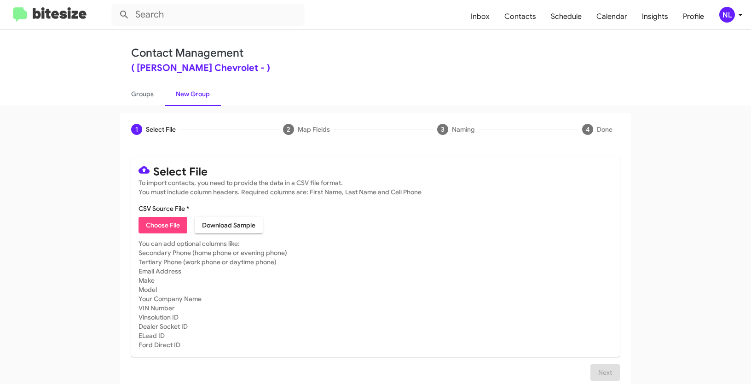
type input "DeLilloChevy_7-30InterPhone_09-04-25"
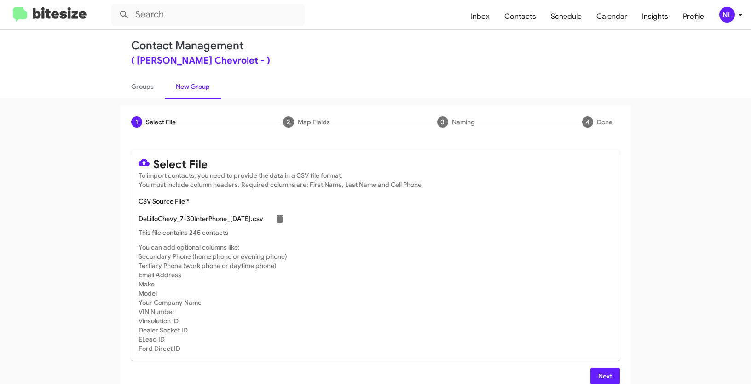
scroll to position [18, 0]
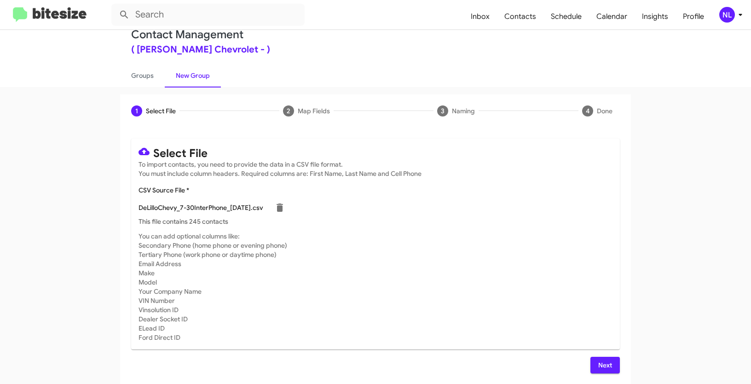
click at [598, 370] on span "Next" at bounding box center [605, 365] width 15 height 17
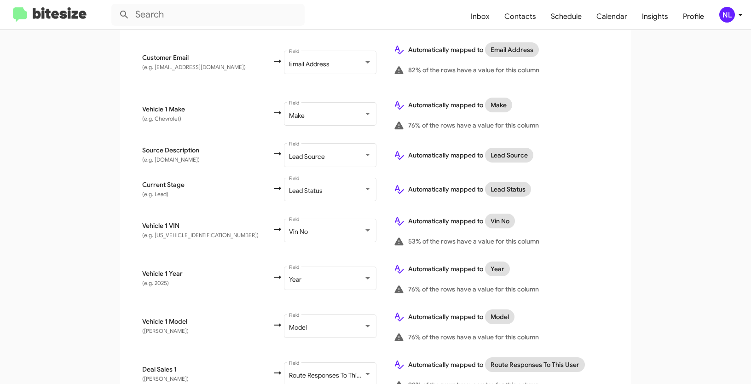
scroll to position [480, 0]
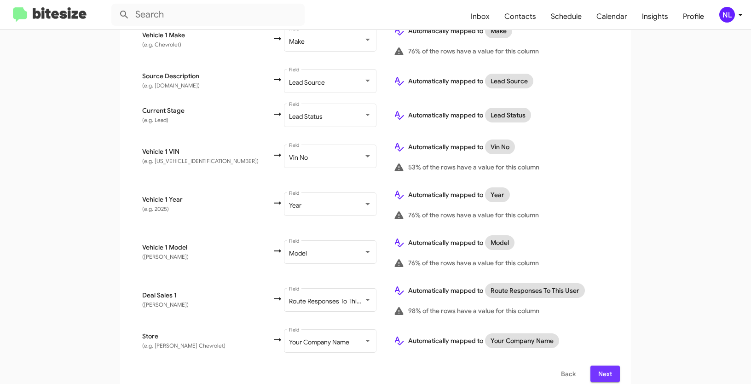
click at [604, 367] on span "Next" at bounding box center [605, 373] width 15 height 17
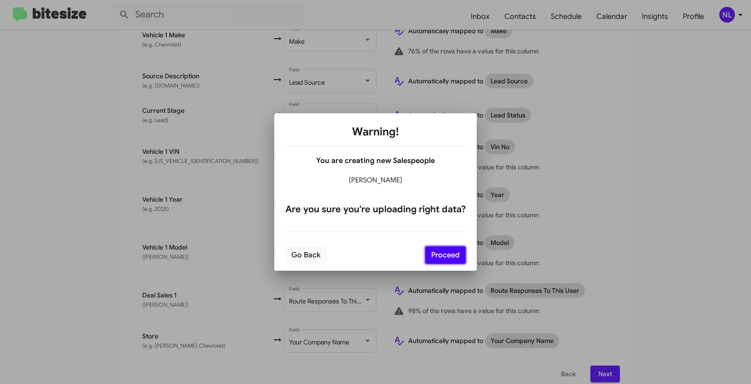
click at [454, 259] on button "Proceed" at bounding box center [445, 254] width 40 height 17
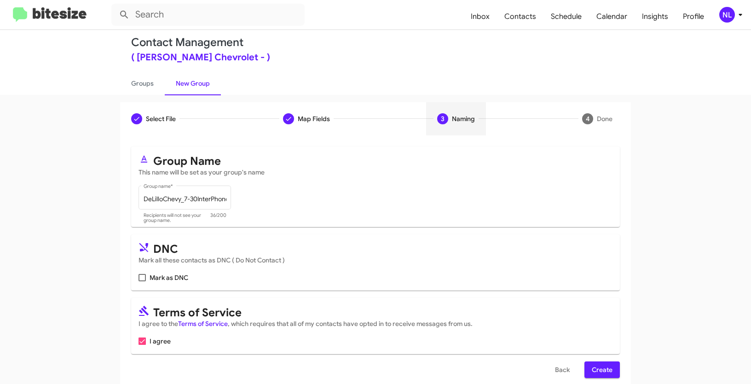
scroll to position [23, 0]
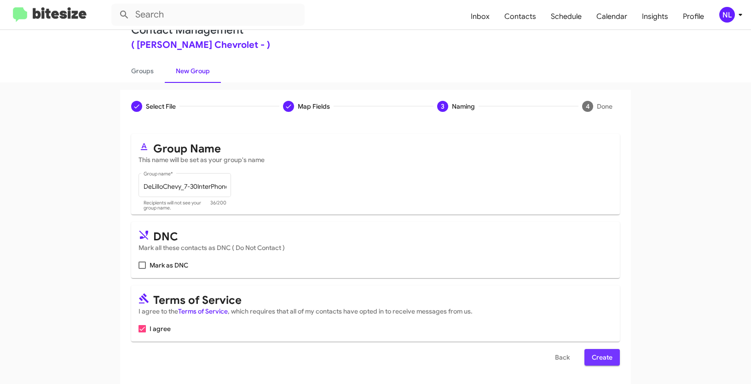
click at [606, 354] on span "Create" at bounding box center [602, 357] width 21 height 17
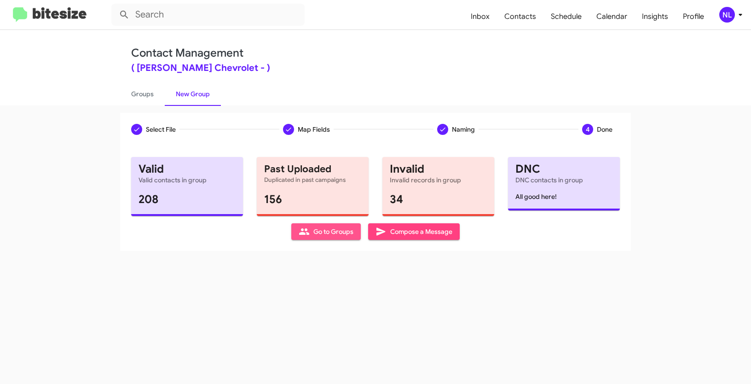
click at [329, 233] on span "Go to Groups" at bounding box center [326, 231] width 55 height 17
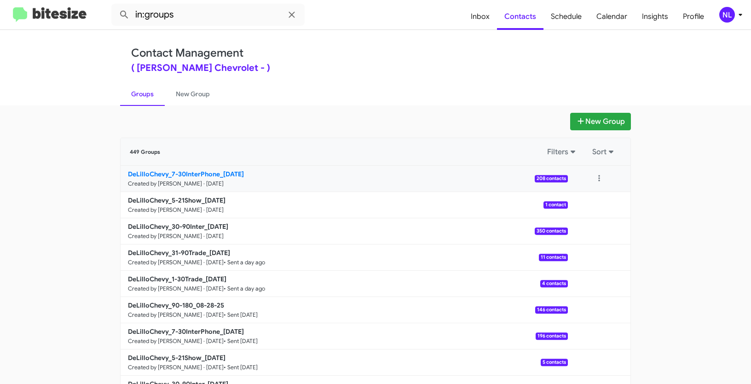
drag, startPoint x: 75, startPoint y: 167, endPoint x: 220, endPoint y: 170, distance: 145.4
click at [220, 170] on app-groups "New Group 449 Groups Filters Sort DeLilloChevy_7-30InterPhone_09-04-25 Created …" at bounding box center [375, 283] width 751 height 340
copy div "Filters Sort DeLilloChevy_7-30InterPhone_"
click at [191, 10] on input "in:groups" at bounding box center [207, 15] width 193 height 22
paste input "DeLilloChevy_7-30InterPhone_"
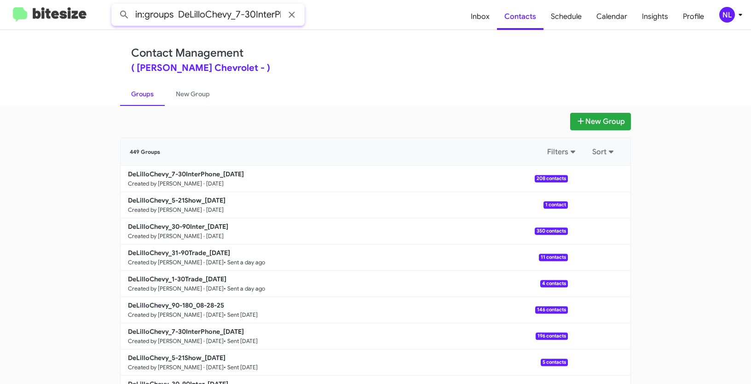
scroll to position [0, 24]
type input "in:groups DeLilloChevy_7-30InterPhone_"
click at [115, 6] on button at bounding box center [124, 15] width 18 height 18
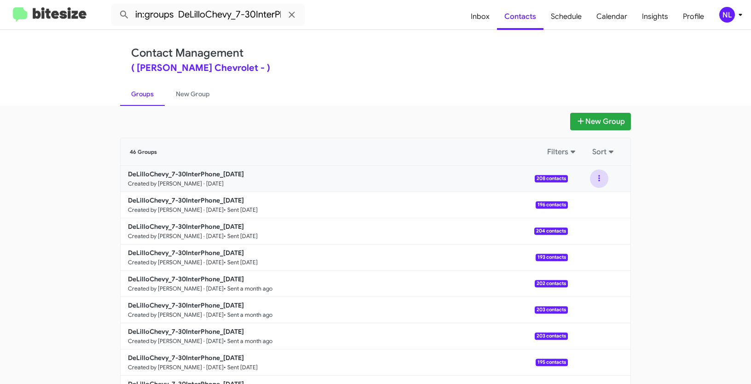
click at [599, 178] on button at bounding box center [599, 178] width 18 height 18
click at [577, 203] on button "View contacts" at bounding box center [572, 203] width 74 height 22
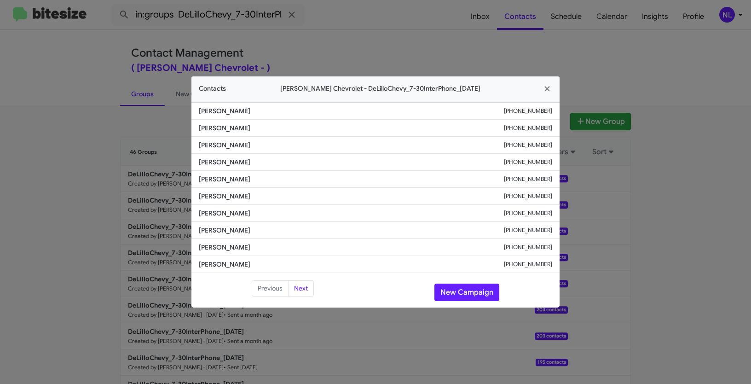
drag, startPoint x: 197, startPoint y: 214, endPoint x: 255, endPoint y: 216, distance: 58.0
click at [255, 216] on li "Diahna Beltran +18587400819" at bounding box center [375, 213] width 368 height 17
copy span "Diahna Beltran"
click at [471, 290] on button "New Campaign" at bounding box center [466, 291] width 65 height 17
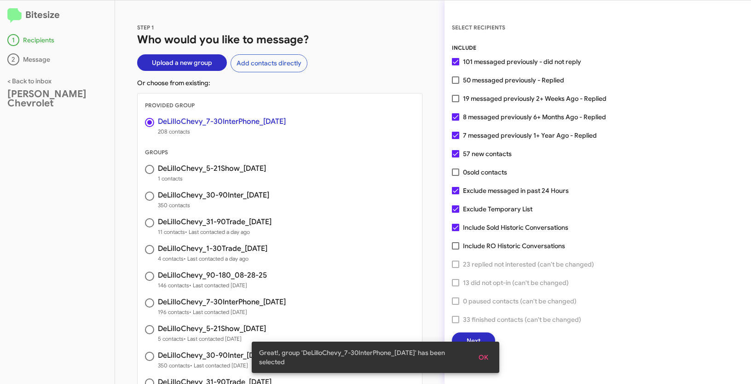
click at [490, 359] on button "OK" at bounding box center [483, 357] width 24 height 17
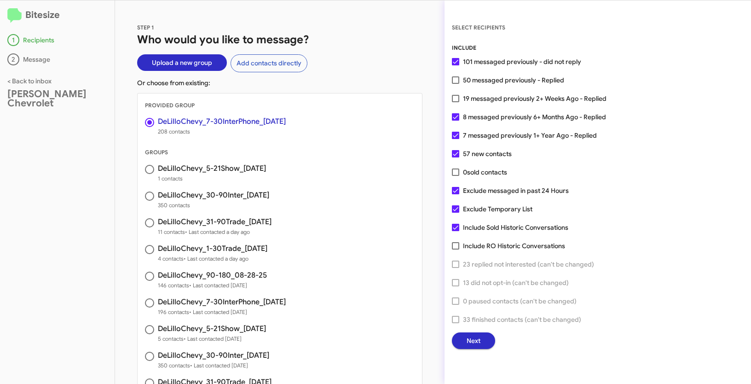
click at [460, 102] on label "19 messaged previously 2+ Weeks Ago - Replied" at bounding box center [529, 98] width 155 height 11
click at [455, 102] on input "19 messaged previously 2+ Weeks Ago - Replied" at bounding box center [455, 102] width 0 height 0
checkbox input "true"
click at [479, 341] on span "Next" at bounding box center [473, 340] width 14 height 17
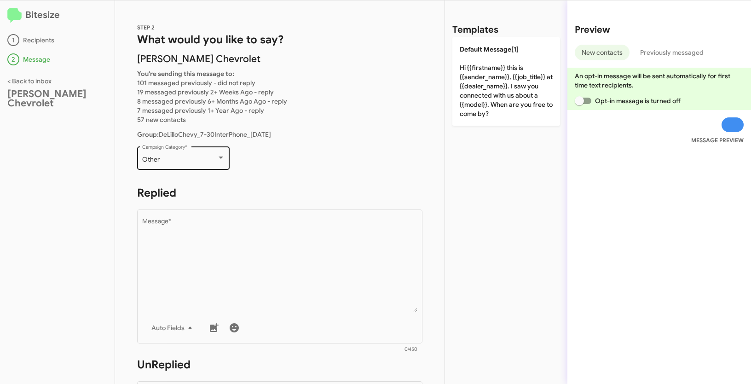
click at [198, 166] on div "Other Campaign Category *" at bounding box center [183, 156] width 83 height 25
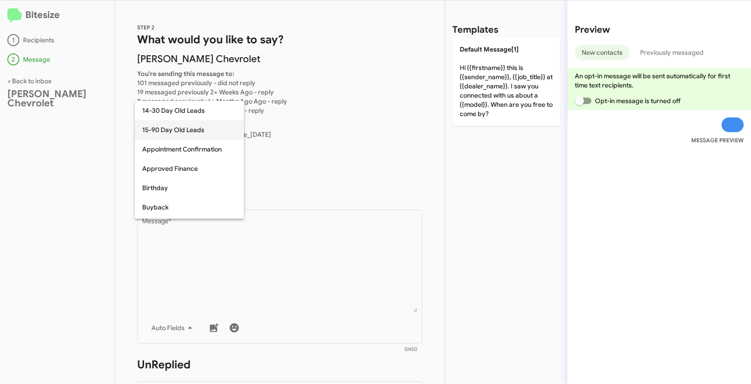
click at [167, 132] on span "15-90 Day Old Leads" at bounding box center [189, 129] width 94 height 19
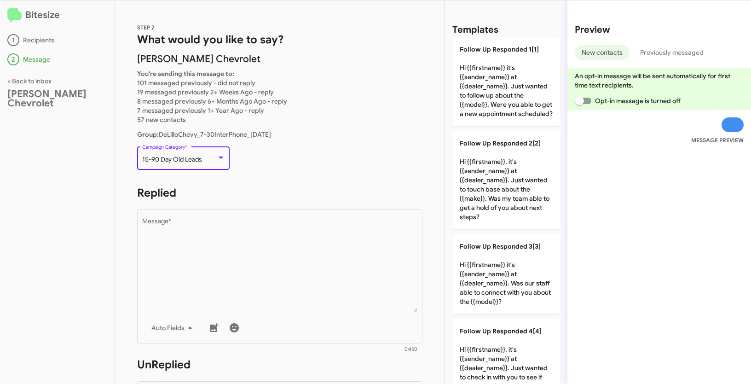
drag, startPoint x: 142, startPoint y: 158, endPoint x: 204, endPoint y: 160, distance: 62.1
click at [204, 160] on div "15-90 Day Old Leads" at bounding box center [179, 159] width 75 height 7
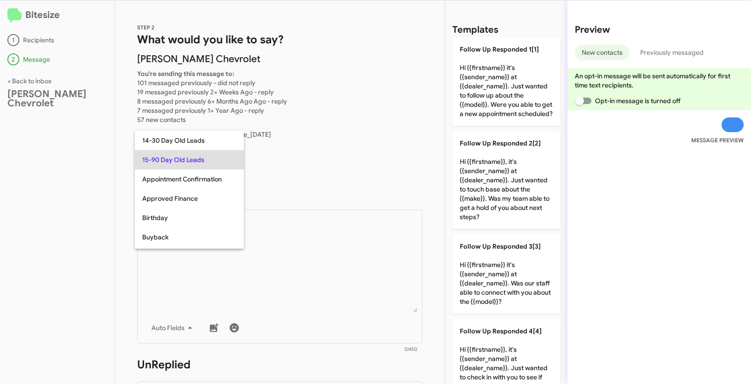
copy span "15-90 Day Old Leads"
click at [306, 282] on div at bounding box center [375, 192] width 751 height 384
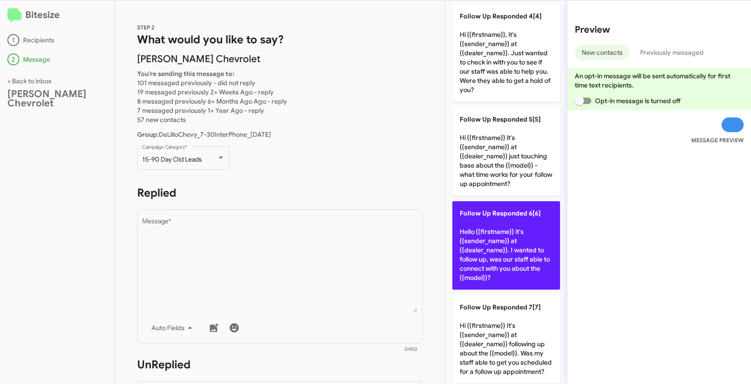
scroll to position [315, 0]
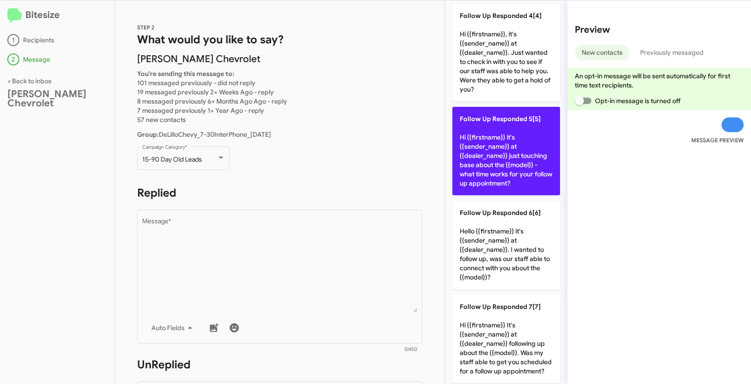
click at [480, 161] on p "Follow Up Responded 5[5] Hi {{firstname}} it's {{sender_name}} at {{dealer_name…" at bounding box center [506, 151] width 108 height 88
type textarea "Hi {{firstname}} it's {{sender_name}} at {{dealer_name}} just touching base abo…"
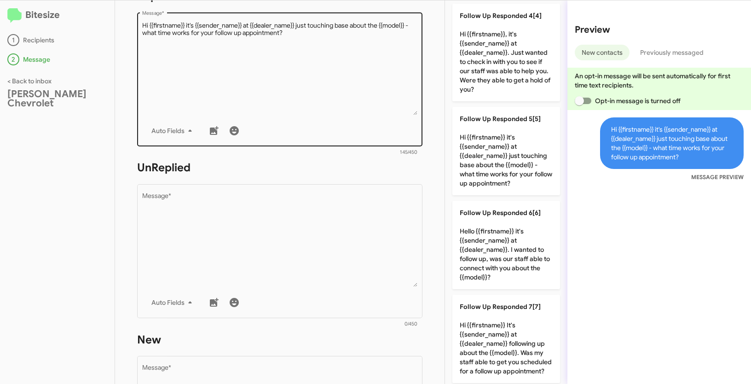
scroll to position [199, 0]
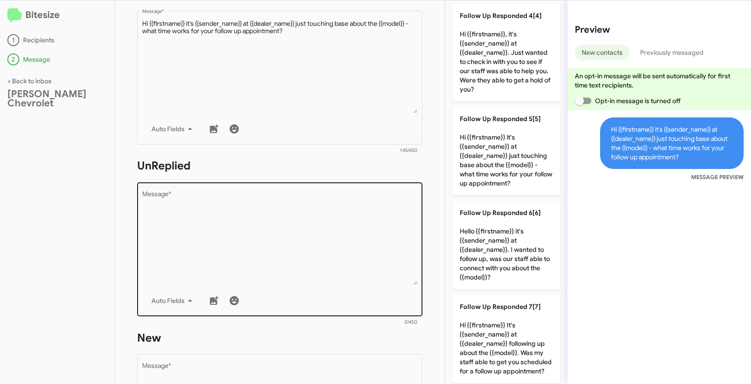
click at [238, 244] on textarea "Message *" at bounding box center [280, 238] width 276 height 94
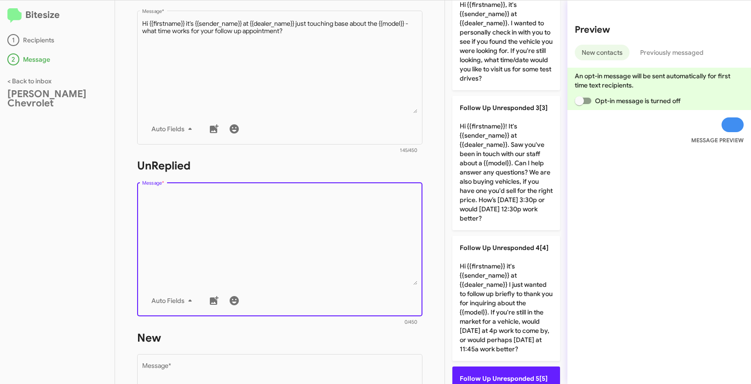
scroll to position [174, 0]
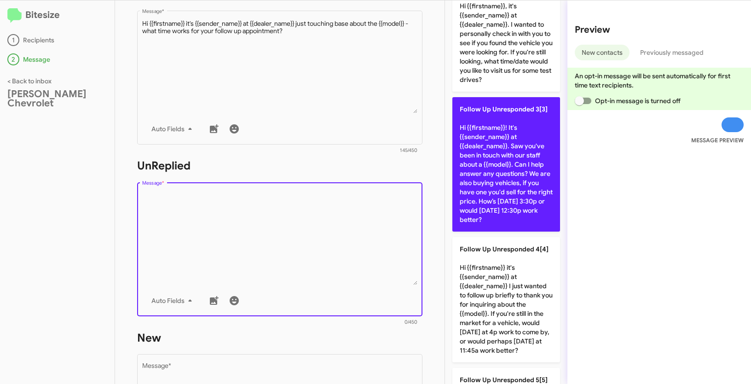
click at [489, 150] on p "Follow Up Unresponded 3[3] Hi {{firstname}}! It's {{sender_name}} at {{dealer_n…" at bounding box center [506, 164] width 108 height 134
type textarea "Hi {{firstname}}! It's {{sender_name}} at {{dealer_name}}. Saw you've been in t…"
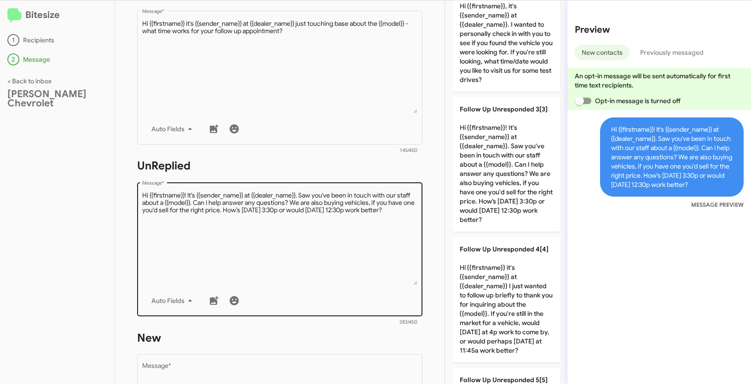
scroll to position [361, 0]
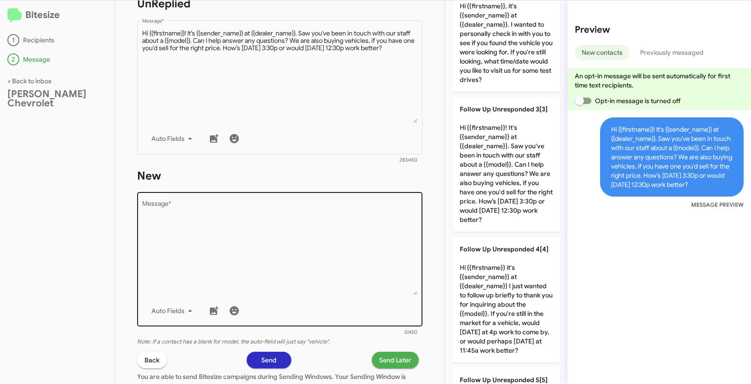
click at [273, 223] on textarea "Message *" at bounding box center [280, 248] width 276 height 94
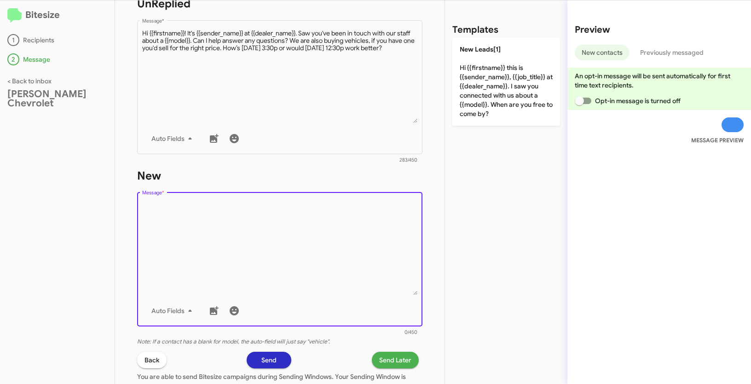
scroll to position [0, 0]
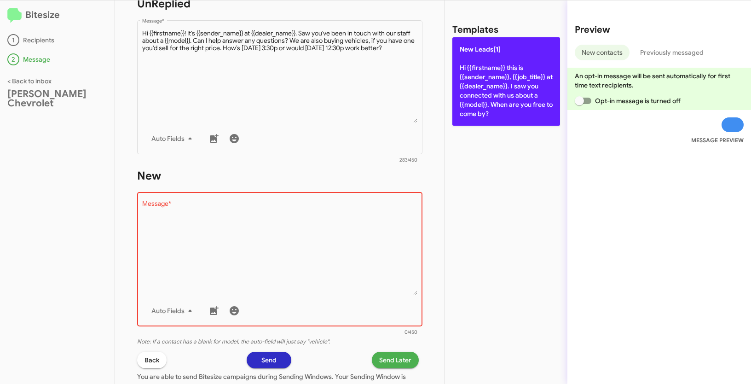
click at [485, 71] on p "New Leads[1] Hi {{firstname}} this is {{sender_name}}, {{job_title}} at {{deale…" at bounding box center [506, 81] width 108 height 88
type textarea "Hi {{firstname}} this is {{sender_name}}, {{job_title}} at {{dealer_name}}. I s…"
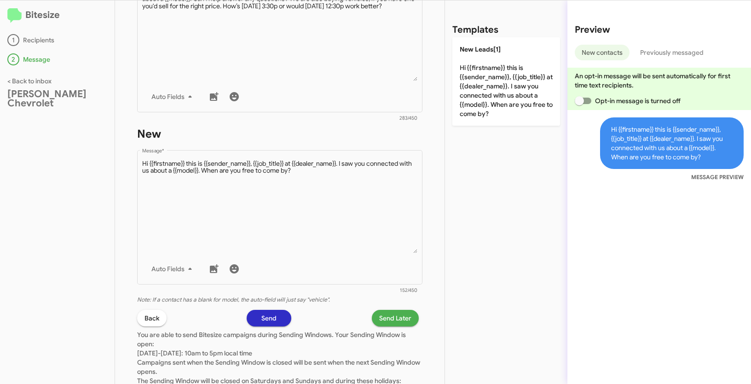
scroll to position [458, 0]
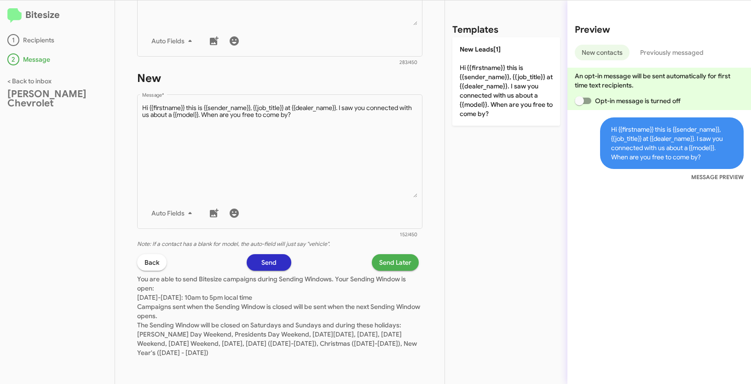
click at [386, 262] on span "Send Later" at bounding box center [395, 262] width 32 height 17
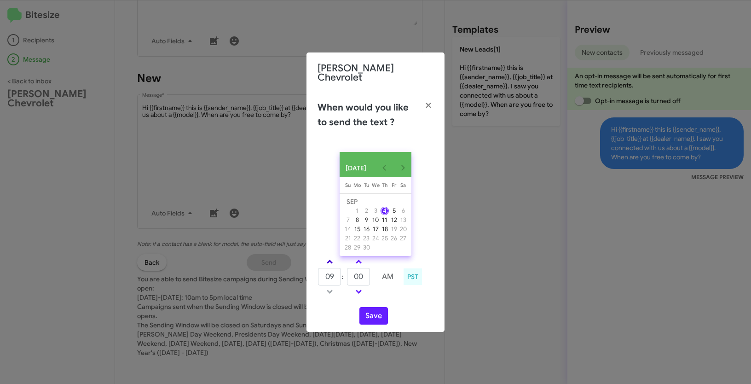
click at [329, 257] on link at bounding box center [330, 261] width 16 height 11
type input "01"
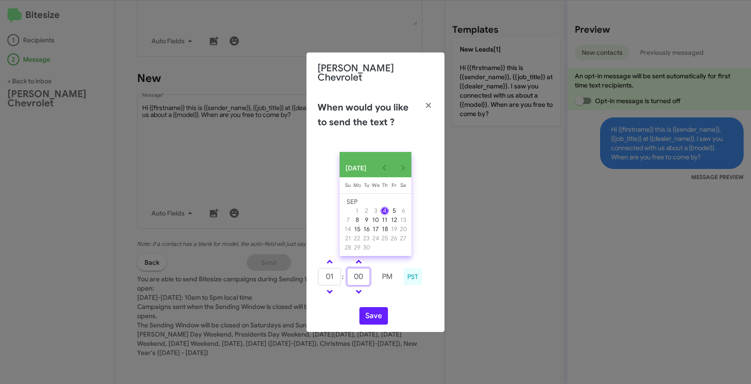
drag, startPoint x: 365, startPoint y: 275, endPoint x: 344, endPoint y: 271, distance: 21.7
click at [344, 271] on tr "01 : 00 PM" at bounding box center [357, 276] width 81 height 18
type input "15"
click at [368, 317] on button "Save" at bounding box center [373, 315] width 29 height 17
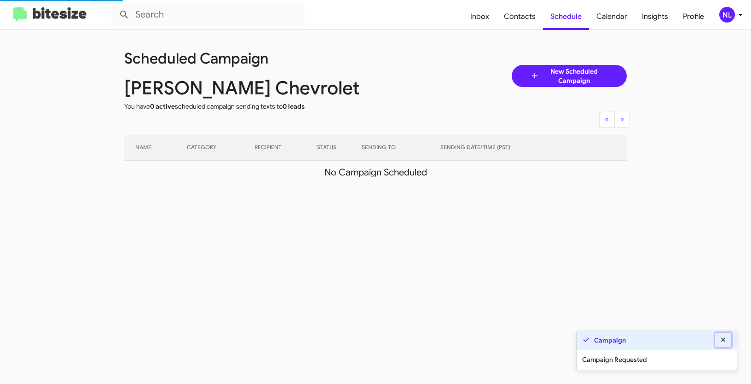
click at [724, 340] on icon at bounding box center [723, 339] width 4 height 4
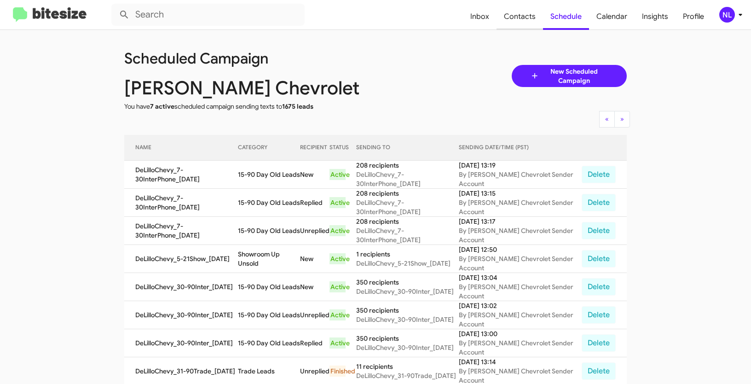
click at [528, 17] on span "Contacts" at bounding box center [519, 16] width 46 height 27
type input "in:groups"
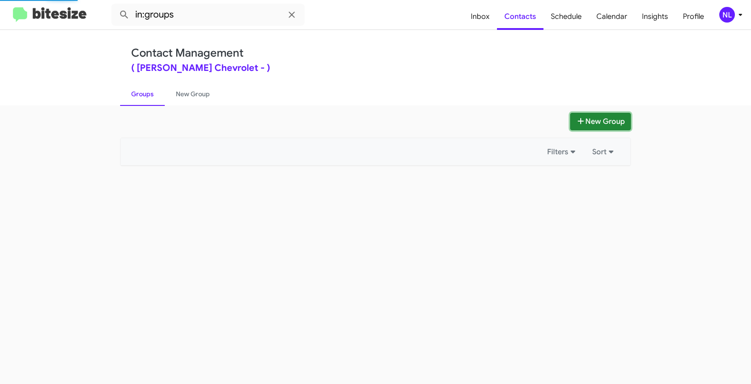
click at [610, 124] on button "New Group" at bounding box center [600, 121] width 61 height 17
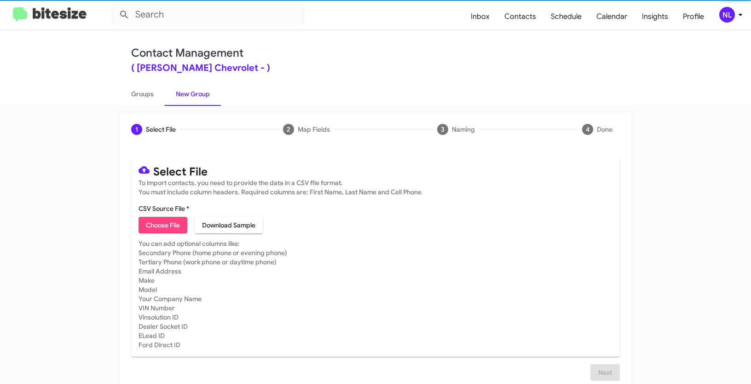
click at [160, 230] on span "Choose File" at bounding box center [163, 225] width 34 height 17
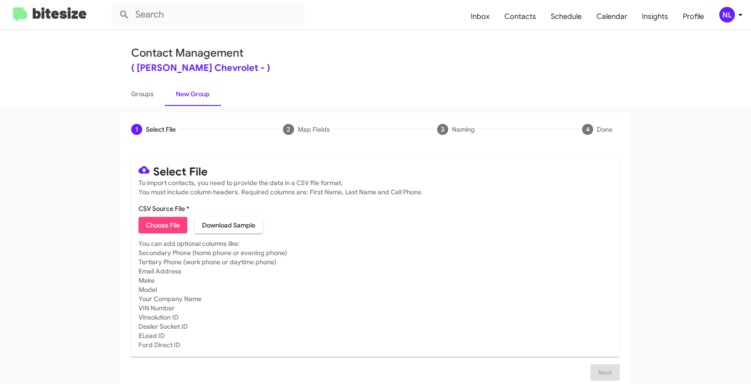
type input "DeLilloChevy_90-180_09-04-25"
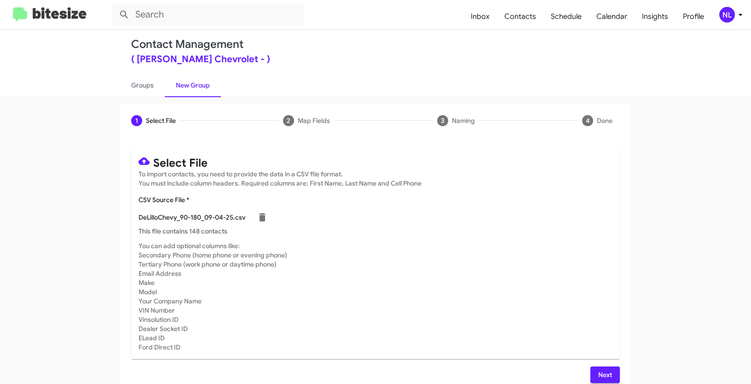
scroll to position [18, 0]
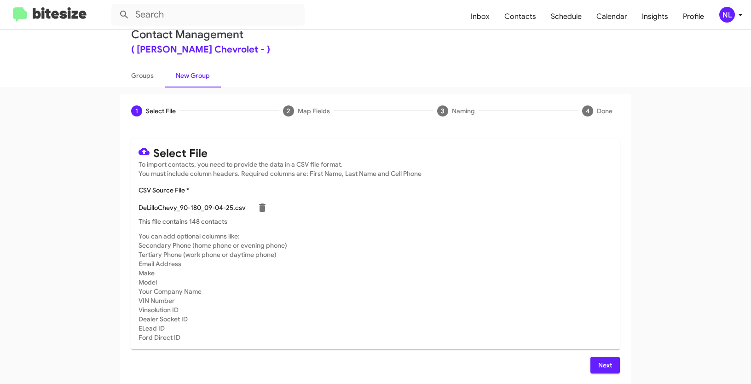
click at [601, 362] on span "Next" at bounding box center [605, 365] width 15 height 17
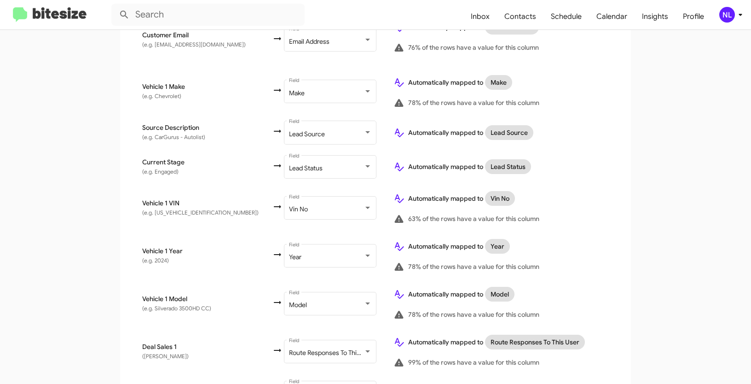
scroll to position [480, 0]
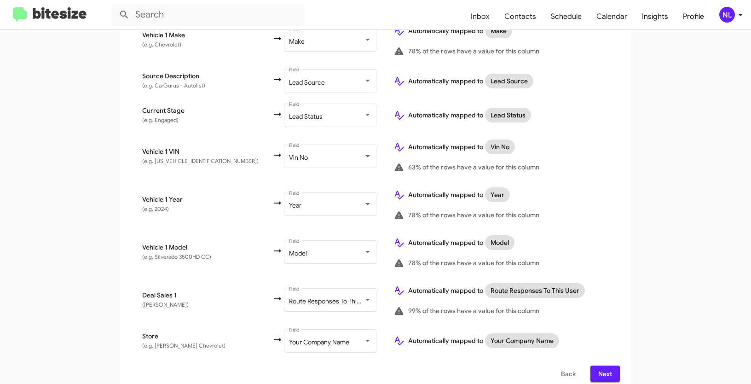
click at [611, 365] on button "Next" at bounding box center [604, 373] width 29 height 17
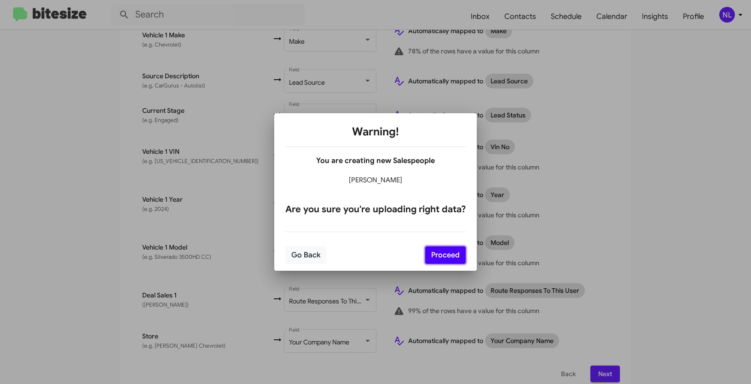
click at [443, 258] on button "Proceed" at bounding box center [445, 254] width 40 height 17
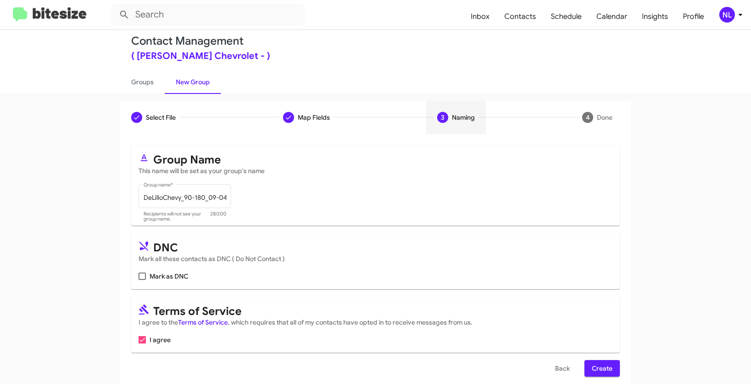
scroll to position [23, 0]
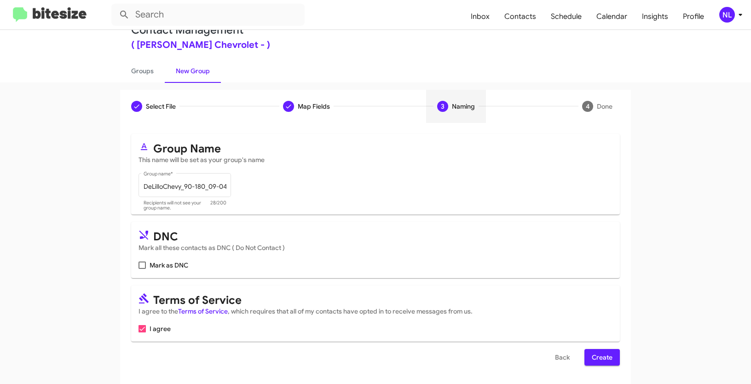
click at [604, 355] on span "Create" at bounding box center [602, 357] width 21 height 17
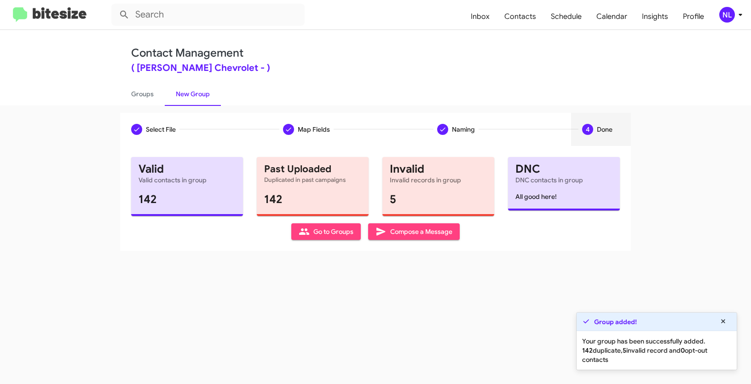
click at [337, 230] on span "Go to Groups" at bounding box center [326, 231] width 55 height 17
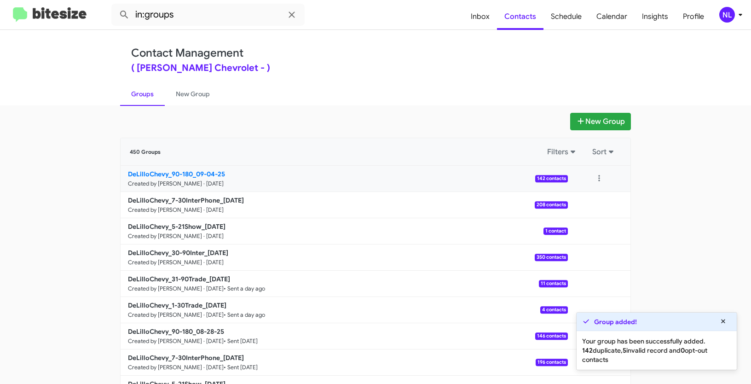
drag, startPoint x: 95, startPoint y: 177, endPoint x: 196, endPoint y: 177, distance: 100.3
click at [196, 177] on app-groups "New Group 450 Groups Filters Sort DeLilloChevy_90-180_09-04-25 Created by Nen L…" at bounding box center [375, 283] width 751 height 340
copy b "DeLilloChevy_90-180_"
click at [207, 15] on input "in:groups" at bounding box center [207, 15] width 193 height 22
paste input "DeLilloChevy_90-180_"
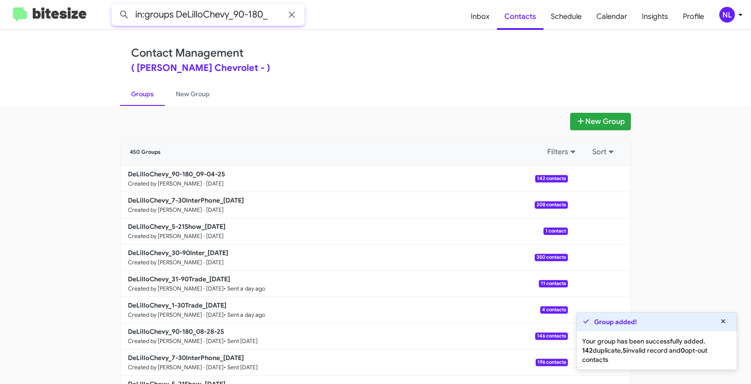
type input "in:groups DeLilloChevy_90-180_"
click at [115, 6] on button at bounding box center [124, 15] width 18 height 18
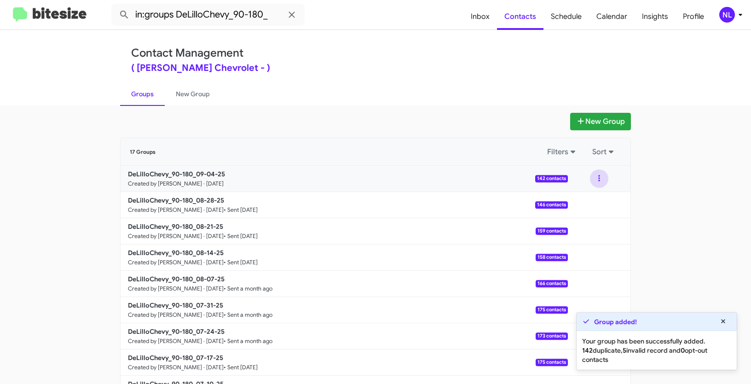
click at [599, 177] on button at bounding box center [599, 178] width 18 height 18
click at [594, 200] on button "View contacts" at bounding box center [572, 203] width 74 height 22
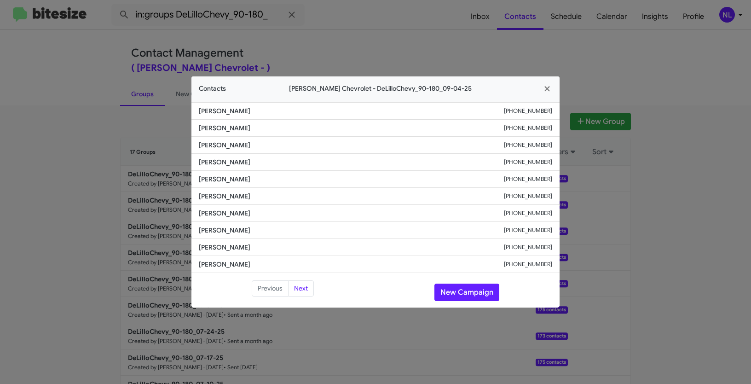
drag, startPoint x: 198, startPoint y: 161, endPoint x: 258, endPoint y: 164, distance: 59.9
click at [258, 164] on li "Ashwin Syal +17148738000" at bounding box center [375, 162] width 368 height 17
click at [472, 291] on button "New Campaign" at bounding box center [466, 291] width 65 height 17
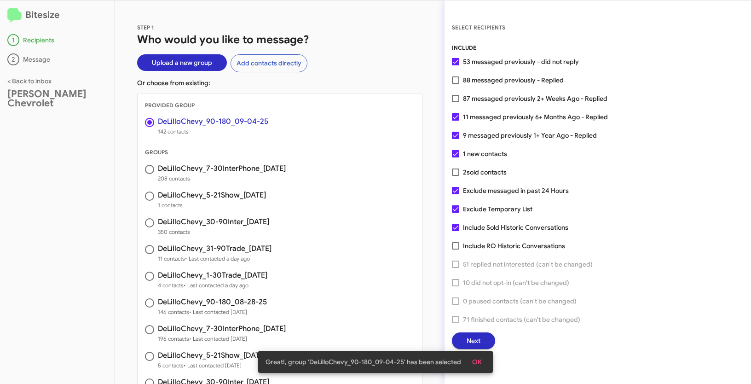
click at [456, 97] on span at bounding box center [455, 98] width 7 height 7
click at [455, 102] on input "87 messaged previously 2+ Weeks Ago - Replied" at bounding box center [455, 102] width 0 height 0
checkbox input "true"
click at [483, 363] on button "OK" at bounding box center [477, 361] width 24 height 17
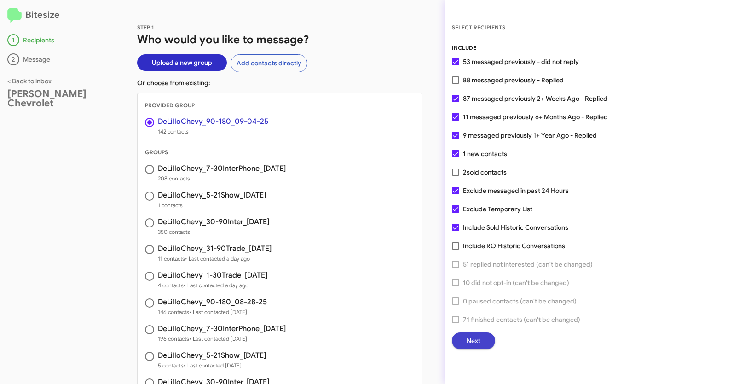
click at [478, 345] on span "Next" at bounding box center [473, 340] width 14 height 17
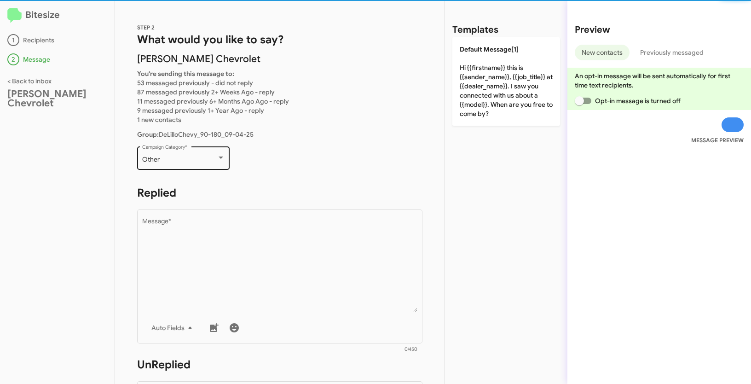
click at [189, 165] on div "Other Campaign Category *" at bounding box center [183, 156] width 83 height 25
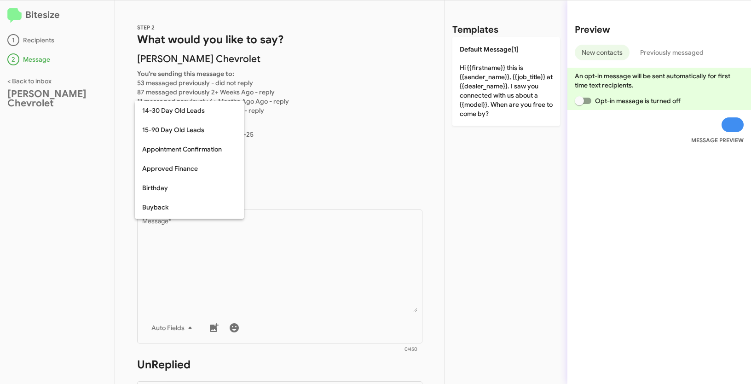
scroll to position [202, 0]
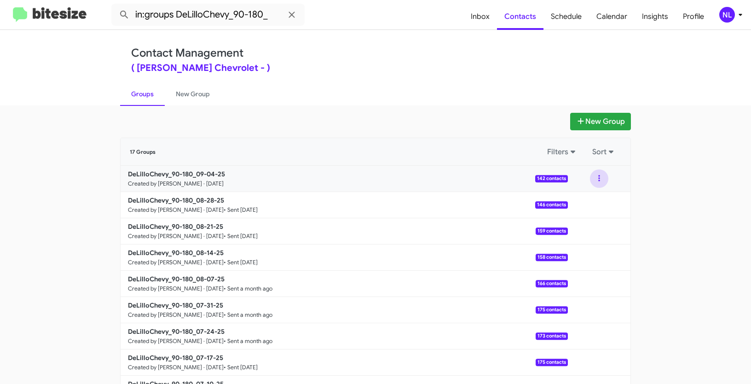
click at [590, 176] on button at bounding box center [599, 178] width 18 height 18
click at [600, 175] on button at bounding box center [599, 178] width 18 height 18
click at [603, 175] on button at bounding box center [599, 178] width 18 height 18
click at [583, 202] on button "View contacts" at bounding box center [572, 203] width 74 height 22
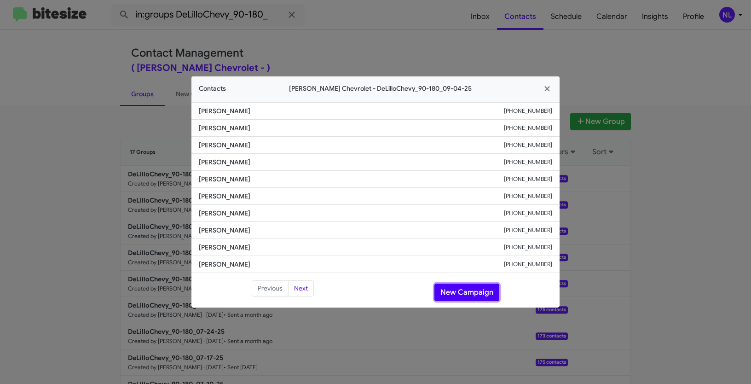
click at [459, 294] on button "New Campaign" at bounding box center [466, 291] width 65 height 17
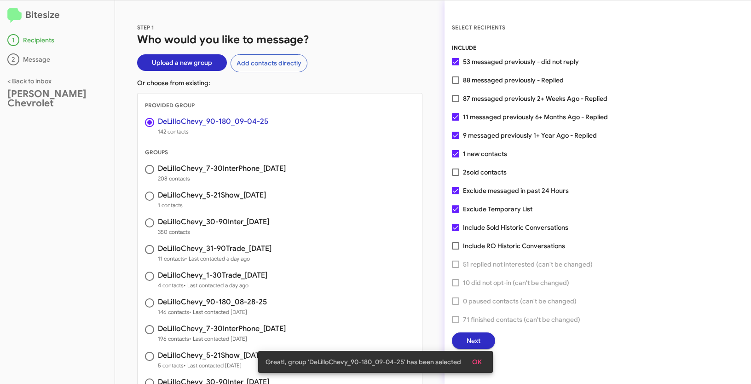
click at [457, 95] on span at bounding box center [455, 98] width 7 height 7
click at [455, 102] on input "87 messaged previously 2+ Weeks Ago - Replied" at bounding box center [455, 102] width 0 height 0
checkbox input "true"
click at [454, 210] on span at bounding box center [455, 208] width 7 height 7
click at [455, 213] on input "Exclude Temporary List" at bounding box center [455, 213] width 0 height 0
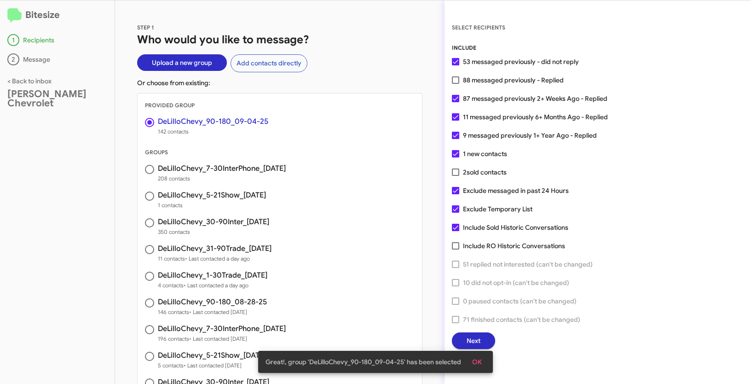
checkbox input "false"
click at [486, 363] on button "OK" at bounding box center [477, 361] width 24 height 17
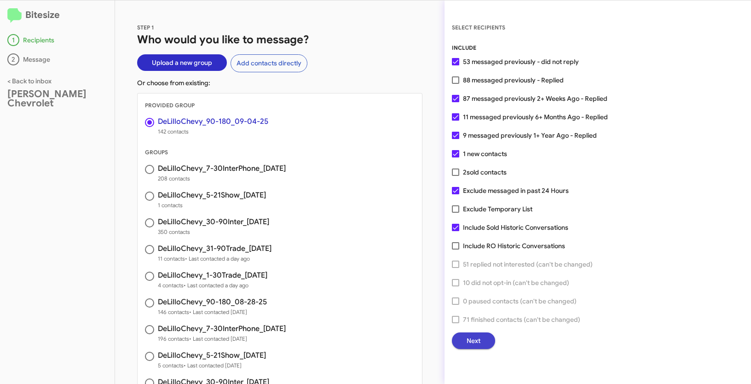
click at [484, 338] on button "Next" at bounding box center [473, 340] width 43 height 17
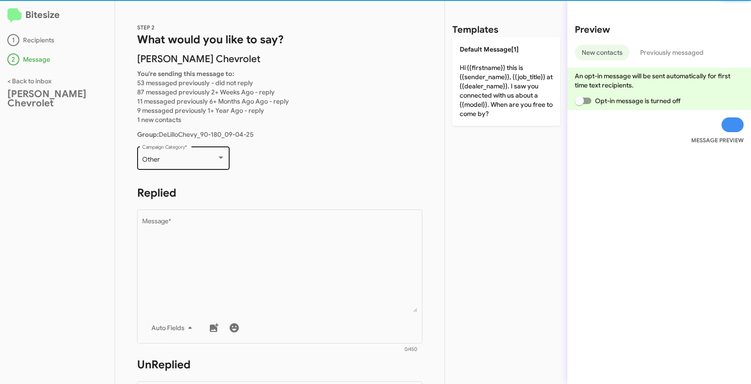
click at [190, 158] on div "Other" at bounding box center [179, 159] width 75 height 7
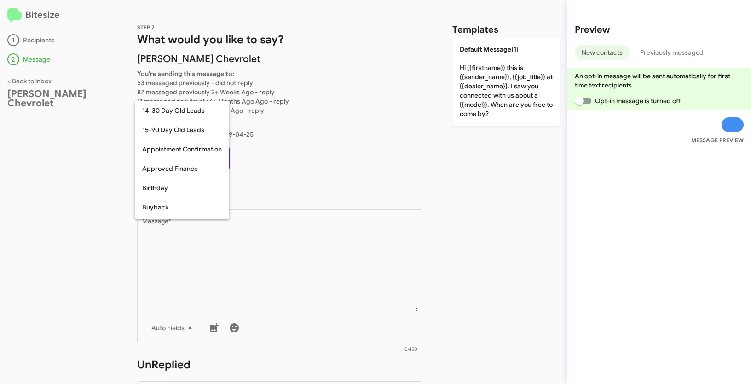
scroll to position [202, 0]
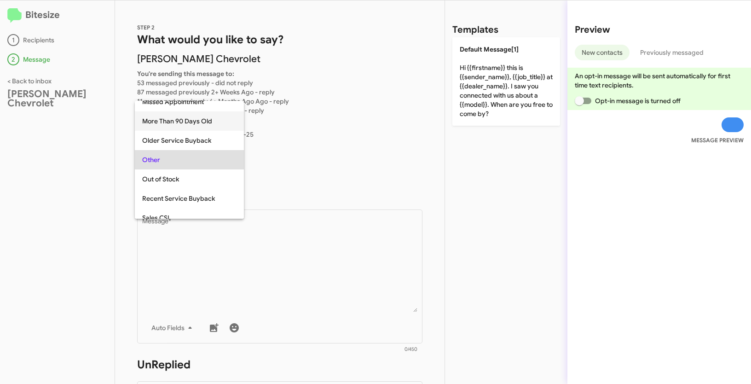
click at [176, 122] on span "More Than 90 Days Old" at bounding box center [189, 120] width 94 height 19
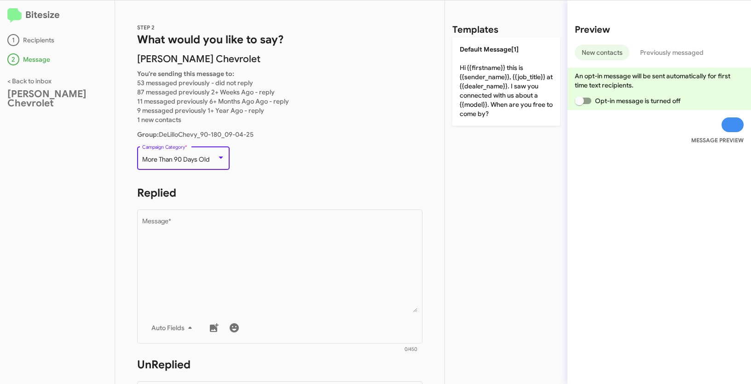
drag, startPoint x: 141, startPoint y: 160, endPoint x: 212, endPoint y: 161, distance: 70.9
click at [212, 161] on div "More Than 90 Days Old" at bounding box center [179, 159] width 75 height 7
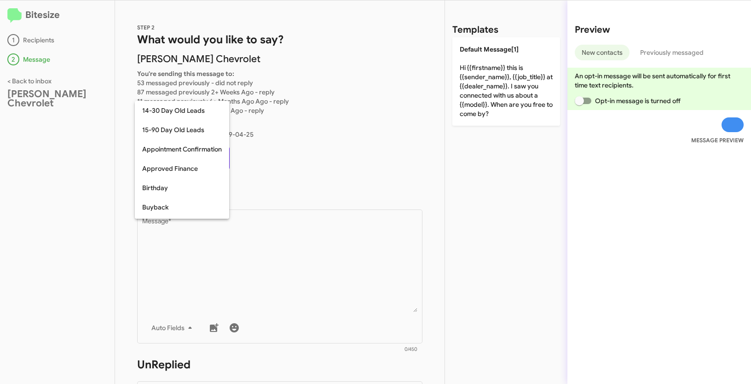
scroll to position [163, 0]
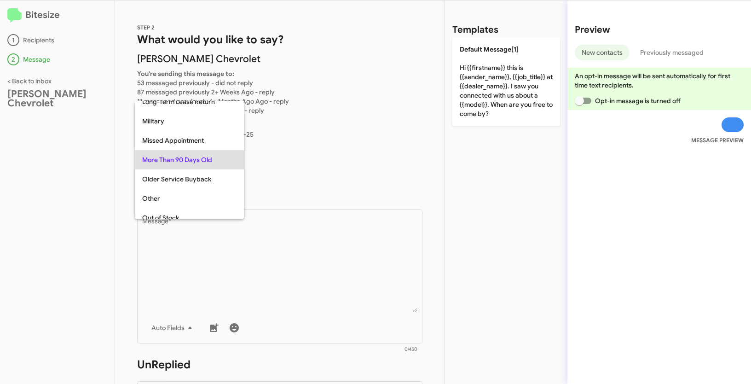
click at [284, 274] on div at bounding box center [375, 192] width 751 height 384
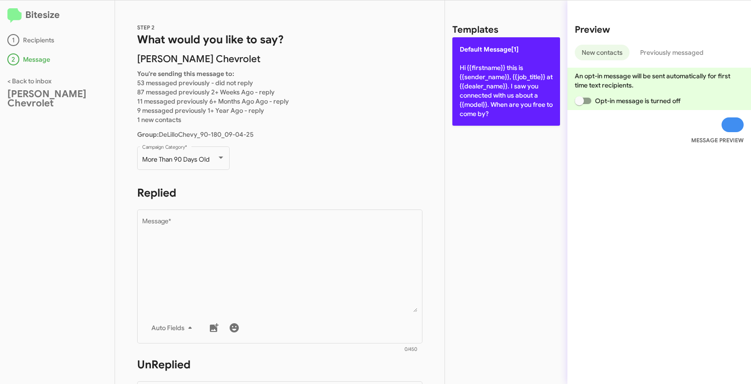
click at [498, 84] on p "Default Message[1] Hi {{firstname}} this is {{sender_name}}, {{job_title}} at {…" at bounding box center [506, 81] width 108 height 88
type textarea "Hi {{firstname}} this is {{sender_name}}, {{job_title}} at {{dealer_name}}. I s…"
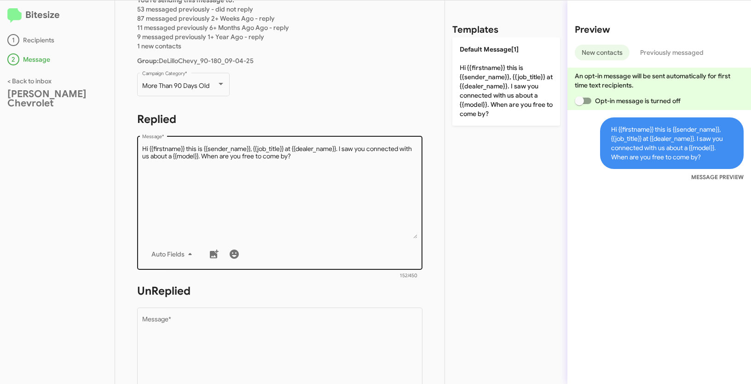
scroll to position [155, 0]
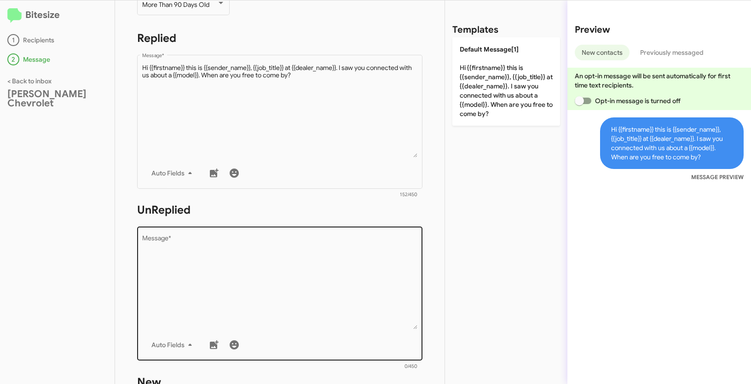
click at [270, 293] on textarea "Message *" at bounding box center [280, 282] width 276 height 94
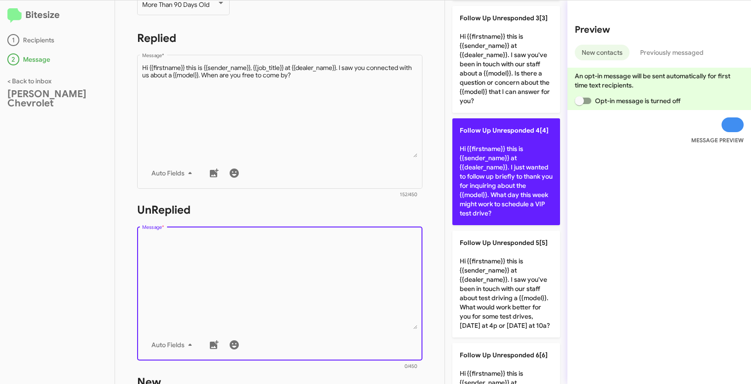
scroll to position [414, 0]
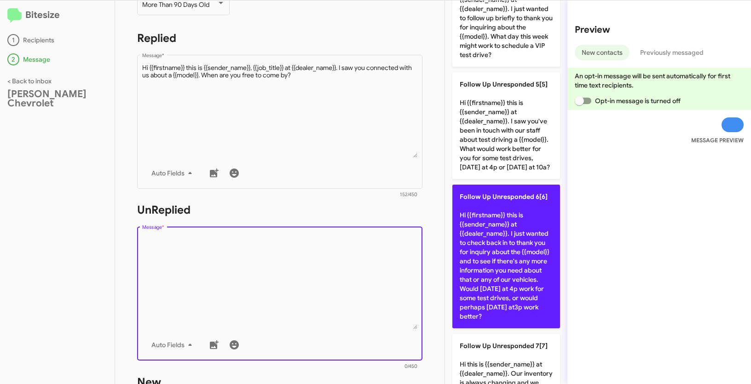
click at [515, 270] on p "Follow Up Unresponded 6[6] Hi {{firstname}} this is {{sender_name}} at {{dealer…" at bounding box center [506, 256] width 108 height 144
type textarea "Hi {{firstname}} this is {{sender_name}} at {{dealer_name}}. I just wanted to c…"
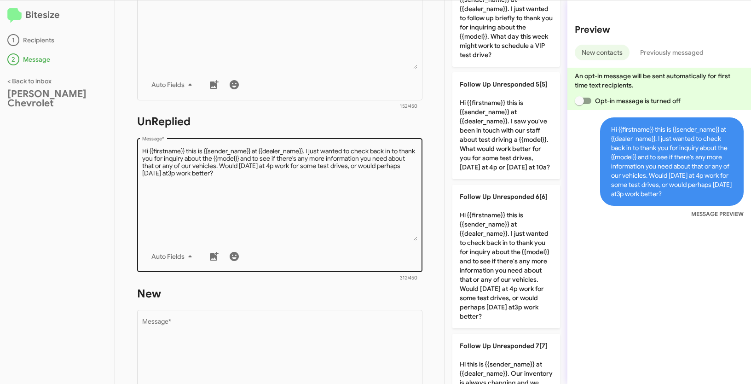
scroll to position [307, 0]
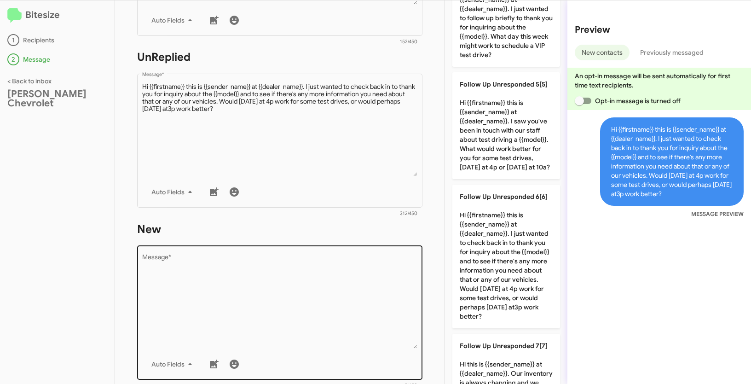
click at [237, 288] on textarea "Message *" at bounding box center [280, 301] width 276 height 94
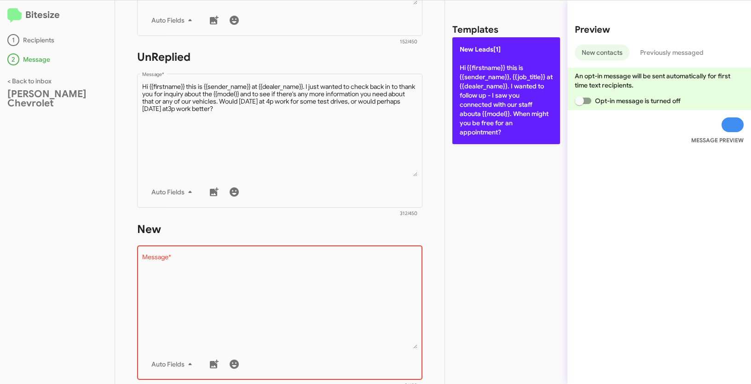
click at [488, 110] on p "New Leads[1] Hi {{firstname}} this is {{sender_name}}, {{job_title}} at {{deale…" at bounding box center [506, 90] width 108 height 107
type textarea "Hi {{firstname}} this is {{sender_name}}, {{job_title}} at {{dealer_name}}. I w…"
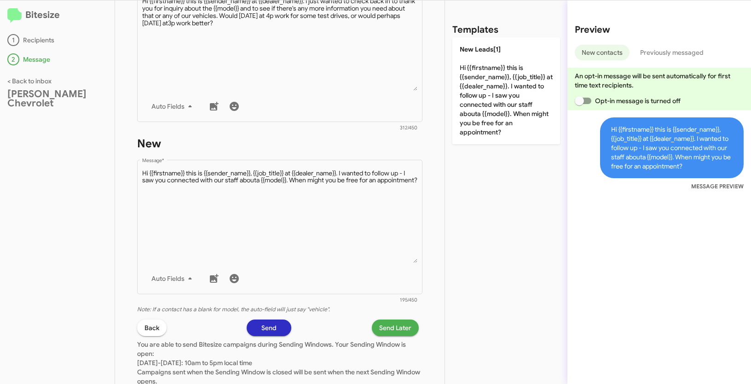
scroll to position [458, 0]
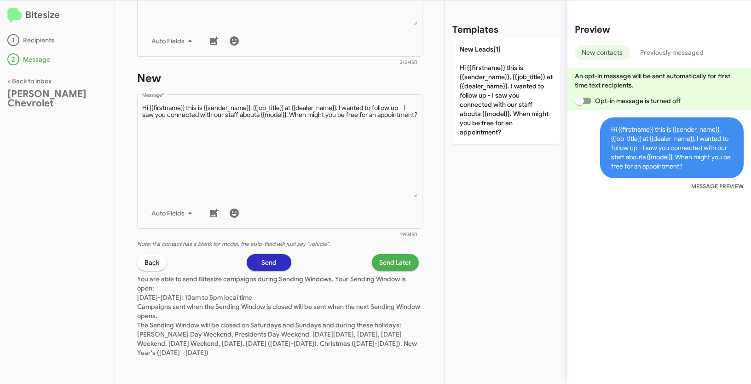
click at [386, 265] on span "Send Later" at bounding box center [395, 262] width 32 height 17
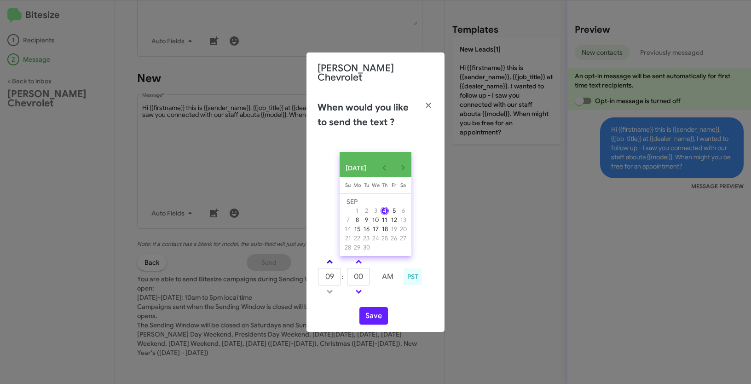
click at [333, 263] on link at bounding box center [330, 261] width 16 height 11
type input "01"
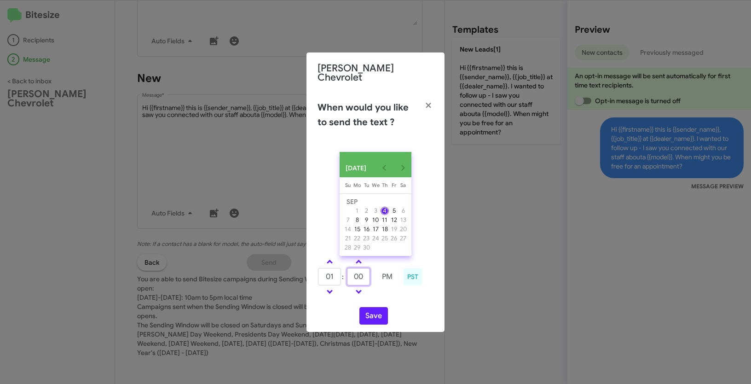
click at [352, 271] on input "00" at bounding box center [358, 276] width 23 height 17
type input "30"
click at [373, 314] on button "Save" at bounding box center [373, 315] width 29 height 17
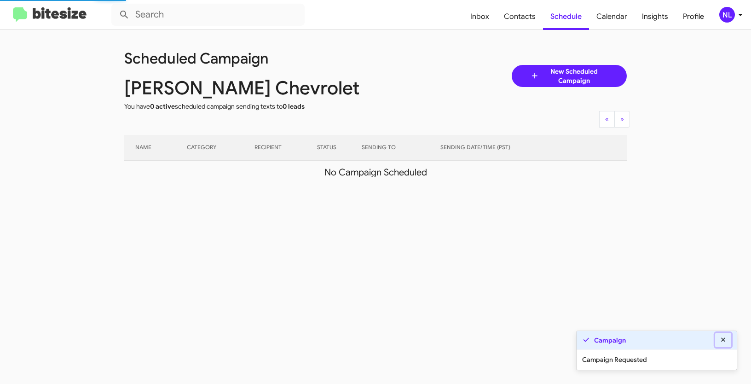
click at [723, 340] on icon at bounding box center [723, 339] width 8 height 6
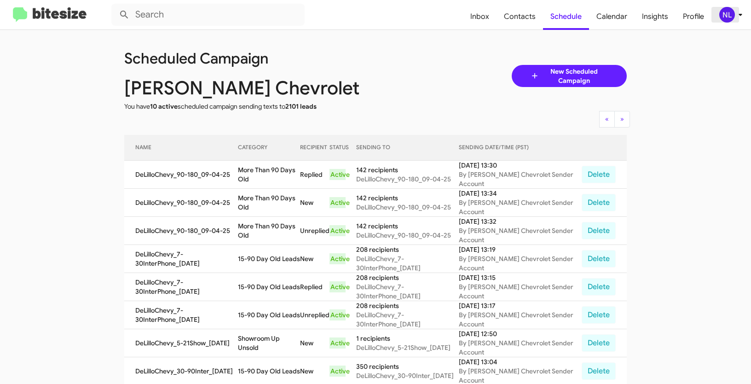
click at [726, 13] on div "NL" at bounding box center [727, 15] width 16 height 16
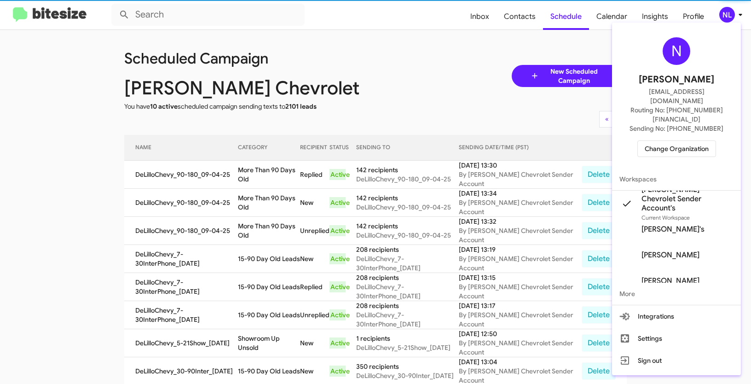
click at [681, 141] on span "Change Organization" at bounding box center [677, 149] width 64 height 16
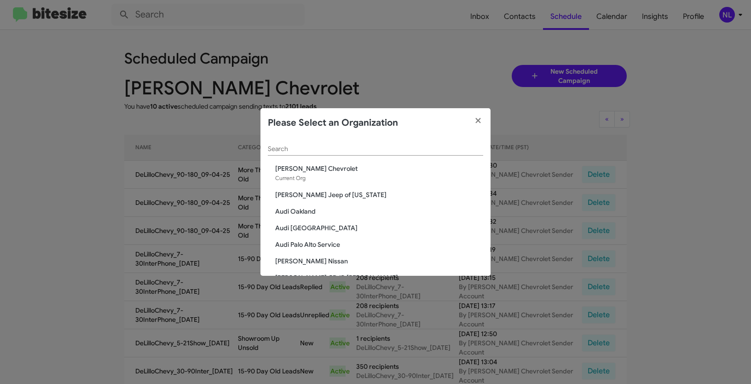
click at [377, 145] on div "Search" at bounding box center [375, 147] width 215 height 18
paste input "Don Ledford Auto Center"
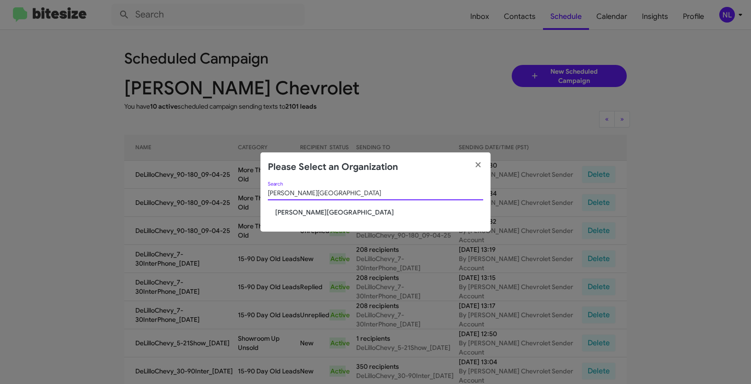
type input "Don Ledford Auto Center"
click at [317, 213] on span "Don Ledford Auto Center" at bounding box center [379, 211] width 208 height 9
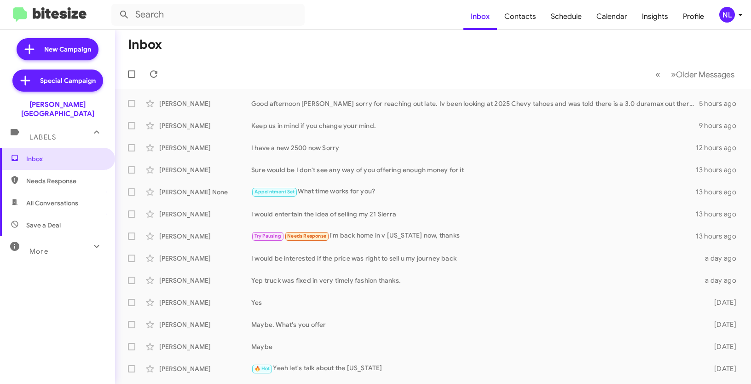
click at [726, 18] on div "NL" at bounding box center [727, 15] width 16 height 16
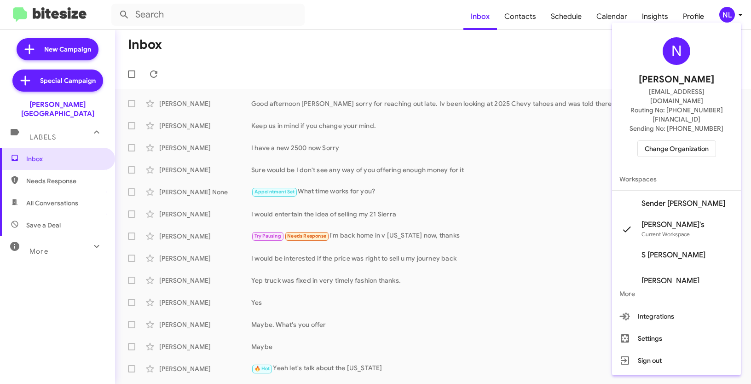
click at [677, 190] on span "Sender [PERSON_NAME]" at bounding box center [676, 203] width 129 height 26
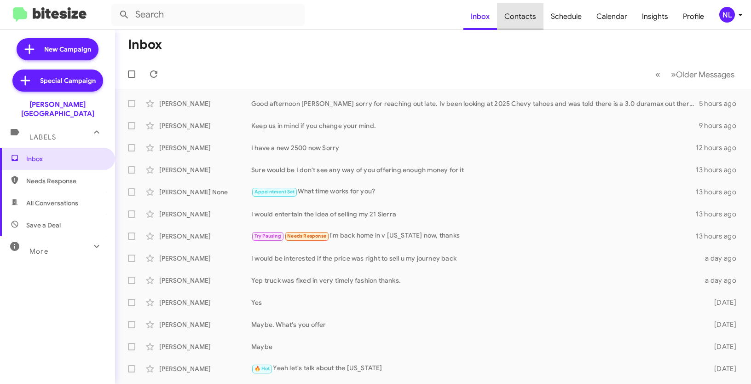
click at [528, 19] on span "Contacts" at bounding box center [520, 16] width 46 height 27
type input "in:groups"
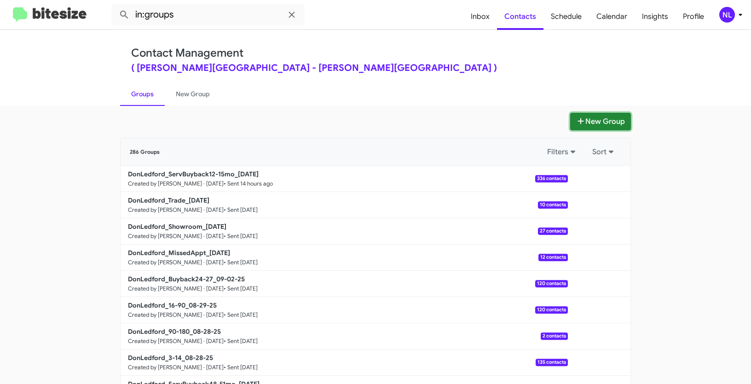
click at [608, 121] on button "New Group" at bounding box center [600, 121] width 61 height 17
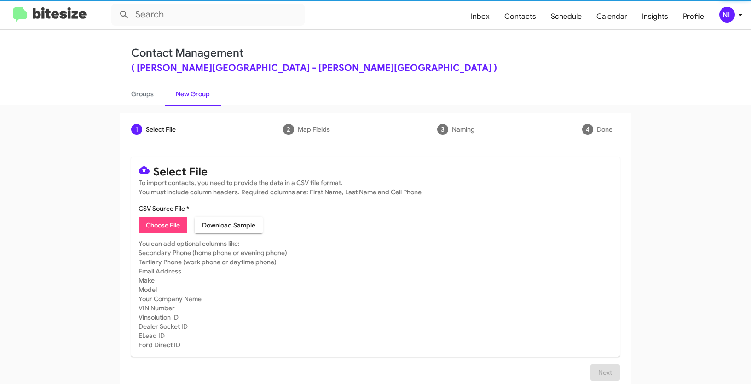
click at [156, 218] on span "Choose File" at bounding box center [163, 225] width 34 height 17
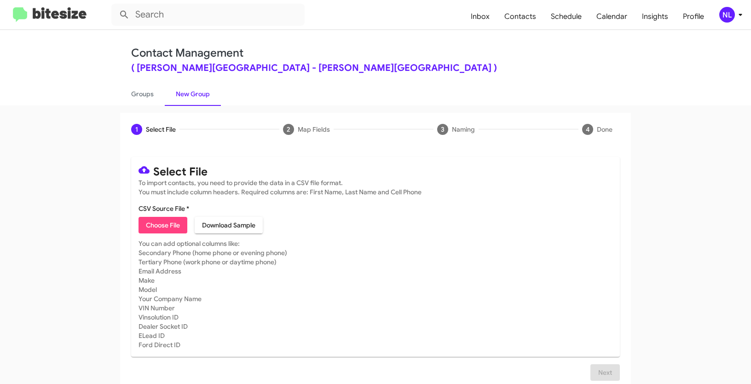
type input "DonLedford_3-14_09-04-25"
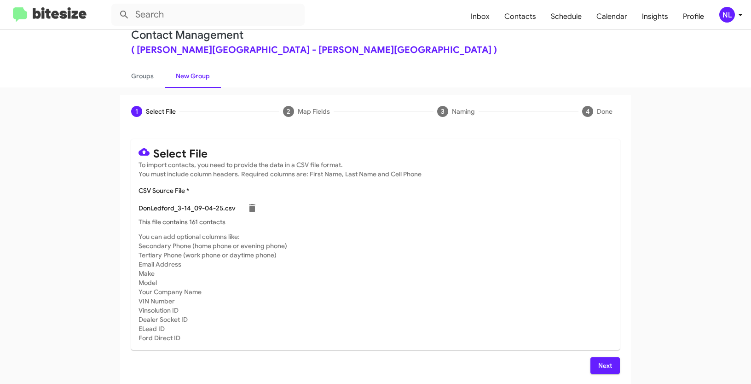
scroll to position [18, 0]
click at [606, 367] on span "Next" at bounding box center [605, 365] width 15 height 17
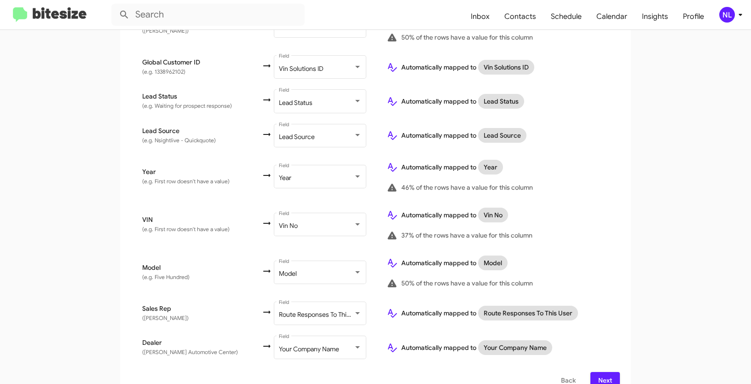
scroll to position [514, 0]
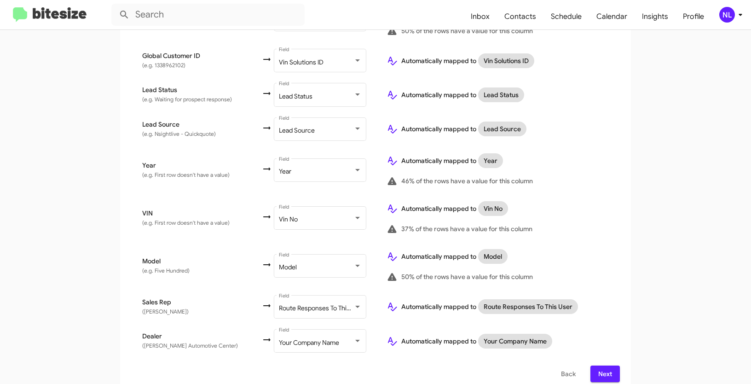
click at [605, 366] on span "Next" at bounding box center [605, 373] width 15 height 17
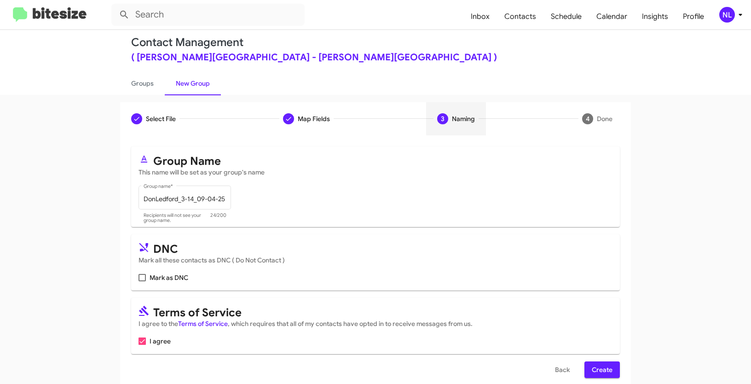
scroll to position [23, 0]
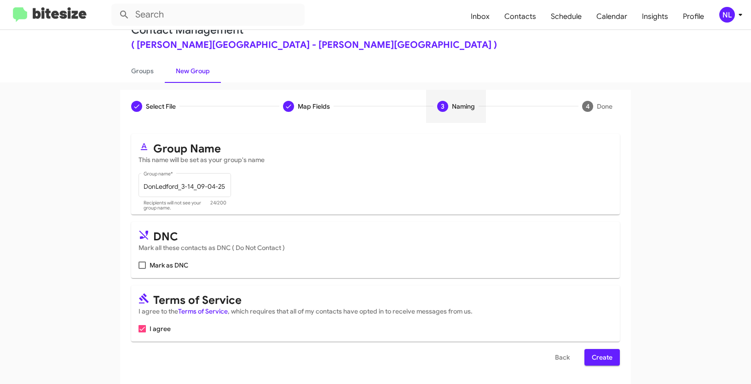
click at [604, 356] on span "Create" at bounding box center [602, 357] width 21 height 17
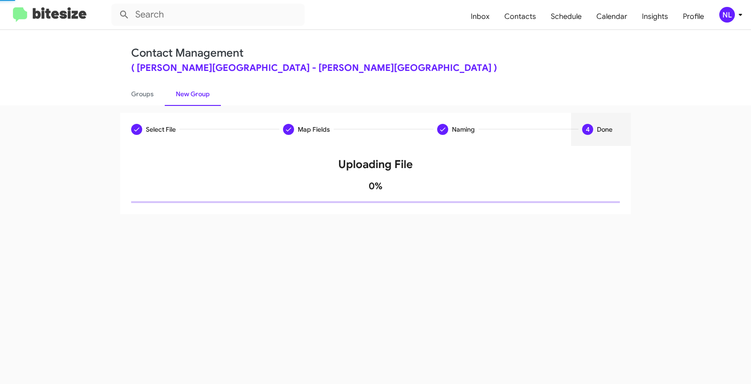
scroll to position [0, 0]
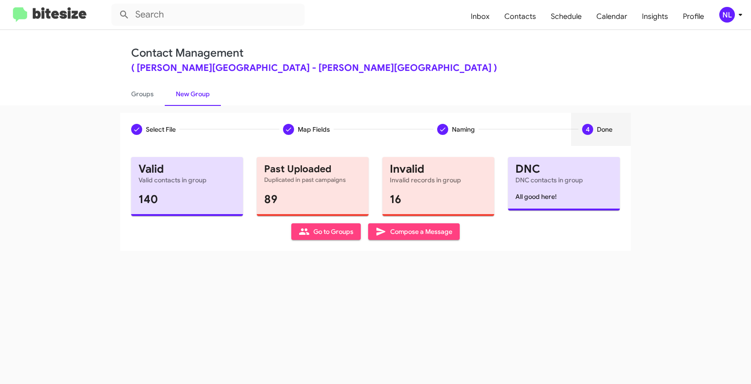
click at [322, 235] on span "Go to Groups" at bounding box center [326, 231] width 55 height 17
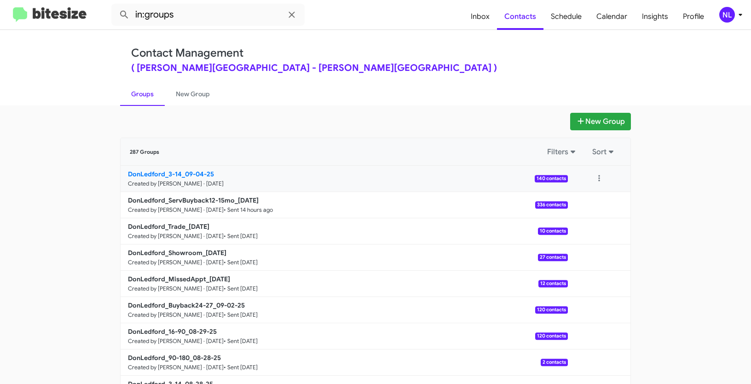
drag, startPoint x: 96, startPoint y: 165, endPoint x: 181, endPoint y: 170, distance: 85.7
click at [181, 170] on app-groups "New Group 287 Groups Filters Sort DonLedford_3-14_09-04-25 Created by [PERSON_N…" at bounding box center [375, 283] width 751 height 340
copy div "Filters Sort DonLedford_3-14_"
click at [194, 12] on input "in:groups" at bounding box center [207, 15] width 193 height 22
paste input "DonLedford_3-14_"
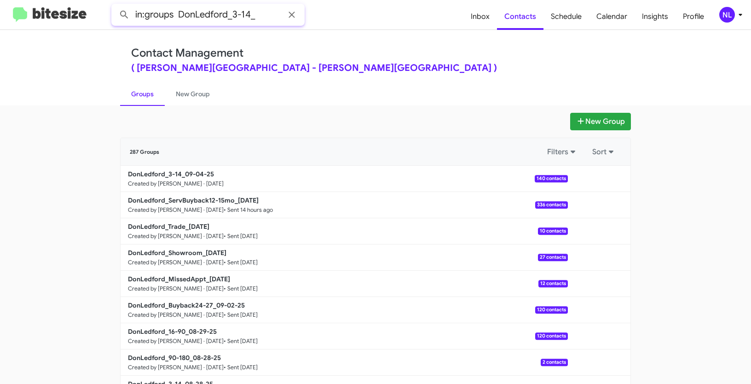
type input "in:groups DonLedford_3-14_"
click at [115, 6] on button at bounding box center [124, 15] width 18 height 18
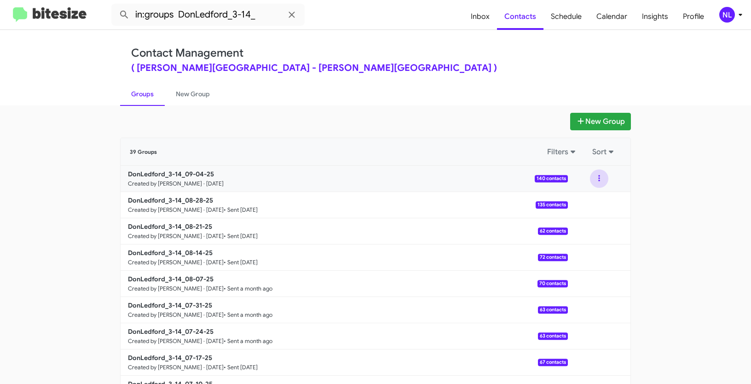
click at [594, 178] on button at bounding box center [599, 178] width 18 height 18
click at [590, 207] on button "View contacts" at bounding box center [572, 203] width 74 height 22
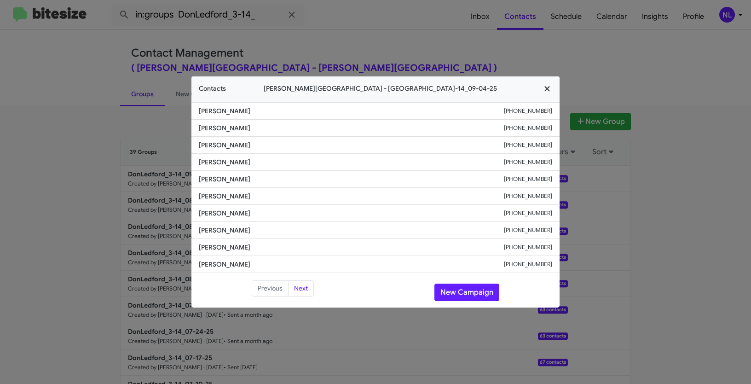
click at [547, 89] on icon "button" at bounding box center [546, 88] width 5 height 5
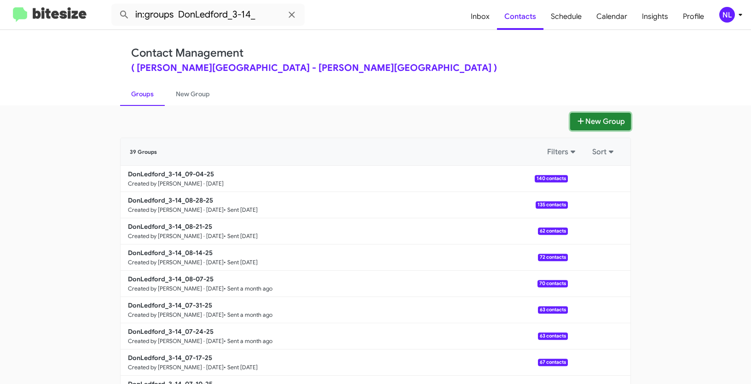
click at [612, 127] on button "New Group" at bounding box center [600, 121] width 61 height 17
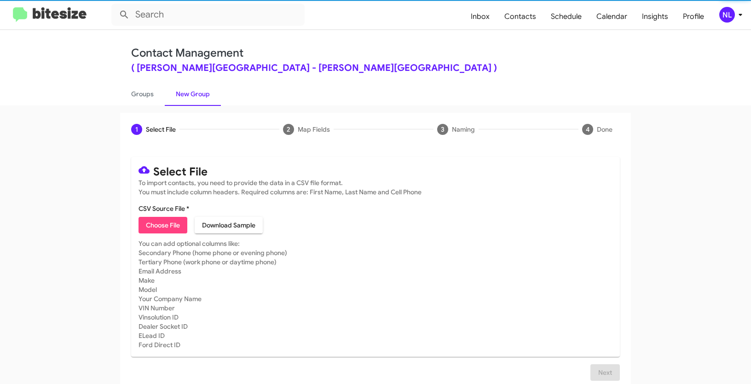
click at [179, 221] on button "Choose File" at bounding box center [162, 225] width 49 height 17
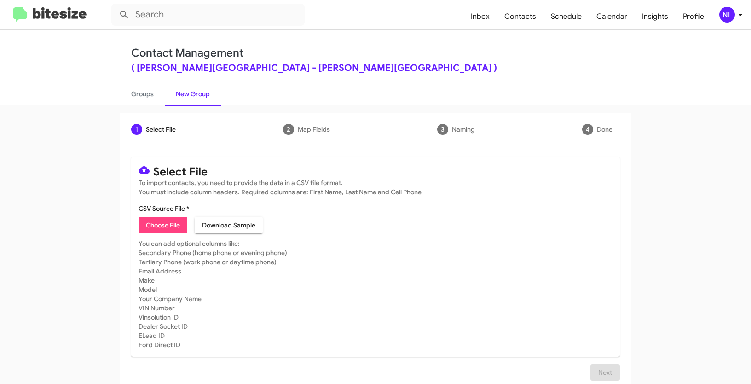
type input "DonLedford_90-180_09-04-25"
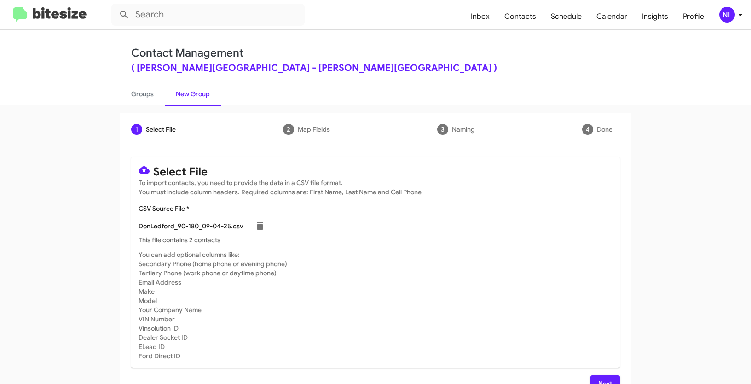
scroll to position [18, 0]
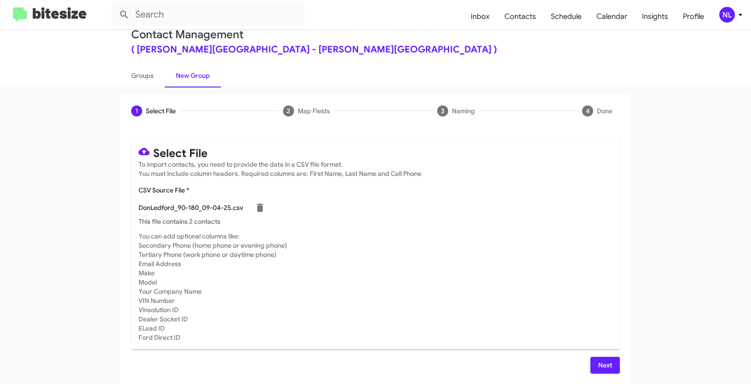
click at [602, 366] on span "Next" at bounding box center [605, 365] width 15 height 17
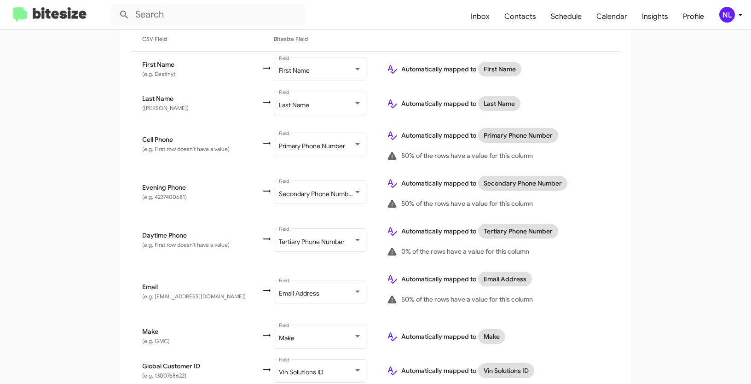
scroll to position [412, 0]
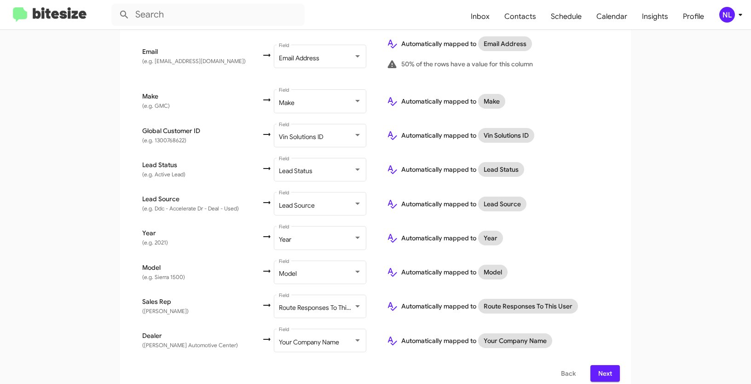
click at [609, 365] on span "Next" at bounding box center [605, 373] width 15 height 17
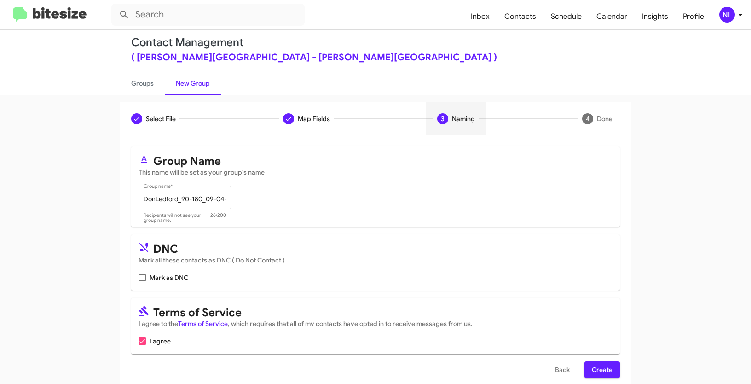
scroll to position [23, 0]
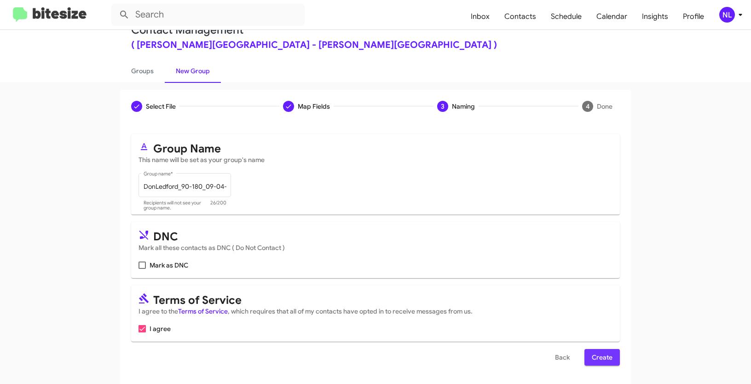
click at [597, 359] on span "Create" at bounding box center [602, 357] width 21 height 17
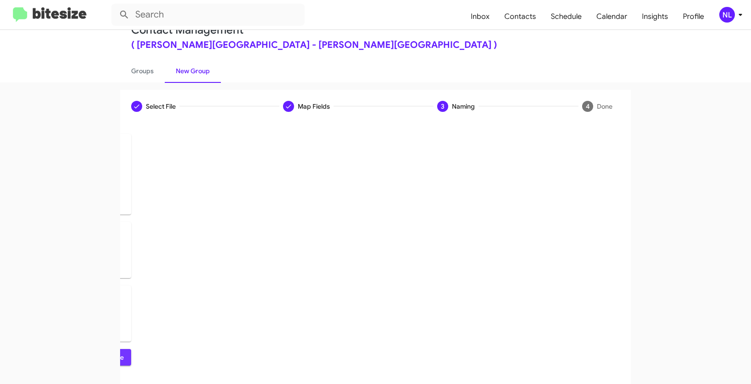
scroll to position [0, 0]
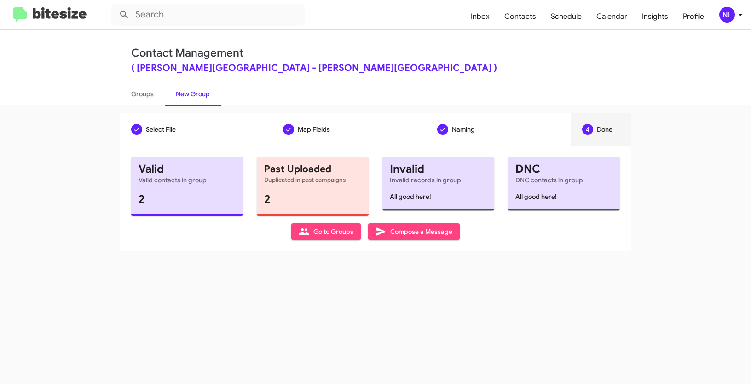
click at [311, 237] on span "Go to Groups" at bounding box center [326, 231] width 55 height 17
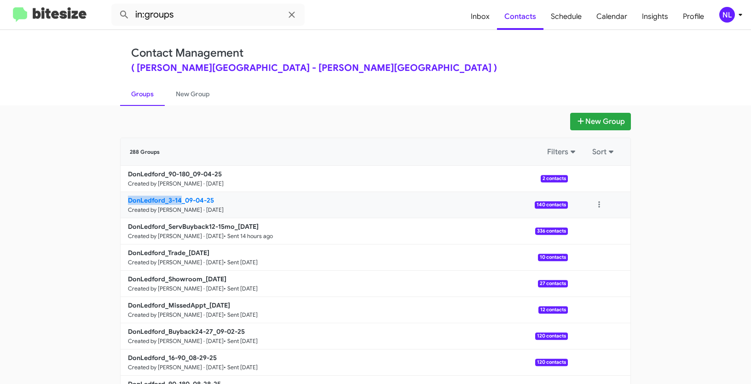
drag, startPoint x: 111, startPoint y: 199, endPoint x: 179, endPoint y: 199, distance: 67.6
click at [179, 199] on div "New Group 288 Groups Filters Sort DonLedford_90-180_09-04-25 Created by [PERSON…" at bounding box center [375, 283] width 524 height 340
copy b "DonLedford_3-14"
click at [193, 26] on mat-toolbar "in:groups Inbox Contacts Schedule Calendar Insights Profile NL" at bounding box center [375, 14] width 751 height 29
click at [194, 15] on input "in:groups" at bounding box center [207, 15] width 193 height 22
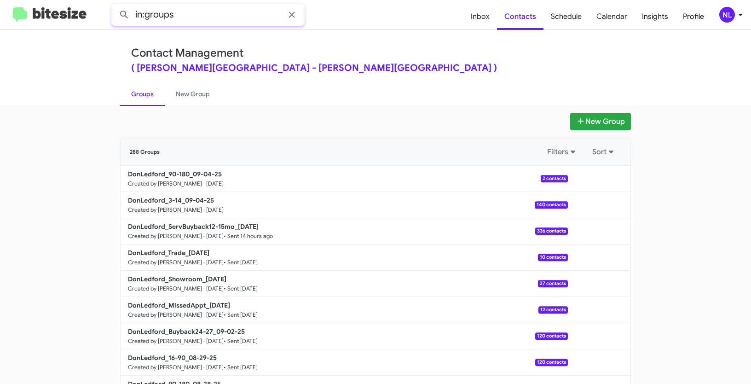
paste input "DonLedford_3-14"
type input "in:groups DonLedford_3-14"
click at [115, 6] on button at bounding box center [124, 15] width 18 height 18
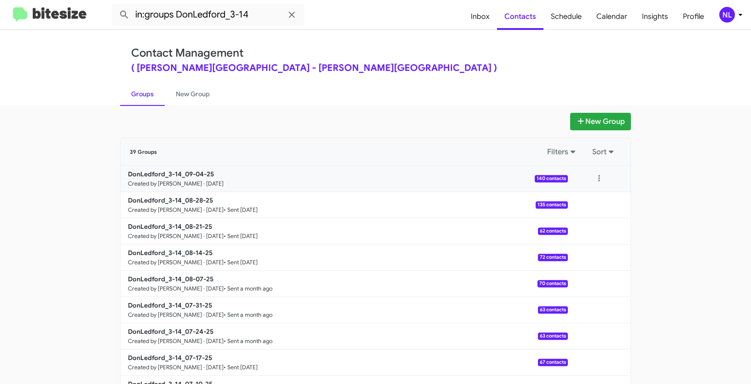
click at [583, 178] on div at bounding box center [599, 178] width 63 height 18
click at [595, 175] on button at bounding box center [599, 178] width 18 height 18
click at [590, 201] on button "View contacts" at bounding box center [572, 203] width 74 height 22
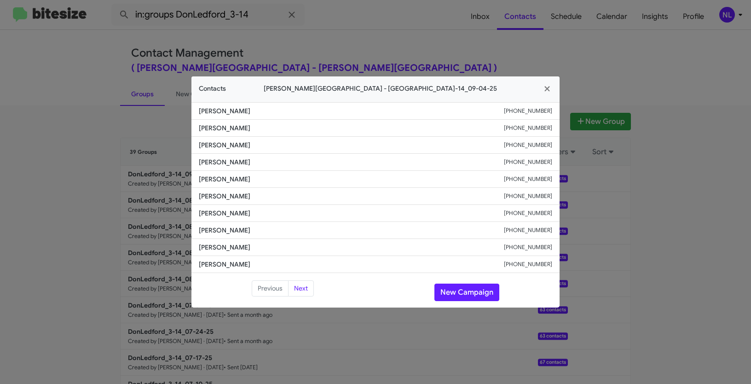
drag, startPoint x: 195, startPoint y: 177, endPoint x: 264, endPoint y: 184, distance: 68.9
click at [264, 184] on li "[PERSON_NAME] [PHONE_NUMBER]" at bounding box center [375, 179] width 368 height 17
copy span "[PERSON_NAME]"
click at [462, 288] on button "New Campaign" at bounding box center [466, 291] width 65 height 17
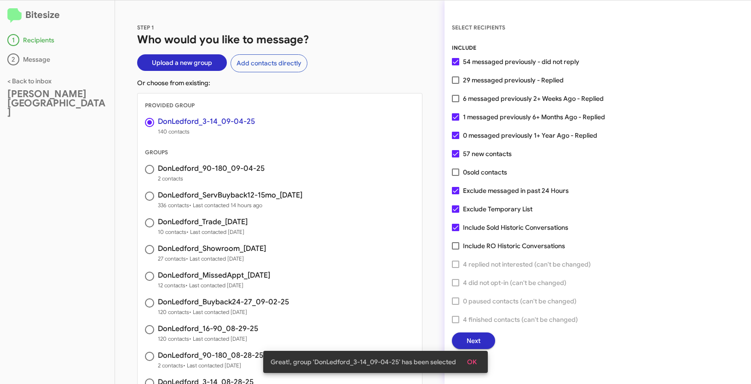
click at [453, 95] on span at bounding box center [455, 98] width 7 height 7
click at [455, 102] on input "6 messaged previously 2+ Weeks Ago - Replied" at bounding box center [455, 102] width 0 height 0
checkbox input "true"
click at [474, 359] on span "OK" at bounding box center [472, 361] width 10 height 17
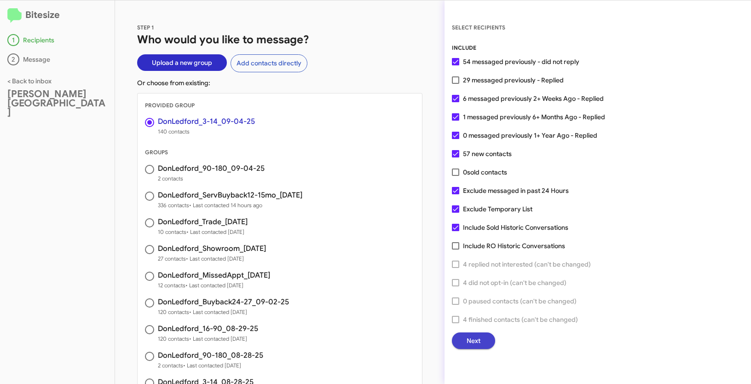
click at [488, 341] on button "Next" at bounding box center [473, 340] width 43 height 17
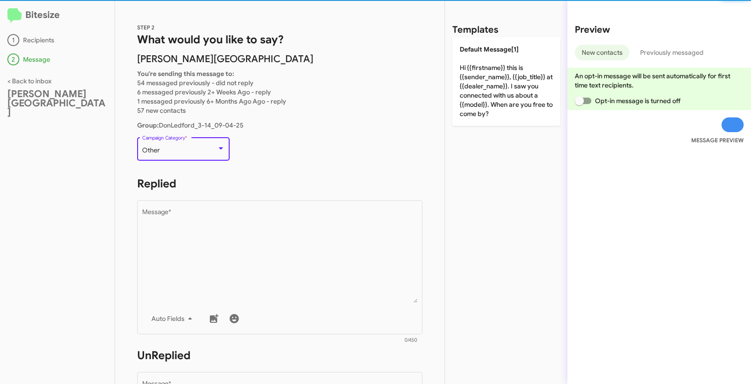
click at [192, 147] on div "Other" at bounding box center [179, 150] width 75 height 7
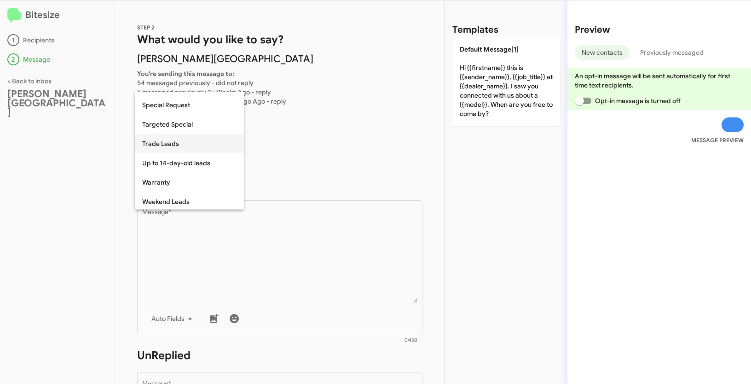
scroll to position [385, 0]
click at [172, 162] on span "Up to 14-day-old leads" at bounding box center [189, 160] width 94 height 19
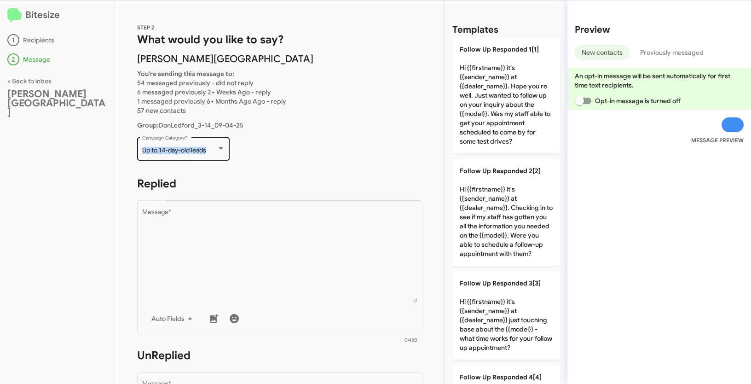
drag, startPoint x: 142, startPoint y: 150, endPoint x: 215, endPoint y: 150, distance: 73.6
click at [215, 150] on div "Up to 14-day-old leads Campaign Category *" at bounding box center [183, 147] width 92 height 25
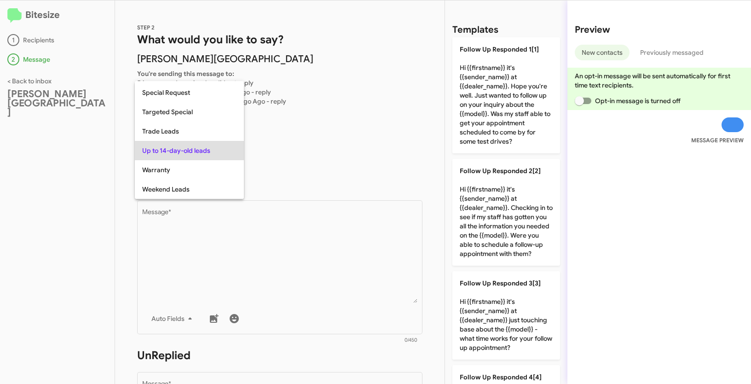
copy span "Up to 14-day-old leads"
click at [284, 239] on div at bounding box center [375, 192] width 751 height 384
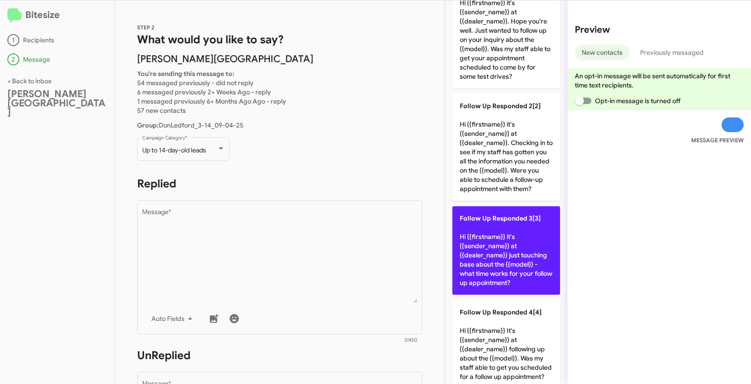
scroll to position [0, 0]
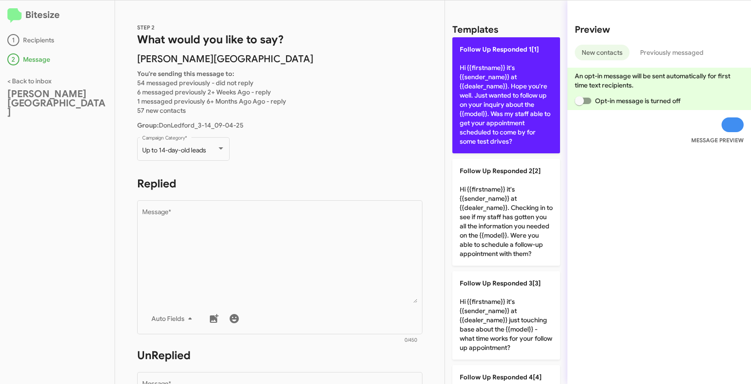
click at [483, 71] on p "Follow Up Responded 1[1] Hi {{firstname}} it's {{sender_name}} at {{dealer_name…" at bounding box center [506, 95] width 108 height 116
type textarea "Hi {{firstname}} it's {{sender_name}} at {{dealer_name}}. Hope you're well. Jus…"
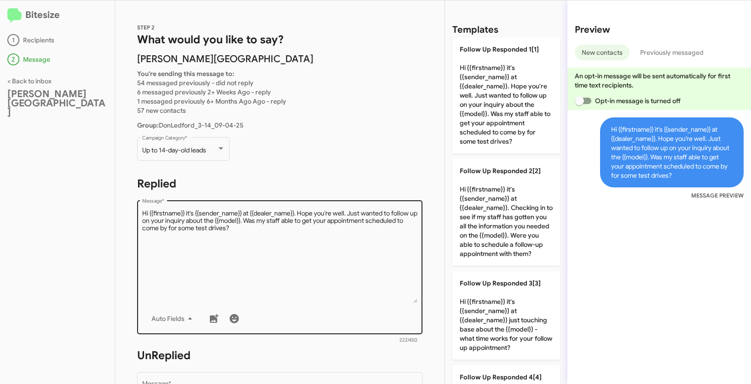
scroll to position [164, 0]
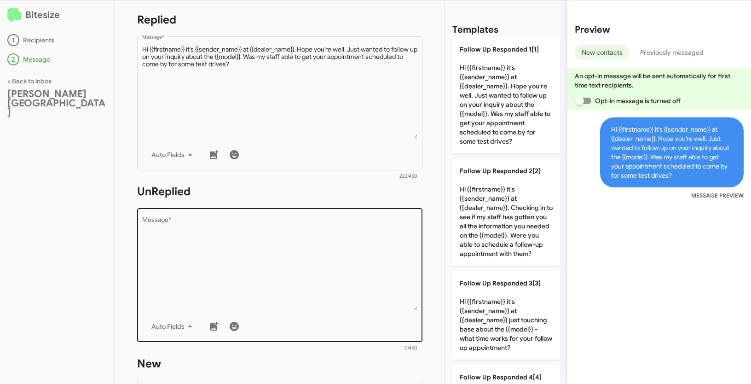
click at [233, 251] on textarea "Message *" at bounding box center [280, 264] width 276 height 94
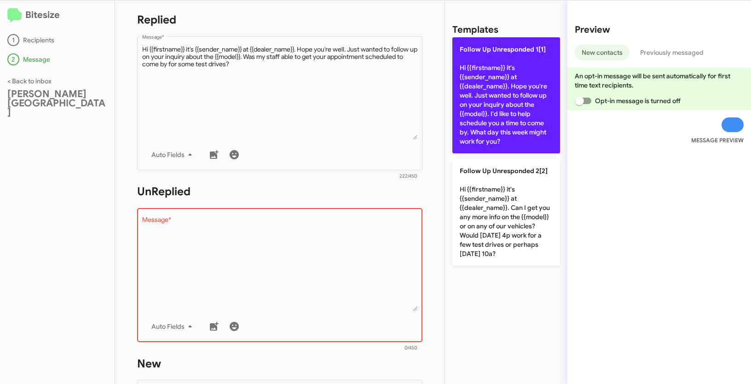
click at [500, 96] on p "Follow Up Unresponded 1[1] Hi {{firstname}} it's {{sender_name}} at {{dealer_na…" at bounding box center [506, 95] width 108 height 116
type textarea "Hi {{firstname}} it's {{sender_name}} at {{dealer_name}}. Hope you're well. Jus…"
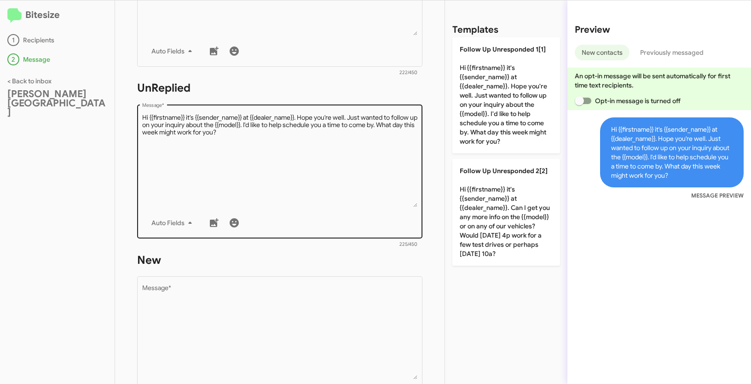
scroll to position [322, 0]
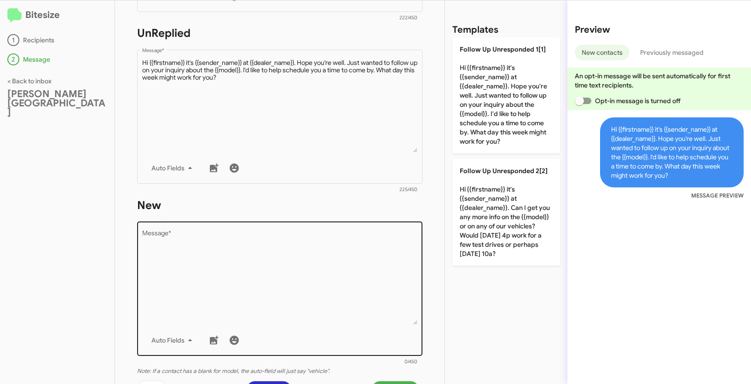
click at [295, 303] on textarea "Message *" at bounding box center [280, 277] width 276 height 94
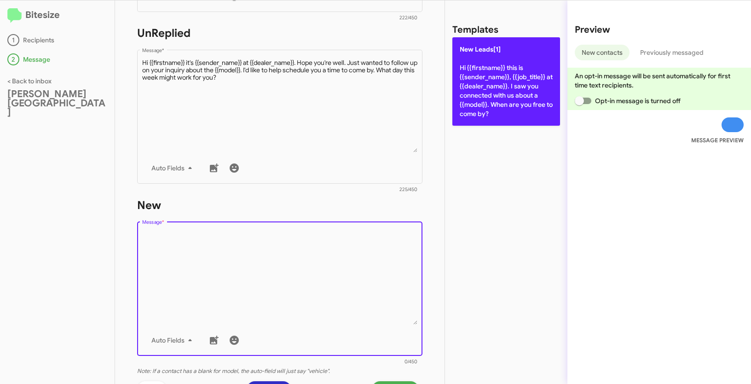
click at [469, 114] on p "New Leads[1] Hi {{firstname}} this is {{sender_name}}, {{job_title}} at {{deale…" at bounding box center [506, 81] width 108 height 88
type textarea "Hi {{firstname}} this is {{sender_name}}, {{job_title}} at {{dealer_name}}. I s…"
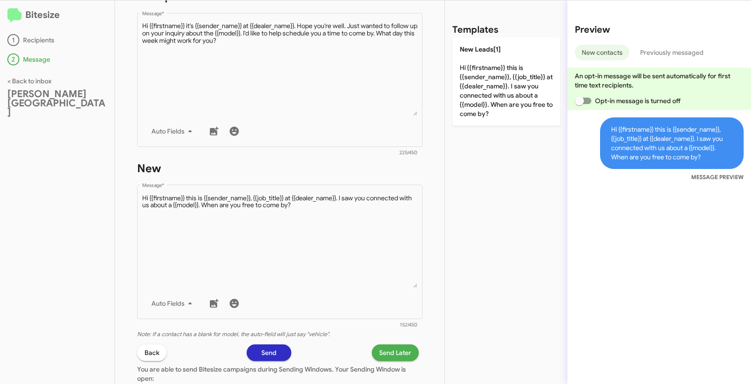
scroll to position [397, 0]
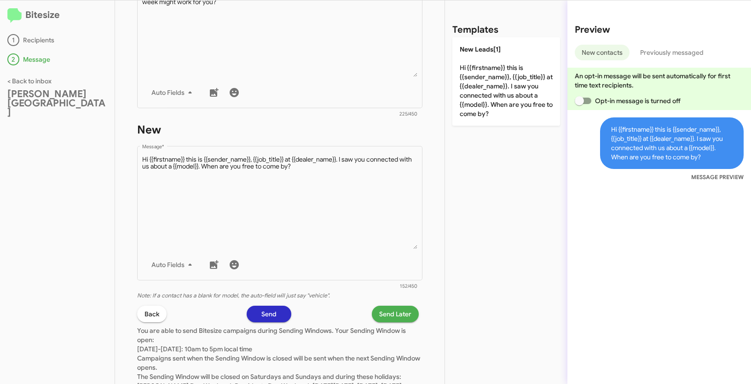
click at [389, 316] on span "Send Later" at bounding box center [395, 313] width 32 height 17
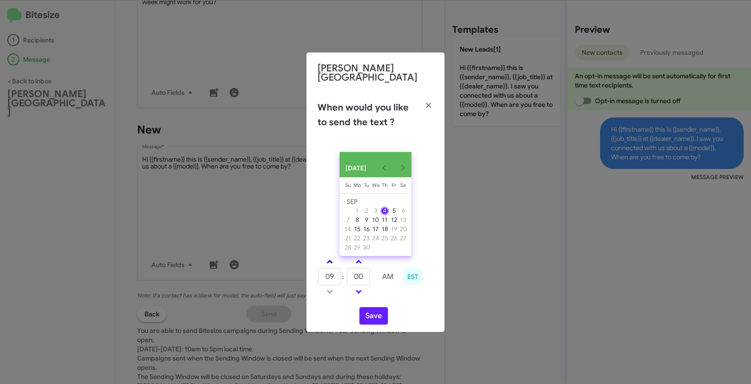
click at [330, 256] on link at bounding box center [330, 261] width 16 height 11
type input "10"
drag, startPoint x: 352, startPoint y: 274, endPoint x: 339, endPoint y: 271, distance: 13.3
click at [339, 271] on tr "10 : 00 AM" at bounding box center [358, 276] width 82 height 18
type input "41"
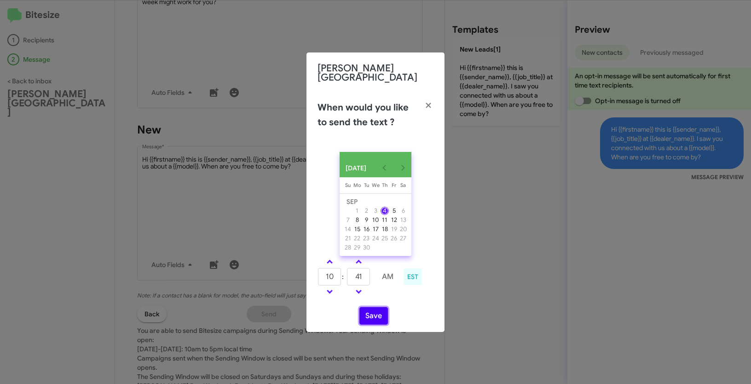
click at [374, 313] on button "Save" at bounding box center [373, 315] width 29 height 17
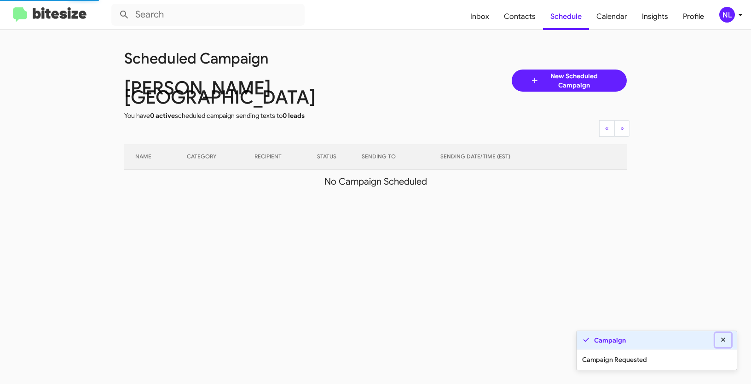
click at [722, 339] on icon at bounding box center [723, 339] width 4 height 4
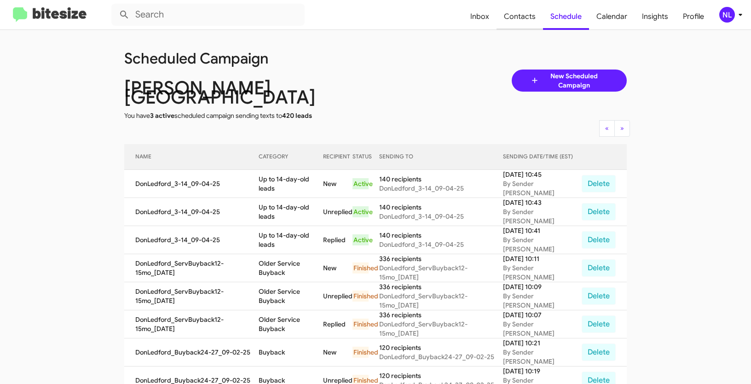
click at [519, 17] on span "Contacts" at bounding box center [519, 16] width 46 height 27
type input "in:groups"
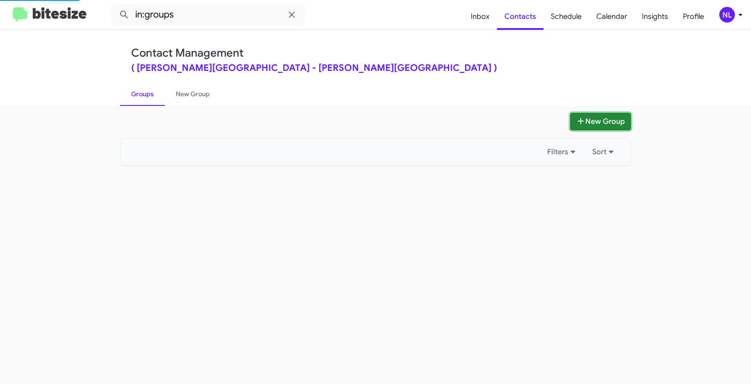
click at [612, 121] on button "New Group" at bounding box center [600, 121] width 61 height 17
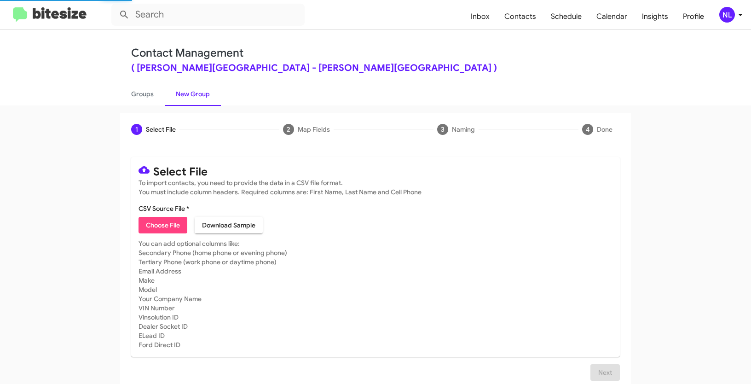
click at [176, 223] on span "Choose File" at bounding box center [163, 225] width 34 height 17
click at [522, 20] on span "Contacts" at bounding box center [520, 16] width 46 height 27
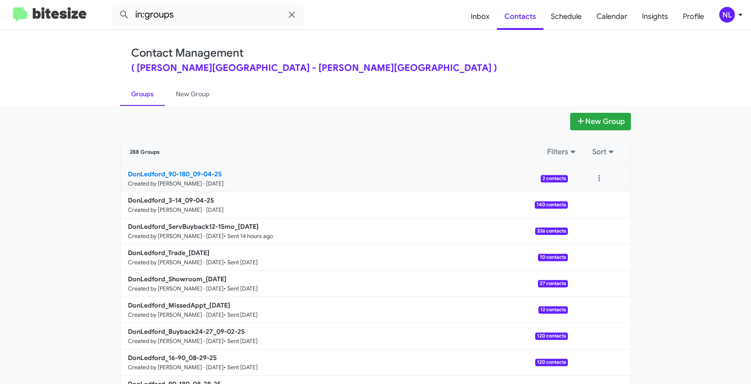
drag, startPoint x: 105, startPoint y: 171, endPoint x: 185, endPoint y: 172, distance: 80.1
click at [185, 172] on app-groups "New Group 288 Groups Filters Sort DonLedford_90-180_09-04-25 Created by [PERSON…" at bounding box center [375, 283] width 751 height 340
copy div "Filters Sort DonLedford_90-180"
click at [188, 21] on input "in:groups" at bounding box center [207, 15] width 193 height 22
paste input "DonLedford_90-180"
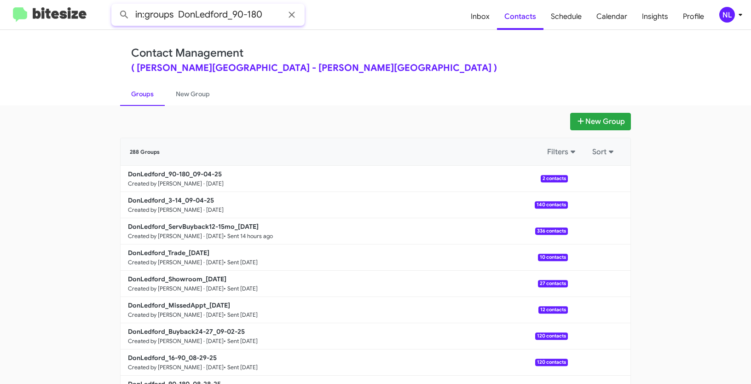
type input "in:groups DonLedford_90-180"
click at [115, 6] on button at bounding box center [124, 15] width 18 height 18
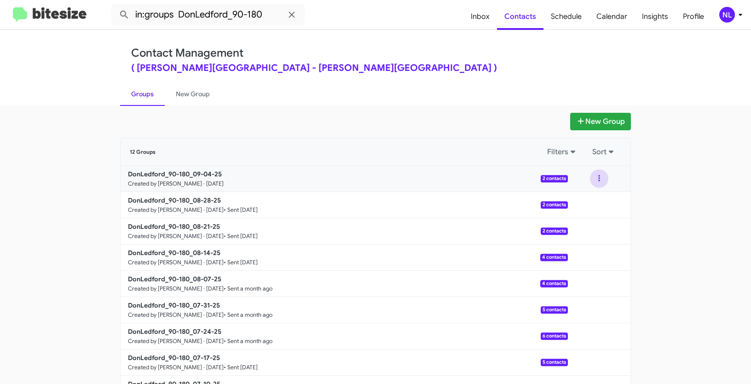
click at [599, 178] on button at bounding box center [599, 178] width 18 height 18
click at [594, 200] on button "View contacts" at bounding box center [572, 203] width 74 height 22
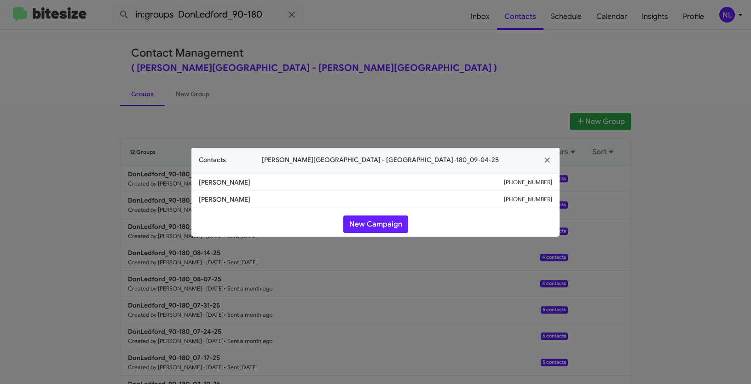
drag, startPoint x: 192, startPoint y: 198, endPoint x: 251, endPoint y: 198, distance: 58.9
click at [251, 198] on li "[PERSON_NAME] [PHONE_NUMBER]" at bounding box center [375, 199] width 368 height 17
copy span "[PERSON_NAME]"
click at [248, 203] on span "[PERSON_NAME]" at bounding box center [351, 199] width 305 height 9
drag, startPoint x: 200, startPoint y: 199, endPoint x: 244, endPoint y: 198, distance: 44.2
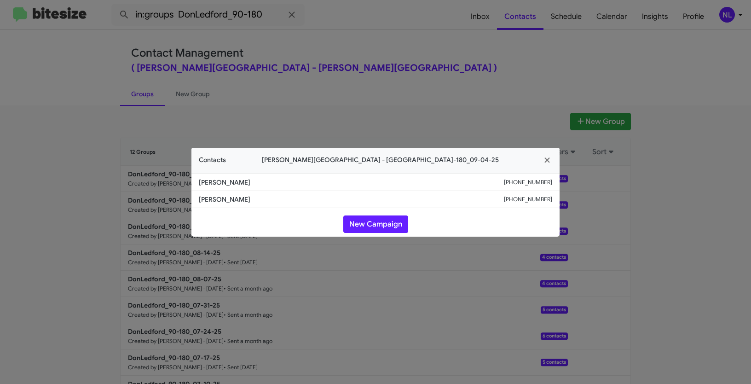
click at [244, 198] on span "[PERSON_NAME]" at bounding box center [351, 199] width 305 height 9
copy span "[PERSON_NAME]"
click at [377, 231] on button "New Campaign" at bounding box center [375, 223] width 65 height 17
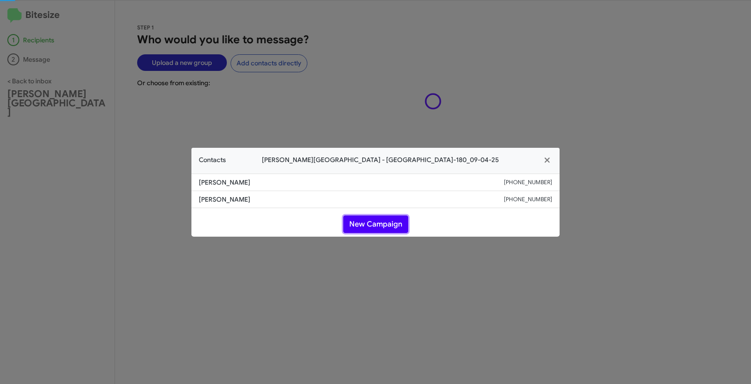
click at [377, 225] on button "New Campaign" at bounding box center [375, 223] width 65 height 17
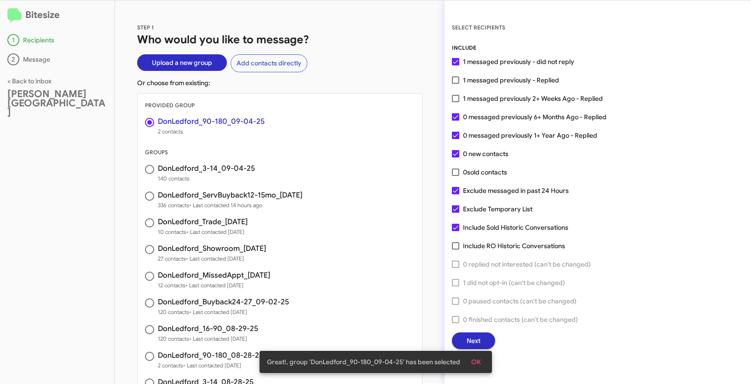
click at [458, 99] on span at bounding box center [455, 98] width 7 height 7
click at [455, 102] on input "1 messaged previously 2+ Weeks Ago - Replied" at bounding box center [455, 102] width 0 height 0
checkbox input "true"
click at [482, 365] on button "OK" at bounding box center [476, 361] width 24 height 17
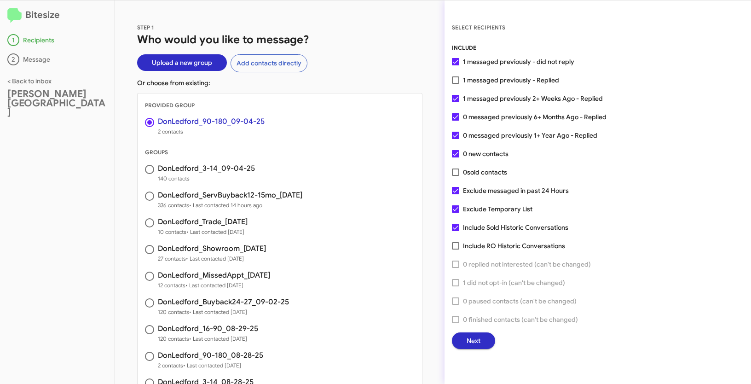
click at [468, 338] on span "Next" at bounding box center [473, 340] width 14 height 17
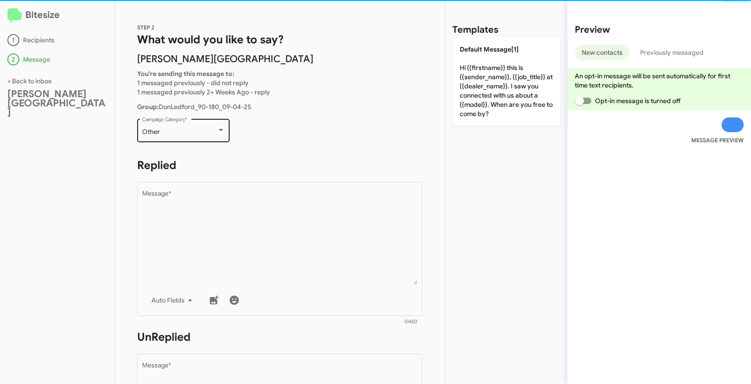
click at [167, 126] on div "Other Campaign Category *" at bounding box center [183, 129] width 83 height 25
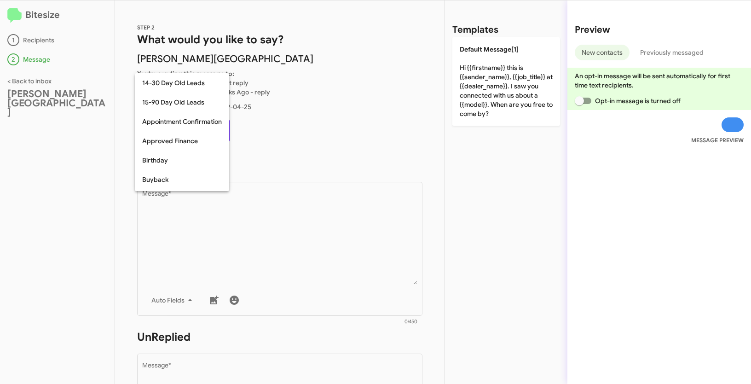
scroll to position [202, 0]
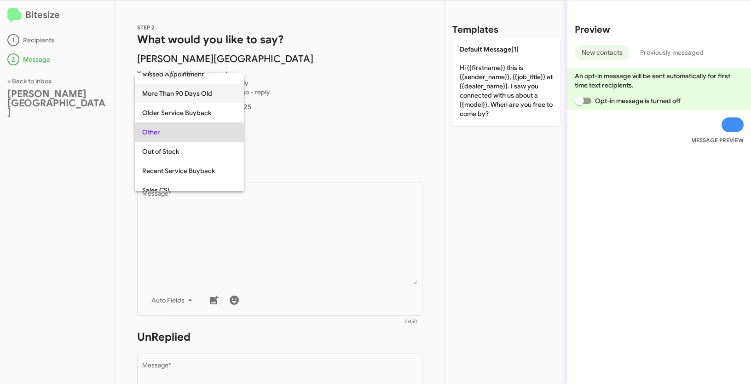
click at [154, 92] on span "More Than 90 Days Old" at bounding box center [189, 93] width 94 height 19
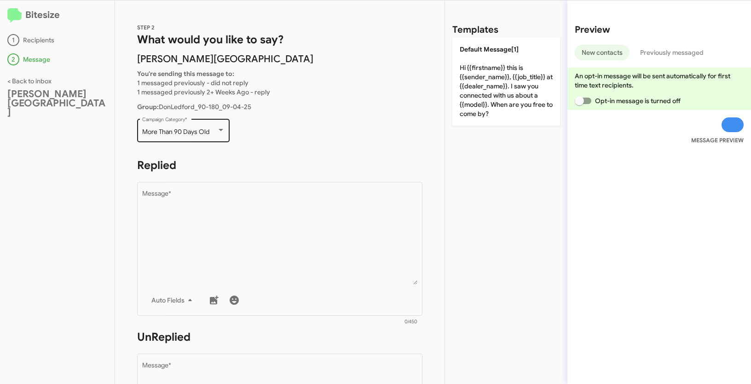
drag, startPoint x: 141, startPoint y: 128, endPoint x: 218, endPoint y: 131, distance: 76.4
click at [218, 131] on div "More Than 90 Days Old Campaign Category *" at bounding box center [183, 129] width 92 height 25
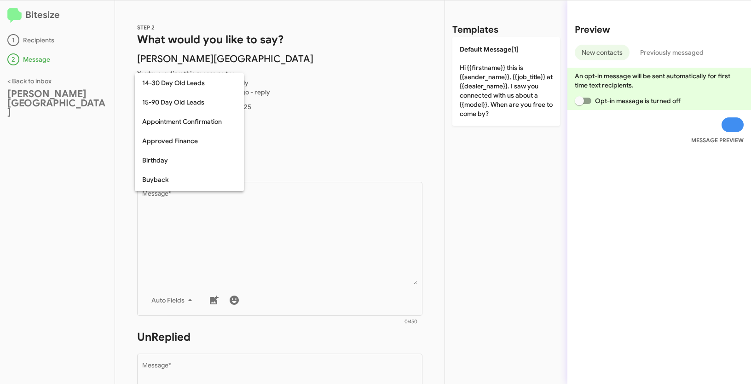
scroll to position [163, 0]
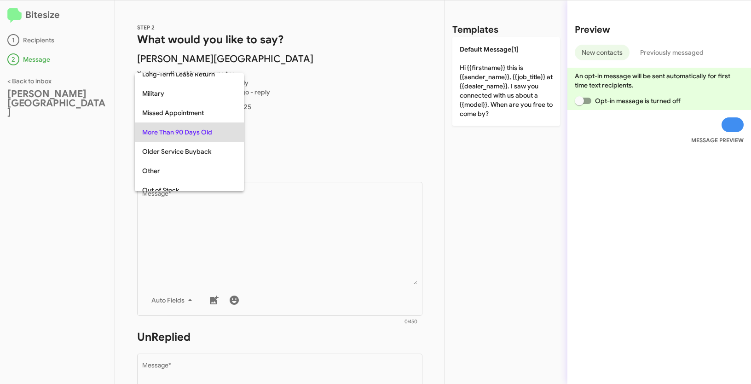
copy span "More Than 90 Days Old"
click at [296, 241] on div at bounding box center [375, 192] width 751 height 384
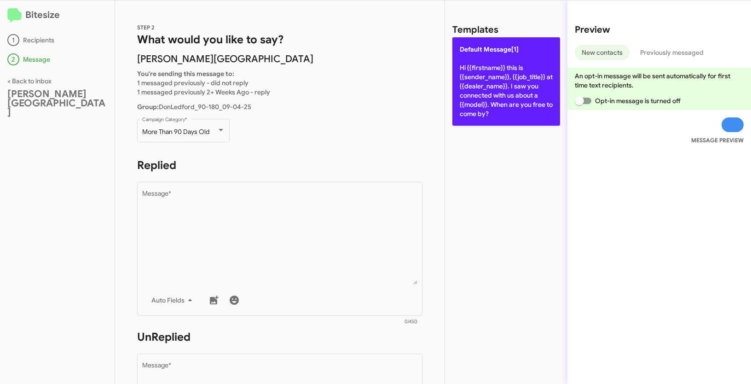
click at [491, 68] on p "Default Message[1] Hi {{firstname}} this is {{sender_name}}, {{job_title}} at {…" at bounding box center [506, 81] width 108 height 88
type textarea "Hi {{firstname}} this is {{sender_name}}, {{job_title}} at {{dealer_name}}. I s…"
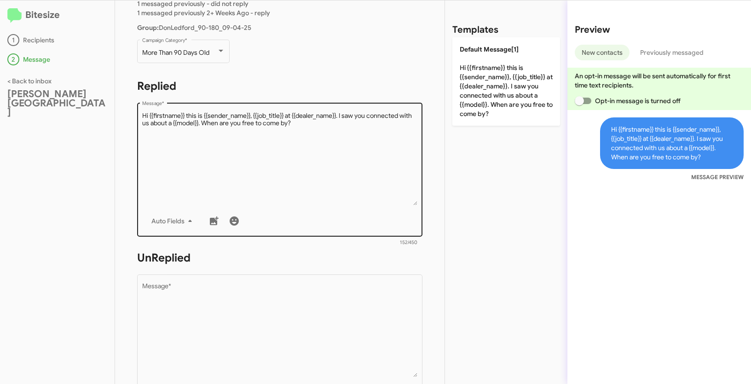
scroll to position [156, 0]
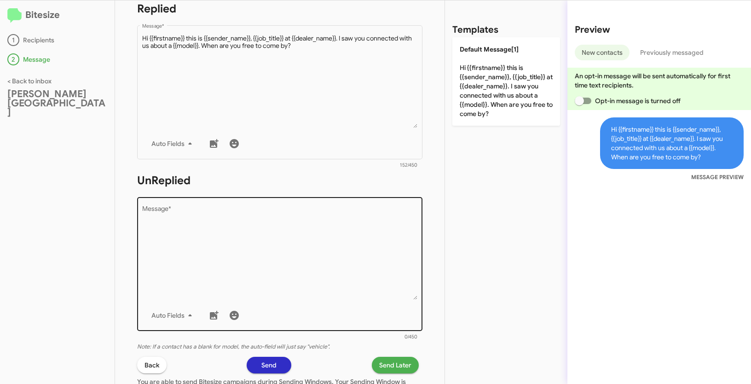
click at [285, 248] on textarea "Message *" at bounding box center [280, 253] width 276 height 94
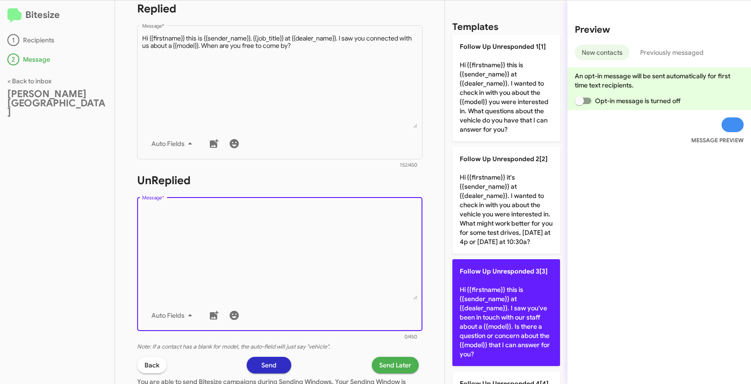
scroll to position [0, 0]
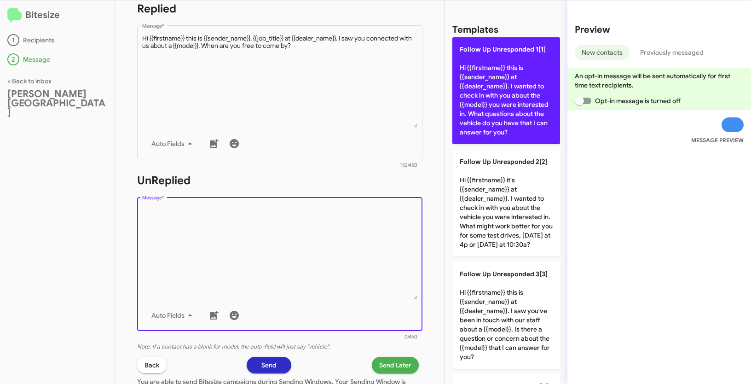
click at [511, 69] on p "Follow Up Unresponded 1[1] Hi {{firstname}} this is {{sender_name}} at {{dealer…" at bounding box center [506, 90] width 108 height 107
type textarea "Hi {{firstname}} this is {{sender_name}} at {{dealer_name}}. I wanted to check …"
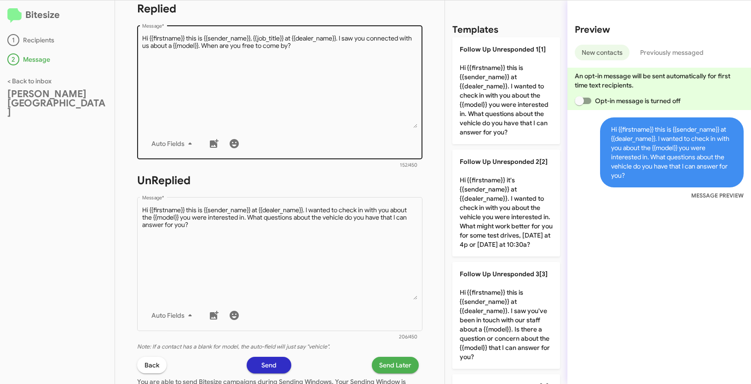
click at [288, 83] on textarea "Message *" at bounding box center [280, 81] width 276 height 94
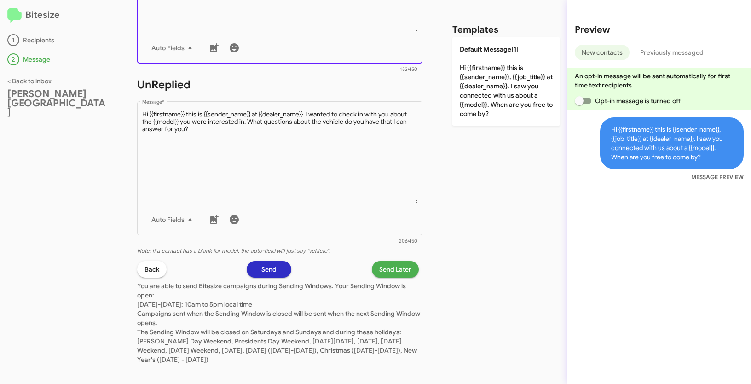
scroll to position [259, 0]
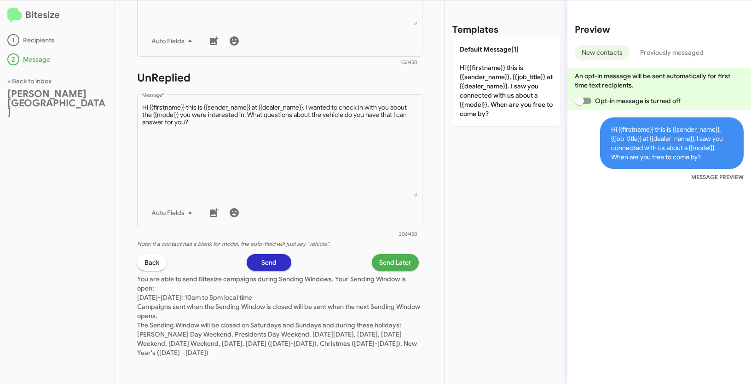
click at [380, 252] on div "STEP 2 What would you like to say? [PERSON_NAME] Auto Center You're sending thi…" at bounding box center [279, 191] width 329 height 383
click at [381, 258] on span "Send Later" at bounding box center [395, 262] width 32 height 17
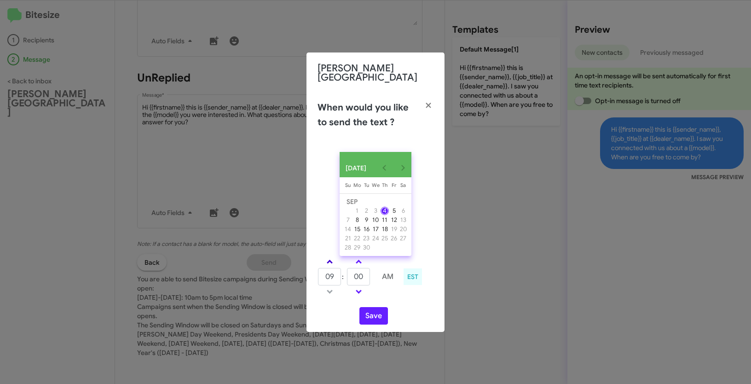
click at [332, 262] on link at bounding box center [330, 261] width 16 height 11
type input "10"
drag, startPoint x: 362, startPoint y: 275, endPoint x: 345, endPoint y: 270, distance: 18.2
click at [345, 270] on tr "10 : 00 AM" at bounding box center [358, 276] width 82 height 18
type input "09"
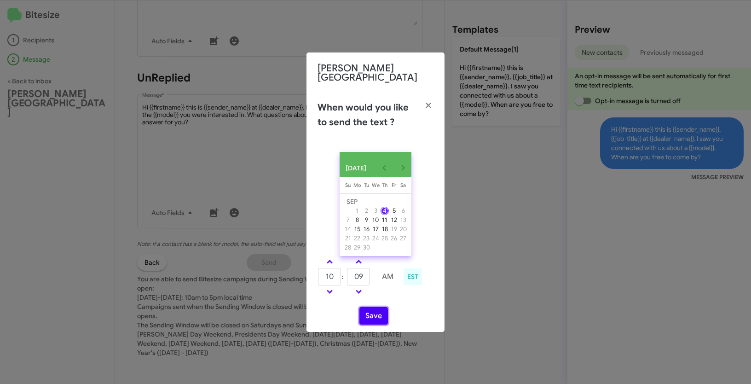
click at [380, 319] on button "Save" at bounding box center [373, 315] width 29 height 17
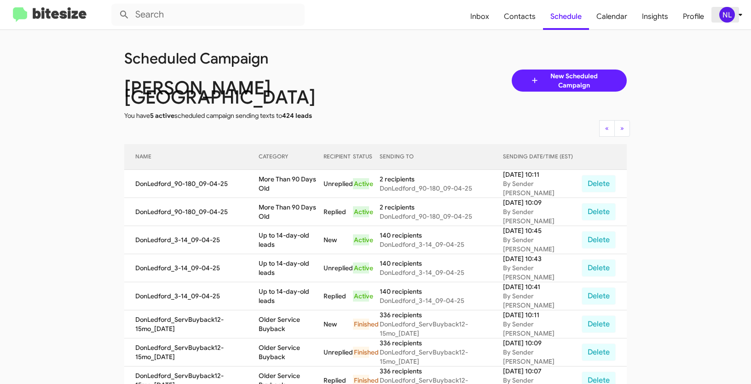
click at [732, 14] on div "NL" at bounding box center [727, 15] width 16 height 16
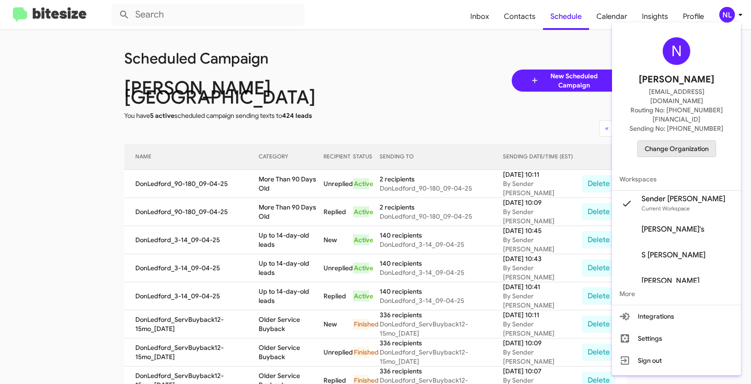
click at [680, 141] on span "Change Organization" at bounding box center [677, 149] width 64 height 16
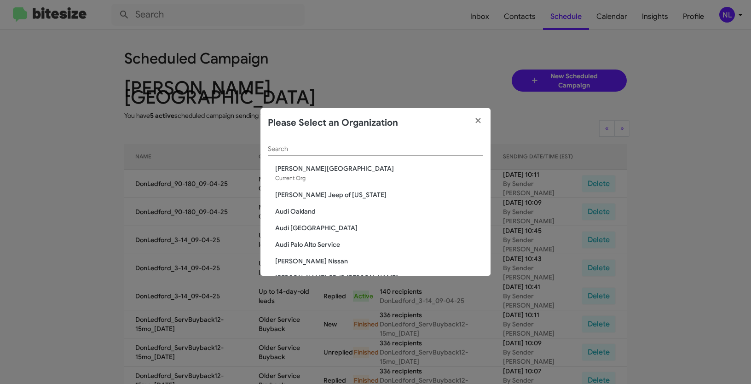
click at [343, 150] on input "Search" at bounding box center [375, 148] width 215 height 7
paste input "[PERSON_NAME] Medford"
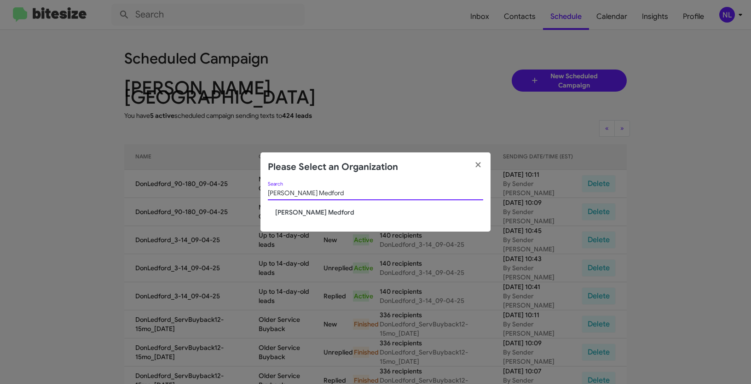
type input "[PERSON_NAME] Medford"
click at [299, 211] on span "[PERSON_NAME] Medford" at bounding box center [379, 211] width 208 height 9
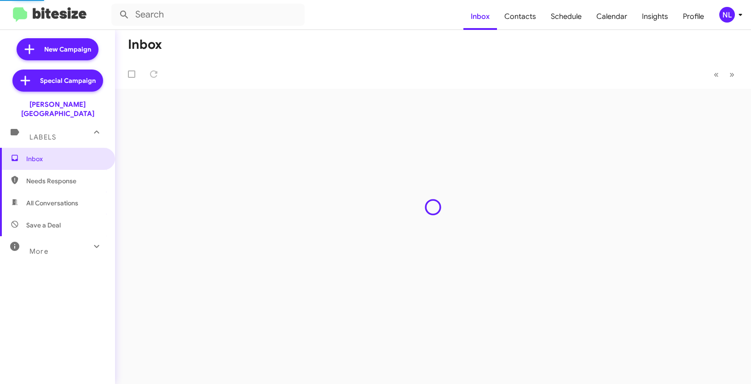
click at [725, 18] on div "NL" at bounding box center [727, 15] width 16 height 16
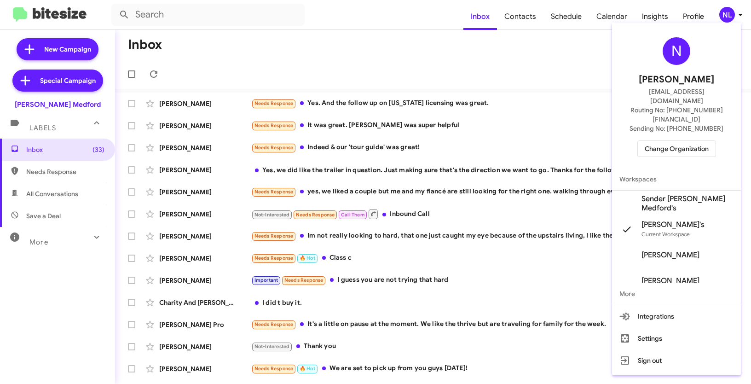
click at [661, 194] on span "Sender [PERSON_NAME] Medford's" at bounding box center [687, 203] width 92 height 18
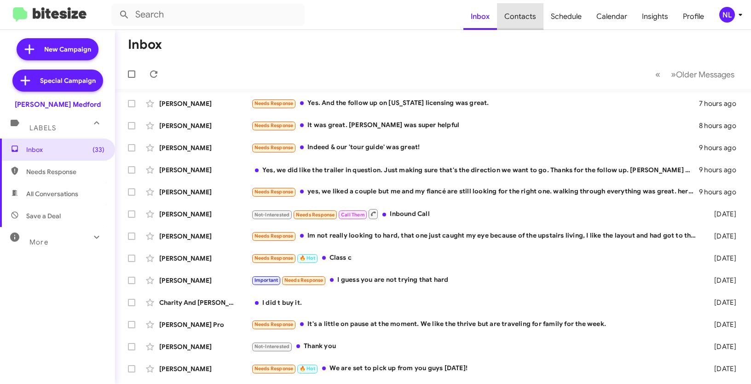
click at [525, 17] on span "Contacts" at bounding box center [520, 16] width 46 height 27
type input "in:groups"
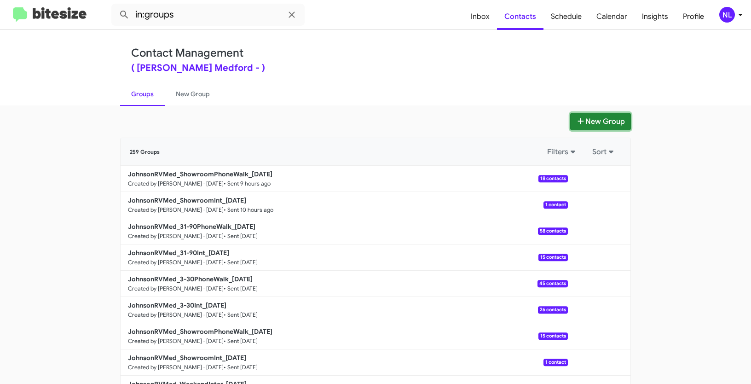
click at [590, 121] on button "New Group" at bounding box center [600, 121] width 61 height 17
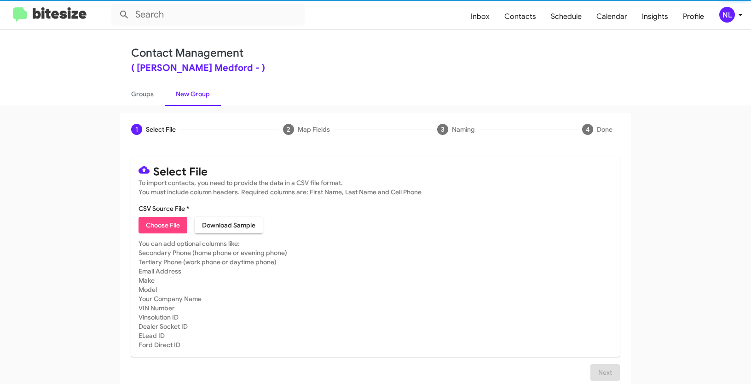
click at [161, 232] on span "Choose File" at bounding box center [163, 225] width 34 height 17
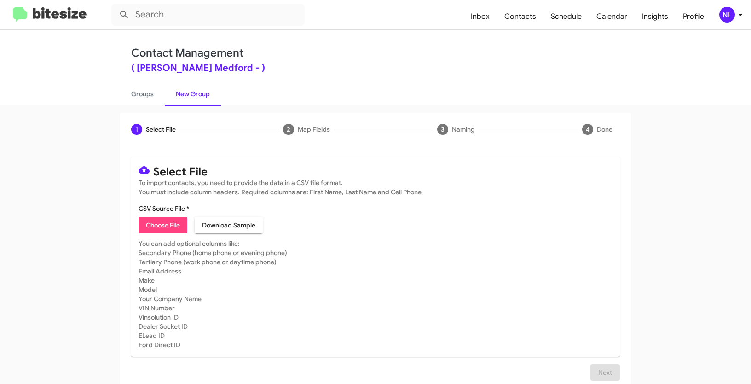
type input "Opt out open - Johnson RV Medford"
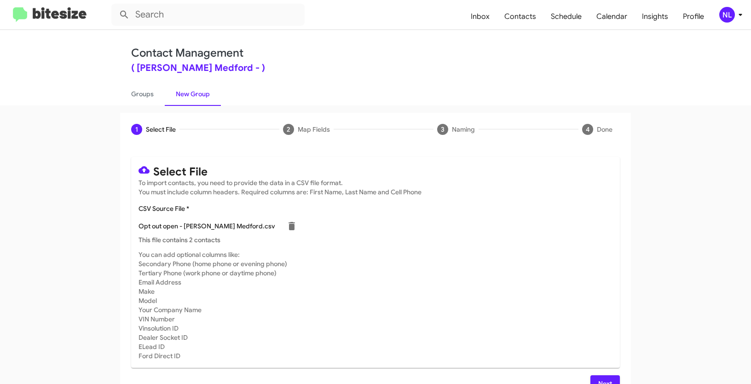
scroll to position [18, 0]
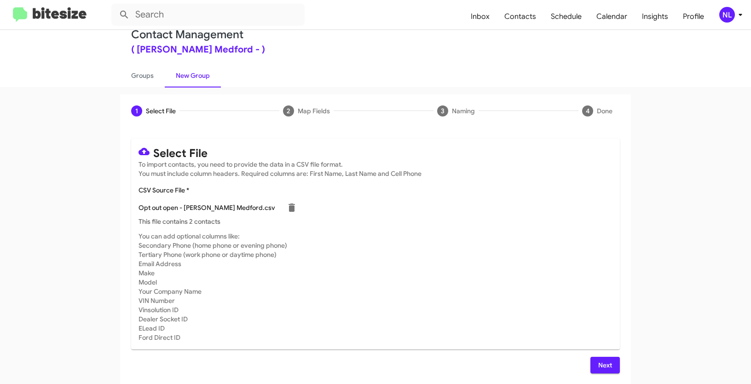
click at [598, 361] on span "Next" at bounding box center [605, 365] width 15 height 17
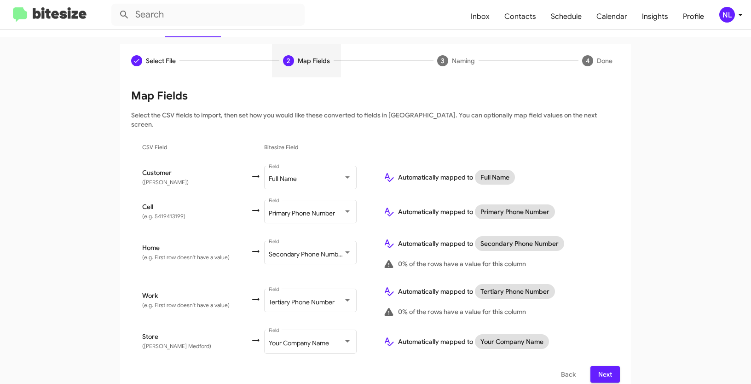
click at [603, 366] on span "Next" at bounding box center [605, 374] width 15 height 17
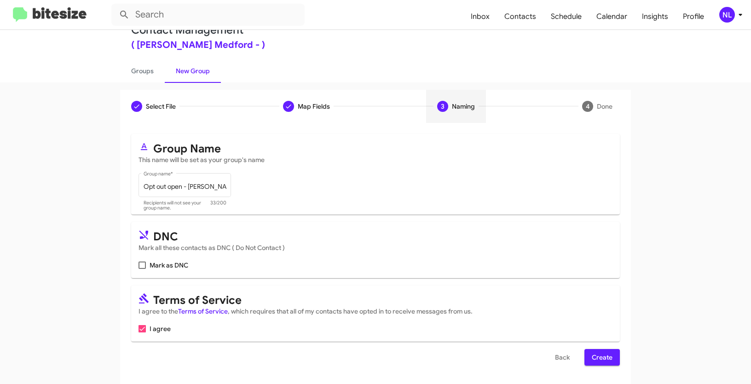
scroll to position [23, 0]
click at [142, 265] on span at bounding box center [141, 264] width 7 height 7
click at [142, 269] on input "Mark as DNC" at bounding box center [142, 269] width 0 height 0
checkbox input "true"
click at [604, 360] on span "Create" at bounding box center [602, 357] width 21 height 17
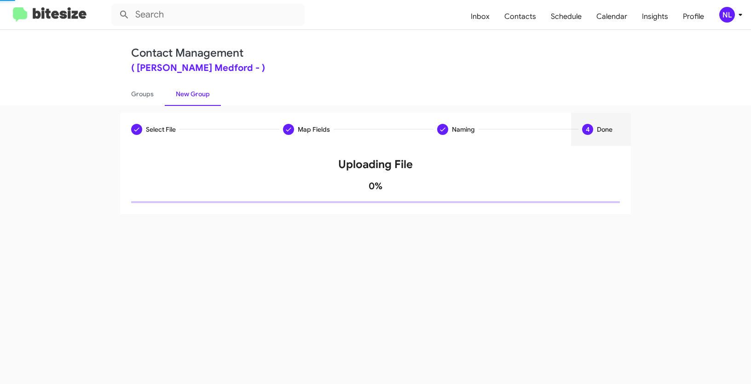
scroll to position [0, 0]
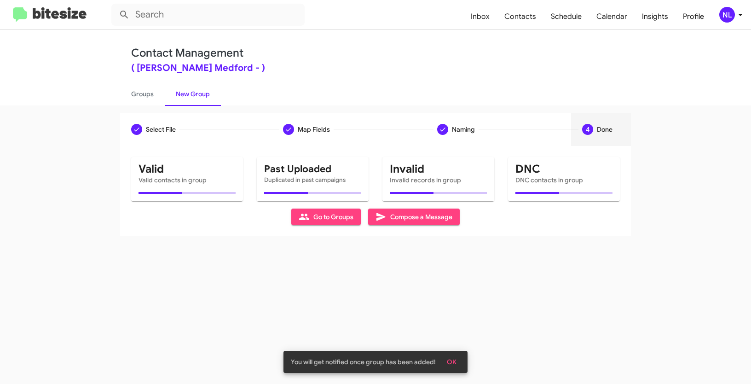
click at [452, 364] on span "OK" at bounding box center [452, 361] width 10 height 17
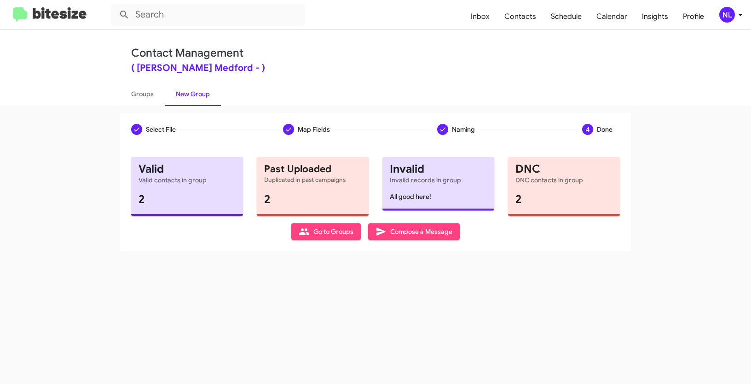
click at [331, 236] on span "Go to Groups" at bounding box center [326, 231] width 55 height 17
type input "in:groups"
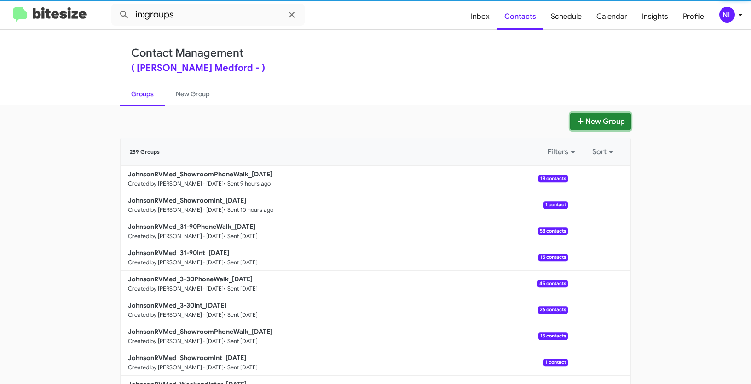
click at [611, 120] on button "New Group" at bounding box center [600, 121] width 61 height 17
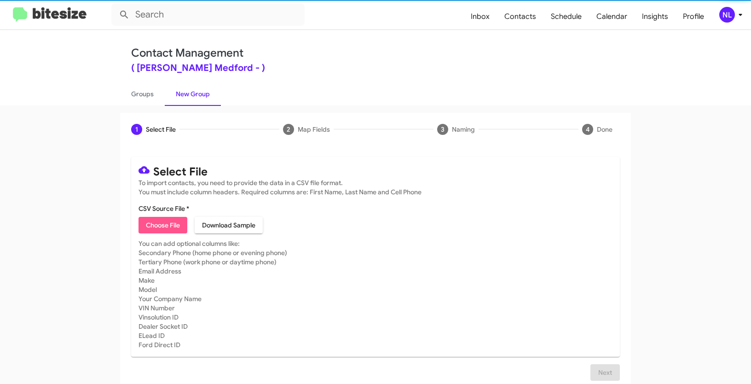
click at [157, 224] on span "Choose File" at bounding box center [163, 225] width 34 height 17
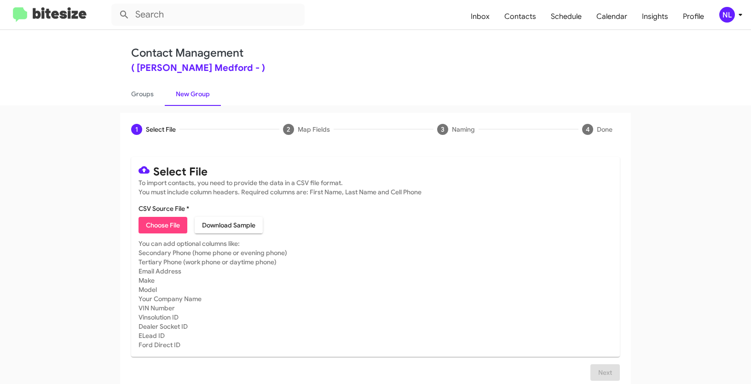
type input "Opt out dead - Johnson RV Medford"
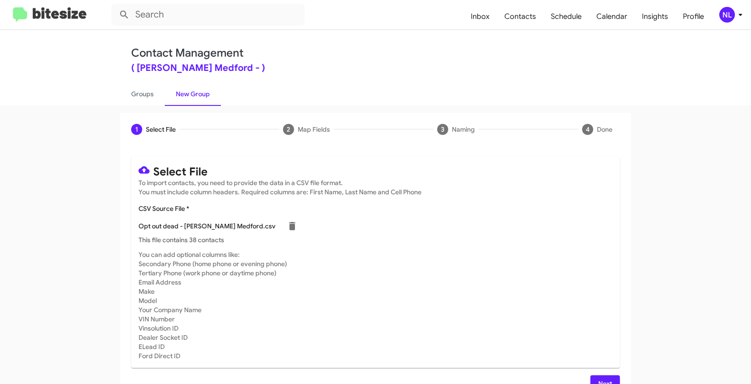
click at [386, 318] on mat-card-subtitle "You can add optional columns like: Secondary Phone (home phone or evening phone…" at bounding box center [375, 305] width 474 height 110
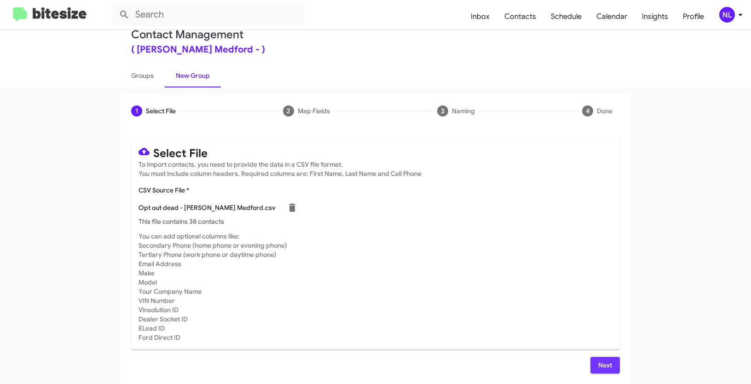
click at [604, 362] on span "Next" at bounding box center [605, 365] width 15 height 17
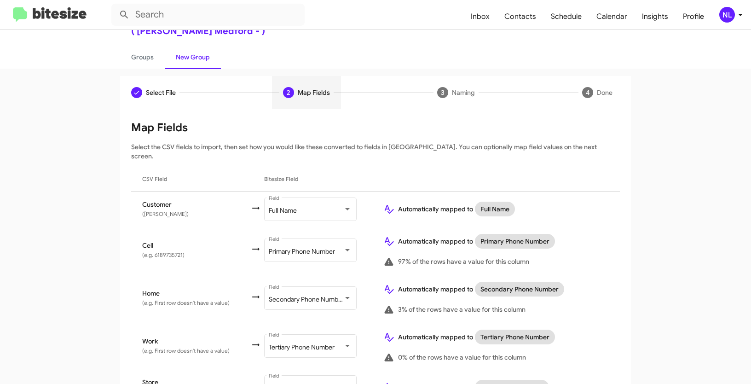
scroll to position [82, 0]
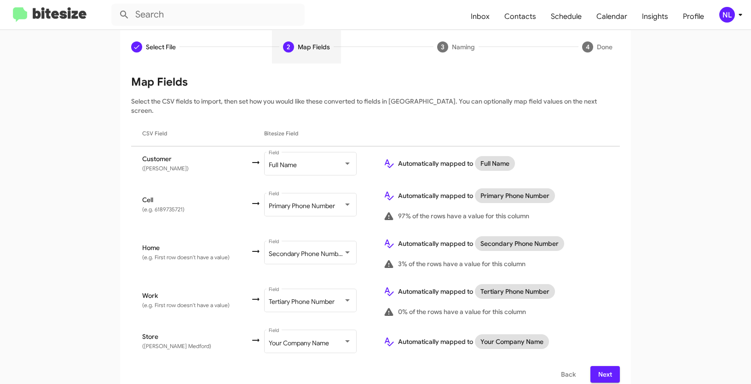
click at [598, 366] on span "Next" at bounding box center [605, 374] width 15 height 17
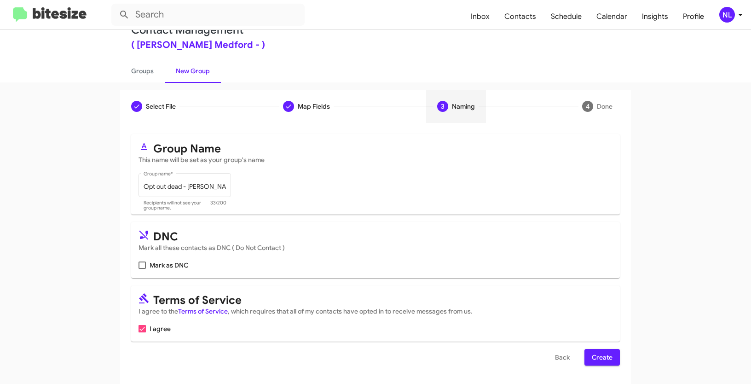
scroll to position [23, 0]
click at [143, 267] on span at bounding box center [141, 264] width 7 height 7
click at [142, 269] on input "Mark as DNC" at bounding box center [142, 269] width 0 height 0
checkbox input "true"
click at [599, 357] on span "Create" at bounding box center [602, 357] width 21 height 17
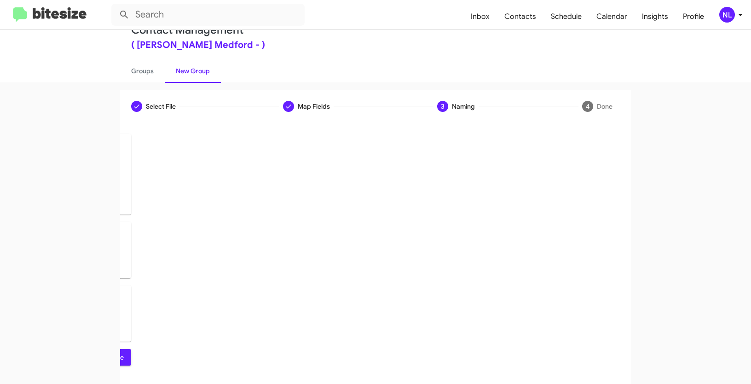
scroll to position [0, 0]
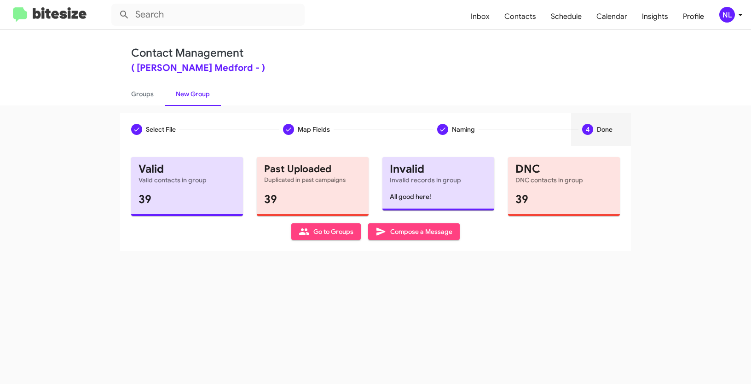
click at [319, 235] on span "Go to Groups" at bounding box center [326, 231] width 55 height 17
type input "in:groups"
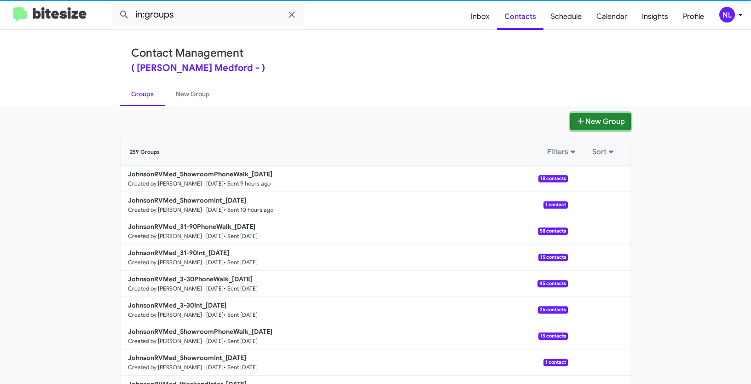
click at [593, 122] on button "New Group" at bounding box center [600, 121] width 61 height 17
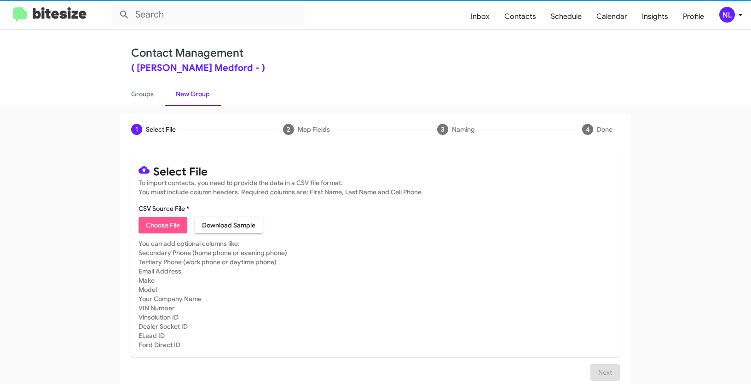
click at [164, 224] on span "Choose File" at bounding box center [163, 225] width 34 height 17
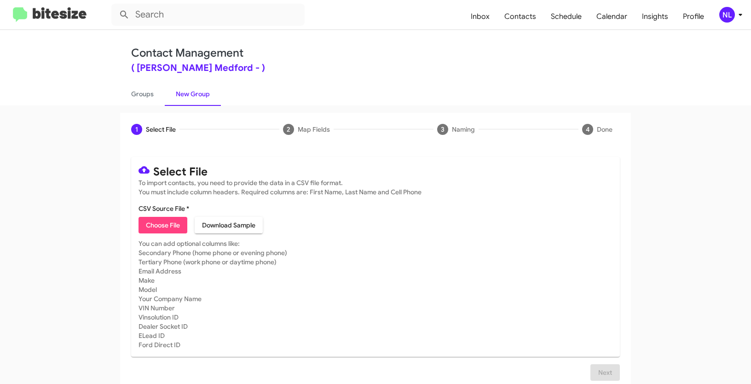
type input "JohnsonRVMed_3-30Int_09-04-25"
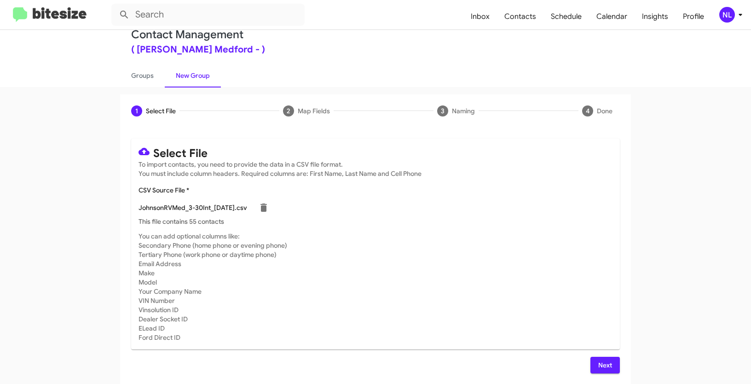
scroll to position [18, 0]
click at [604, 361] on span "Next" at bounding box center [605, 365] width 15 height 17
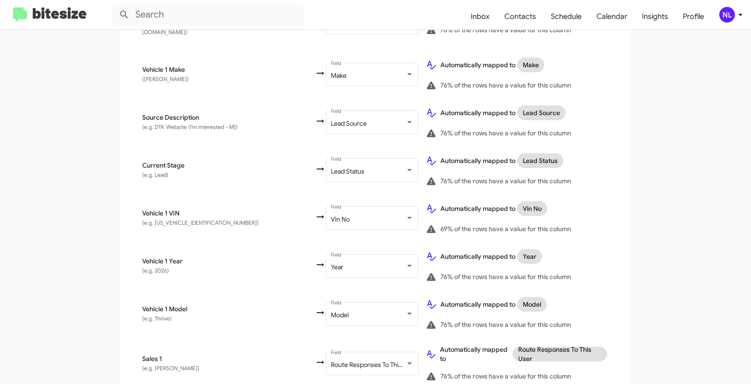
scroll to position [534, 0]
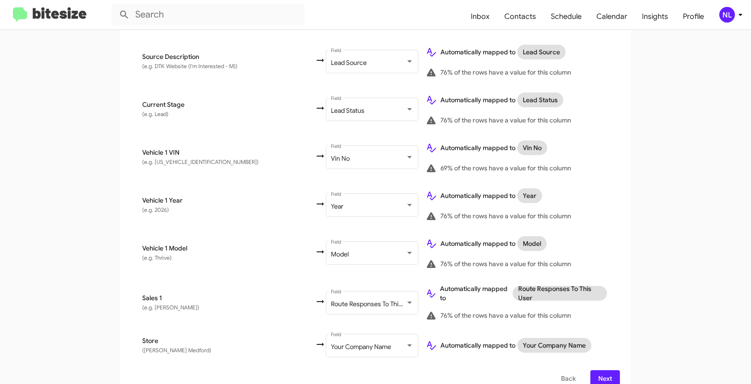
drag, startPoint x: 599, startPoint y: 362, endPoint x: 602, endPoint y: 358, distance: 5.0
click at [599, 370] on span "Next" at bounding box center [605, 378] width 15 height 17
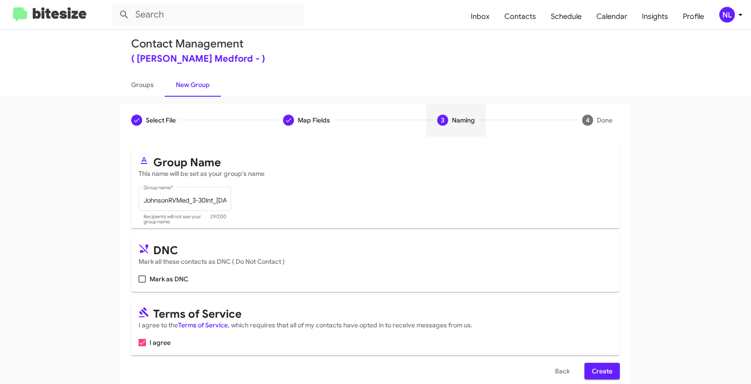
scroll to position [23, 0]
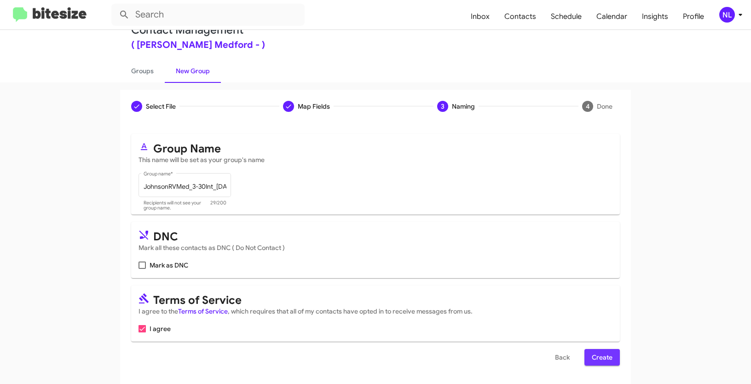
click at [599, 356] on span "Create" at bounding box center [602, 357] width 21 height 17
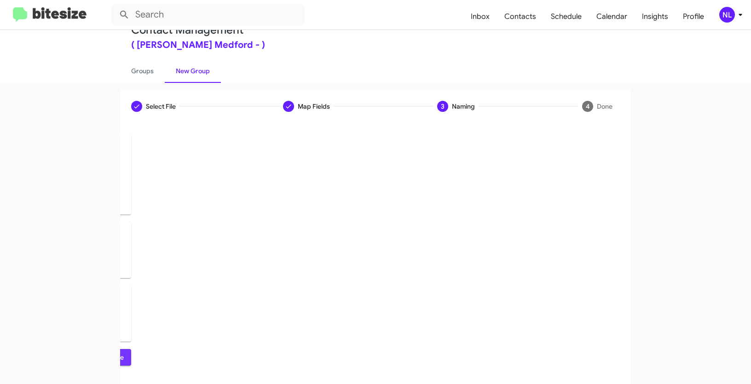
scroll to position [0, 0]
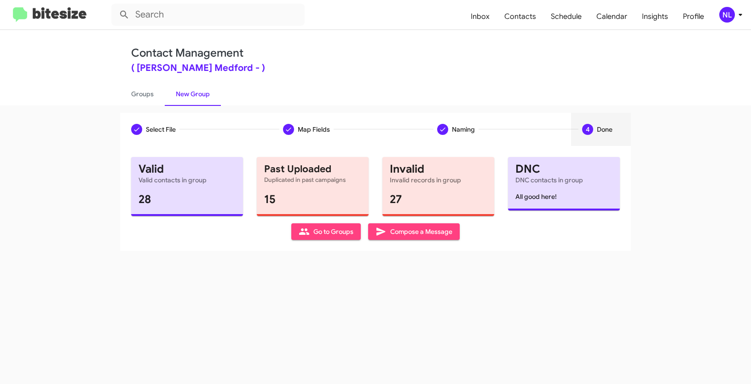
click at [312, 233] on span "Go to Groups" at bounding box center [326, 231] width 55 height 17
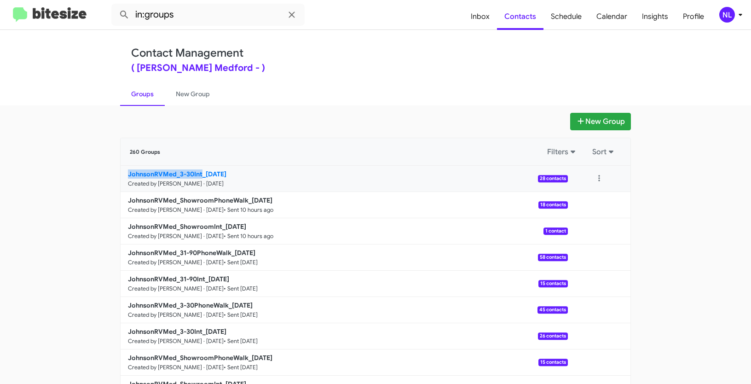
drag, startPoint x: 94, startPoint y: 173, endPoint x: 201, endPoint y: 173, distance: 107.7
click at [201, 173] on app-groups "New Group 260 Groups Filters Sort JohnsonRVMed_3-30Int_09-04-25 Created by Nen …" at bounding box center [375, 283] width 751 height 340
copy b "JohnsonRVMed_3-30Int"
click at [199, 17] on input "in:groups" at bounding box center [207, 15] width 193 height 22
paste input "JohnsonRVMed_3-30Int"
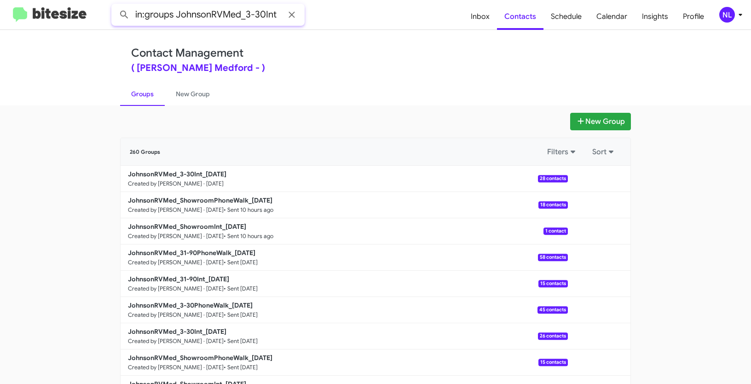
type input "in:groups JohnsonRVMed_3-30Int"
click at [115, 6] on button at bounding box center [124, 15] width 18 height 18
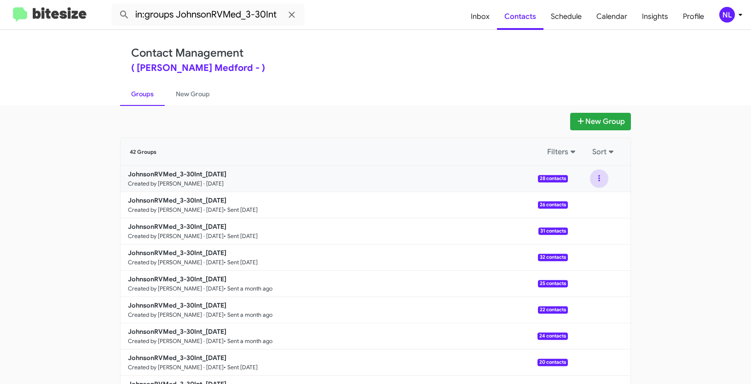
click at [593, 180] on button at bounding box center [599, 178] width 18 height 18
click at [582, 204] on button "View contacts" at bounding box center [572, 203] width 74 height 22
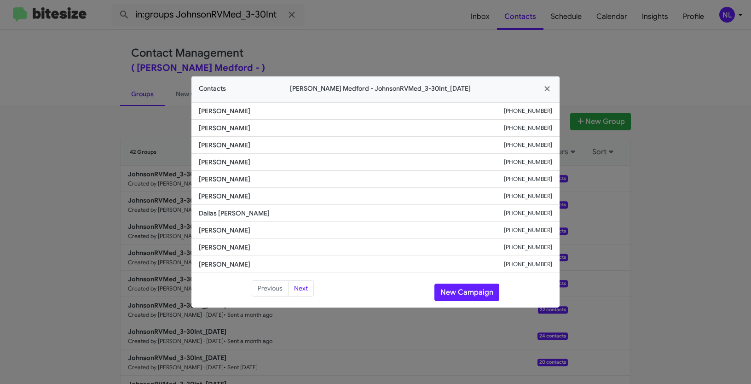
drag, startPoint x: 195, startPoint y: 162, endPoint x: 261, endPoint y: 165, distance: 66.7
click at [261, 165] on li "Denis Rousseau +14185636405" at bounding box center [375, 162] width 368 height 17
copy span "Denis Rousseau"
click at [472, 295] on button "New Campaign" at bounding box center [466, 291] width 65 height 17
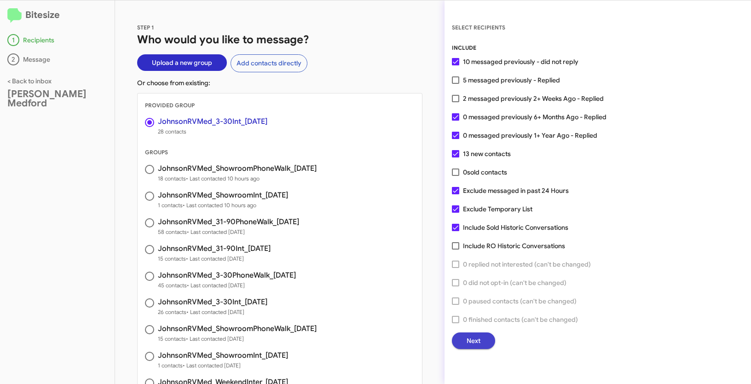
click at [478, 343] on span "Next" at bounding box center [473, 340] width 14 height 17
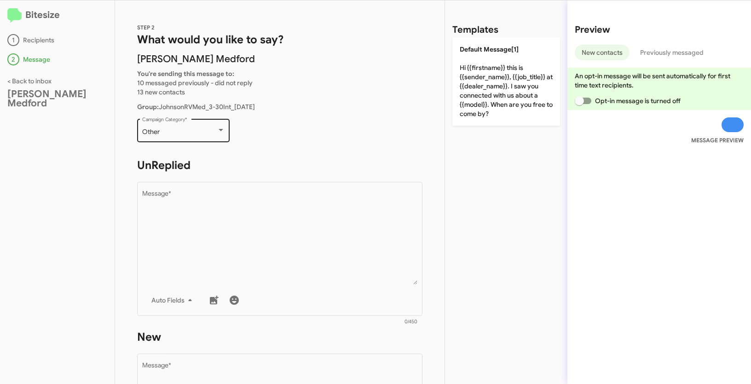
click at [201, 131] on div "Other" at bounding box center [179, 131] width 75 height 7
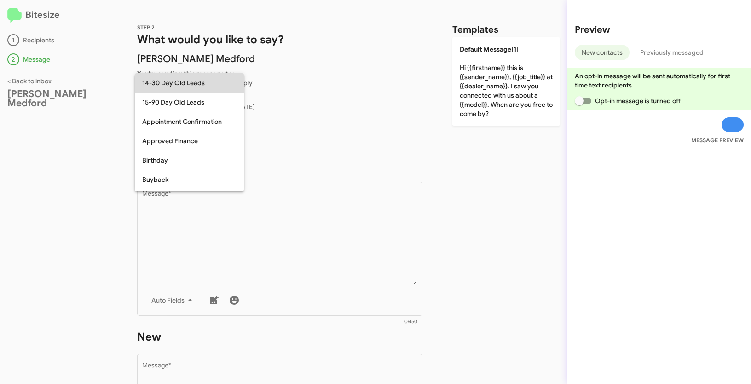
click at [177, 86] on span "14-30 Day Old Leads" at bounding box center [189, 82] width 94 height 19
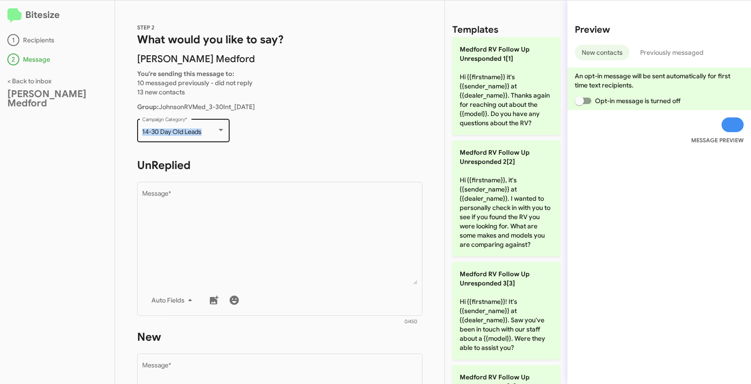
drag, startPoint x: 141, startPoint y: 132, endPoint x: 213, endPoint y: 136, distance: 71.9
click at [213, 136] on div "14-30 Day Old Leads Campaign Category *" at bounding box center [183, 129] width 92 height 25
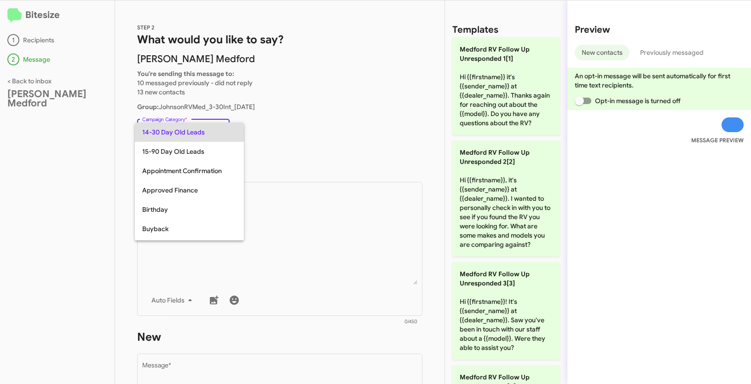
copy div "14-30 Day Old Leads"
click at [317, 240] on div at bounding box center [375, 192] width 751 height 384
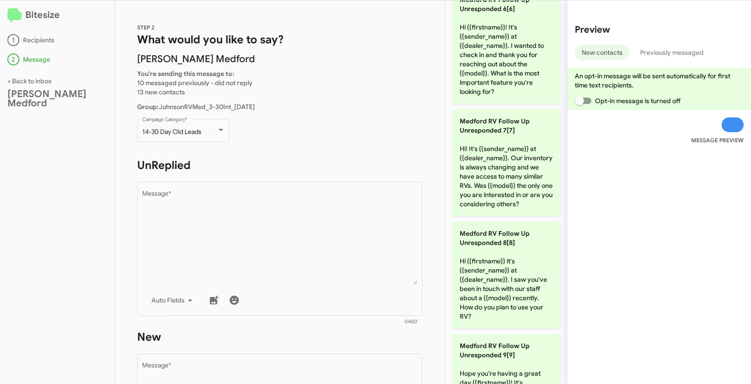
scroll to position [749, 0]
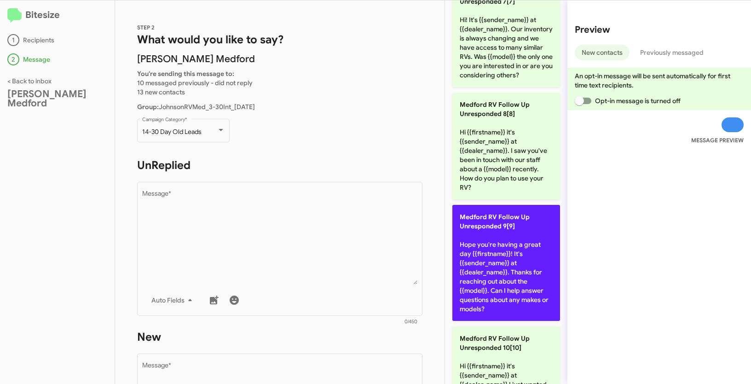
click at [508, 259] on p "Medford RV Follow Up Unresponded 9[9] Hope you're having a great day {{firstnam…" at bounding box center [506, 263] width 108 height 116
type textarea "Hope you're having a great day {{firstname}}! It's {{sender_name}} at {{dealer_…"
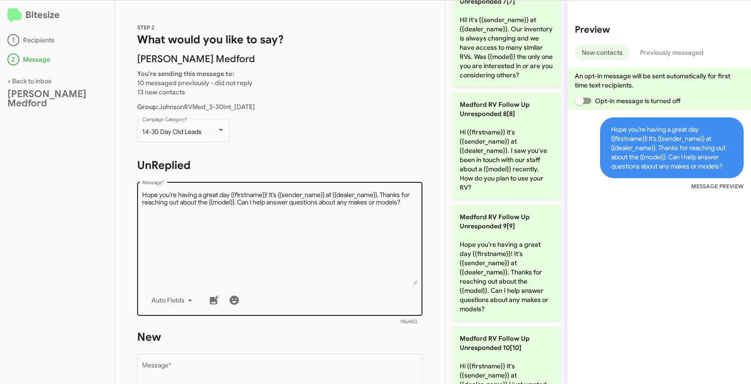
scroll to position [153, 0]
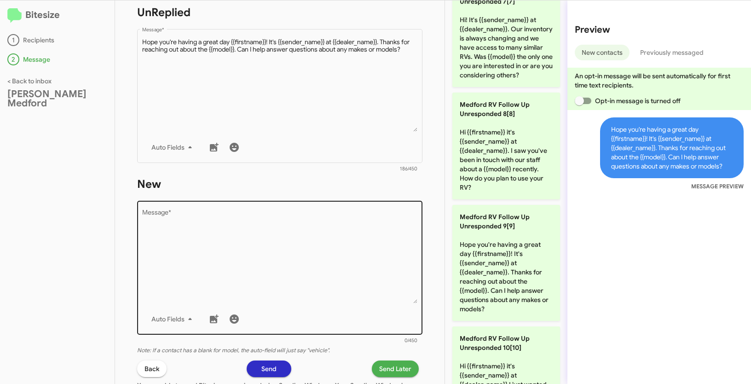
click at [273, 279] on textarea "Message *" at bounding box center [280, 256] width 276 height 94
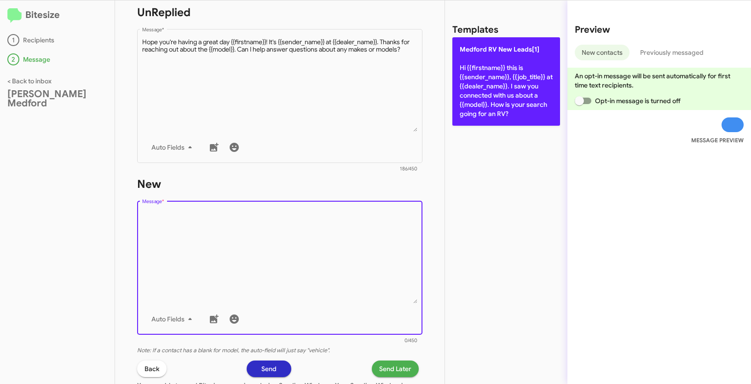
click at [487, 83] on p "Medford RV New Leads[1] Hi {{firstname}} this is {{sender_name}}, {{job_title}}…" at bounding box center [506, 81] width 108 height 88
type textarea "Hi {{firstname}} this is {{sender_name}}, {{job_title}} at {{dealer_name}}. I s…"
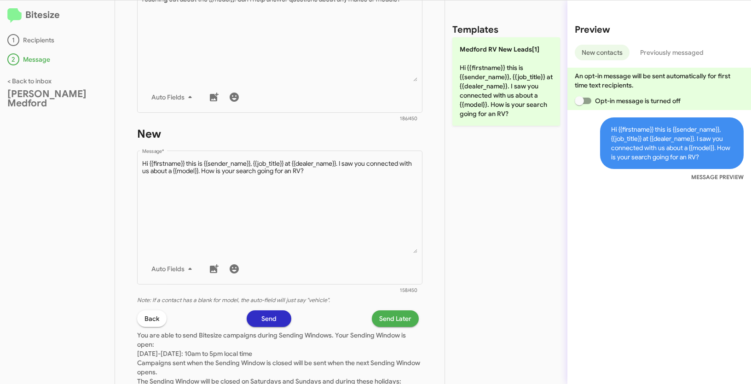
scroll to position [259, 0]
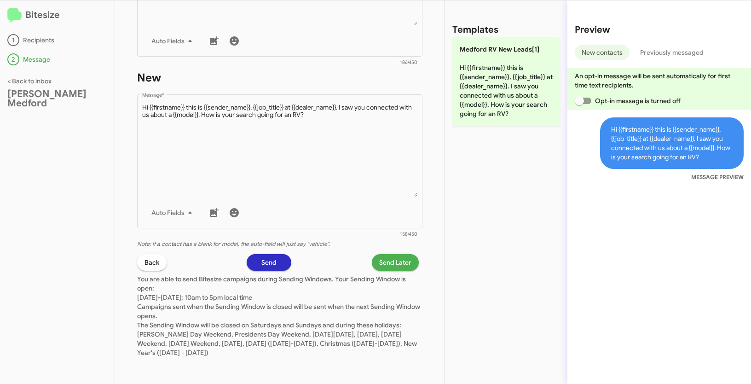
click at [398, 260] on span "Send Later" at bounding box center [395, 262] width 32 height 17
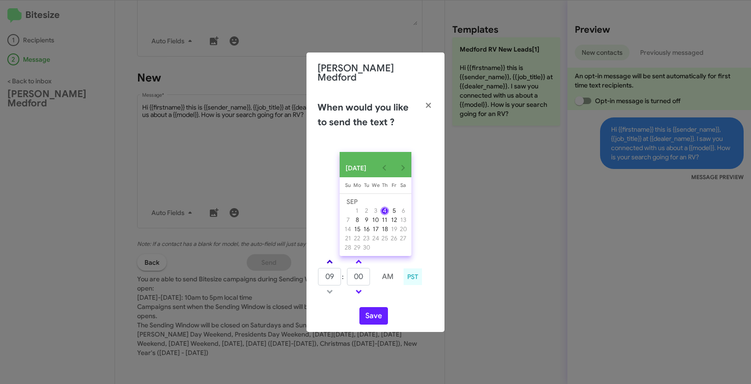
click at [331, 258] on link at bounding box center [330, 261] width 16 height 11
type input "11"
drag, startPoint x: 366, startPoint y: 275, endPoint x: 350, endPoint y: 271, distance: 16.1
click at [350, 271] on input "00" at bounding box center [358, 276] width 23 height 17
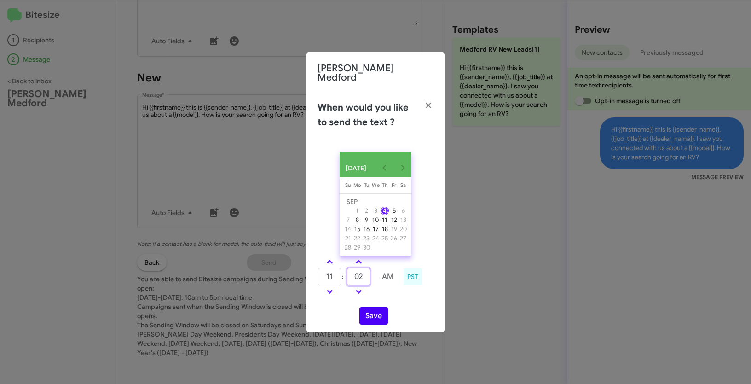
type input "02"
click at [379, 313] on button "Save" at bounding box center [373, 315] width 29 height 17
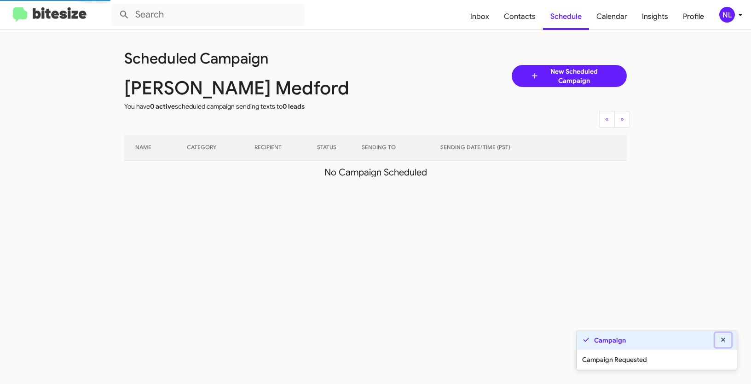
click at [727, 341] on button at bounding box center [723, 340] width 17 height 14
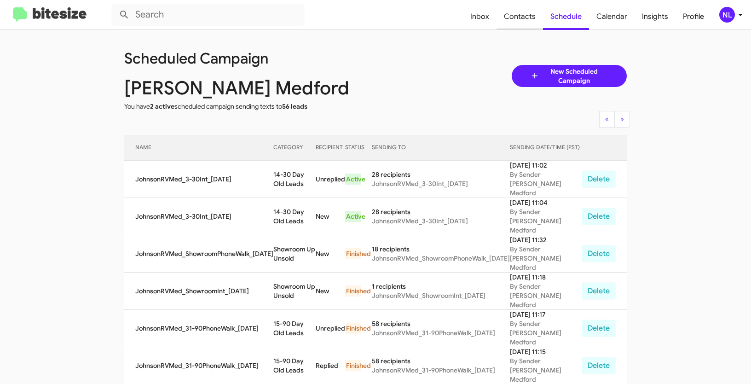
click at [512, 15] on span "Contacts" at bounding box center [519, 16] width 46 height 27
type input "in:groups"
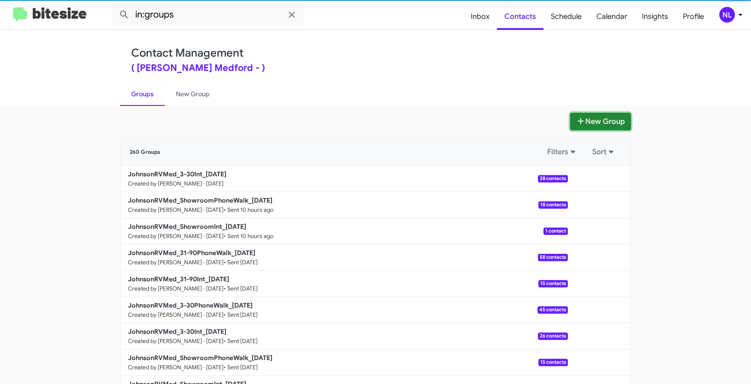
click at [607, 118] on button "New Group" at bounding box center [600, 121] width 61 height 17
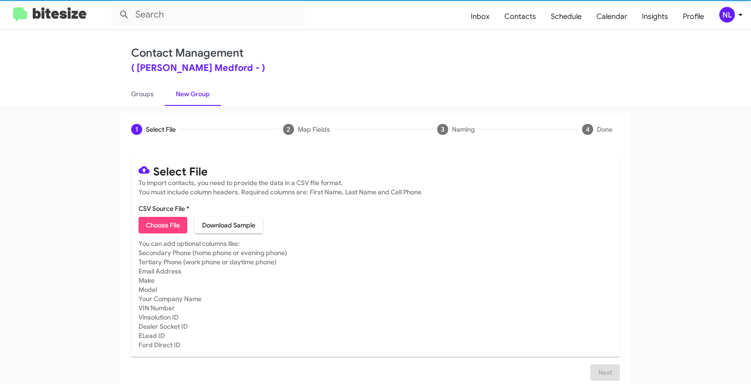
click at [171, 225] on span "Choose File" at bounding box center [163, 225] width 34 height 17
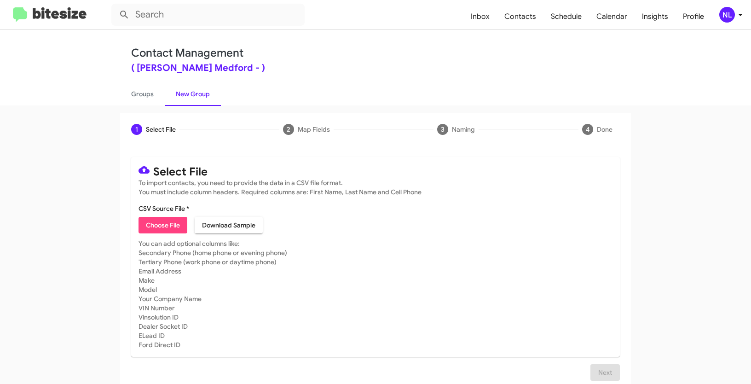
type input "JohnsonRVMed_3-30PhoneWalk_09-04-25"
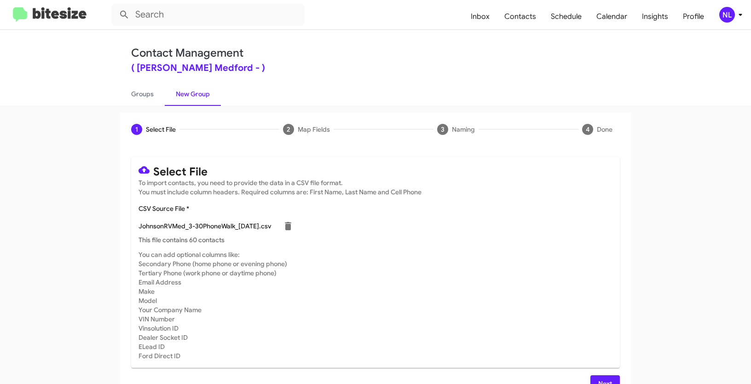
scroll to position [18, 0]
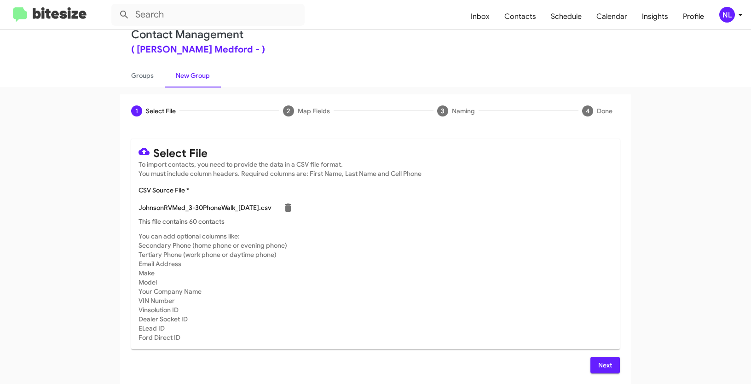
click at [605, 366] on span "Next" at bounding box center [605, 365] width 15 height 17
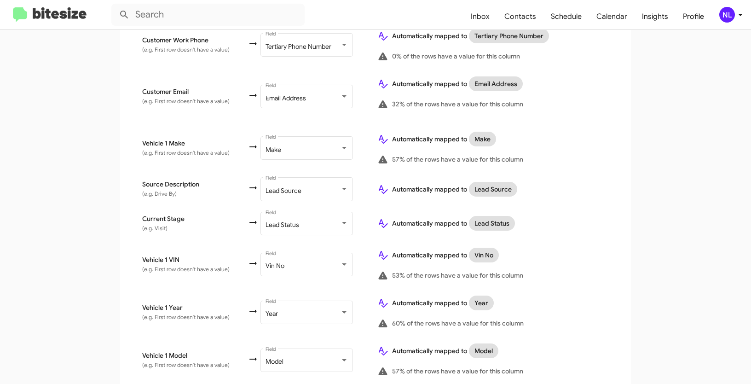
scroll to position [466, 0]
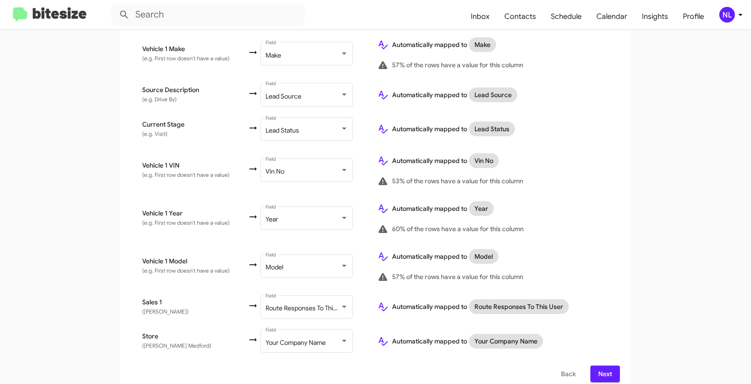
click at [608, 365] on span "Next" at bounding box center [605, 373] width 15 height 17
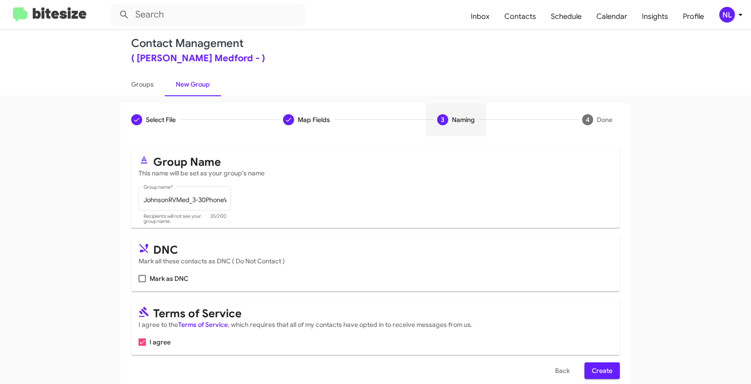
scroll to position [23, 0]
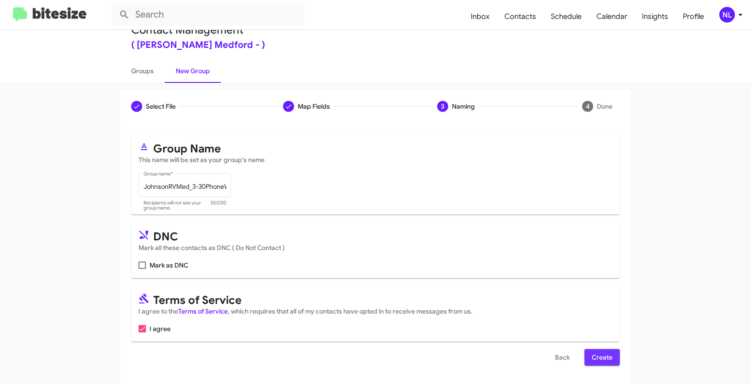
click at [611, 361] on button "Create" at bounding box center [601, 357] width 35 height 17
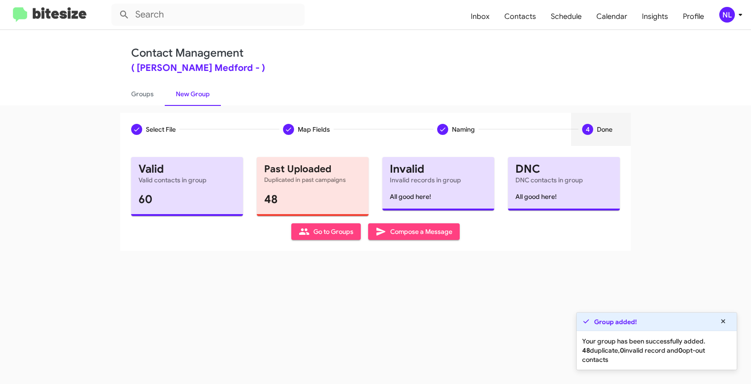
click at [322, 237] on span "Go to Groups" at bounding box center [326, 231] width 55 height 17
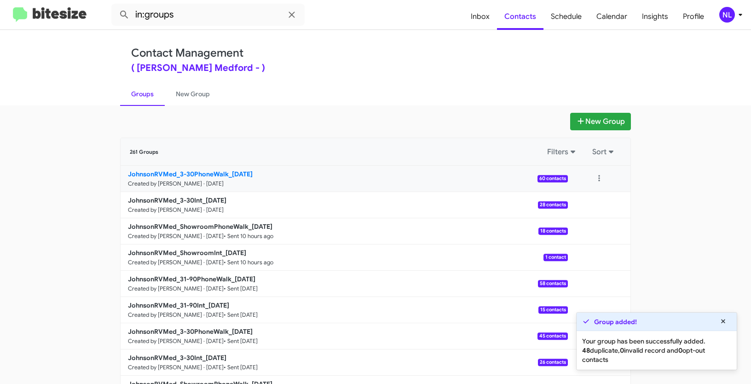
drag, startPoint x: 72, startPoint y: 176, endPoint x: 228, endPoint y: 171, distance: 156.5
click at [228, 171] on app-groups "New Group 261 Groups Filters Sort JohnsonRVMed_3-30PhoneWalk_09-04-25 Created b…" at bounding box center [375, 283] width 751 height 340
copy b "JohnsonRVMed_3-30PhoneWalk_"
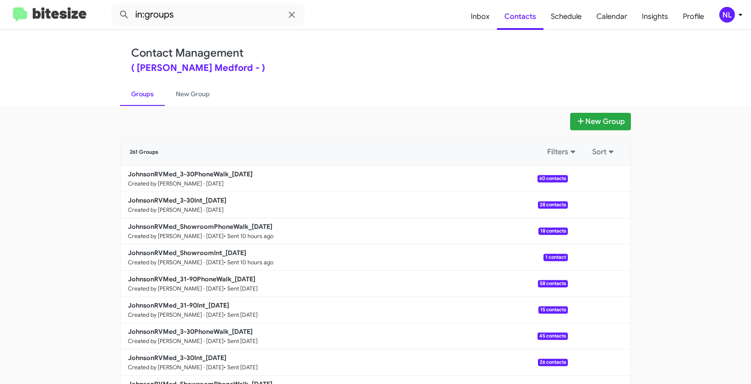
click at [198, 28] on mat-toolbar "in:groups Inbox Contacts Schedule Calendar Insights Profile NL" at bounding box center [375, 14] width 751 height 29
click at [196, 19] on input "in:groups" at bounding box center [207, 15] width 193 height 22
paste input "JohnsonRVMed_3-30PhoneWalk_"
type input "in:groups JohnsonRVMed_3-30PhoneWalk_"
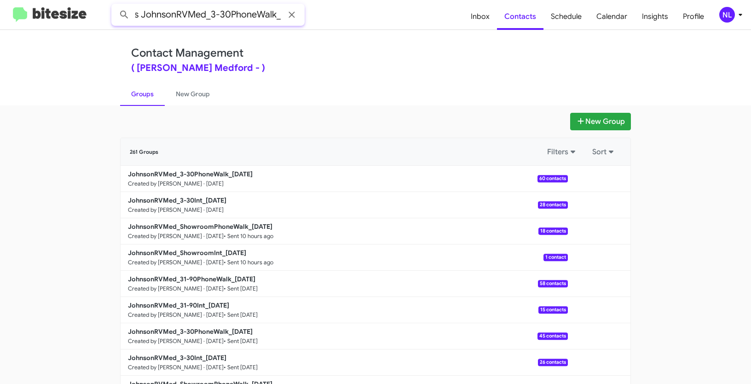
click at [115, 6] on button at bounding box center [124, 15] width 18 height 18
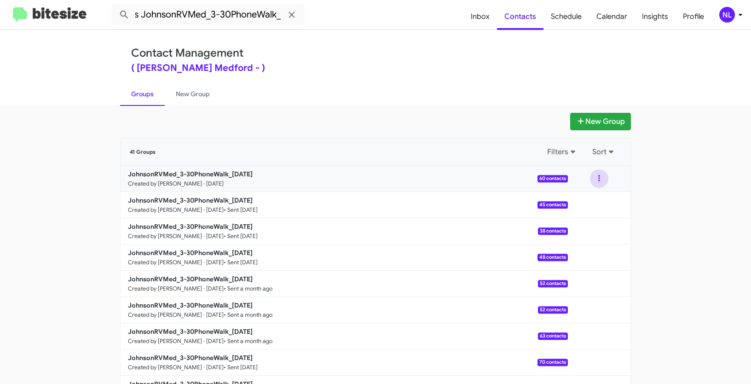
click at [599, 175] on button at bounding box center [599, 178] width 18 height 18
click at [593, 202] on button "View contacts" at bounding box center [572, 203] width 74 height 22
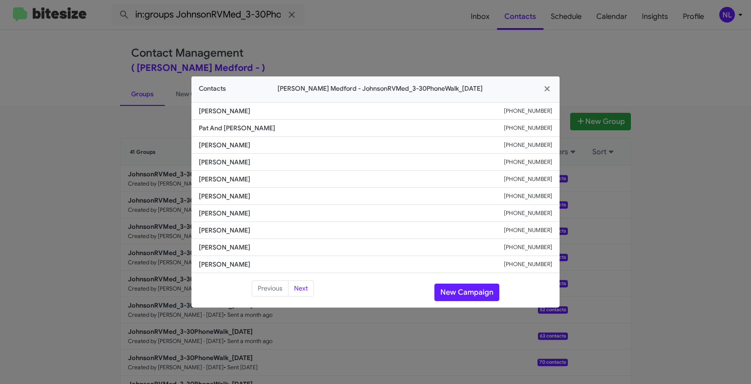
drag, startPoint x: 193, startPoint y: 180, endPoint x: 282, endPoint y: 183, distance: 89.8
click at [282, 183] on li "Nikki Northrop +15419302191" at bounding box center [375, 179] width 368 height 17
copy span "Nikki Northrop"
click at [460, 295] on button "New Campaign" at bounding box center [466, 291] width 65 height 17
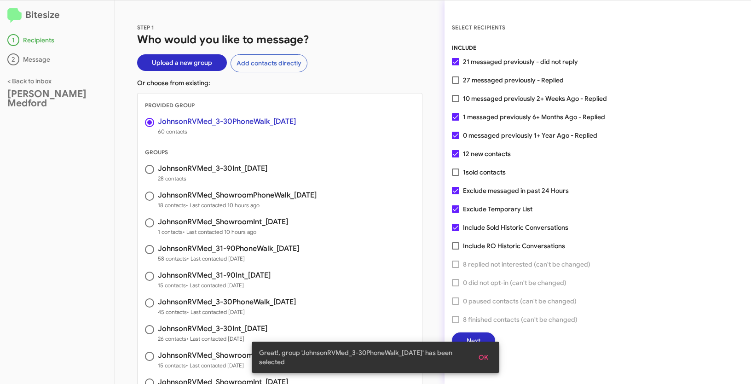
click at [486, 356] on span "OK" at bounding box center [483, 357] width 10 height 17
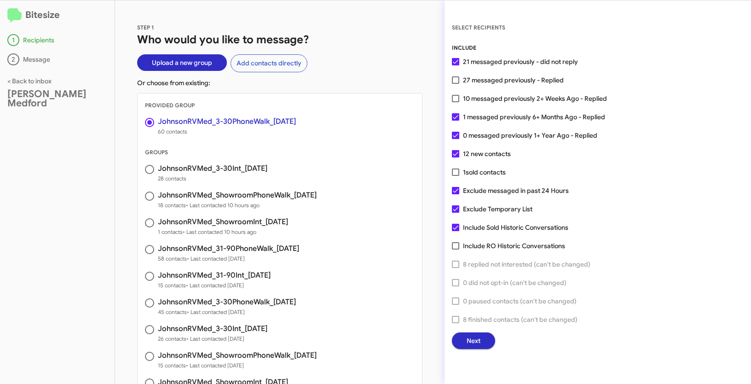
click at [476, 342] on span "Next" at bounding box center [473, 340] width 14 height 17
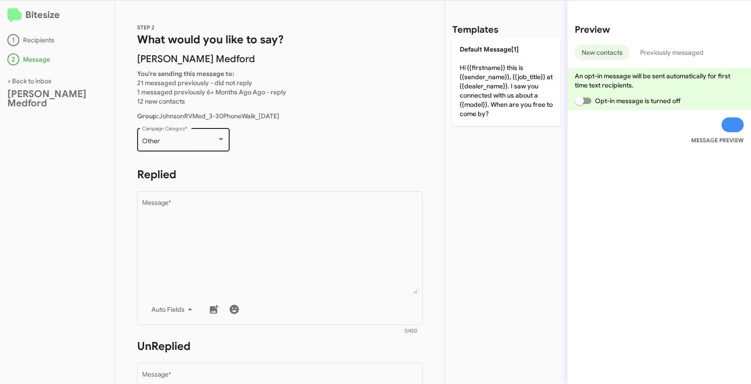
click at [201, 139] on div "Other" at bounding box center [179, 141] width 75 height 7
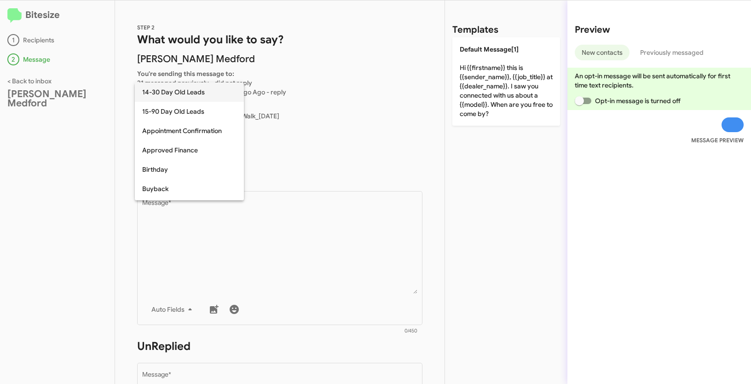
click at [180, 97] on span "14-30 Day Old Leads" at bounding box center [189, 91] width 94 height 19
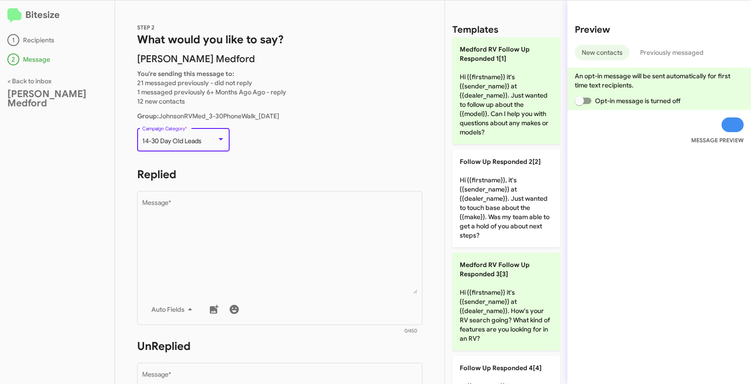
drag, startPoint x: 153, startPoint y: 141, endPoint x: 206, endPoint y: 142, distance: 52.9
click at [206, 142] on div "14-30 Day Old Leads" at bounding box center [179, 141] width 75 height 7
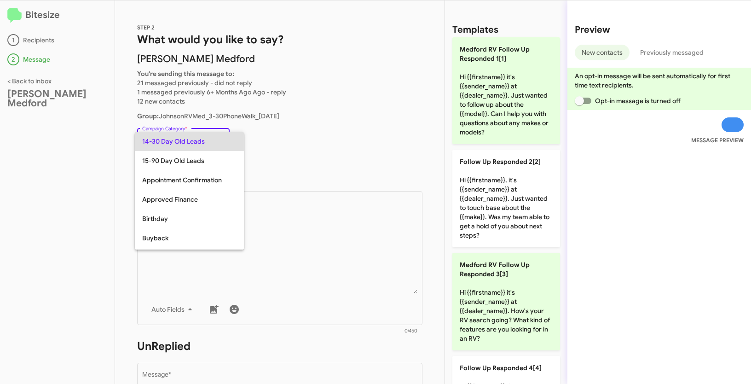
copy span "14-30 Day Old Leads"
click at [204, 141] on span "14-30 Day Old Leads" at bounding box center [189, 141] width 94 height 19
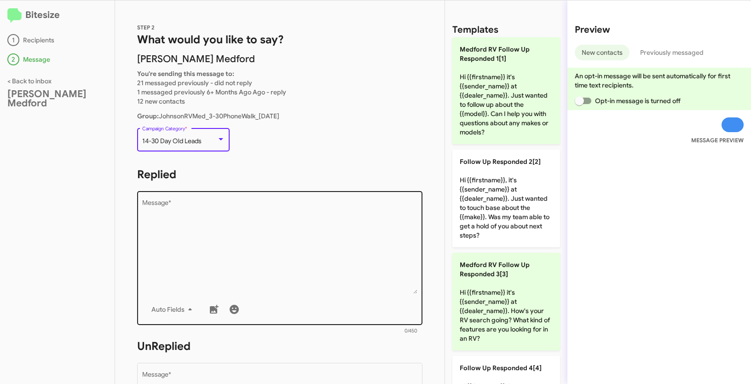
click at [253, 250] on textarea "Message *" at bounding box center [280, 247] width 276 height 94
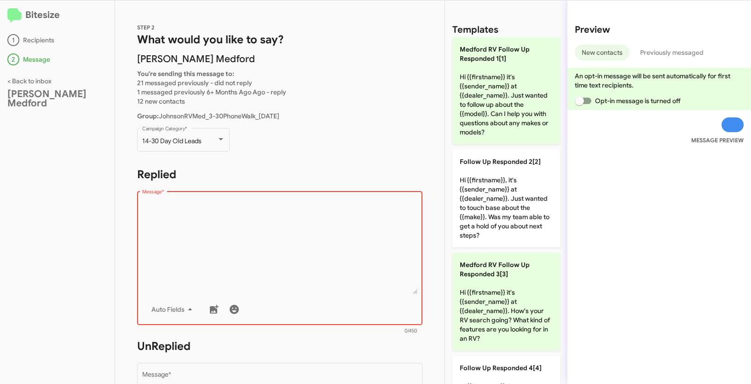
click at [257, 230] on textarea "Message *" at bounding box center [280, 247] width 276 height 94
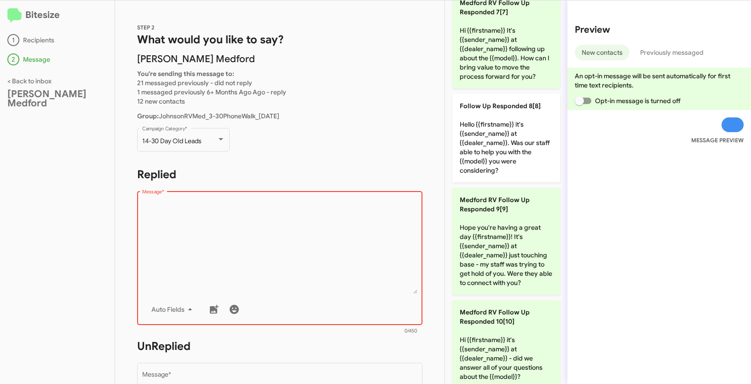
scroll to position [674, 0]
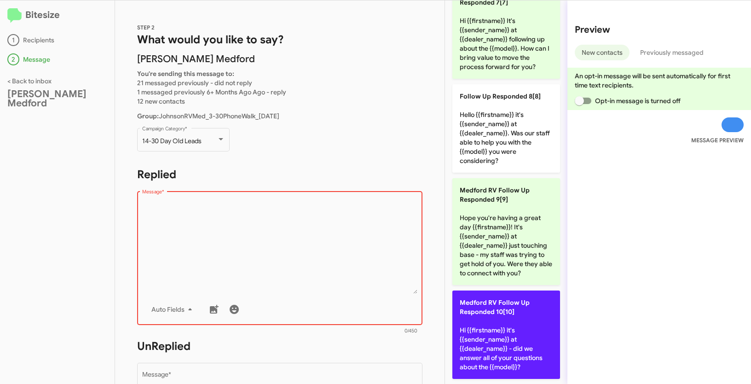
click at [505, 340] on p "Medford RV Follow Up Responded 10[10] Hi {{firstname}} it's {{sender_name}} at …" at bounding box center [506, 334] width 108 height 88
type textarea "Hi {{firstname}} it's {{sender_name}} at {{dealer_name}} - did we answer all of…"
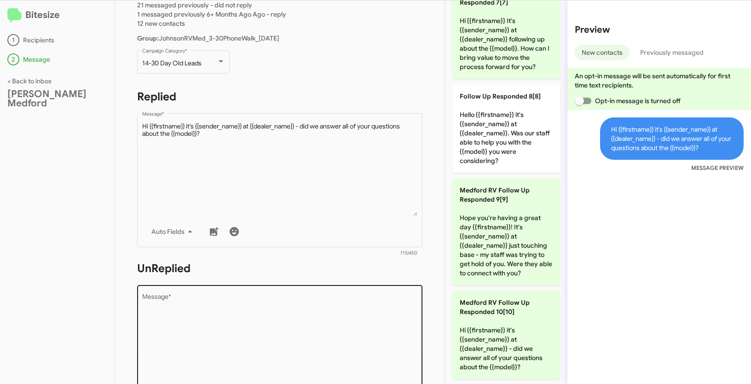
scroll to position [158, 0]
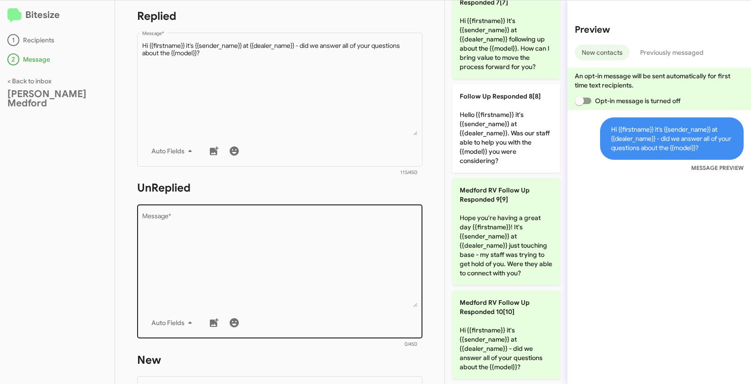
click at [337, 268] on textarea "Message *" at bounding box center [280, 260] width 276 height 94
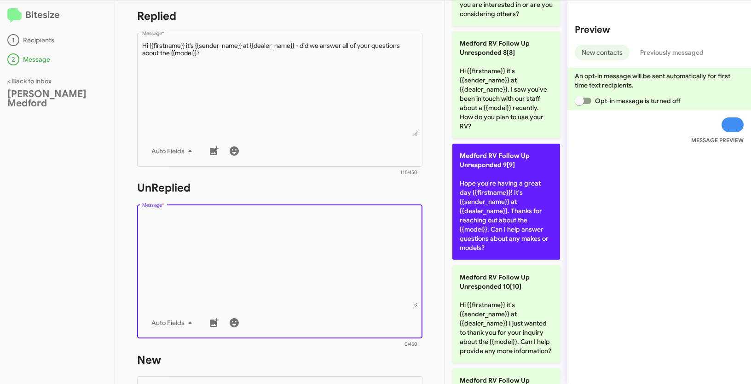
scroll to position [813, 0]
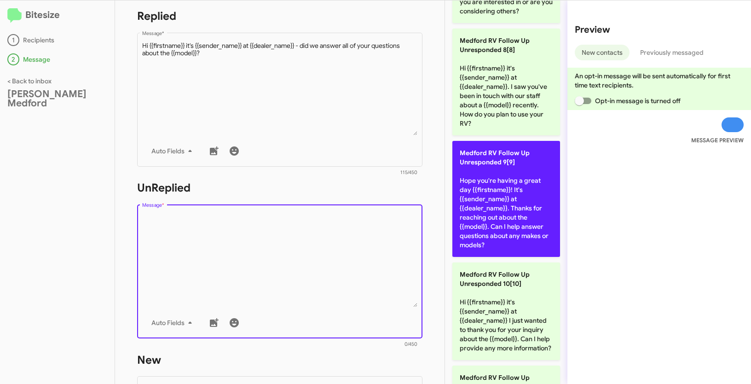
click at [494, 213] on p "Medford RV Follow Up Unresponded 9[9] Hope you're having a great day {{firstnam…" at bounding box center [506, 199] width 108 height 116
type textarea "Hope you're having a great day {{firstname}}! It's {{sender_name}} at {{dealer_…"
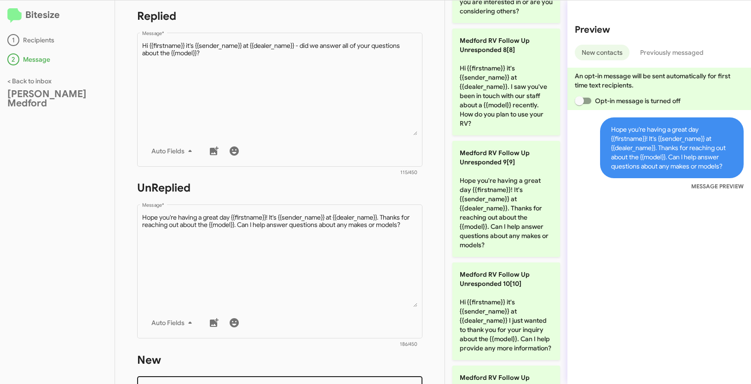
scroll to position [314, 0]
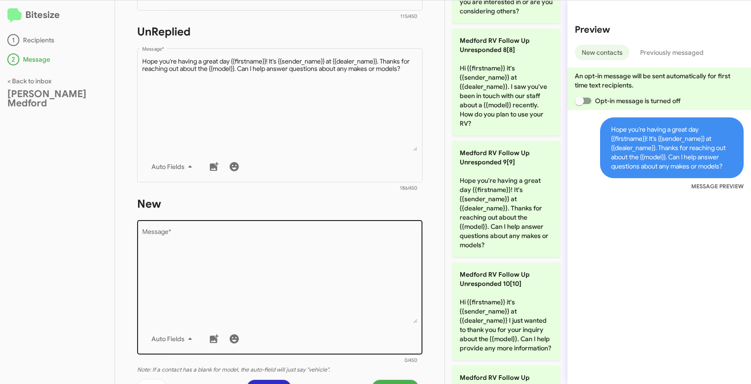
click at [298, 276] on textarea "Message *" at bounding box center [280, 276] width 276 height 94
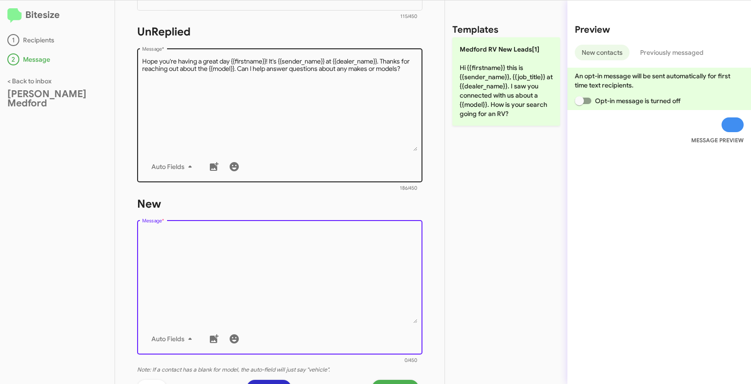
scroll to position [0, 0]
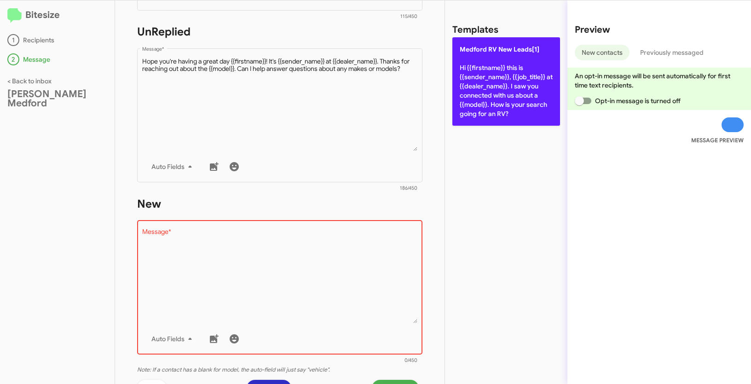
click at [478, 81] on p "Medford RV New Leads[1] Hi {{firstname}} this is {{sender_name}}, {{job_title}}…" at bounding box center [506, 81] width 108 height 88
type textarea "Hi {{firstname}} this is {{sender_name}}, {{job_title}} at {{dealer_name}}. I s…"
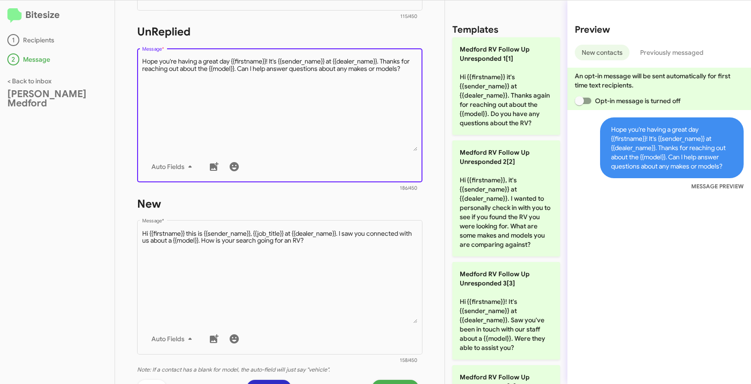
click at [301, 92] on textarea "Message *" at bounding box center [280, 104] width 276 height 94
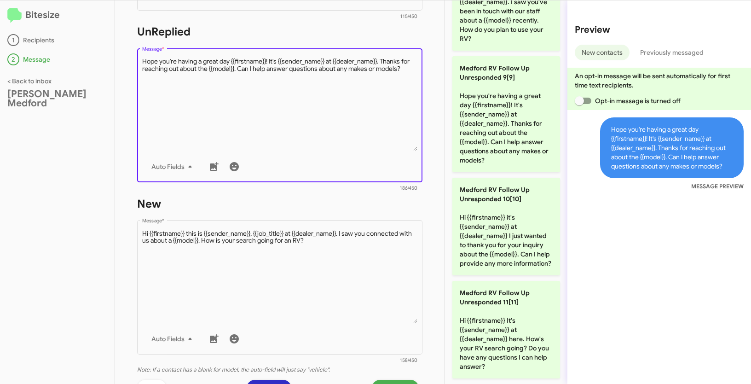
scroll to position [914, 0]
click at [314, 155] on div "Drop image here to insert Auto Fields Message *" at bounding box center [280, 114] width 276 height 136
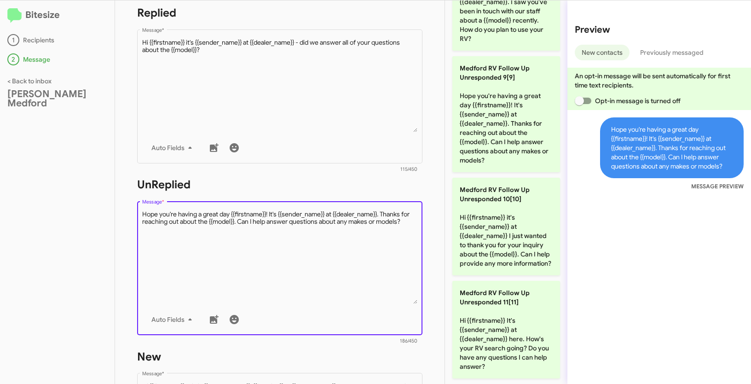
scroll to position [160, 0]
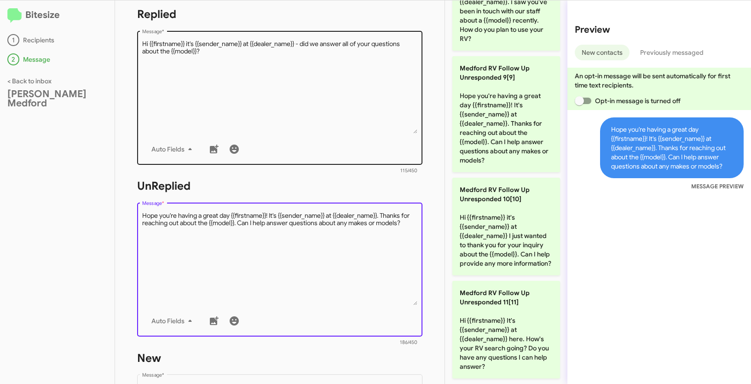
click at [291, 83] on textarea "Message *" at bounding box center [280, 87] width 276 height 94
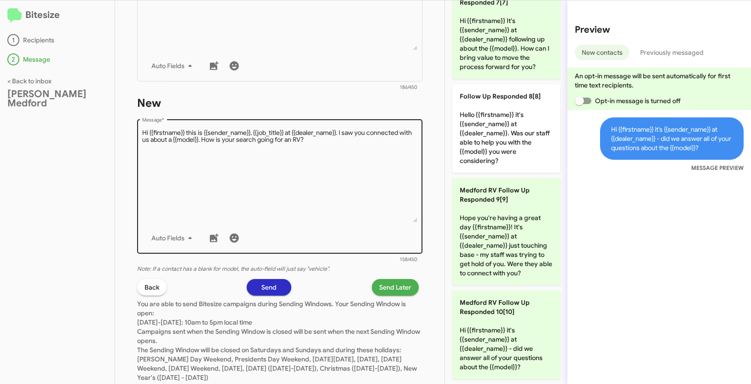
scroll to position [416, 0]
click at [257, 187] on textarea "Message *" at bounding box center [280, 174] width 276 height 94
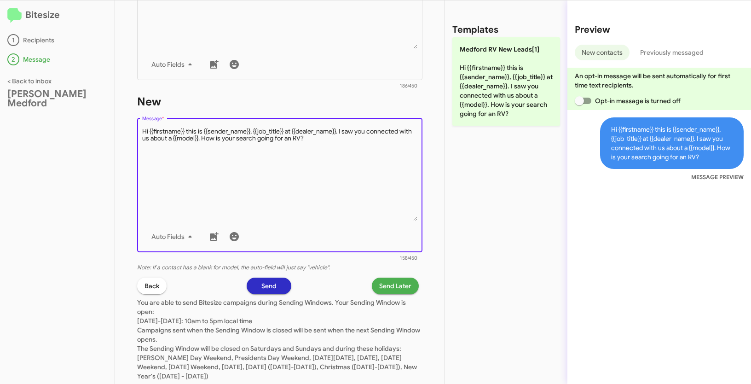
click at [391, 287] on span "Send Later" at bounding box center [395, 285] width 32 height 17
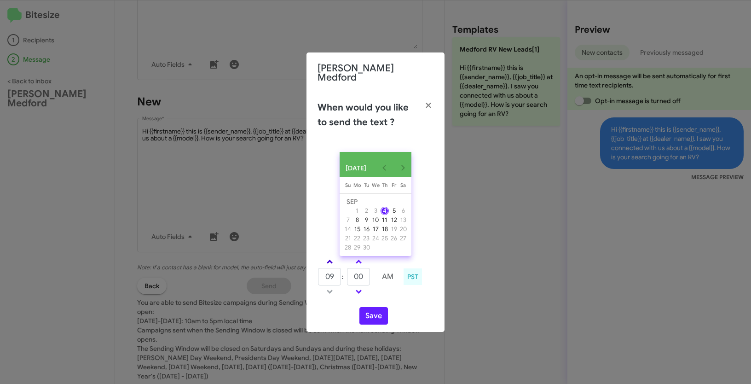
click at [330, 258] on link at bounding box center [330, 261] width 16 height 11
type input "11"
drag, startPoint x: 364, startPoint y: 276, endPoint x: 353, endPoint y: 272, distance: 11.1
click at [353, 272] on input "00" at bounding box center [358, 276] width 23 height 17
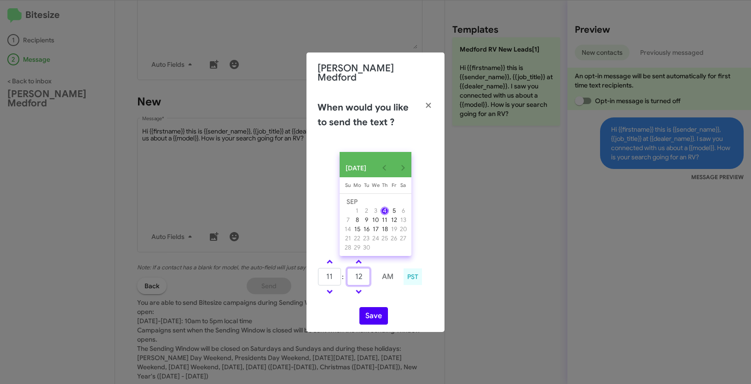
type input "12"
click at [379, 313] on button "Save" at bounding box center [373, 315] width 29 height 17
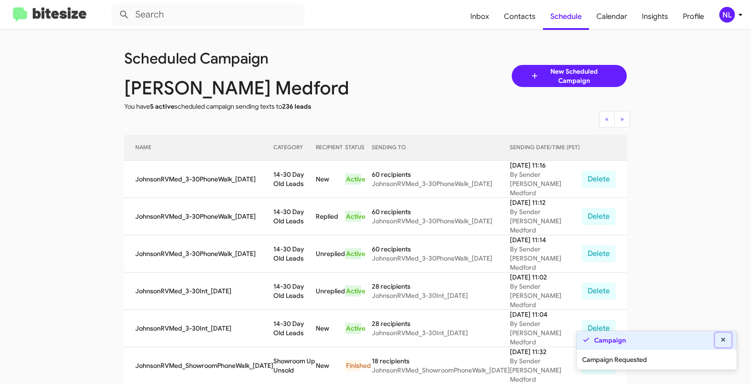
click at [721, 338] on icon at bounding box center [723, 339] width 8 height 6
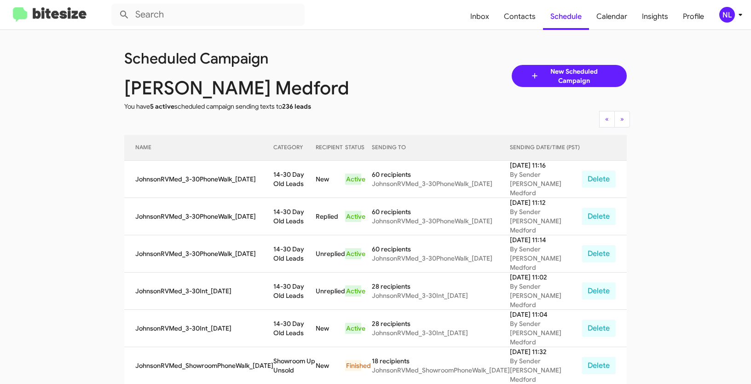
click at [727, 17] on div "NL" at bounding box center [727, 15] width 16 height 16
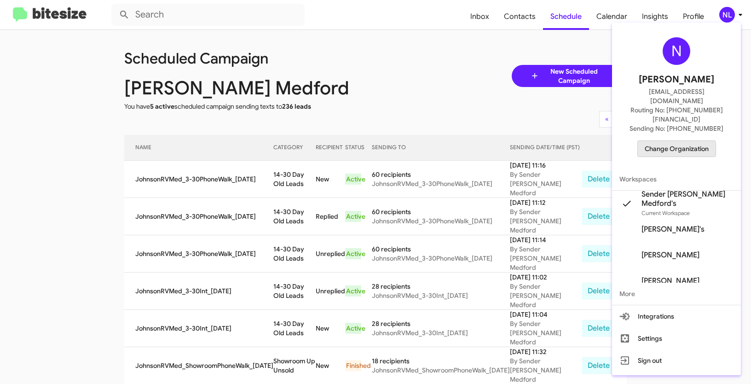
click at [668, 141] on span "Change Organization" at bounding box center [677, 149] width 64 height 16
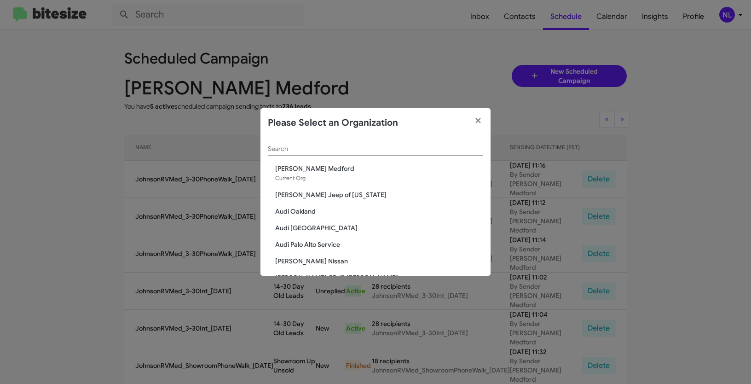
click at [357, 144] on div "Search" at bounding box center [375, 147] width 215 height 18
paste input "[PERSON_NAME] FIFE"
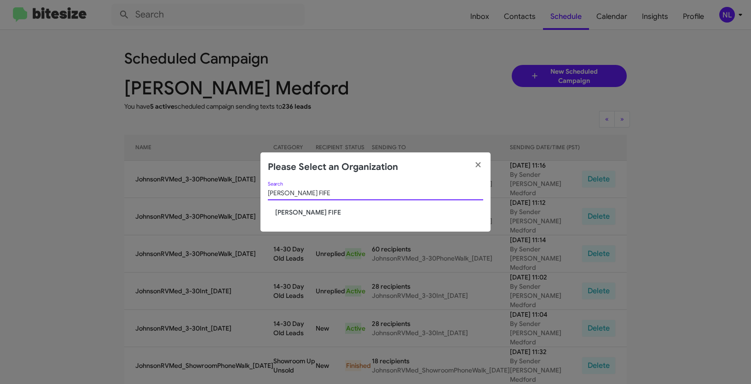
type input "[PERSON_NAME] FIFE"
click at [299, 208] on span "[PERSON_NAME] FIFE" at bounding box center [379, 211] width 208 height 9
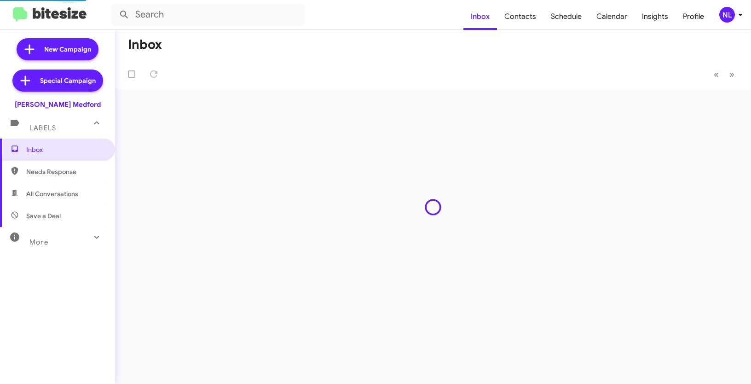
click at [724, 16] on div "NL" at bounding box center [727, 15] width 16 height 16
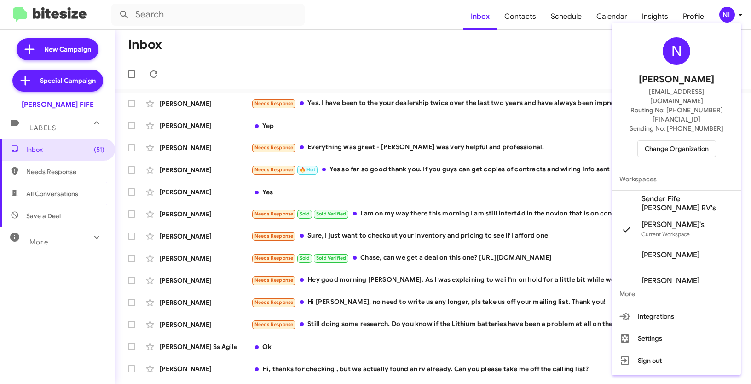
click at [663, 194] on span "Sender Fife [PERSON_NAME] RV's" at bounding box center [687, 203] width 92 height 18
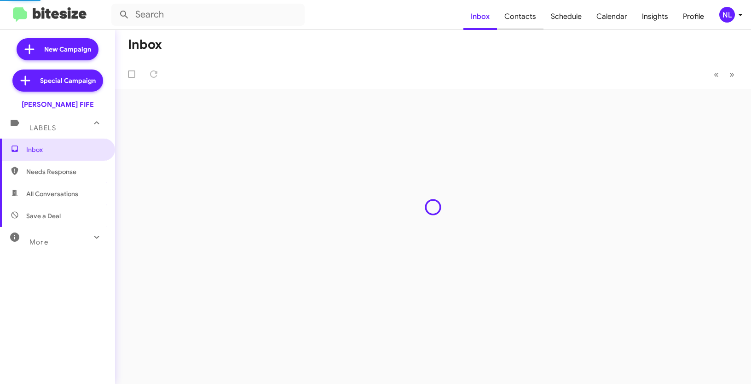
click at [523, 17] on span "Contacts" at bounding box center [520, 16] width 46 height 27
type input "in:groups"
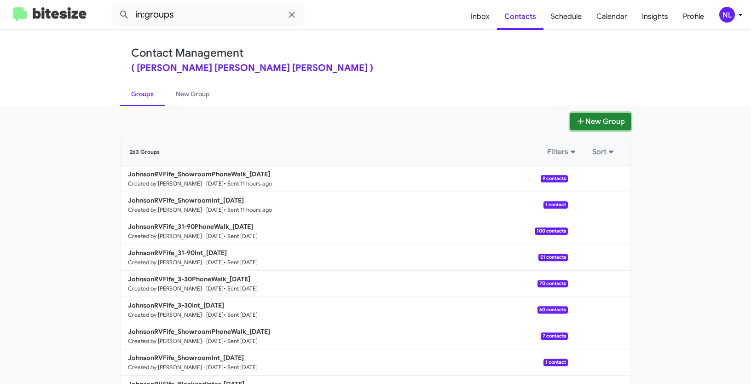
click at [584, 121] on button "New Group" at bounding box center [600, 121] width 61 height 17
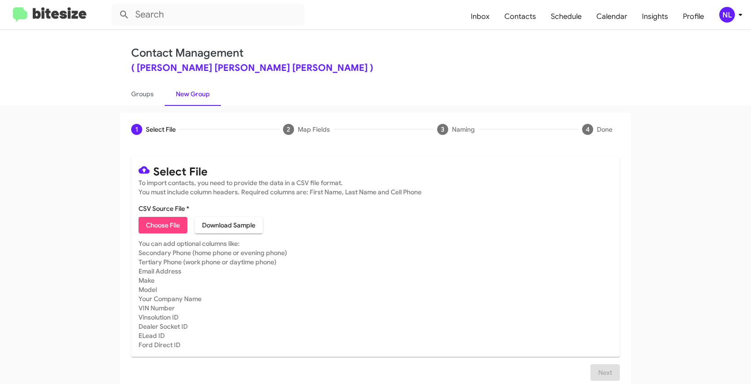
click at [165, 226] on span "Choose File" at bounding box center [163, 225] width 34 height 17
type input "Opt out open - [PERSON_NAME] FIFE"
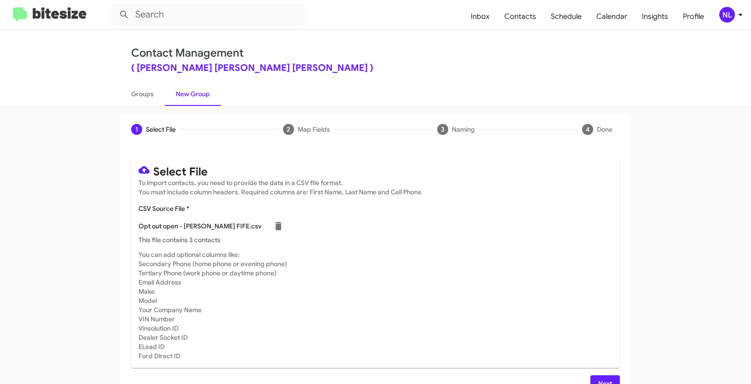
click at [462, 247] on mat-card "Select File To import contacts, you need to provide the data in a CSV file form…" at bounding box center [375, 262] width 489 height 211
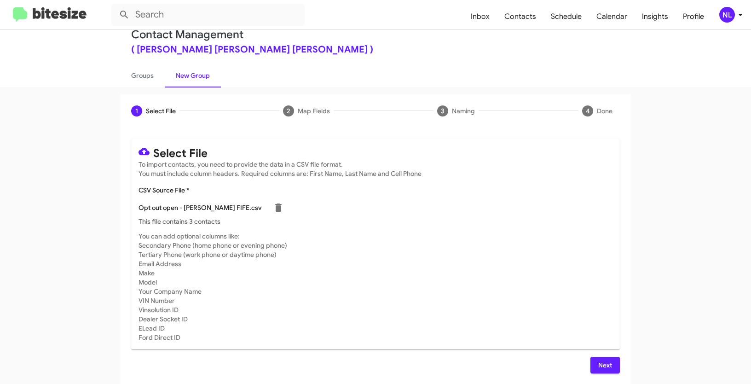
scroll to position [18, 0]
click at [604, 364] on span "Next" at bounding box center [605, 365] width 15 height 17
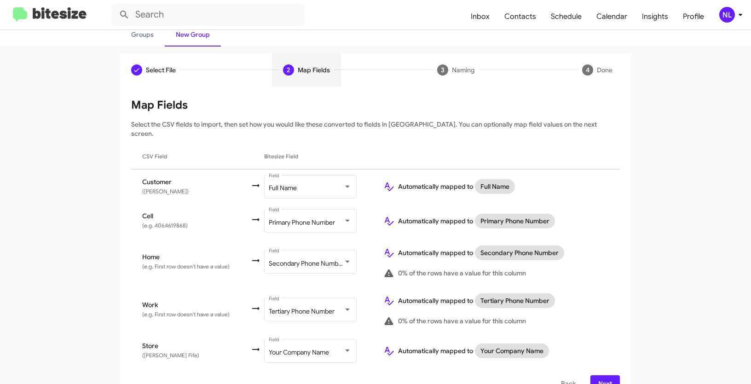
scroll to position [69, 0]
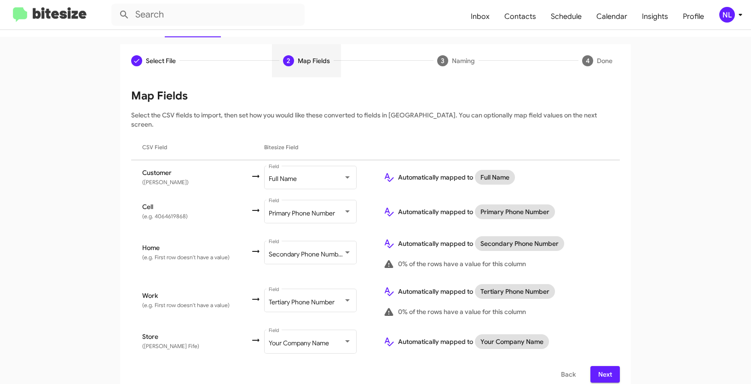
click at [610, 366] on button "Next" at bounding box center [604, 374] width 29 height 17
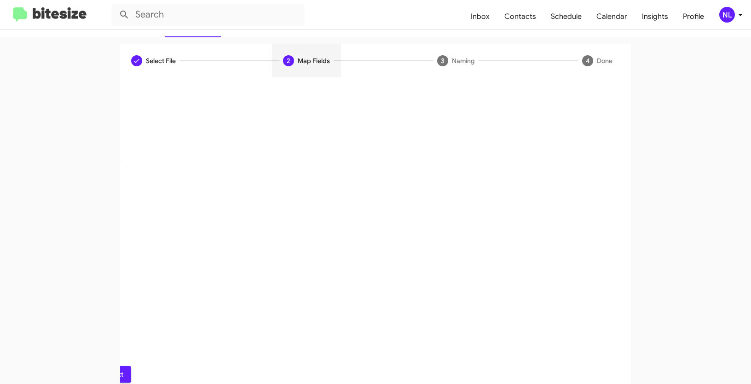
scroll to position [23, 0]
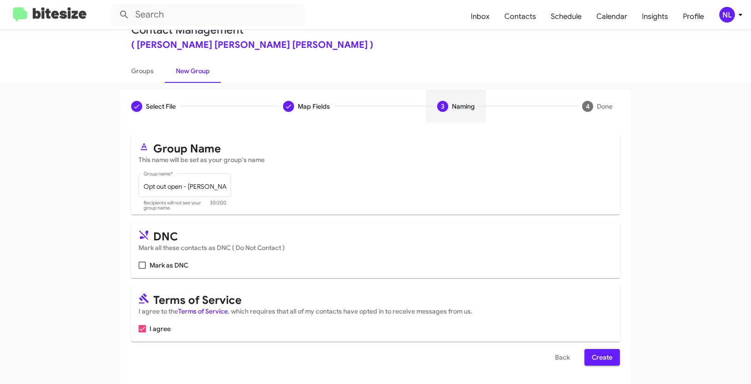
click at [140, 265] on span at bounding box center [141, 264] width 7 height 7
click at [142, 269] on input "Mark as DNC" at bounding box center [142, 269] width 0 height 0
checkbox input "true"
click at [605, 359] on span "Create" at bounding box center [602, 357] width 21 height 17
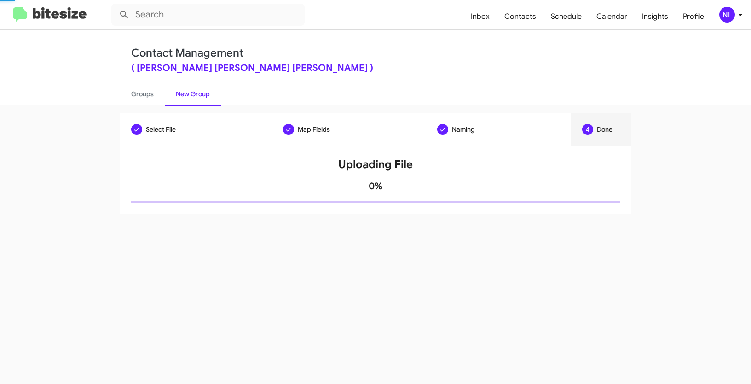
scroll to position [0, 0]
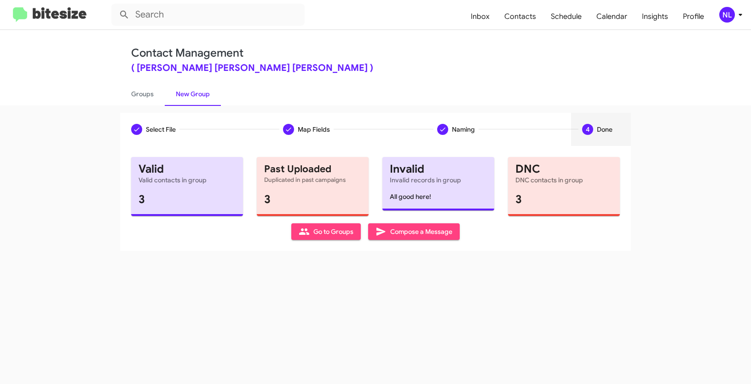
click at [320, 229] on span "Go to Groups" at bounding box center [326, 231] width 55 height 17
type input "in:groups"
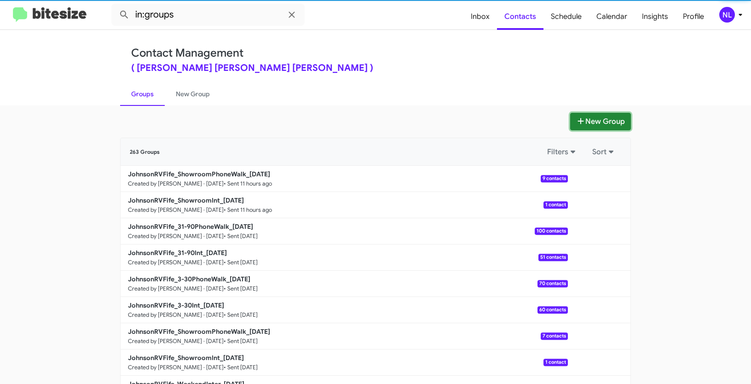
click at [584, 123] on button "New Group" at bounding box center [600, 121] width 61 height 17
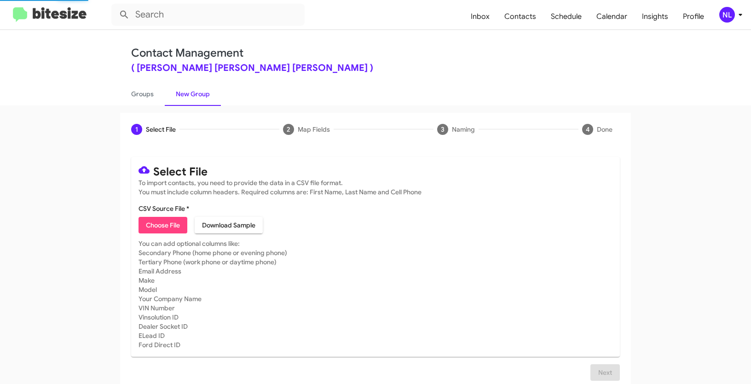
click at [168, 224] on span "Choose File" at bounding box center [163, 225] width 34 height 17
type input "Opt out delivered - [PERSON_NAME] FIFE"
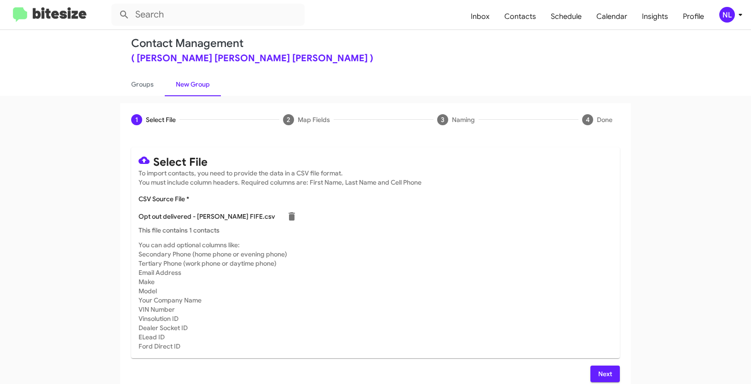
scroll to position [15, 0]
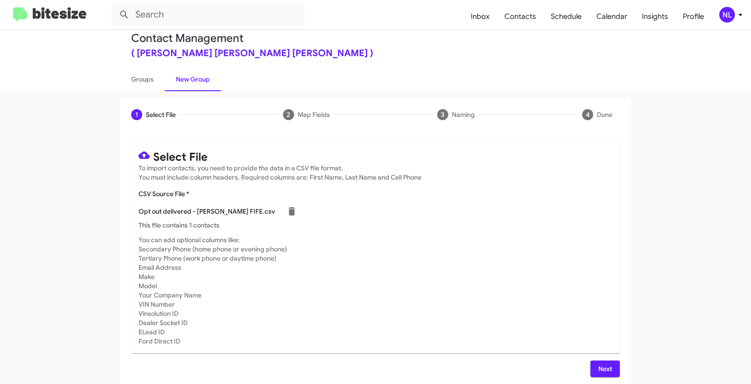
click at [601, 365] on span "Next" at bounding box center [605, 368] width 15 height 17
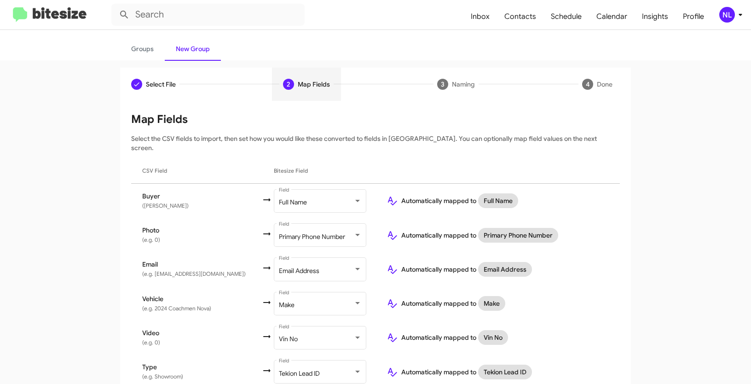
scroll to position [0, 0]
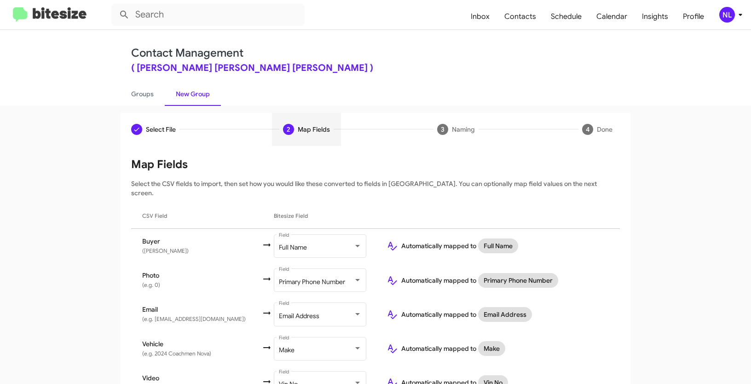
type input "in:groups"
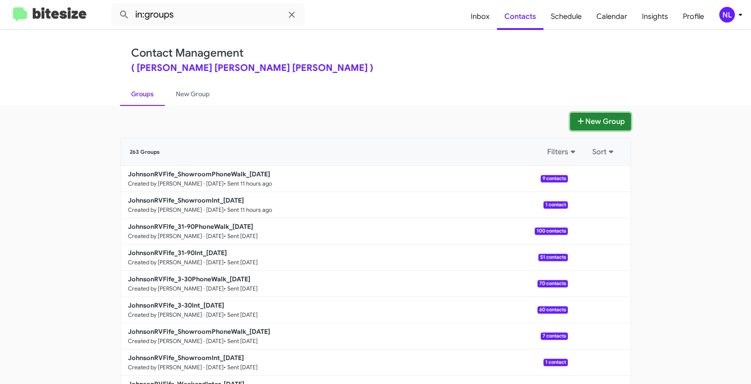
click at [616, 123] on button "New Group" at bounding box center [600, 121] width 61 height 17
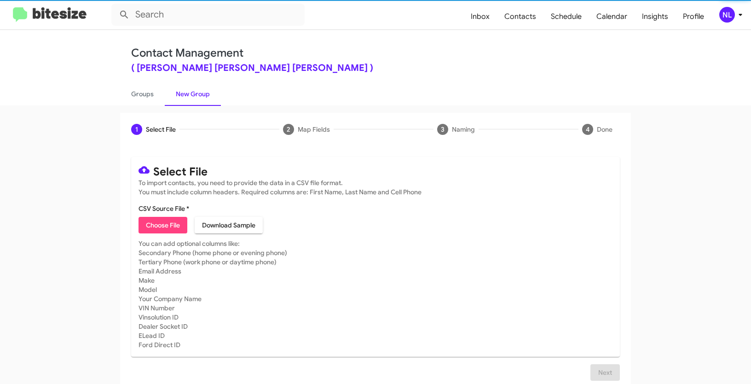
click at [152, 229] on span "Choose File" at bounding box center [163, 225] width 34 height 17
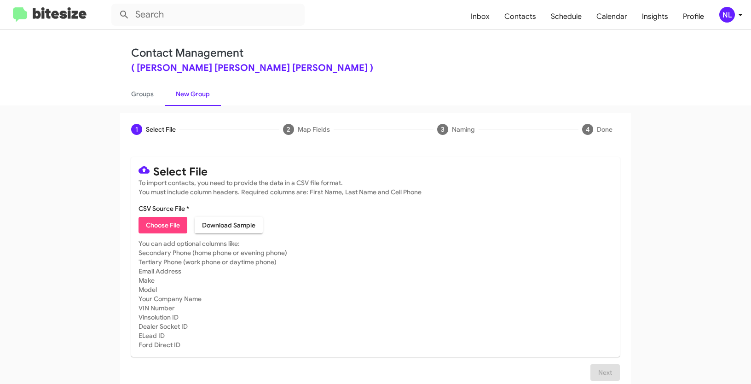
type input "Opt out delivered - [PERSON_NAME] FIFE"
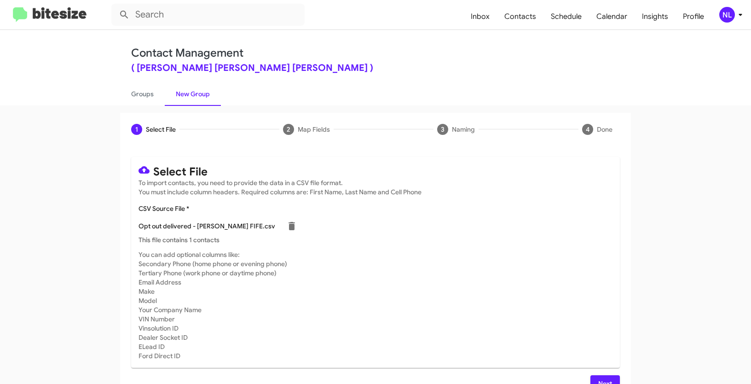
scroll to position [18, 0]
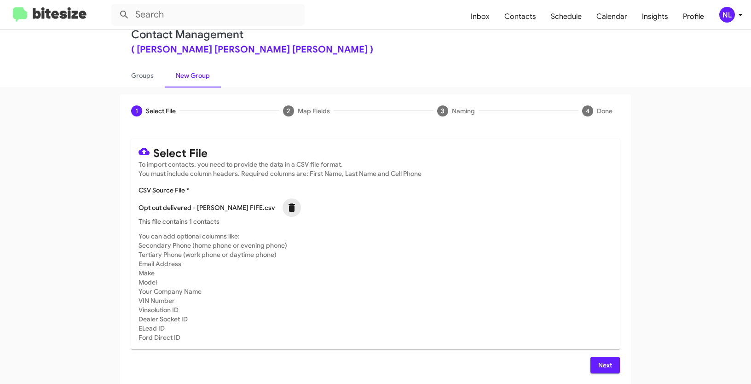
click at [286, 207] on icon at bounding box center [291, 207] width 11 height 11
checkbox input "false"
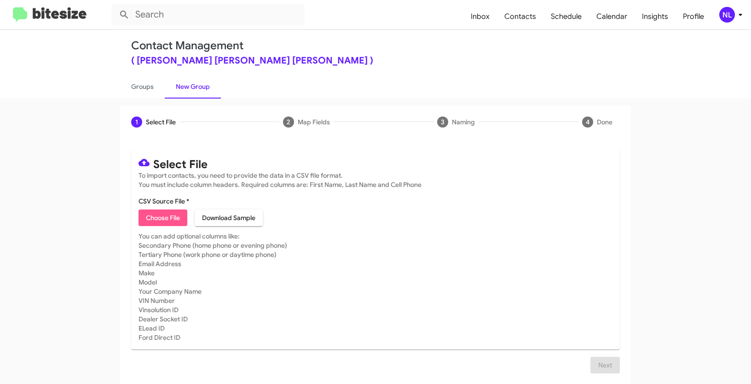
click at [167, 218] on span "Choose File" at bounding box center [163, 217] width 34 height 17
type input "Opt out delivered - [PERSON_NAME] FIFE"
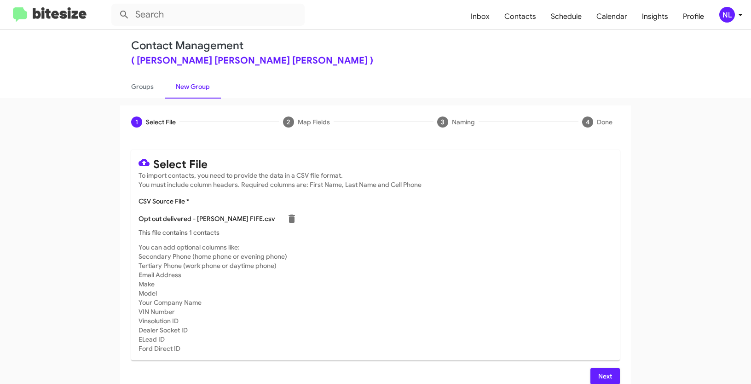
scroll to position [18, 0]
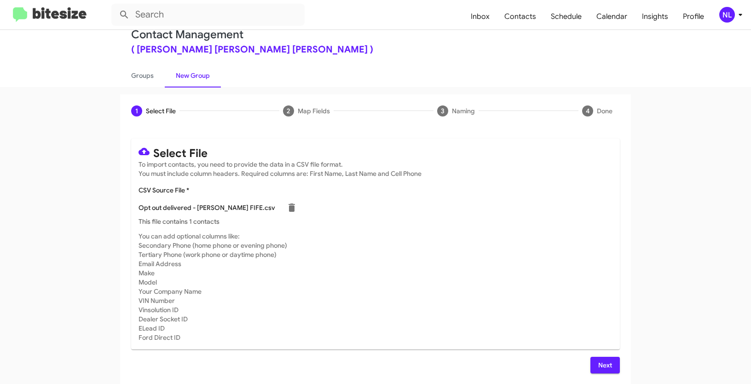
click at [593, 361] on button "Next" at bounding box center [604, 365] width 29 height 17
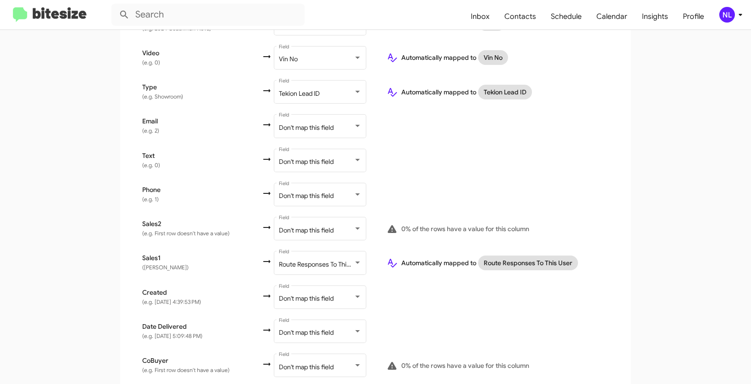
scroll to position [384, 0]
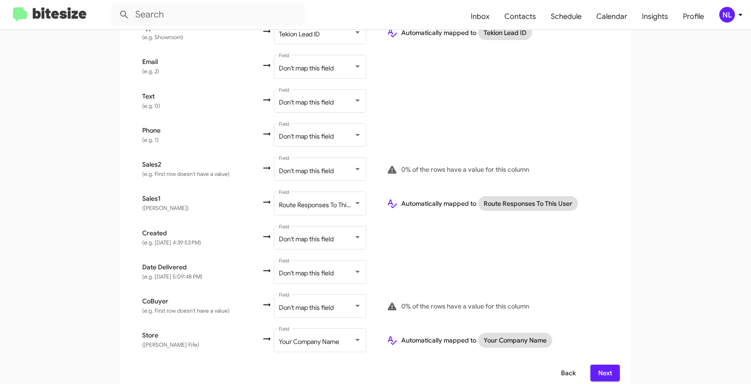
click at [561, 365] on span "Back" at bounding box center [568, 372] width 15 height 17
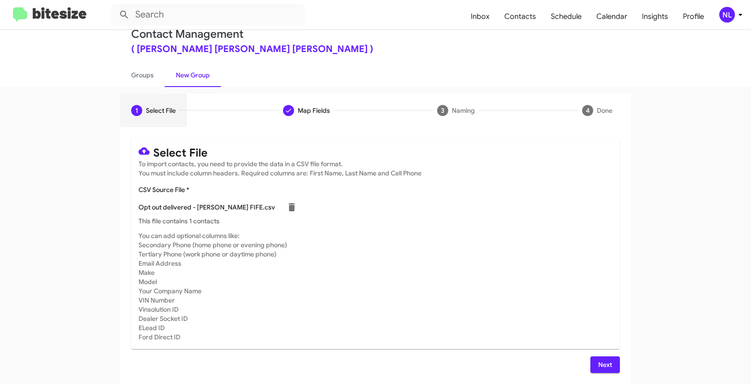
scroll to position [0, 0]
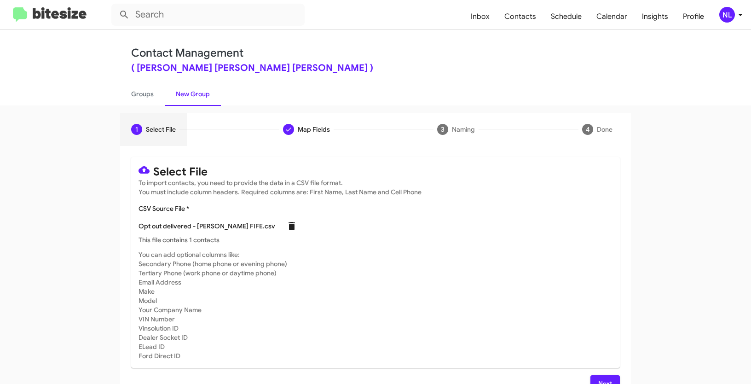
click at [288, 224] on icon at bounding box center [291, 226] width 6 height 8
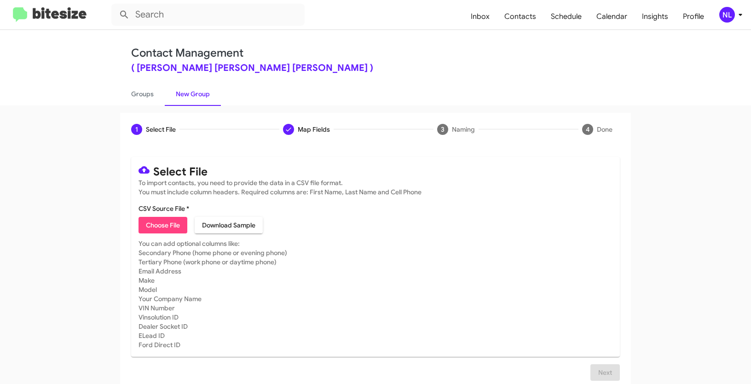
click at [171, 223] on span "Choose File" at bounding box center [163, 225] width 34 height 17
type input "Opt out dead - [PERSON_NAME] FIFE"
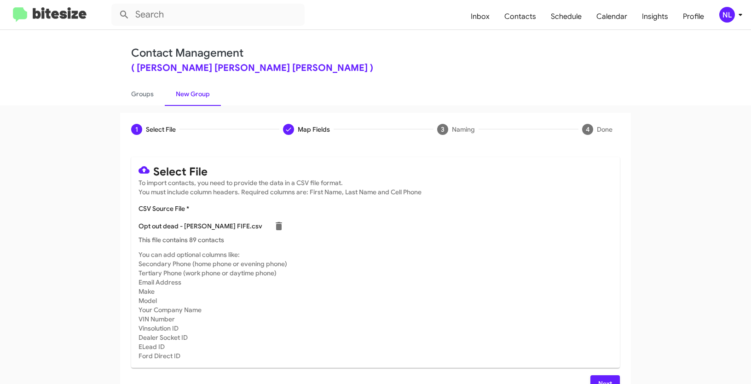
scroll to position [18, 0]
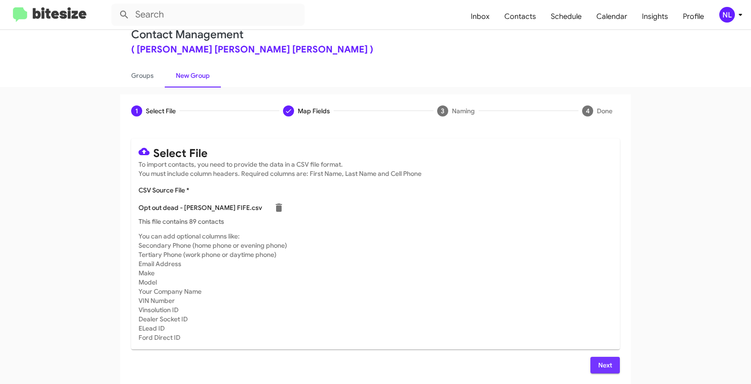
click at [604, 363] on span "Next" at bounding box center [605, 365] width 15 height 17
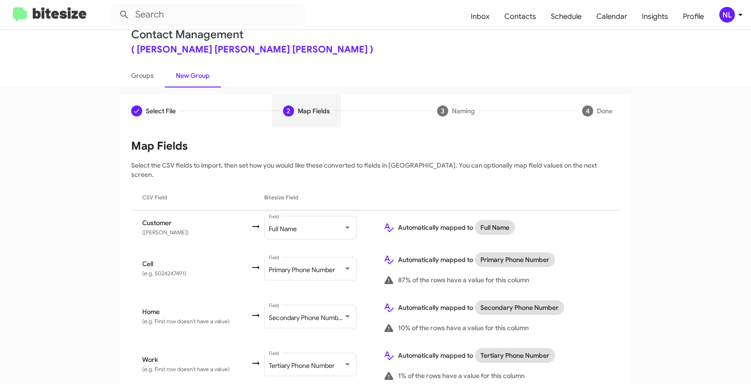
scroll to position [82, 0]
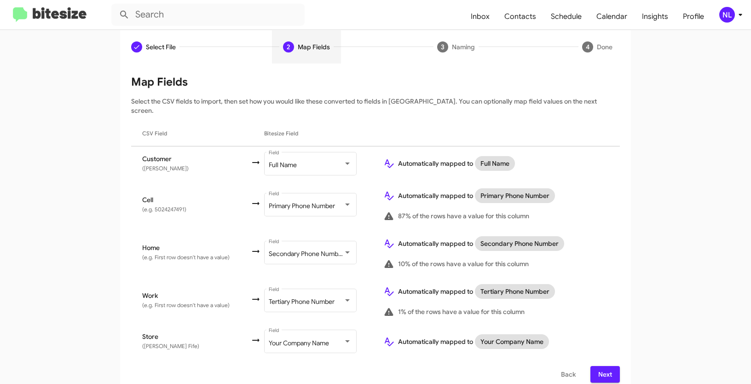
click at [604, 366] on span "Next" at bounding box center [605, 374] width 15 height 17
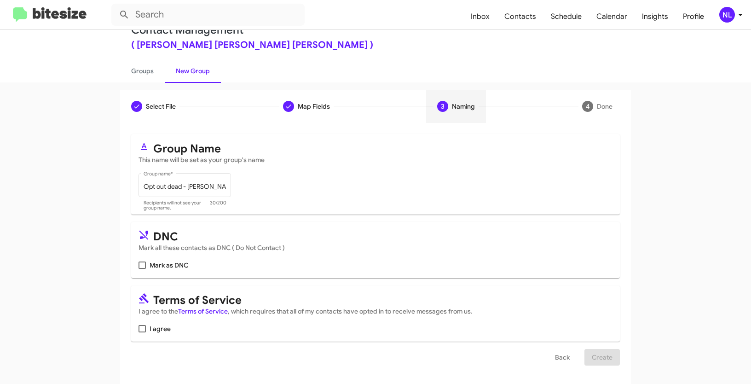
scroll to position [23, 0]
click at [143, 265] on span at bounding box center [141, 264] width 7 height 7
click at [142, 269] on input "Mark as DNC" at bounding box center [142, 269] width 0 height 0
checkbox input "true"
click at [139, 332] on span at bounding box center [141, 328] width 7 height 7
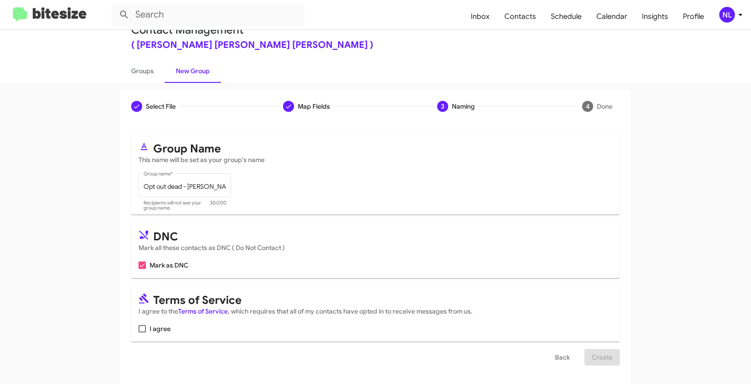
click at [142, 332] on input "I agree" at bounding box center [142, 332] width 0 height 0
checkbox input "true"
click at [604, 355] on span "Create" at bounding box center [602, 357] width 21 height 17
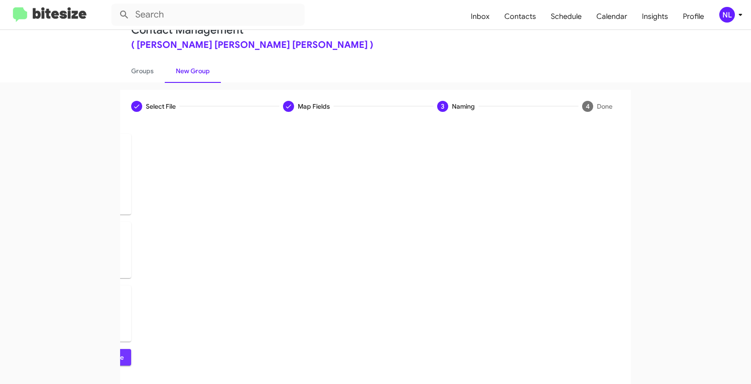
scroll to position [0, 0]
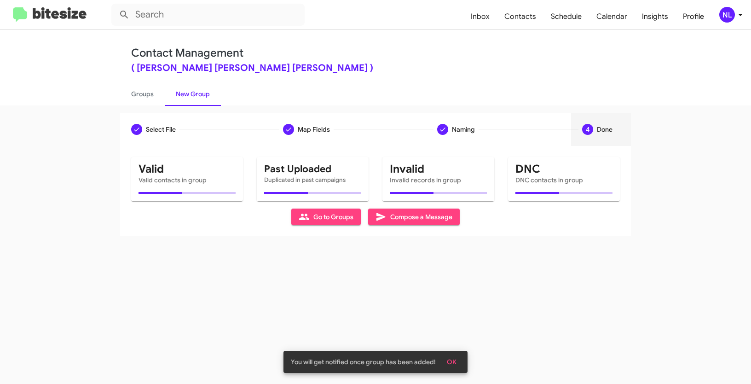
click at [450, 359] on span "OK" at bounding box center [452, 361] width 10 height 17
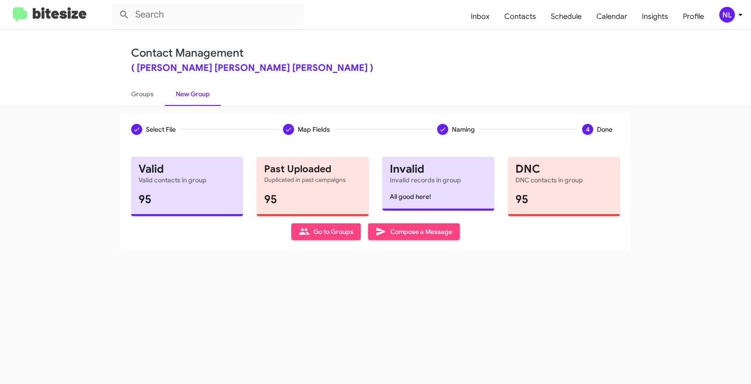
click at [321, 228] on span "Go to Groups" at bounding box center [326, 231] width 55 height 17
type input "in:groups"
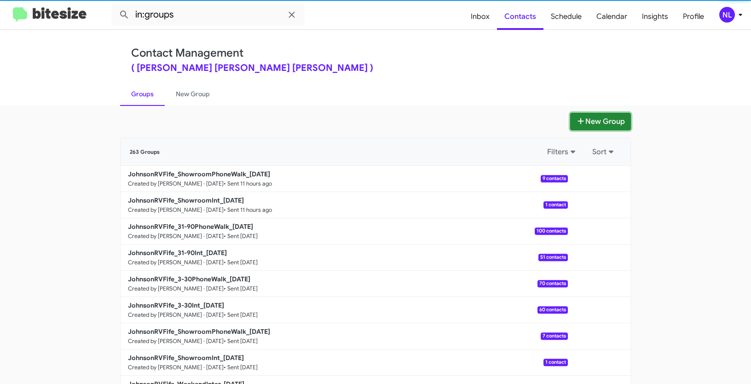
click at [596, 124] on button "New Group" at bounding box center [600, 121] width 61 height 17
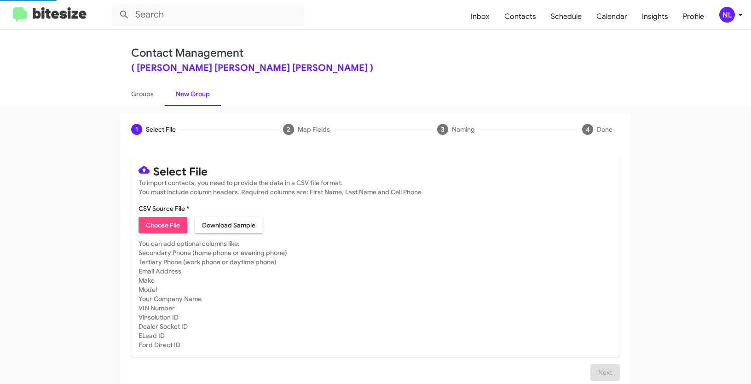
click at [151, 229] on span "Choose File" at bounding box center [163, 225] width 34 height 17
type input "JohnsonRVFife_3-30Int_[DATE]"
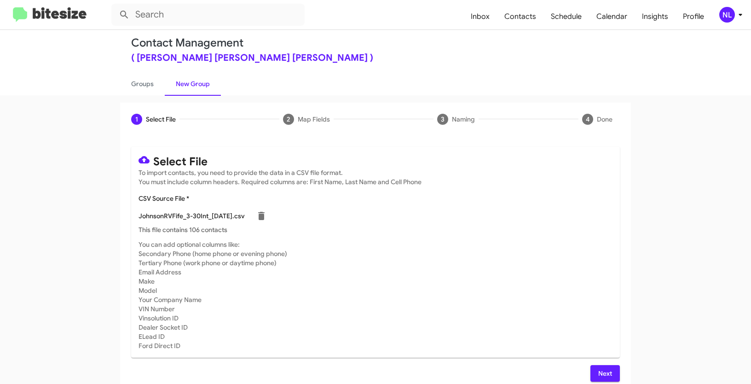
scroll to position [18, 0]
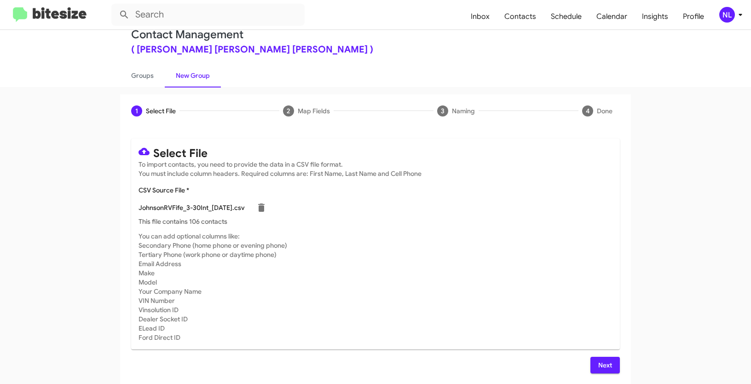
click at [603, 360] on span "Next" at bounding box center [605, 365] width 15 height 17
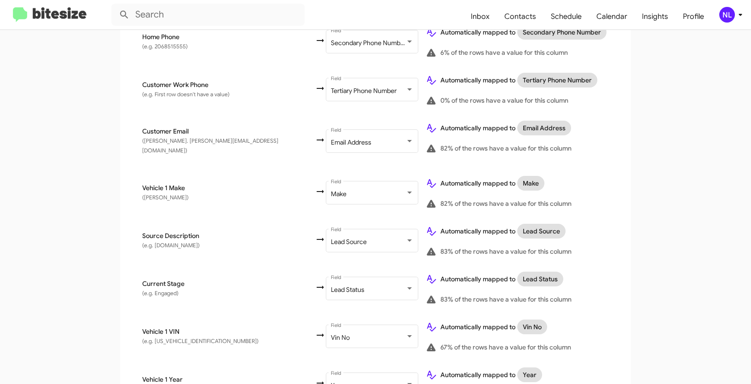
scroll to position [534, 0]
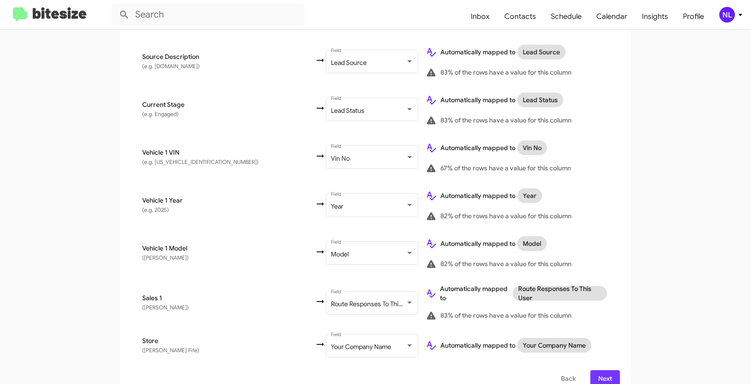
click at [610, 370] on button "Next" at bounding box center [604, 378] width 29 height 17
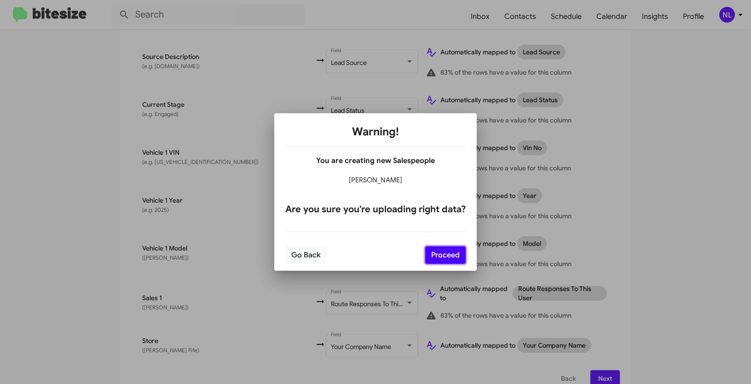
click at [449, 254] on button "Proceed" at bounding box center [445, 254] width 40 height 17
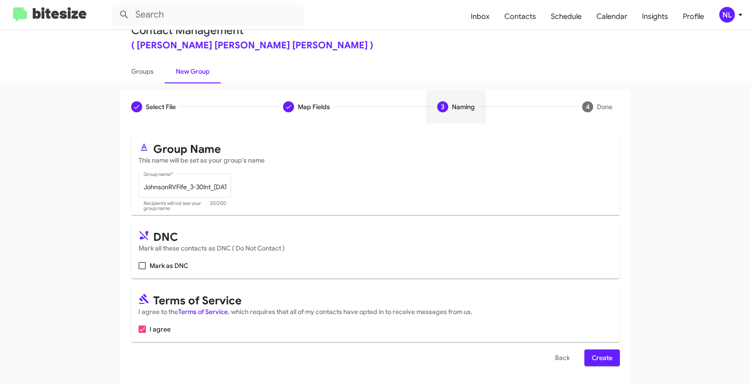
scroll to position [23, 0]
click at [592, 363] on span "Create" at bounding box center [602, 357] width 21 height 17
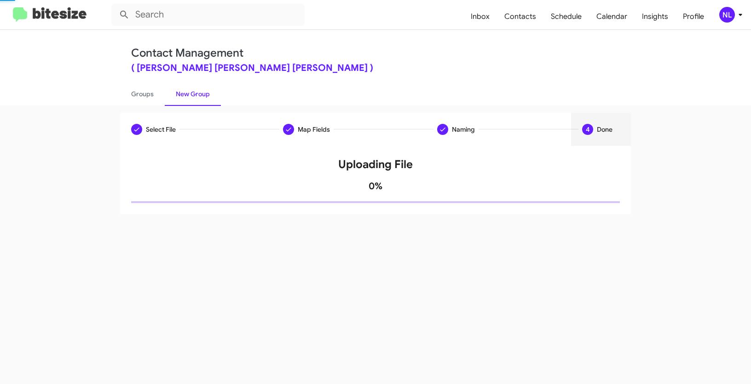
scroll to position [0, 0]
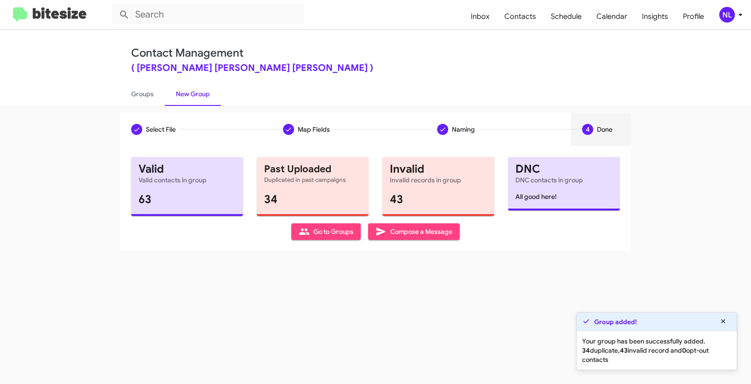
click at [315, 233] on span "Go to Groups" at bounding box center [326, 231] width 55 height 17
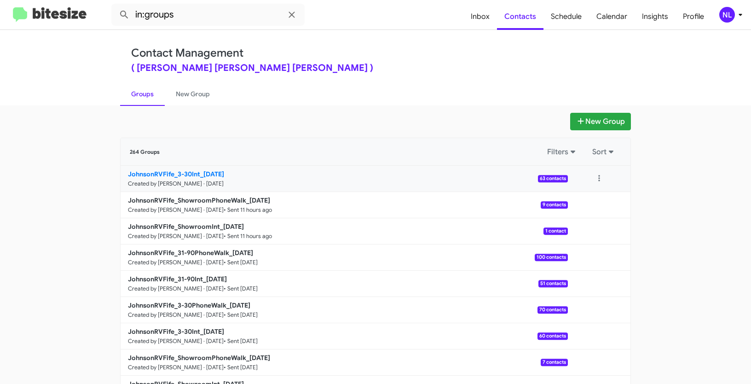
drag, startPoint x: 98, startPoint y: 173, endPoint x: 199, endPoint y: 173, distance: 101.2
click at [199, 173] on app-groups "New Group 264 Groups Filters Sort JohnsonRVFife_3-30Int_[DATE] Created by [PERS…" at bounding box center [375, 283] width 751 height 340
copy b "JohnsonRVFife_3-30Int"
click at [194, 11] on input "in:groups" at bounding box center [207, 15] width 193 height 22
paste input "JohnsonRVFife_3-30Int"
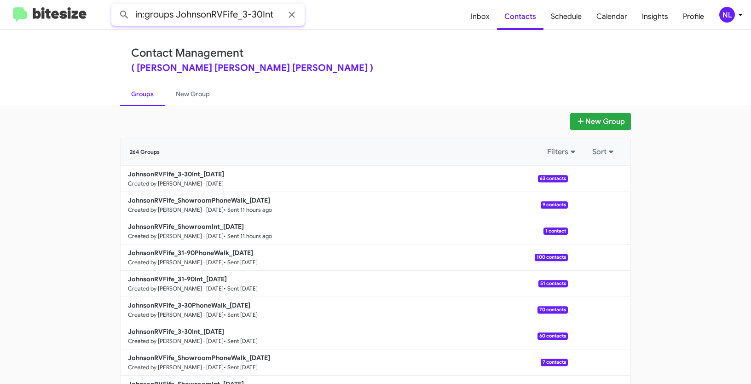
type input "in:groups JohnsonRVFife_3-30Int"
click at [115, 6] on button at bounding box center [124, 15] width 18 height 18
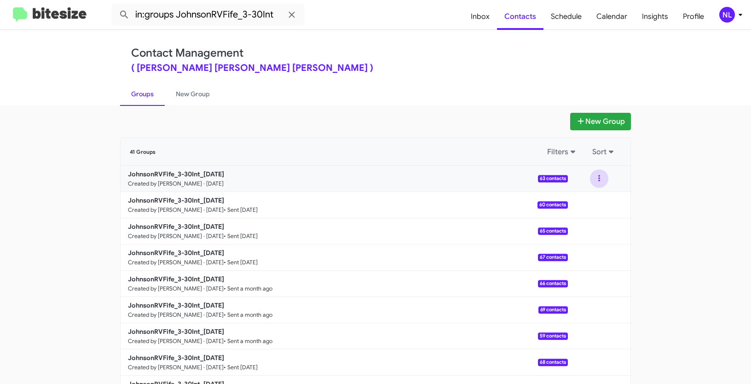
click at [594, 179] on button at bounding box center [599, 178] width 18 height 18
click at [588, 205] on button "View contacts" at bounding box center [572, 203] width 74 height 22
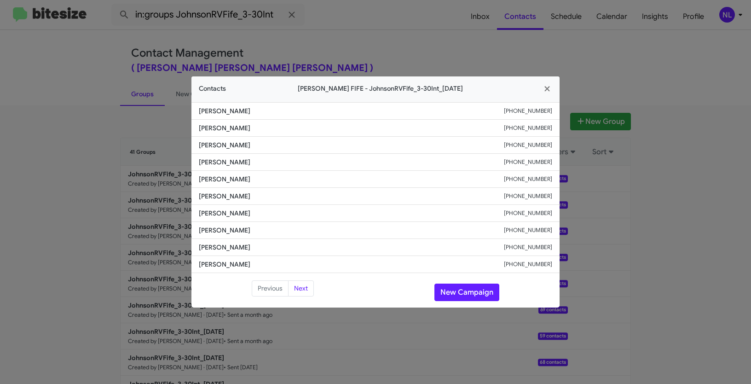
drag, startPoint x: 199, startPoint y: 195, endPoint x: 270, endPoint y: 195, distance: 70.8
click at [270, 195] on span "[PERSON_NAME]" at bounding box center [351, 195] width 305 height 9
copy span "[PERSON_NAME]"
click at [460, 286] on button "New Campaign" at bounding box center [466, 291] width 65 height 17
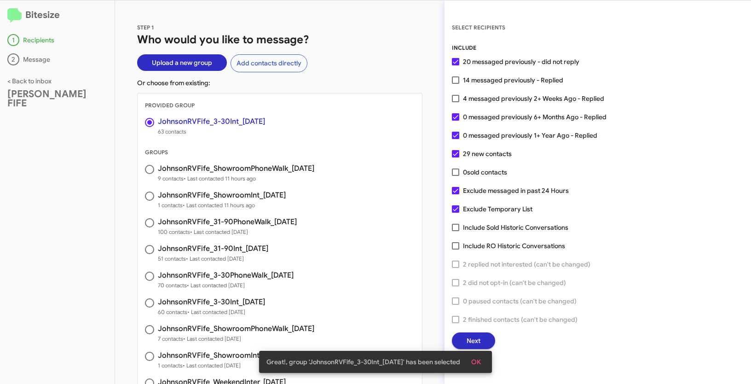
click at [486, 359] on button "OK" at bounding box center [476, 361] width 24 height 17
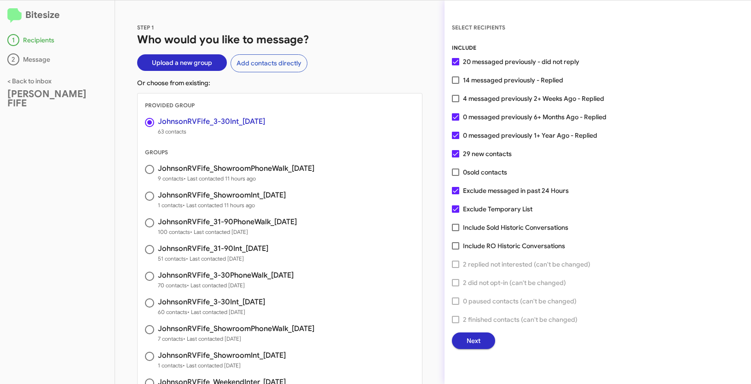
click at [481, 338] on button "Next" at bounding box center [473, 340] width 43 height 17
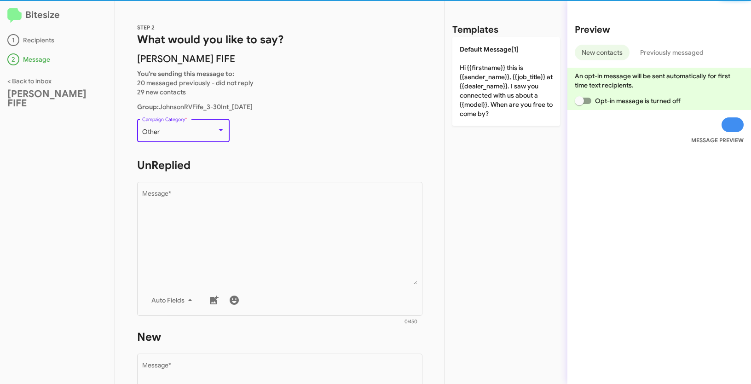
click at [190, 132] on div "Other" at bounding box center [179, 131] width 75 height 7
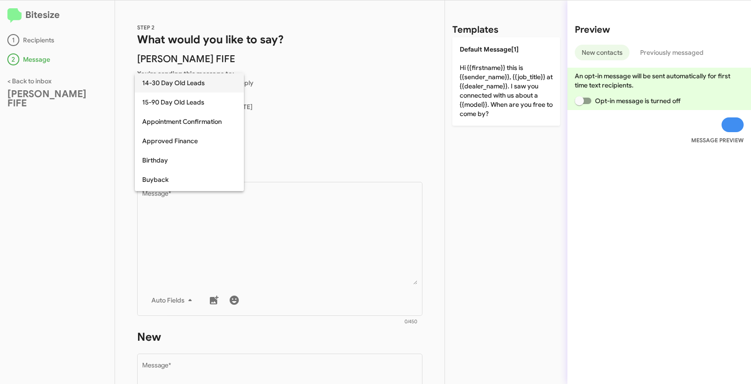
click at [165, 86] on span "14-30 Day Old Leads" at bounding box center [189, 82] width 94 height 19
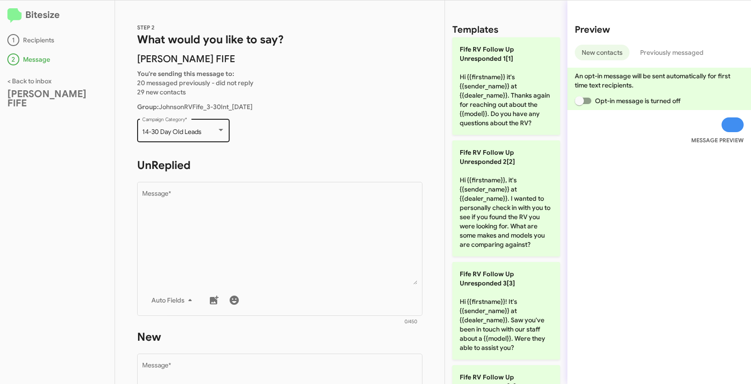
drag, startPoint x: 141, startPoint y: 131, endPoint x: 214, endPoint y: 133, distance: 73.2
click at [214, 133] on div "14-30 Day Old Leads Campaign Category *" at bounding box center [183, 129] width 92 height 25
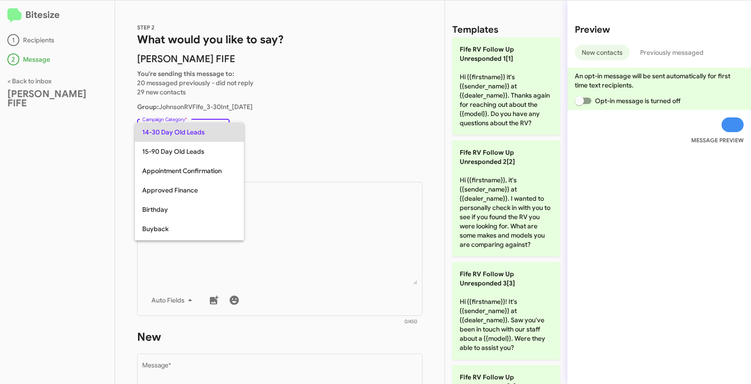
copy span "14-30 Day Old Leads"
click at [278, 264] on div at bounding box center [375, 192] width 751 height 384
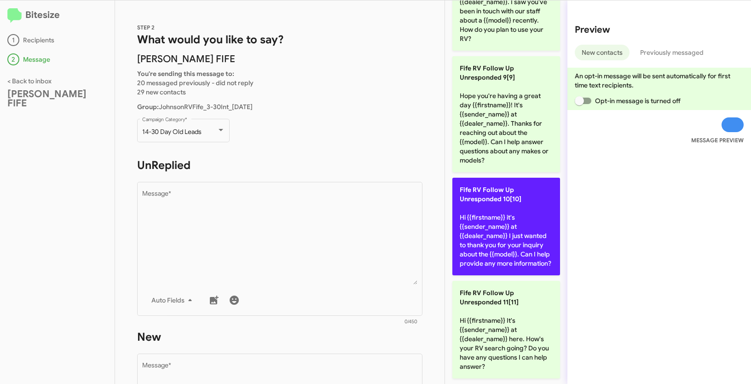
scroll to position [915, 0]
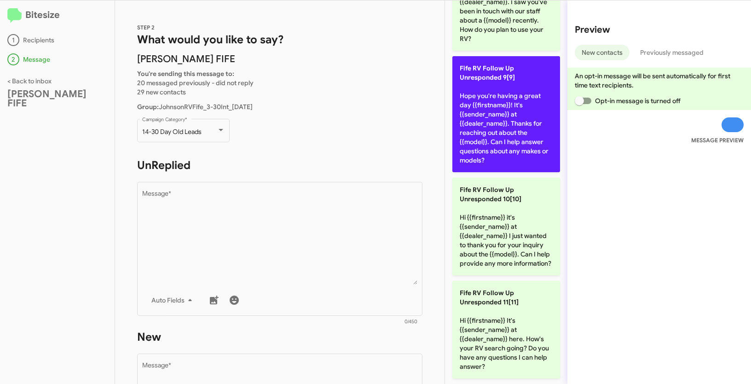
click at [487, 116] on p "Fife RV Follow Up Unresponded 9[9] Hope you're having a great day {{firstname}}…" at bounding box center [506, 114] width 108 height 116
type textarea "Hope you're having a great day {{firstname}}! It's {{sender_name}} at {{dealer_…"
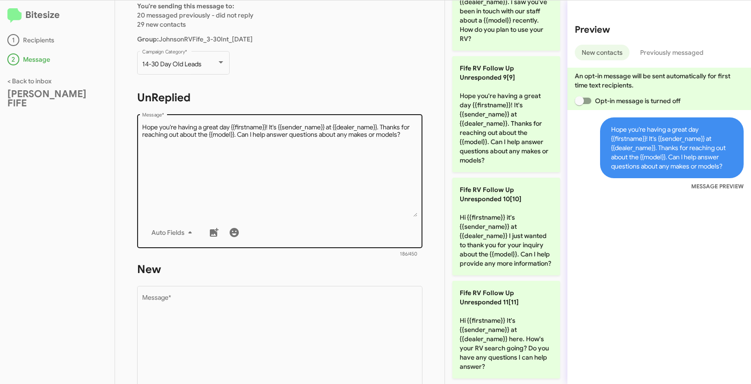
scroll to position [68, 0]
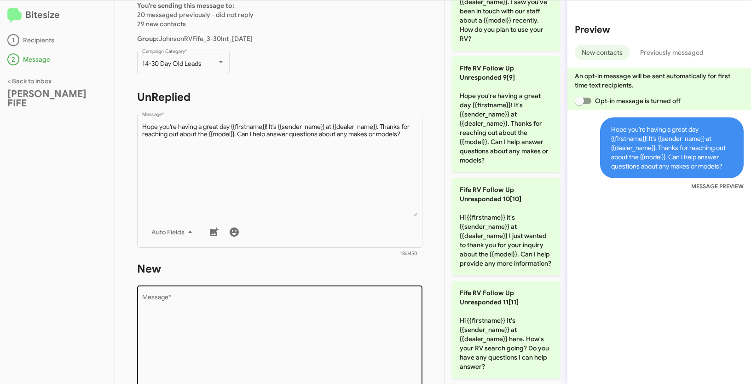
click at [289, 306] on textarea "Message *" at bounding box center [280, 341] width 276 height 94
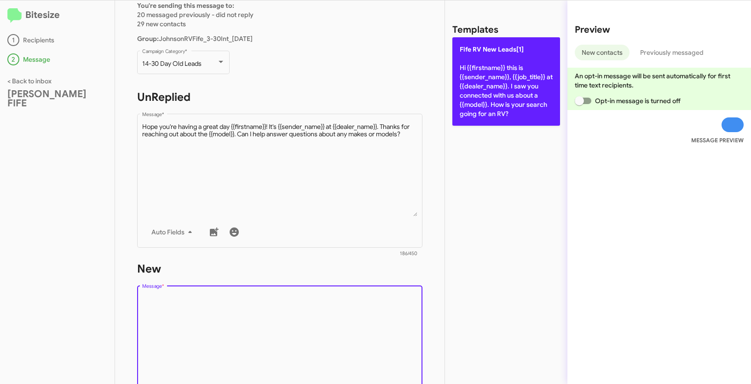
click at [485, 69] on p "[PERSON_NAME] New Leads[1] Hi {{firstname}} this is {{sender_name}}, {{job_titl…" at bounding box center [506, 81] width 108 height 88
type textarea "Hi {{firstname}} this is {{sender_name}}, {{job_title}} at {{dealer_name}}. I s…"
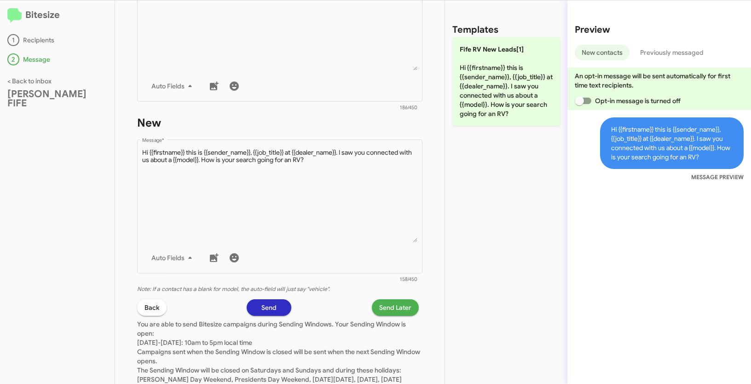
scroll to position [259, 0]
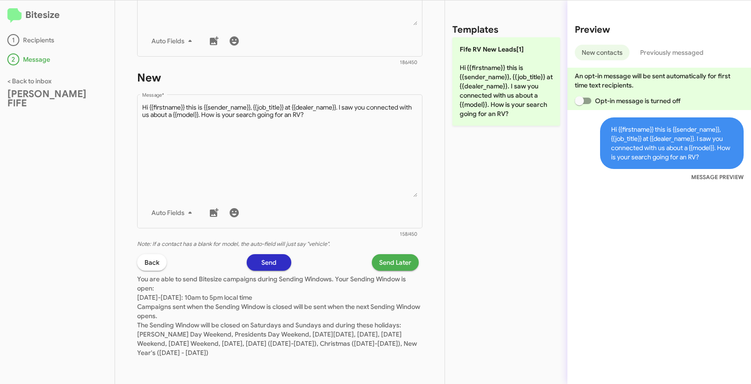
click at [394, 266] on span "Send Later" at bounding box center [395, 262] width 32 height 17
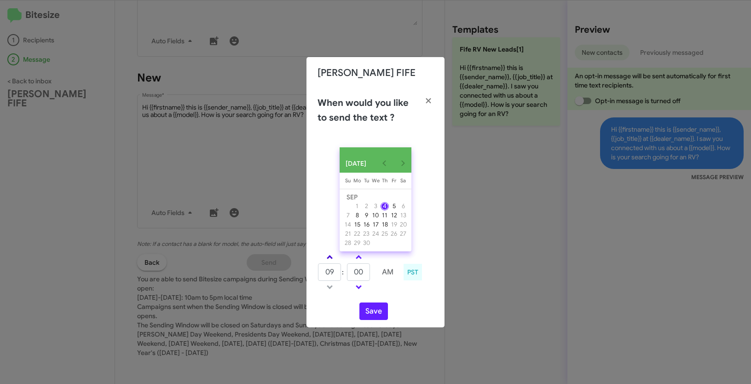
click at [329, 256] on link at bounding box center [330, 257] width 16 height 11
type input "10"
drag, startPoint x: 364, startPoint y: 275, endPoint x: 348, endPoint y: 265, distance: 18.4
click at [348, 265] on input "00" at bounding box center [358, 271] width 23 height 17
type input "12"
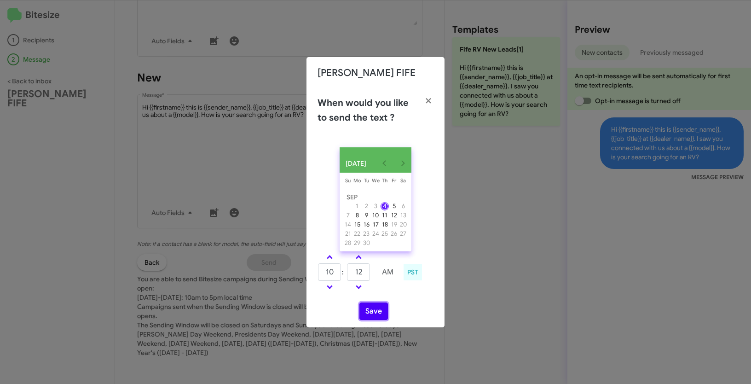
click at [373, 308] on button "Save" at bounding box center [373, 310] width 29 height 17
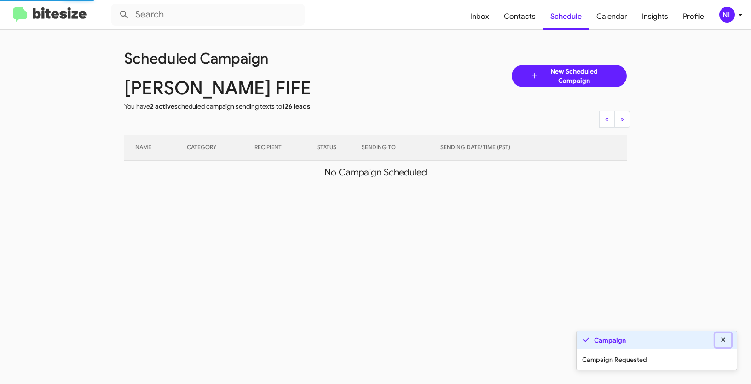
click at [721, 337] on icon at bounding box center [723, 339] width 8 height 6
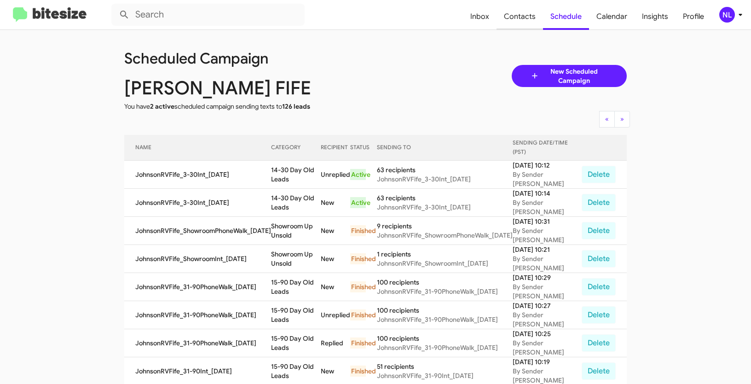
click at [525, 22] on span "Contacts" at bounding box center [519, 16] width 46 height 27
type input "in:groups"
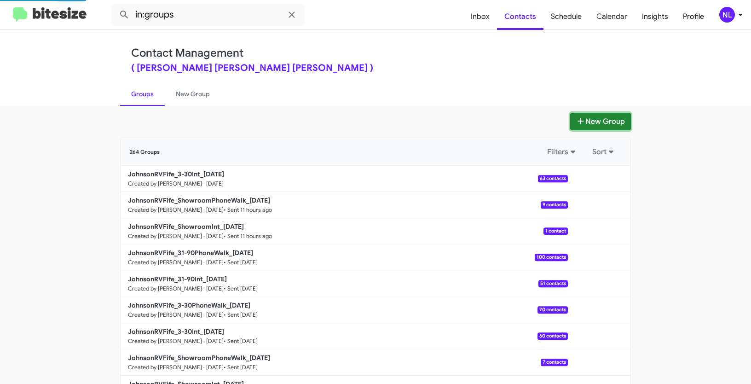
click at [610, 124] on button "New Group" at bounding box center [600, 121] width 61 height 17
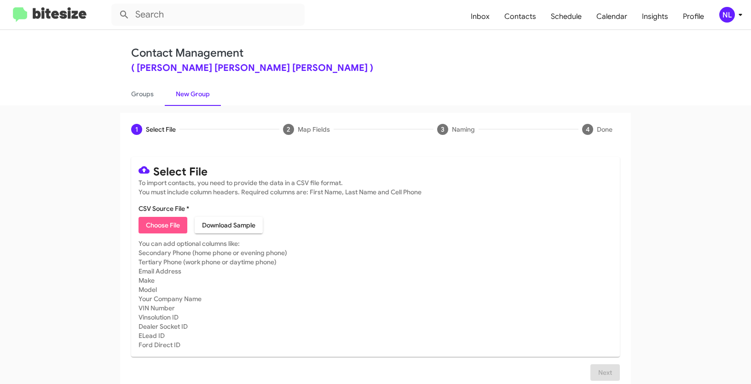
click at [148, 218] on span "Choose File" at bounding box center [163, 225] width 34 height 17
type input "JohnsonRVFife_3-30PhoneWalk_[DATE]"
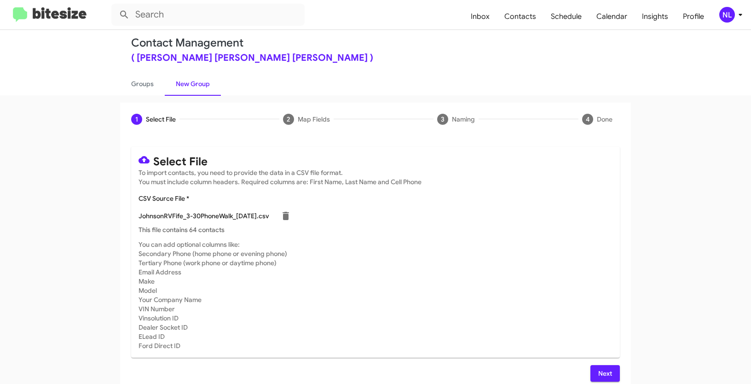
scroll to position [18, 0]
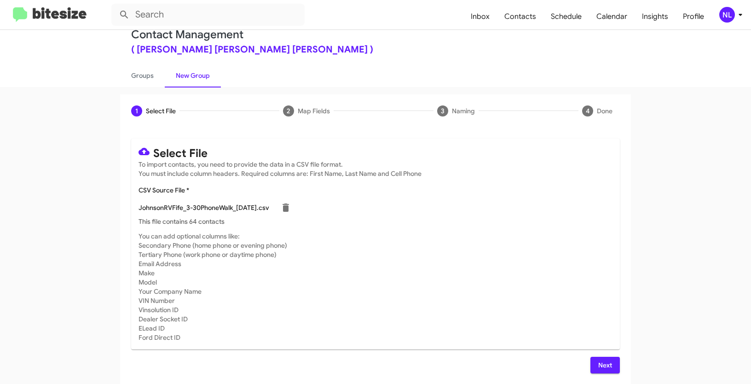
click at [613, 366] on button "Next" at bounding box center [604, 365] width 29 height 17
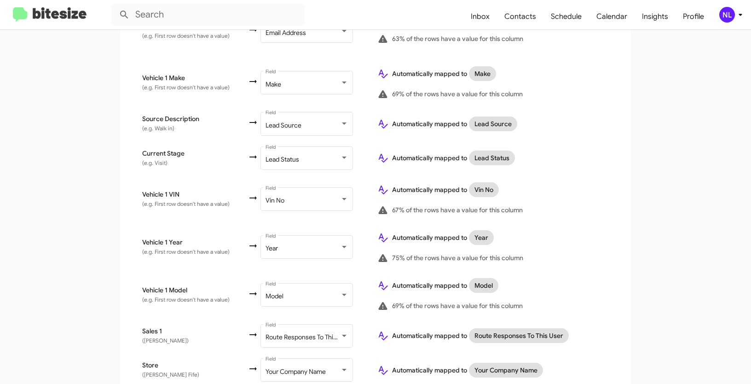
scroll to position [466, 0]
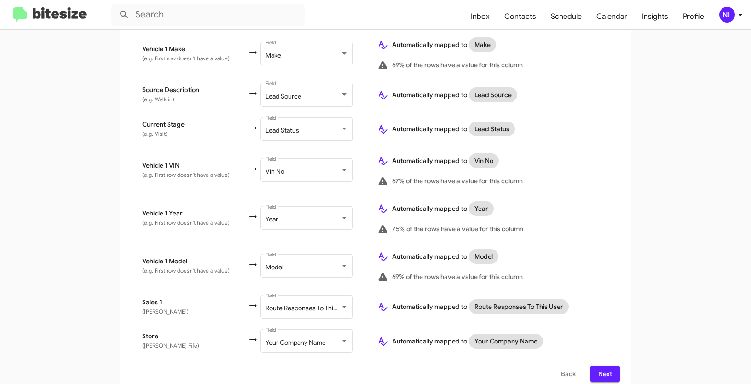
click at [609, 365] on span "Next" at bounding box center [605, 373] width 15 height 17
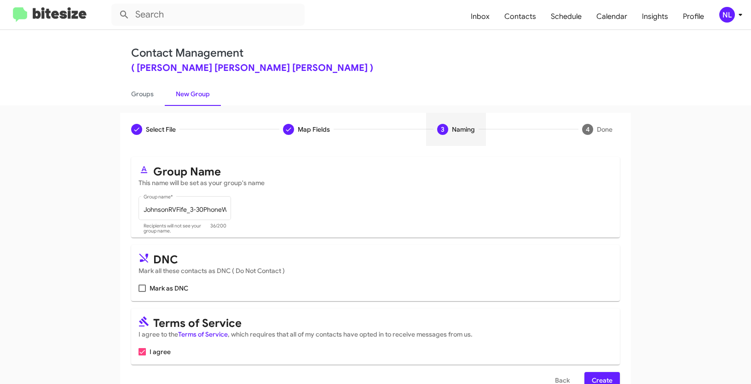
scroll to position [23, 0]
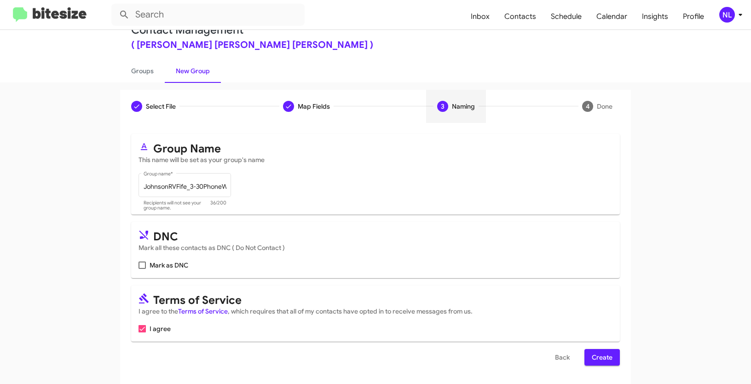
click at [603, 356] on span "Create" at bounding box center [602, 357] width 21 height 17
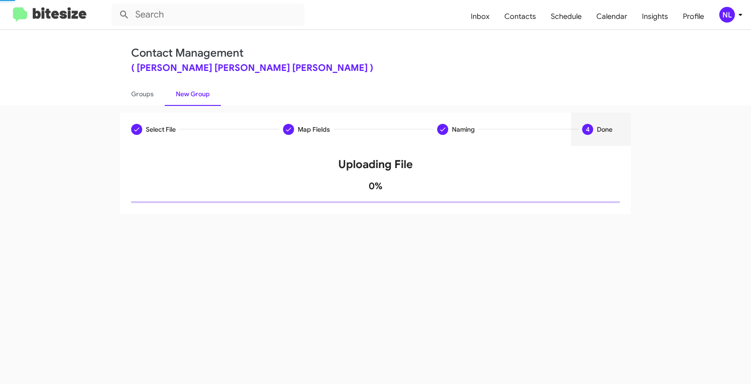
scroll to position [0, 0]
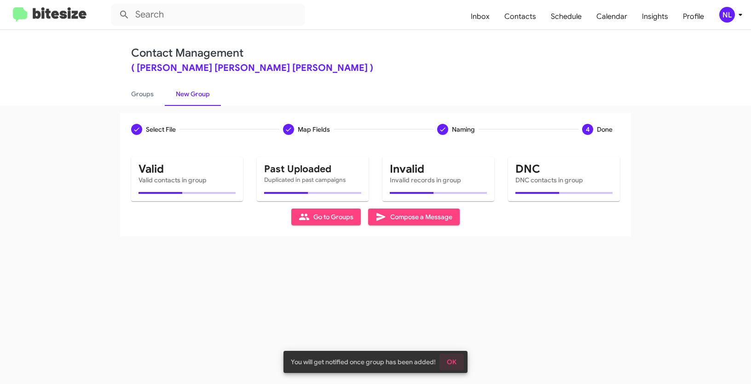
click at [453, 358] on span "OK" at bounding box center [452, 361] width 10 height 17
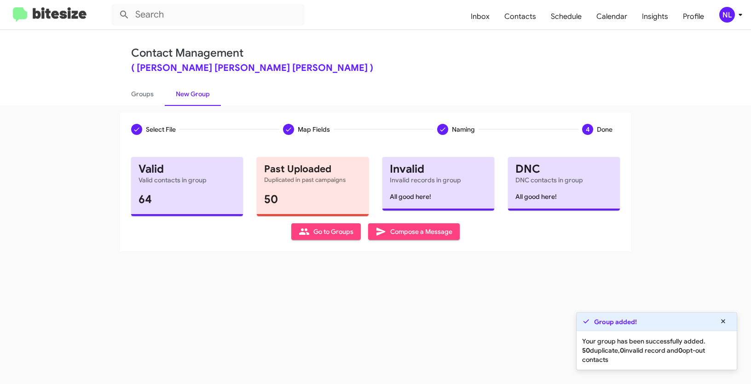
click at [333, 235] on span "Go to Groups" at bounding box center [326, 231] width 55 height 17
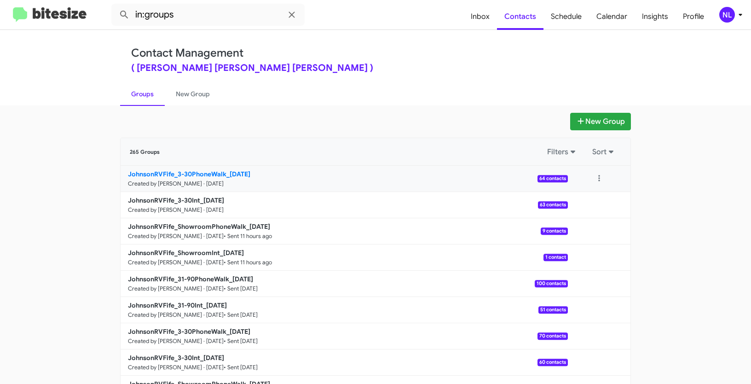
drag, startPoint x: 92, startPoint y: 174, endPoint x: 227, endPoint y: 170, distance: 134.9
click at [227, 170] on app-groups "New Group 265 Groups Filters Sort JohnsonRVFife_3-30PhoneWalk_[DATE] Created by…" at bounding box center [375, 283] width 751 height 340
copy b "JohnsonRVFife_3-30PhoneWalk_"
click at [196, 13] on input "in:groups" at bounding box center [207, 15] width 193 height 22
paste input "JohnsonRVFife_3-30PhoneWalk_"
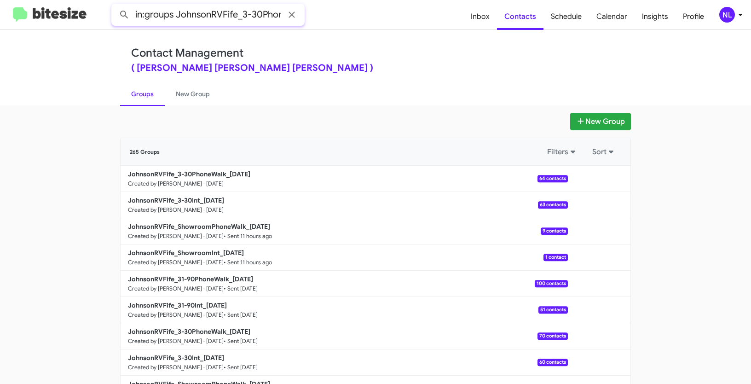
scroll to position [0, 31]
type input "in:groups JohnsonRVFife_3-30PhoneWalk_"
click at [115, 6] on button at bounding box center [124, 15] width 18 height 18
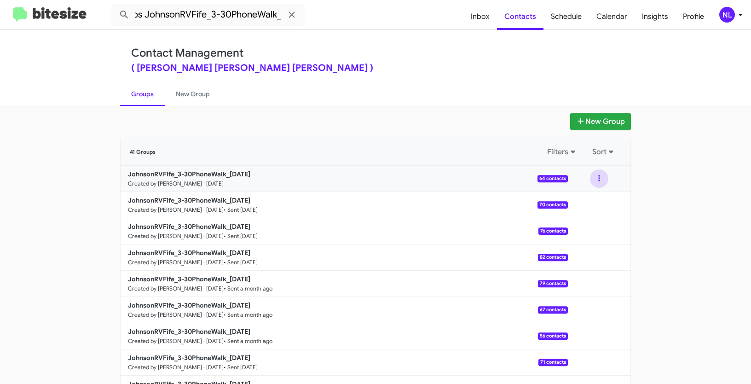
click at [591, 176] on button at bounding box center [599, 178] width 18 height 18
click at [591, 200] on button "View contacts" at bounding box center [572, 203] width 74 height 22
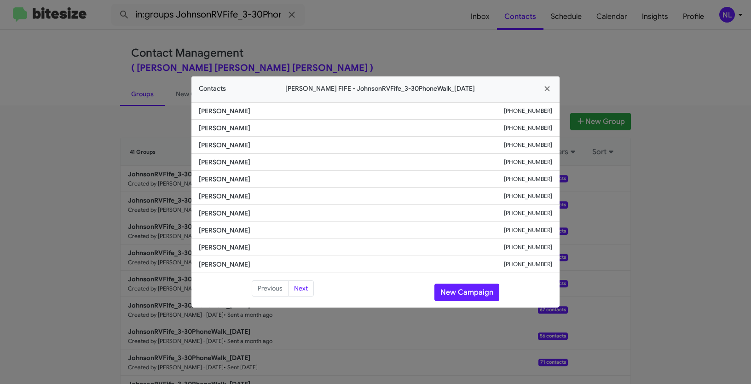
drag, startPoint x: 195, startPoint y: 160, endPoint x: 271, endPoint y: 166, distance: 76.2
click at [271, 166] on li "[PERSON_NAME] [PHONE_NUMBER]" at bounding box center [375, 162] width 368 height 17
copy span "[PERSON_NAME]"
click at [473, 292] on button "New Campaign" at bounding box center [466, 291] width 65 height 17
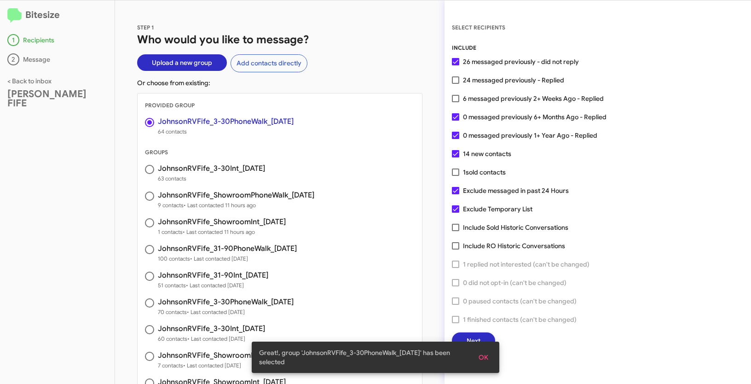
click at [489, 361] on button "OK" at bounding box center [483, 357] width 24 height 17
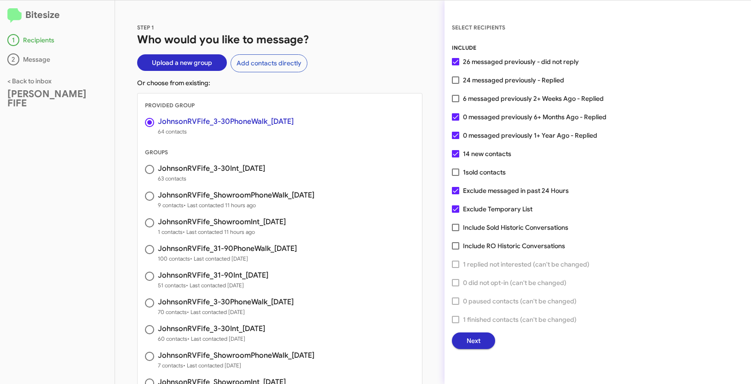
click at [478, 341] on span "Next" at bounding box center [473, 340] width 14 height 17
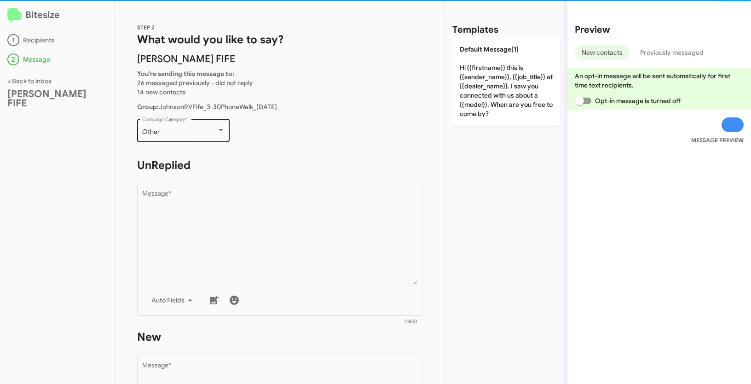
click at [198, 140] on div "Other Campaign Category *" at bounding box center [183, 129] width 83 height 25
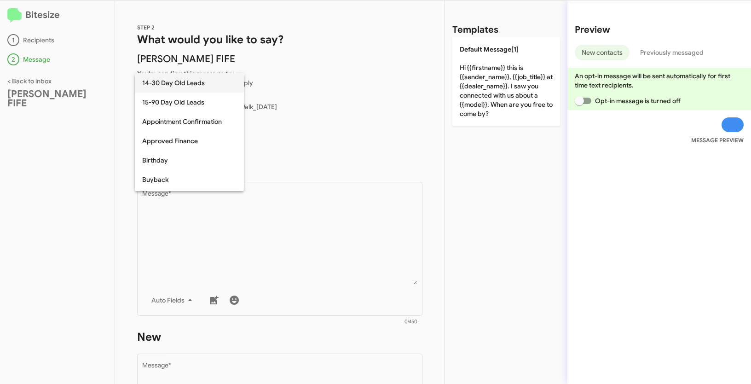
click at [170, 82] on span "14-30 Day Old Leads" at bounding box center [189, 82] width 94 height 19
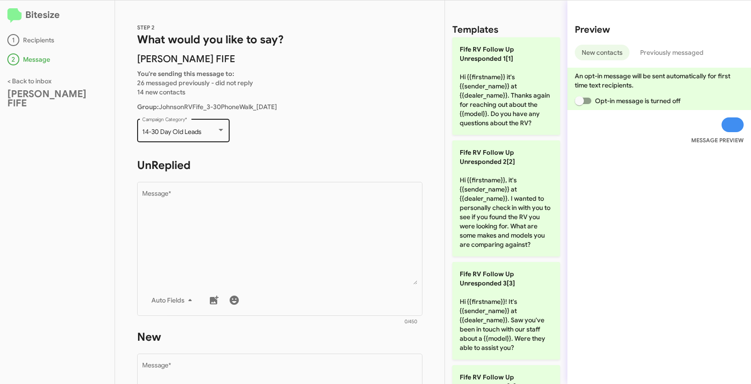
drag, startPoint x: 139, startPoint y: 132, endPoint x: 213, endPoint y: 132, distance: 74.1
click at [213, 132] on div "14-30 Day Old Leads Campaign Category *" at bounding box center [183, 129] width 92 height 25
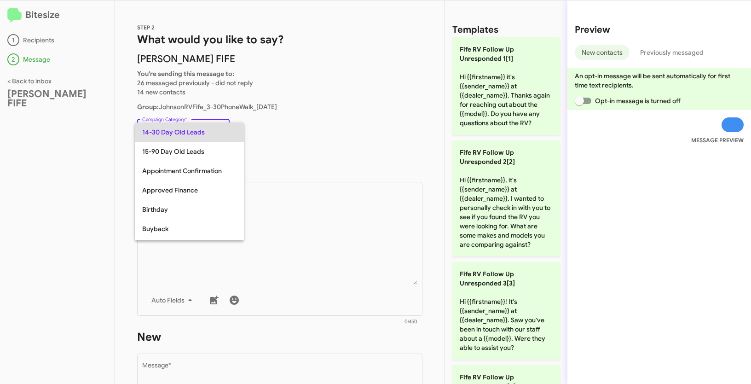
copy span "14-30 Day Old Leads"
click at [306, 220] on div at bounding box center [375, 192] width 751 height 384
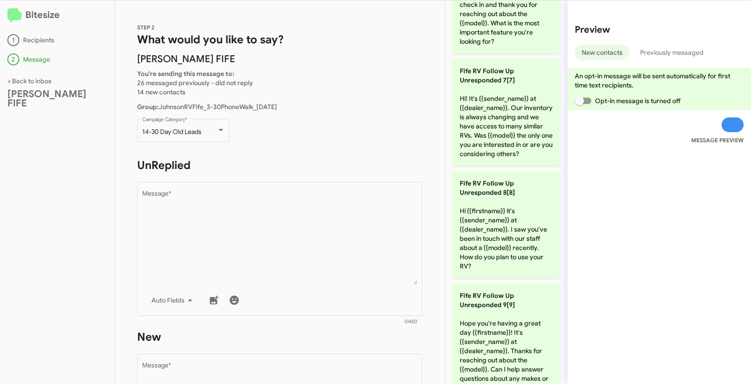
scroll to position [767, 0]
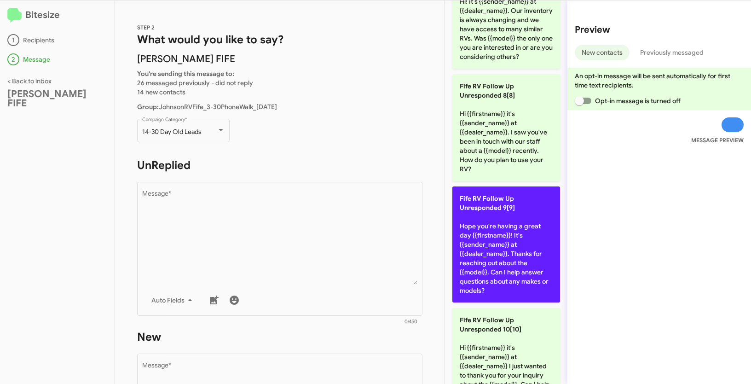
click at [494, 249] on p "Fife RV Follow Up Unresponded 9[9] Hope you're having a great day {{firstname}}…" at bounding box center [506, 244] width 108 height 116
type textarea "Hope you're having a great day {{firstname}}! It's {{sender_name}} at {{dealer_…"
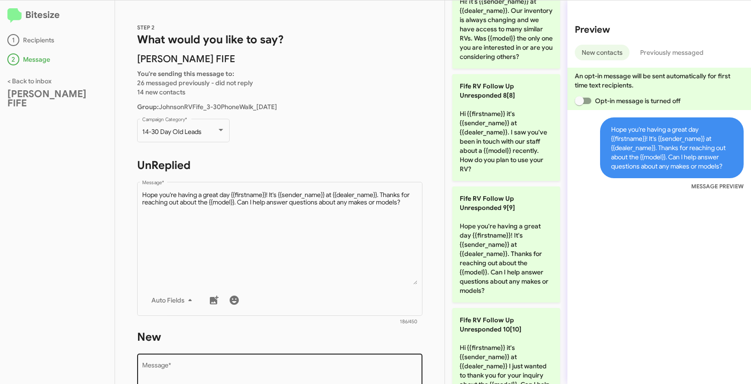
scroll to position [165, 0]
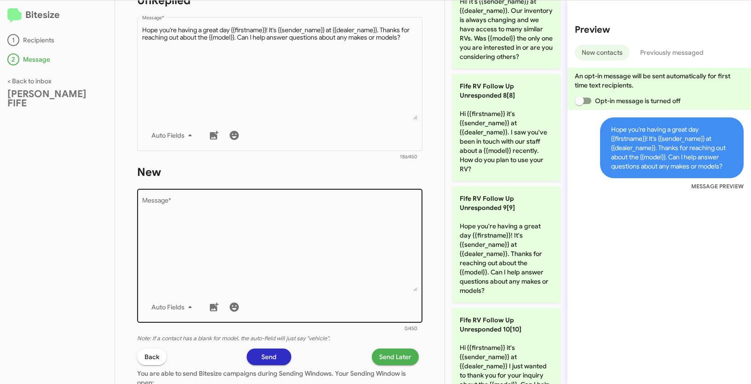
click at [362, 254] on textarea "Message *" at bounding box center [280, 244] width 276 height 94
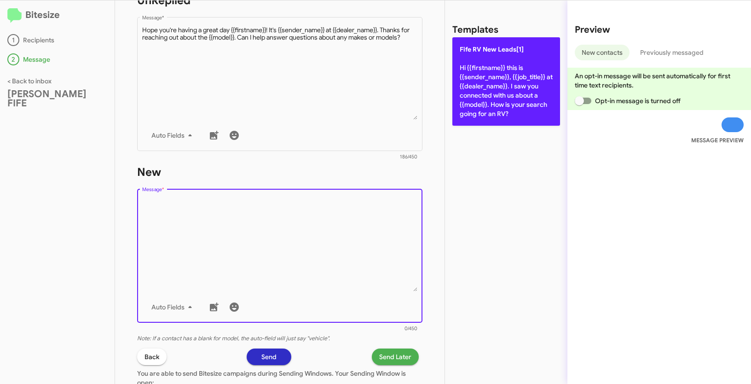
click at [486, 82] on p "[PERSON_NAME] New Leads[1] Hi {{firstname}} this is {{sender_name}}, {{job_titl…" at bounding box center [506, 81] width 108 height 88
type textarea "Hi {{firstname}} this is {{sender_name}}, {{job_title}} at {{dealer_name}}. I s…"
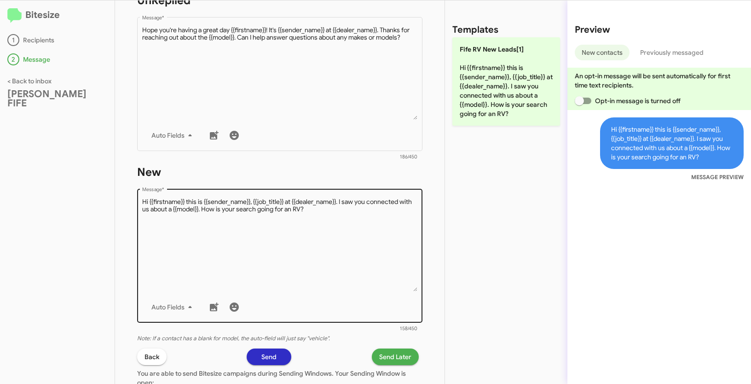
scroll to position [259, 0]
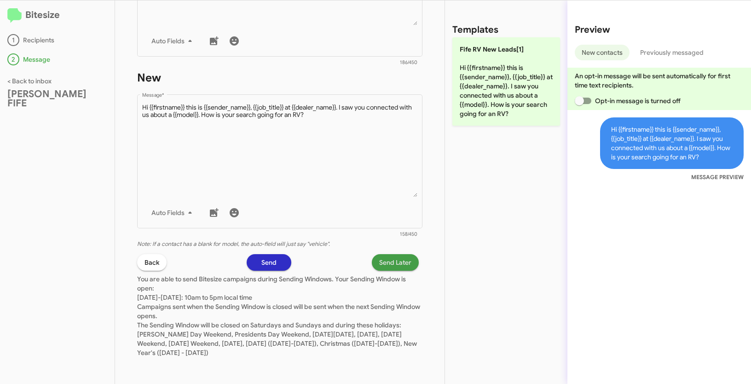
click at [386, 267] on span "Send Later" at bounding box center [395, 262] width 32 height 17
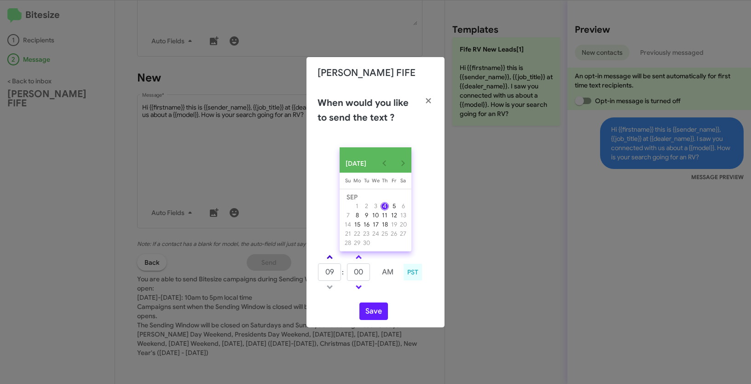
click at [329, 257] on link at bounding box center [330, 257] width 16 height 11
type input "10"
drag, startPoint x: 368, startPoint y: 276, endPoint x: 354, endPoint y: 271, distance: 15.7
click at [354, 271] on input "00" at bounding box center [358, 271] width 23 height 17
type input "22"
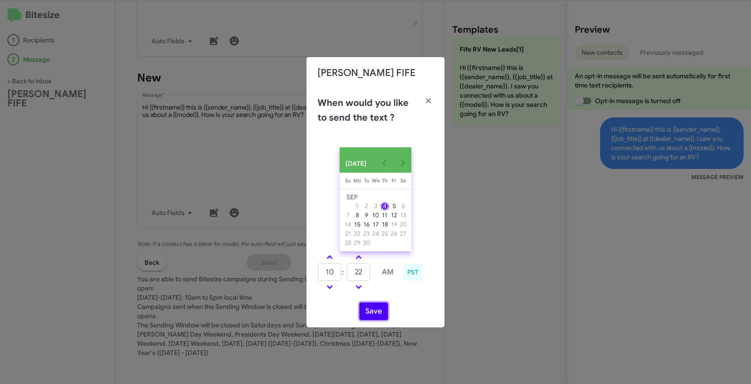
click at [369, 312] on button "Save" at bounding box center [373, 310] width 29 height 17
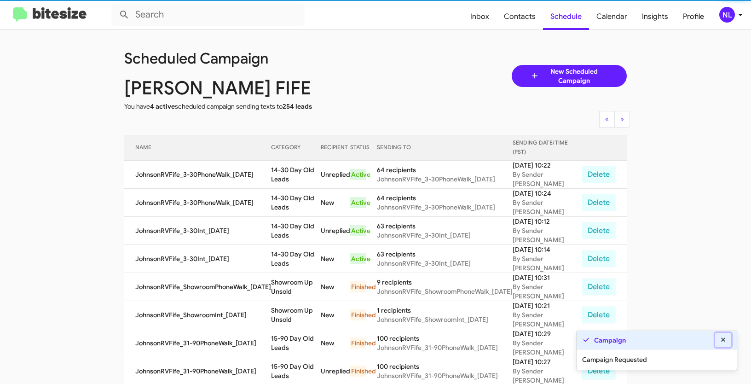
click at [724, 339] on icon at bounding box center [723, 339] width 4 height 4
